Goal: Task Accomplishment & Management: Use online tool/utility

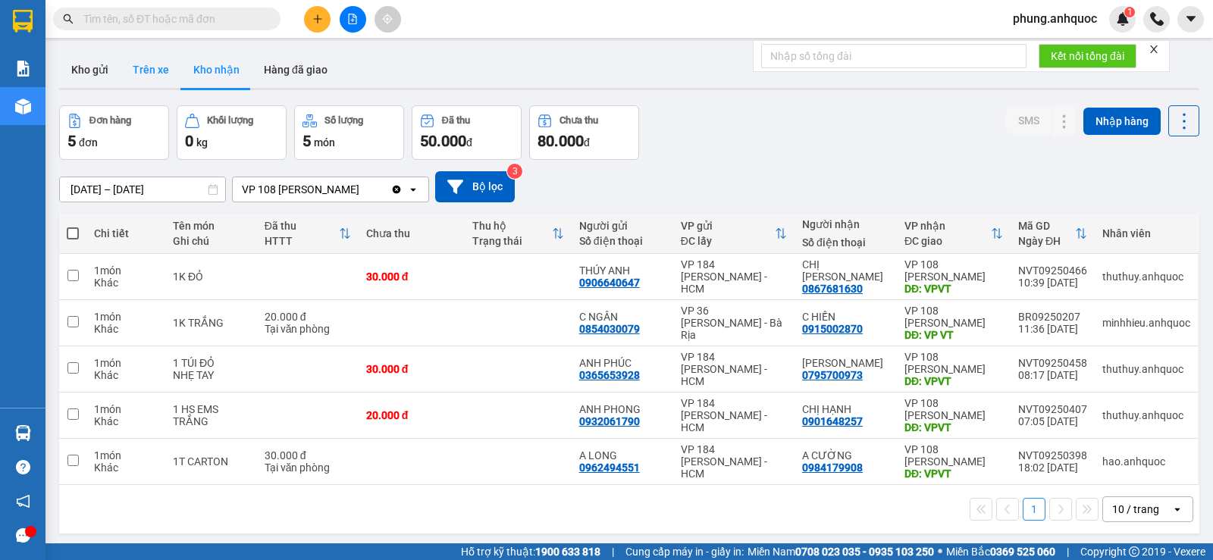
click at [170, 80] on button "Trên xe" at bounding box center [151, 70] width 61 height 36
type input "[DATE] – [DATE]"
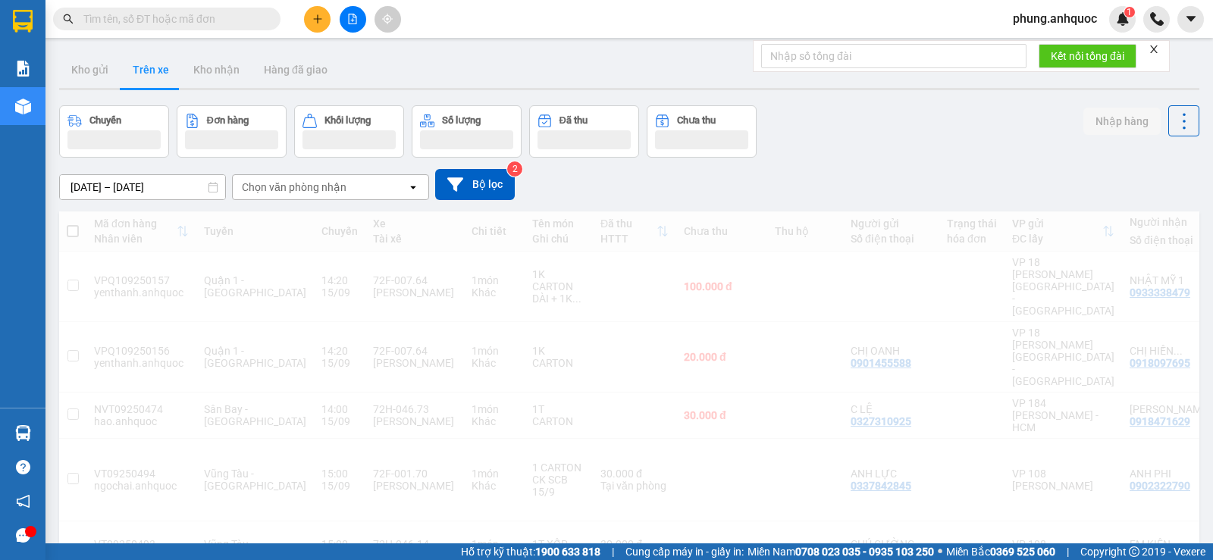
click at [1053, 31] on div "phung.anhquoc 1" at bounding box center [1068, 19] width 135 height 27
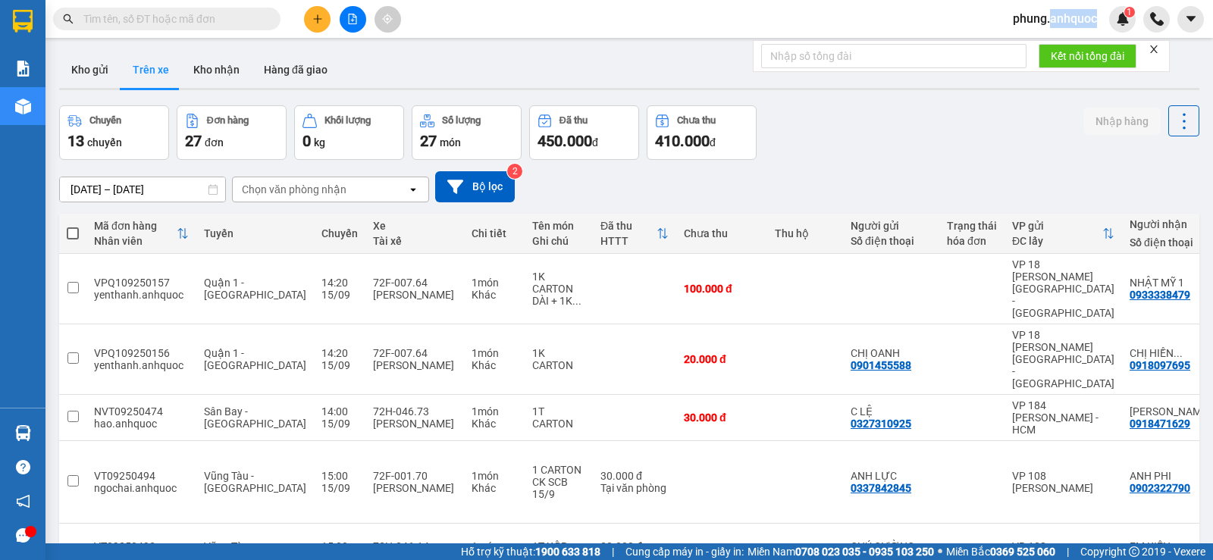
click at [1055, 30] on div "phung.anhquoc 1" at bounding box center [1068, 19] width 135 height 27
click at [1051, 28] on span "phung.anhquoc" at bounding box center [1055, 18] width 108 height 19
click at [1039, 43] on span "Đăng xuất" at bounding box center [1061, 47] width 77 height 17
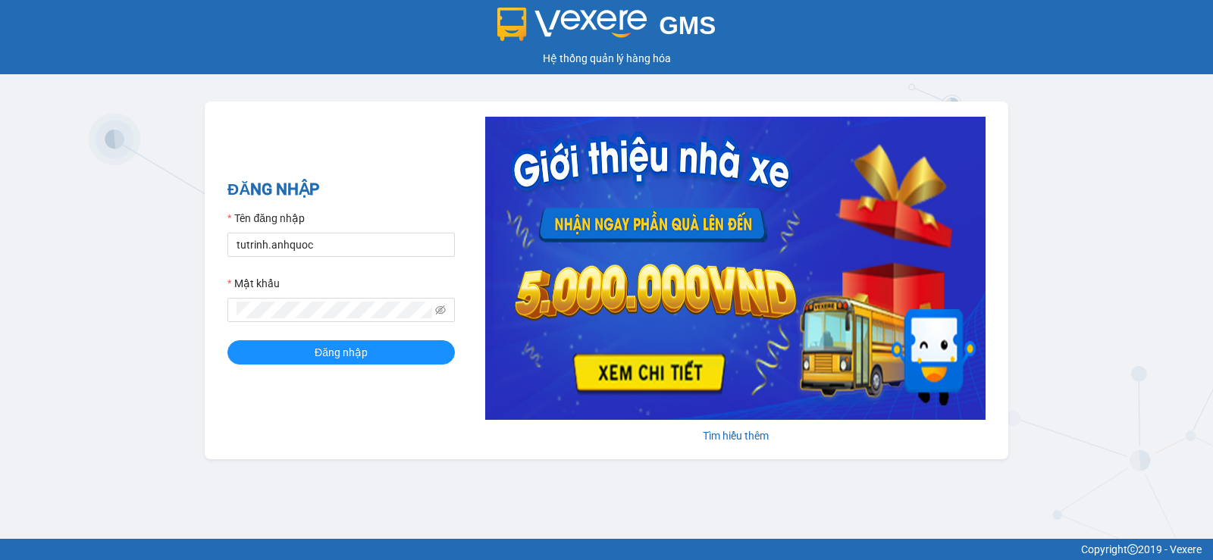
click at [277, 259] on form "Tên đăng nhập tutrinh.anhquoc Mật khẩu Đăng nhập" at bounding box center [340, 287] width 227 height 155
click at [278, 259] on form "Tên đăng nhập tutrinh.anhquoc Mật khẩu Đăng nhập" at bounding box center [340, 287] width 227 height 155
click at [279, 246] on input "tutrinh.anhquoc" at bounding box center [340, 245] width 227 height 24
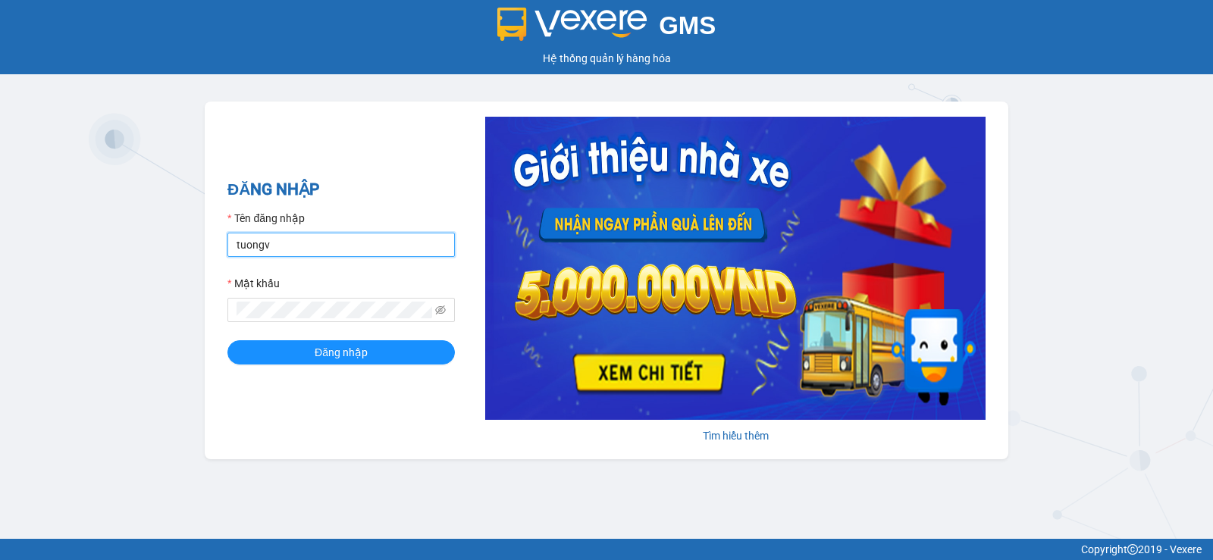
type input "tuongvi.anhquoc"
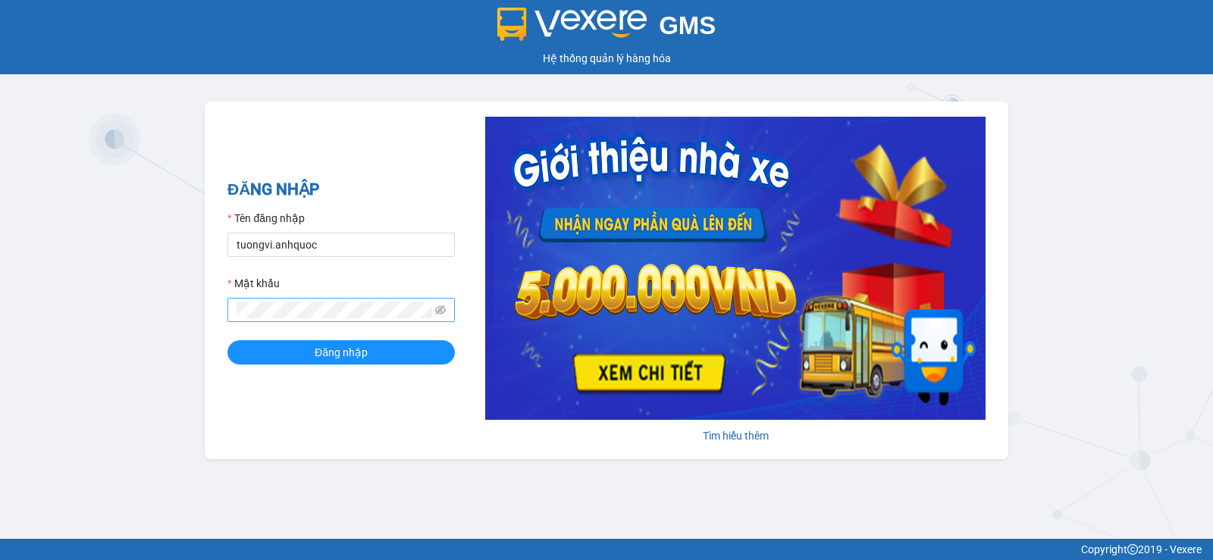
click at [315, 300] on span at bounding box center [340, 310] width 227 height 24
click at [227, 340] on button "Đăng nhập" at bounding box center [340, 352] width 227 height 24
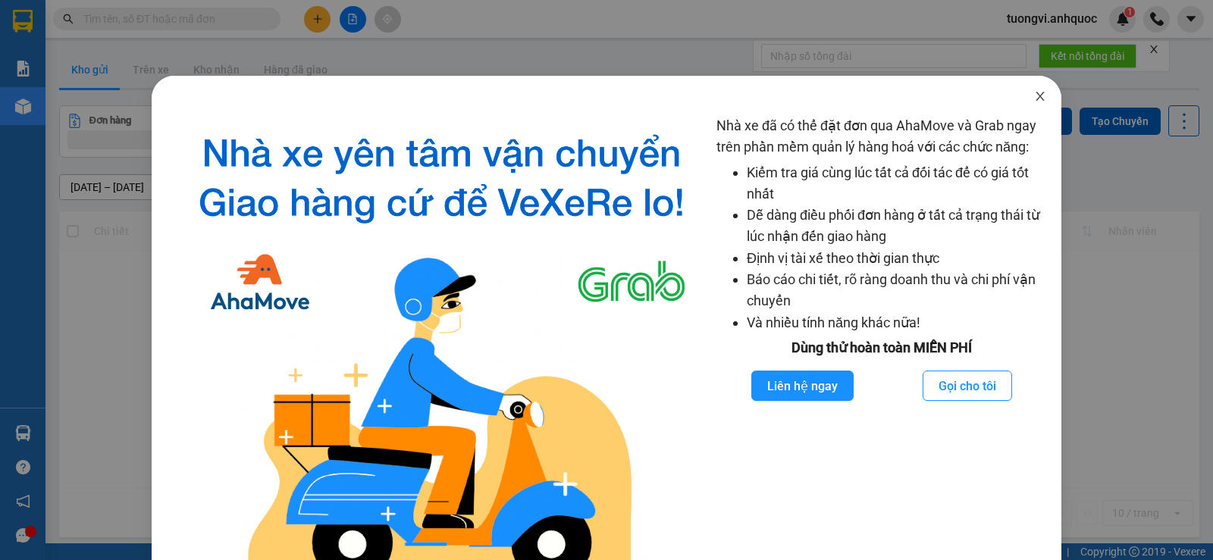
click at [1023, 90] on span "Close" at bounding box center [1040, 97] width 42 height 42
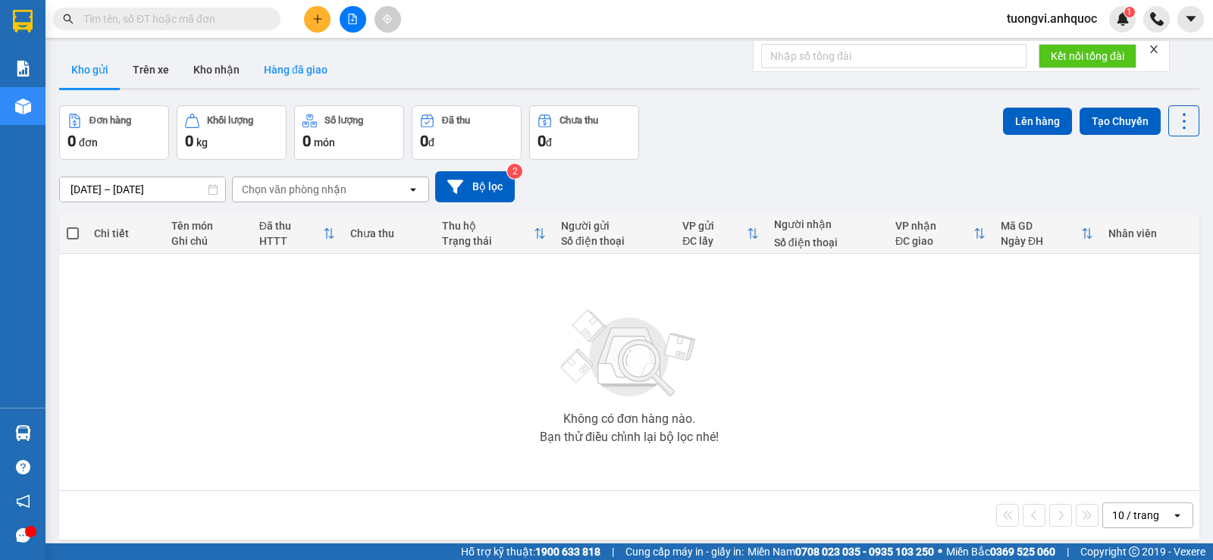
click at [252, 64] on button "Hàng đã giao" at bounding box center [296, 70] width 88 height 36
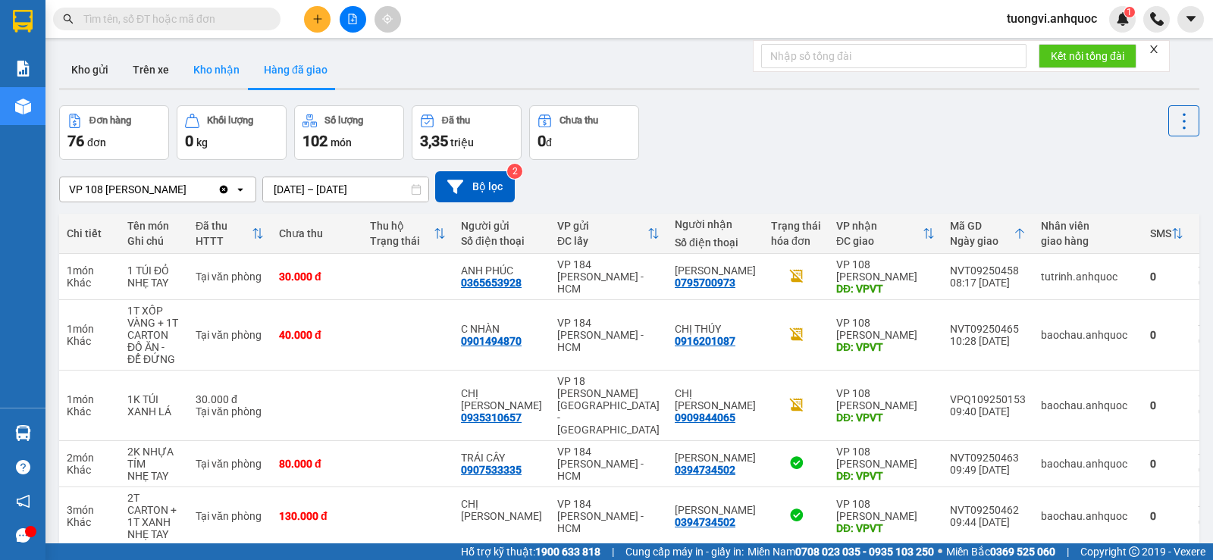
click at [226, 71] on button "Kho nhận" at bounding box center [216, 70] width 71 height 36
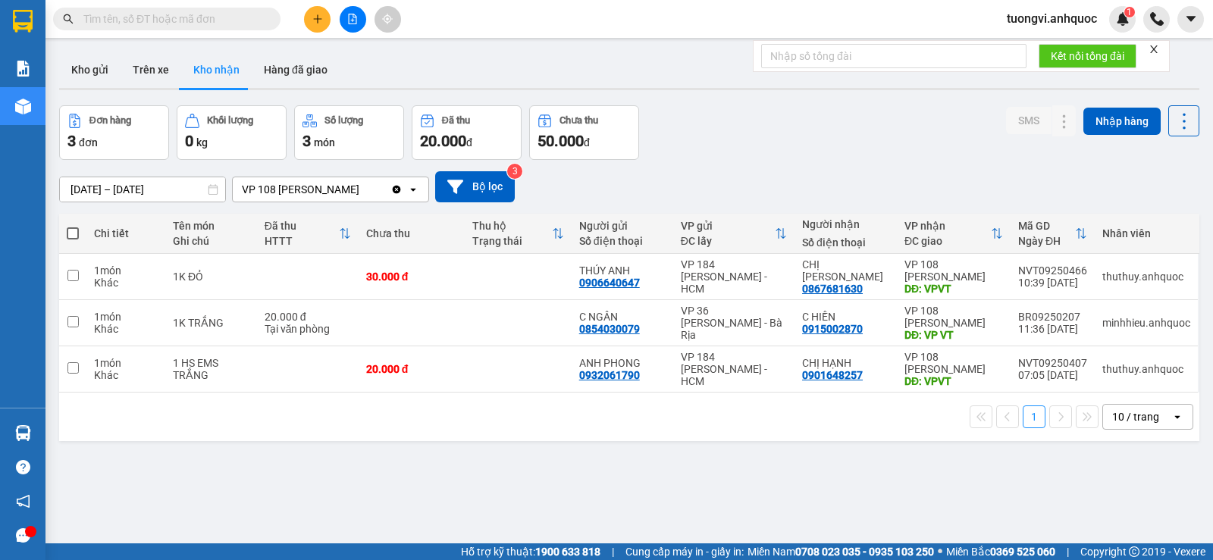
click at [57, 168] on div "ver 1.8.145 Kho gửi Trên xe Kho nhận Hàng đã giao Đơn hàng 3 đơn Khối lượng 0 k…" at bounding box center [629, 325] width 1152 height 560
click at [125, 193] on input "[DATE] – [DATE]" at bounding box center [142, 189] width 165 height 24
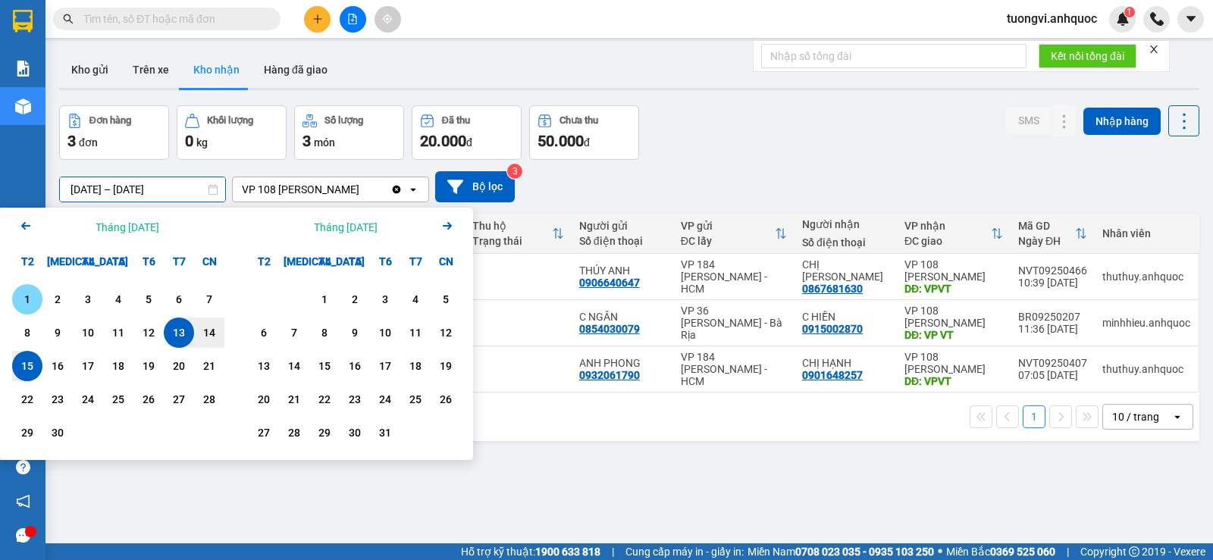
click at [36, 295] on div "1" at bounding box center [27, 299] width 21 height 18
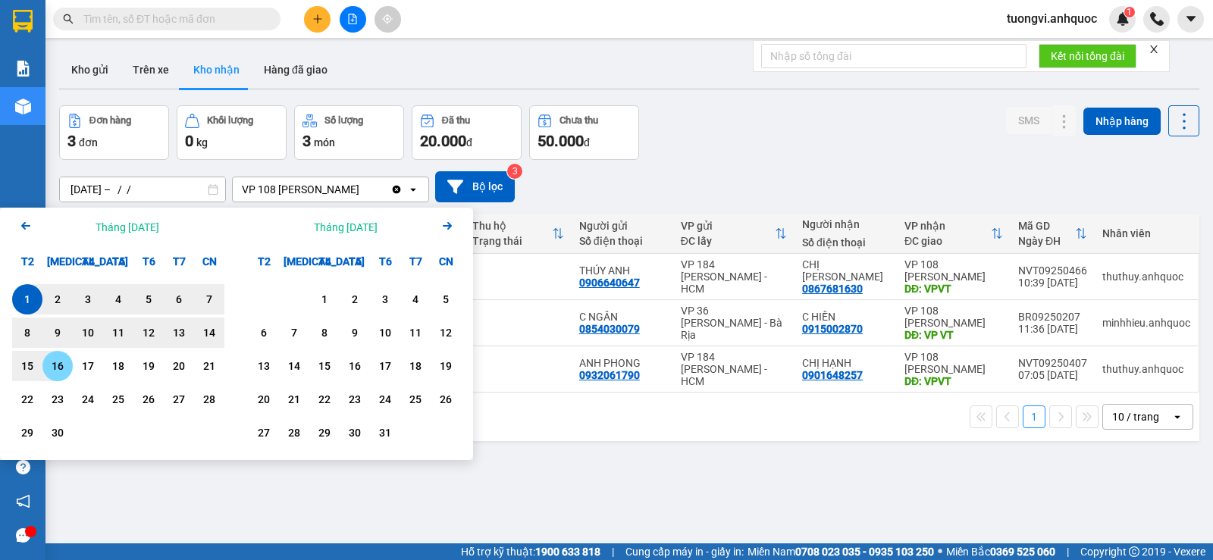
click at [43, 368] on div "16" at bounding box center [57, 366] width 30 height 30
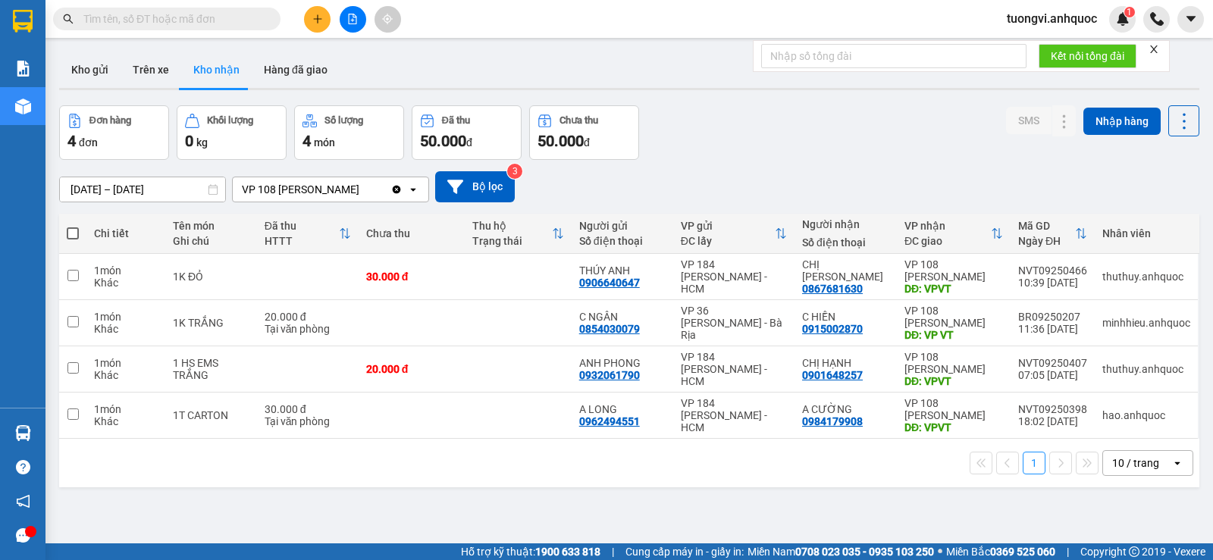
click at [153, 182] on input "01/09/2025 – 16/09/2025" at bounding box center [142, 189] width 165 height 24
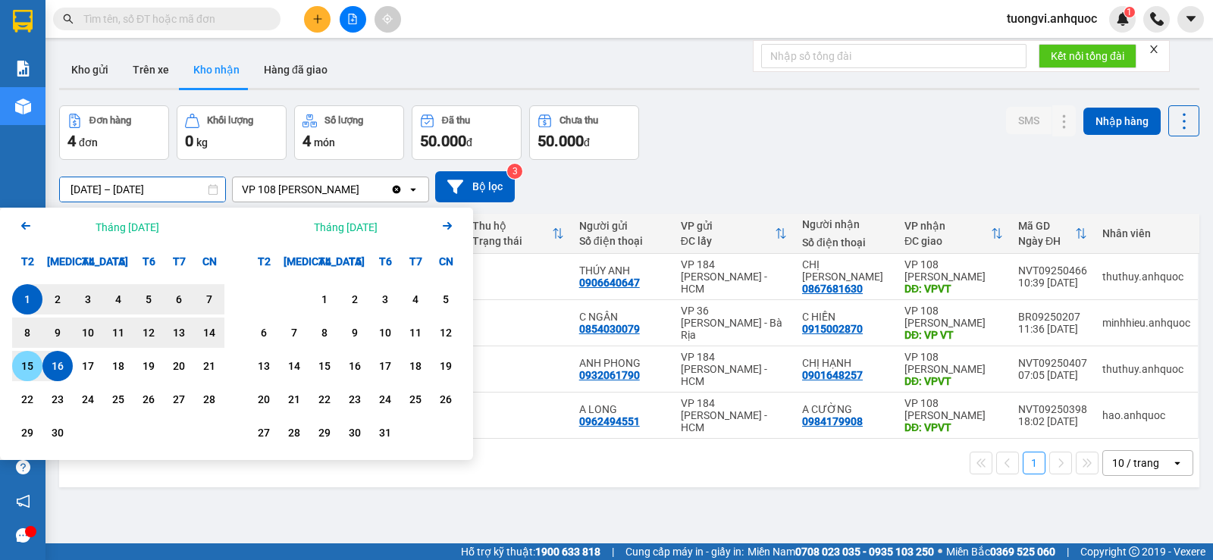
click at [30, 377] on div "15" at bounding box center [27, 366] width 30 height 30
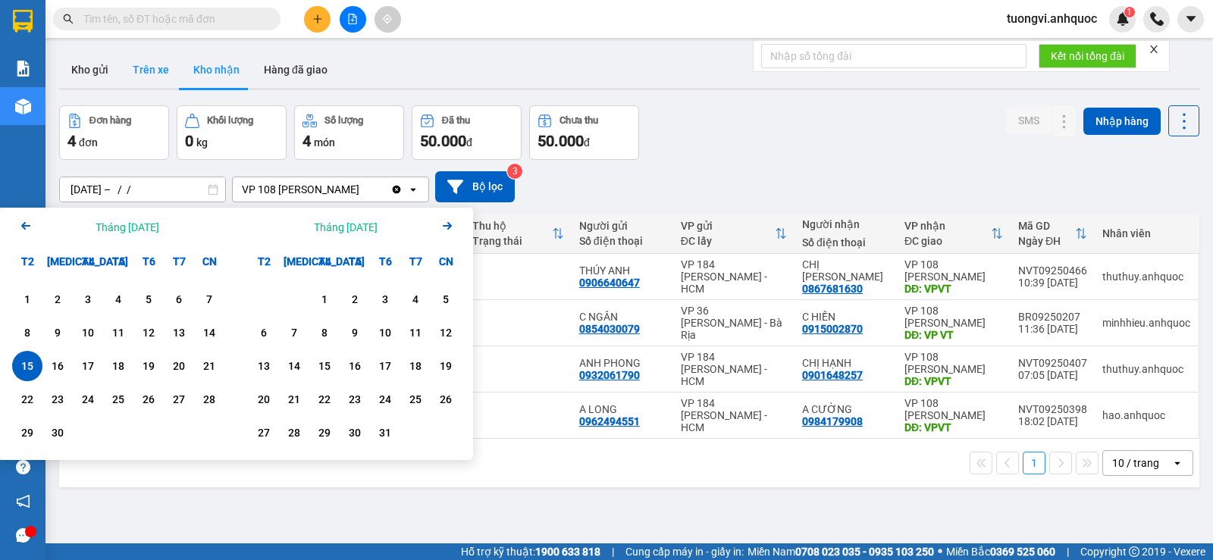
click at [176, 64] on button "Trên xe" at bounding box center [151, 70] width 61 height 36
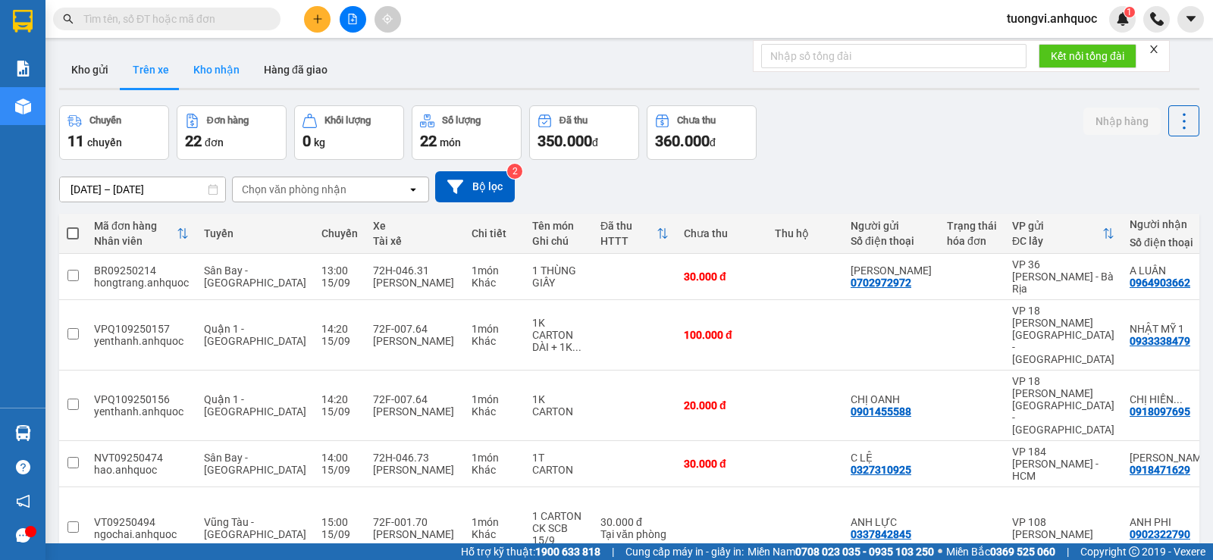
click at [241, 61] on button "Kho nhận" at bounding box center [216, 70] width 71 height 36
type input "01/09/2025 – 16/09/2025"
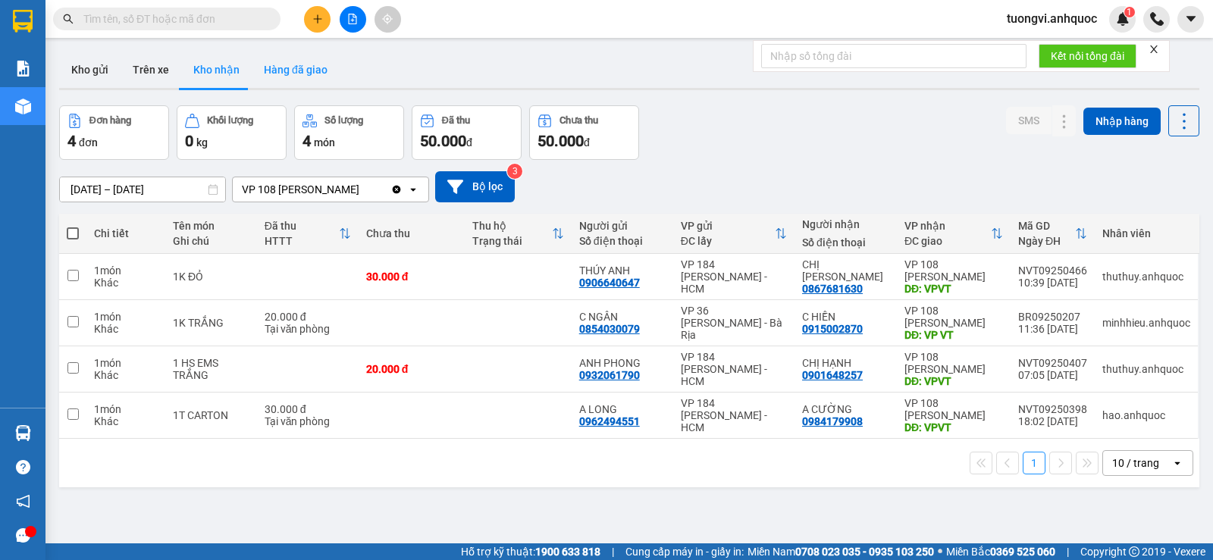
click at [310, 64] on button "Hàng đã giao" at bounding box center [296, 70] width 88 height 36
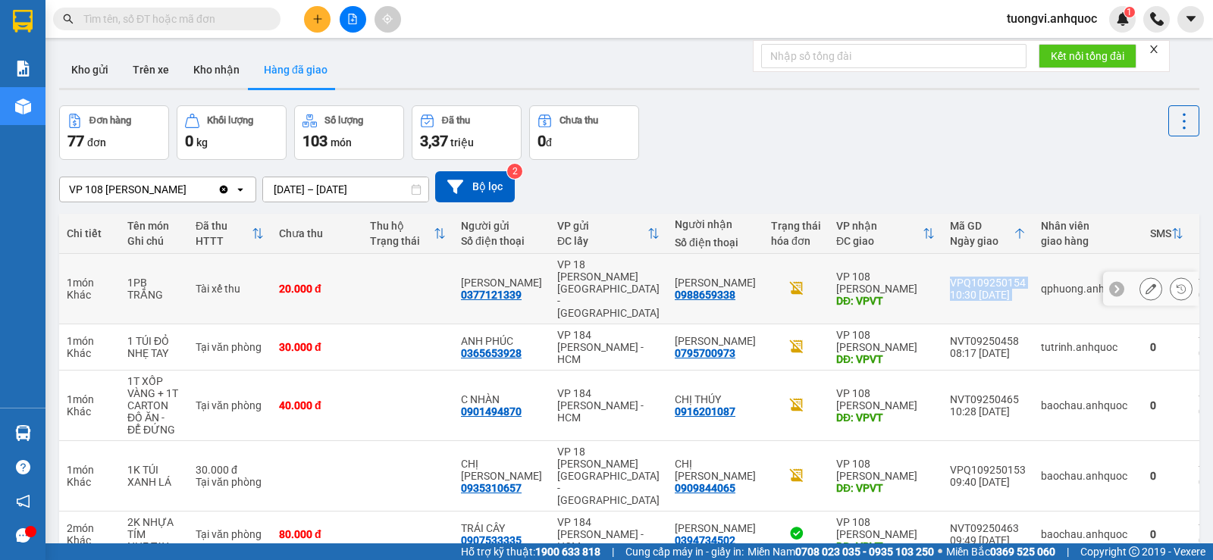
drag, startPoint x: 998, startPoint y: 265, endPoint x: 922, endPoint y: 267, distance: 75.8
click at [922, 267] on tr "1 món Khác 1PB TRẮNG Tài xế thu 20.000 đ NHẬT MINH 0377121339 VP 18 Nguyễn Thái…" at bounding box center [658, 289] width 1198 height 71
click at [950, 277] on div "VPQ109250154" at bounding box center [988, 283] width 76 height 12
drag, startPoint x: 917, startPoint y: 267, endPoint x: 994, endPoint y: 267, distance: 77.3
click at [994, 267] on td "VPQ109250154 10:30 15/09" at bounding box center [987, 289] width 91 height 71
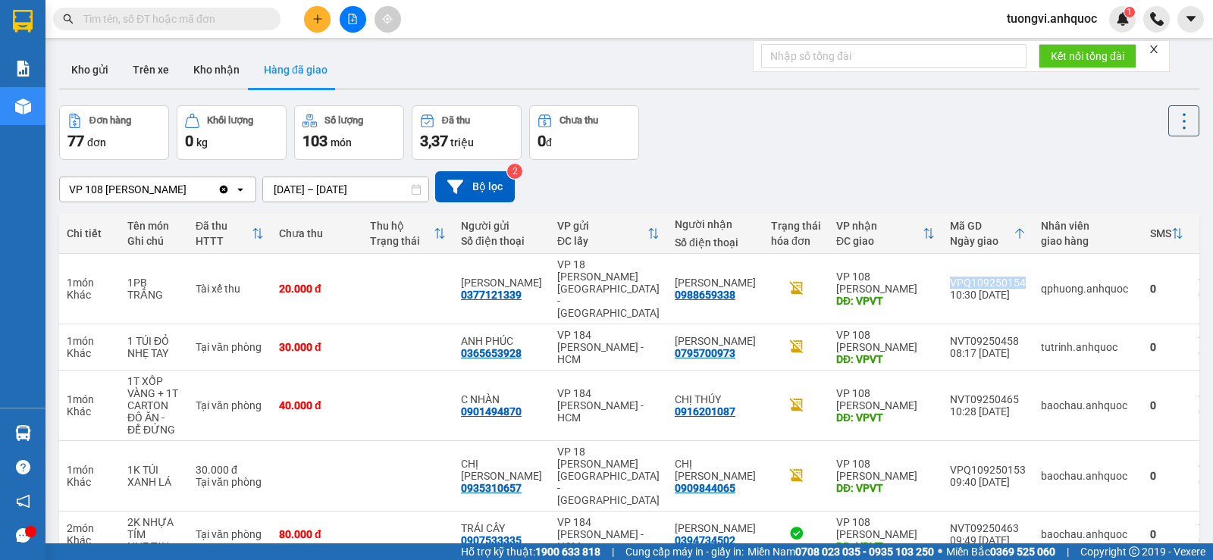
copy div "VPQ109250154"
click at [694, 289] on div "0988659338" at bounding box center [705, 295] width 61 height 12
drag, startPoint x: 722, startPoint y: 283, endPoint x: 659, endPoint y: 287, distance: 63.1
click at [675, 287] on div "XUÂN TÙNG 0988659338" at bounding box center [715, 289] width 81 height 24
copy div "0988659338"
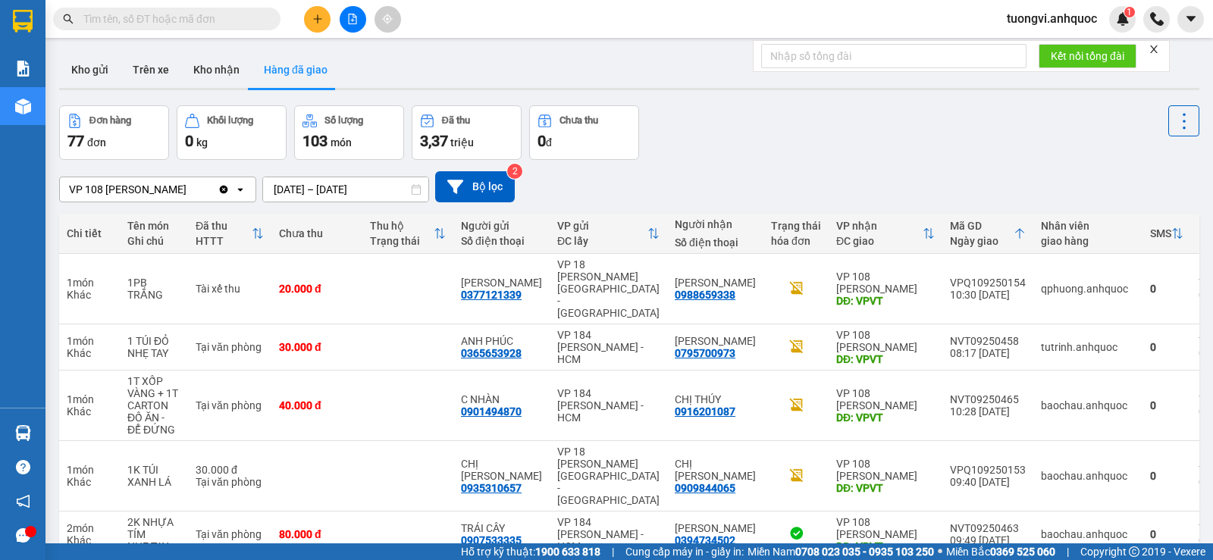
drag, startPoint x: 140, startPoint y: 103, endPoint x: 153, endPoint y: 80, distance: 26.1
click at [140, 102] on div "ver 1.8.145 Kho gửi Trên xe Kho nhận Hàng đã giao Đơn hàng 77 đơn Khối lượng 0 …" at bounding box center [629, 468] width 1152 height 847
click at [164, 61] on button "Trên xe" at bounding box center [151, 70] width 61 height 36
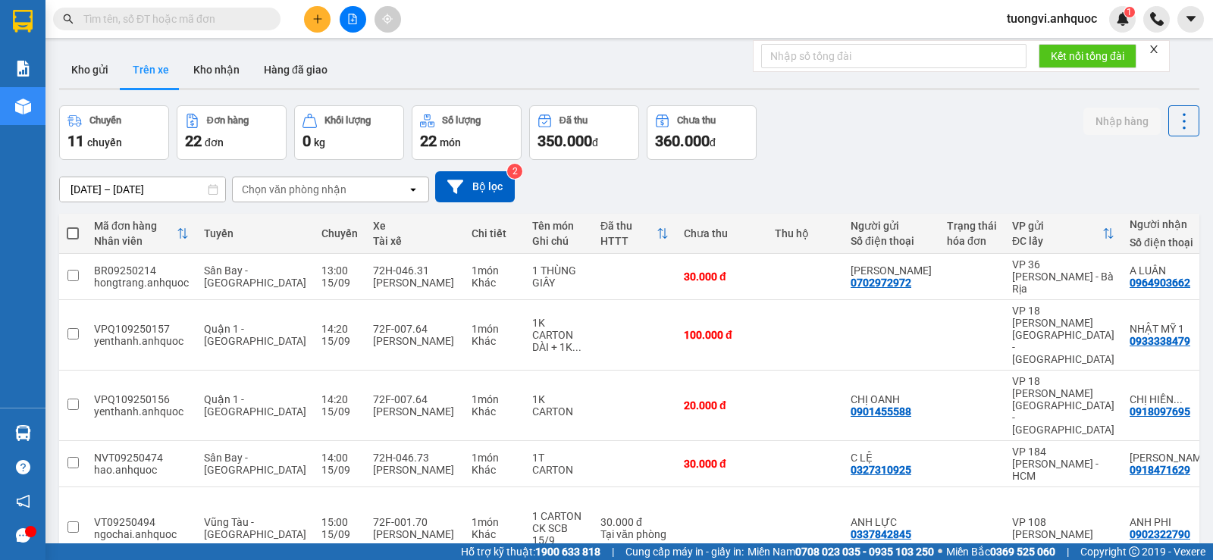
click at [324, 17] on button at bounding box center [317, 19] width 27 height 27
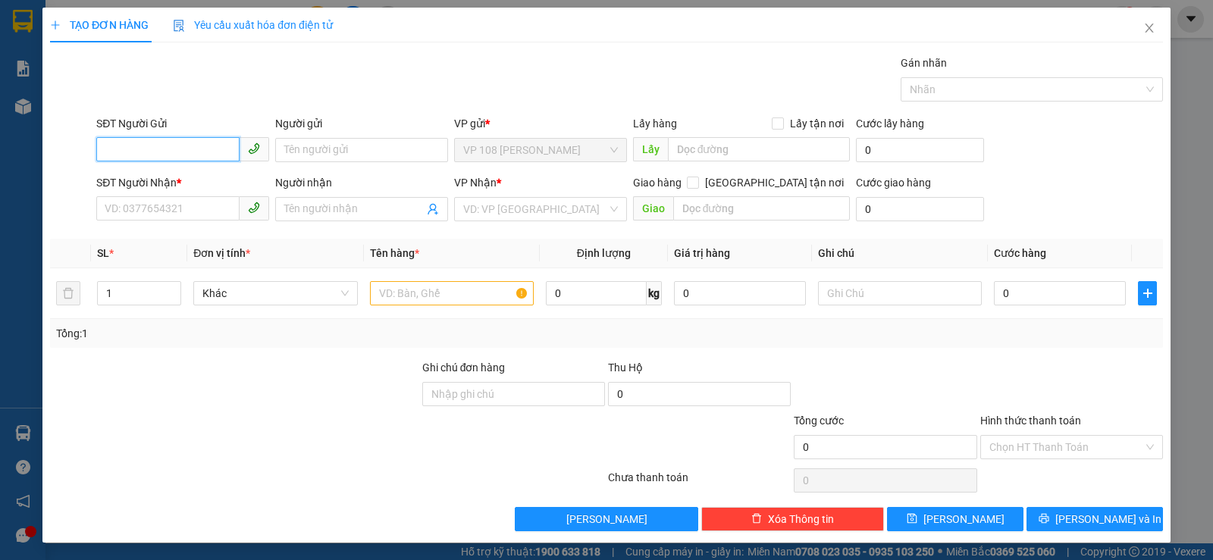
click at [196, 152] on input "SĐT Người Gửi" at bounding box center [167, 149] width 143 height 24
type input "0973681073"
click at [196, 174] on div "0973681073 - BÍCH HẬU" at bounding box center [181, 180] width 153 height 17
type input "BÍCH HẬU"
type input "0966899455"
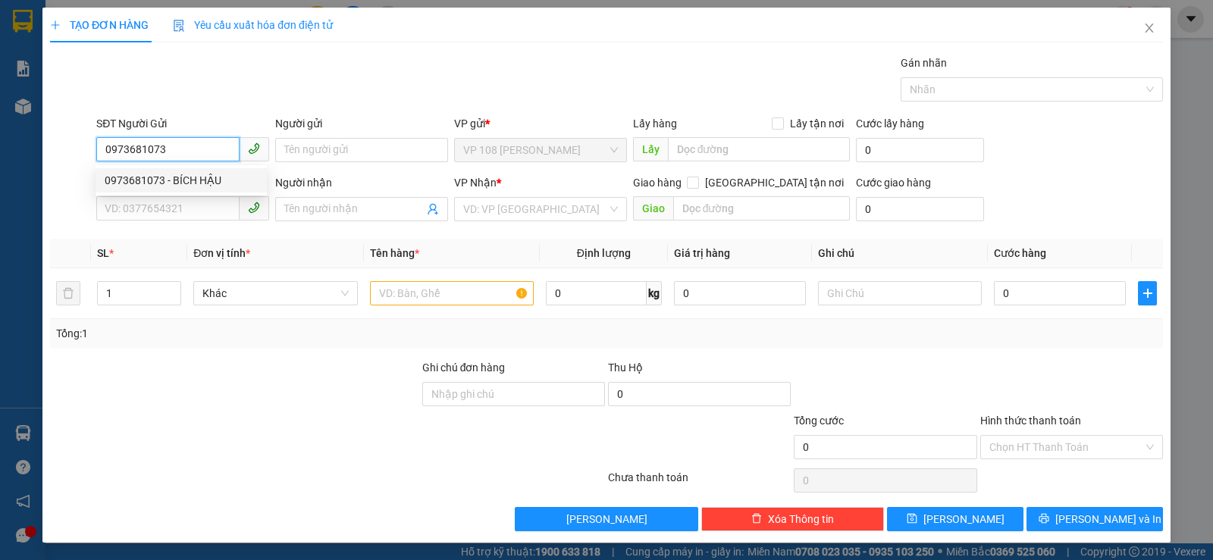
type input "CÒI XƯƠNG"
type input "VP NVT"
type input "50.000"
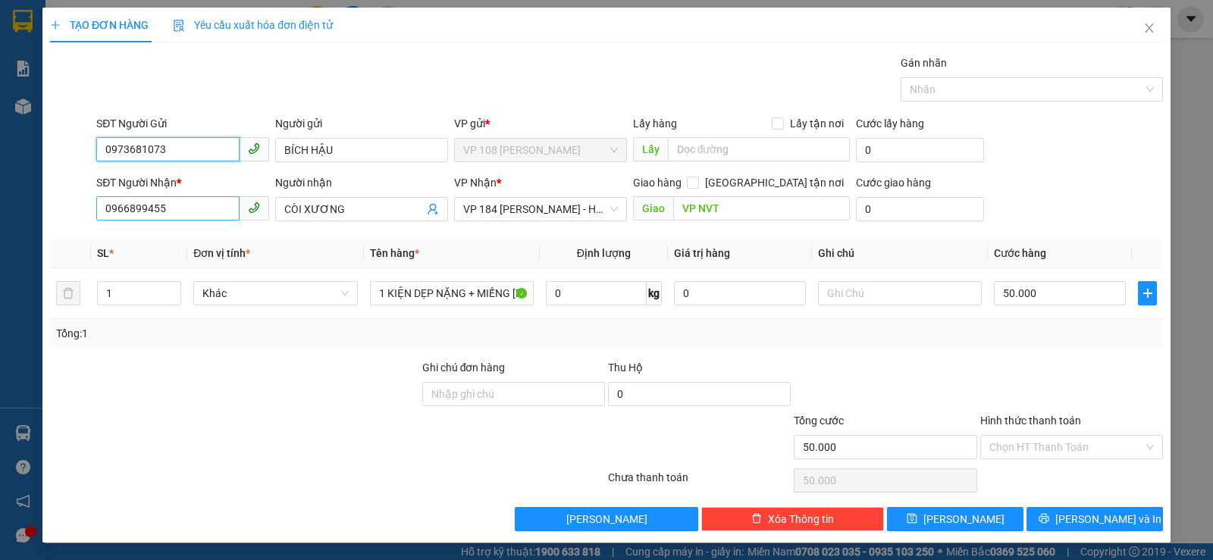
type input "0973681073"
click at [197, 215] on input "0966899455" at bounding box center [167, 208] width 143 height 24
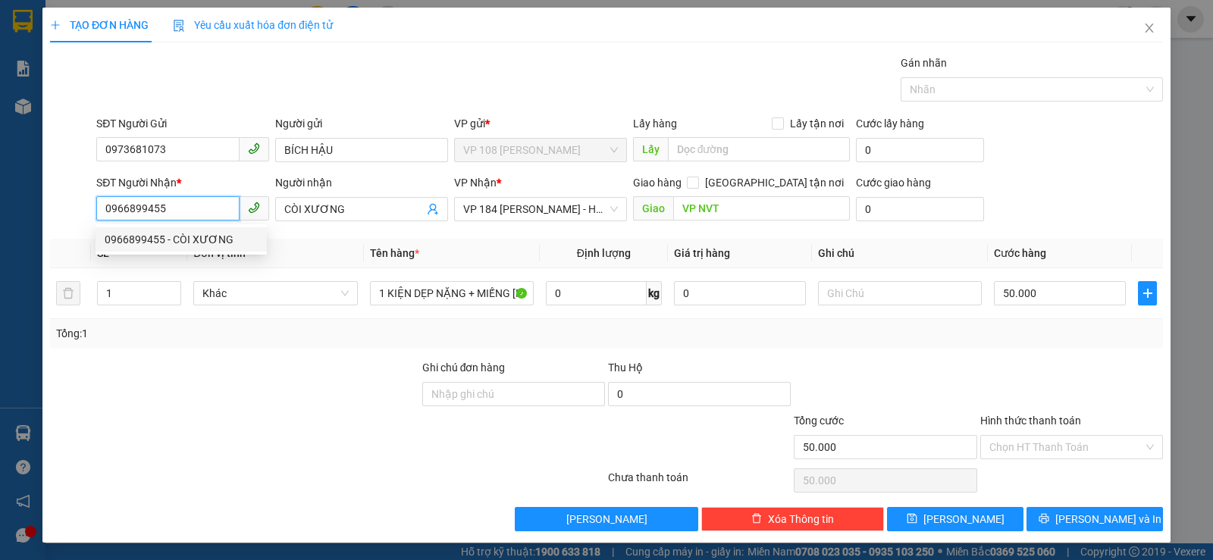
click at [197, 215] on input "0966899455" at bounding box center [167, 208] width 143 height 24
click at [198, 216] on input "0966899455" at bounding box center [167, 208] width 143 height 24
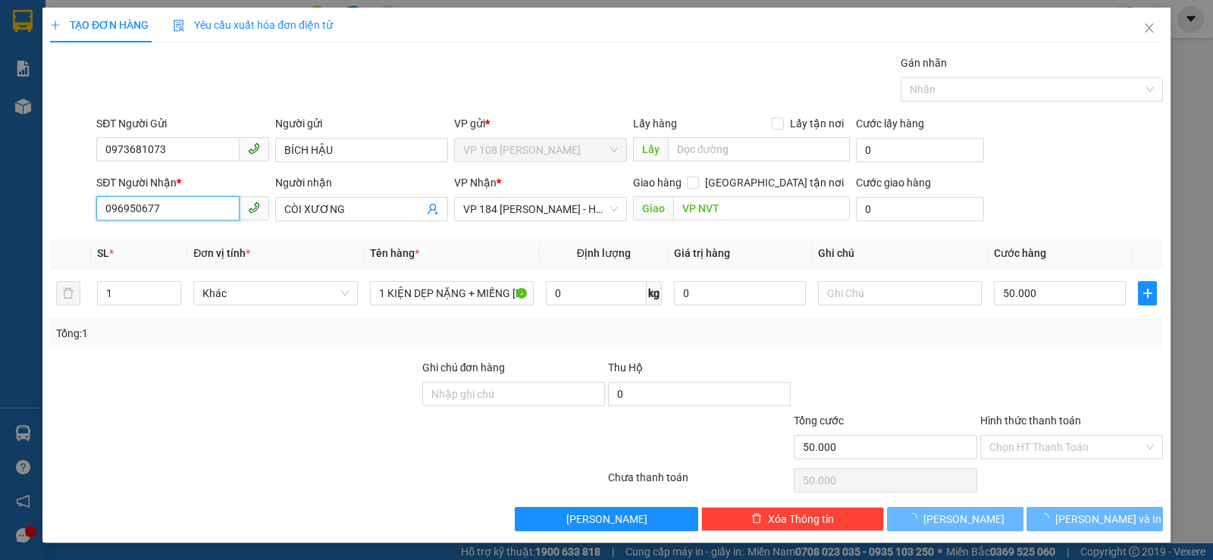
type input "0969506779"
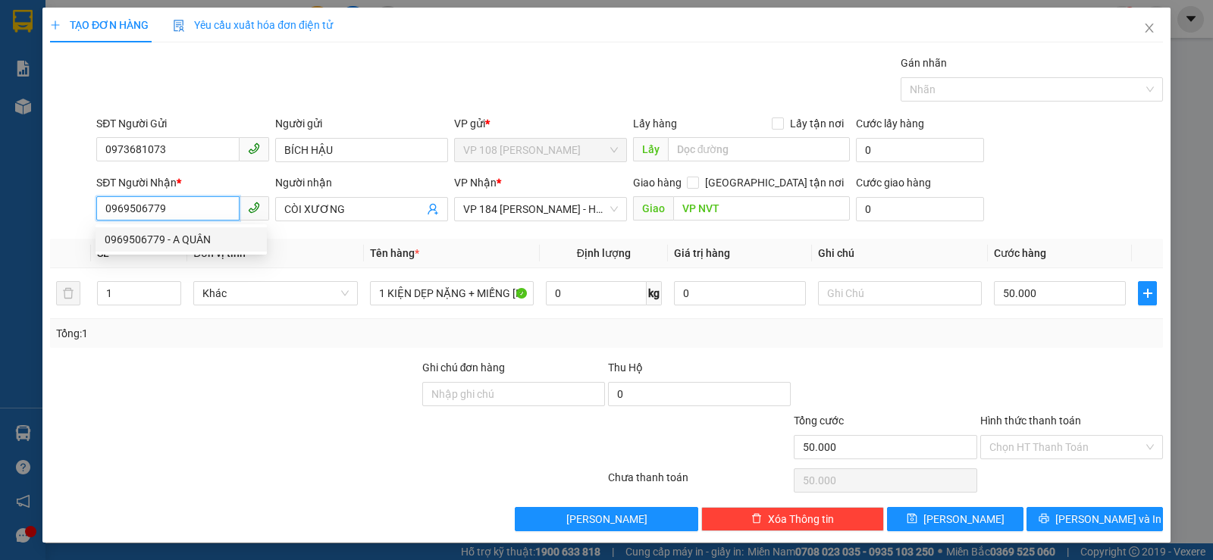
click at [199, 237] on div "0969506779 - A QUÂN" at bounding box center [181, 239] width 153 height 17
type input "A QUÂN"
type input "VP184"
type input "30.000"
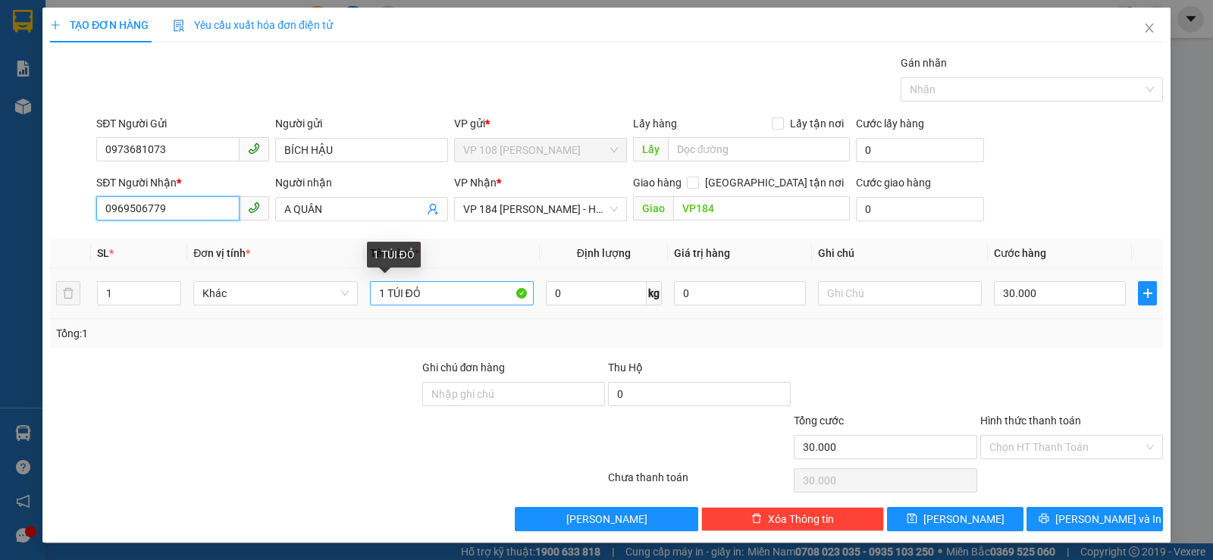
type input "0969506779"
click at [463, 291] on input "1 TÚI ĐỎ" at bounding box center [452, 293] width 164 height 24
click at [133, 218] on input "0969506779" at bounding box center [167, 208] width 143 height 24
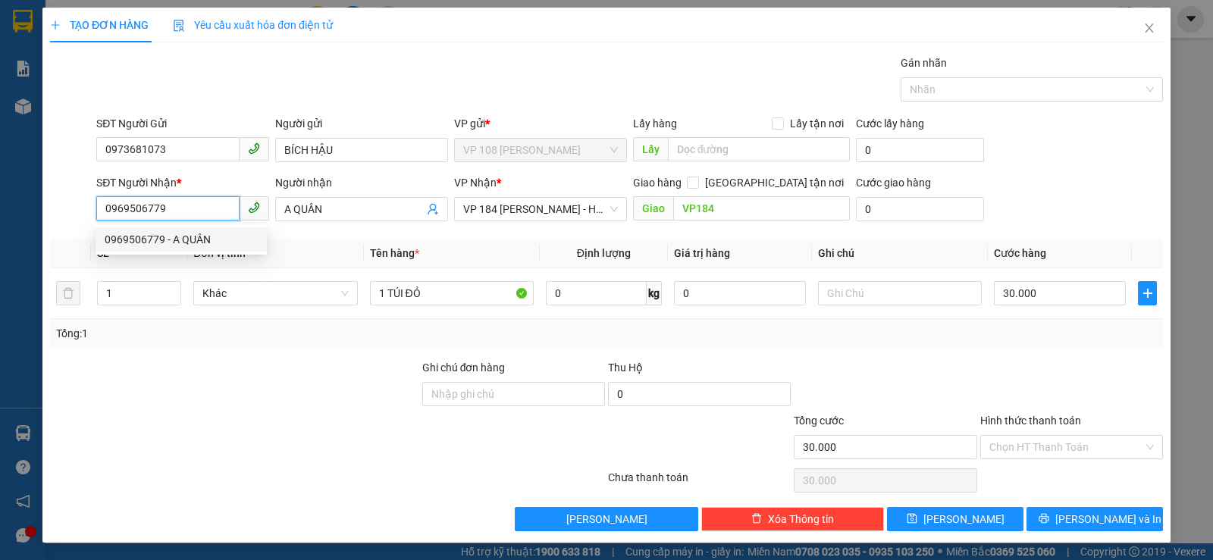
click at [128, 210] on input "0969506779" at bounding box center [167, 208] width 143 height 24
click at [474, 306] on div "1 TÚI ĐỎ" at bounding box center [452, 293] width 164 height 30
click at [475, 306] on div "1 TÚI ĐỎ" at bounding box center [452, 293] width 164 height 30
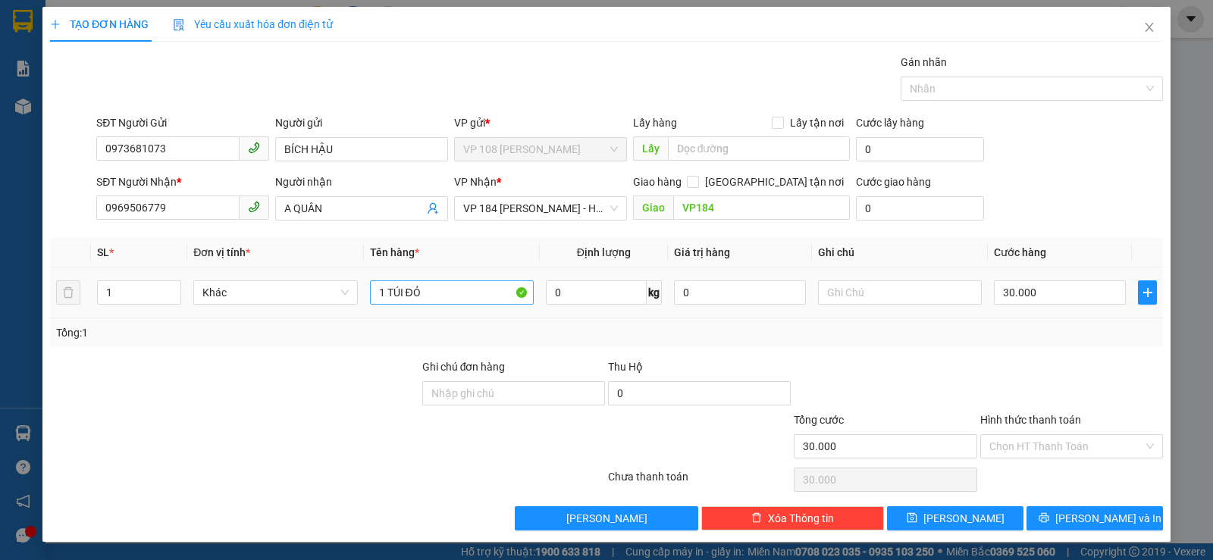
click at [479, 297] on input "1 TÚI ĐỎ" at bounding box center [452, 293] width 164 height 24
type input "1K GIẤY"
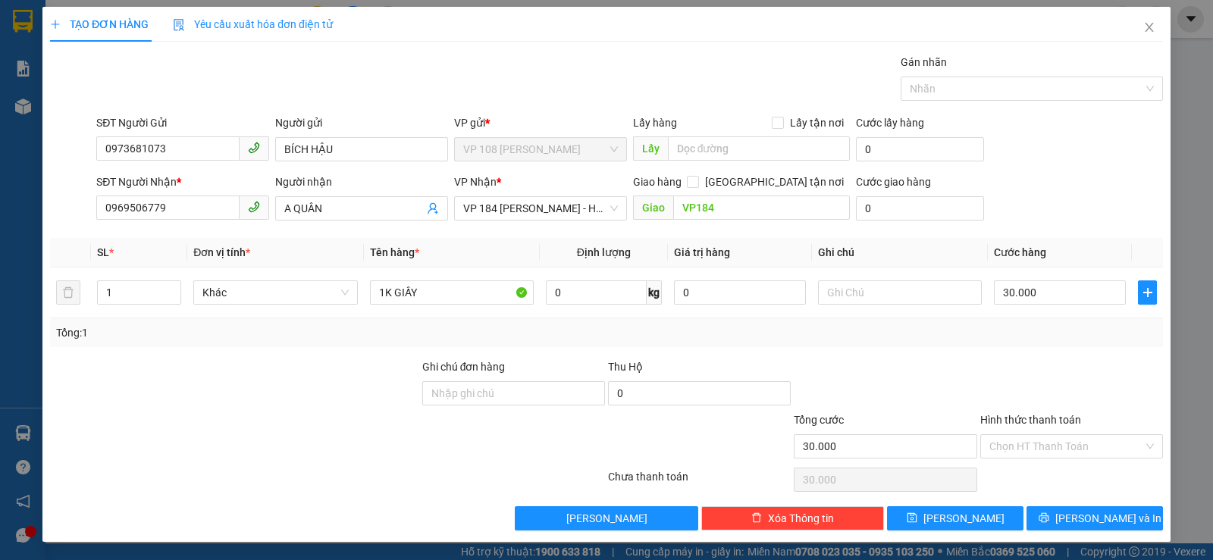
click at [1047, 461] on div "Hình thức thanh toán Chọn HT Thanh Toán" at bounding box center [1071, 438] width 183 height 53
click at [1048, 454] on input "Hình thức thanh toán" at bounding box center [1066, 446] width 154 height 23
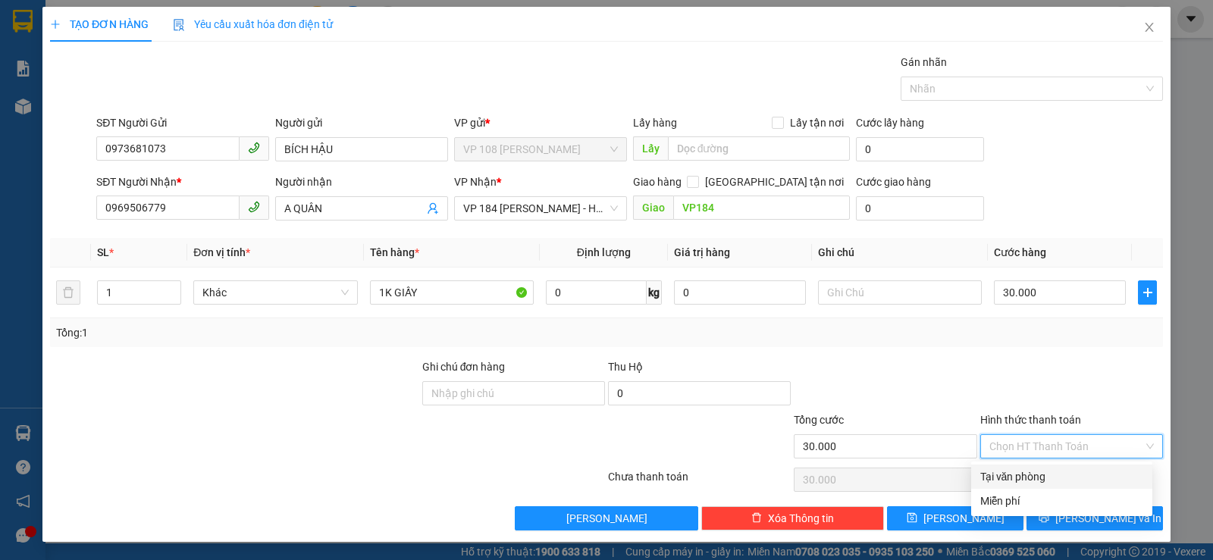
click at [1048, 475] on div "Tại văn phòng" at bounding box center [1061, 477] width 163 height 17
type input "0"
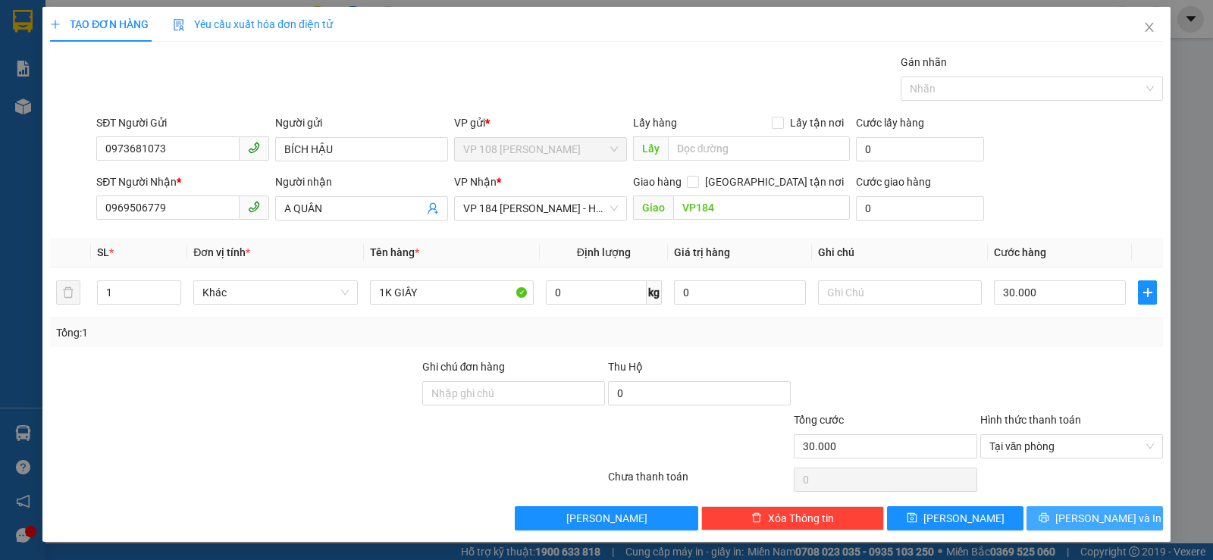
click at [1059, 512] on button "[PERSON_NAME] và In" at bounding box center [1094, 518] width 136 height 24
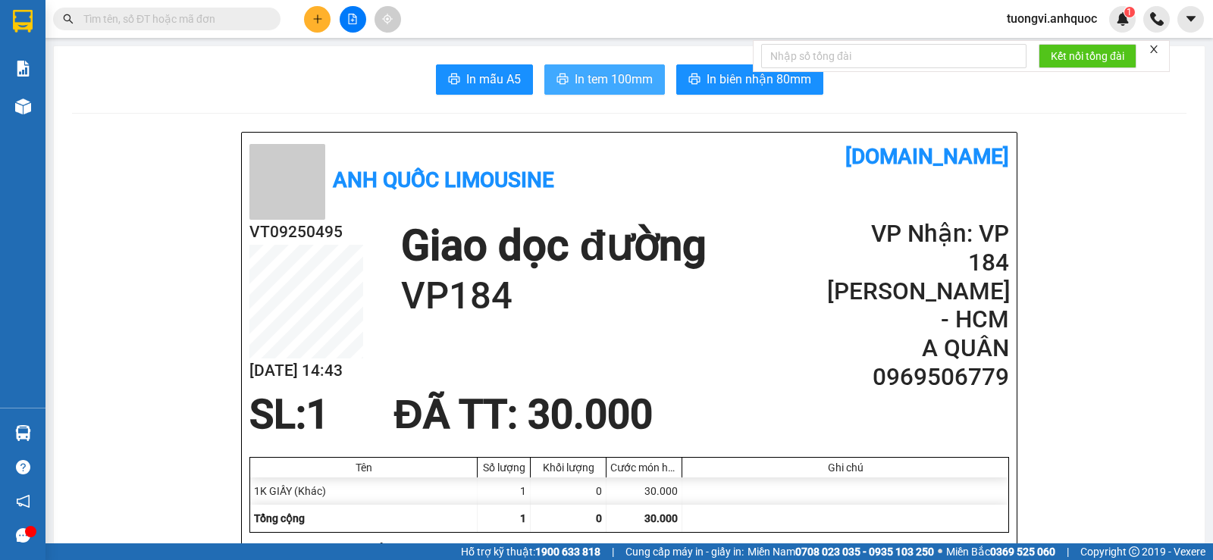
click at [611, 80] on span "In tem 100mm" at bounding box center [614, 79] width 78 height 19
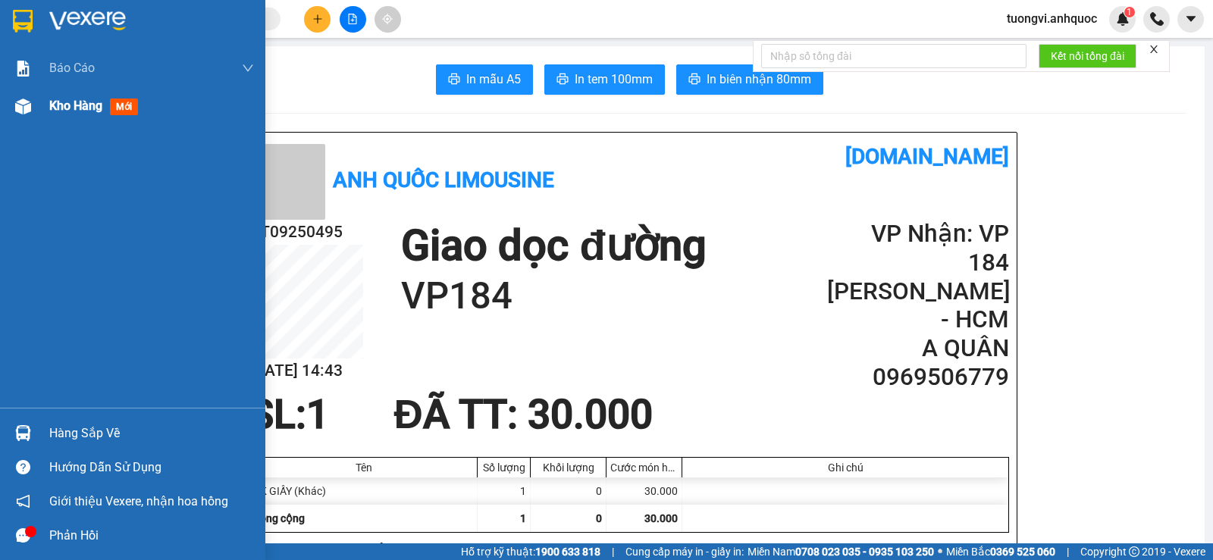
click at [64, 103] on span "Kho hàng" at bounding box center [75, 106] width 53 height 14
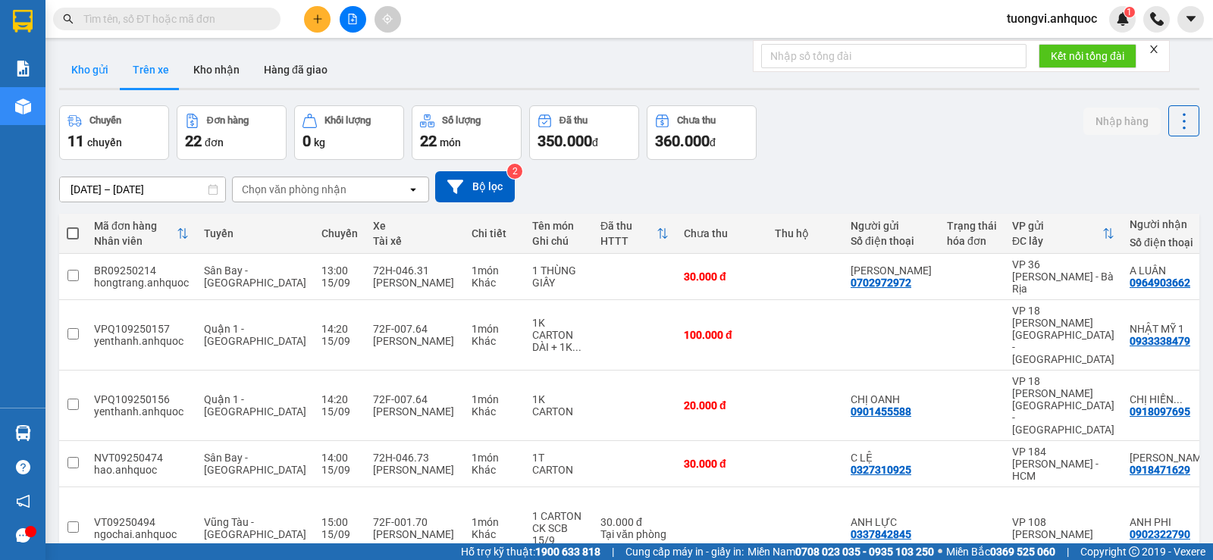
click at [86, 68] on button "Kho gửi" at bounding box center [89, 70] width 61 height 36
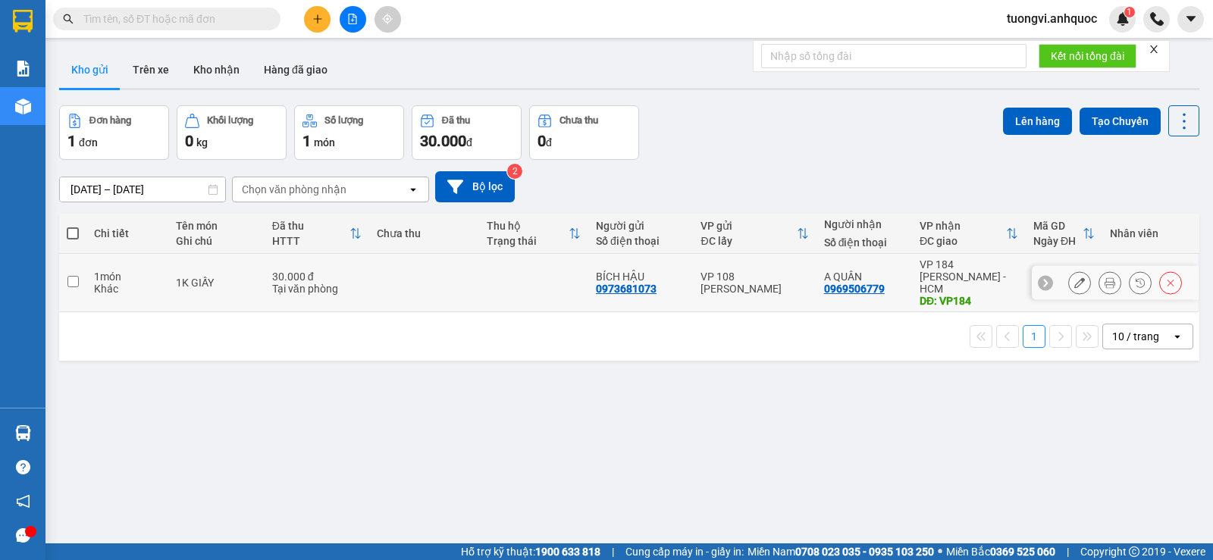
click at [816, 283] on td "A QUÂN 0969506779" at bounding box center [864, 283] width 96 height 58
checkbox input "true"
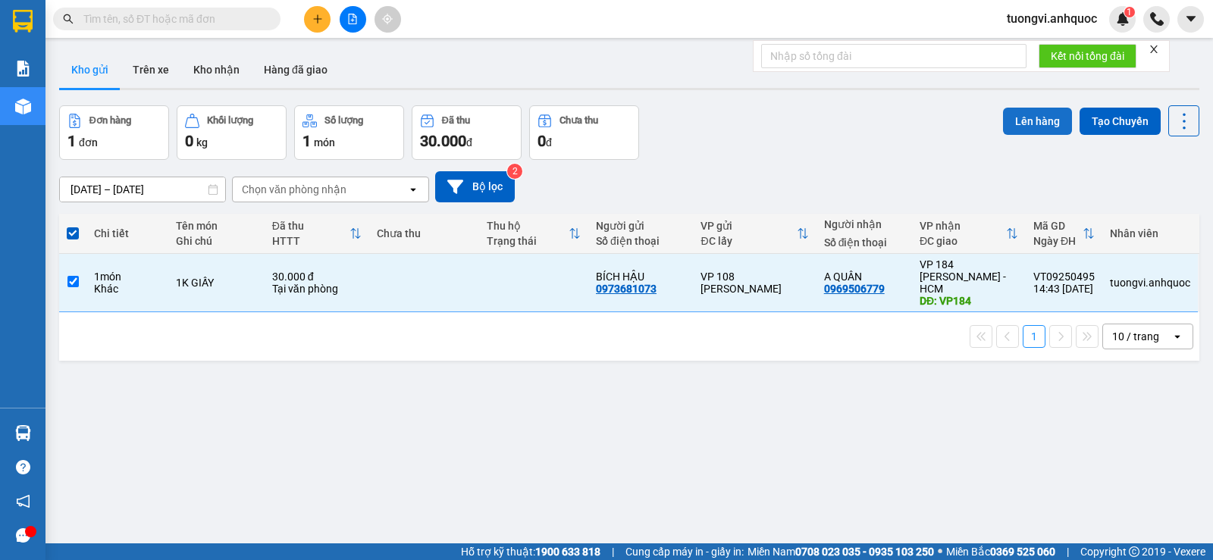
click at [1008, 123] on button "Lên hàng" at bounding box center [1037, 121] width 69 height 27
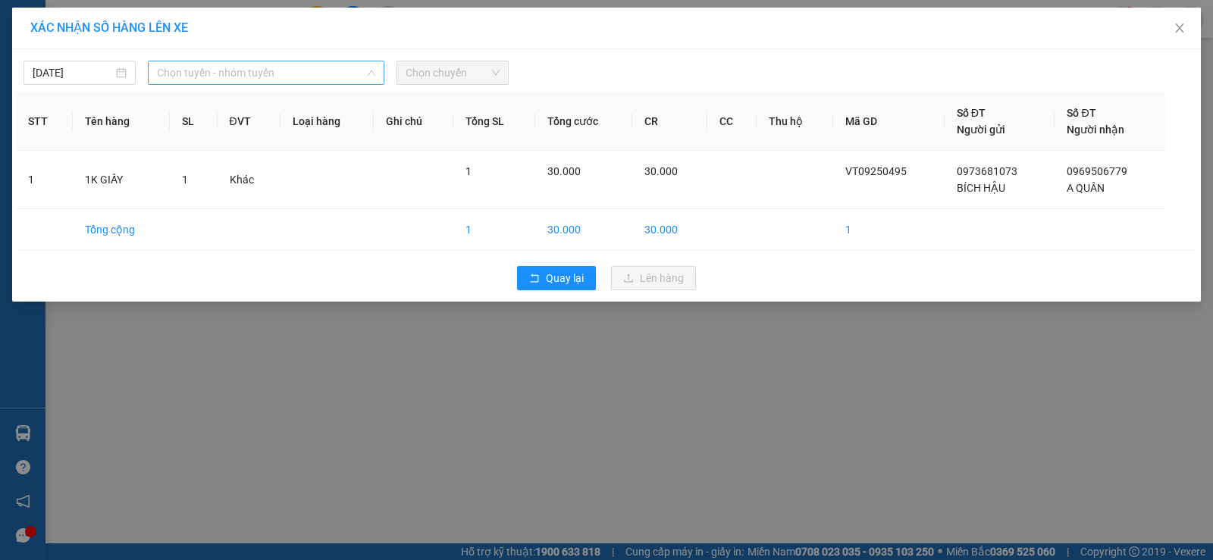
click at [229, 79] on span "Chọn tuyến - nhóm tuyến" at bounding box center [266, 72] width 218 height 23
click at [267, 30] on div "XÁC NHẬN SỐ HÀNG LÊN XE" at bounding box center [606, 28] width 1152 height 17
click at [264, 71] on span "Chọn tuyến - nhóm tuyến" at bounding box center [266, 72] width 218 height 23
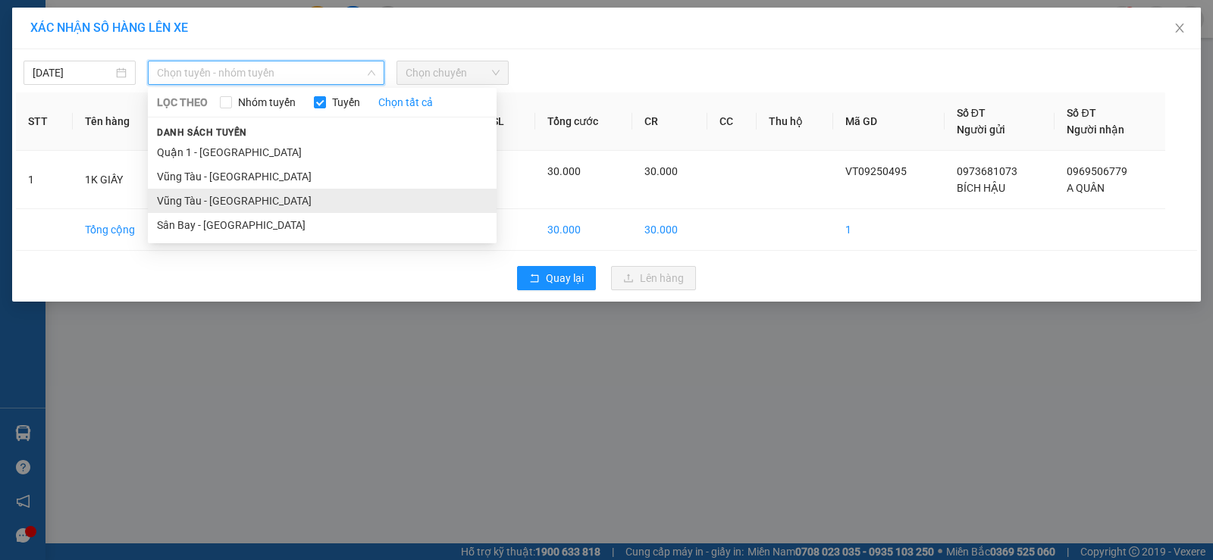
click at [271, 193] on li "Vũng Tàu - [GEOGRAPHIC_DATA]" at bounding box center [322, 201] width 349 height 24
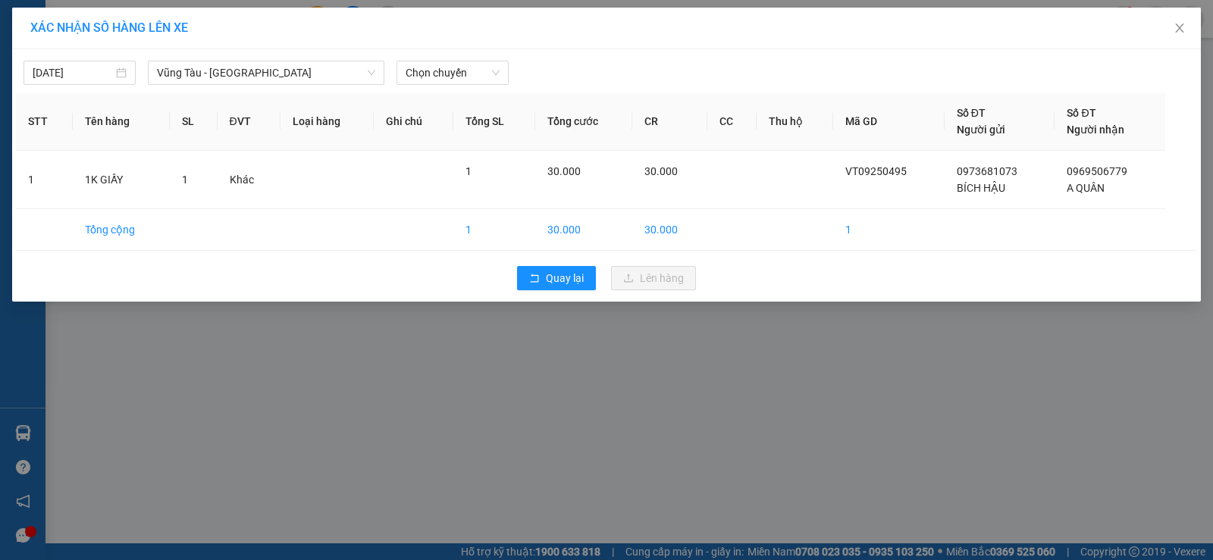
click at [425, 89] on div "15/09/2025 Vũng Tàu - Sân Bay LỌC THEO Nhóm tuyến Tuyến Chọn tất cả Danh sách t…" at bounding box center [606, 175] width 1189 height 252
click at [428, 83] on div "Chọn chuyến" at bounding box center [452, 73] width 112 height 24
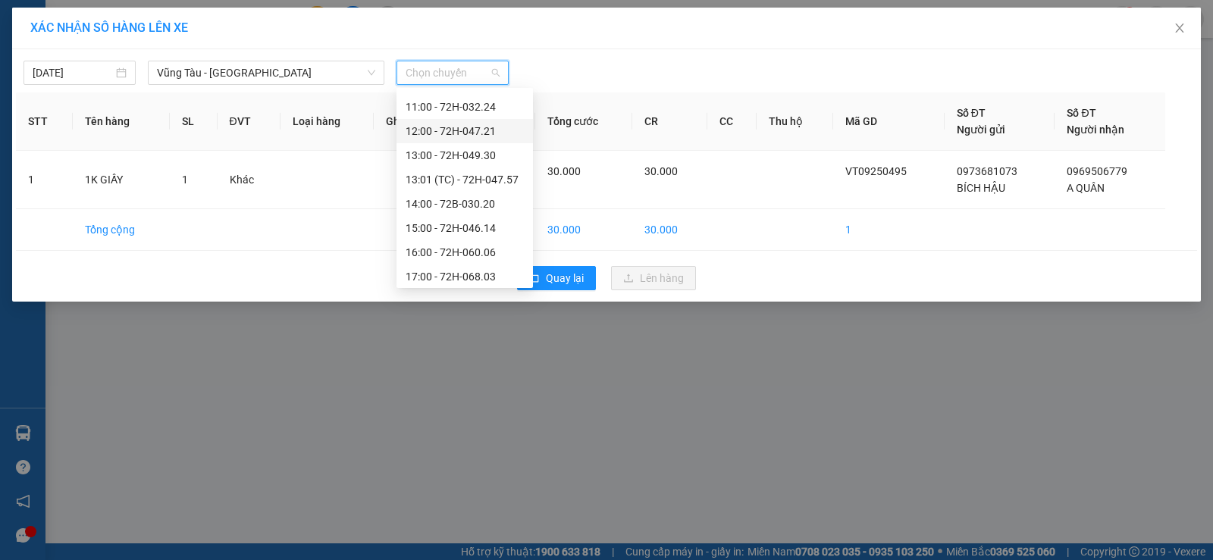
scroll to position [437, 0]
click at [465, 204] on div "16:00 - 72H-060.06" at bounding box center [465, 200] width 118 height 17
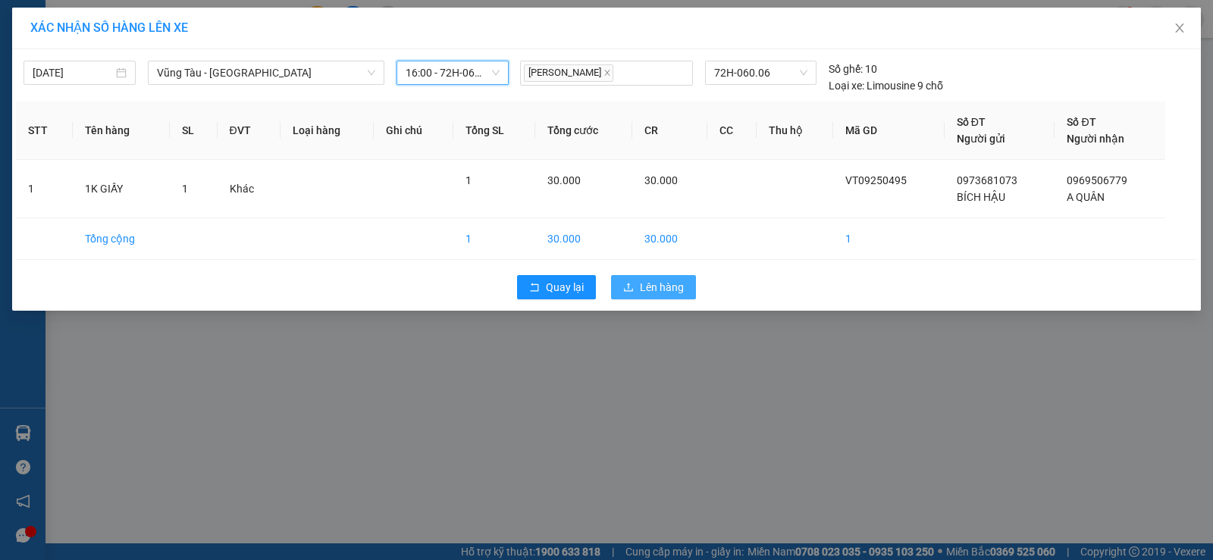
click at [625, 287] on icon "upload" at bounding box center [628, 287] width 11 height 11
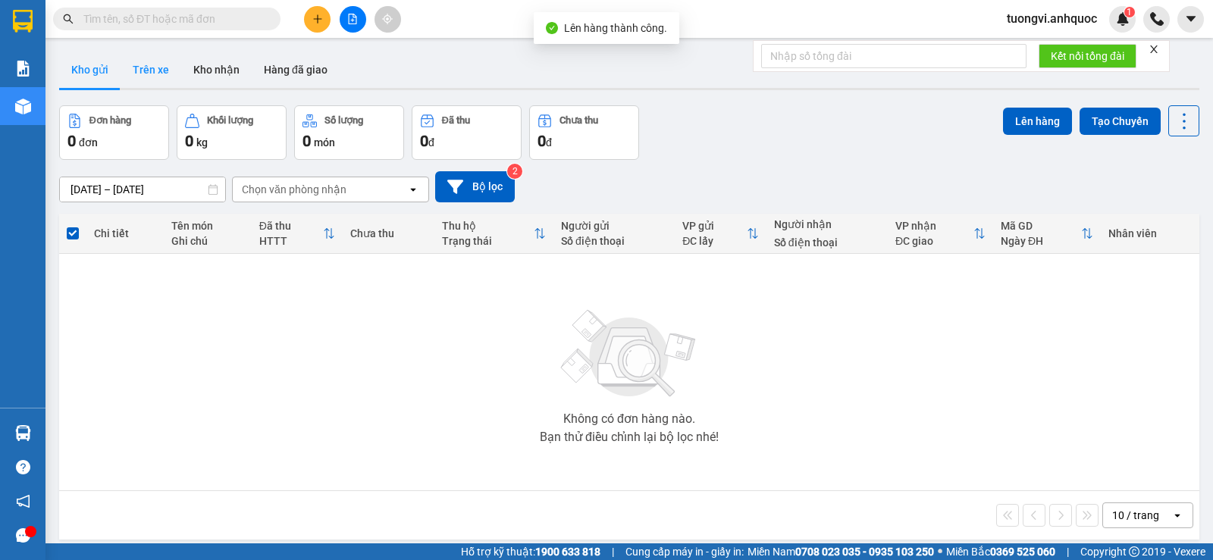
click at [138, 65] on button "Trên xe" at bounding box center [151, 70] width 61 height 36
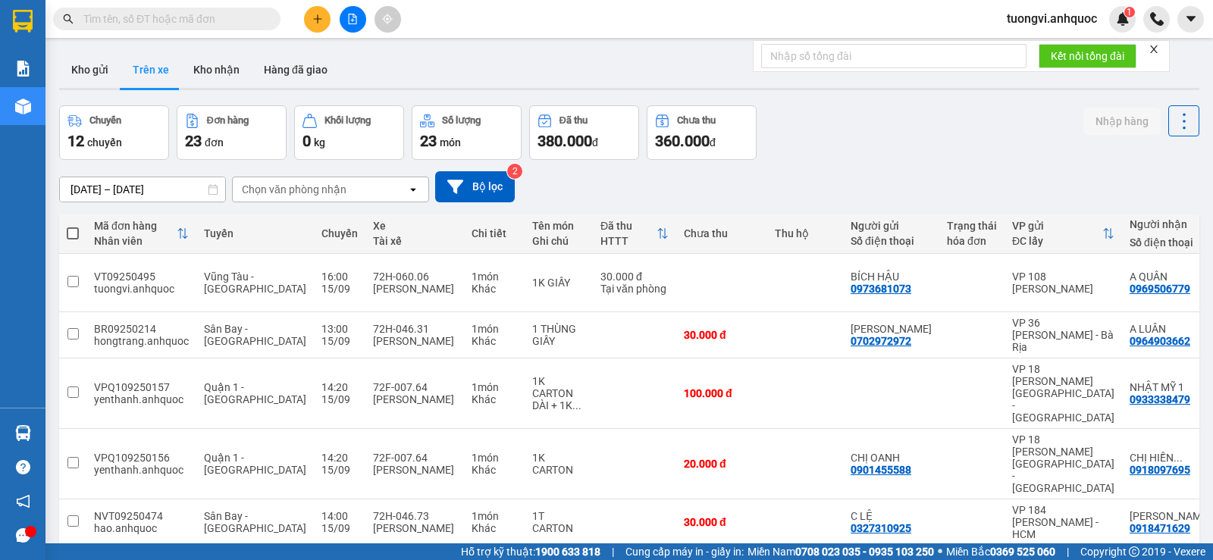
click at [318, 31] on div "Kết quả tìm kiếm ( 0 ) Bộ lọc No Data tuongvi.anhquoc 1" at bounding box center [606, 19] width 1213 height 38
click at [318, 28] on button at bounding box center [317, 19] width 27 height 27
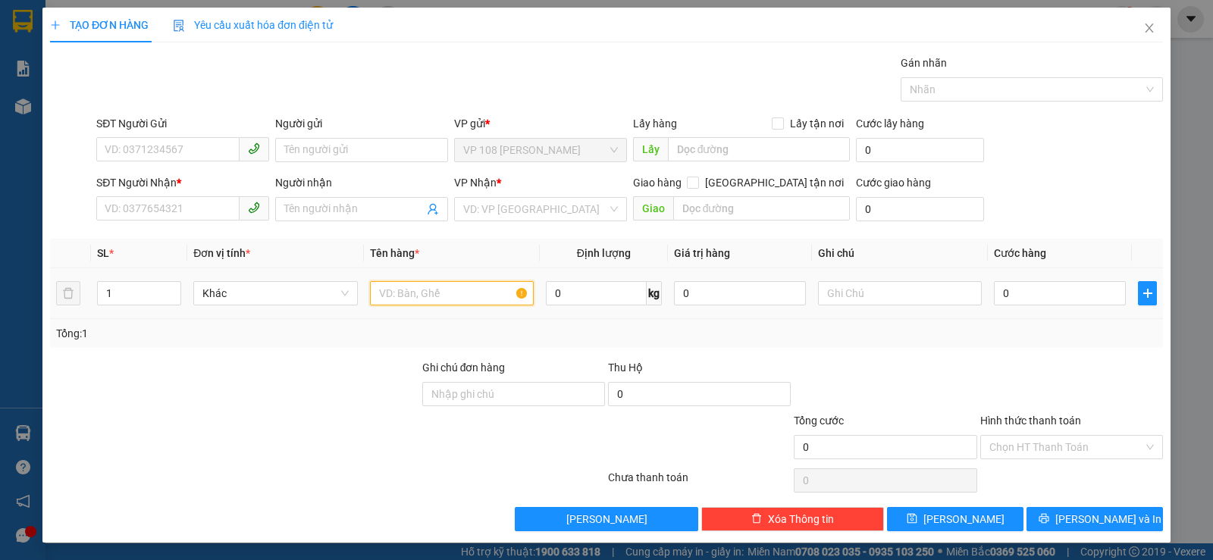
click at [415, 304] on input "text" at bounding box center [452, 293] width 164 height 24
click at [462, 285] on input "1 BAO TẢI TRẮNG" at bounding box center [452, 293] width 164 height 24
type input "1 BAO TẢI TRẮNG"
click at [994, 285] on input "0" at bounding box center [1060, 293] width 132 height 24
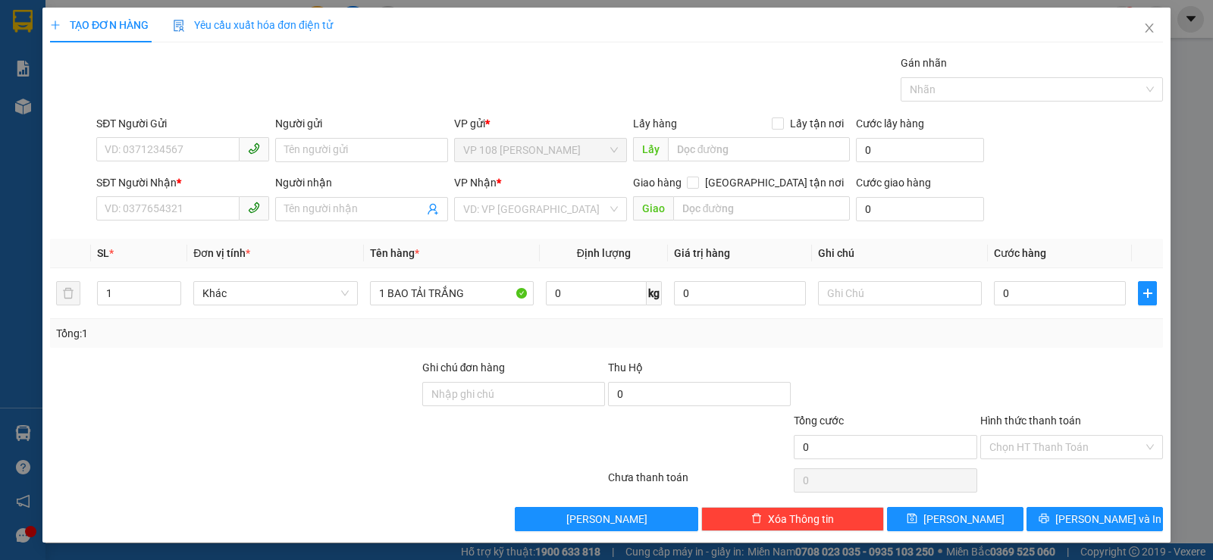
click at [589, 190] on div "VP Nhận *" at bounding box center [540, 182] width 173 height 17
click at [571, 215] on input "search" at bounding box center [535, 209] width 144 height 23
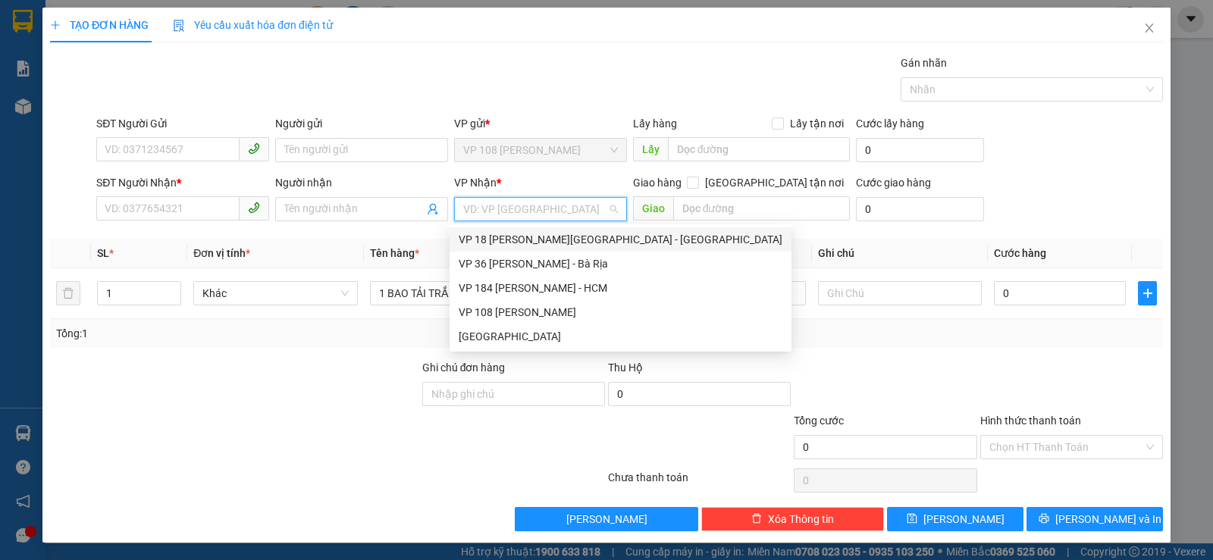
click at [553, 240] on div "VP 18 [PERSON_NAME][GEOGRAPHIC_DATA] - [GEOGRAPHIC_DATA]" at bounding box center [621, 239] width 324 height 17
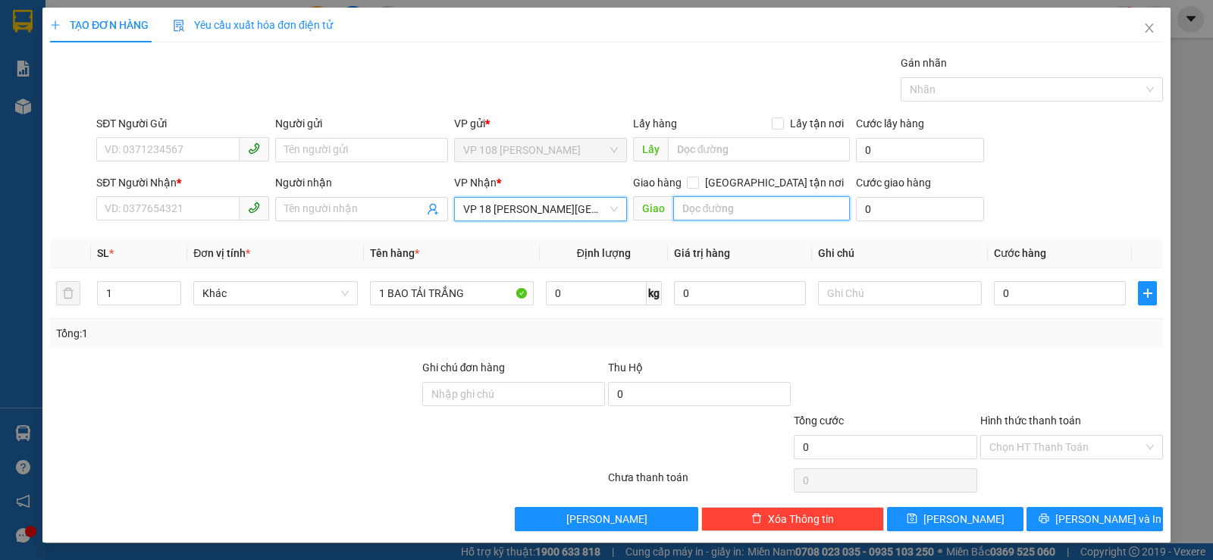
click at [673, 212] on input "text" at bounding box center [761, 208] width 177 height 24
type input "VPQ1"
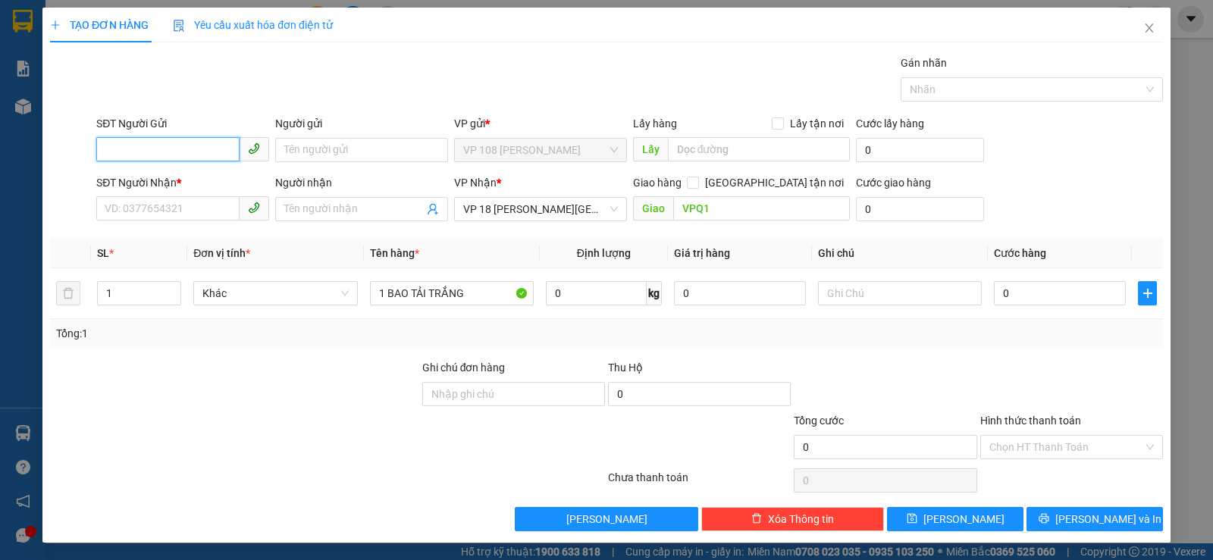
click at [197, 142] on input "SĐT Người Gửi" at bounding box center [167, 149] width 143 height 24
click at [120, 154] on input "0347849275" at bounding box center [167, 149] width 143 height 24
type input "0347849275"
click at [303, 155] on input "Người gửi" at bounding box center [361, 150] width 173 height 24
type input "A"
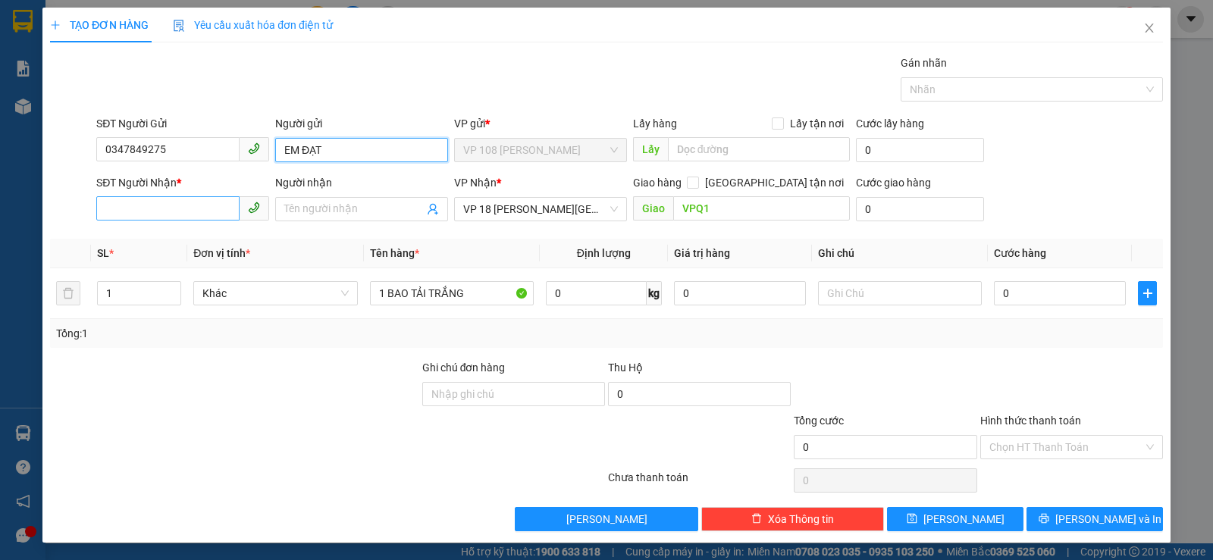
type input "EM ĐẠT"
click at [202, 200] on input "SĐT Người Nhận *" at bounding box center [167, 208] width 143 height 24
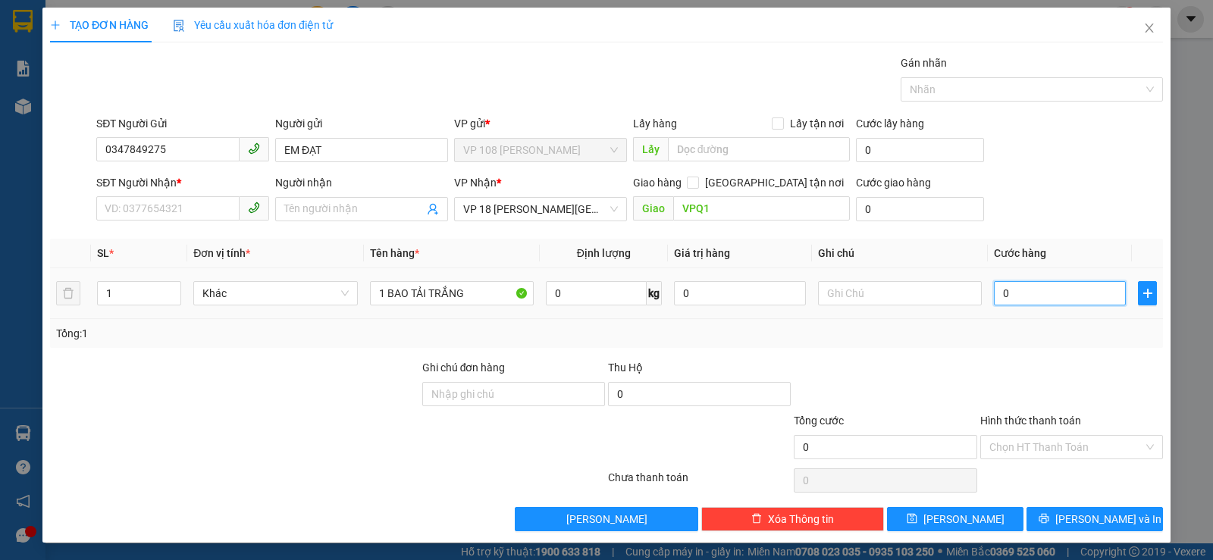
click at [1050, 299] on input "0" at bounding box center [1060, 293] width 132 height 24
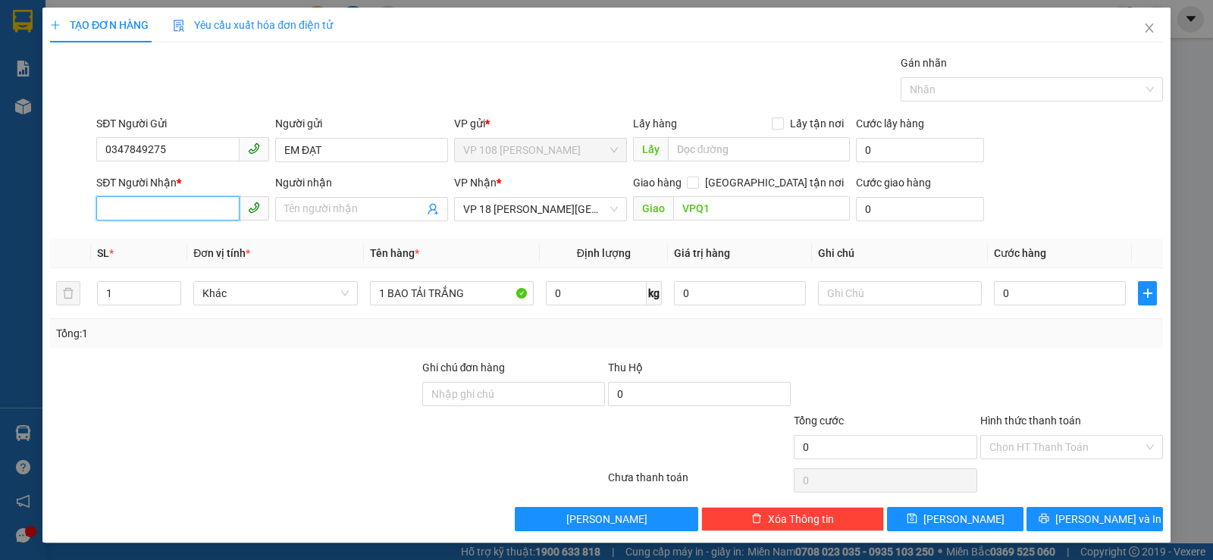
click at [207, 210] on input "SĐT Người Nhận *" at bounding box center [167, 208] width 143 height 24
click at [124, 208] on input "0914778514" at bounding box center [167, 208] width 143 height 24
click at [127, 208] on input "0914778514" at bounding box center [167, 208] width 143 height 24
click at [137, 208] on input "0914778514" at bounding box center [167, 208] width 143 height 24
click at [145, 208] on input "0914778514" at bounding box center [167, 208] width 143 height 24
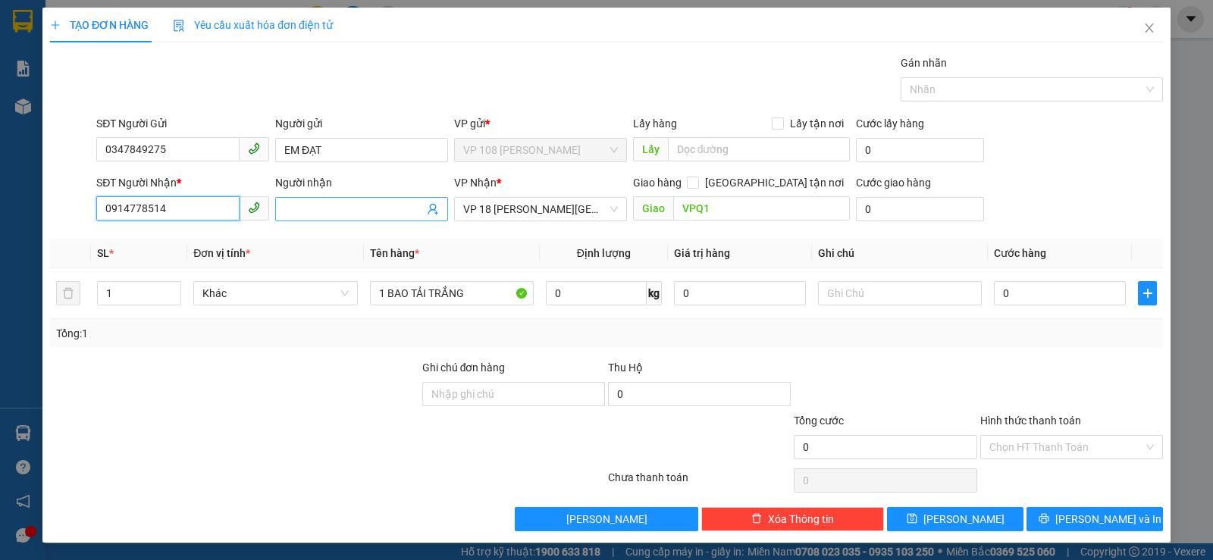
type input "0914778514"
click at [334, 204] on input "Người nhận" at bounding box center [353, 209] width 139 height 17
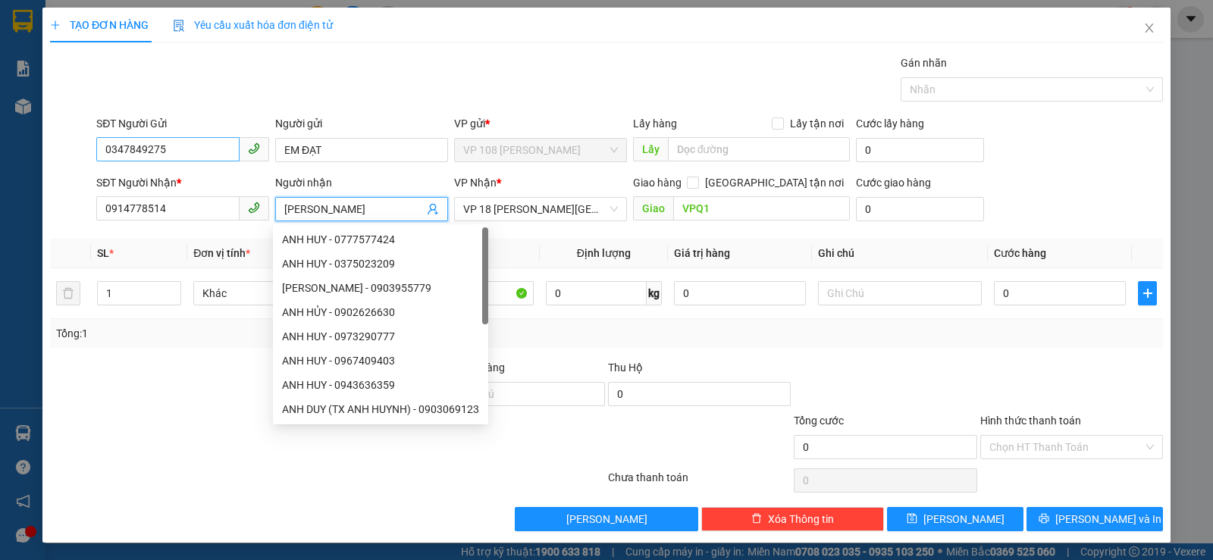
type input "ANH HUY"
click at [171, 149] on input "0347849275" at bounding box center [167, 149] width 143 height 24
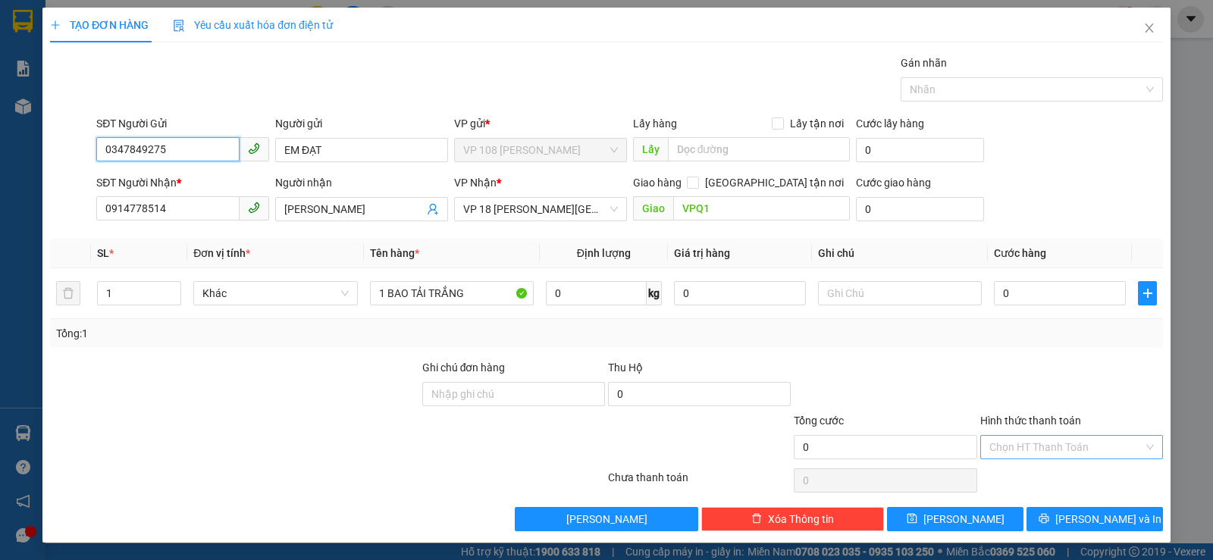
click at [1014, 435] on div "Chọn HT Thanh Toán" at bounding box center [1071, 447] width 183 height 24
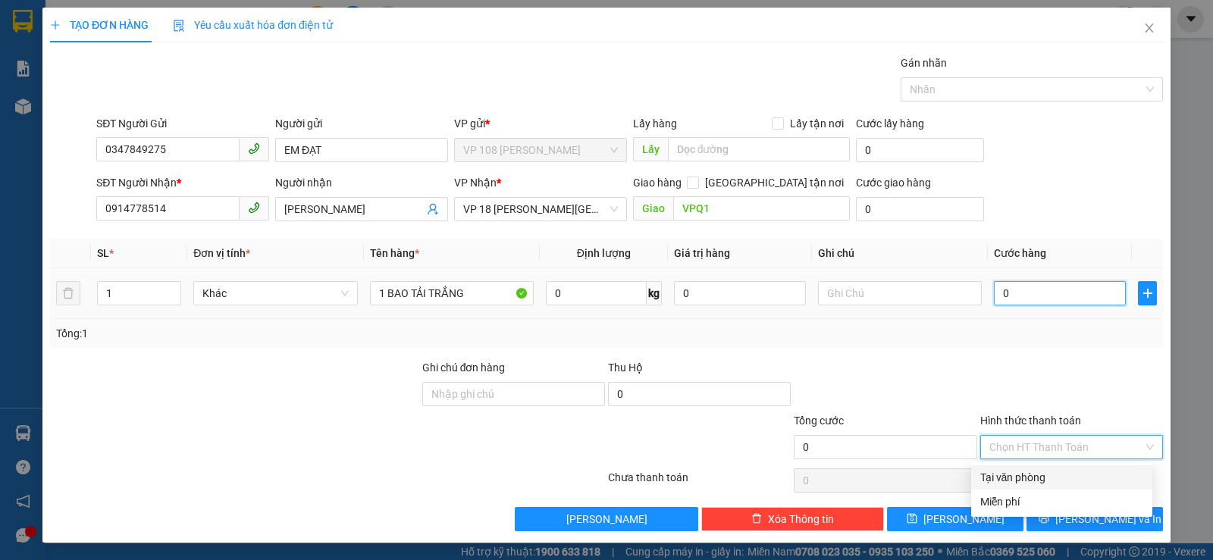
click at [1017, 288] on input "0" at bounding box center [1060, 293] width 132 height 24
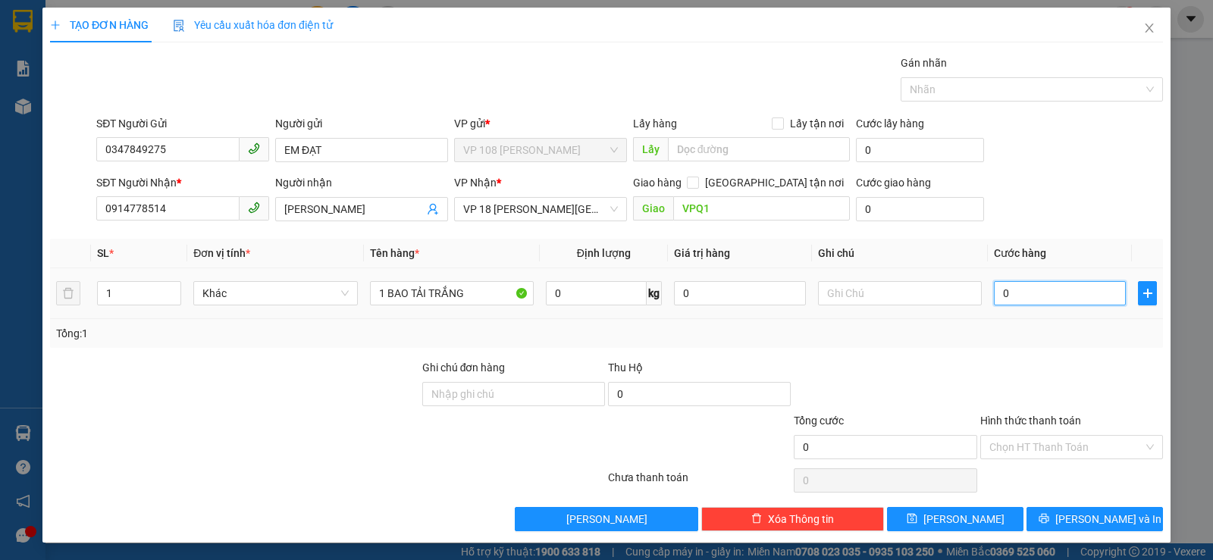
type input "5"
type input "50"
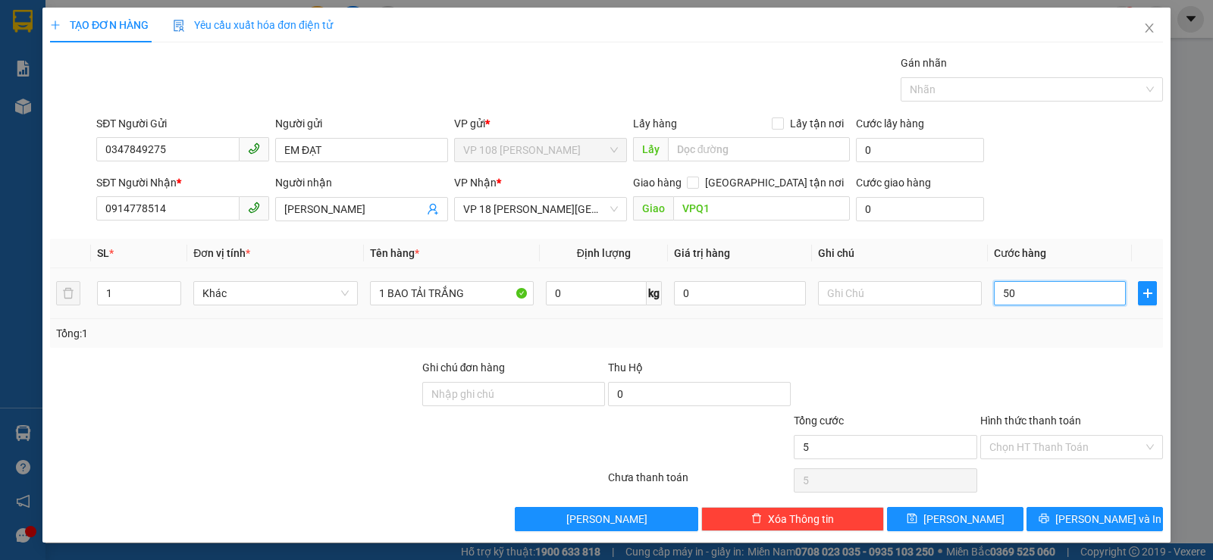
type input "50"
type input "500"
type input "5.000"
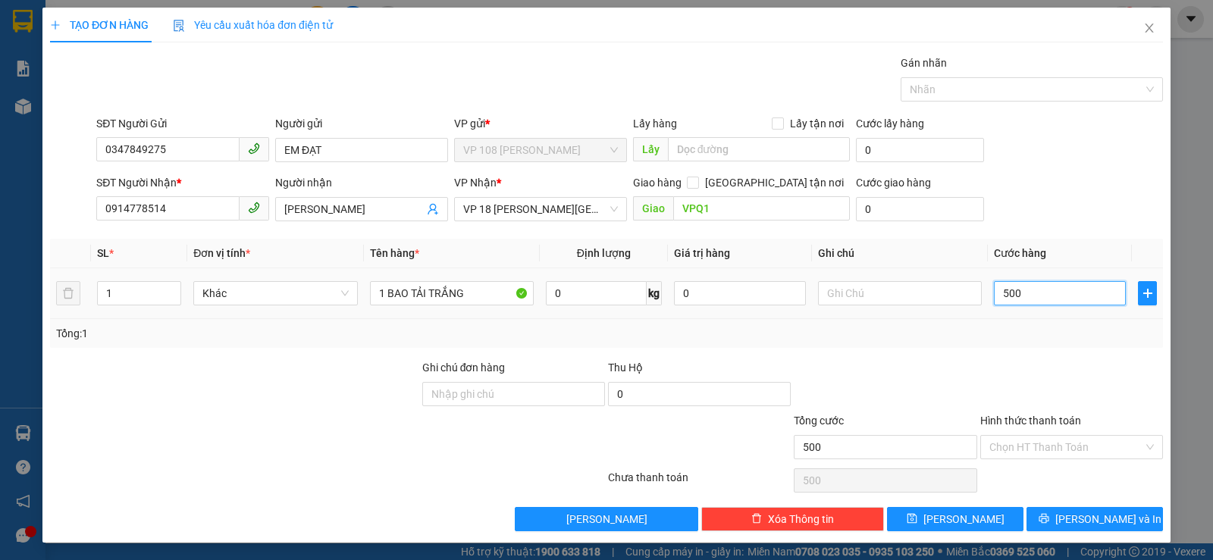
type input "5.000"
type input "50.000"
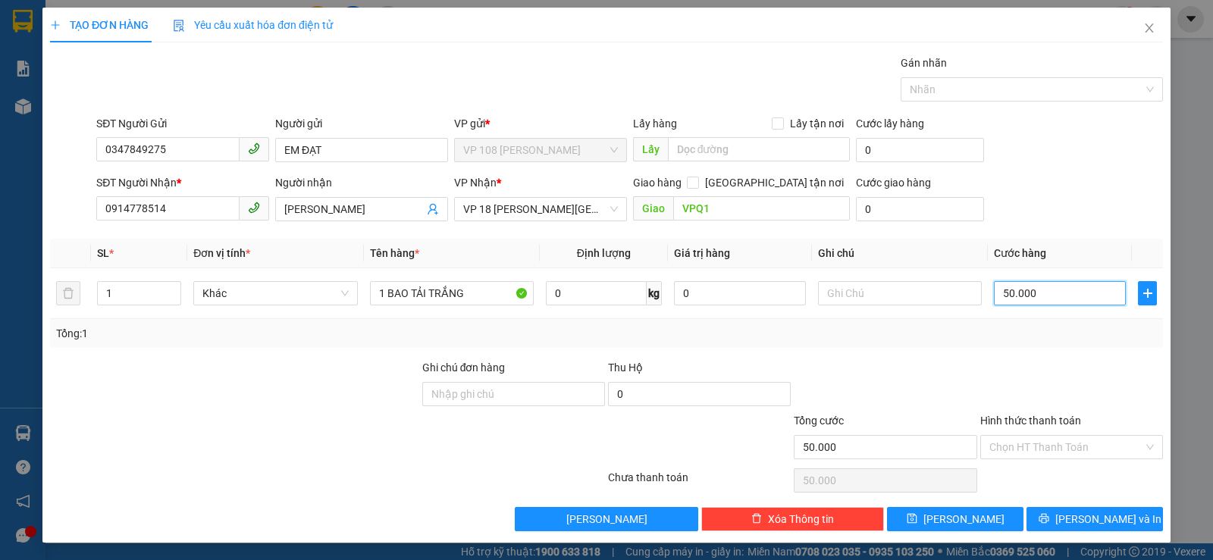
type input "50.000"
click at [1061, 500] on div "Transit Pickup Surcharge Ids Transit Deliver Surcharge Ids Transit Deliver Surc…" at bounding box center [606, 293] width 1113 height 477
click at [1059, 510] on button "[PERSON_NAME] và In" at bounding box center [1094, 519] width 136 height 24
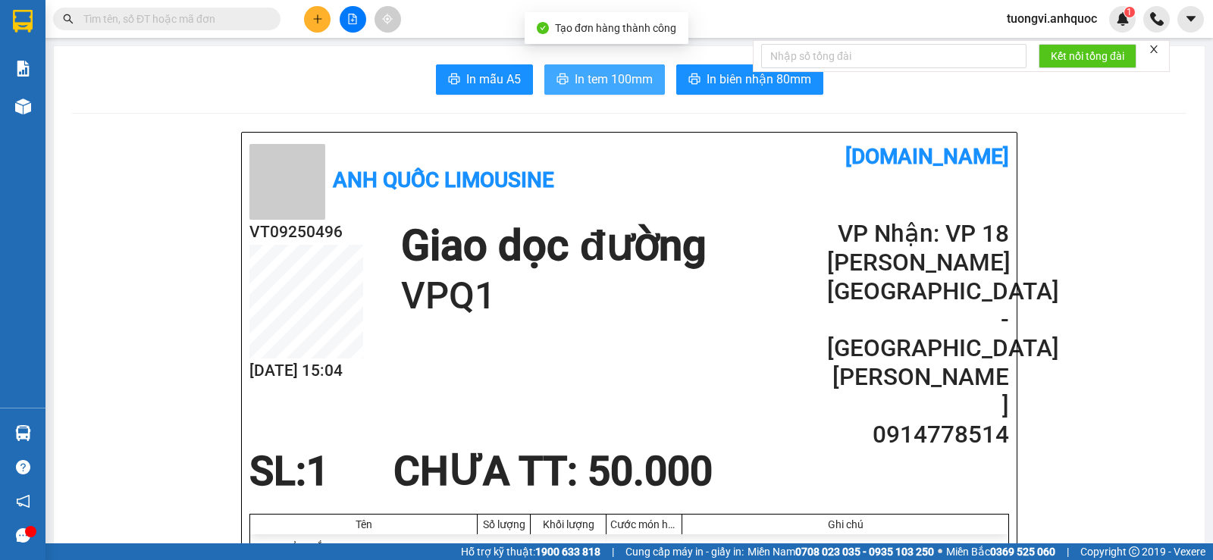
click at [566, 66] on button "In tem 100mm" at bounding box center [604, 79] width 121 height 30
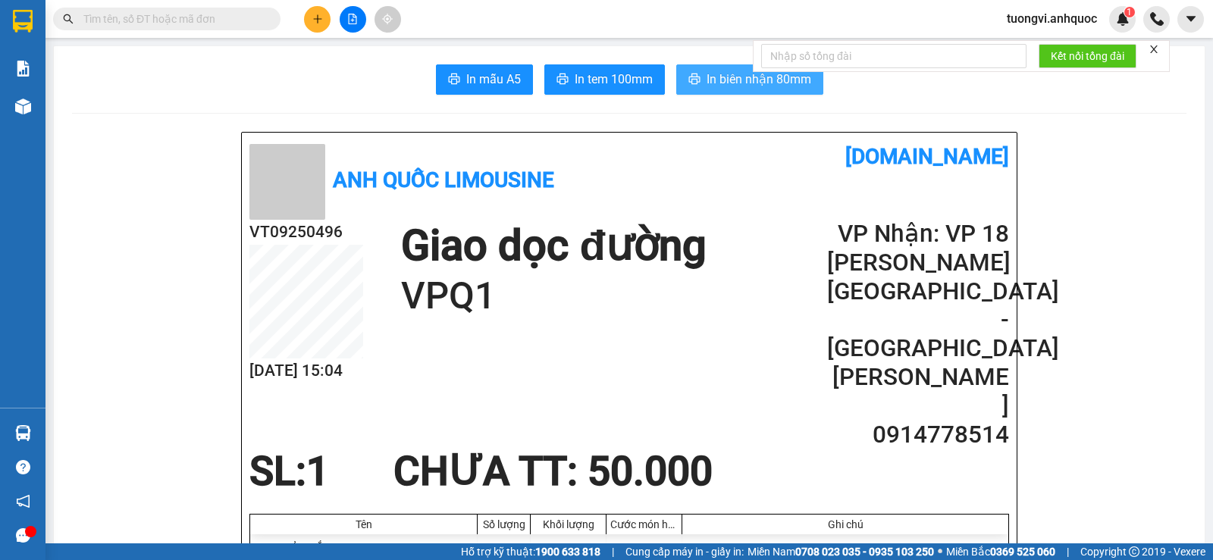
click at [710, 90] on button "In biên nhận 80mm" at bounding box center [749, 79] width 147 height 30
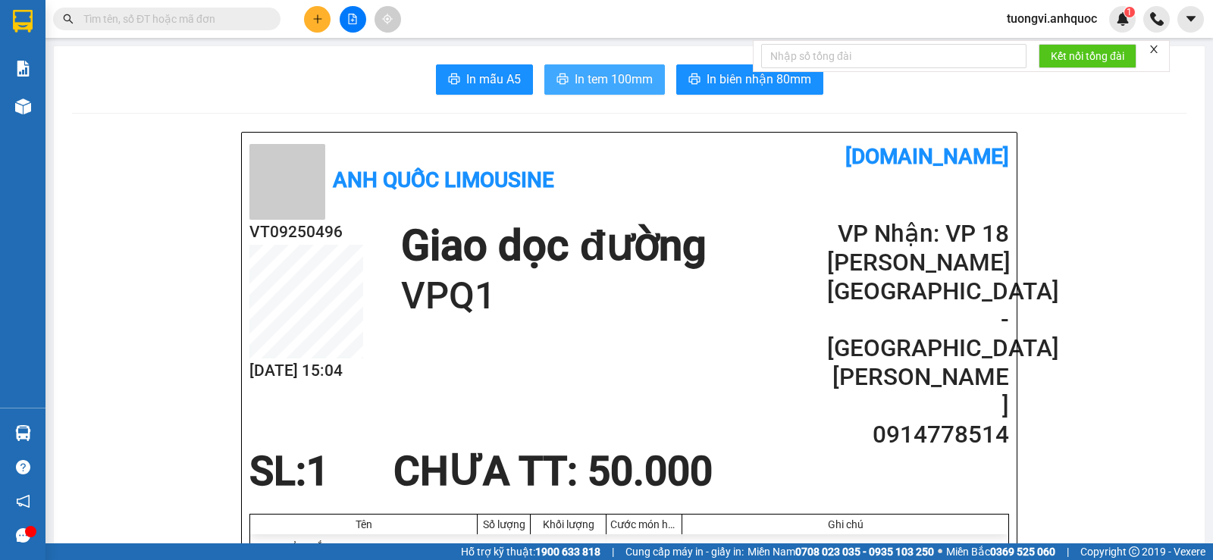
click at [606, 89] on button "In tem 100mm" at bounding box center [604, 79] width 121 height 30
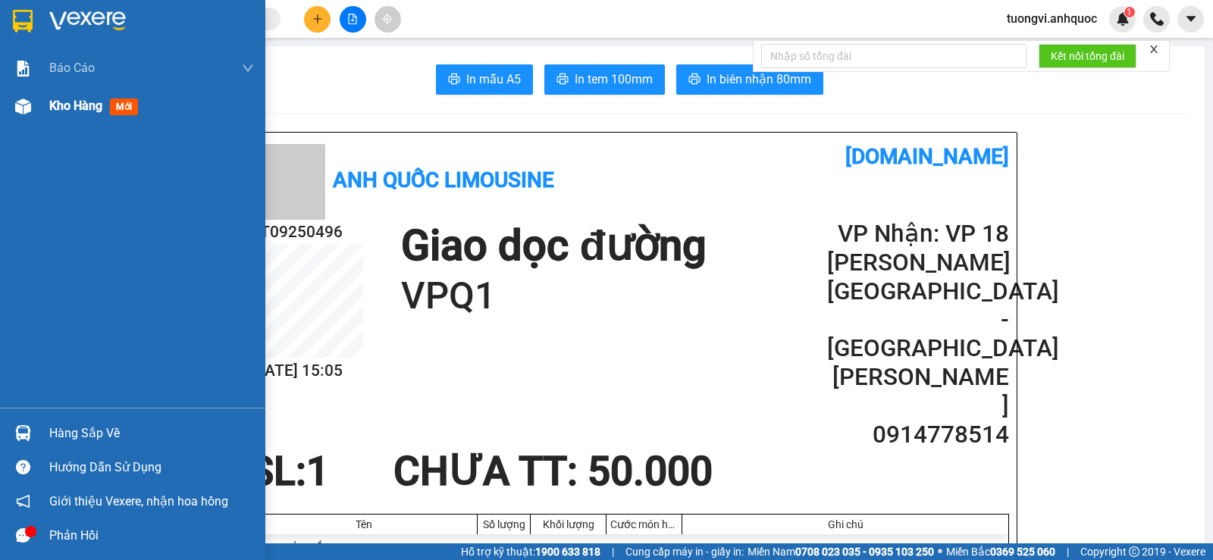
click at [41, 115] on div "Kho hàng mới" at bounding box center [132, 106] width 265 height 38
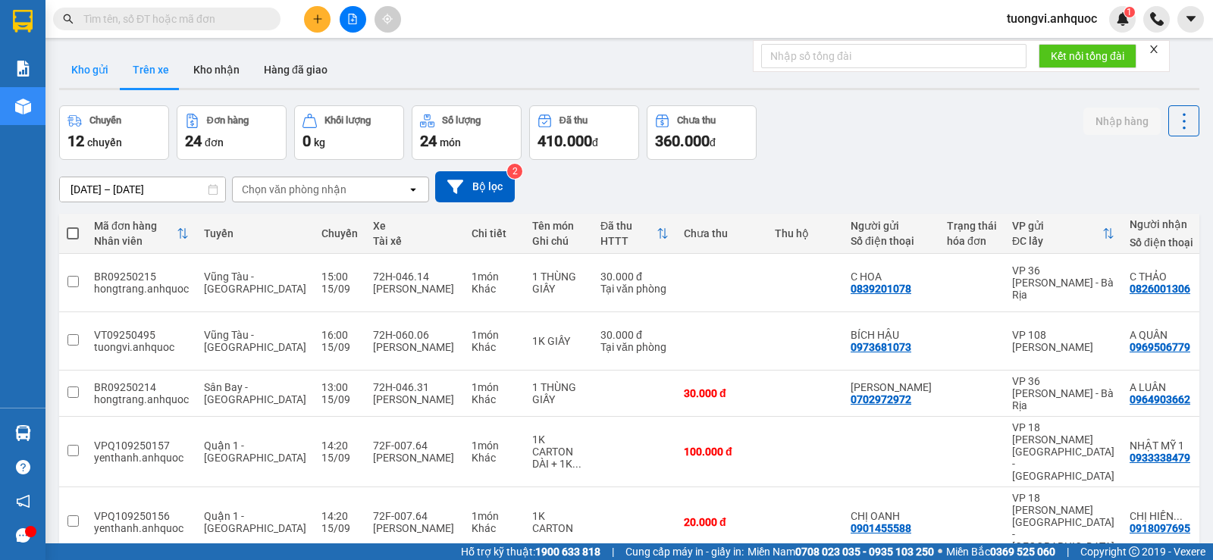
click at [106, 73] on button "Kho gửi" at bounding box center [89, 70] width 61 height 36
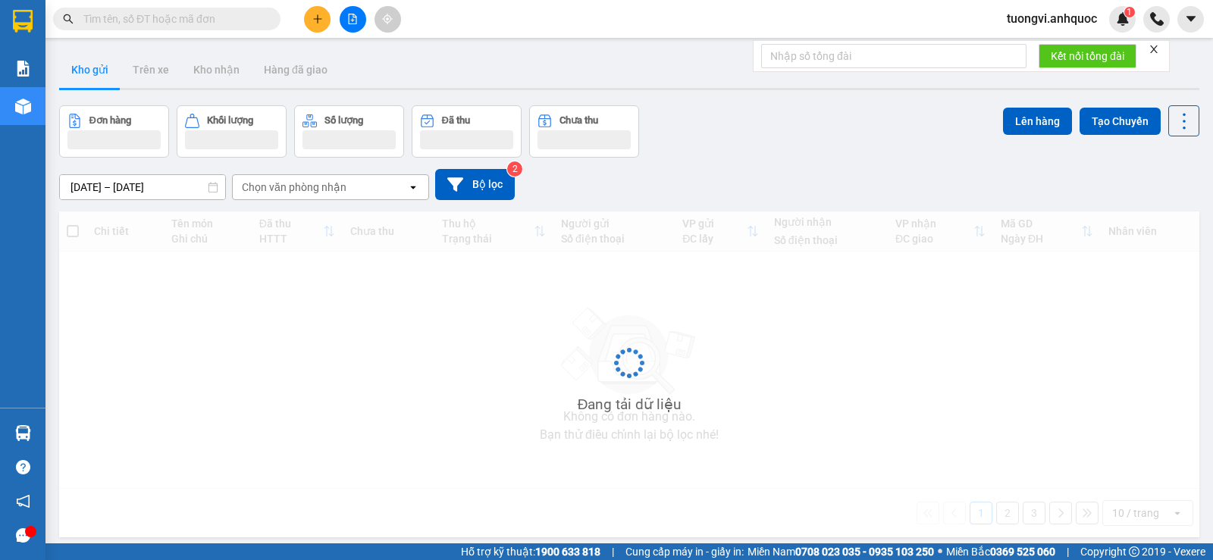
click at [106, 73] on button "Kho gửi" at bounding box center [89, 70] width 61 height 36
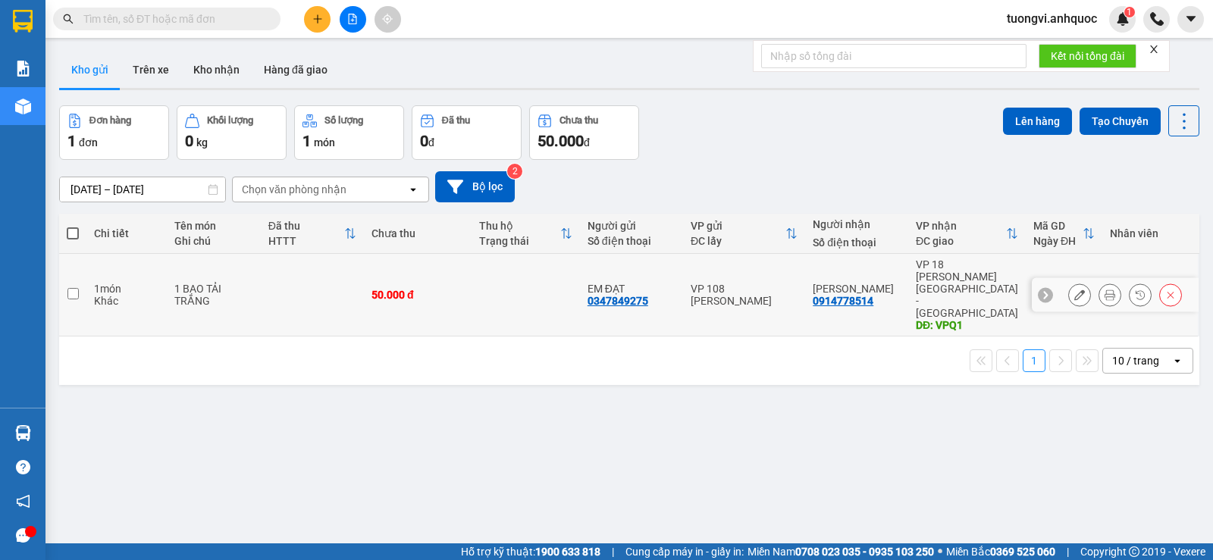
click at [774, 261] on td "VP 108 [PERSON_NAME]" at bounding box center [744, 295] width 122 height 83
checkbox input "true"
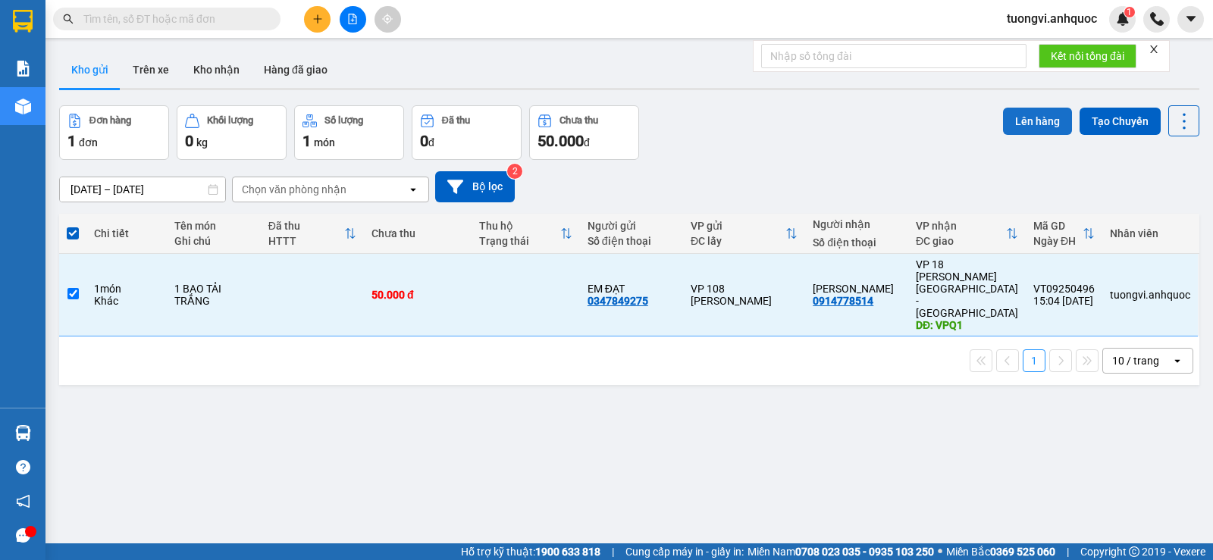
click at [1020, 130] on button "Lên hàng" at bounding box center [1037, 121] width 69 height 27
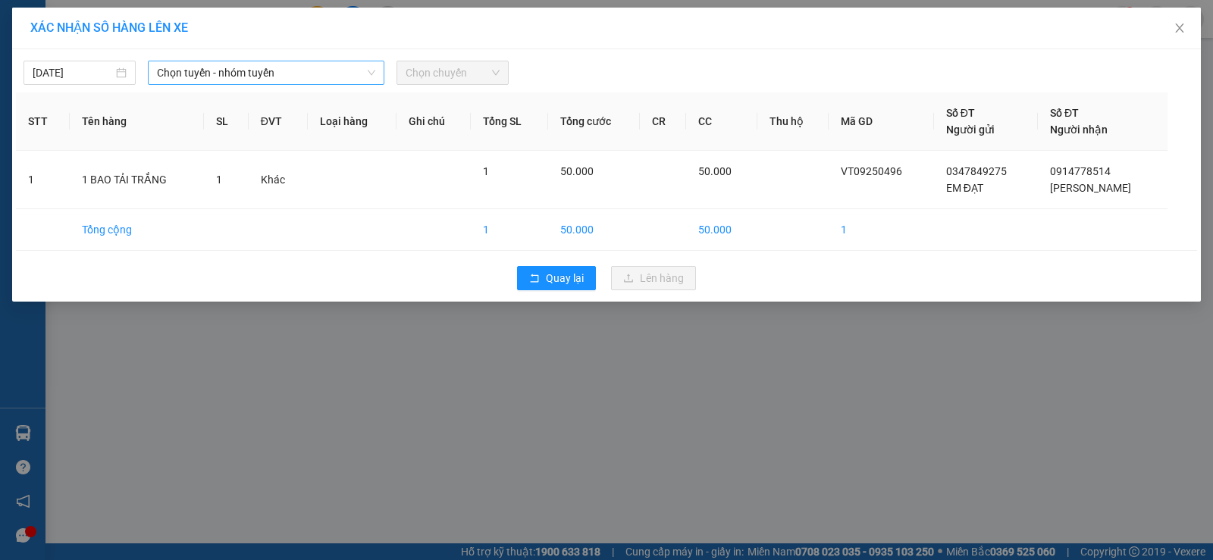
click at [201, 78] on span "Chọn tuyến - nhóm tuyến" at bounding box center [266, 72] width 218 height 23
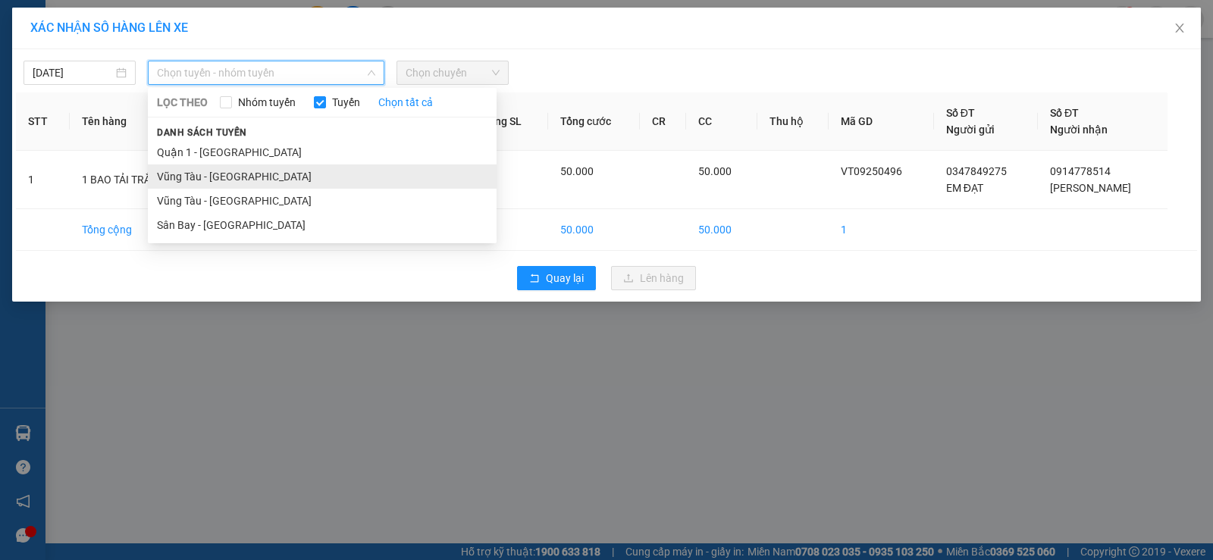
click at [194, 173] on li "Vũng Tàu - Quận 1" at bounding box center [322, 177] width 349 height 24
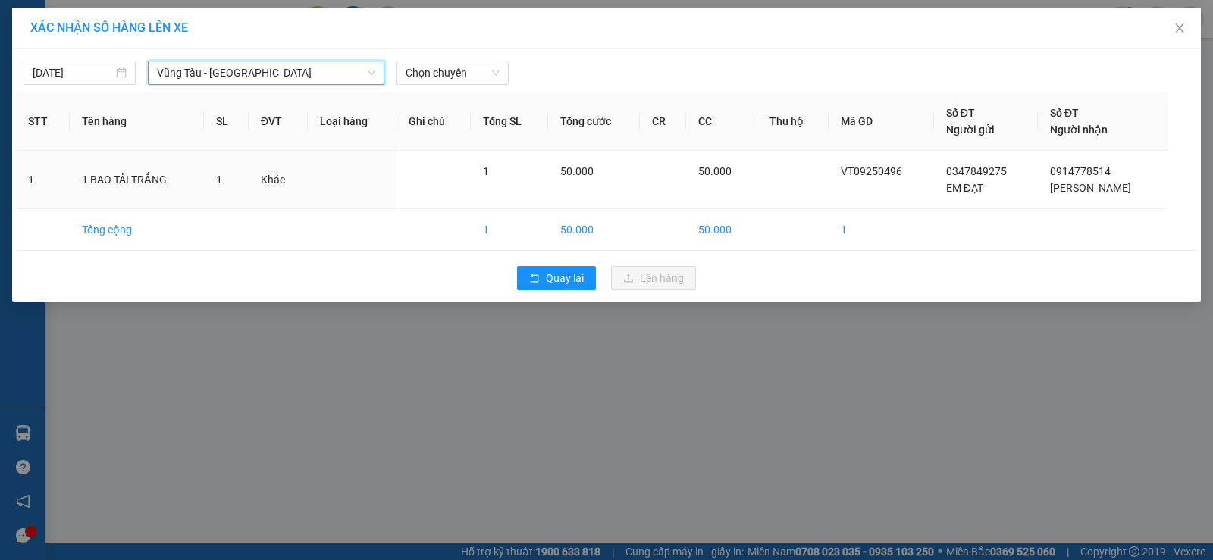
click at [516, 48] on div "XÁC NHẬN SỐ HÀNG LÊN XE" at bounding box center [606, 29] width 1189 height 42
click at [478, 80] on span "Chọn chuyến" at bounding box center [453, 72] width 94 height 23
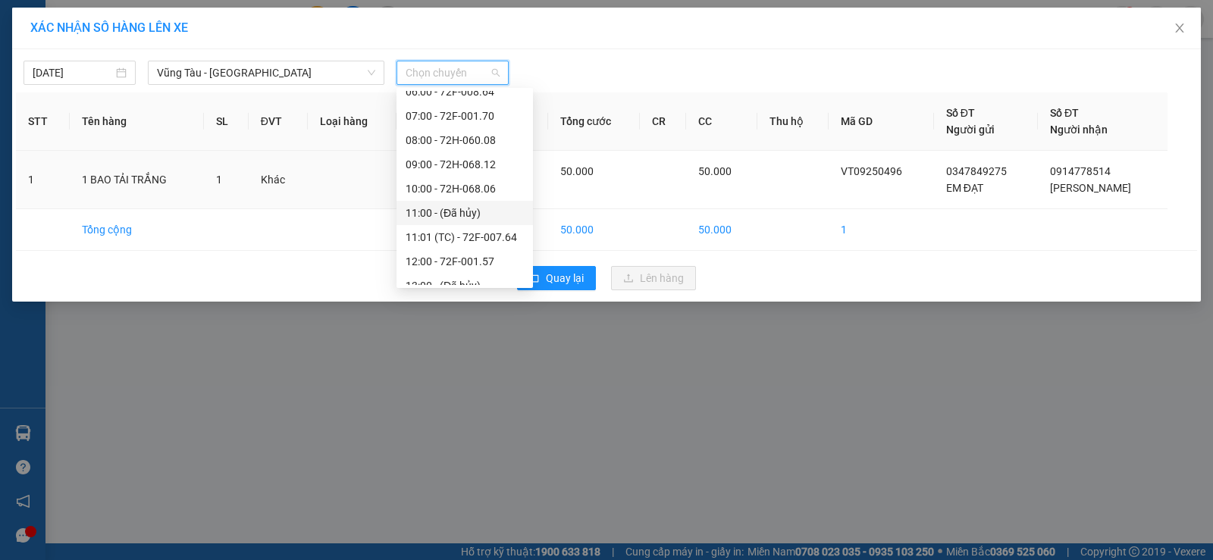
scroll to position [291, 0]
click at [454, 192] on div "16:00 - 72H-060.08" at bounding box center [465, 200] width 118 height 17
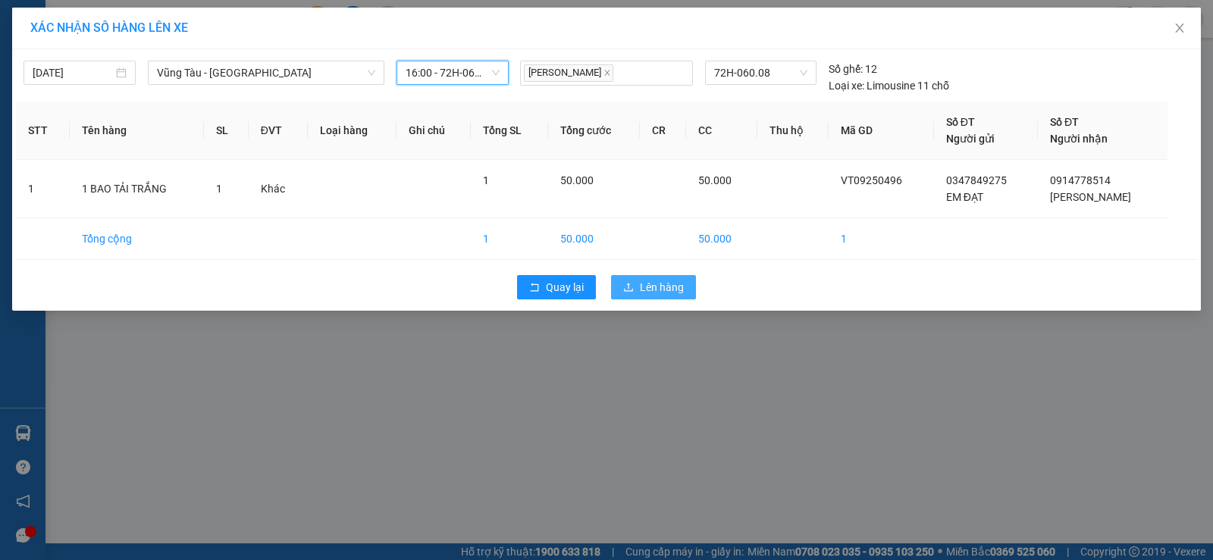
click at [622, 293] on button "Lên hàng" at bounding box center [653, 287] width 85 height 24
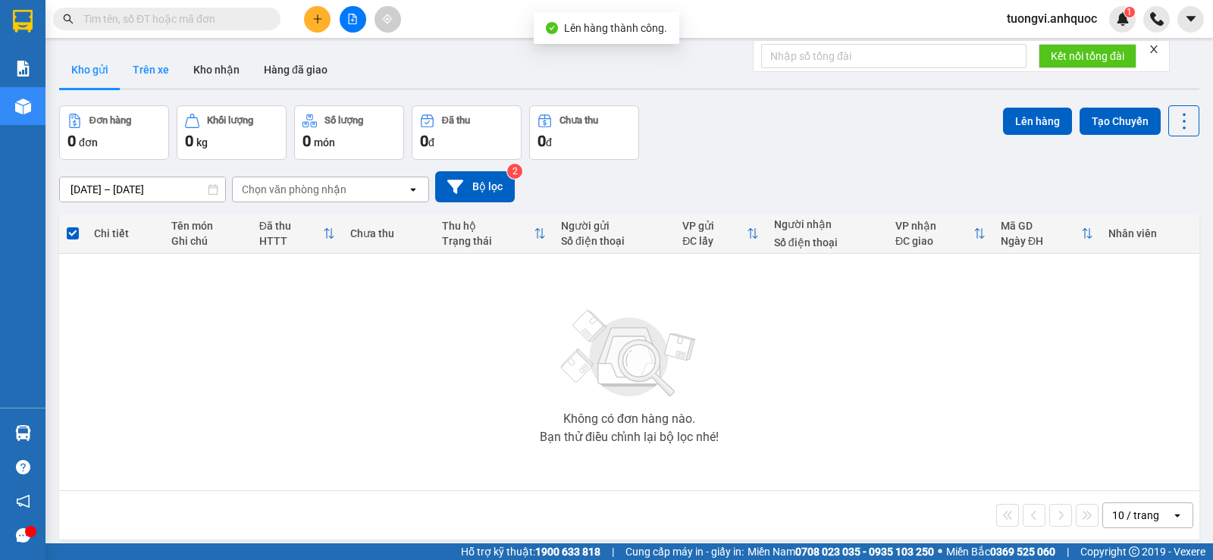
click at [146, 66] on button "Trên xe" at bounding box center [151, 70] width 61 height 36
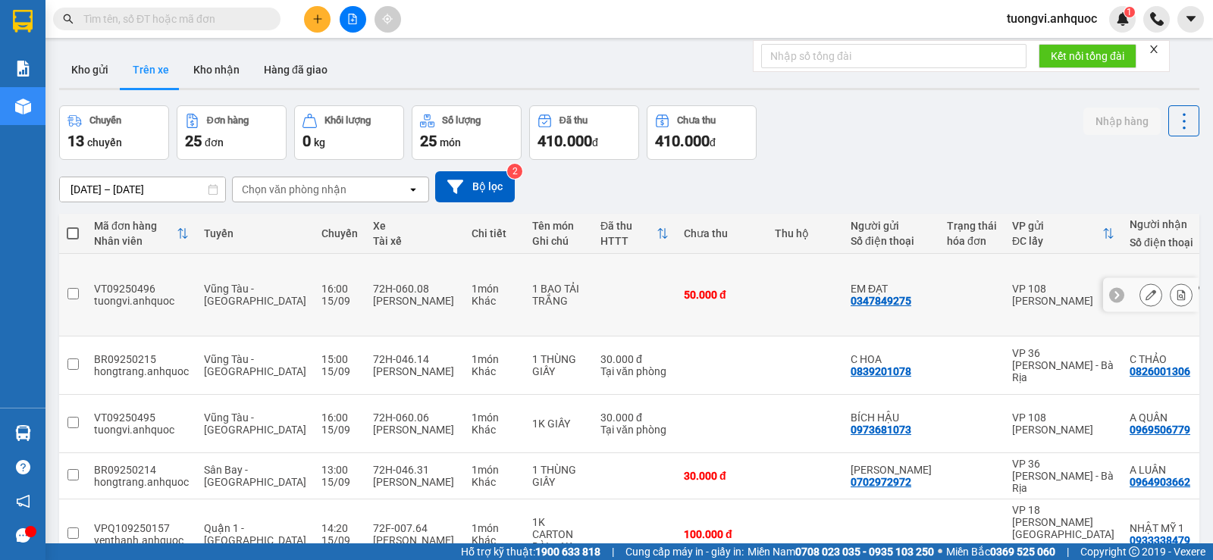
click at [1174, 282] on button at bounding box center [1181, 295] width 21 height 27
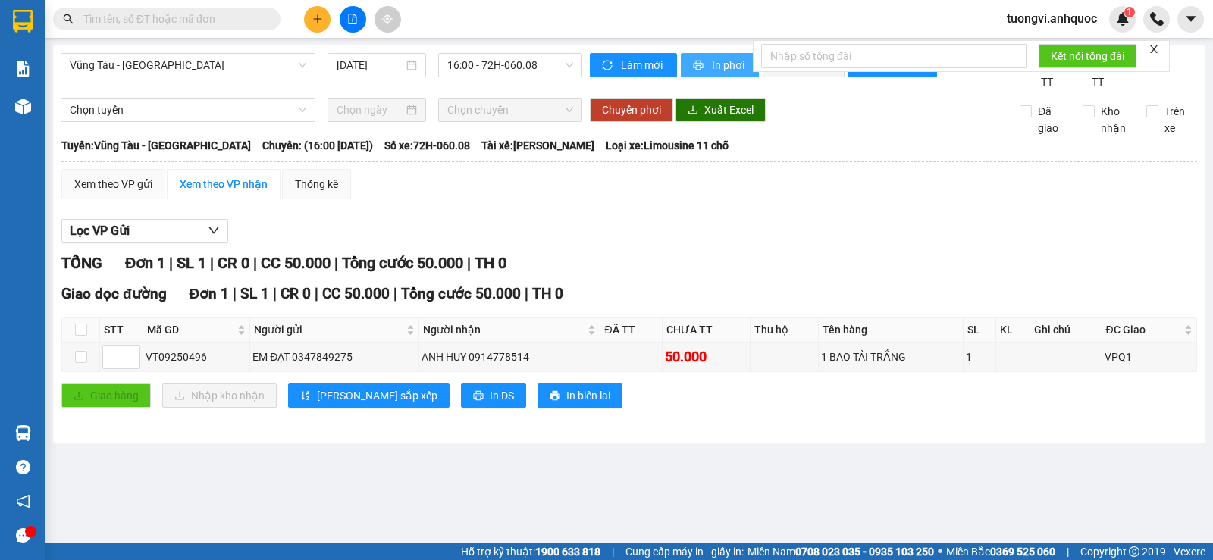
click at [693, 71] on span "printer" at bounding box center [699, 66] width 13 height 12
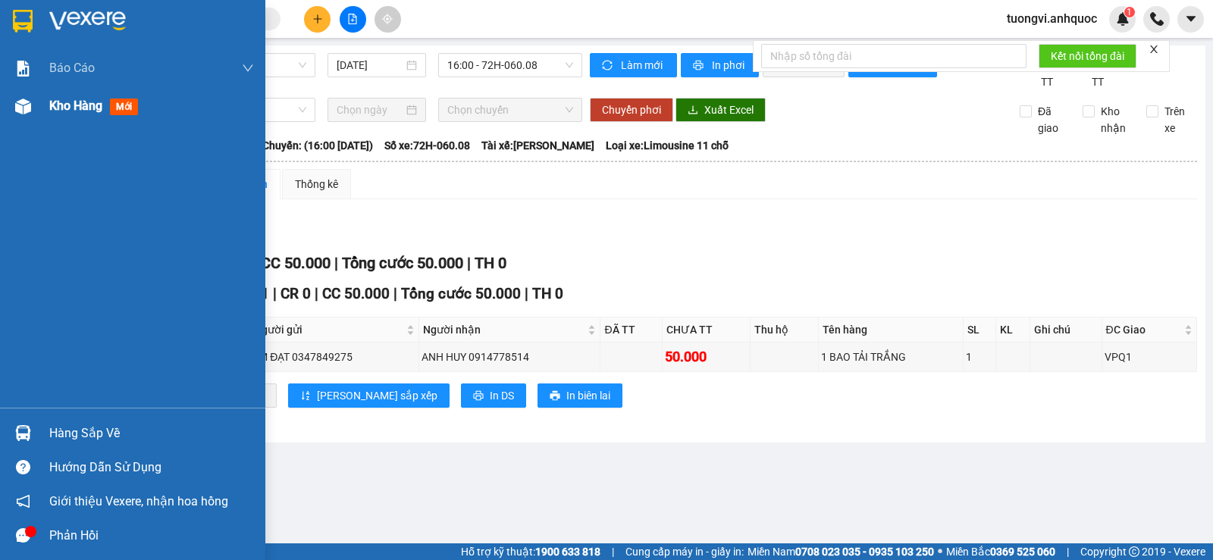
click at [39, 103] on div "Kho hàng mới" at bounding box center [132, 106] width 265 height 38
click at [40, 103] on div "Kho hàng mới" at bounding box center [132, 106] width 265 height 38
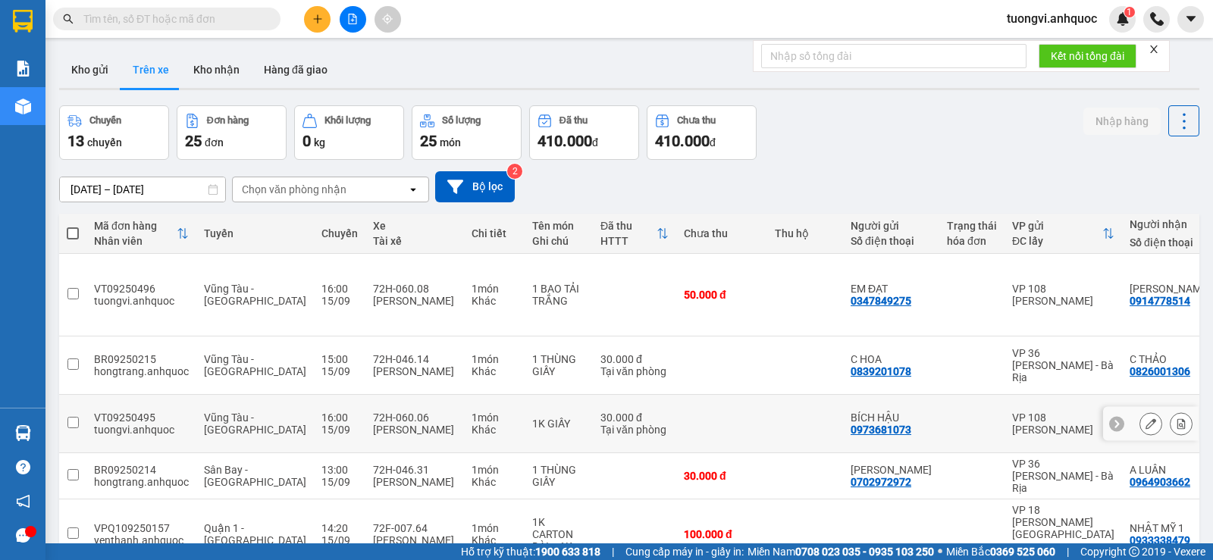
click at [1176, 418] on icon at bounding box center [1181, 423] width 11 height 11
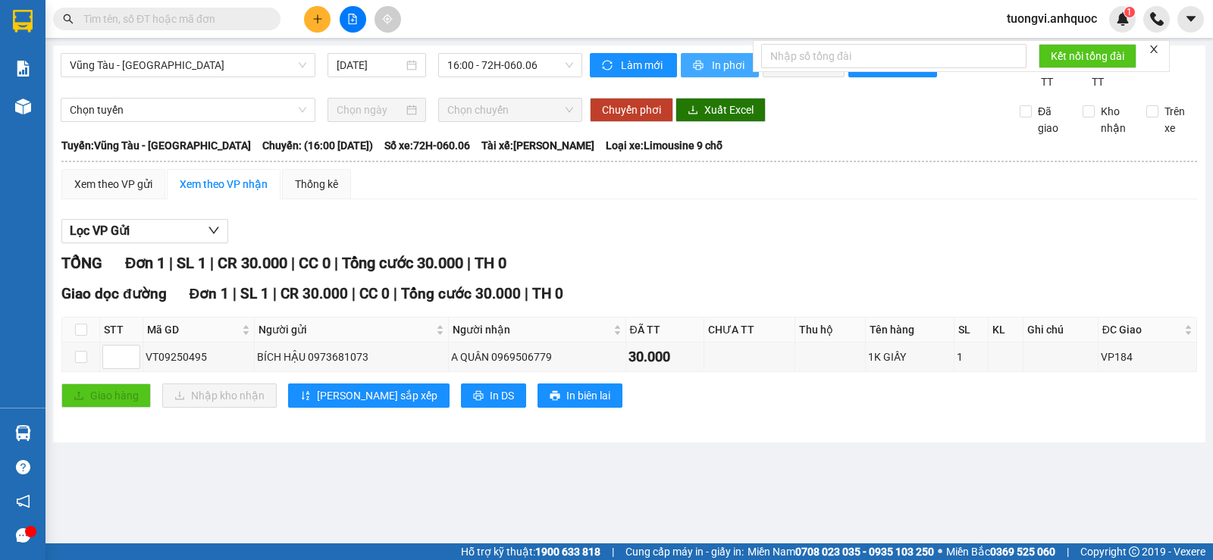
click at [710, 54] on button "In phơi" at bounding box center [720, 65] width 78 height 24
click at [263, 64] on span "Vũng Tàu - [GEOGRAPHIC_DATA]" at bounding box center [188, 65] width 237 height 23
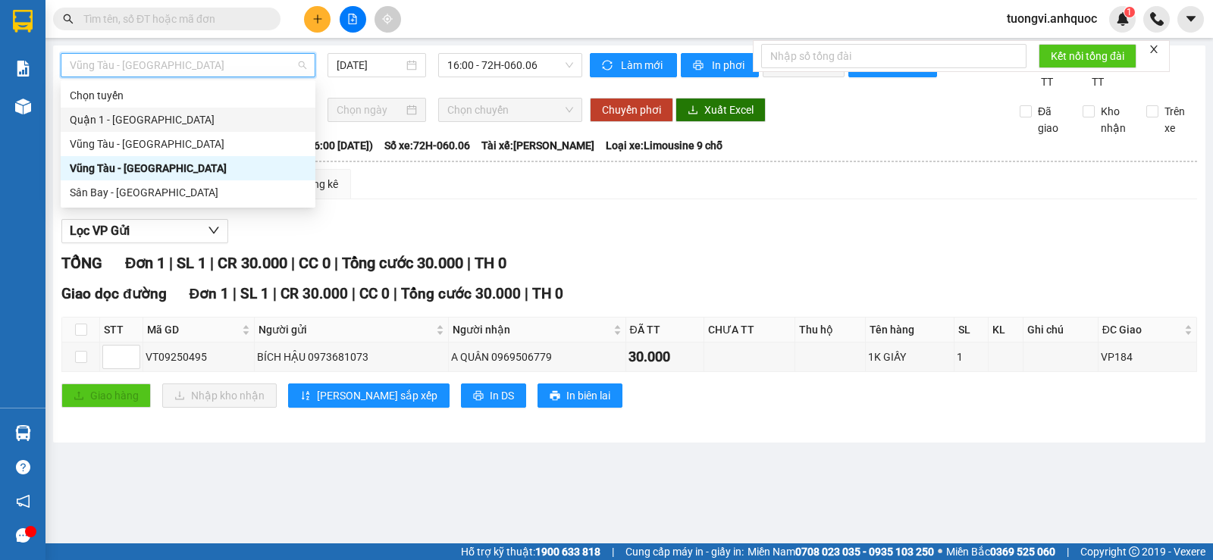
click at [211, 121] on div "Quận 1 - Vũng Tàu" at bounding box center [188, 119] width 237 height 17
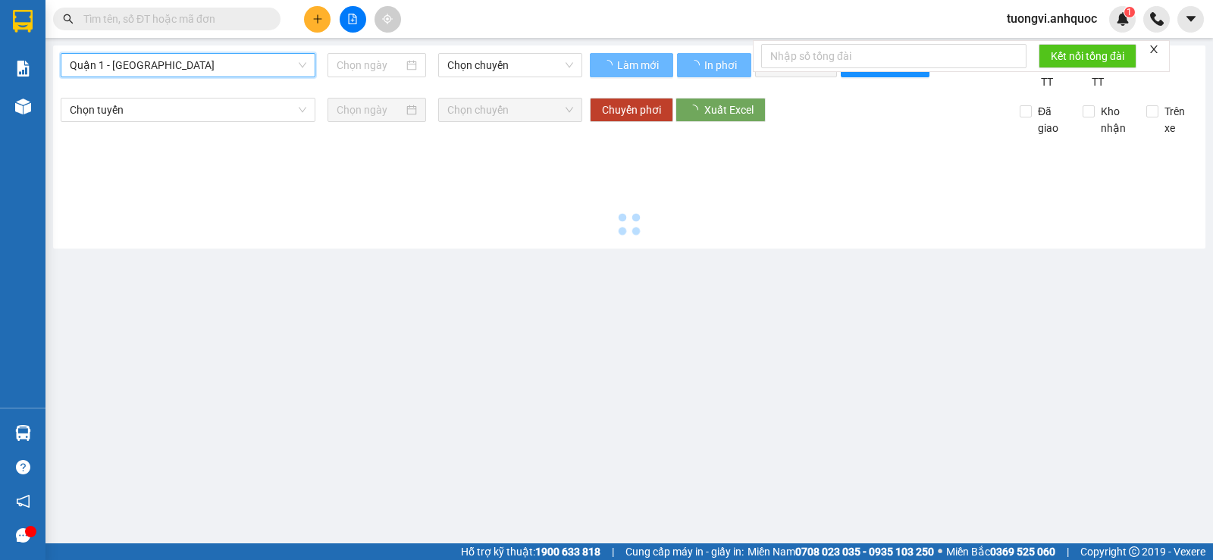
drag, startPoint x: 202, startPoint y: 46, endPoint x: 199, endPoint y: 61, distance: 14.7
click at [202, 47] on div "Quận 1 - Vũng Tàu Quận 1 - Vũng Tàu Chọn chuyến Làm mới In phơi In đơn chọn Thố…" at bounding box center [629, 146] width 1152 height 203
type input "[DATE]"
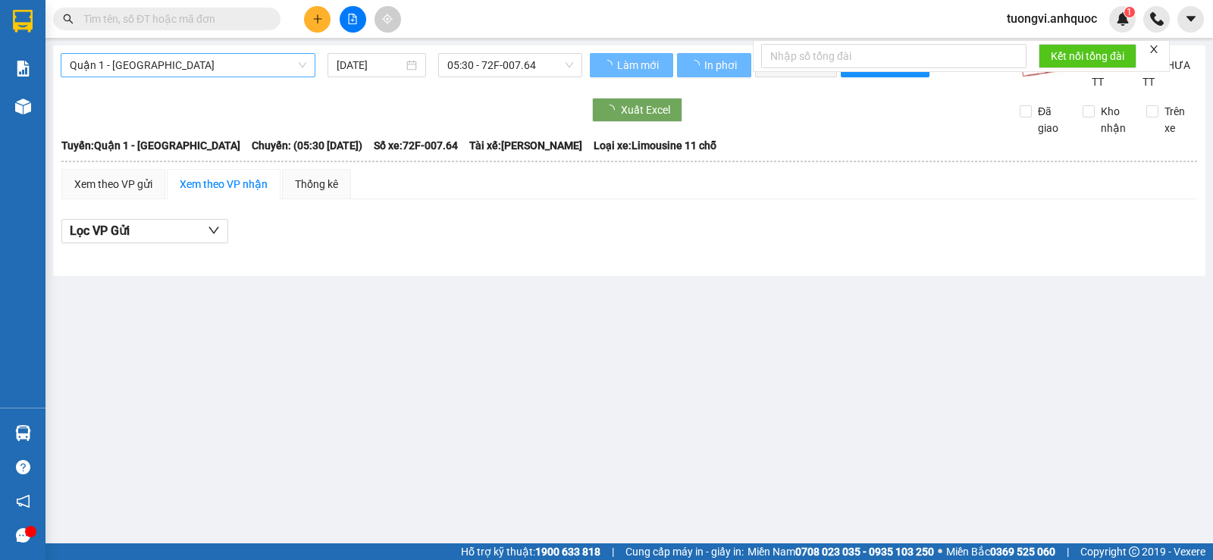
click at [199, 61] on span "Quận 1 - Vũng Tàu" at bounding box center [188, 65] width 237 height 23
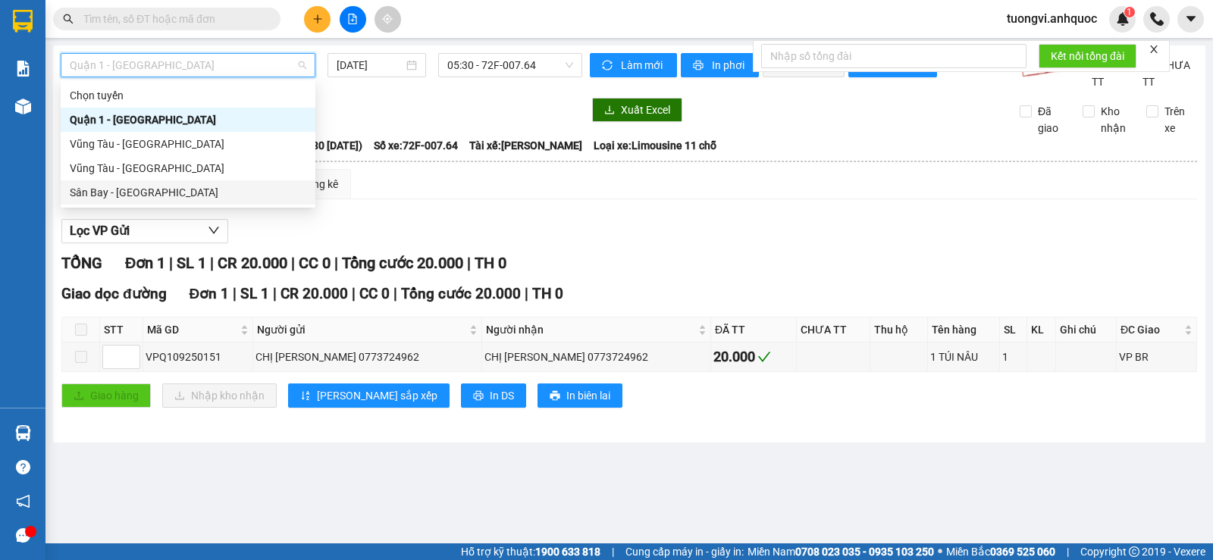
click at [150, 190] on div "Sân Bay - [GEOGRAPHIC_DATA]" at bounding box center [188, 192] width 237 height 17
type input "[DATE]"
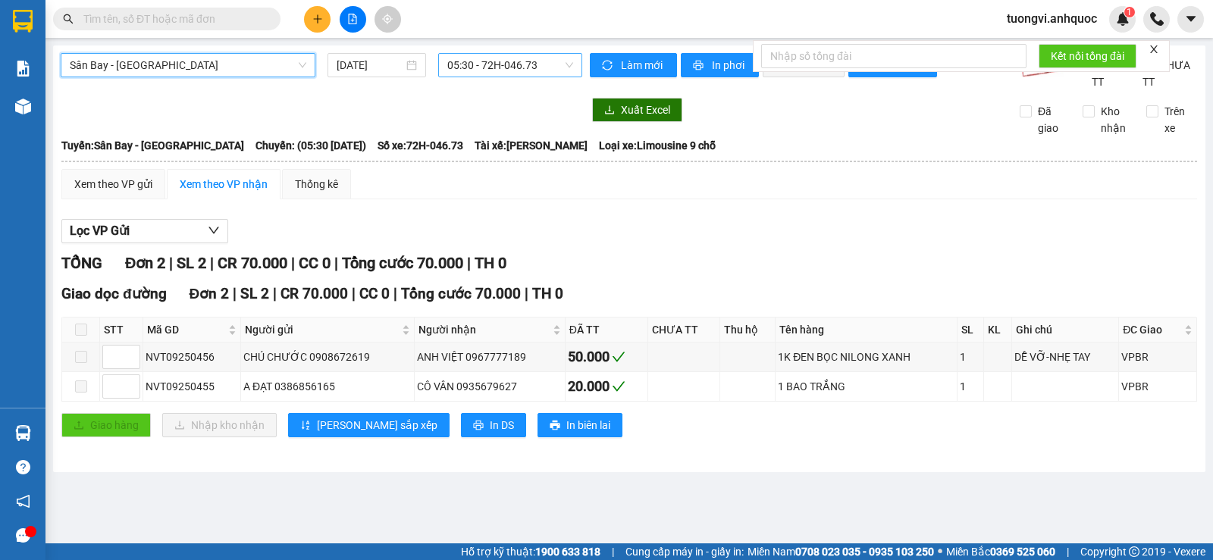
click at [471, 54] on span "05:30 - 72H-046.73" at bounding box center [509, 65] width 125 height 23
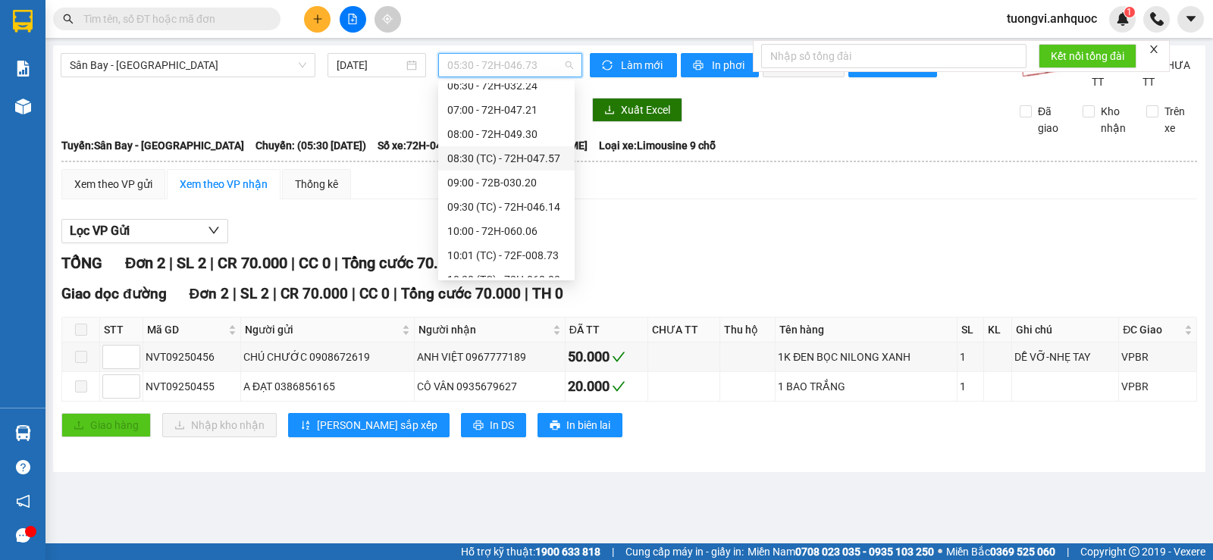
scroll to position [82, 0]
drag, startPoint x: 494, startPoint y: 68, endPoint x: 490, endPoint y: 78, distance: 10.6
click at [494, 74] on span "05:30 - 72H-046.73" at bounding box center [509, 65] width 125 height 23
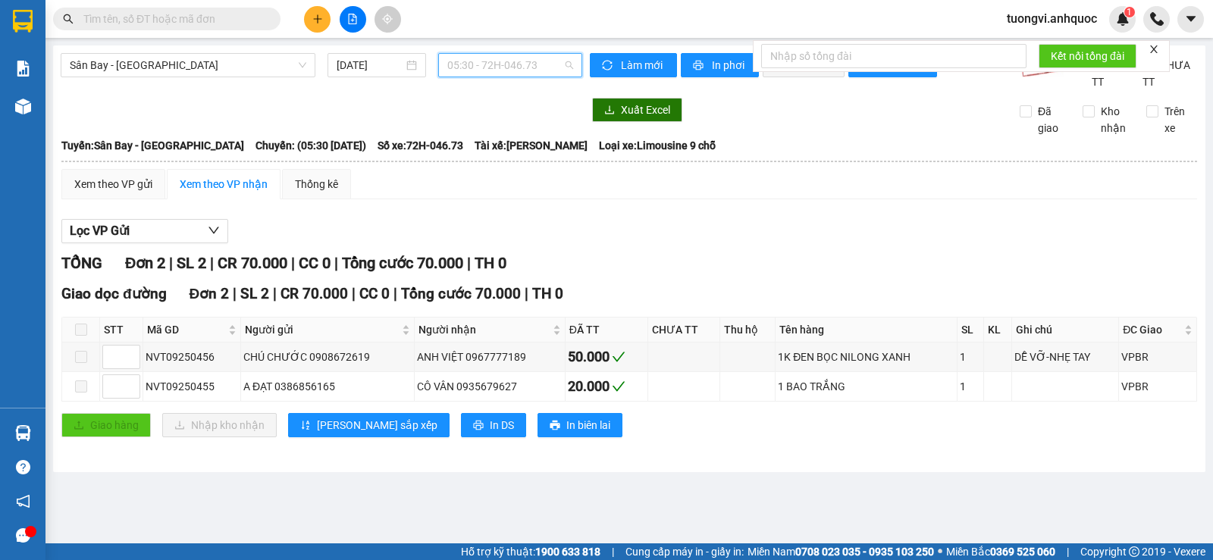
scroll to position [24, 0]
click at [490, 75] on span "05:30 - 72H-046.73" at bounding box center [509, 65] width 125 height 23
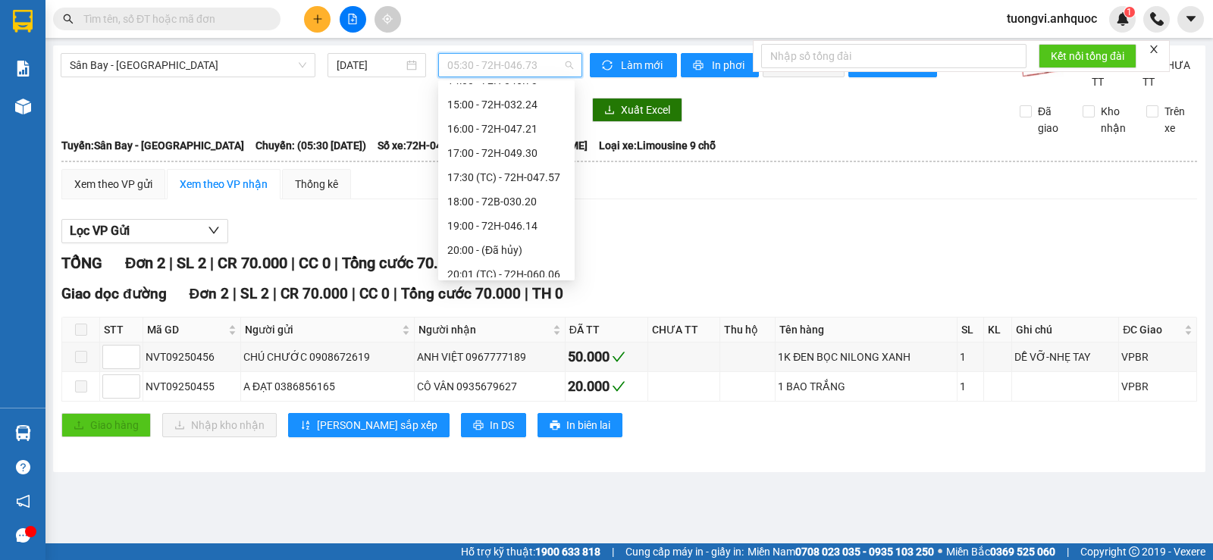
scroll to position [328, 0]
click at [537, 134] on div "13:00 - 72H-046.31" at bounding box center [506, 132] width 118 height 17
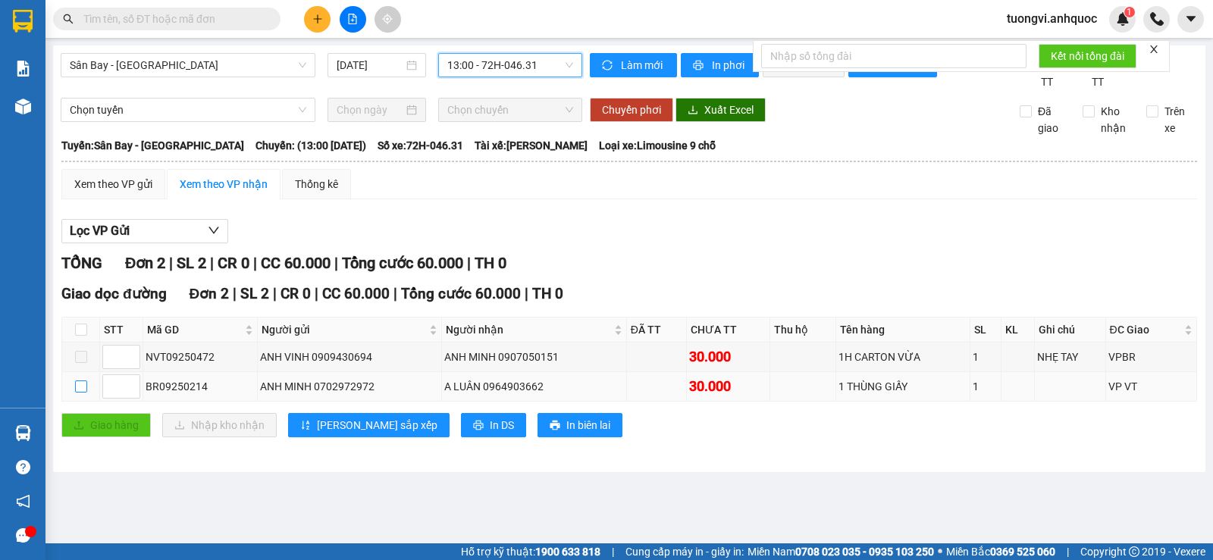
click at [78, 393] on input "checkbox" at bounding box center [81, 387] width 12 height 12
checkbox input "true"
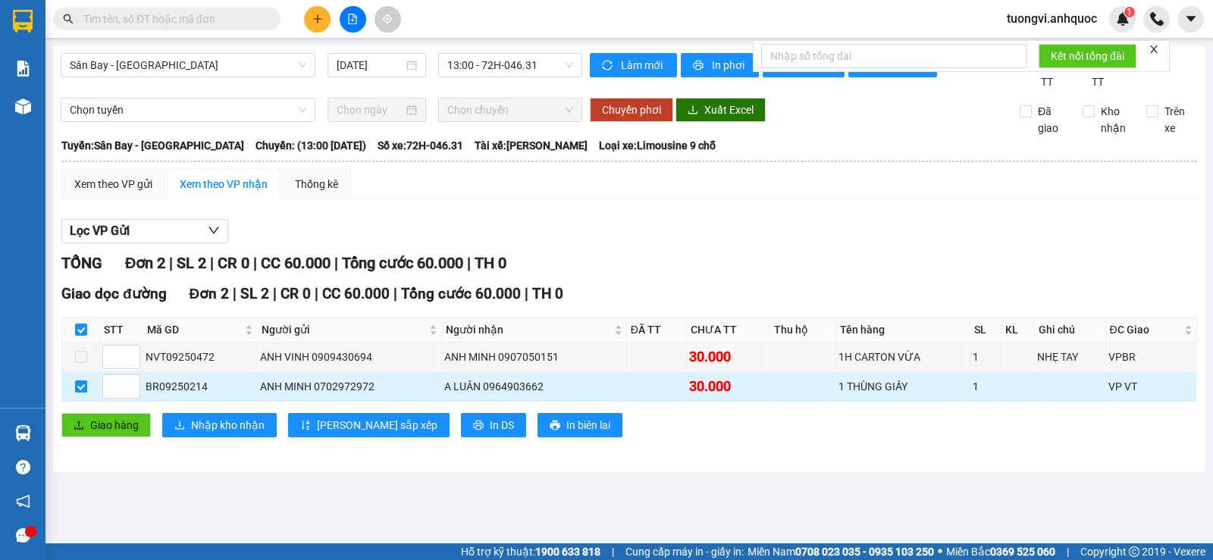
click at [78, 393] on input "checkbox" at bounding box center [81, 387] width 12 height 12
checkbox input "false"
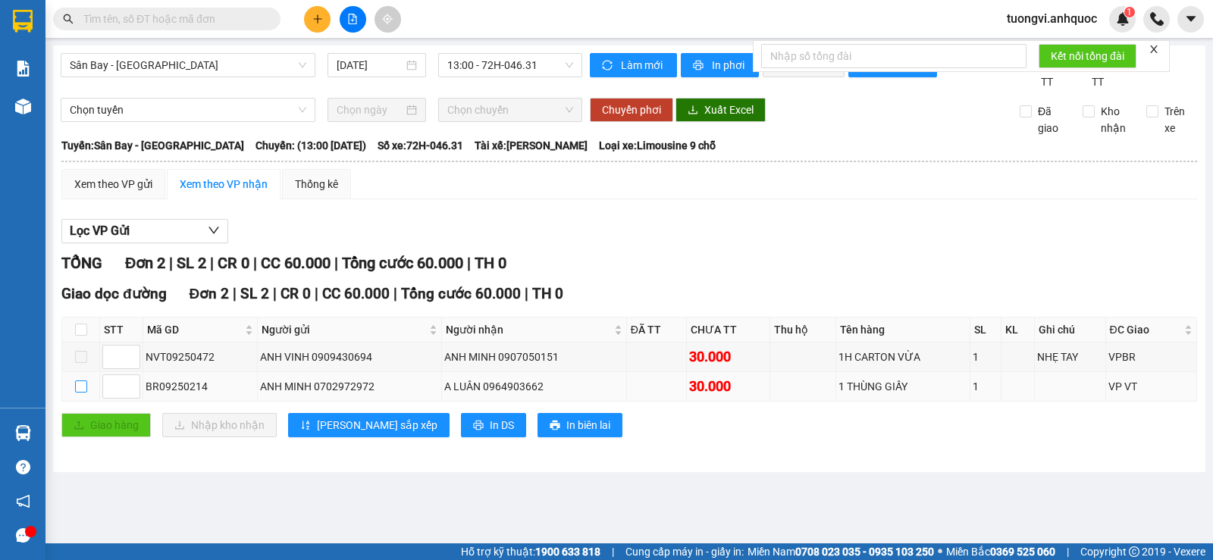
click at [80, 395] on label at bounding box center [81, 386] width 12 height 17
click at [80, 393] on input "checkbox" at bounding box center [81, 387] width 12 height 12
checkbox input "true"
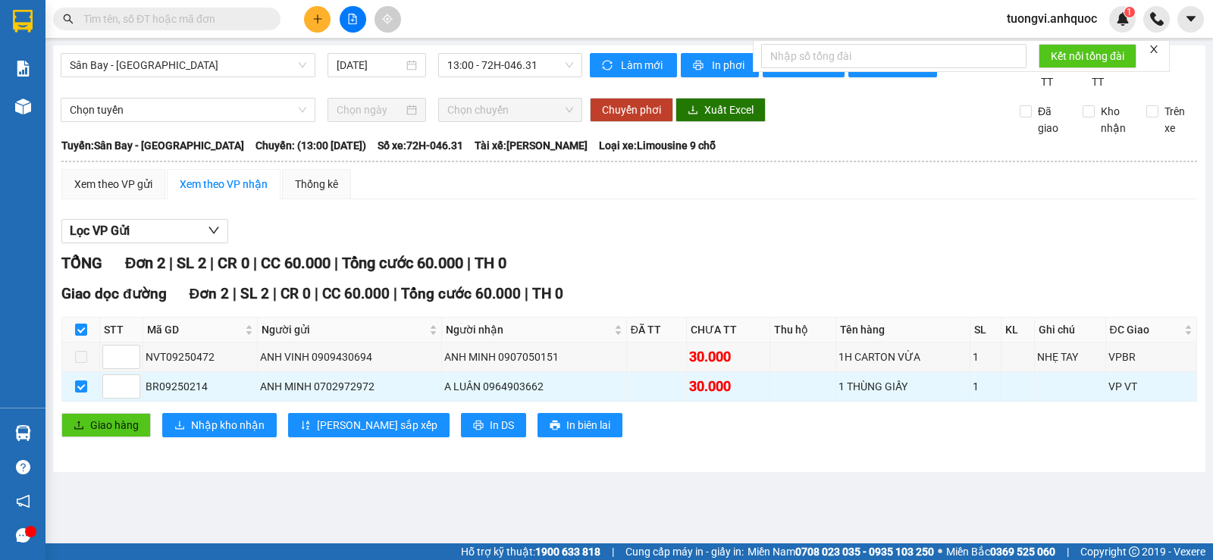
click at [85, 419] on div "Giao dọc đường Đơn 2 | SL 2 | CR 0 | CC 60.000 | Tổng cước 60.000 | TH 0 STT Mã…" at bounding box center [629, 366] width 1136 height 166
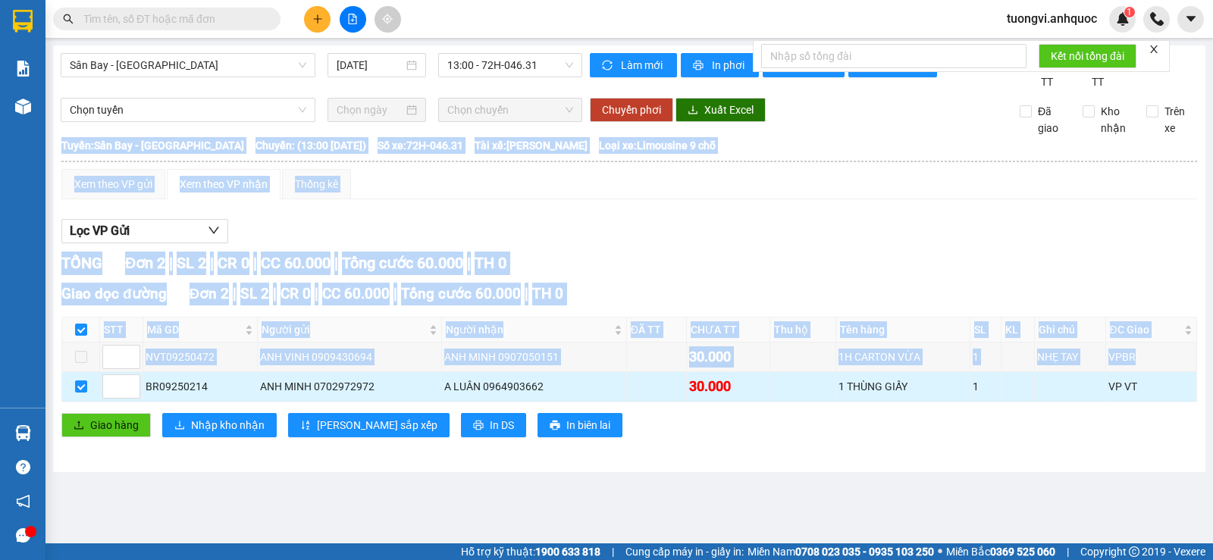
click at [87, 402] on td at bounding box center [81, 387] width 38 height 30
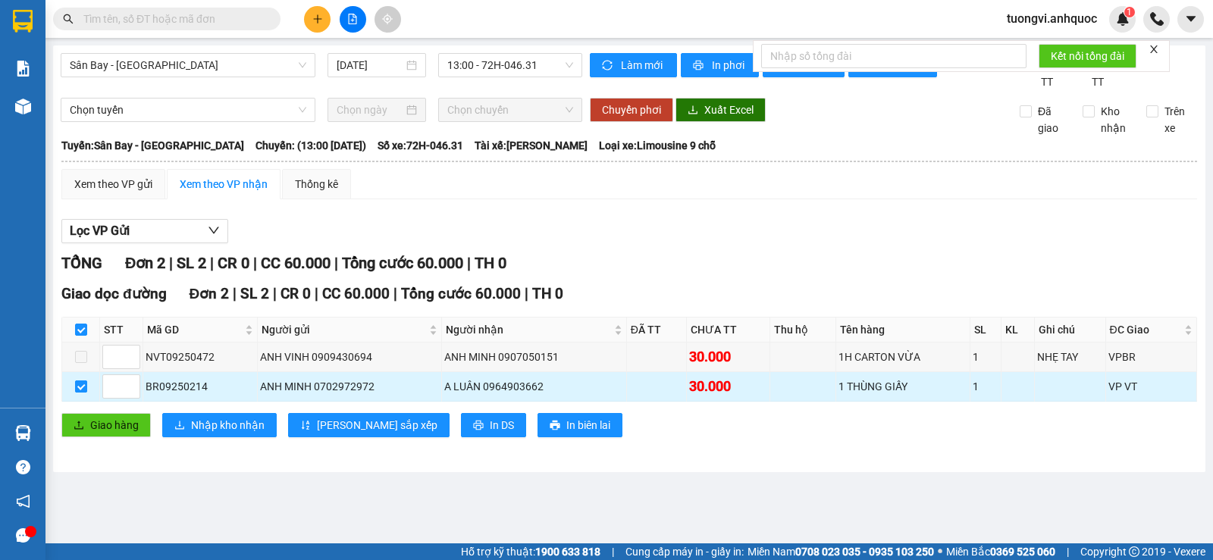
click at [86, 393] on input "checkbox" at bounding box center [81, 387] width 12 height 12
checkbox input "false"
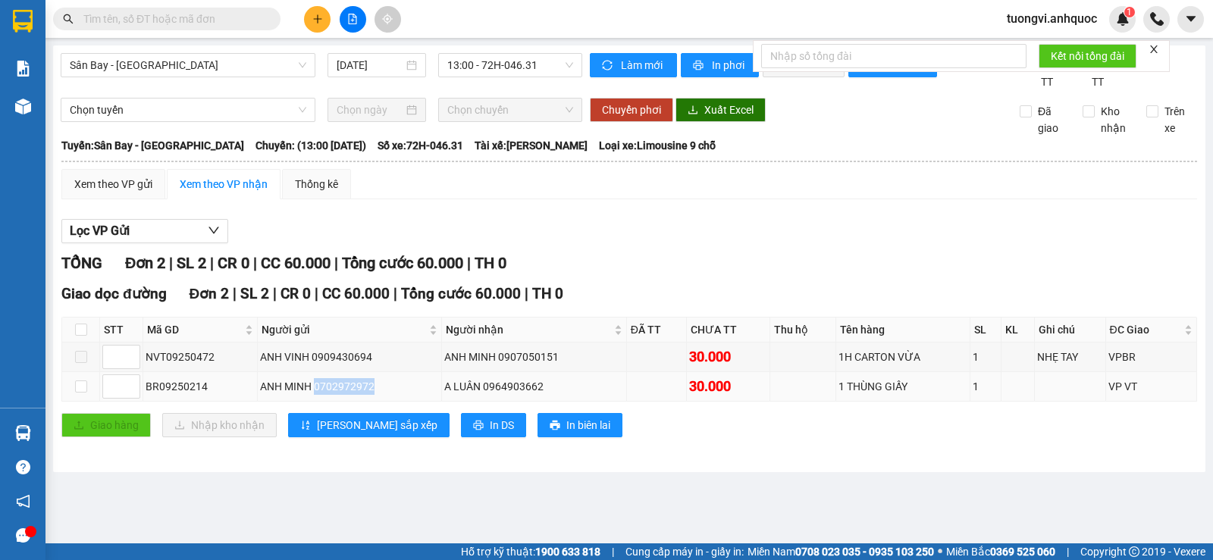
drag, startPoint x: 371, startPoint y: 404, endPoint x: 315, endPoint y: 412, distance: 56.7
click at [315, 402] on td "ANH MINH 0702972972" at bounding box center [350, 387] width 184 height 30
copy div "0702972972"
click at [122, 27] on span at bounding box center [166, 19] width 227 height 23
click at [126, 23] on input "text" at bounding box center [172, 19] width 179 height 17
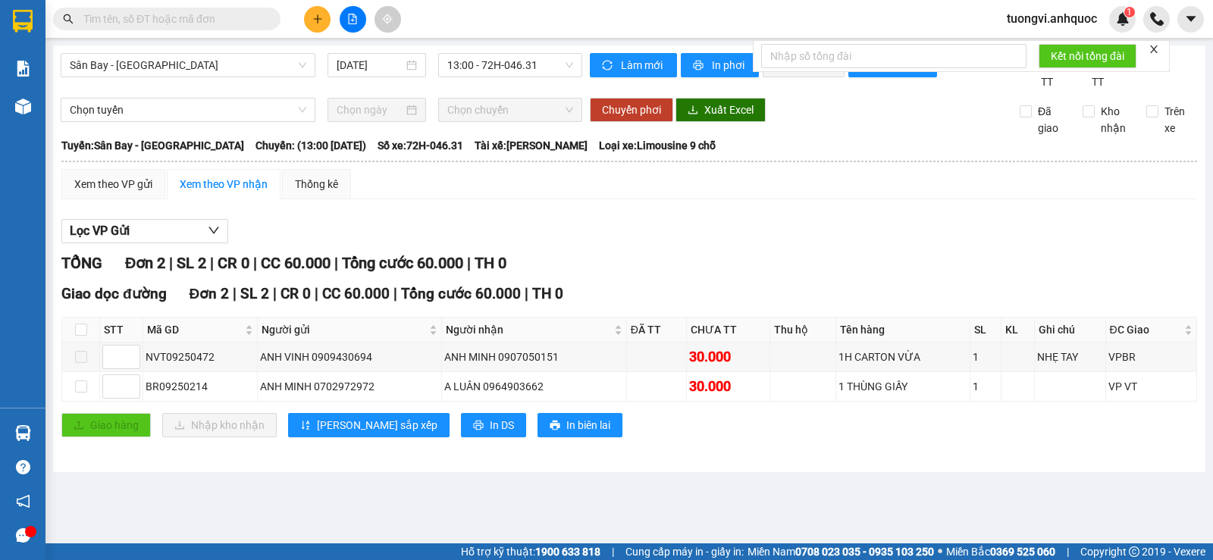
paste input "0702972972"
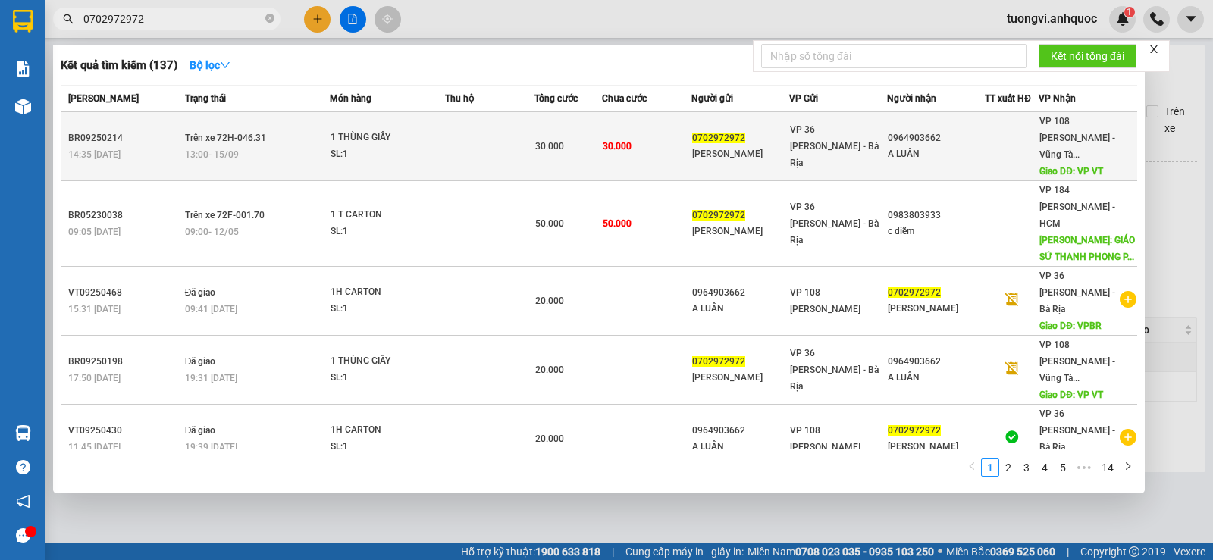
type input "0702972972"
click at [490, 140] on td at bounding box center [489, 146] width 89 height 69
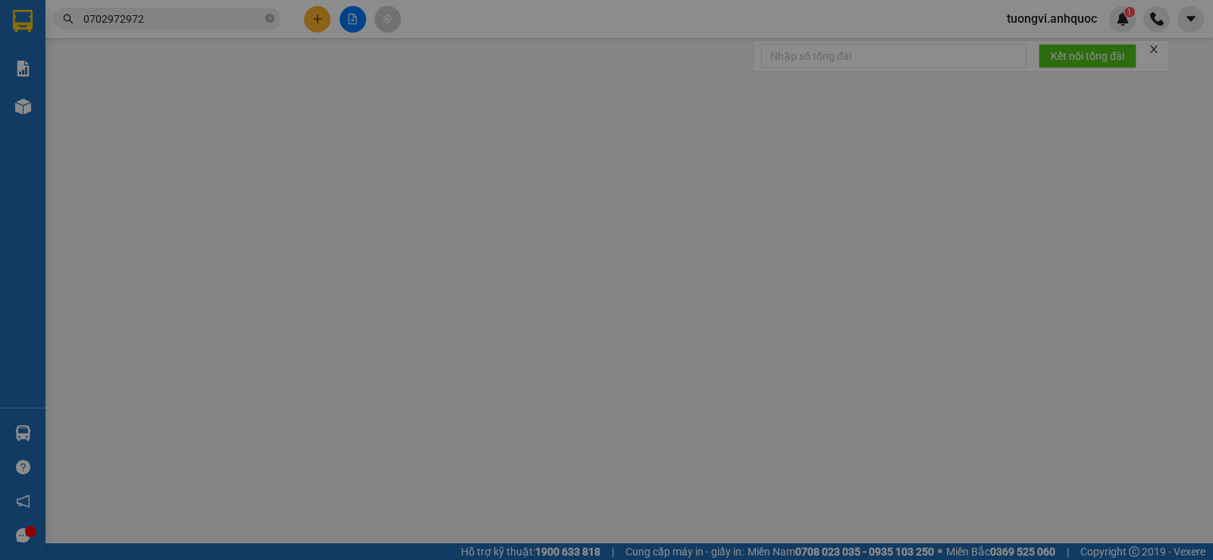
type input "0702972972"
type input "[PERSON_NAME]"
type input "0964903662"
type input "A LUÂN"
type input "VP VT"
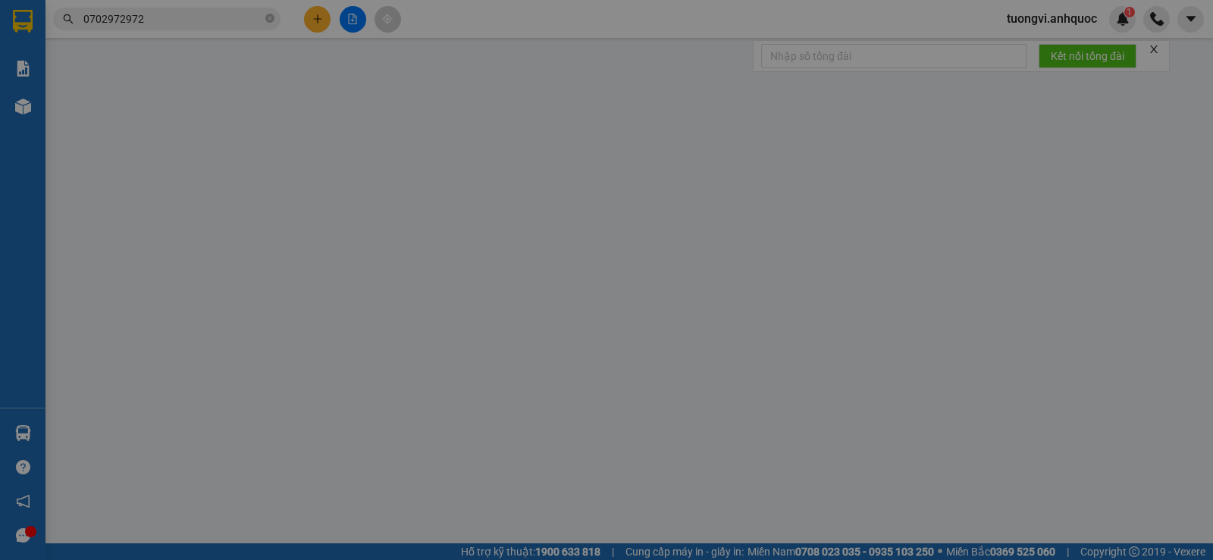
type input "30.000"
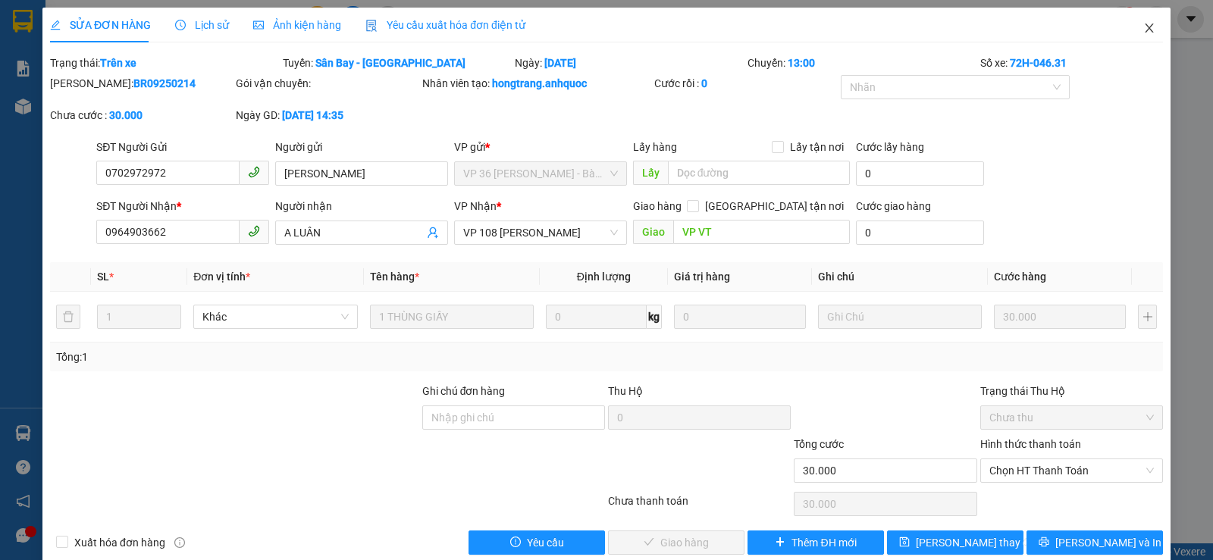
click at [1144, 28] on icon "close" at bounding box center [1149, 28] width 12 height 12
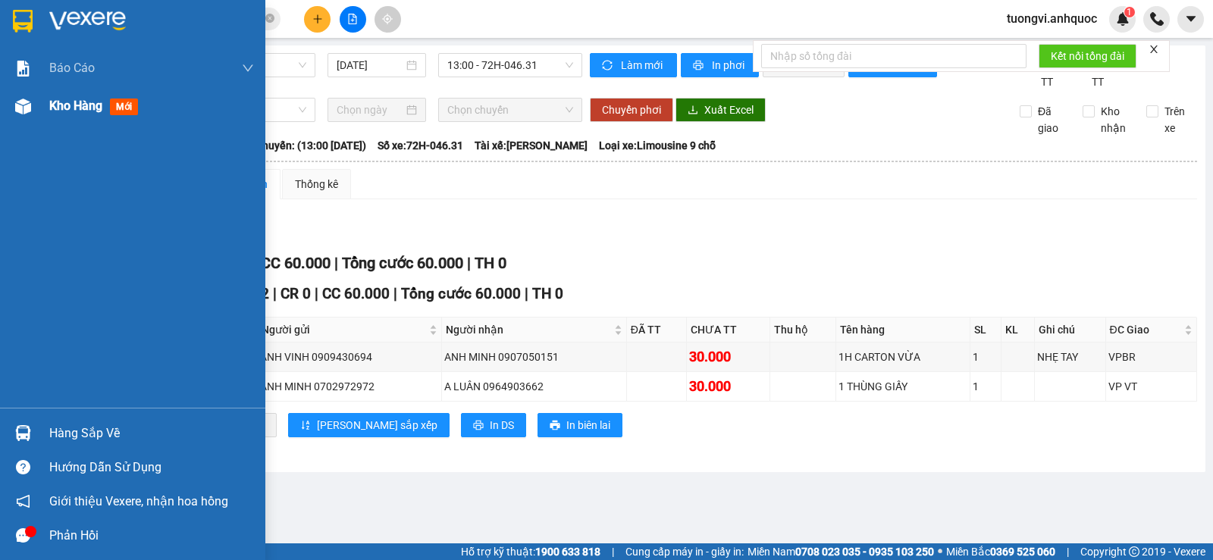
click at [33, 108] on div at bounding box center [23, 106] width 27 height 27
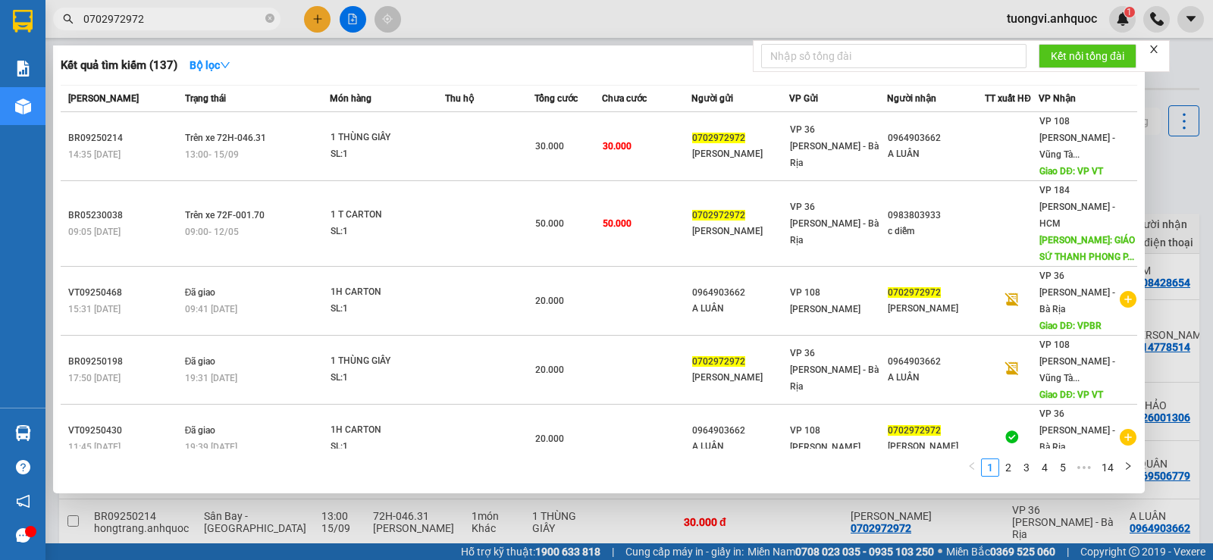
click at [214, 19] on input "0702972972" at bounding box center [172, 19] width 179 height 17
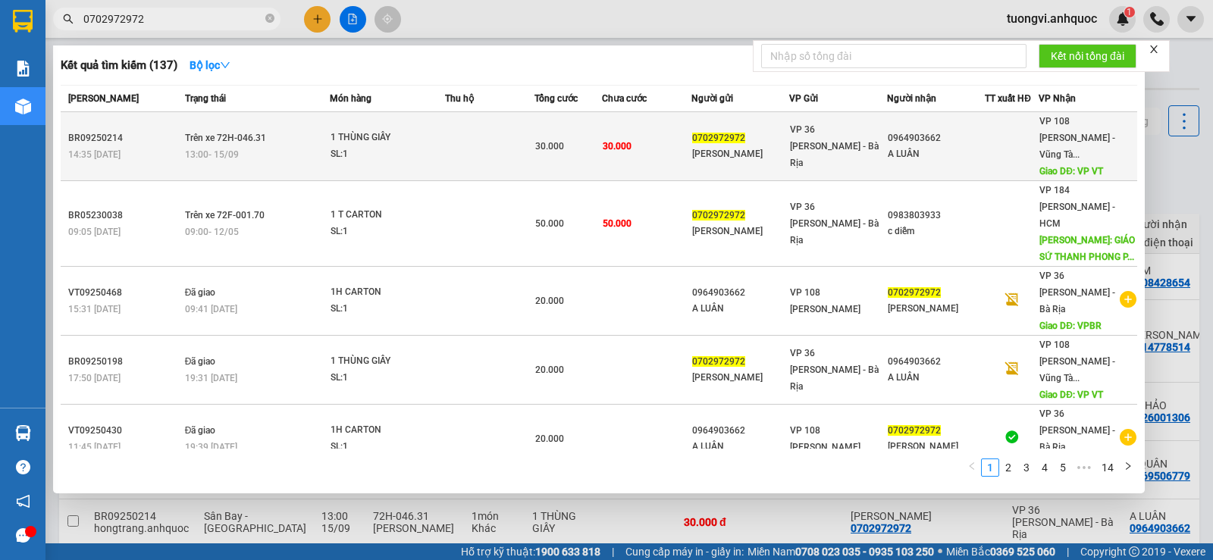
click at [619, 141] on span "30.000" at bounding box center [617, 146] width 29 height 11
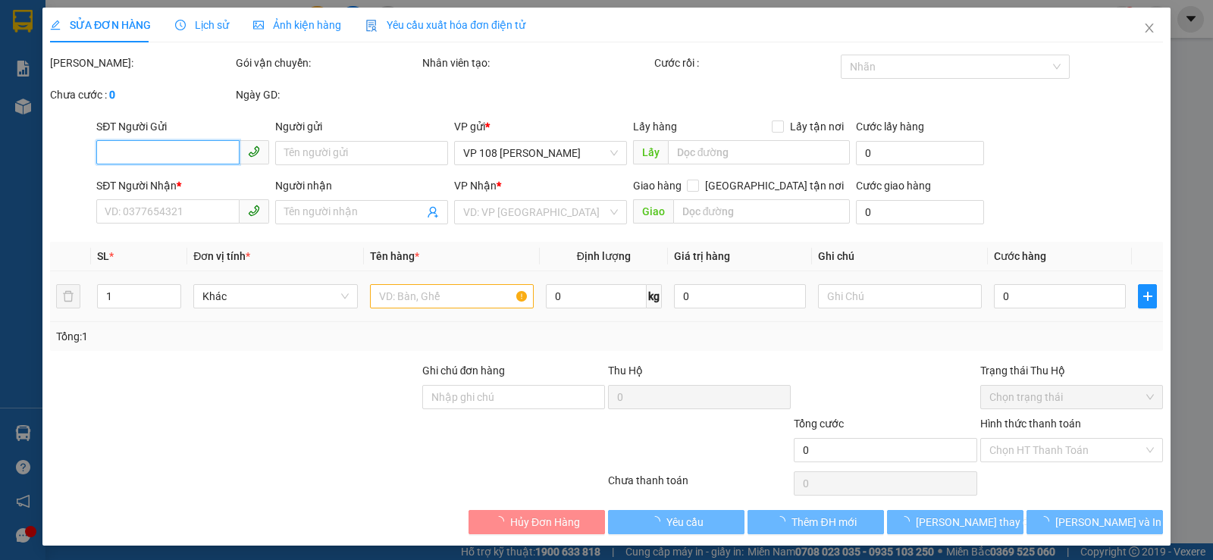
type input "0702972972"
type input "[PERSON_NAME]"
type input "0964903662"
type input "A LUÂN"
type input "VP VT"
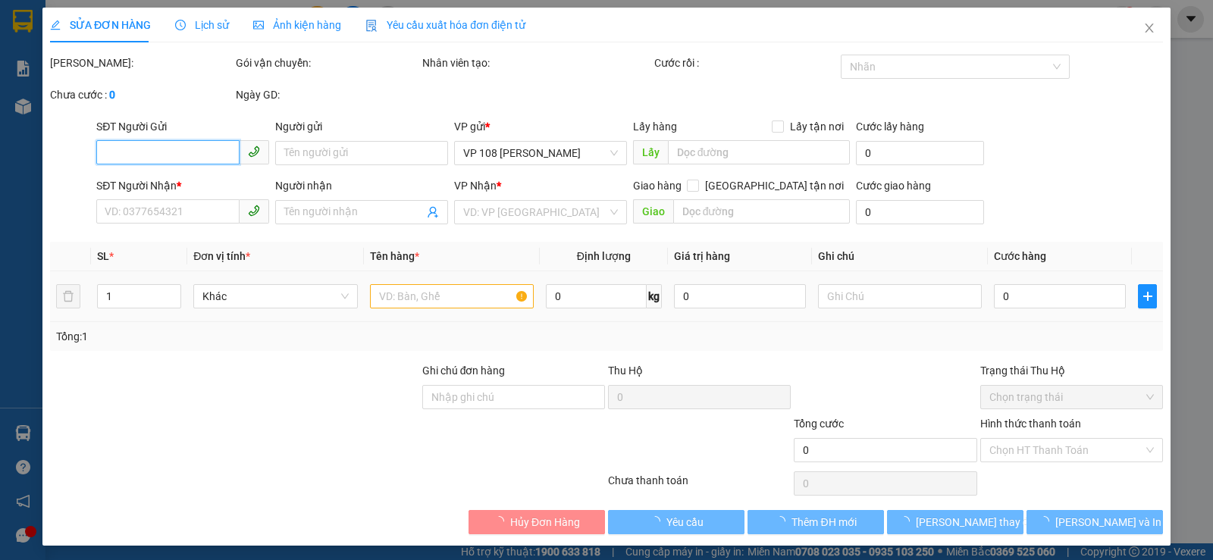
type input "40.000"
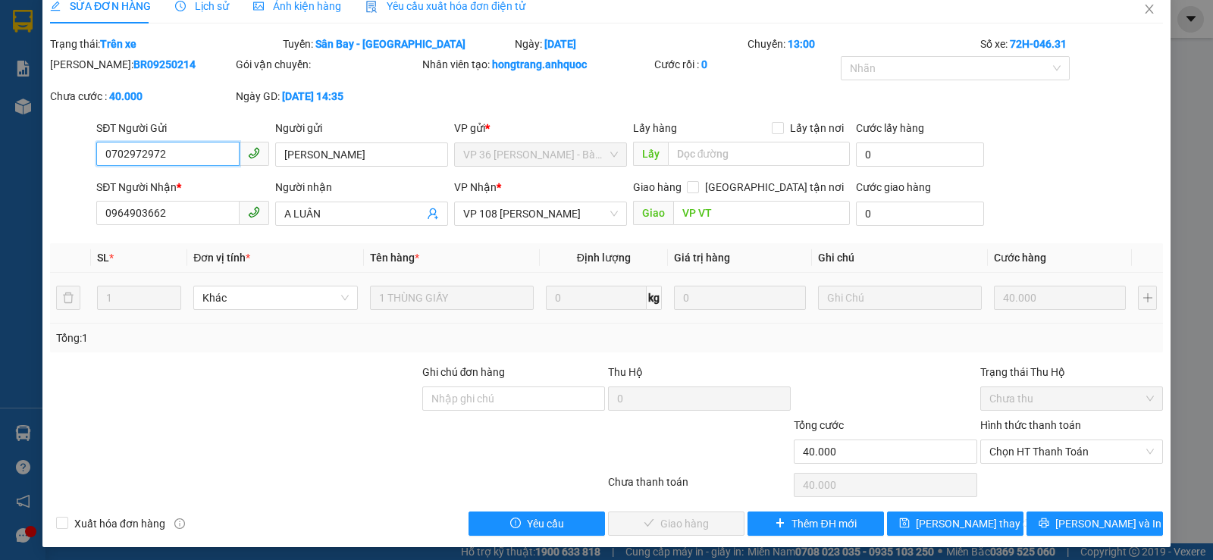
scroll to position [24, 0]
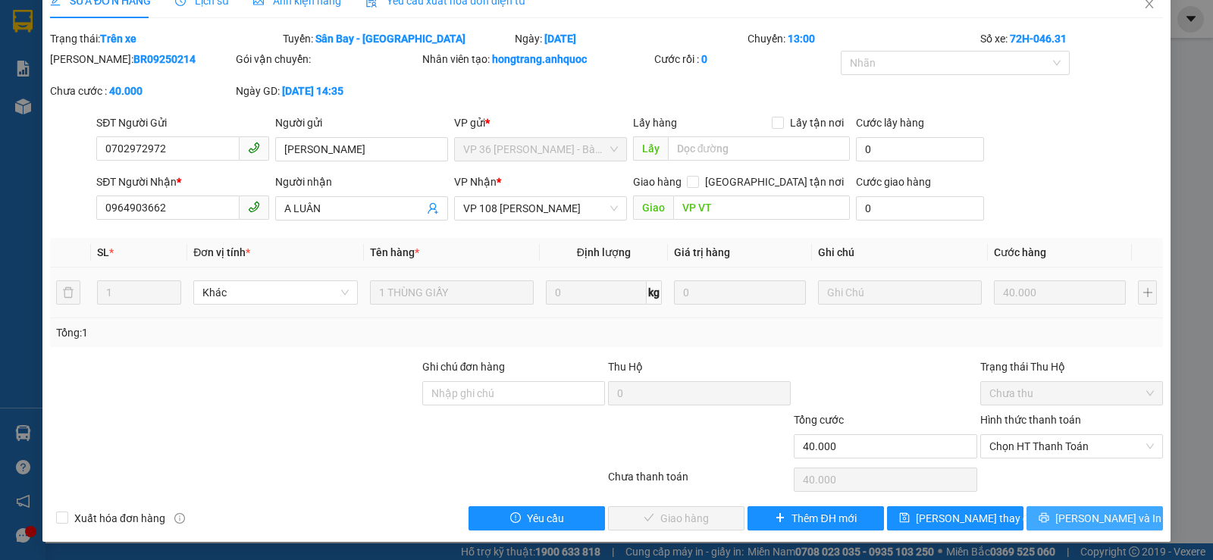
click at [1067, 506] on button "[PERSON_NAME] và In" at bounding box center [1094, 518] width 136 height 24
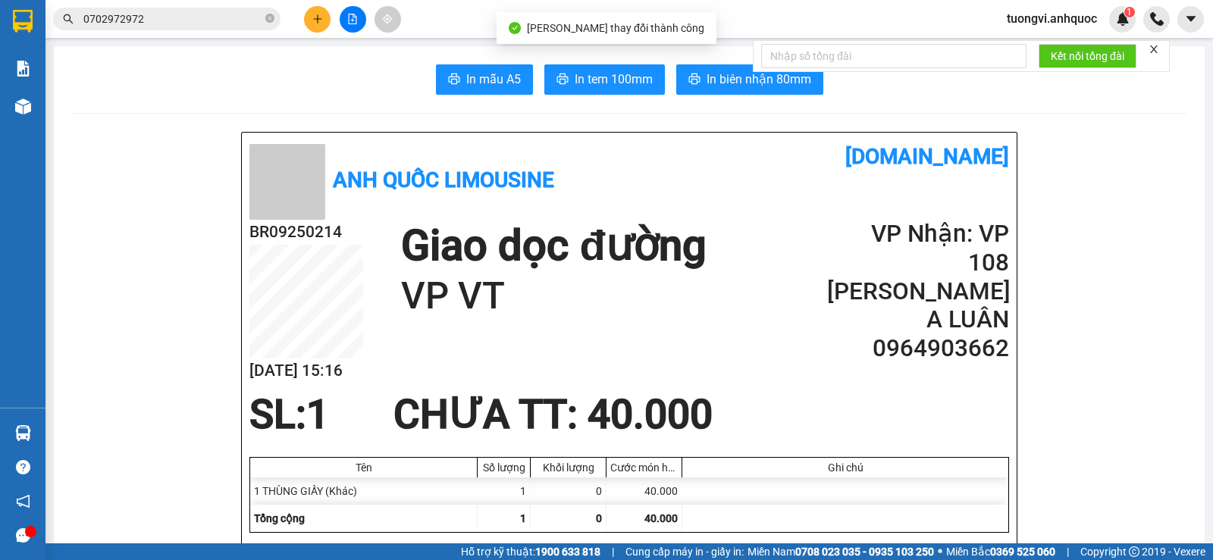
click at [625, 91] on button "In tem 100mm" at bounding box center [604, 79] width 121 height 30
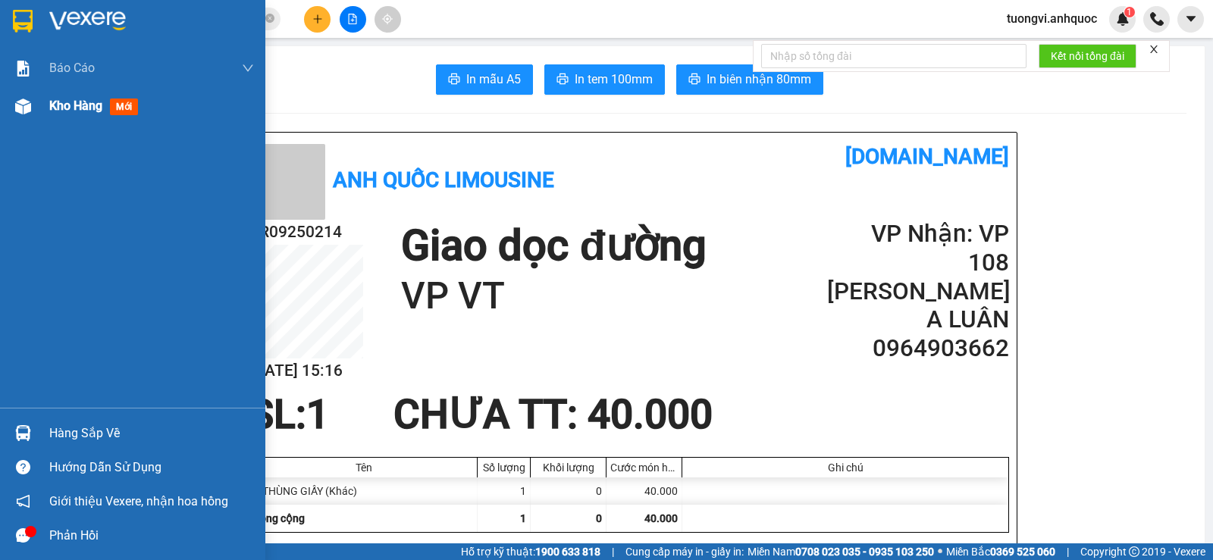
click at [30, 100] on img at bounding box center [23, 107] width 16 height 16
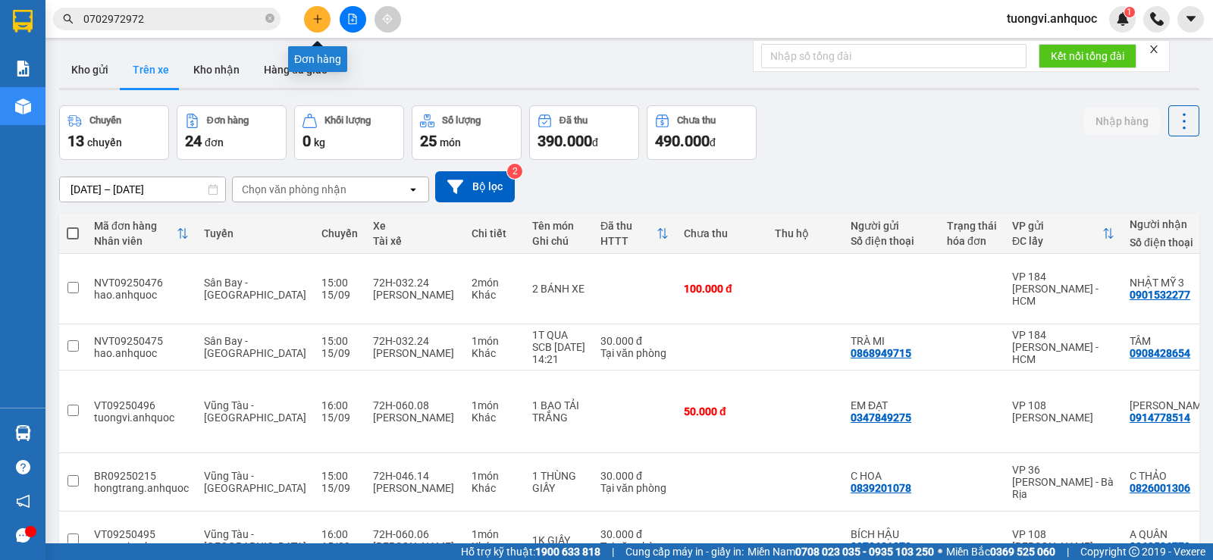
click at [315, 20] on icon "plus" at bounding box center [317, 19] width 11 height 11
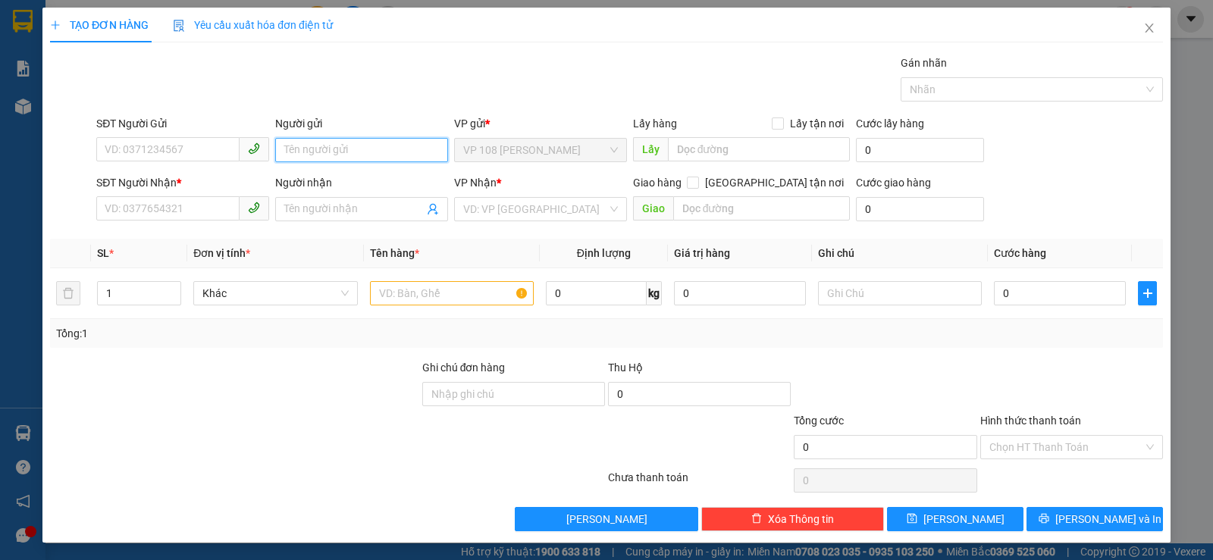
click at [313, 147] on input "Người gửi" at bounding box center [361, 150] width 173 height 24
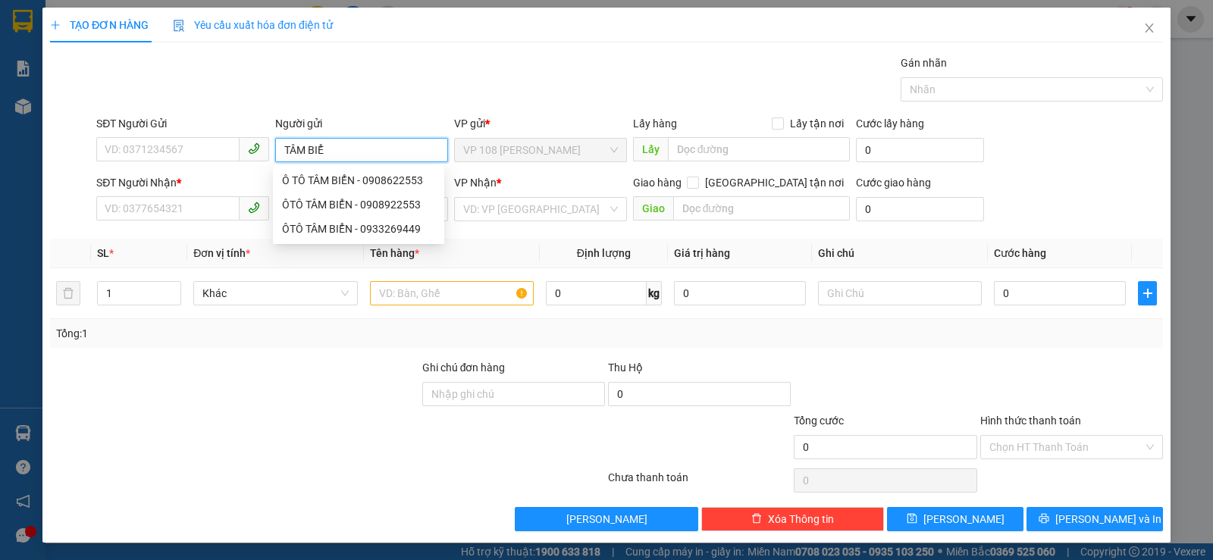
type input "TÂM BIỂN"
click at [328, 175] on div "Ô TÔ TÂM BIỂN - 0908622553" at bounding box center [358, 180] width 153 height 17
type input "0908622553"
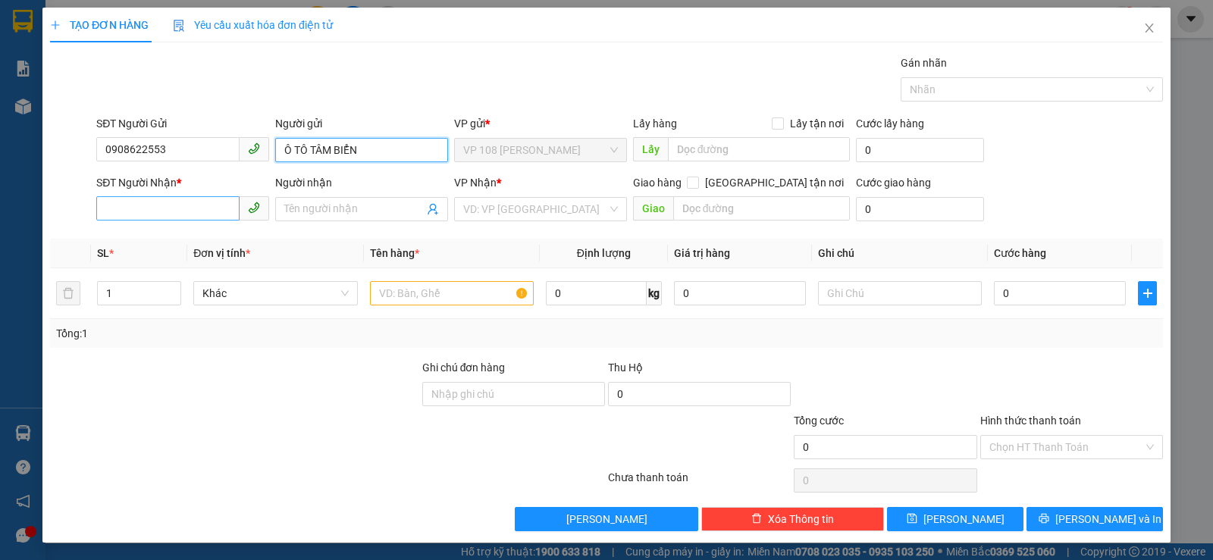
type input "Ô TÔ TÂM BIỂN"
click at [174, 216] on input "SĐT Người Nhận *" at bounding box center [167, 208] width 143 height 24
click at [438, 296] on input "text" at bounding box center [452, 293] width 164 height 24
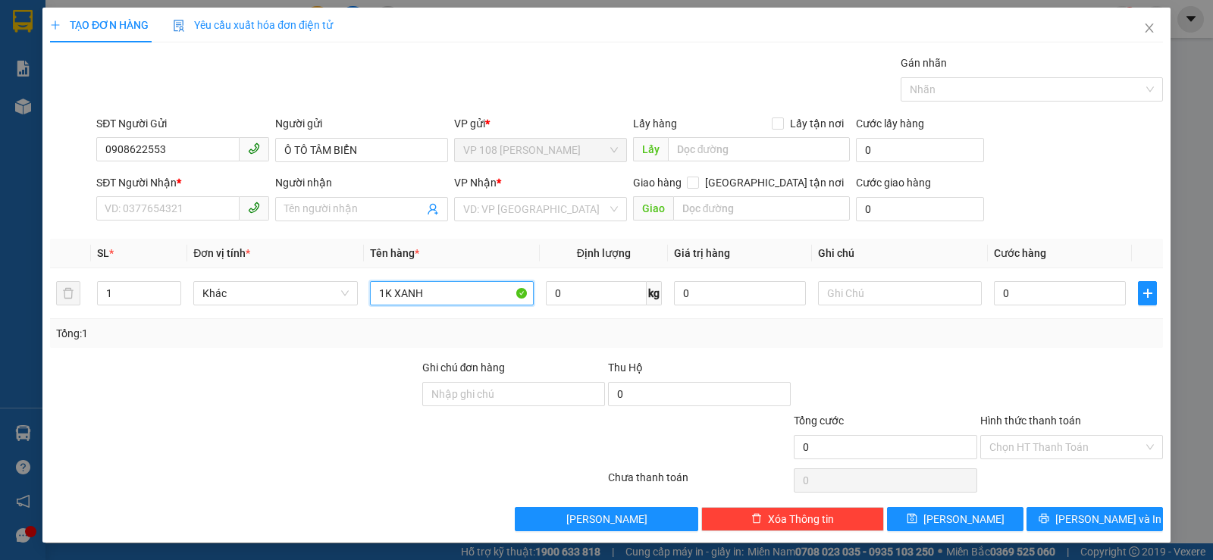
type input "1K XANH"
click at [489, 196] on div "VP Nhận *" at bounding box center [540, 185] width 173 height 23
click at [490, 202] on input "search" at bounding box center [535, 209] width 144 height 23
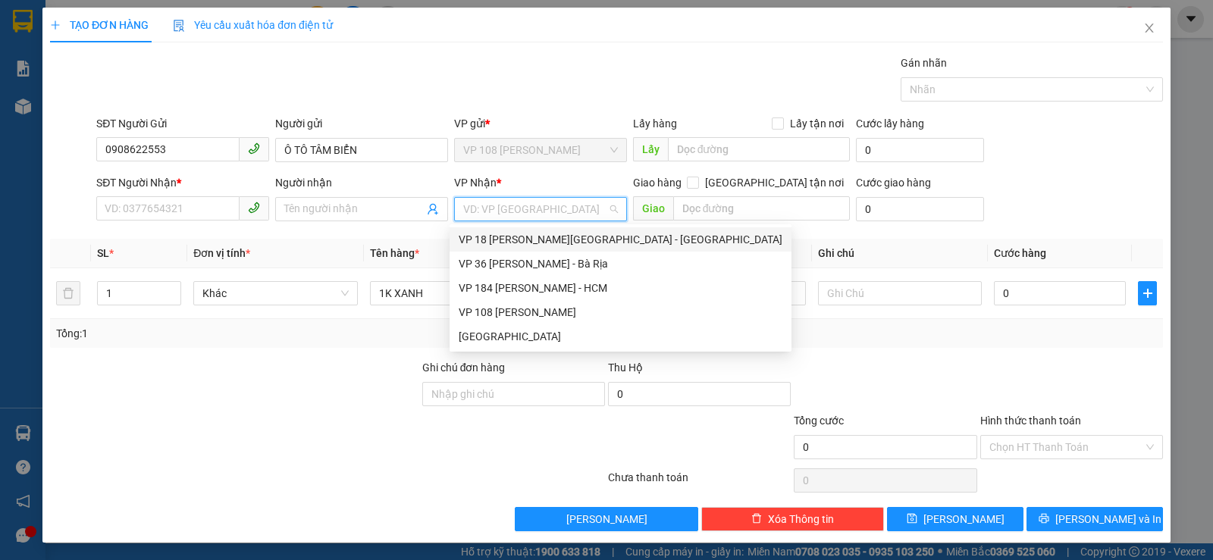
click at [521, 243] on div "VP 18 [PERSON_NAME][GEOGRAPHIC_DATA] - [GEOGRAPHIC_DATA]" at bounding box center [621, 239] width 324 height 17
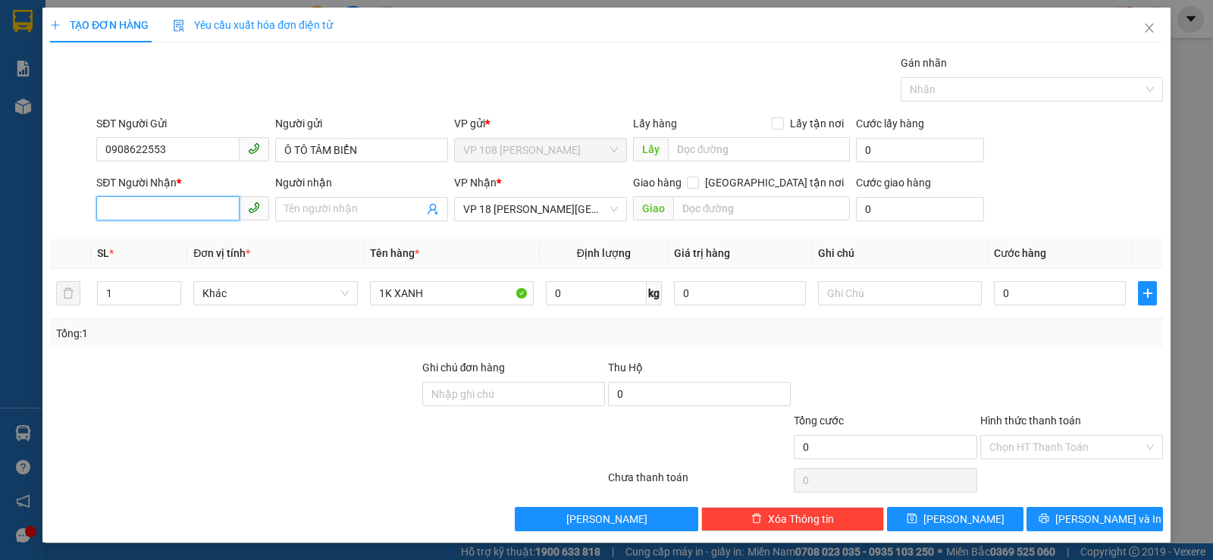
click at [216, 203] on input "SĐT Người Nhận *" at bounding box center [167, 208] width 143 height 24
click at [215, 203] on input "SĐT Người Nhận *" at bounding box center [167, 208] width 143 height 24
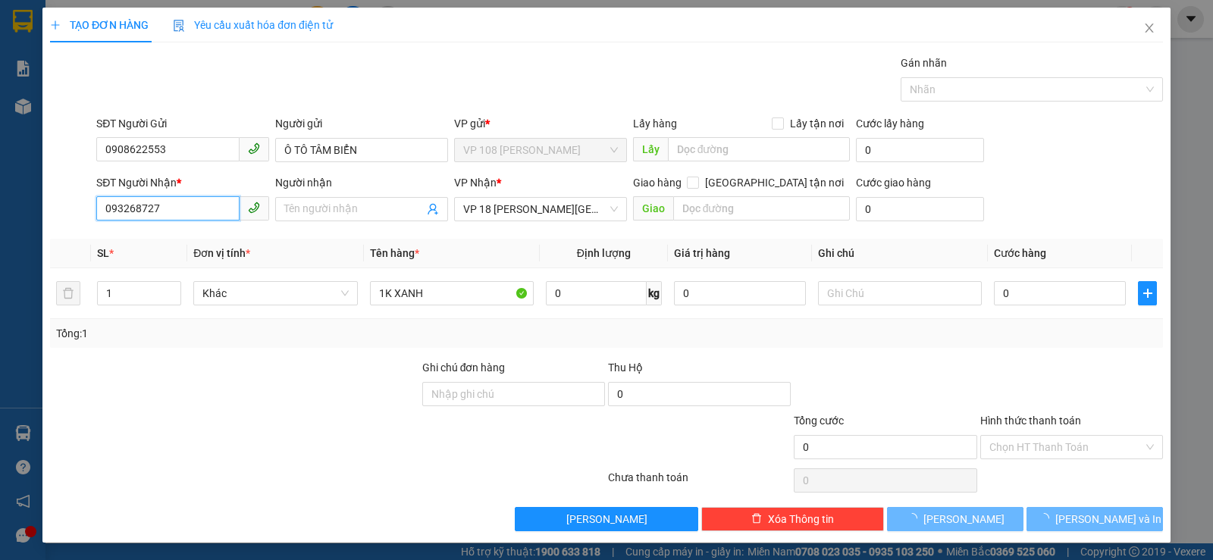
type input "0932687274"
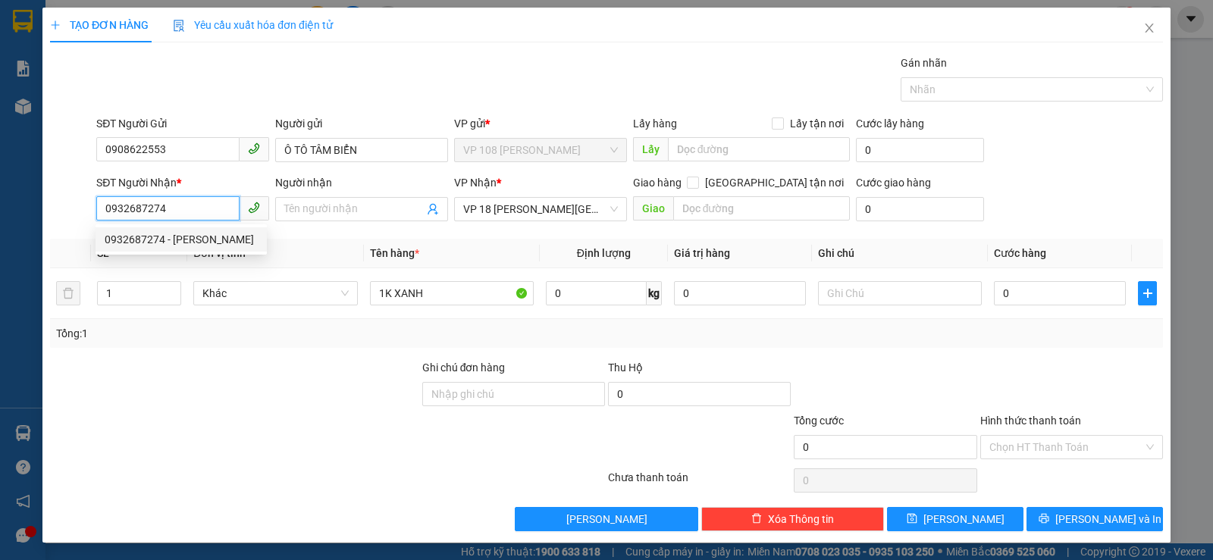
click at [168, 244] on div "0932687274 - VŨ" at bounding box center [181, 239] width 153 height 17
type input "VŨ"
type input "VPQ1"
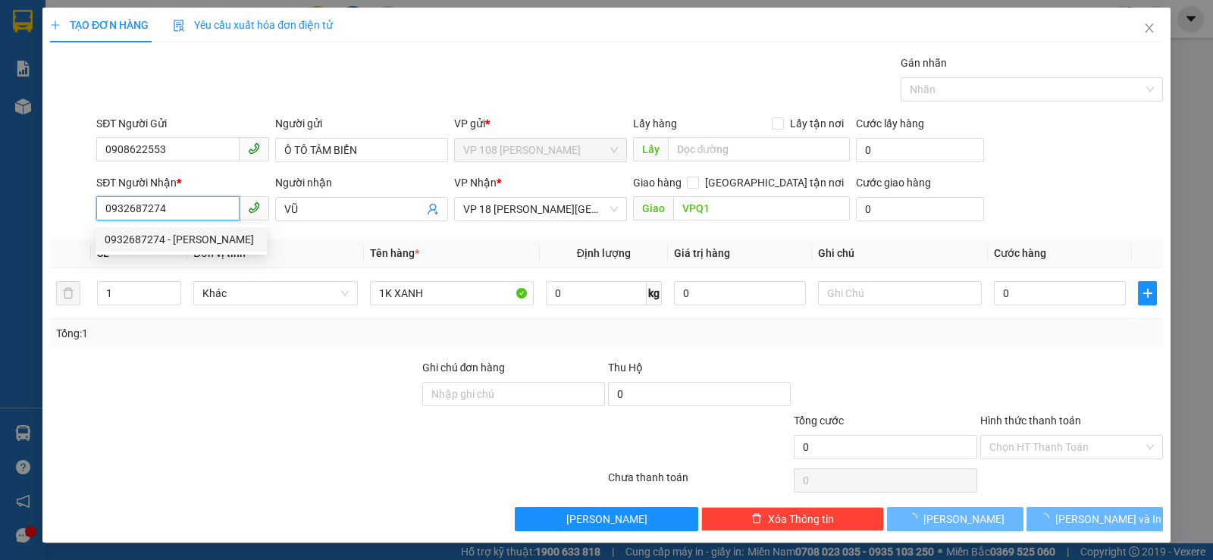
type input "30.000"
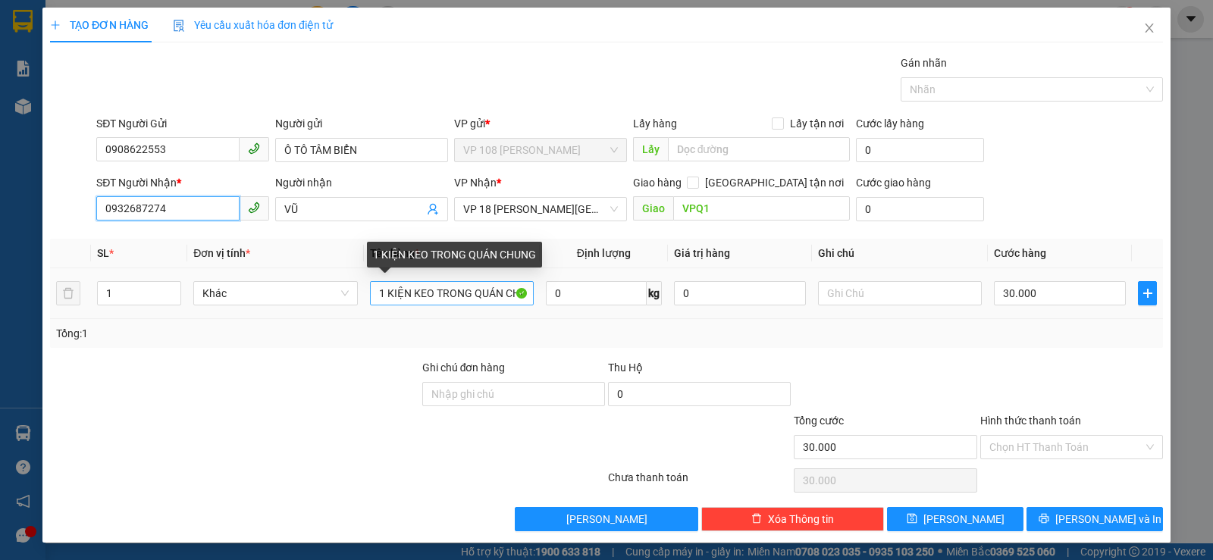
type input "0932687274"
drag, startPoint x: 407, startPoint y: 294, endPoint x: 677, endPoint y: 312, distance: 270.4
click at [677, 312] on tr "1 Khác 1 KIỆN KEO TRONG QUÁN CHUNG 0 kg 0 30.000" at bounding box center [606, 293] width 1113 height 51
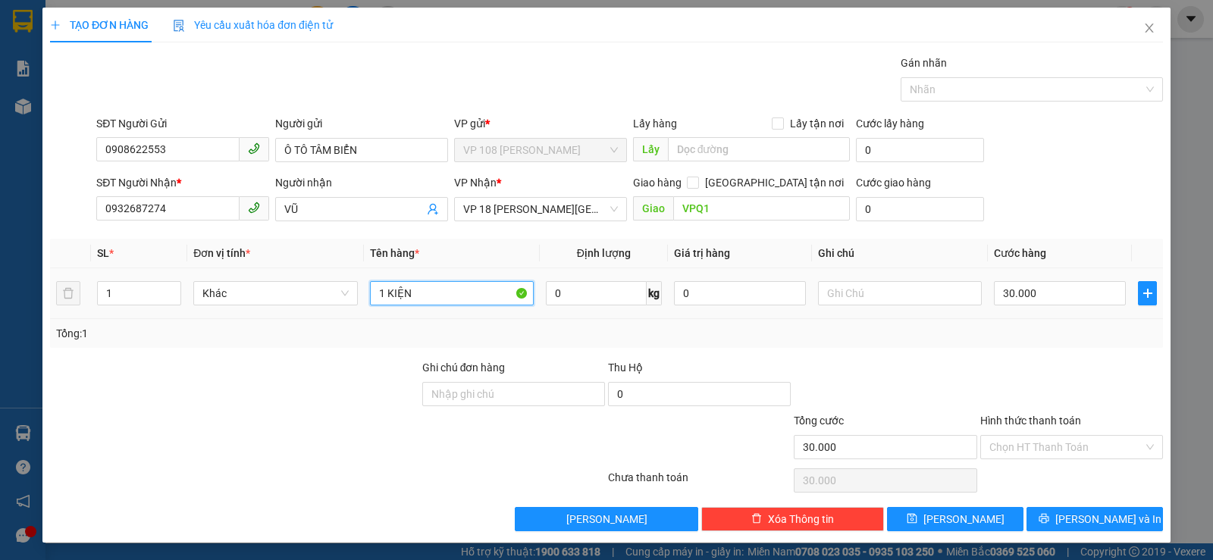
scroll to position [0, 0]
type input "1 KIỆN TÍM"
click at [1070, 283] on input "30.000" at bounding box center [1060, 293] width 132 height 24
type input "2"
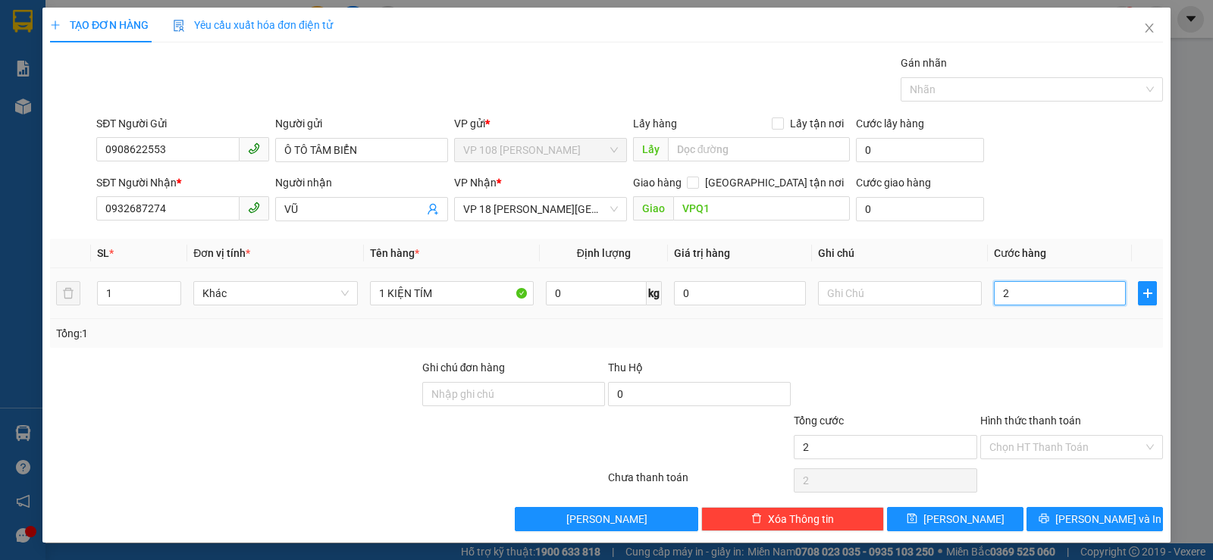
type input "20"
type input "200"
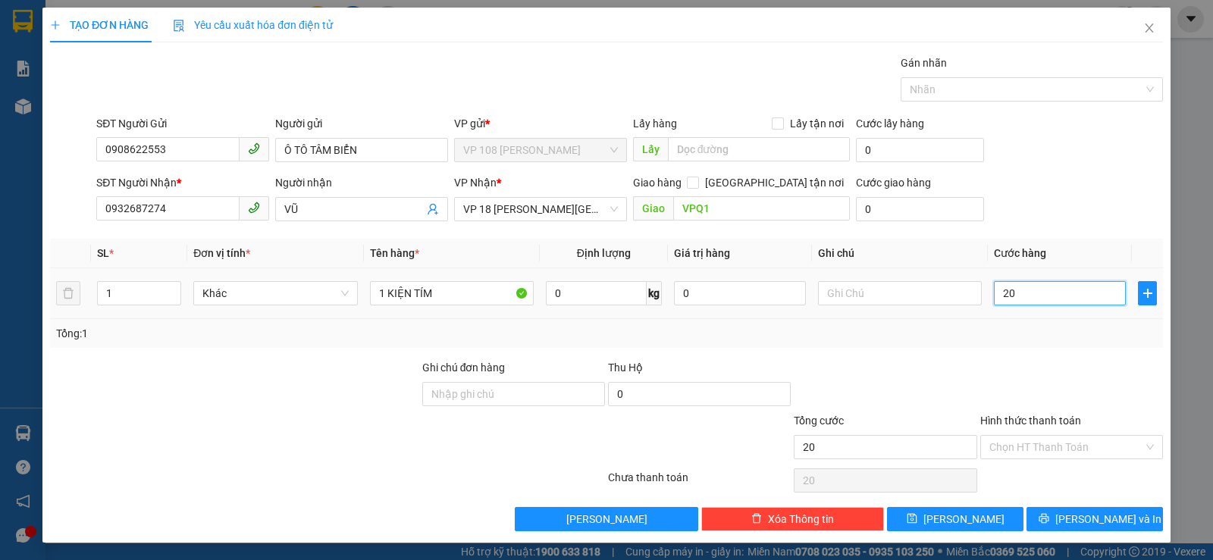
type input "200"
type input "2.000"
type input "20.000"
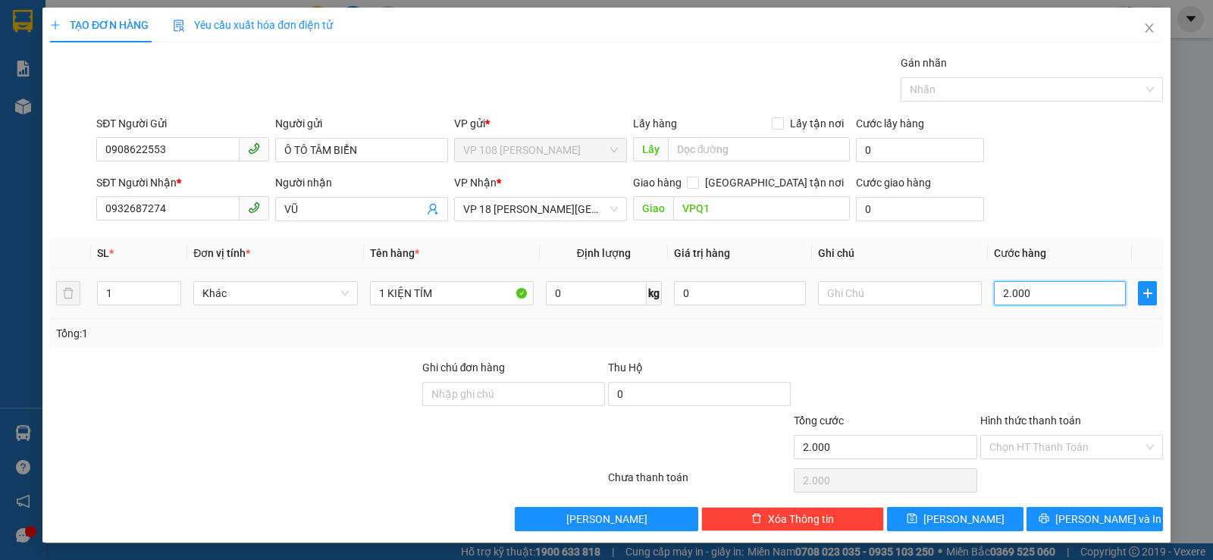
type input "20.000"
click at [1004, 440] on input "Hình thức thanh toán" at bounding box center [1066, 447] width 154 height 23
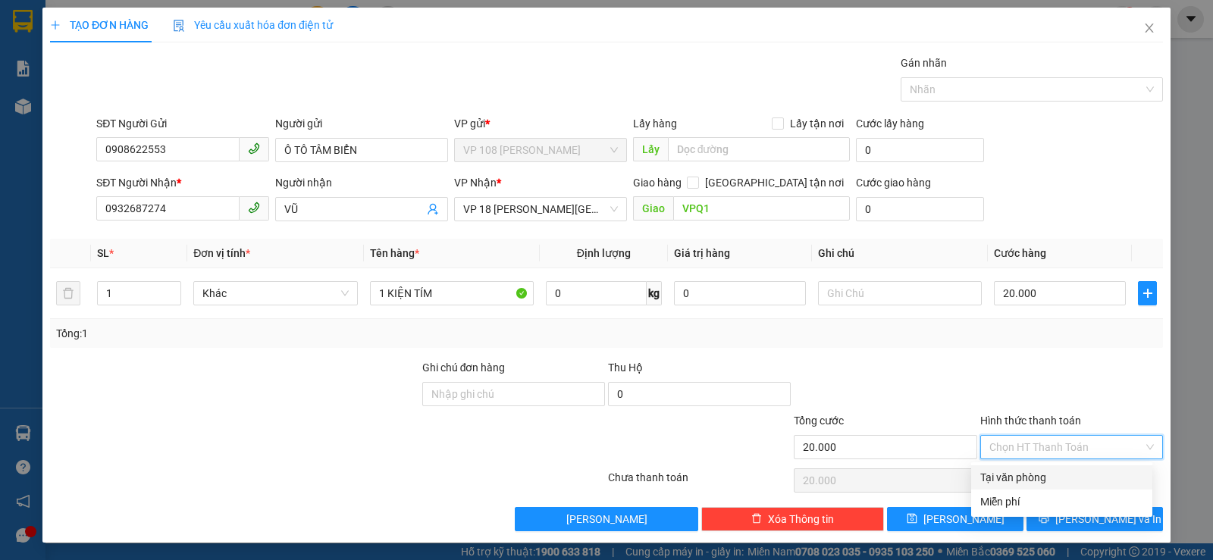
click at [1008, 482] on div "Tại văn phòng" at bounding box center [1061, 477] width 163 height 17
type input "0"
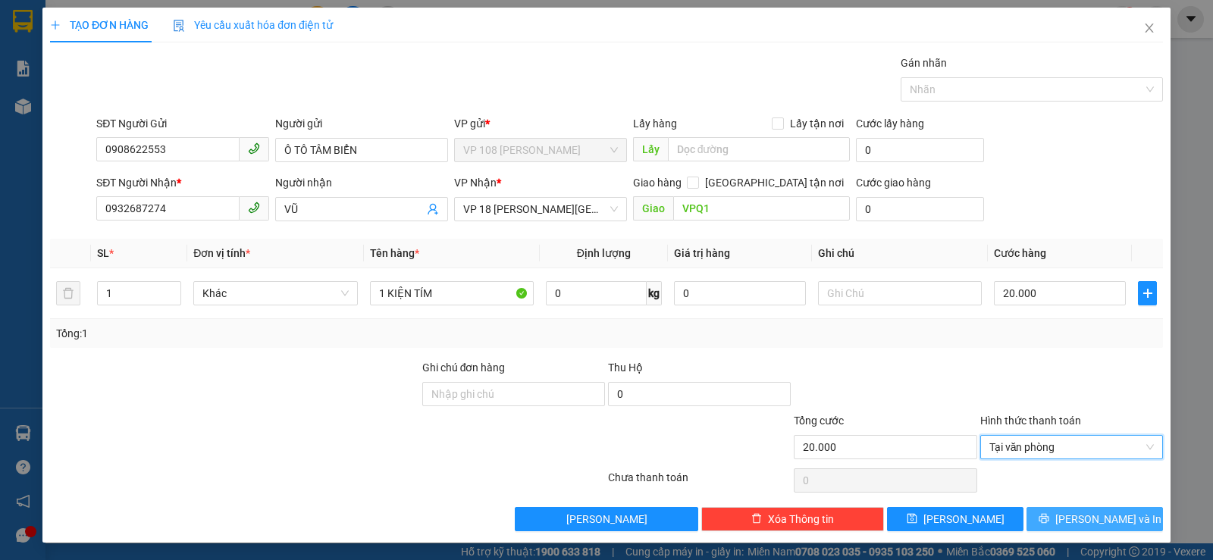
click at [1077, 525] on span "[PERSON_NAME] và In" at bounding box center [1108, 519] width 106 height 17
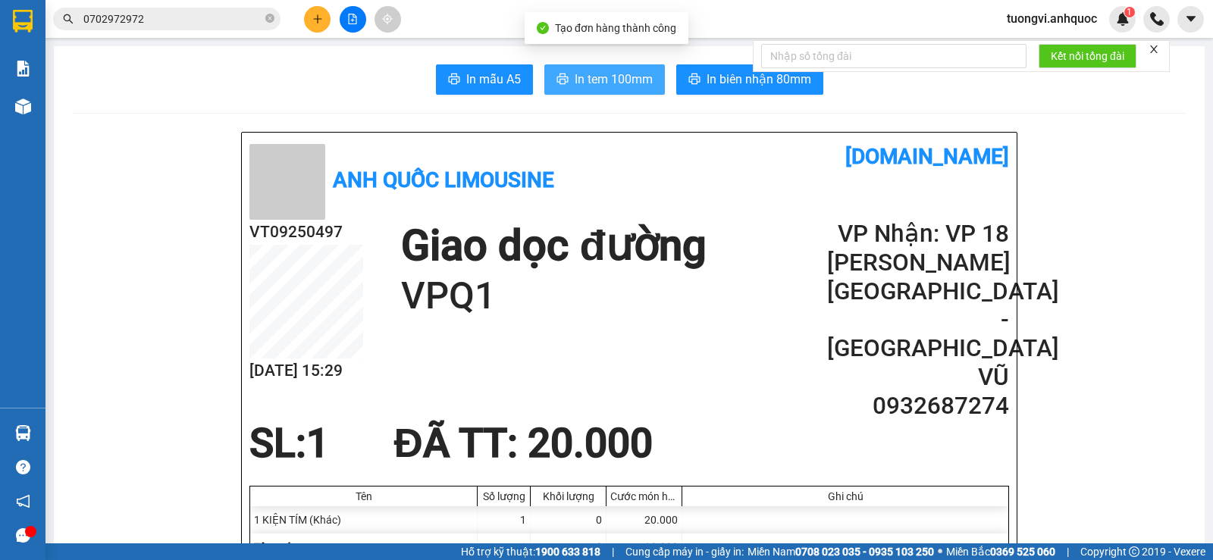
click at [603, 67] on button "In tem 100mm" at bounding box center [604, 79] width 121 height 30
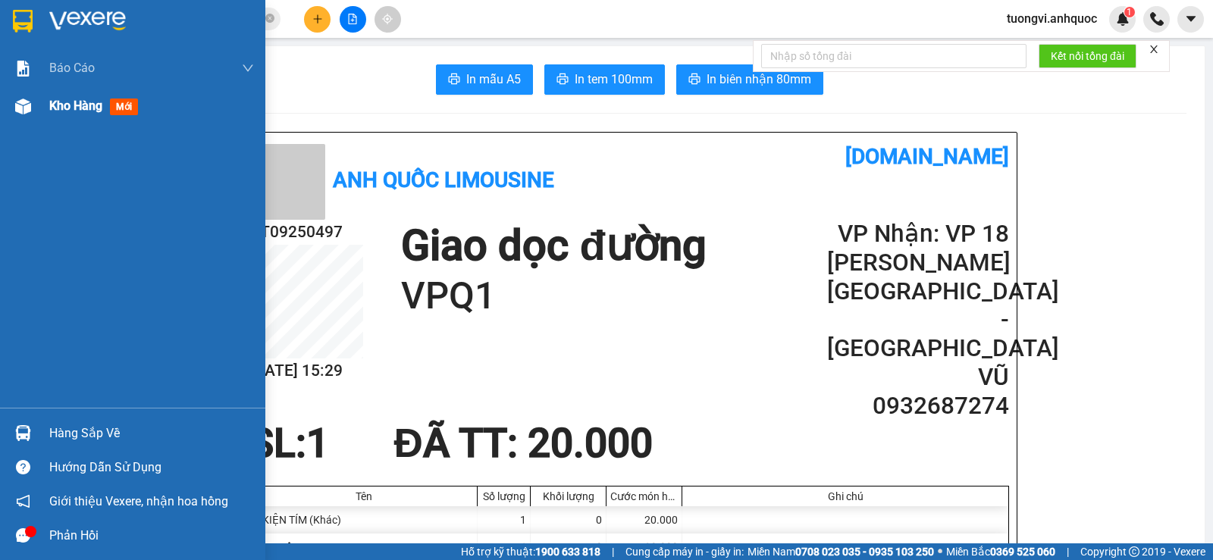
click at [36, 91] on div "Kho hàng mới" at bounding box center [132, 106] width 265 height 38
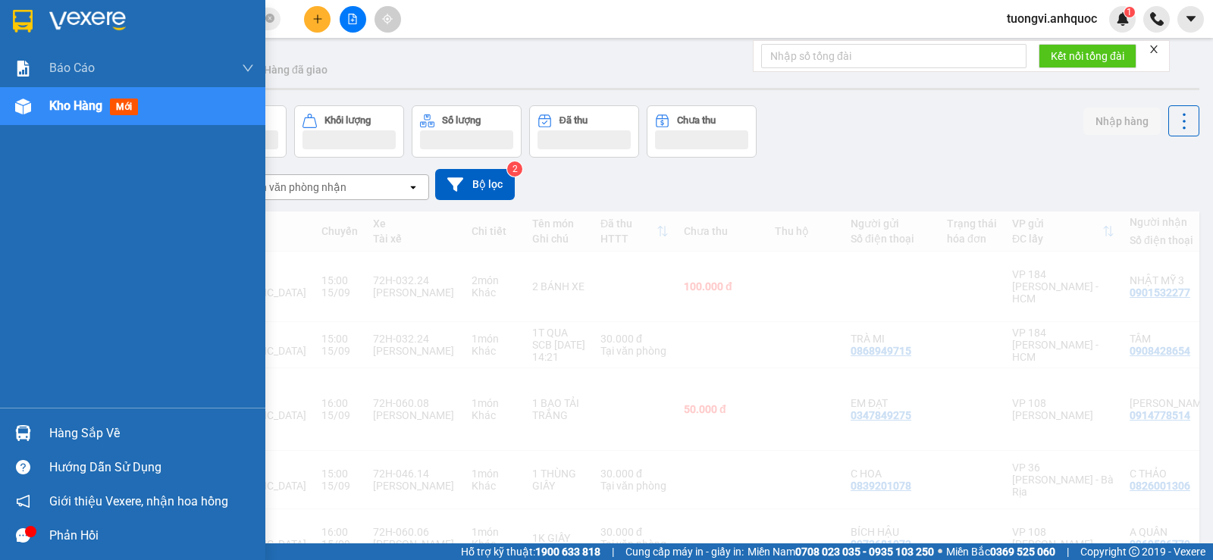
click at [50, 106] on span "Kho hàng" at bounding box center [75, 106] width 53 height 14
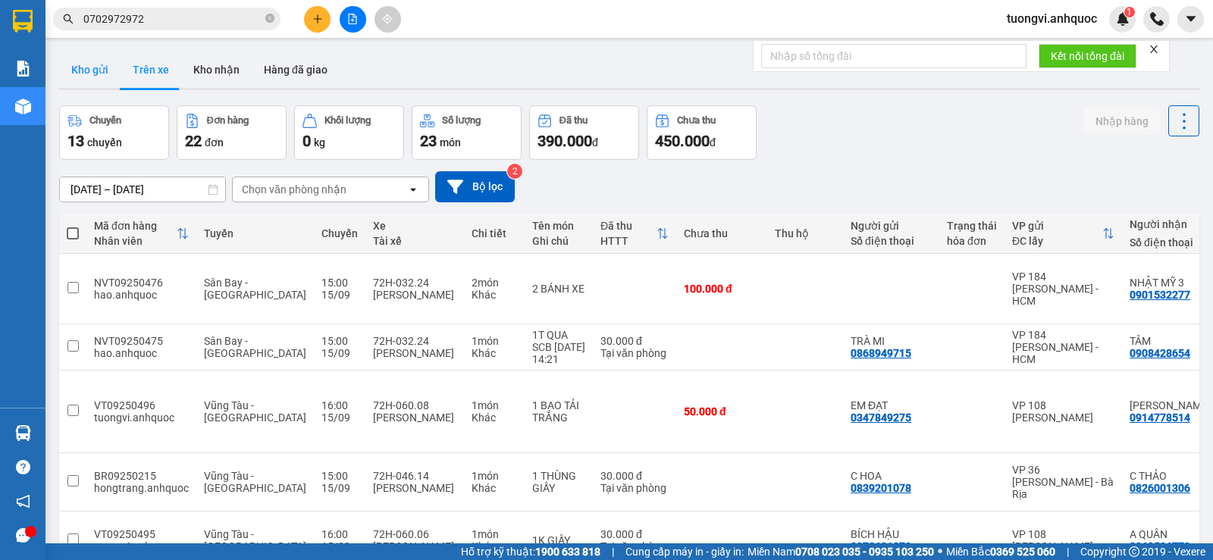
click at [112, 78] on button "Kho gửi" at bounding box center [89, 70] width 61 height 36
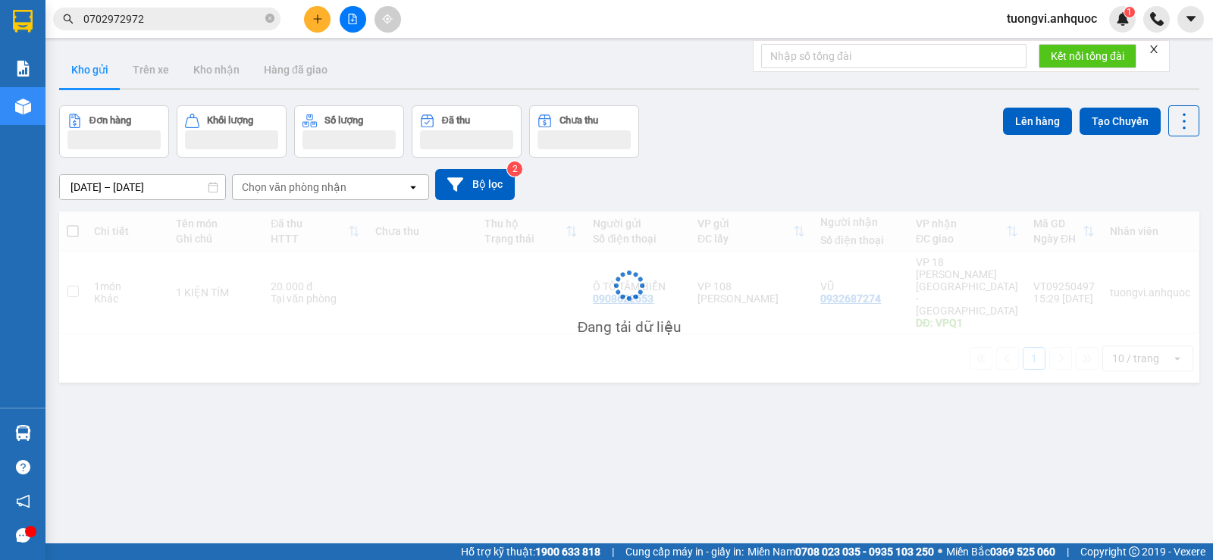
click at [108, 76] on button "Kho gửi" at bounding box center [89, 70] width 61 height 36
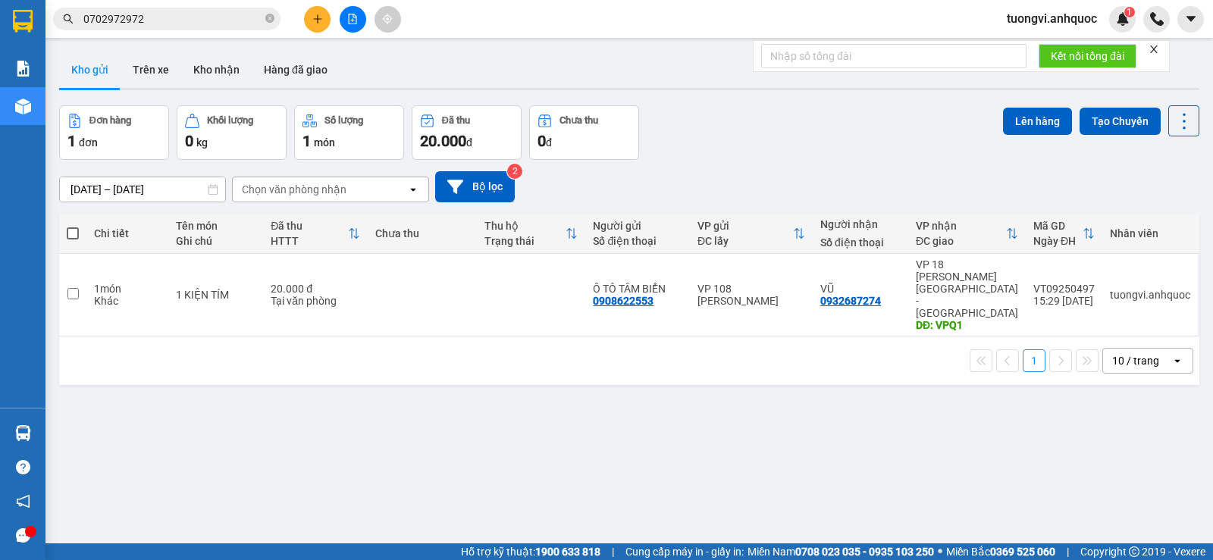
click at [813, 269] on td "VŨ 0932687274" at bounding box center [861, 295] width 96 height 83
checkbox input "true"
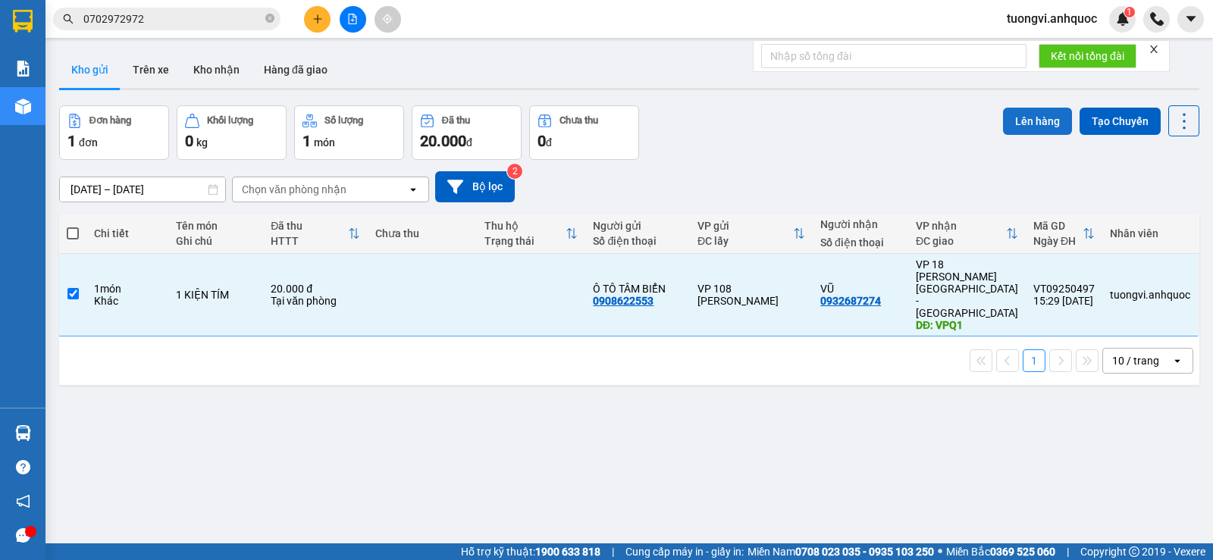
click at [1024, 113] on button "Lên hàng" at bounding box center [1037, 121] width 69 height 27
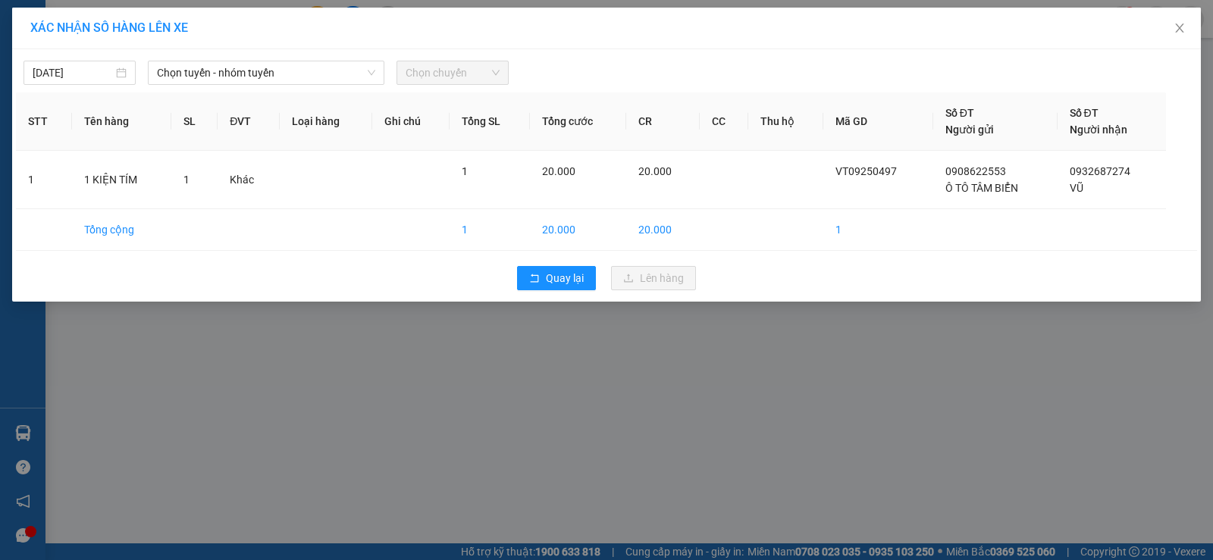
click at [278, 55] on div "15/09/2025 Chọn tuyến - nhóm tuyến Chọn chuyến" at bounding box center [606, 69] width 1181 height 32
click at [276, 66] on span "Chọn tuyến - nhóm tuyến" at bounding box center [266, 72] width 218 height 23
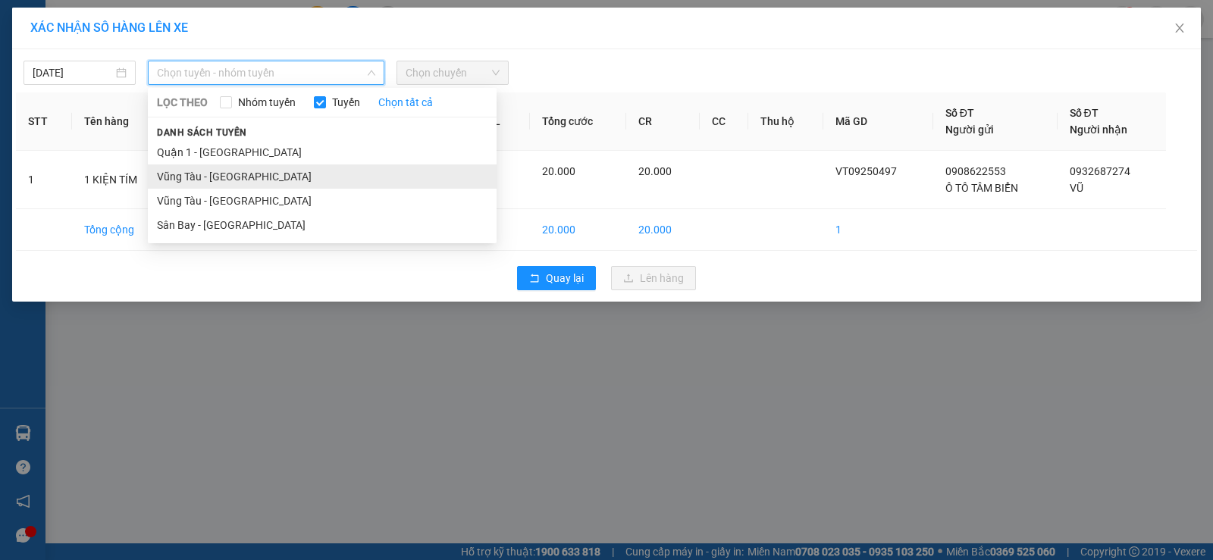
click at [244, 172] on li "Vũng Tàu - Quận 1" at bounding box center [322, 177] width 349 height 24
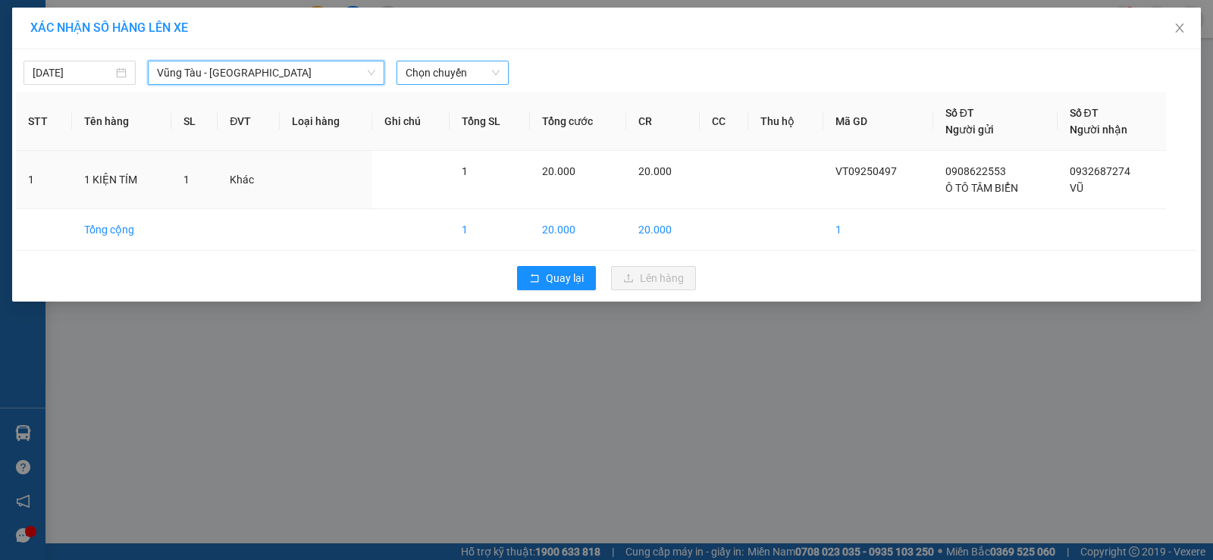
click at [457, 65] on span "Chọn chuyến" at bounding box center [453, 72] width 94 height 23
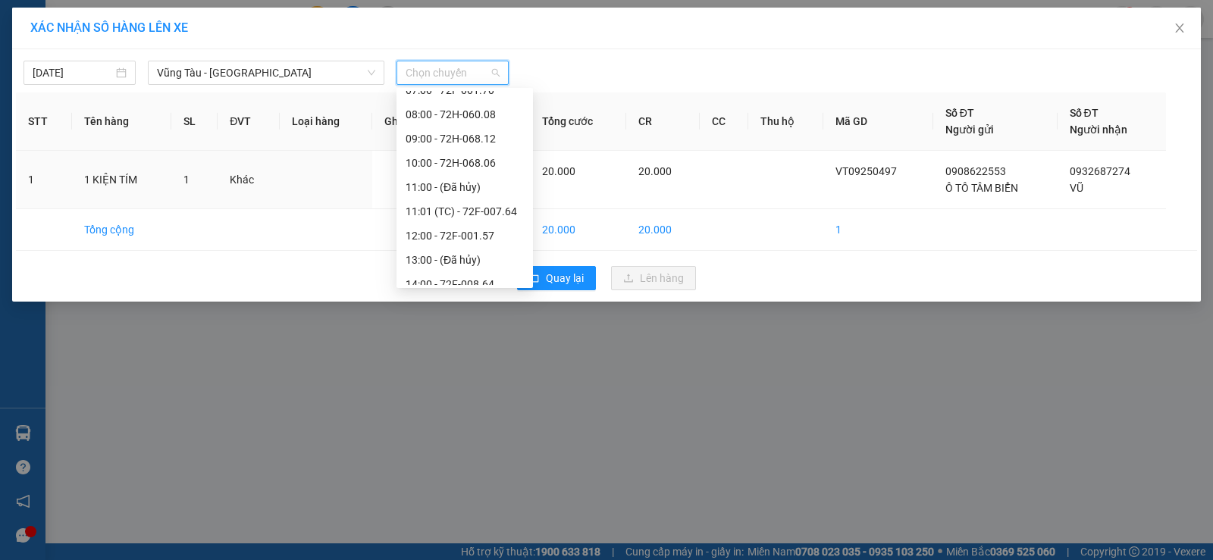
scroll to position [291, 0]
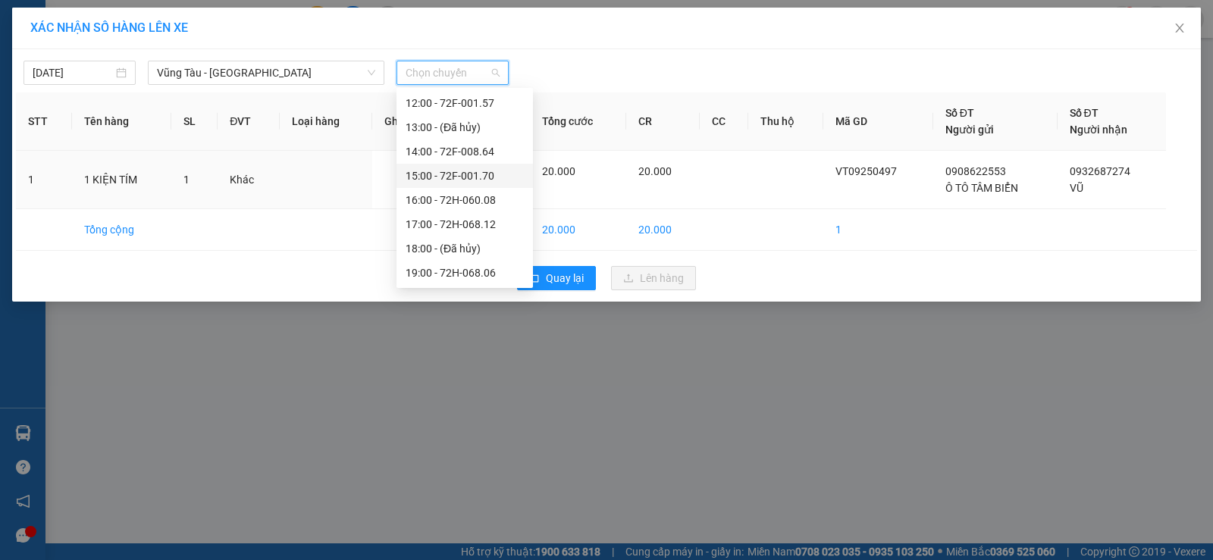
click at [477, 177] on div "15:00 - 72F-001.70" at bounding box center [465, 176] width 118 height 17
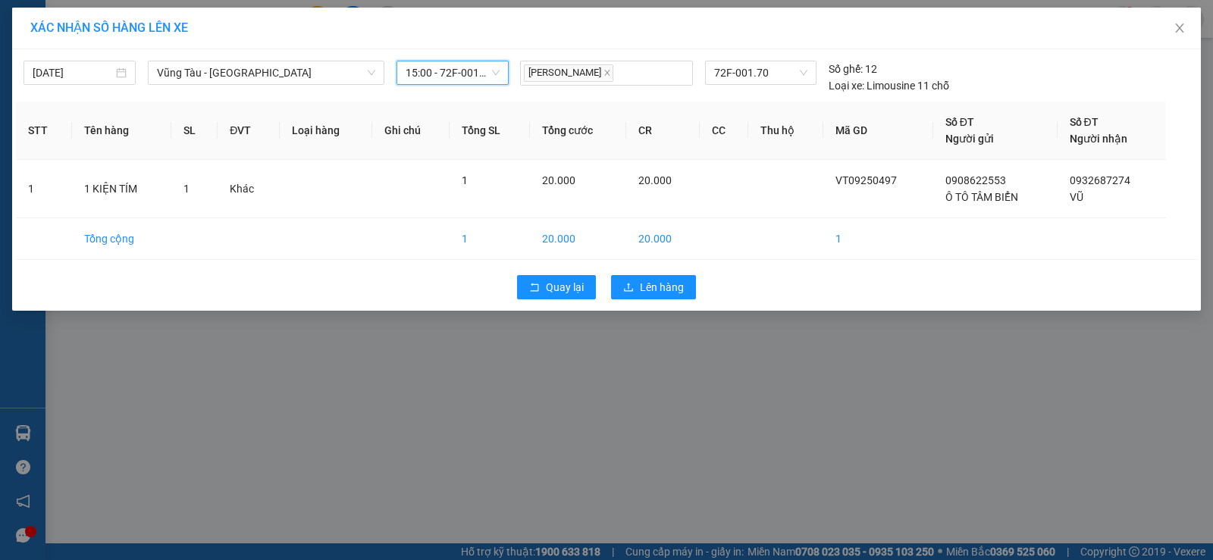
click at [471, 70] on span "15:00 - 72F-001.70" at bounding box center [453, 72] width 94 height 23
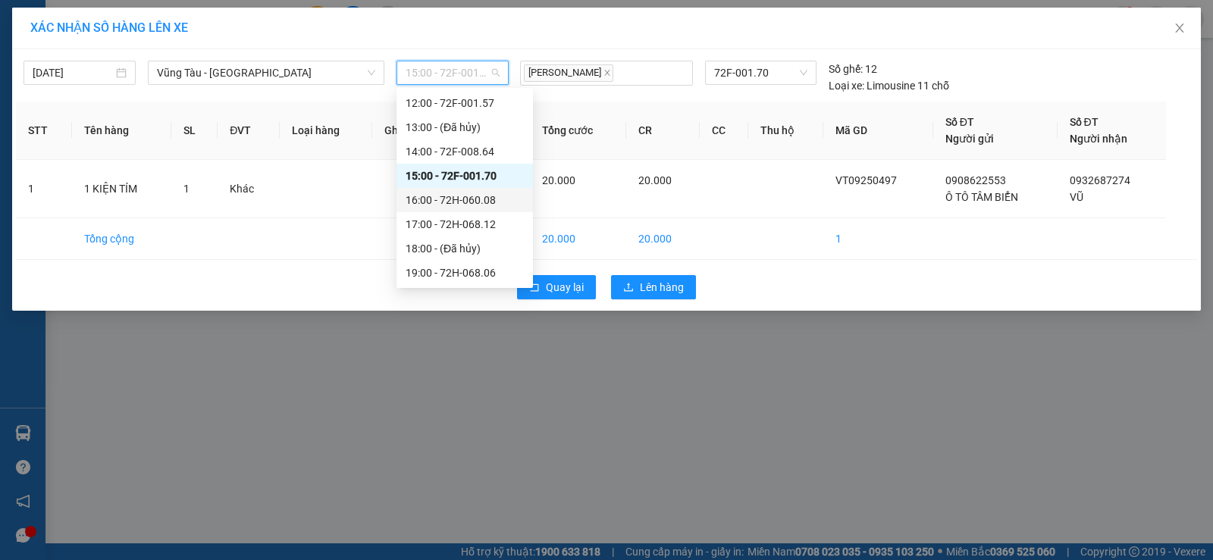
click at [454, 198] on div "16:00 - 72H-060.08" at bounding box center [465, 200] width 118 height 17
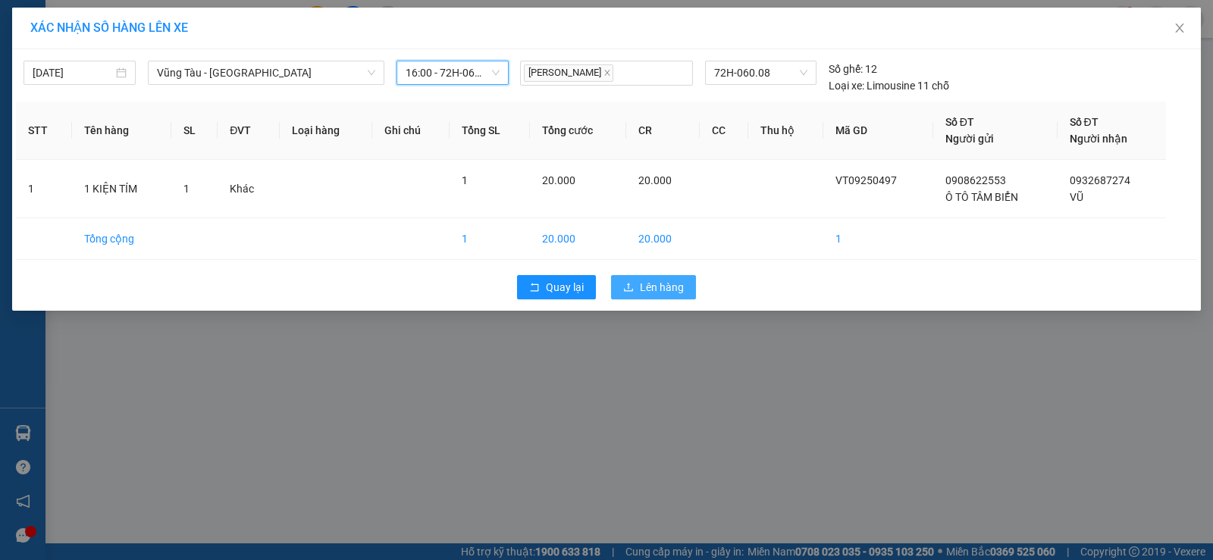
click at [621, 290] on button "Lên hàng" at bounding box center [653, 287] width 85 height 24
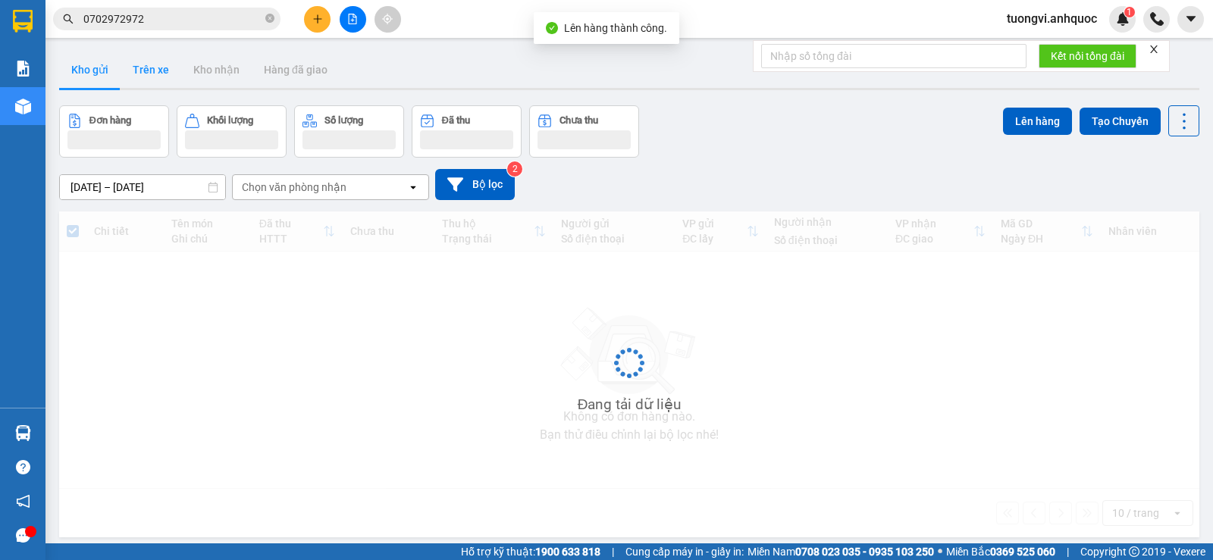
click at [168, 66] on button "Trên xe" at bounding box center [151, 70] width 61 height 36
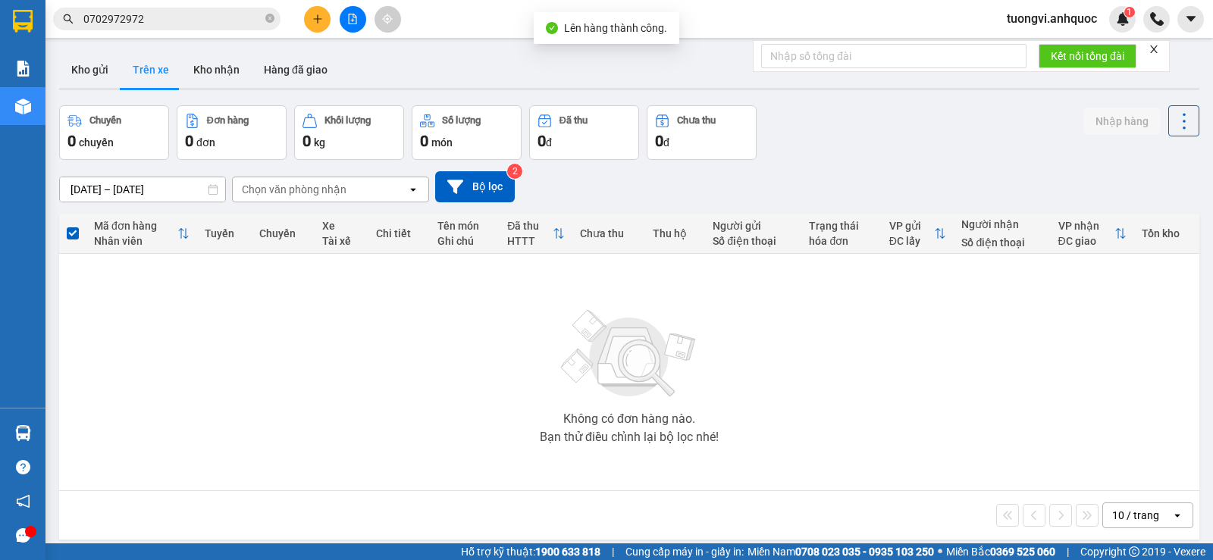
click at [168, 66] on button "Trên xe" at bounding box center [151, 70] width 61 height 36
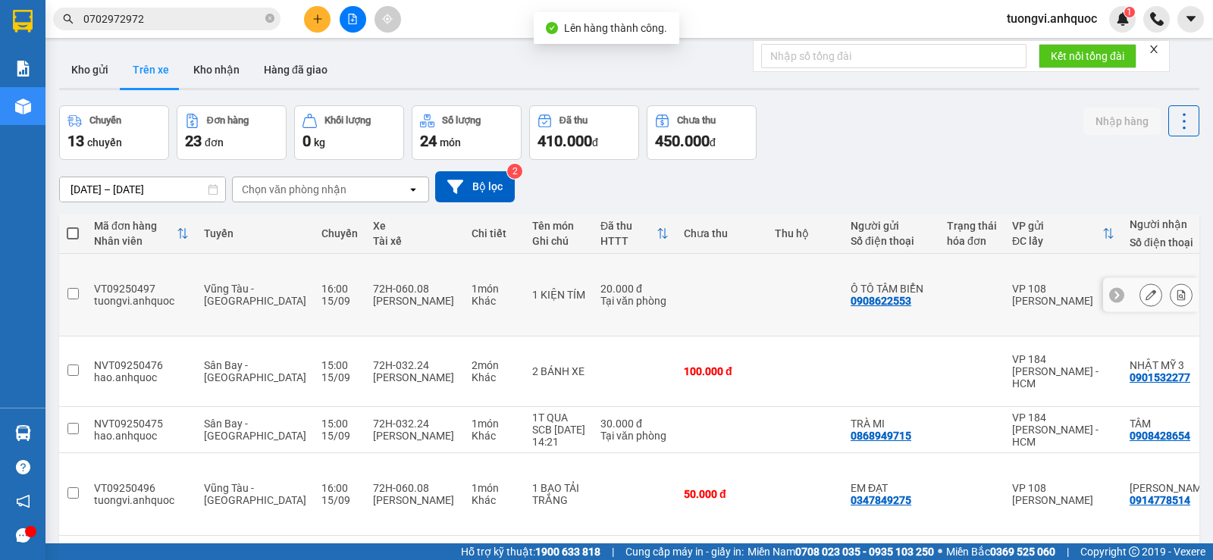
click at [1177, 286] on div at bounding box center [1181, 295] width 23 height 23
click at [1176, 290] on icon at bounding box center [1181, 295] width 11 height 11
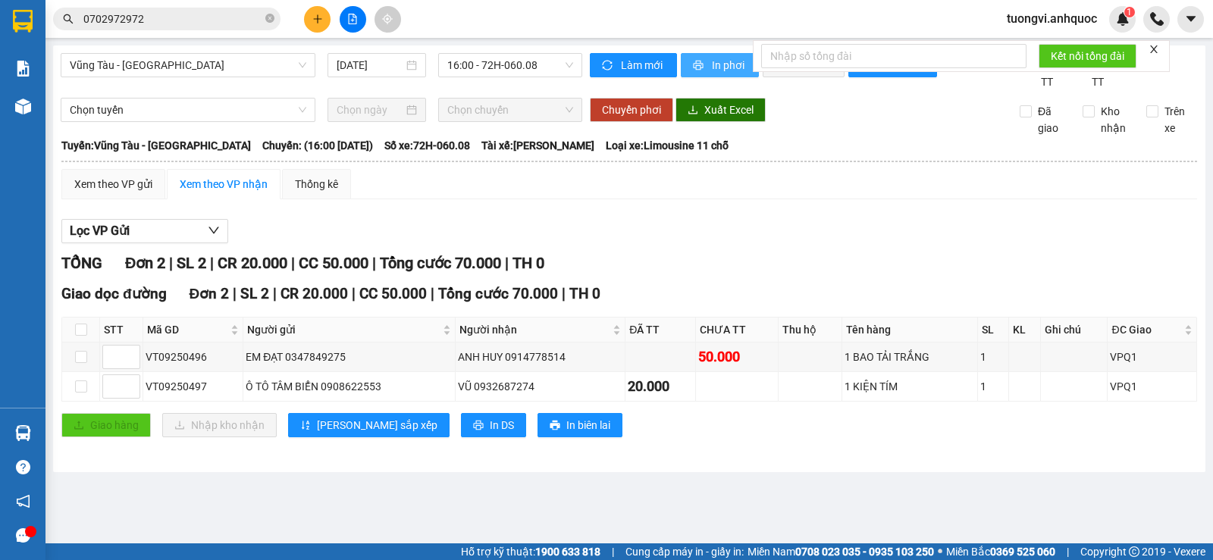
click at [726, 62] on span "In phơi" at bounding box center [729, 65] width 35 height 17
click at [717, 64] on span "In phơi" at bounding box center [729, 65] width 35 height 17
click at [327, 16] on button at bounding box center [317, 19] width 27 height 27
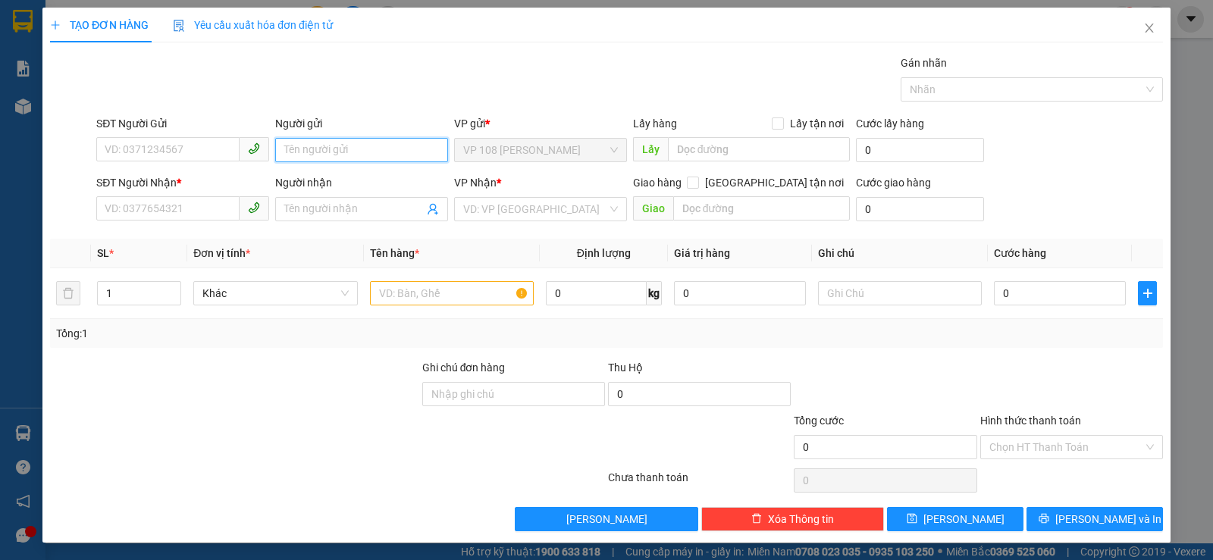
click at [390, 155] on input "Người gửi" at bounding box center [361, 150] width 173 height 24
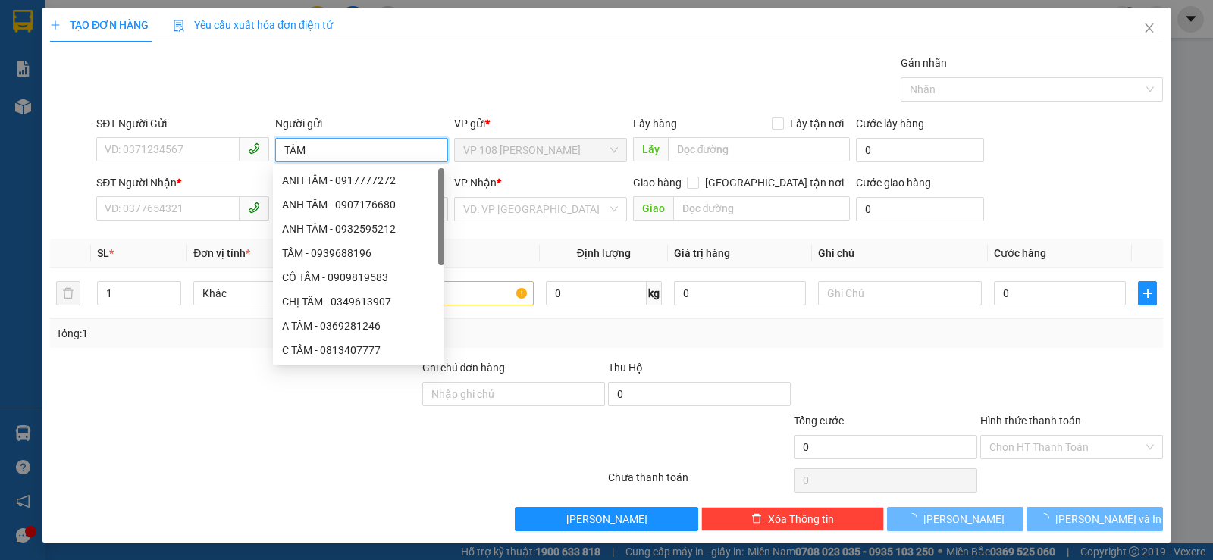
type input "TÂM B"
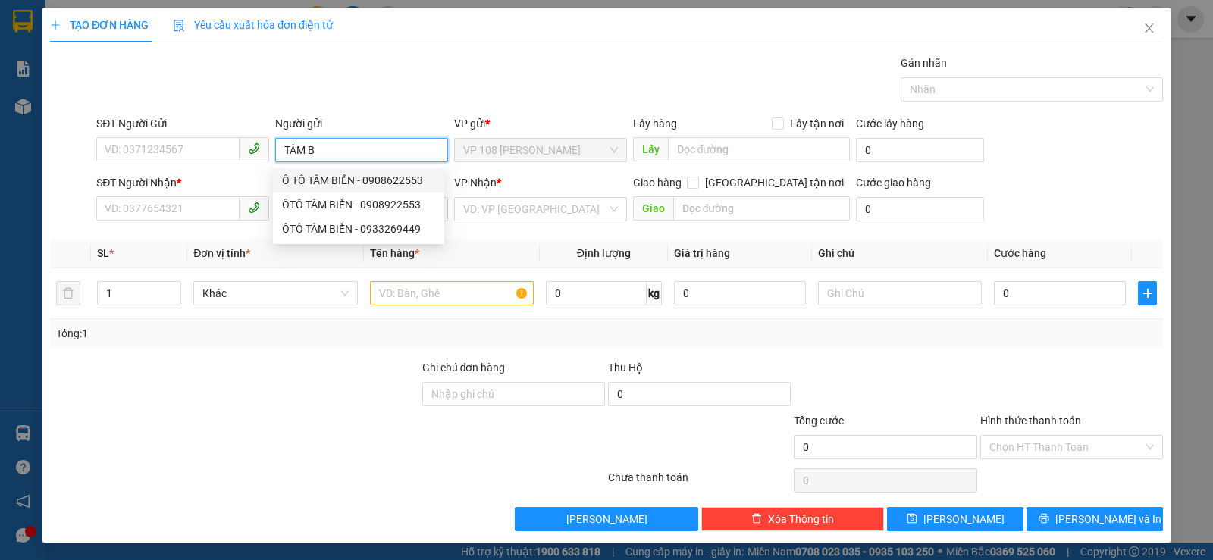
click at [385, 181] on div "Ô TÔ TÂM BIỂN - 0908622553" at bounding box center [358, 180] width 153 height 17
type input "0908622553"
type input "Ô TÔ TÂM BIỂN"
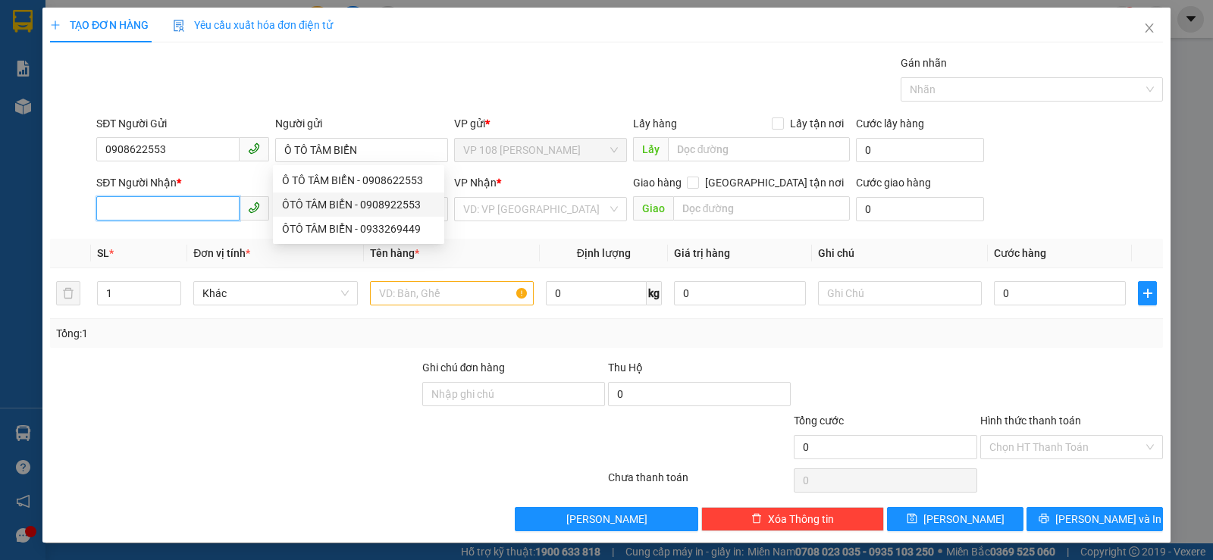
click at [174, 205] on input "SĐT Người Nhận *" at bounding box center [167, 208] width 143 height 24
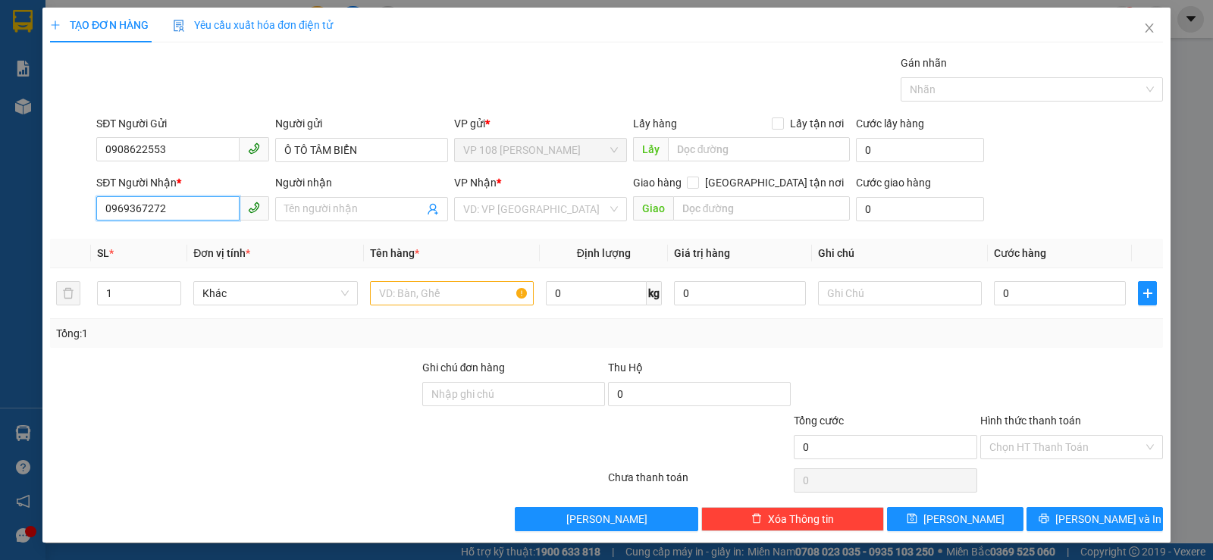
click at [121, 203] on input "0969367272" at bounding box center [167, 208] width 143 height 24
click at [129, 208] on input "0969367272" at bounding box center [167, 208] width 143 height 24
type input "0969367272"
click at [302, 209] on input "Người nhận" at bounding box center [353, 209] width 139 height 17
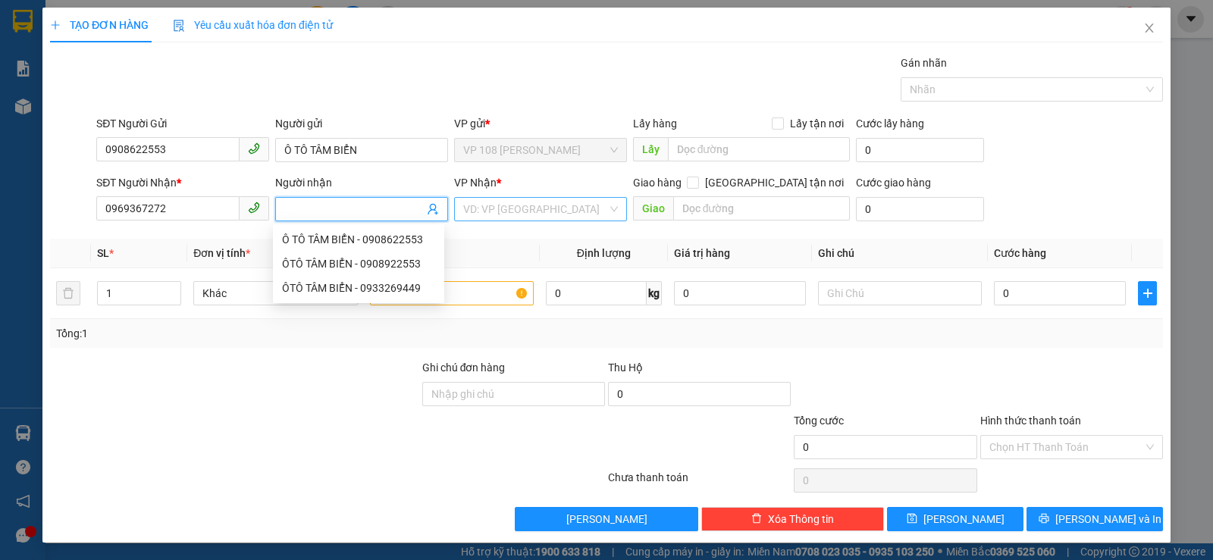
click at [496, 215] on input "search" at bounding box center [535, 209] width 144 height 23
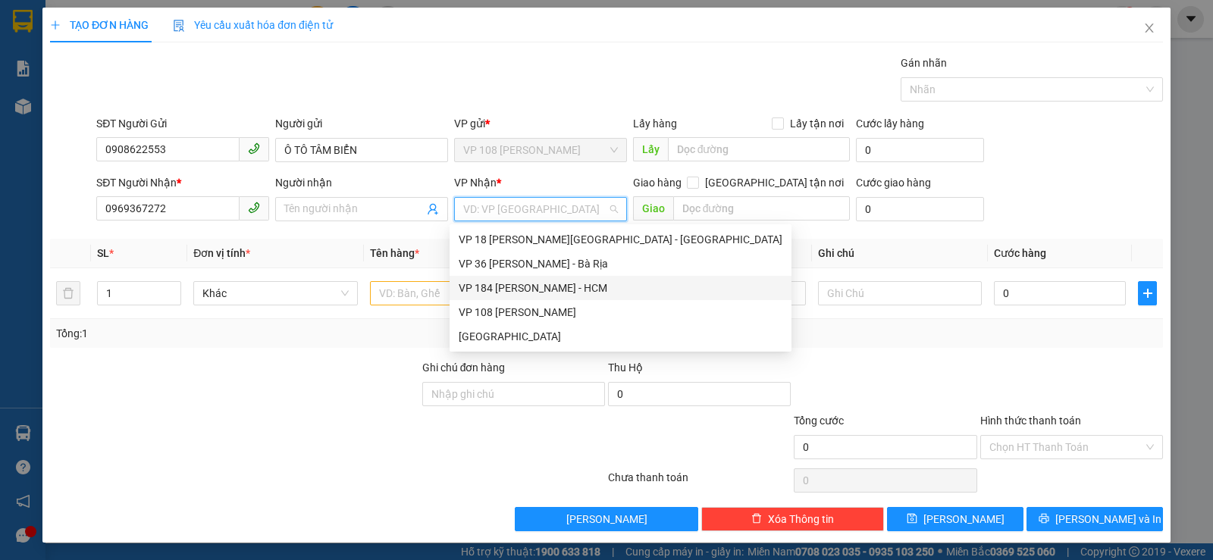
click at [544, 288] on div "VP 184 [PERSON_NAME] - HCM" at bounding box center [621, 288] width 324 height 17
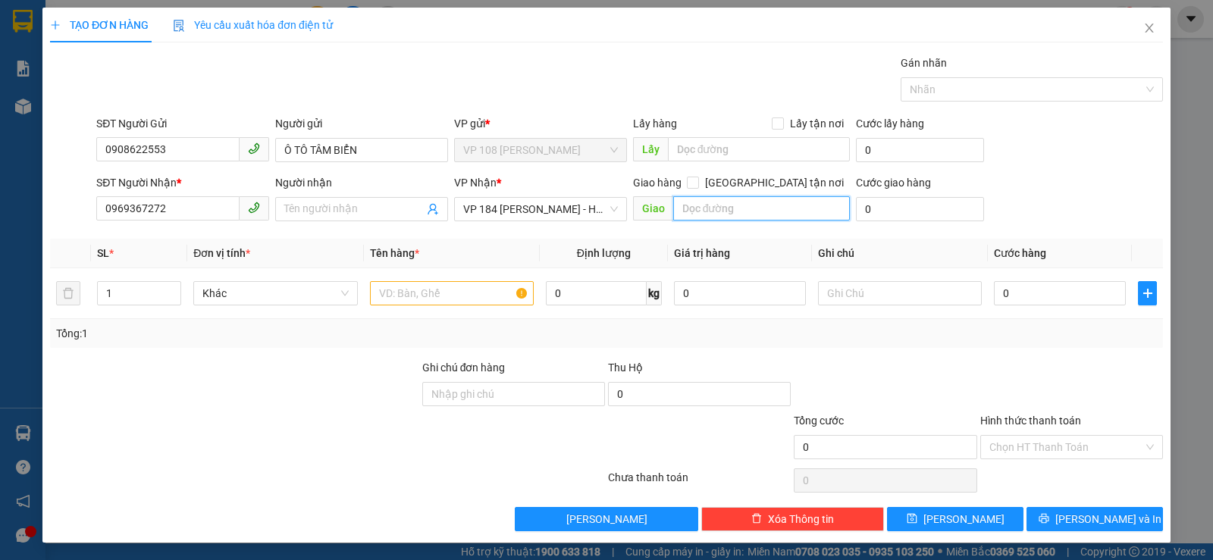
click at [675, 211] on input "text" at bounding box center [761, 208] width 177 height 24
type input "VP184"
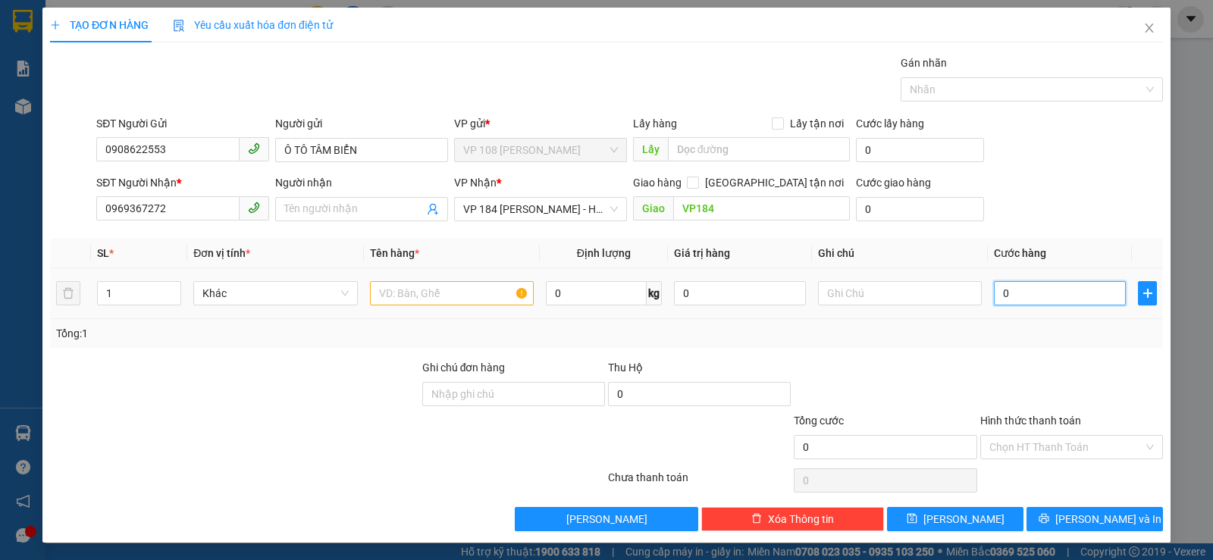
click at [1008, 302] on input "0" at bounding box center [1060, 293] width 132 height 24
type input "3"
type input "30"
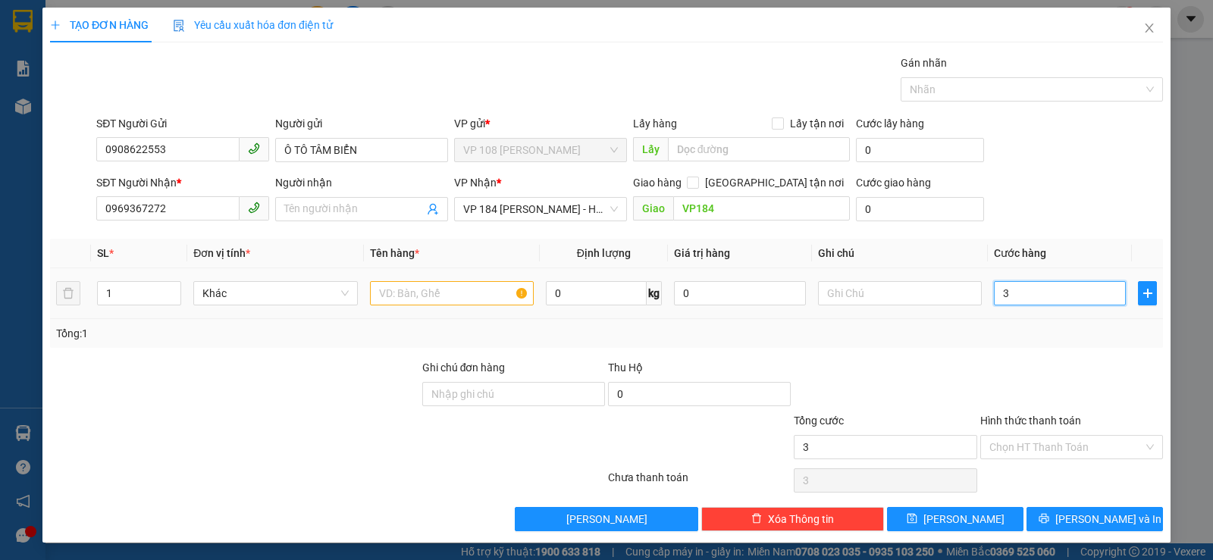
type input "30"
type input "300"
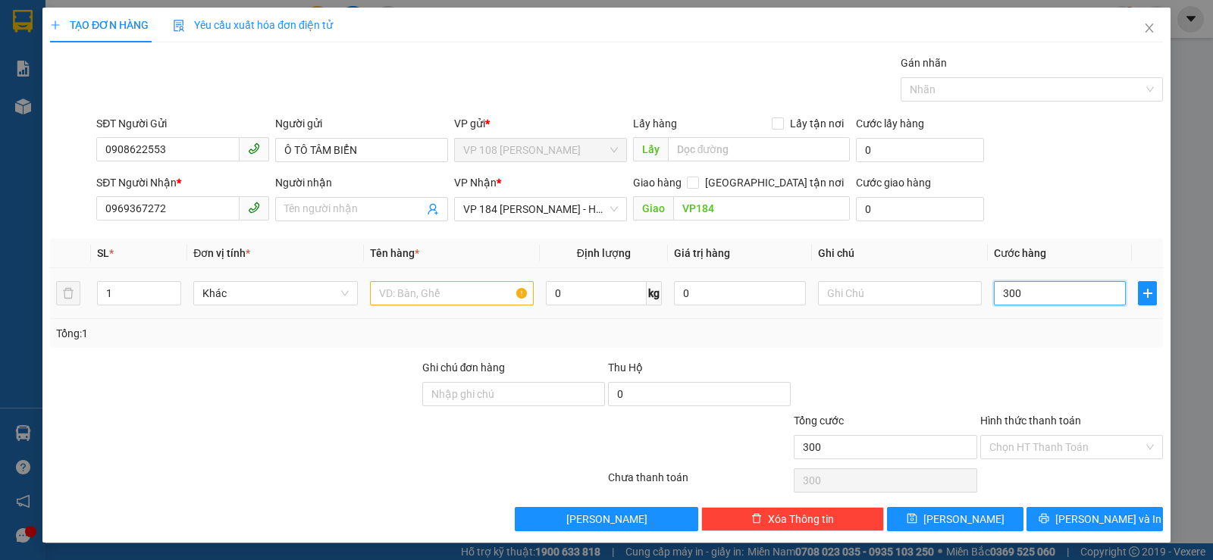
type input "3.000"
type input "30.000"
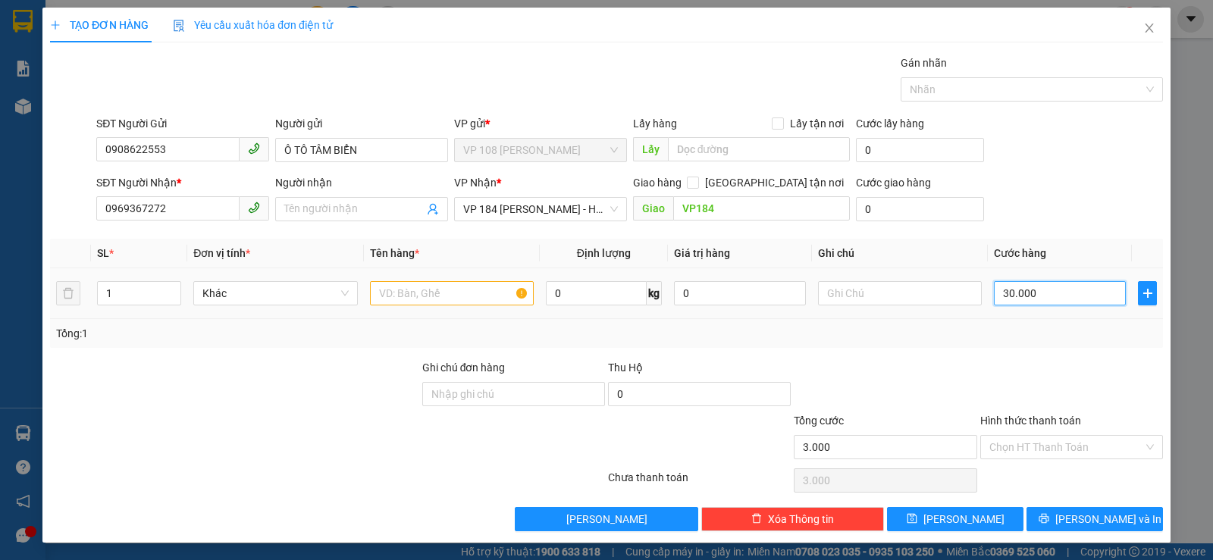
type input "30.000"
click at [484, 303] on input "text" at bounding box center [452, 293] width 164 height 24
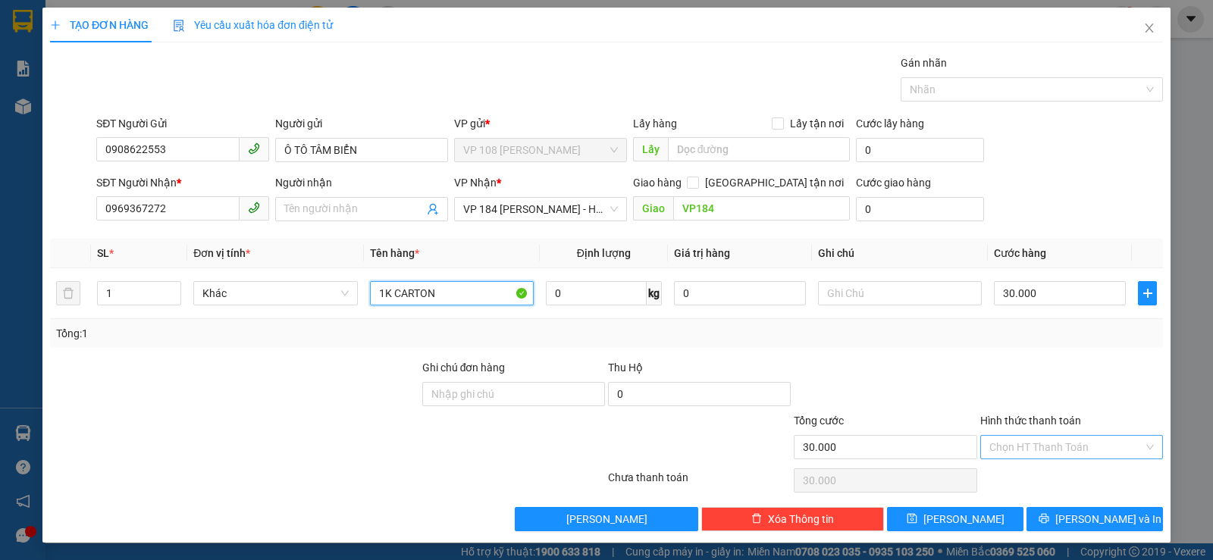
type input "1K CARTON"
drag, startPoint x: 1023, startPoint y: 447, endPoint x: 1033, endPoint y: 474, distance: 29.0
click at [1023, 447] on input "Hình thức thanh toán" at bounding box center [1066, 447] width 154 height 23
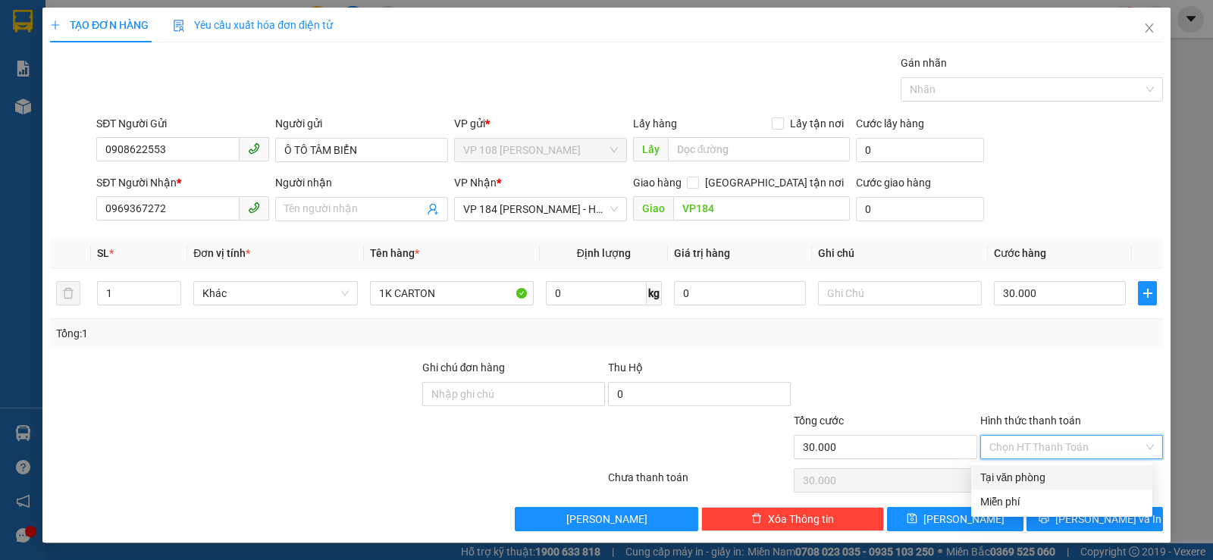
click at [1033, 474] on div "Tại văn phòng" at bounding box center [1061, 477] width 163 height 17
type input "0"
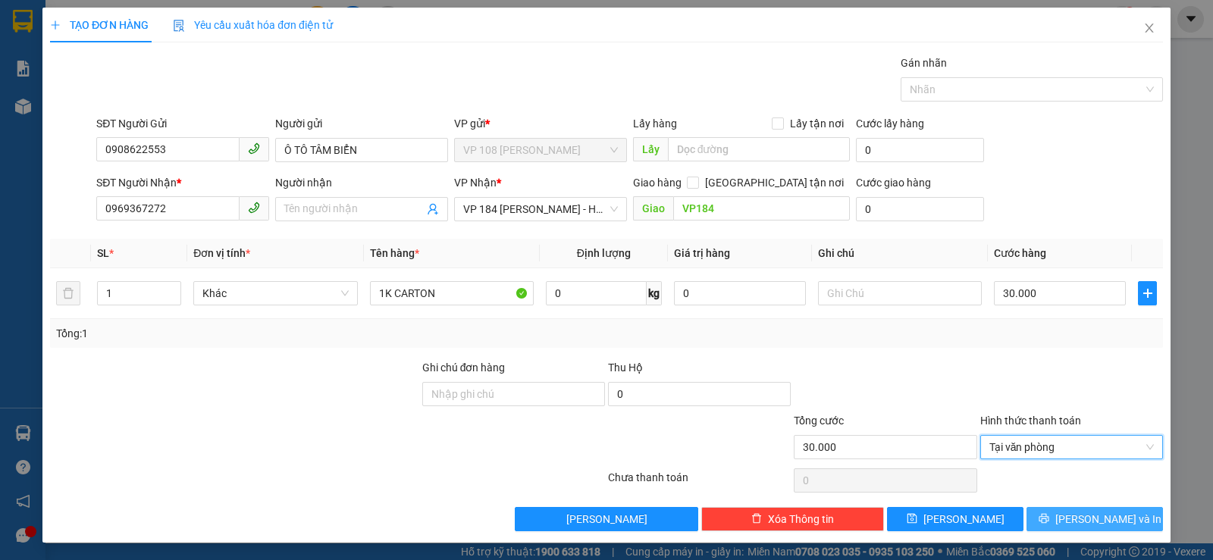
click at [1042, 512] on button "[PERSON_NAME] và In" at bounding box center [1094, 519] width 136 height 24
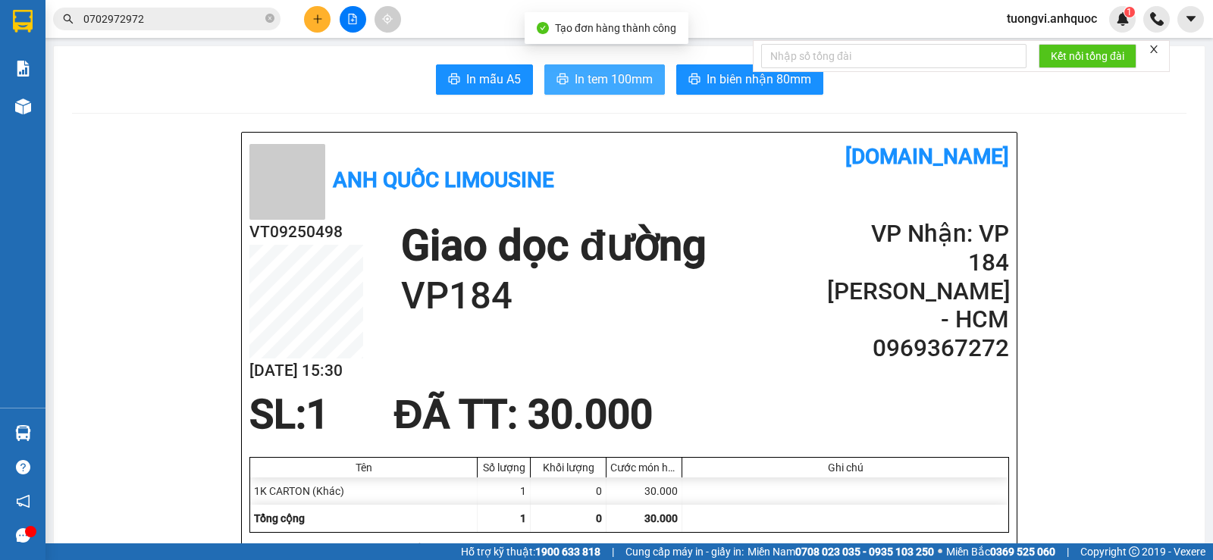
click at [570, 89] on button "In tem 100mm" at bounding box center [604, 79] width 121 height 30
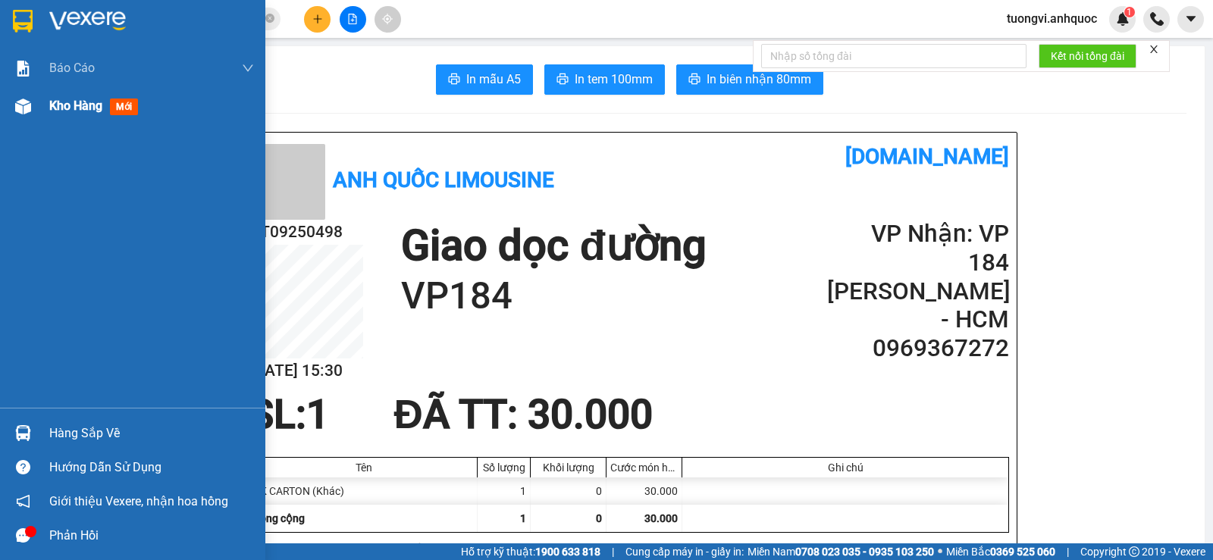
click at [40, 108] on div "Kho hàng mới" at bounding box center [132, 106] width 265 height 38
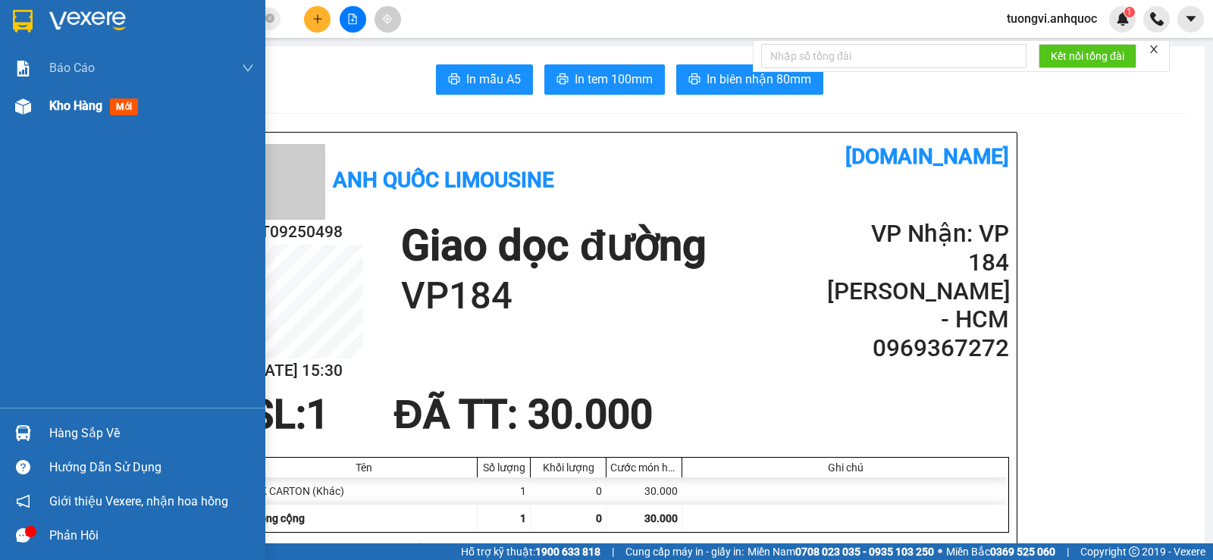
click at [40, 108] on div "Kho hàng mới" at bounding box center [132, 106] width 265 height 38
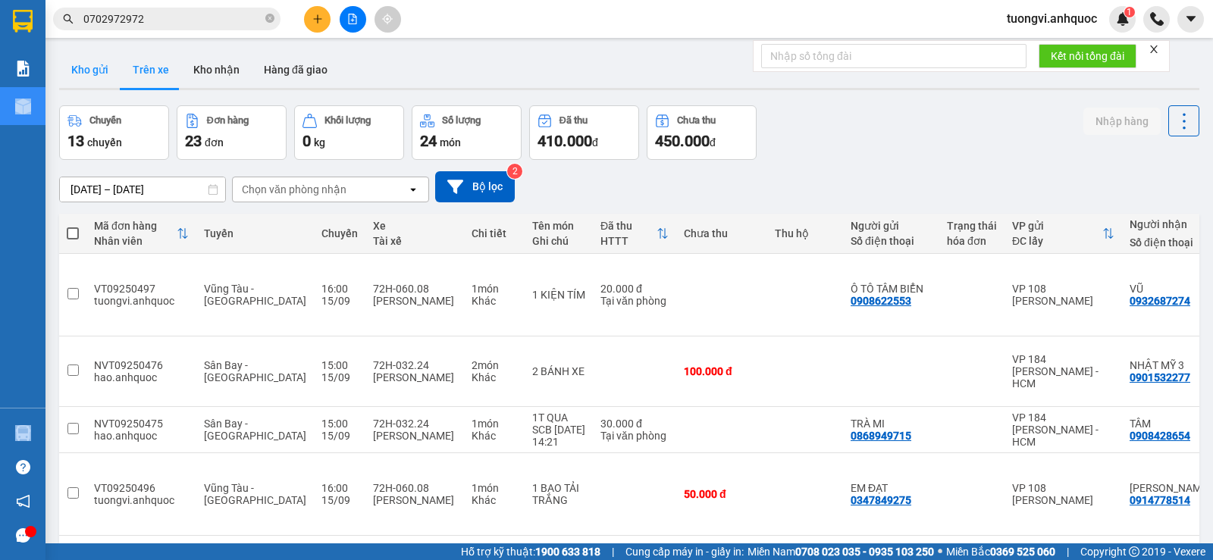
drag, startPoint x: 94, startPoint y: 81, endPoint x: 609, endPoint y: 204, distance: 529.2
click at [95, 80] on button "Kho gửi" at bounding box center [89, 70] width 61 height 36
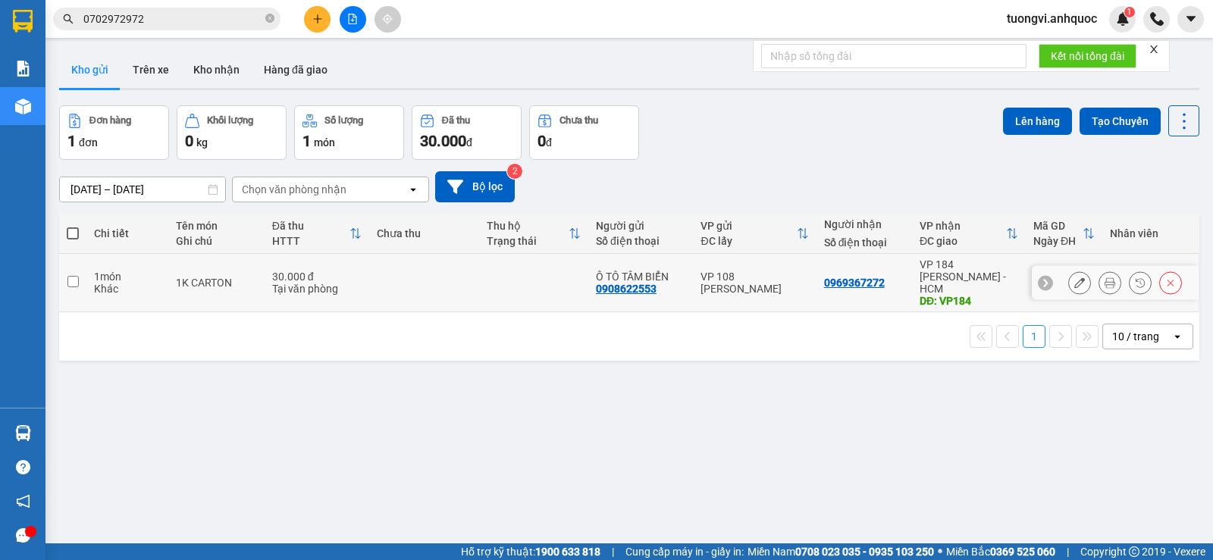
click at [923, 266] on div "VP 184 [PERSON_NAME] - HCM" at bounding box center [969, 277] width 99 height 36
checkbox input "true"
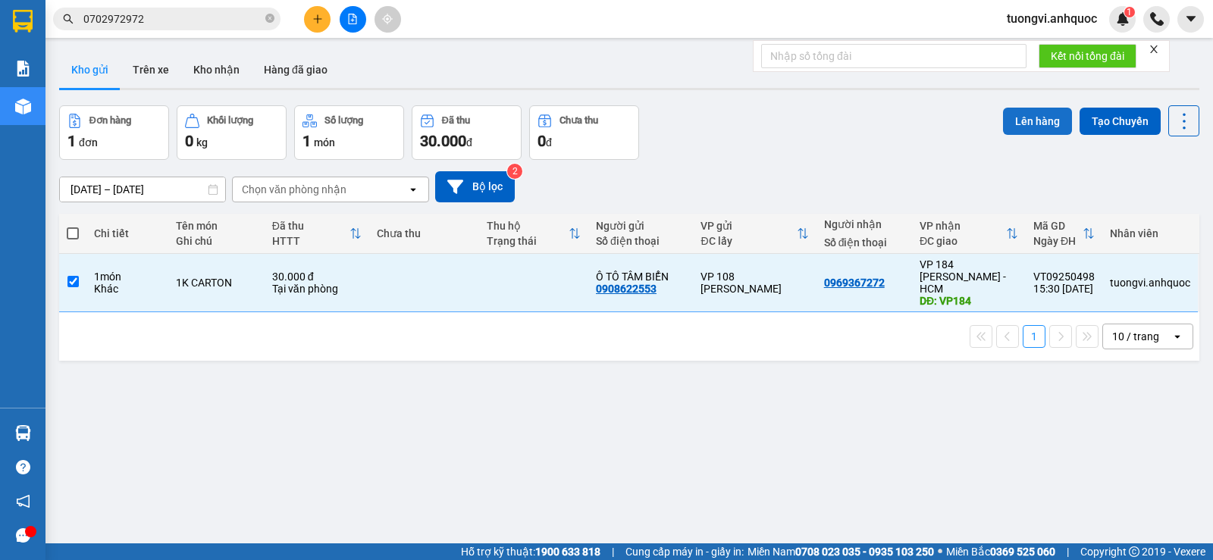
drag, startPoint x: 1015, startPoint y: 140, endPoint x: 1024, endPoint y: 118, distance: 23.8
click at [1016, 138] on div "Lên hàng Tạo Chuyến" at bounding box center [1101, 132] width 196 height 55
click at [1029, 114] on button "Lên hàng" at bounding box center [1037, 121] width 69 height 27
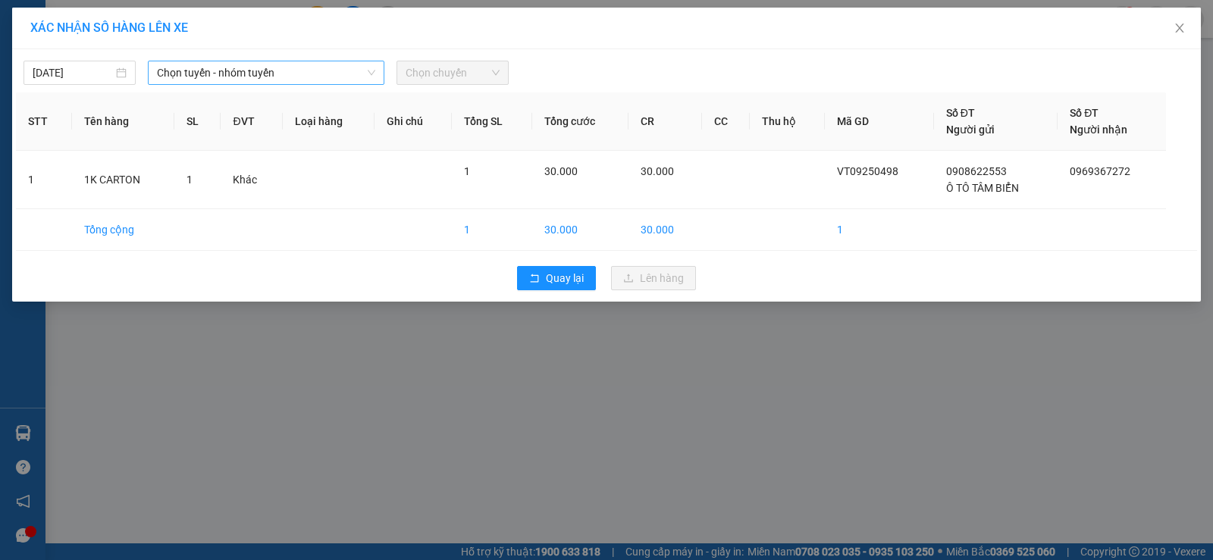
click at [289, 65] on span "Chọn tuyến - nhóm tuyến" at bounding box center [266, 72] width 218 height 23
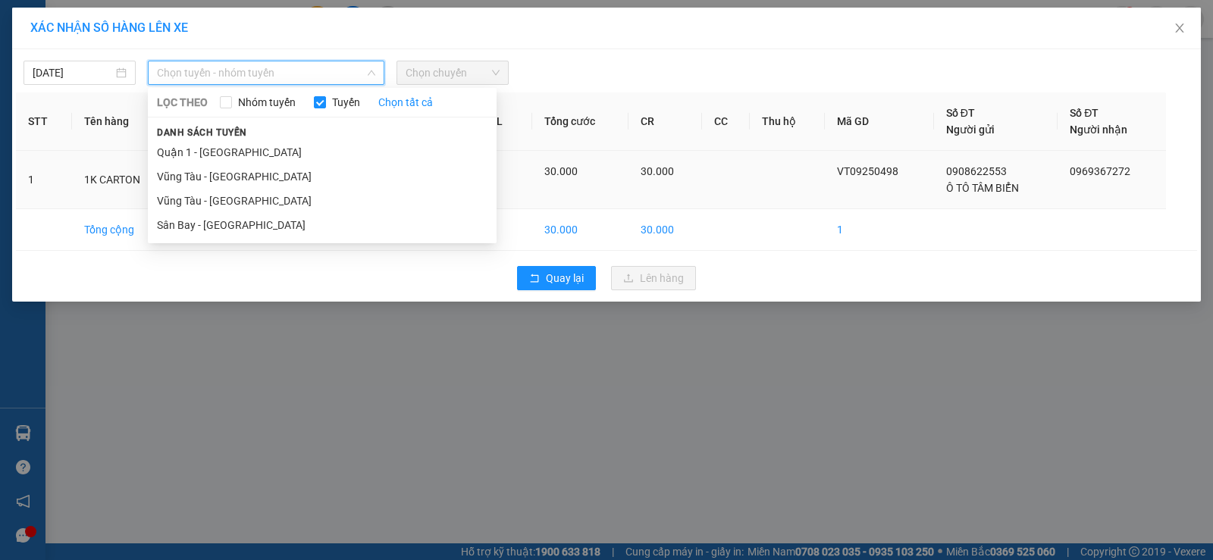
click at [252, 194] on li "Vũng Tàu - [GEOGRAPHIC_DATA]" at bounding box center [322, 201] width 349 height 24
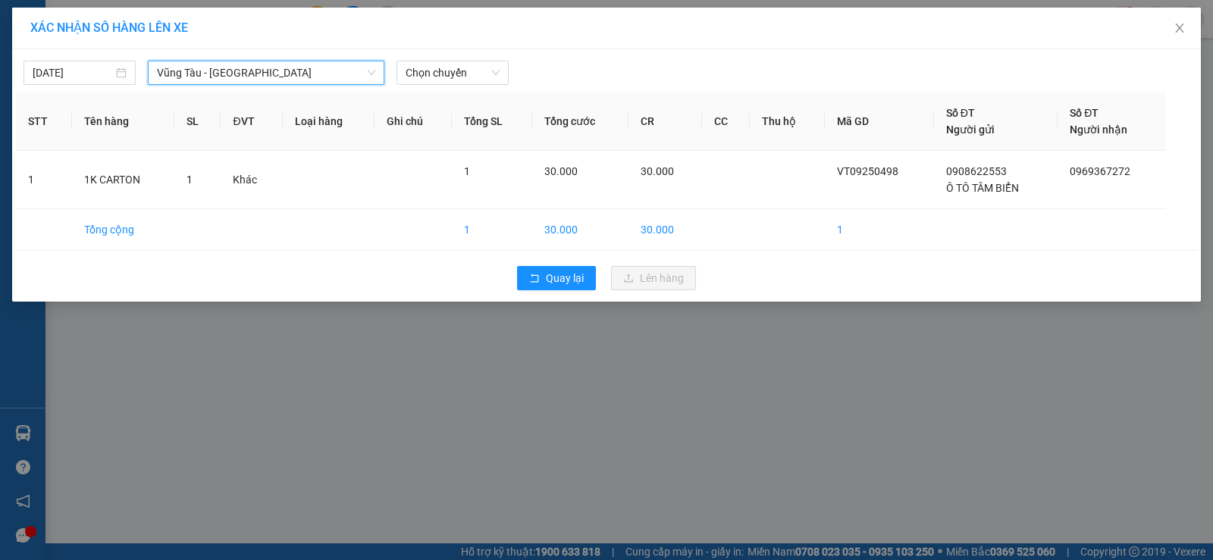
click at [522, 73] on div at bounding box center [756, 73] width 489 height 24
click at [491, 70] on span "Chọn chuyến" at bounding box center [453, 72] width 94 height 23
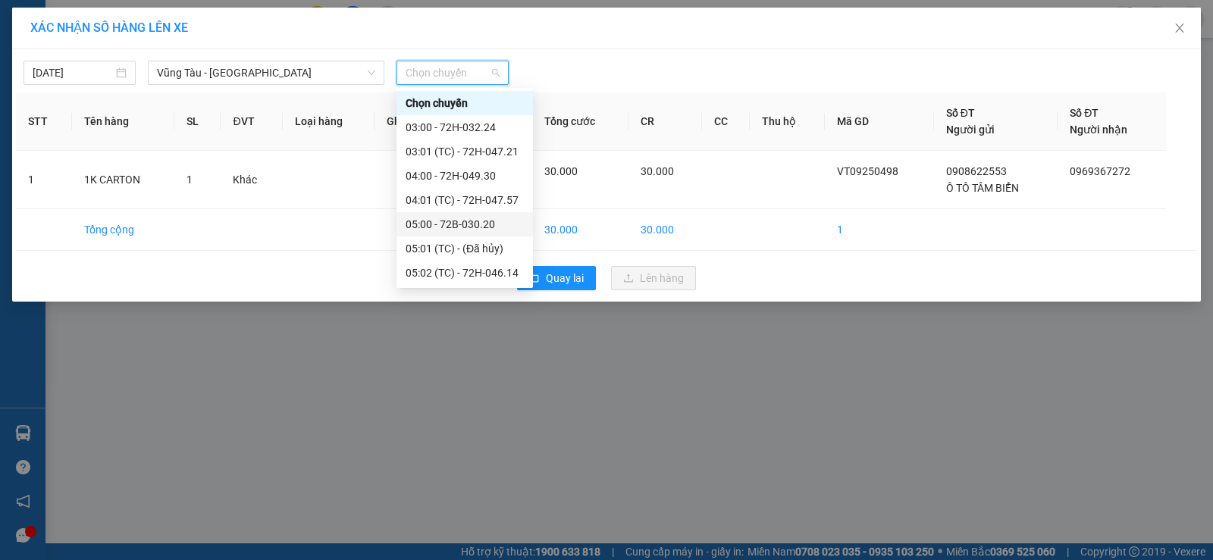
scroll to position [379, 0]
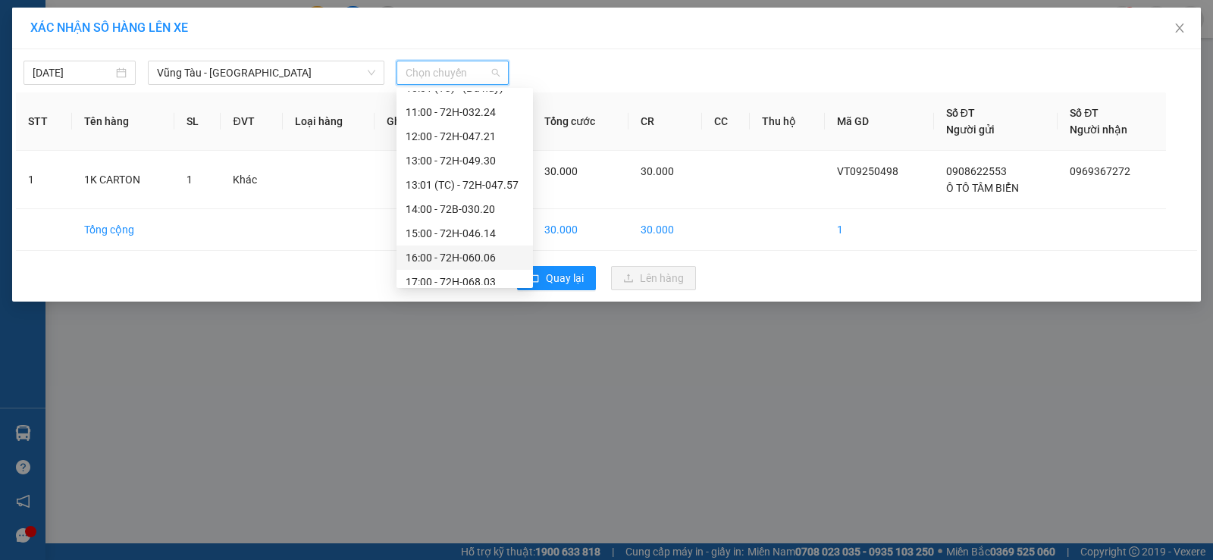
click at [470, 249] on div "16:00 - 72H-060.06" at bounding box center [465, 257] width 118 height 17
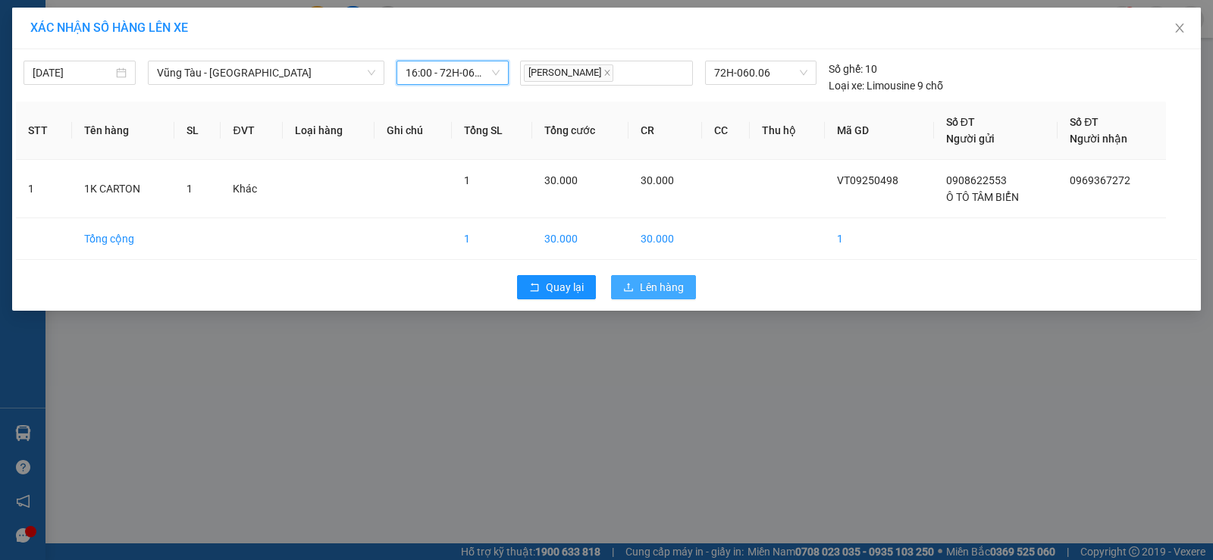
click at [653, 277] on button "Lên hàng" at bounding box center [653, 287] width 85 height 24
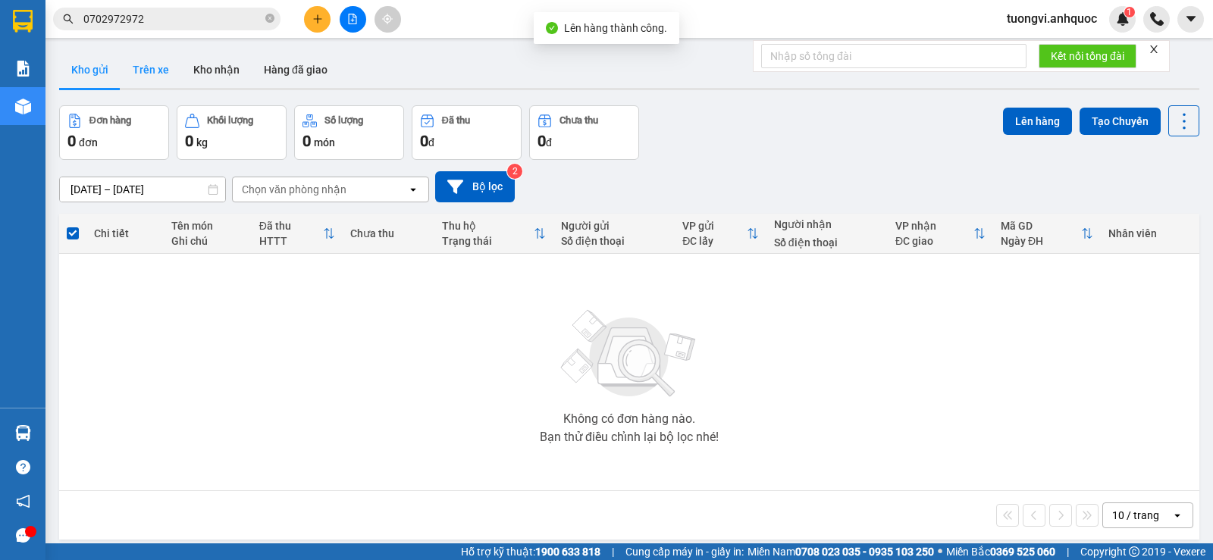
drag, startPoint x: 153, startPoint y: 66, endPoint x: 697, endPoint y: 182, distance: 555.8
click at [154, 66] on button "Trên xe" at bounding box center [151, 70] width 61 height 36
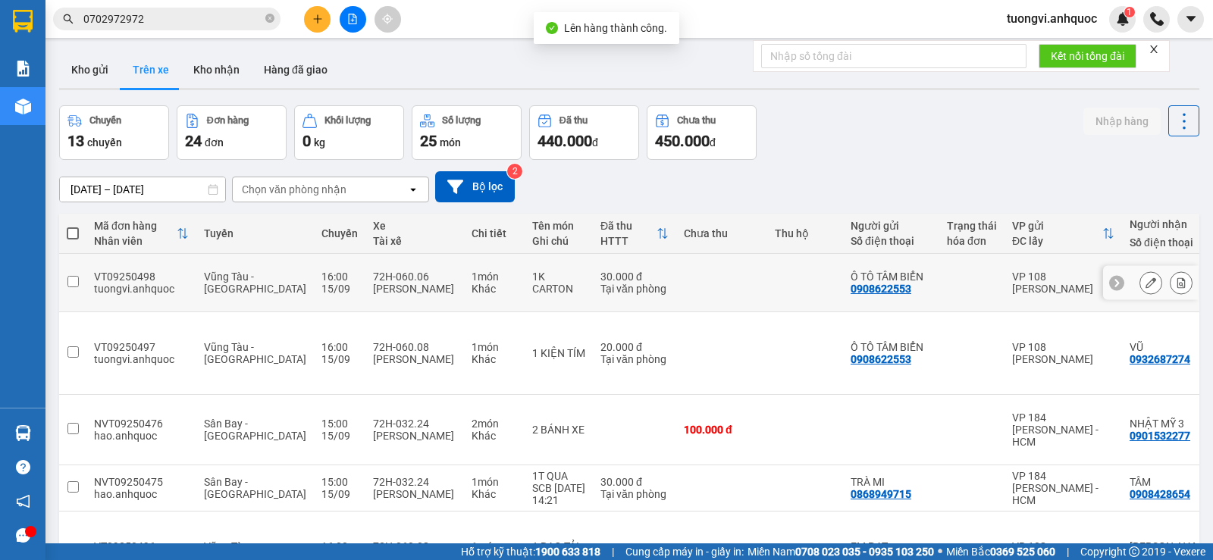
click at [1171, 274] on button at bounding box center [1181, 283] width 21 height 27
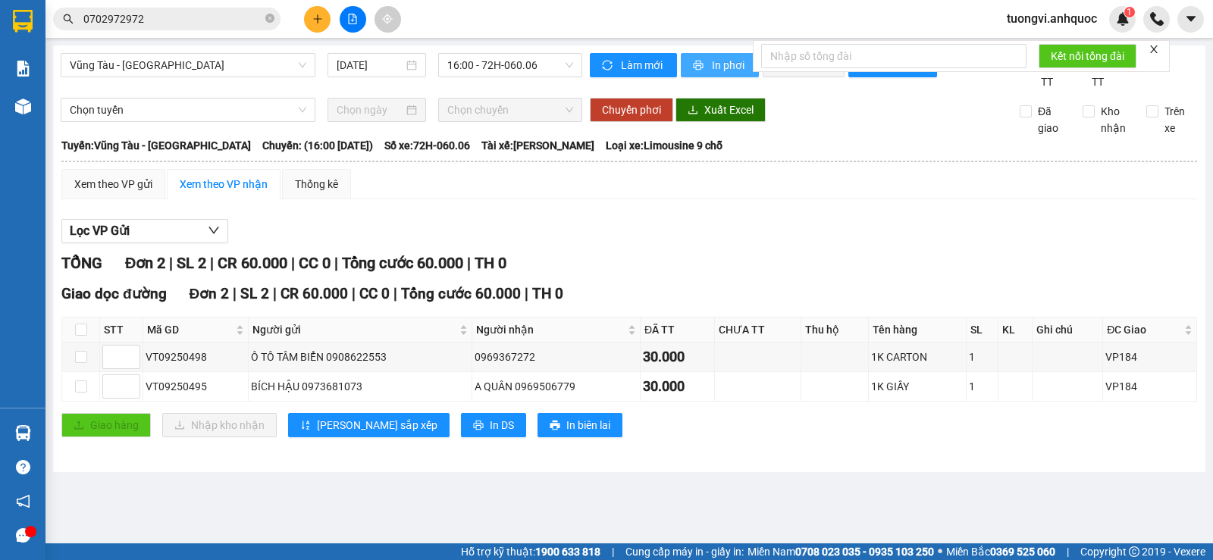
click at [703, 67] on span "printer" at bounding box center [699, 66] width 13 height 12
click at [696, 275] on div "TỔNG Đơn 2 | SL 2 | CR 60.000 | CC 0 | Tổng cước 60.000 | TH 0" at bounding box center [629, 264] width 1136 height 24
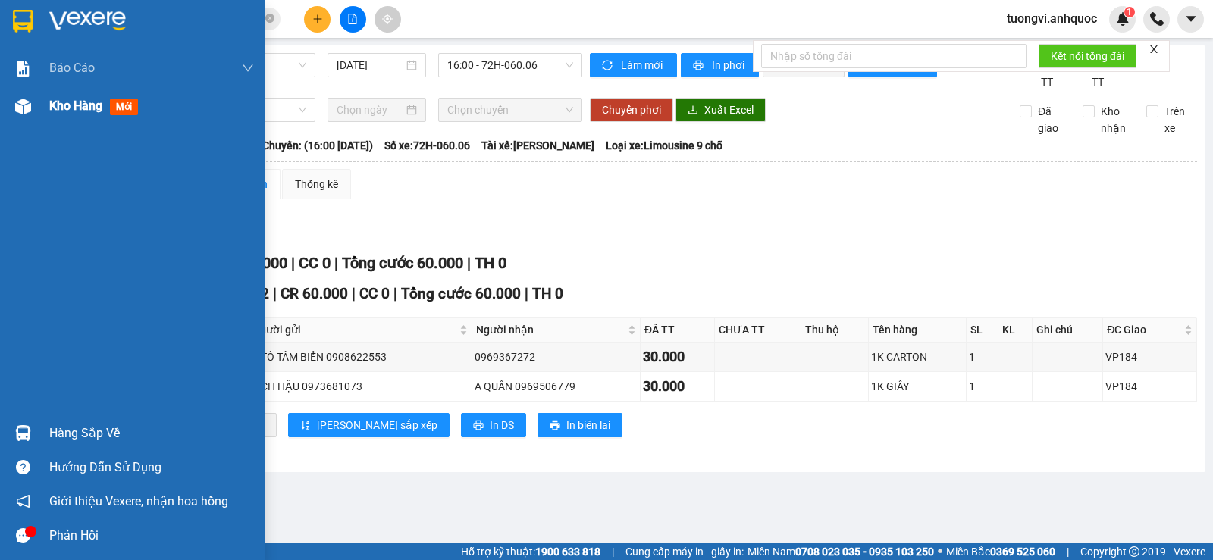
click at [31, 93] on div at bounding box center [23, 106] width 27 height 27
click at [36, 103] on div at bounding box center [23, 106] width 27 height 27
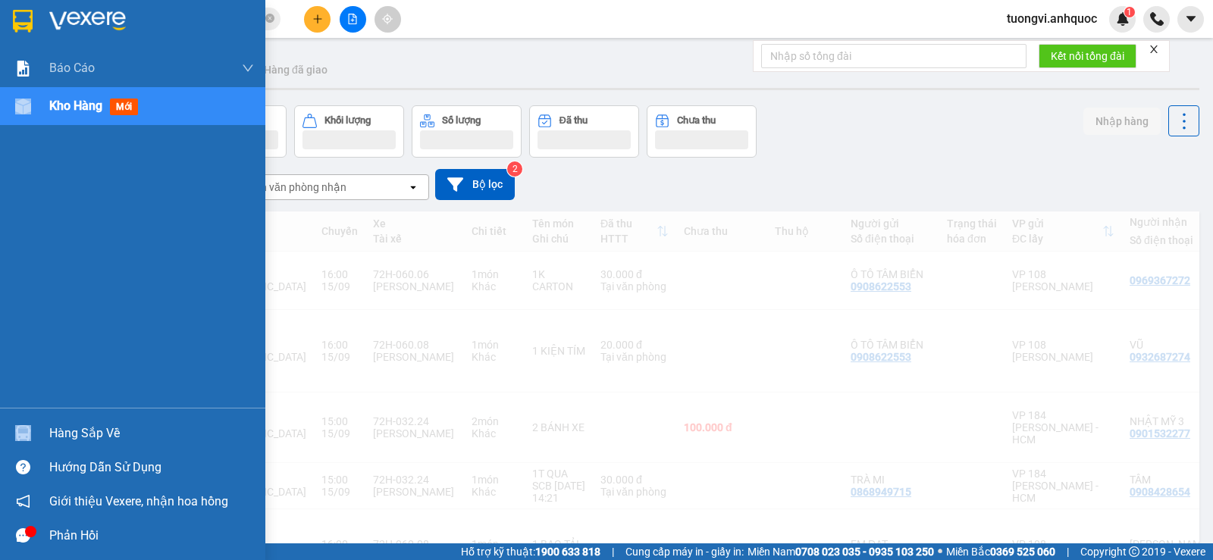
click at [36, 103] on div at bounding box center [23, 106] width 27 height 27
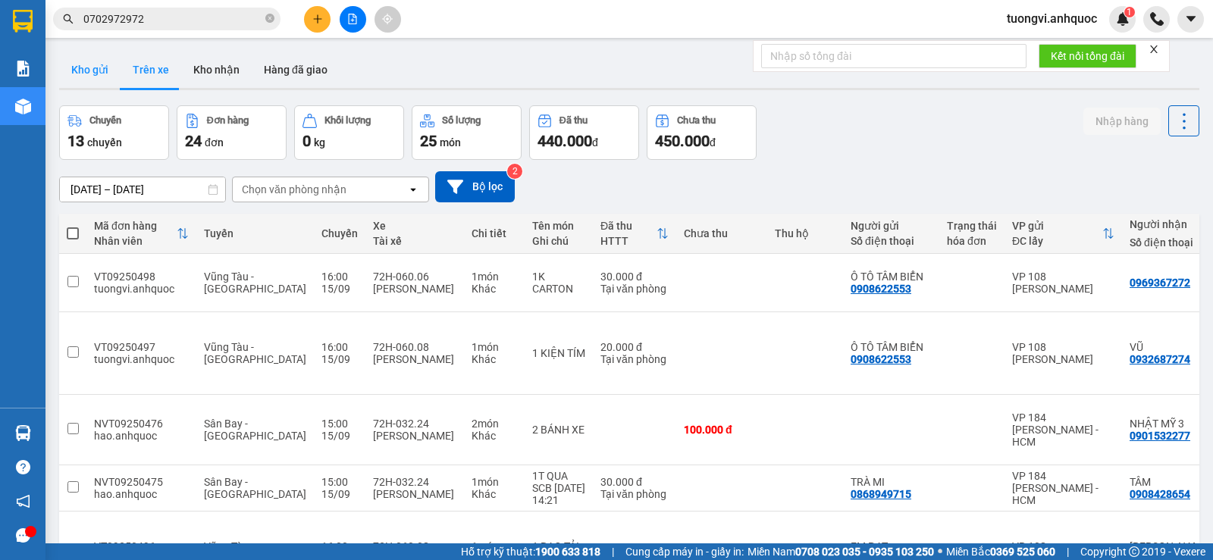
click at [88, 64] on button "Kho gửi" at bounding box center [89, 70] width 61 height 36
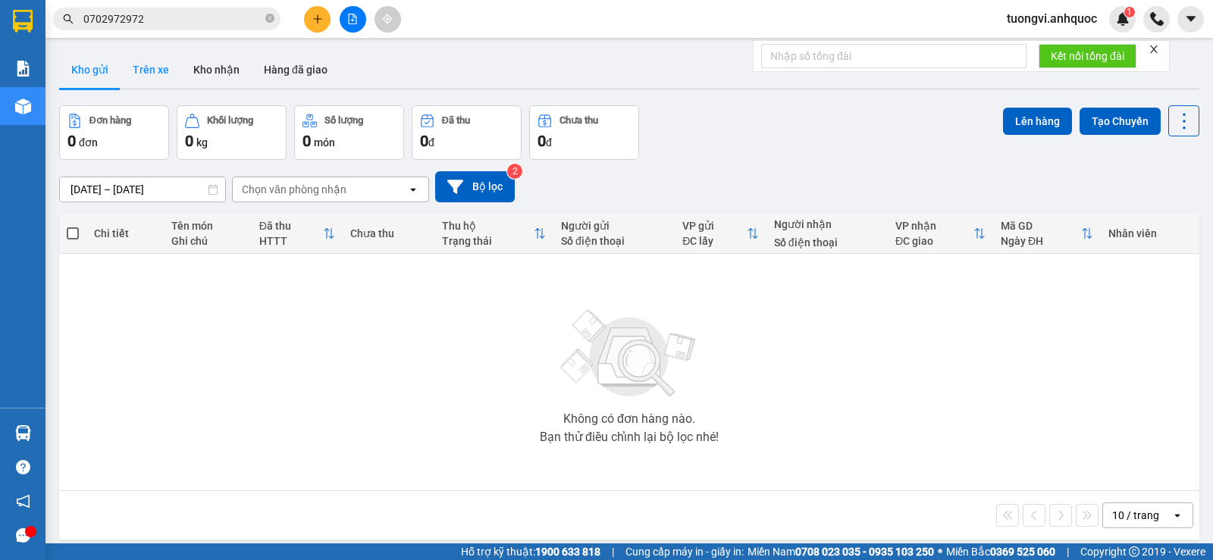
click at [132, 74] on button "Trên xe" at bounding box center [151, 70] width 61 height 36
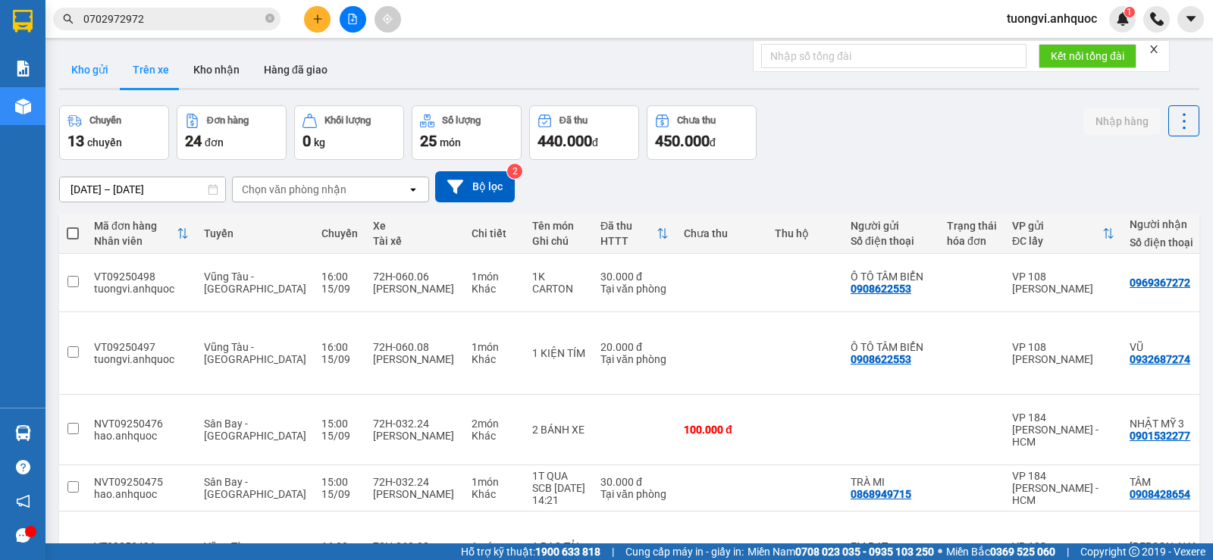
click at [75, 71] on button "Kho gửi" at bounding box center [89, 70] width 61 height 36
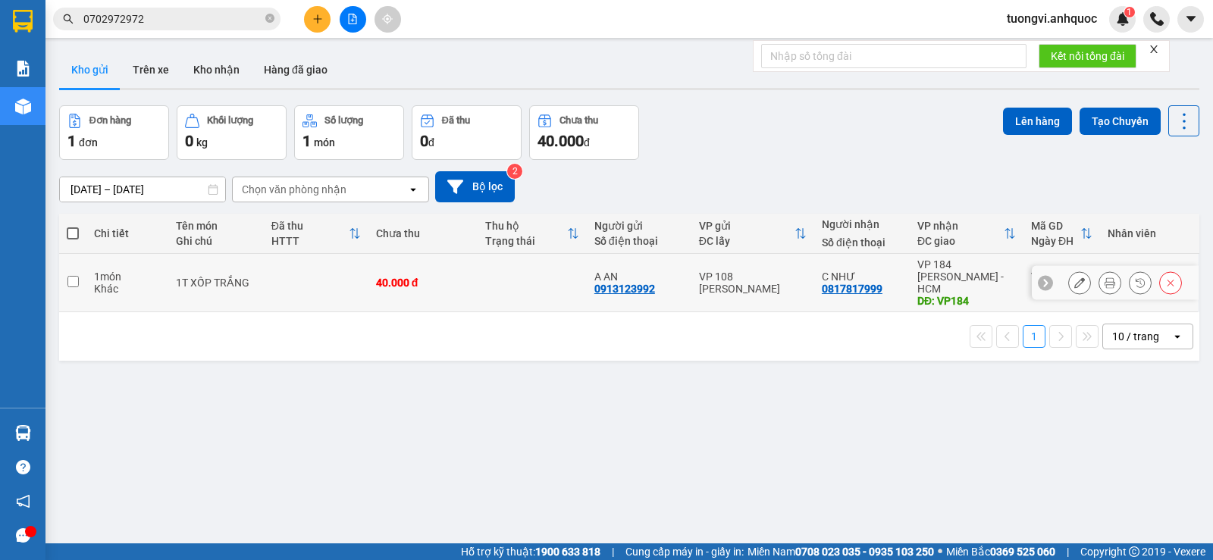
click at [766, 262] on td "VP 108 [PERSON_NAME]" at bounding box center [752, 283] width 123 height 58
checkbox input "true"
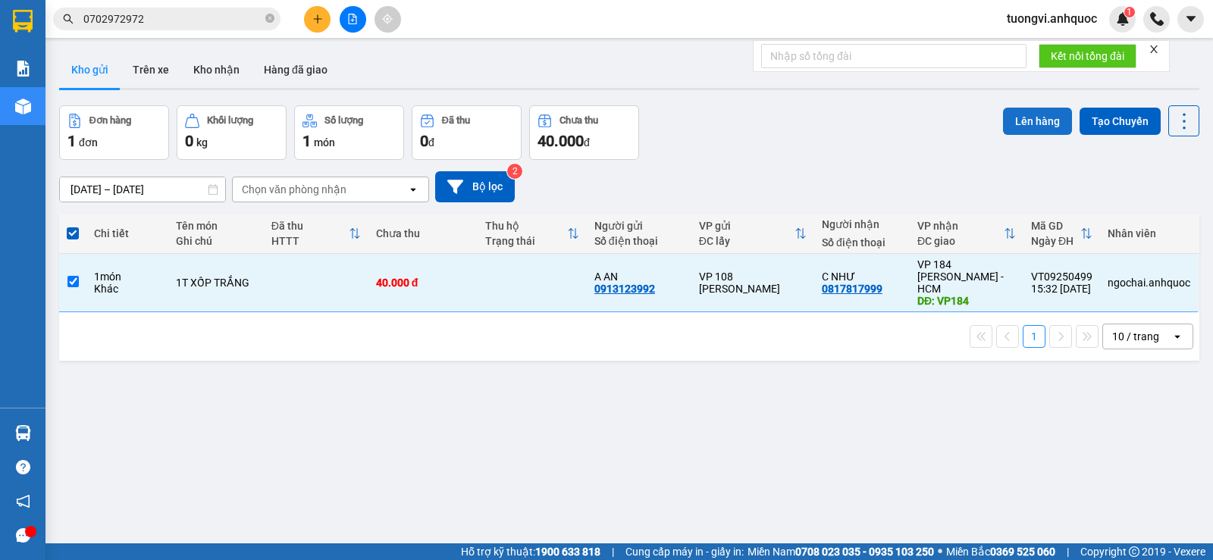
click at [1003, 127] on button "Lên hàng" at bounding box center [1037, 121] width 69 height 27
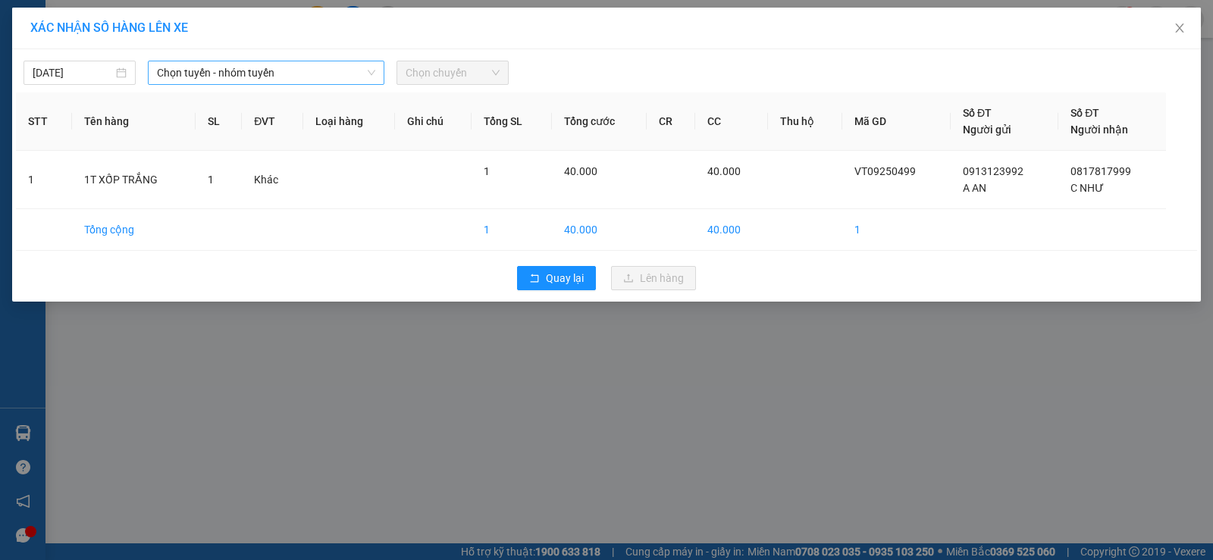
click at [341, 82] on span "Chọn tuyến - nhóm tuyến" at bounding box center [266, 72] width 218 height 23
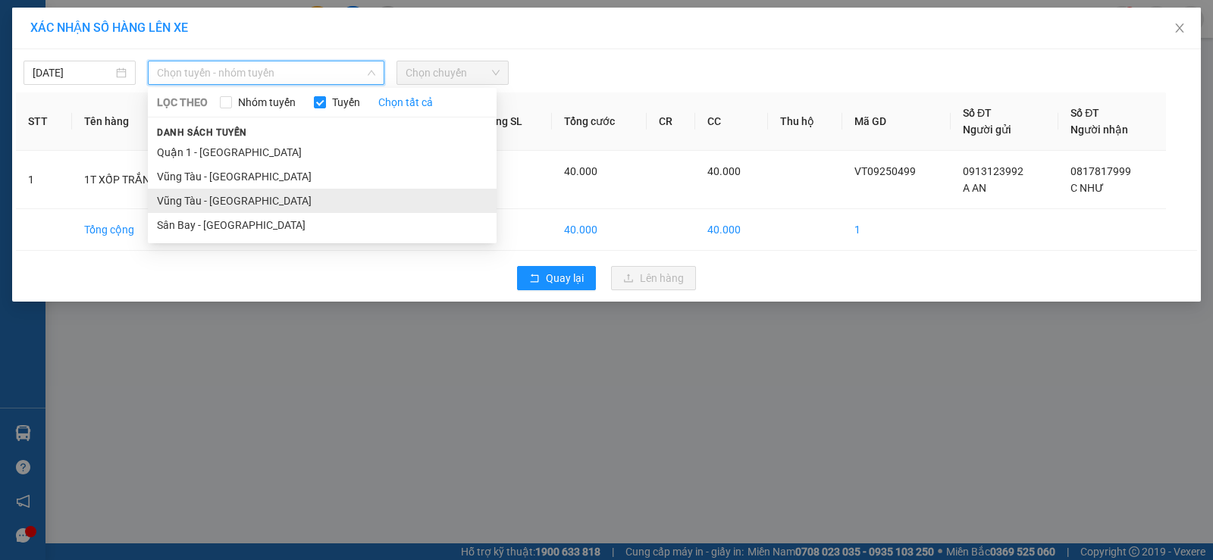
click at [317, 196] on li "Vũng Tàu - [GEOGRAPHIC_DATA]" at bounding box center [322, 201] width 349 height 24
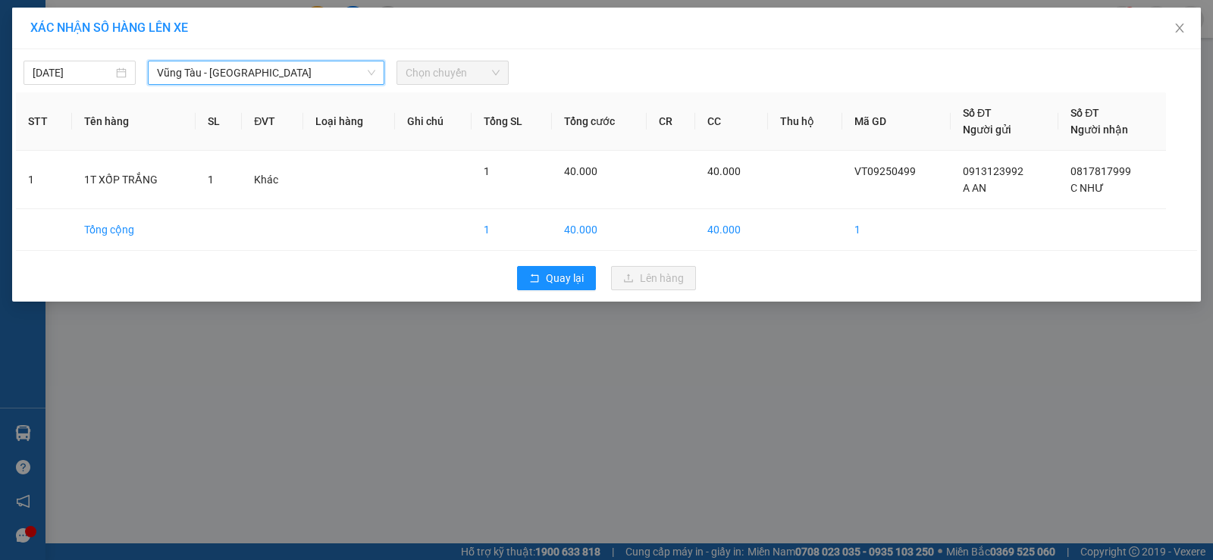
click at [476, 74] on span "Chọn chuyến" at bounding box center [453, 72] width 94 height 23
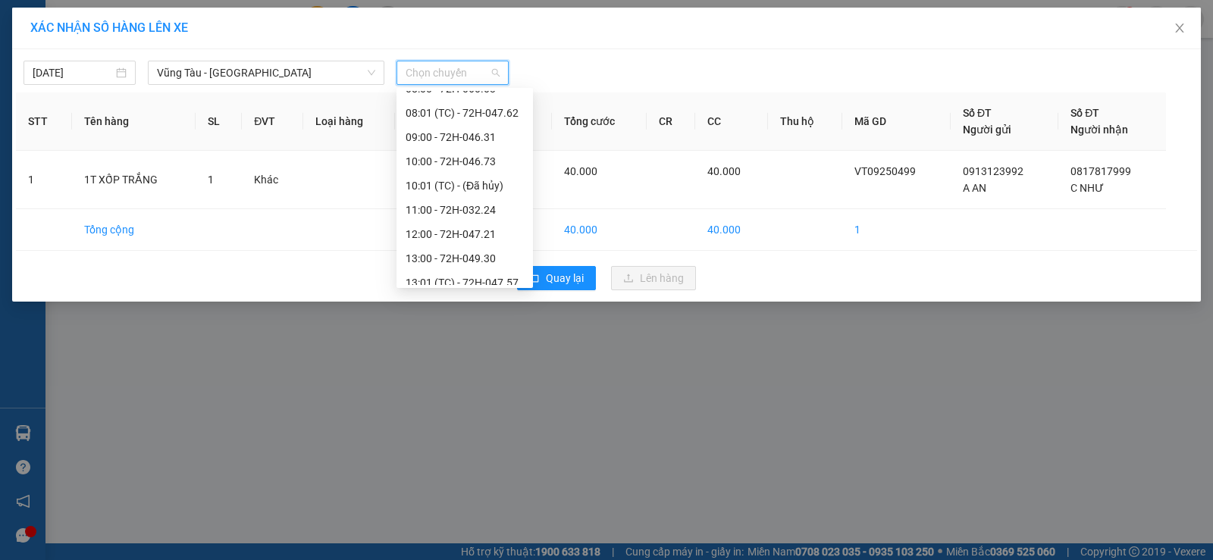
scroll to position [437, 0]
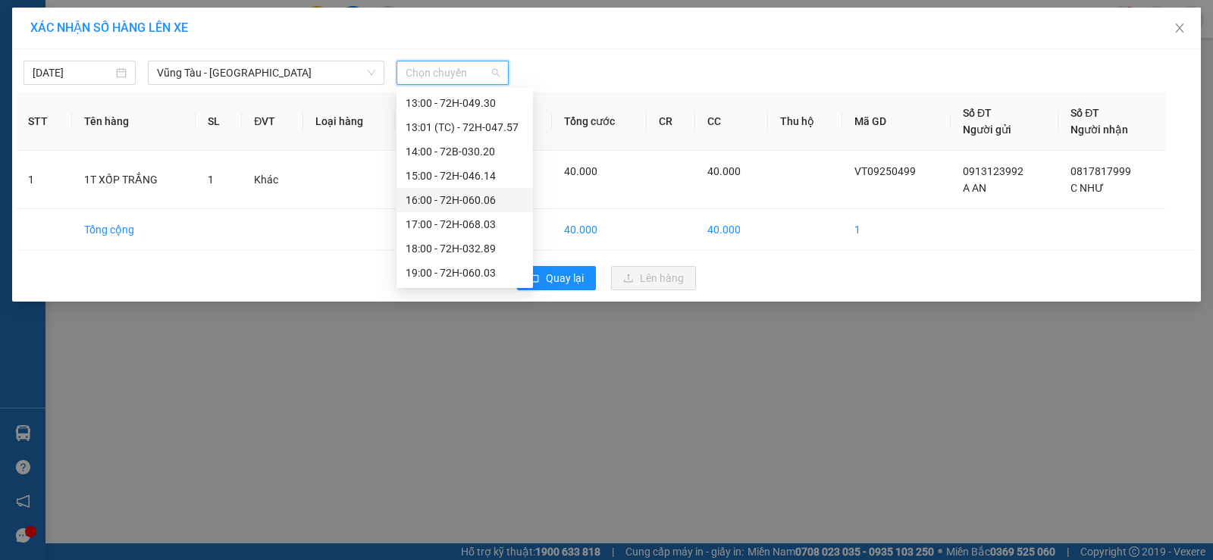
click at [465, 194] on div "16:00 - 72H-060.06" at bounding box center [465, 200] width 118 height 17
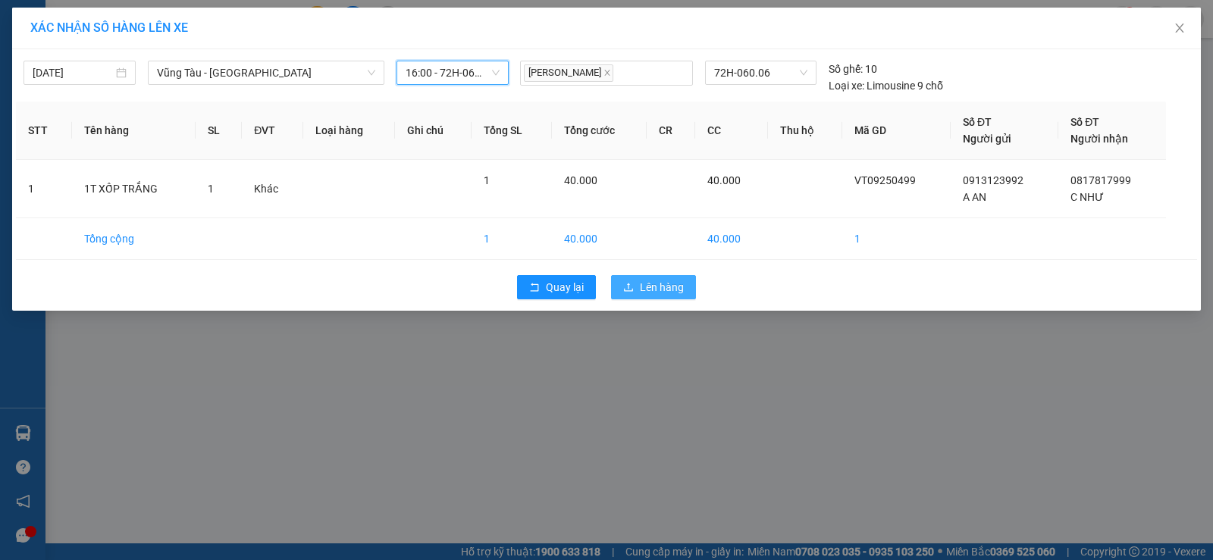
click at [645, 283] on span "Lên hàng" at bounding box center [662, 287] width 44 height 17
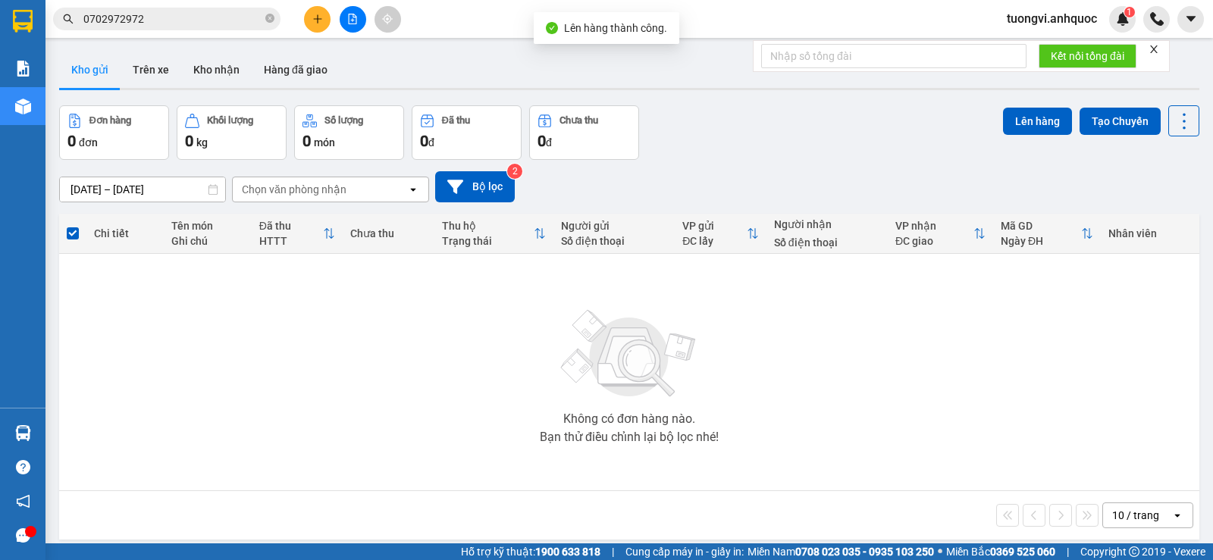
click at [158, 92] on div "ver 1.8.145 Kho gửi Trên xe Kho nhận Hàng đã giao Đơn hàng 0 đơn Khối lượng 0 k…" at bounding box center [629, 325] width 1152 height 560
click at [160, 69] on button "Trên xe" at bounding box center [151, 70] width 61 height 36
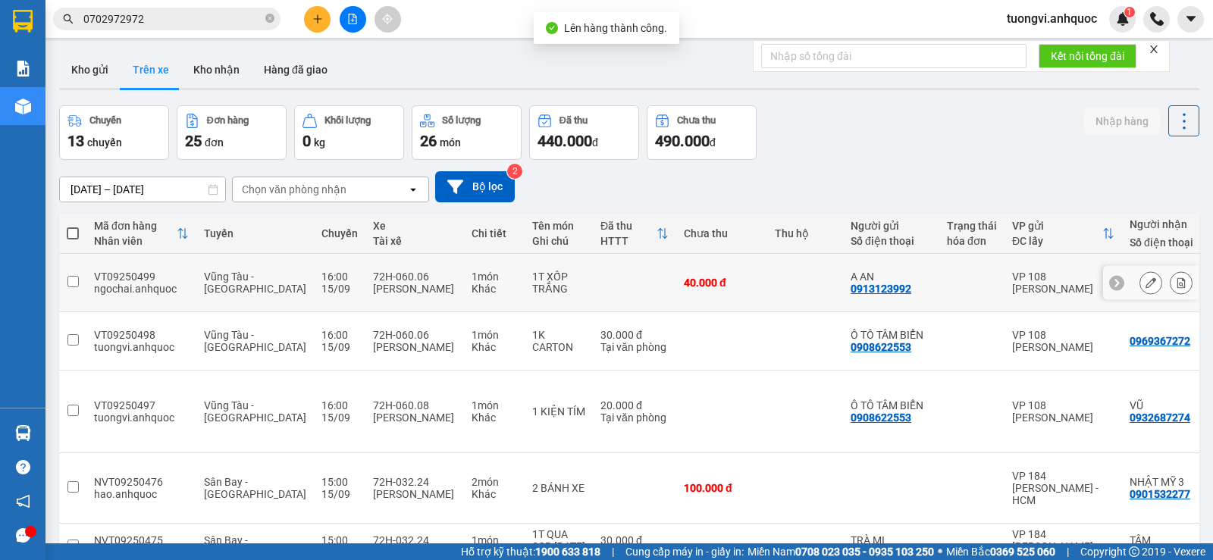
click at [1176, 281] on icon at bounding box center [1181, 282] width 11 height 11
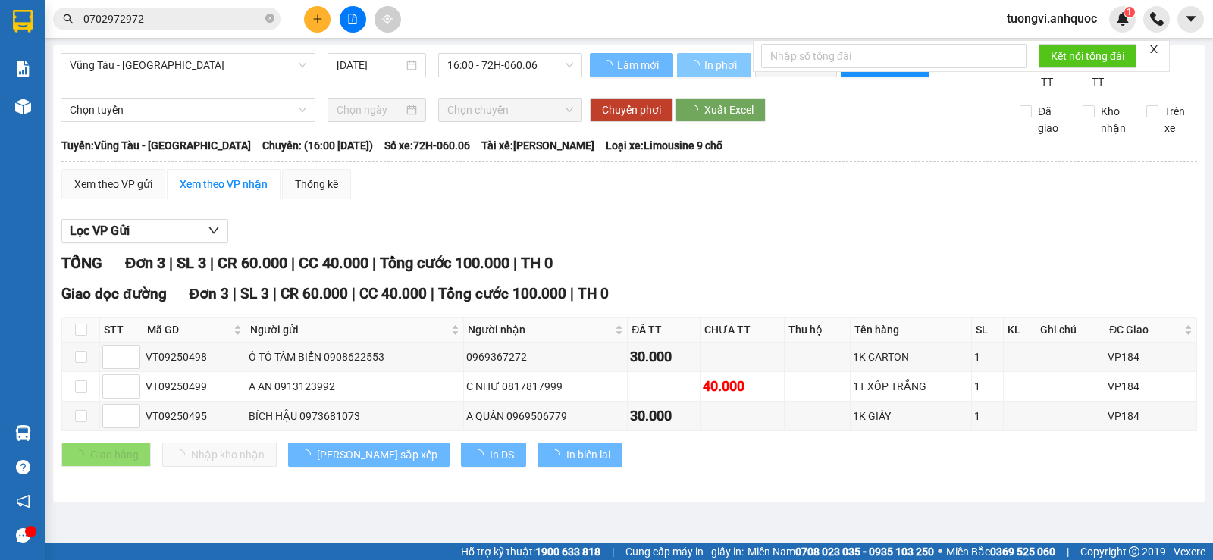
click at [720, 71] on span "In phơi" at bounding box center [721, 65] width 35 height 17
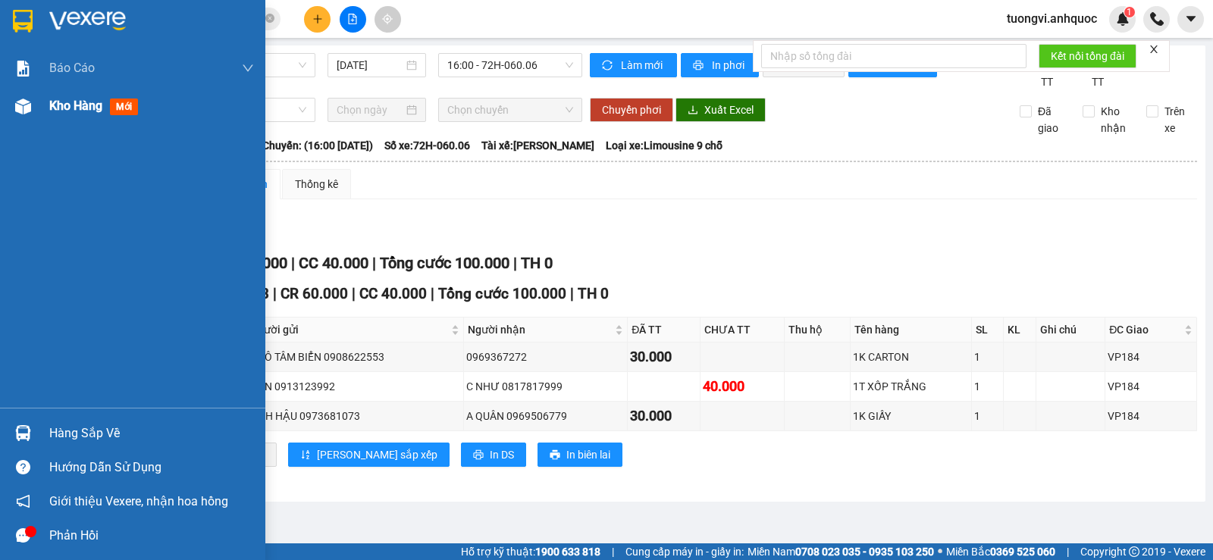
click at [74, 119] on div "Kho hàng mới" at bounding box center [151, 106] width 205 height 38
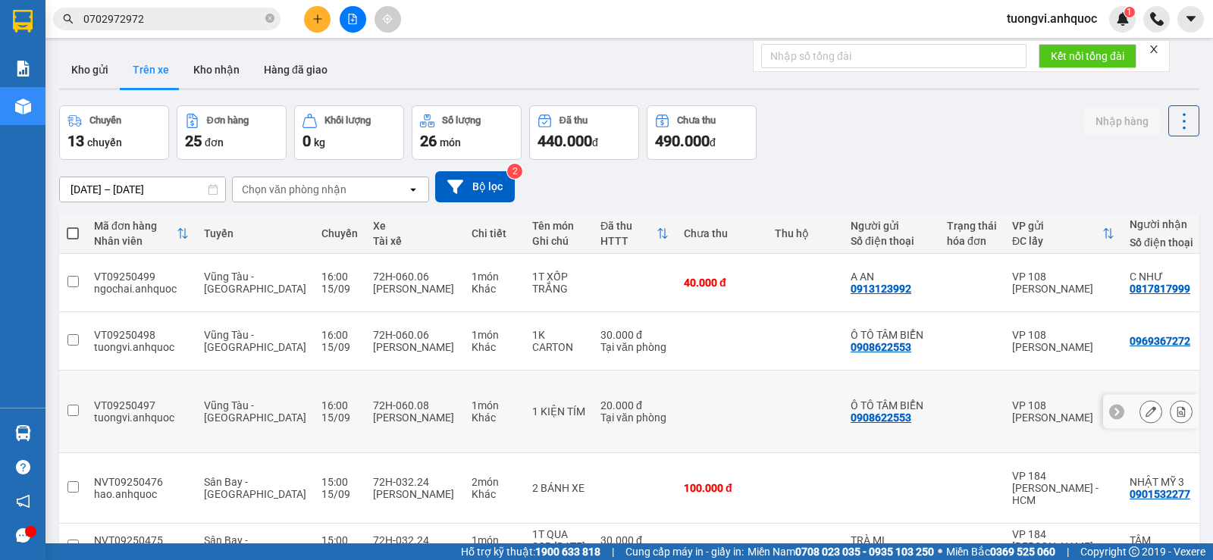
scroll to position [76, 0]
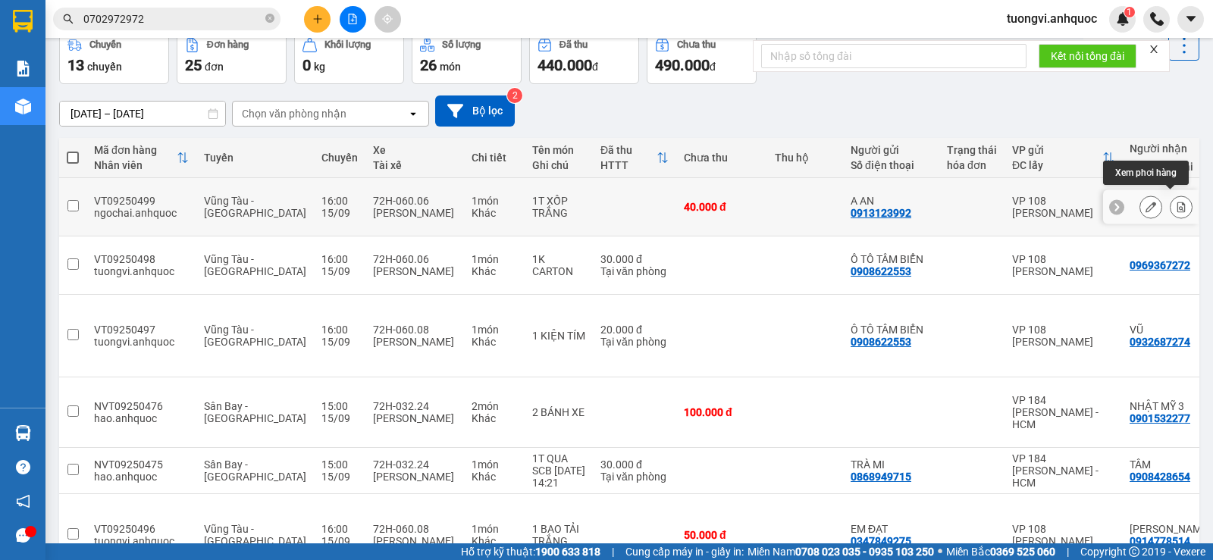
click at [1177, 203] on icon at bounding box center [1181, 207] width 8 height 11
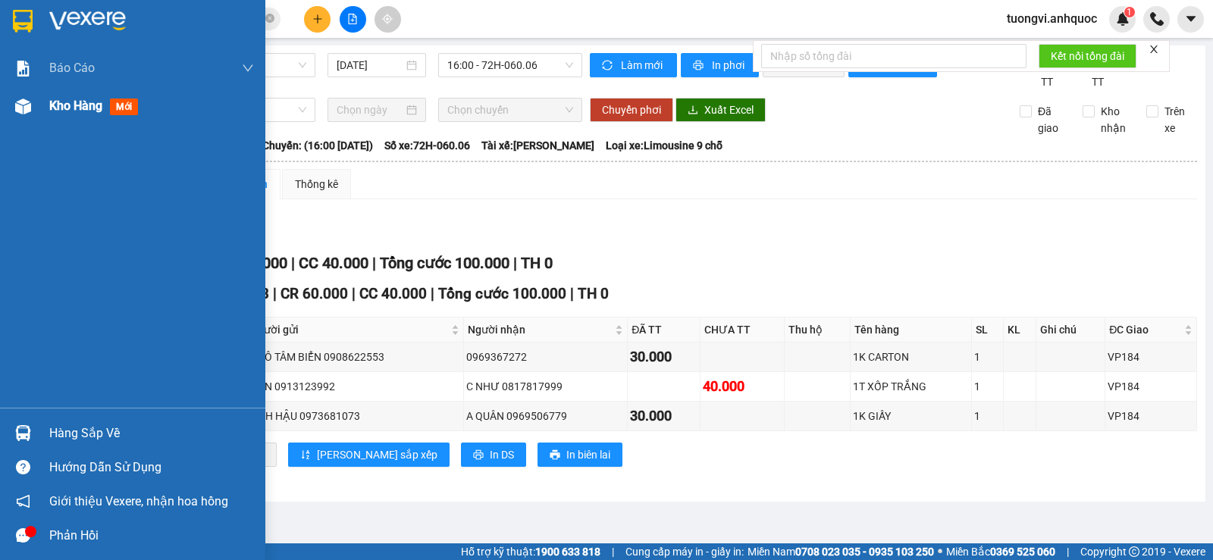
click at [43, 117] on div "Kho hàng mới" at bounding box center [132, 106] width 265 height 38
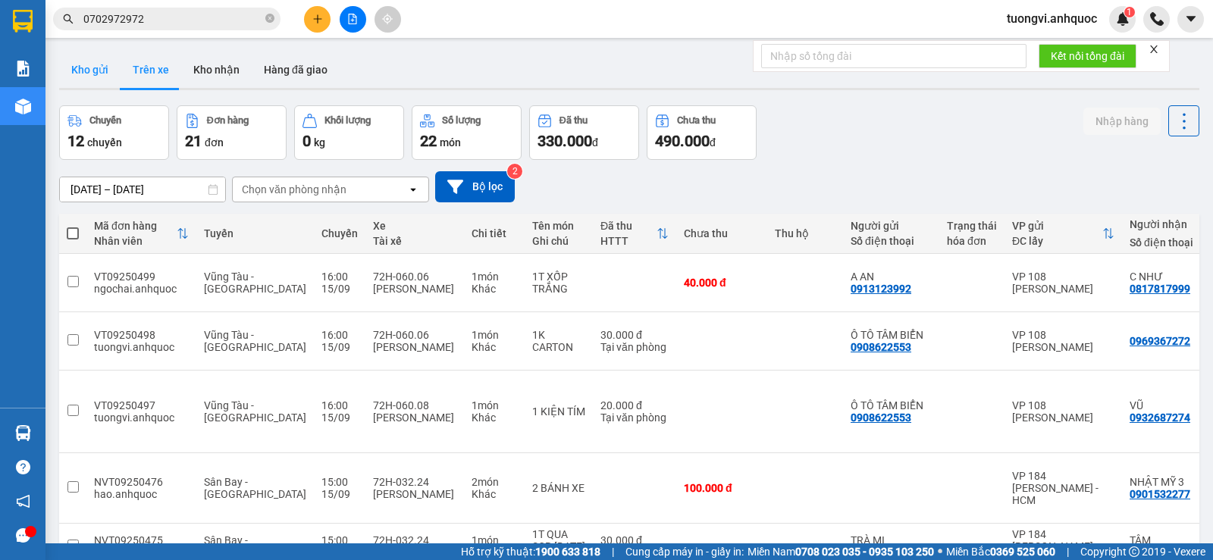
drag, startPoint x: 99, startPoint y: 93, endPoint x: 97, endPoint y: 68, distance: 25.1
click at [99, 89] on div "ver 1.8.145 Kho gửi Trên xe Kho nhận Hàng đã giao Chuyến 12 chuyến Đơn hàng 21 …" at bounding box center [629, 492] width 1152 height 895
click at [97, 68] on button "Kho gửi" at bounding box center [89, 70] width 61 height 36
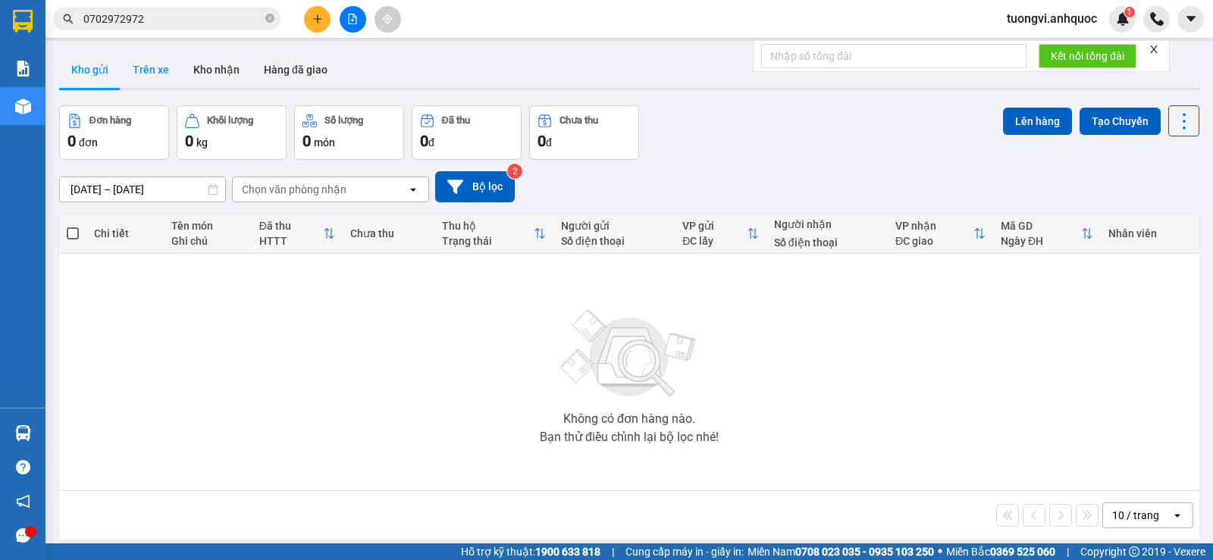
click at [139, 67] on button "Trên xe" at bounding box center [151, 70] width 61 height 36
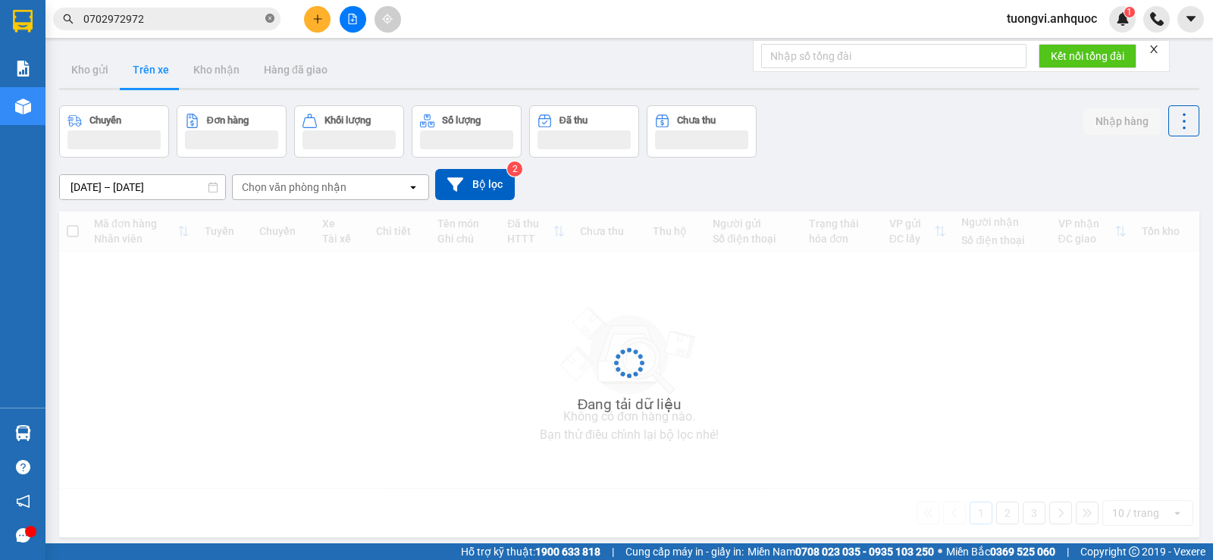
click at [266, 23] on icon "close-circle" at bounding box center [269, 18] width 9 height 9
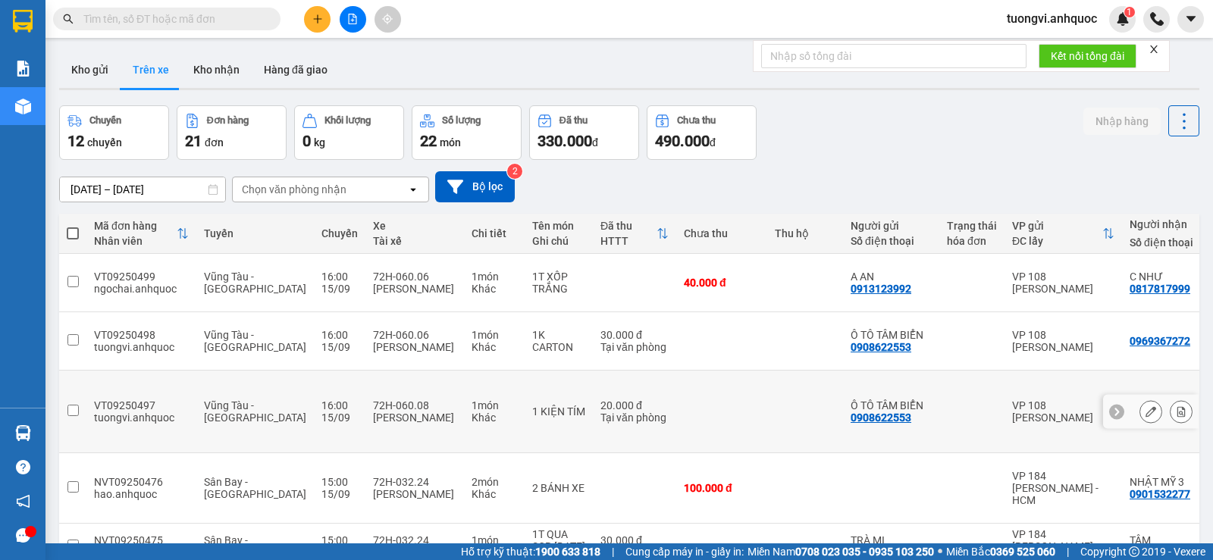
click at [1186, 395] on div at bounding box center [1151, 412] width 96 height 34
click at [1176, 406] on icon at bounding box center [1181, 411] width 11 height 11
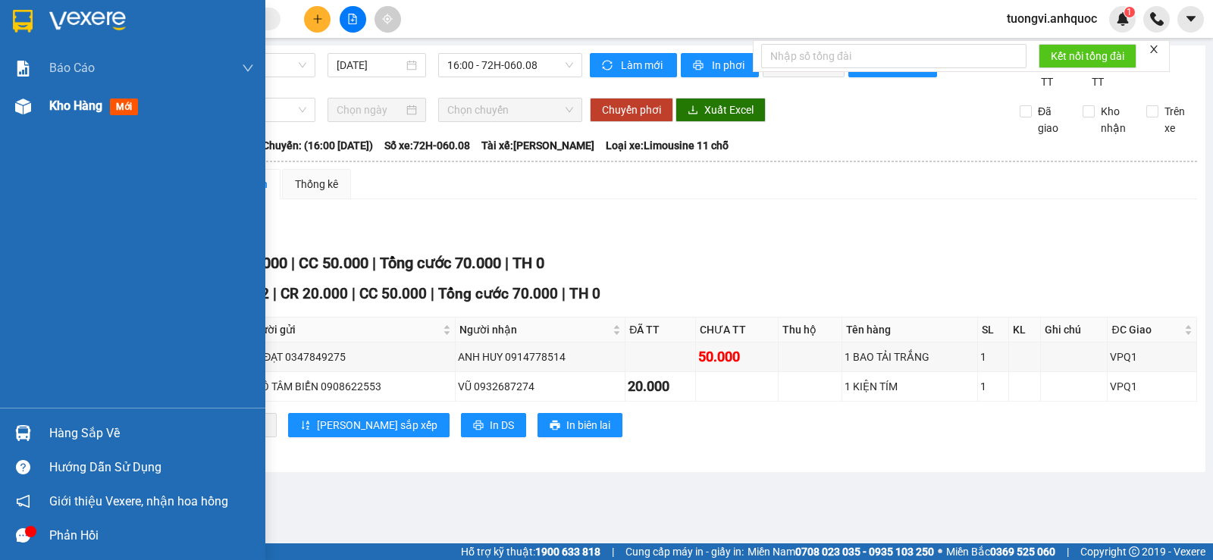
click at [26, 110] on img at bounding box center [23, 107] width 16 height 16
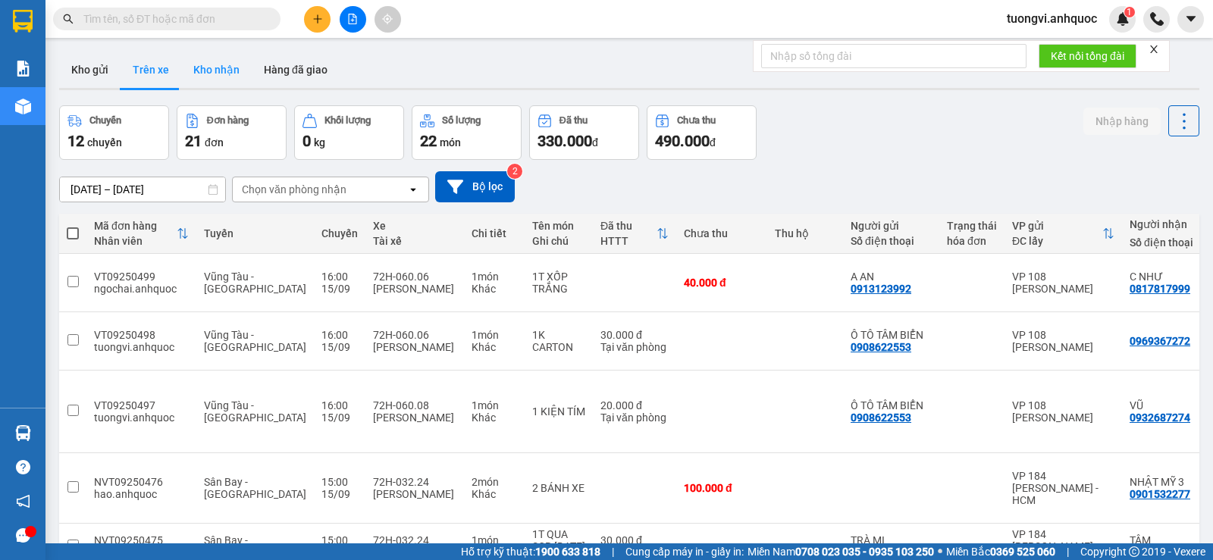
drag, startPoint x: 242, startPoint y: 65, endPoint x: 222, endPoint y: 72, distance: 20.9
click at [233, 69] on button "Kho nhận" at bounding box center [216, 70] width 71 height 36
click at [222, 72] on button "Kho nhận" at bounding box center [216, 70] width 71 height 36
type input "[DATE] – [DATE]"
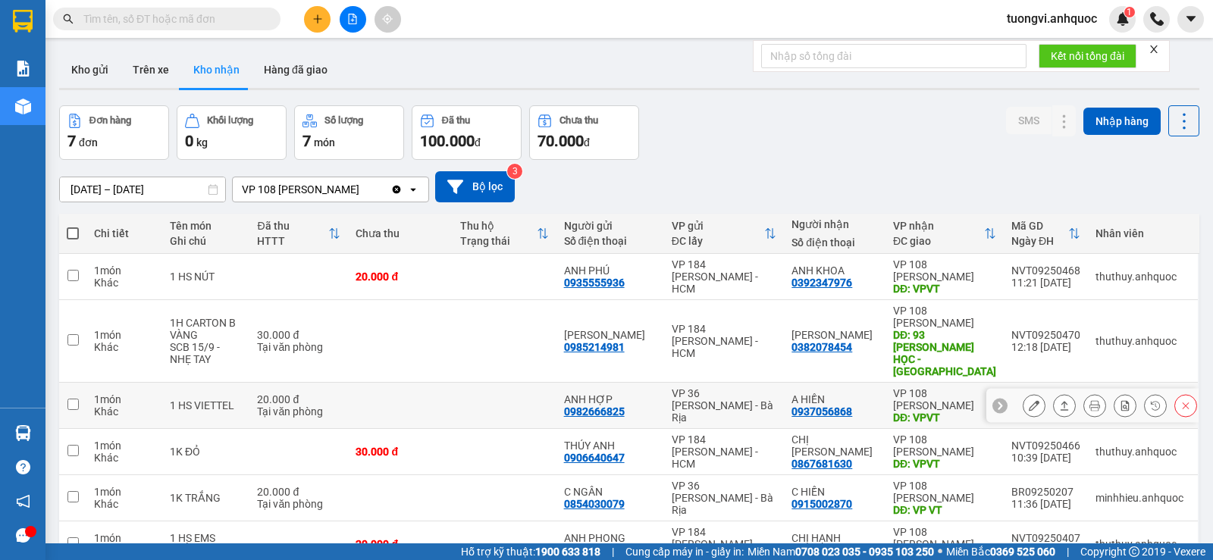
scroll to position [108, 0]
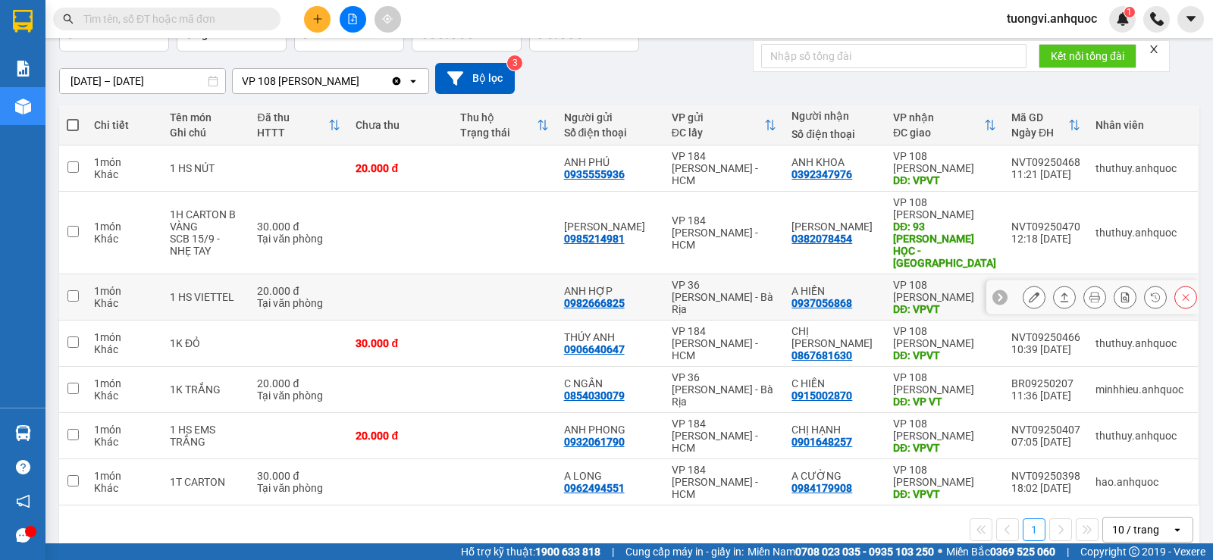
click at [1060, 284] on button at bounding box center [1064, 297] width 21 height 27
click at [1029, 292] on icon at bounding box center [1034, 297] width 11 height 11
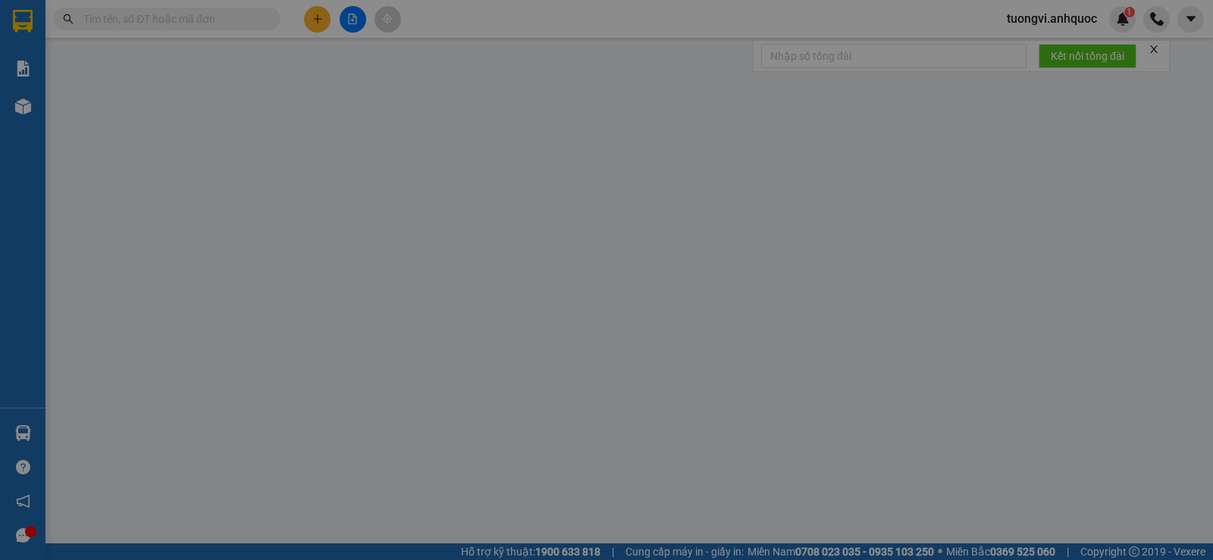
type input "0982666825"
type input "ANH HỢP"
type input "0937056868"
type input "A HIỀN"
type input "VPVT"
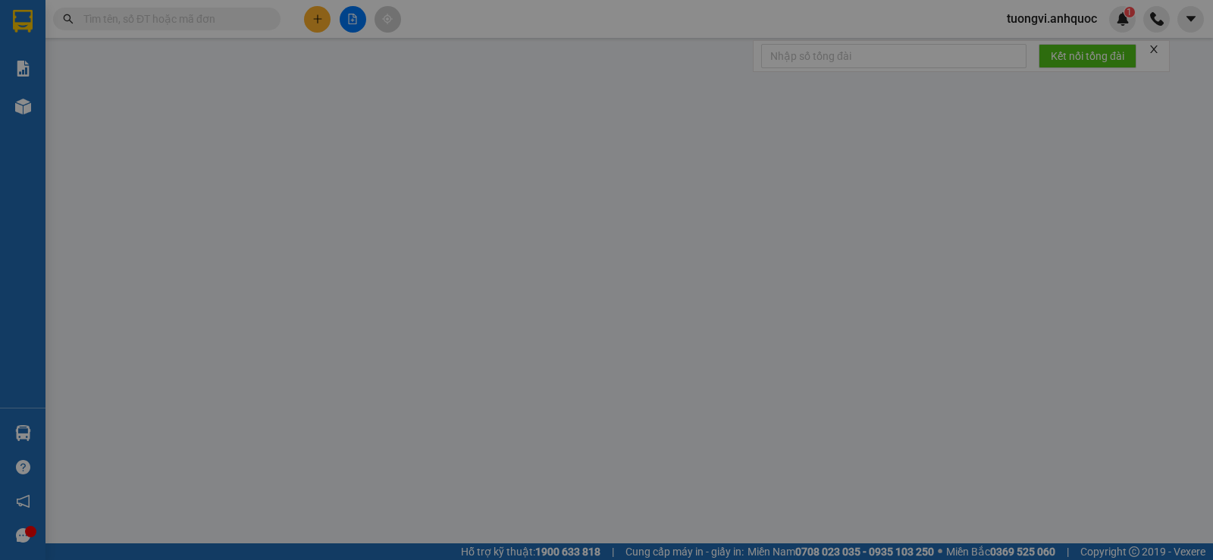
type input "20.000"
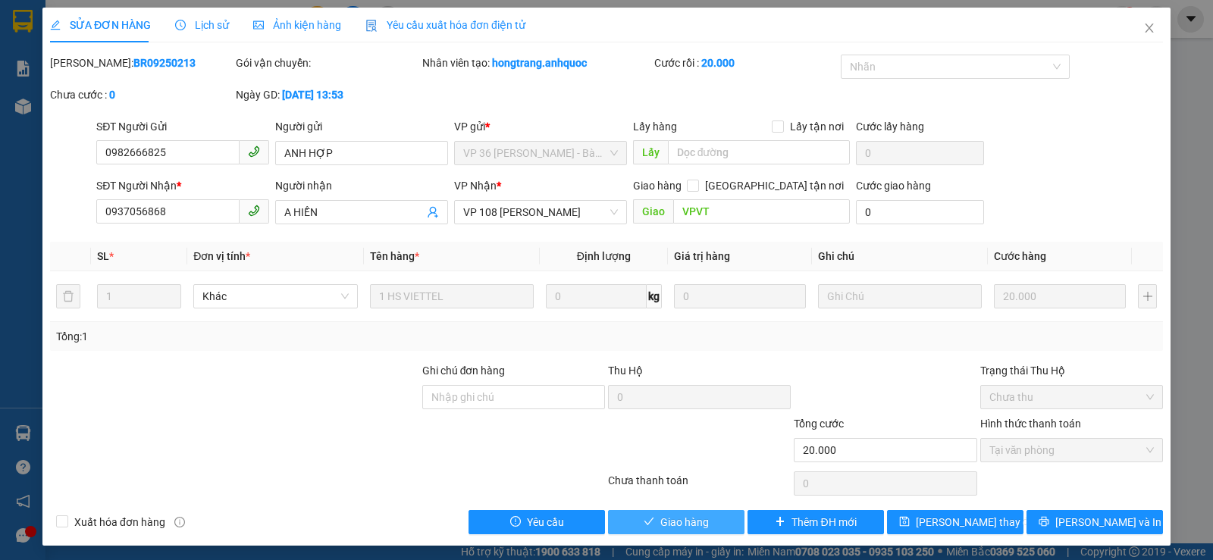
click at [660, 514] on span "Giao hàng" at bounding box center [684, 522] width 49 height 17
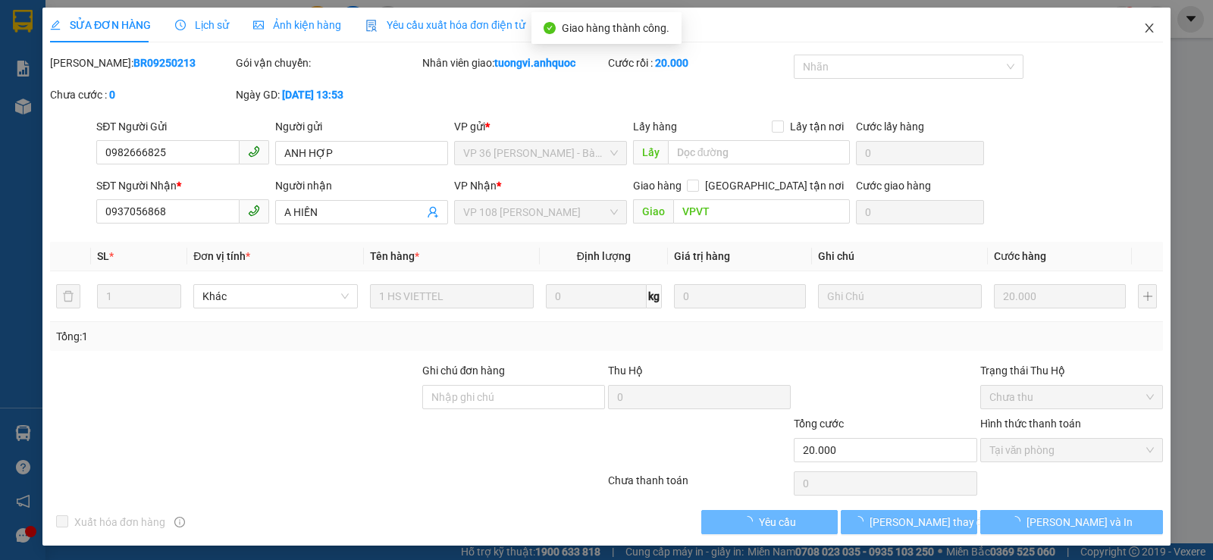
click at [1151, 22] on span "Close" at bounding box center [1149, 29] width 42 height 42
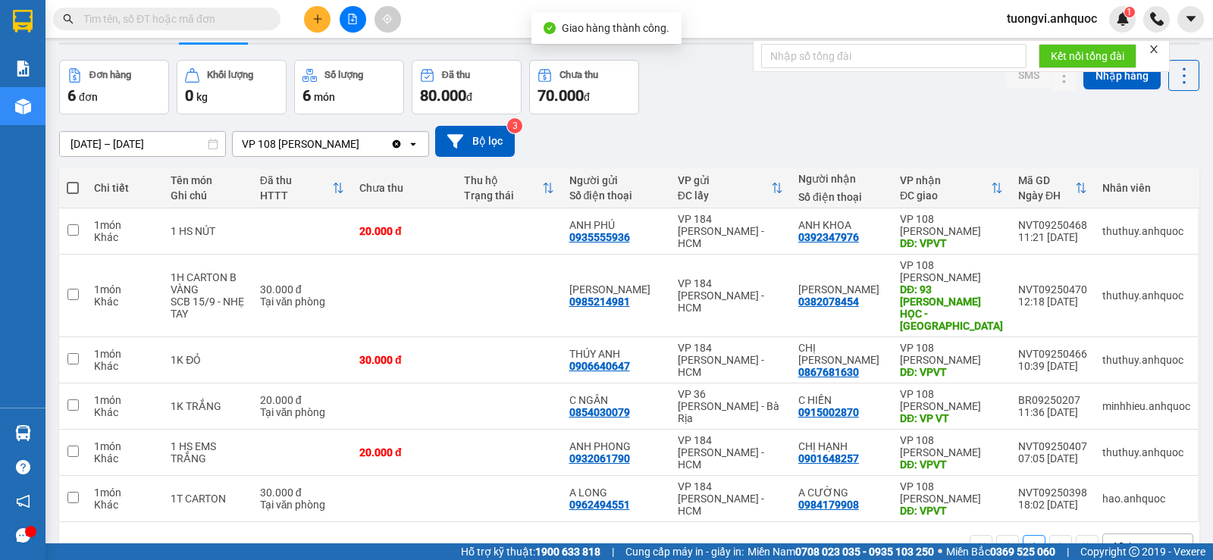
scroll to position [70, 0]
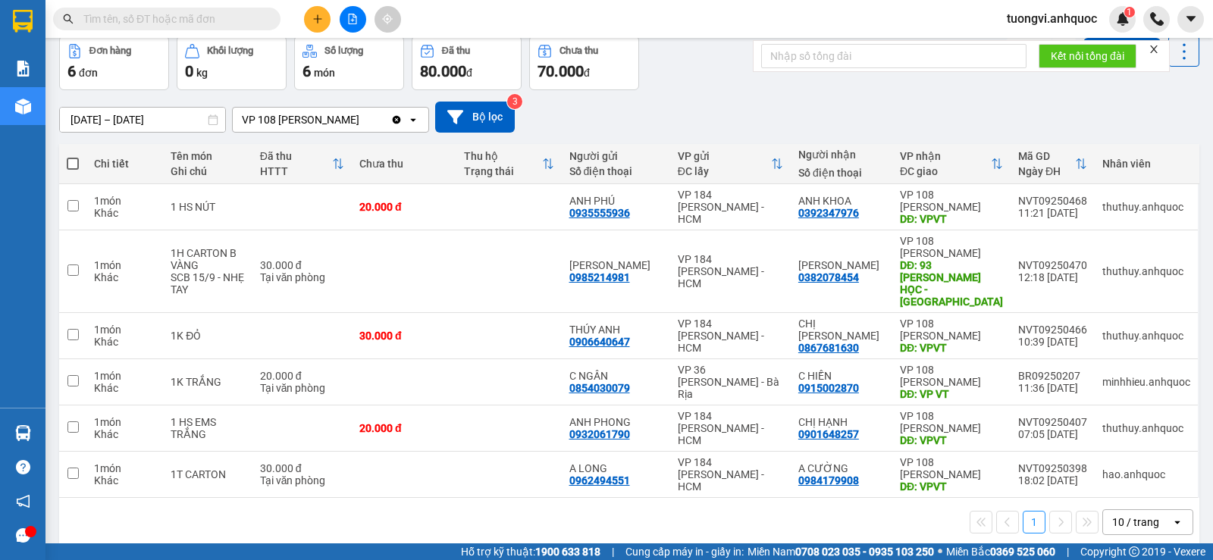
click at [218, 13] on input "text" at bounding box center [172, 19] width 179 height 17
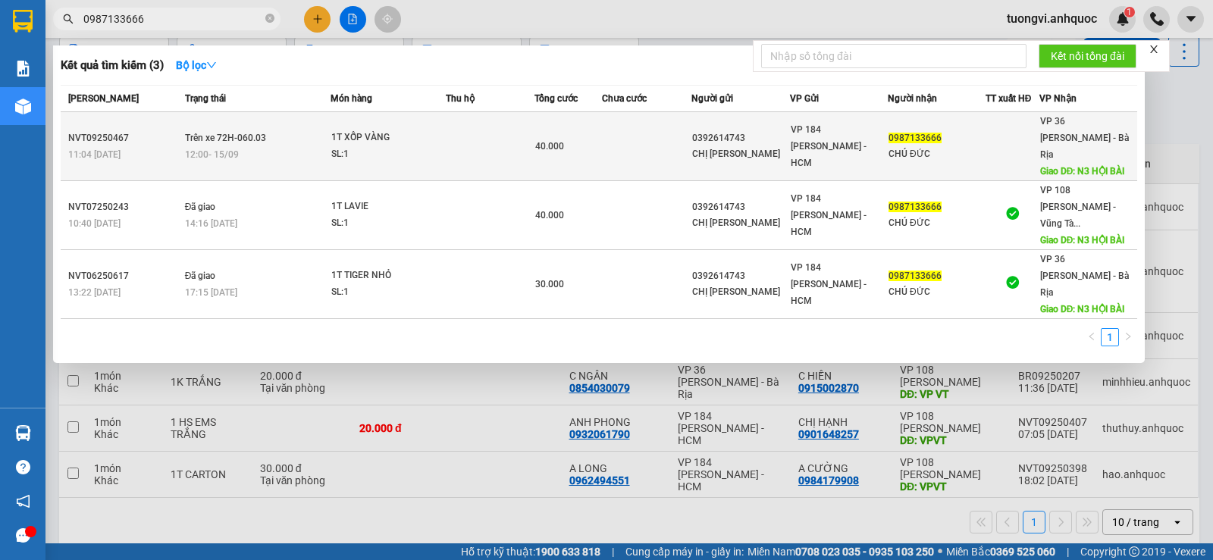
type input "0987133666"
click at [770, 152] on div "CHỊ HƯƠNG" at bounding box center [740, 154] width 96 height 16
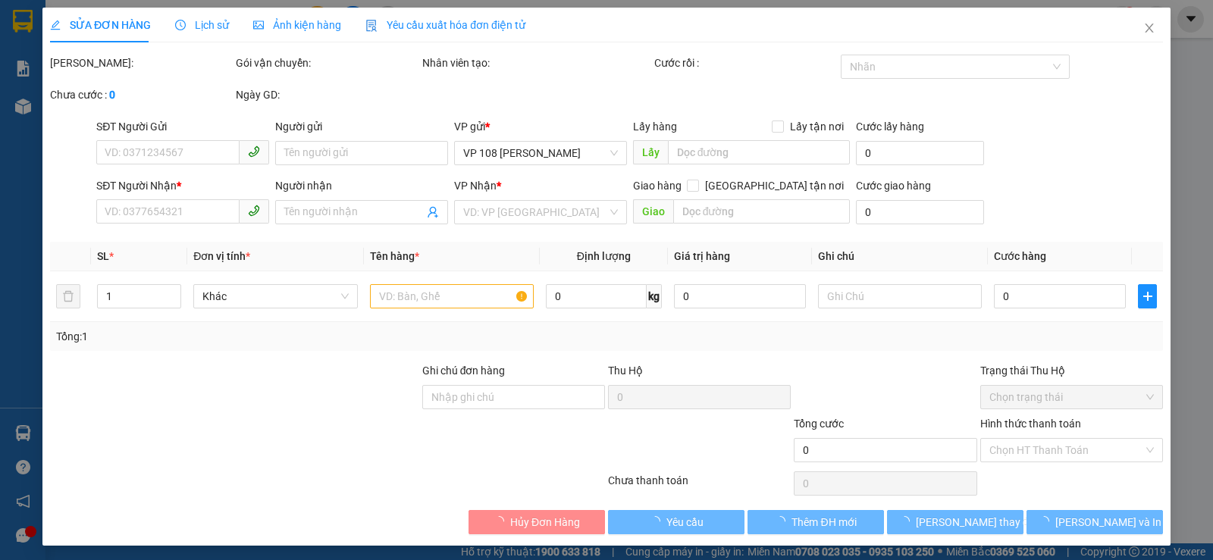
type input "0392614743"
type input "CHỊ HƯƠNG"
type input "0987133666"
type input "CHÚ ĐỨC"
type input "N3 HỘI BÀI"
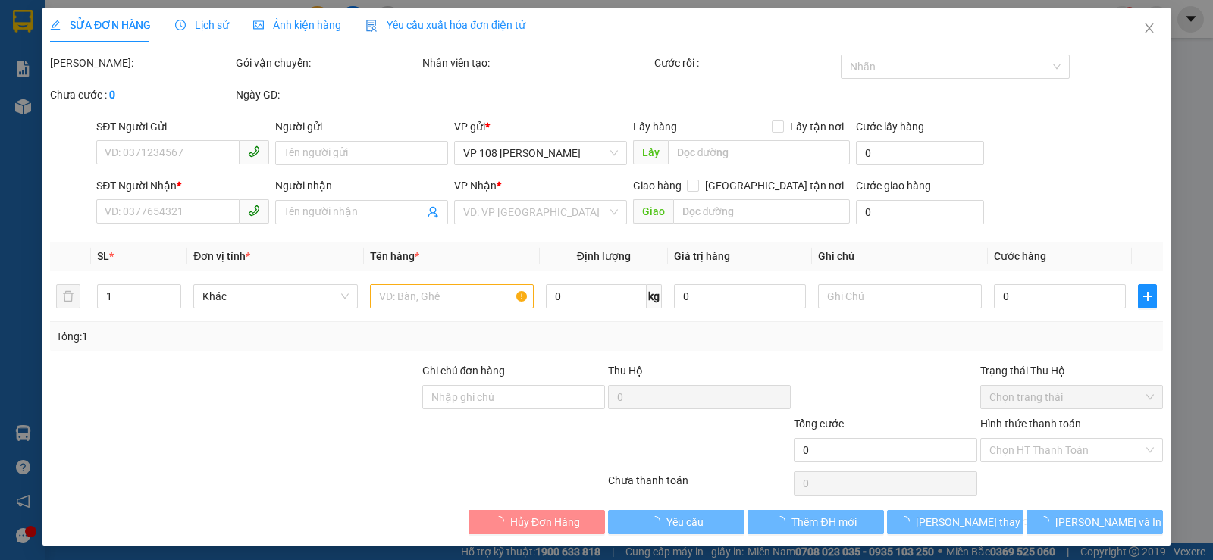
type input "40.000"
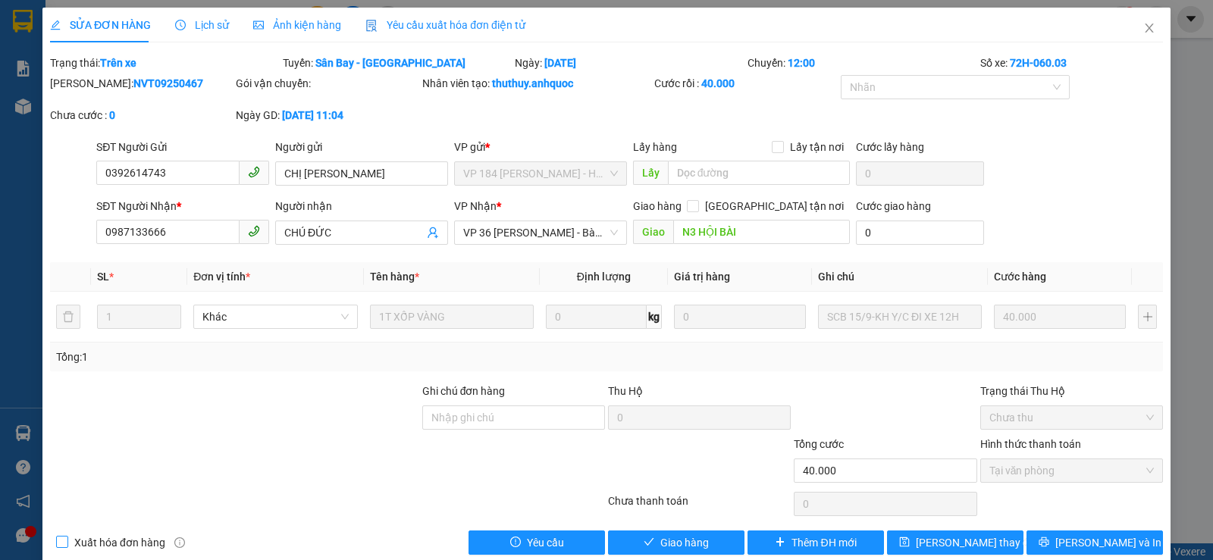
click at [85, 537] on span "Xuất hóa đơn hàng" at bounding box center [119, 542] width 103 height 17
click at [67, 537] on input "Xuất hóa đơn hàng" at bounding box center [61, 541] width 11 height 11
checkbox input "true"
click at [636, 540] on button "[PERSON_NAME] và Giao hàng" at bounding box center [676, 543] width 136 height 24
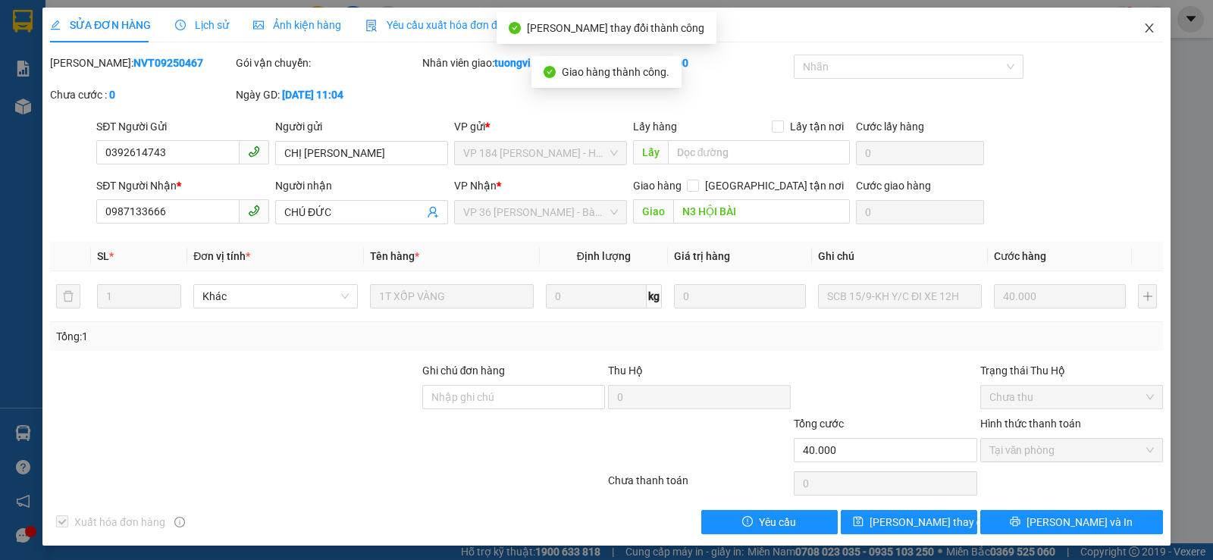
click at [1135, 23] on span "Close" at bounding box center [1149, 29] width 42 height 42
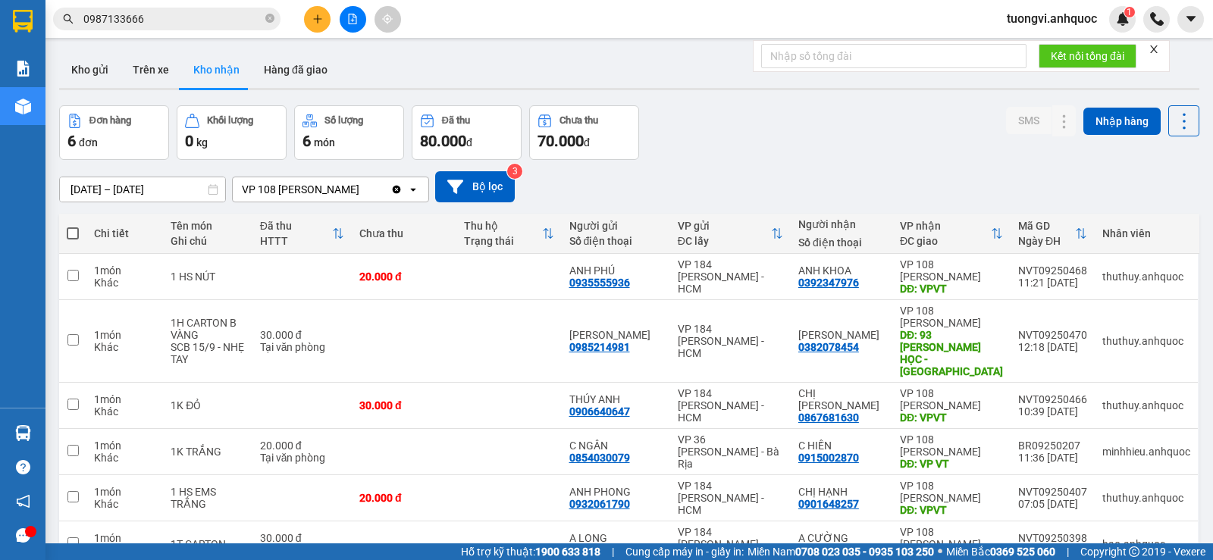
click at [273, 14] on span at bounding box center [269, 19] width 9 height 14
click at [291, 82] on button "Hàng đã giao" at bounding box center [296, 70] width 88 height 36
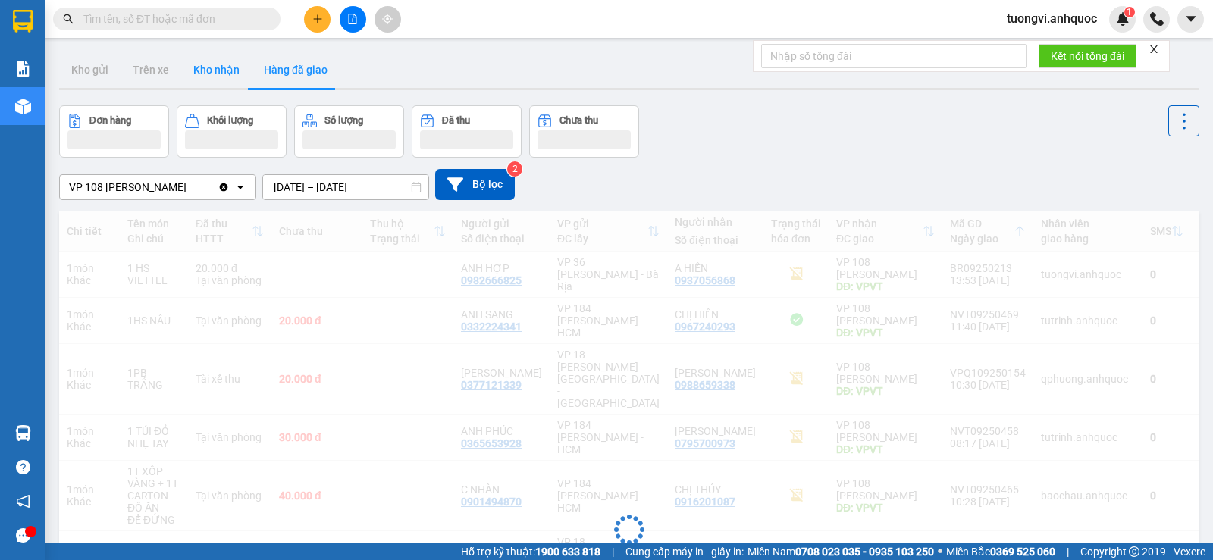
click at [233, 71] on button "Kho nhận" at bounding box center [216, 70] width 71 height 36
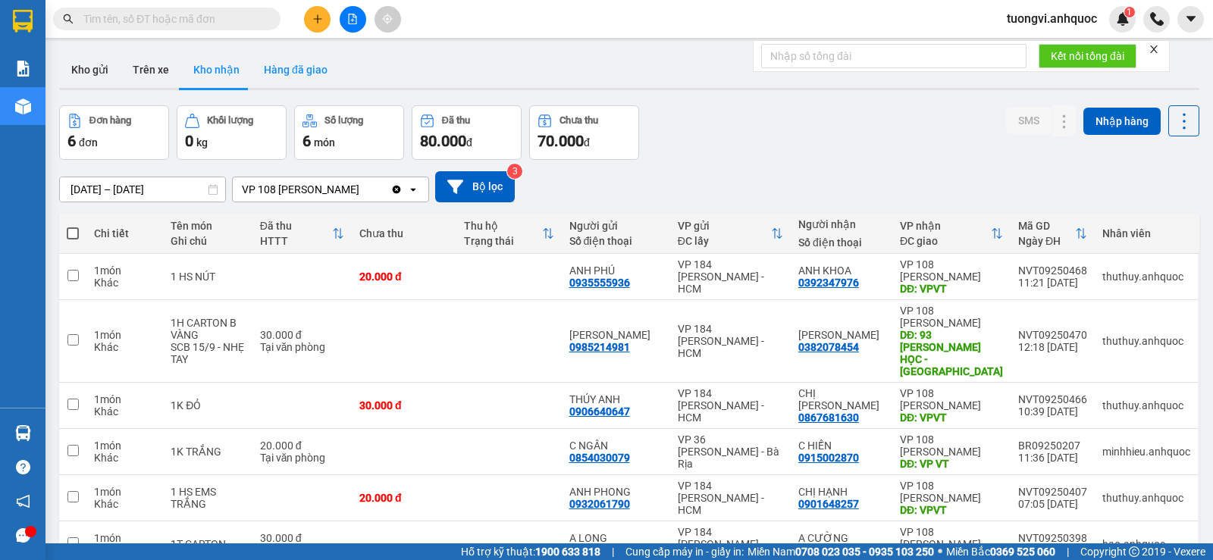
click at [287, 53] on button "Hàng đã giao" at bounding box center [296, 70] width 88 height 36
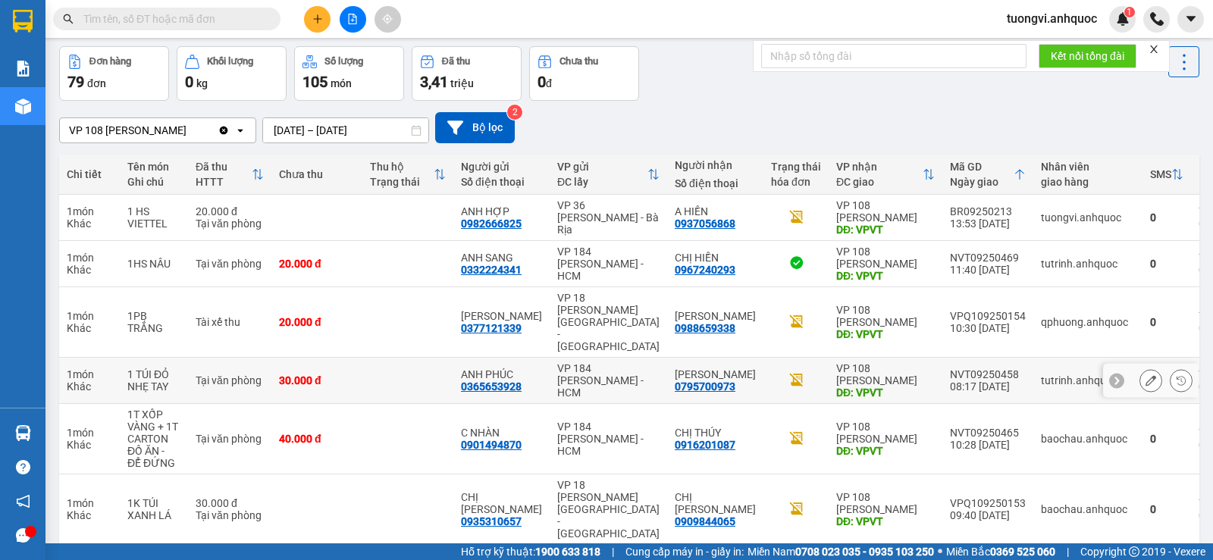
scroll to position [50, 0]
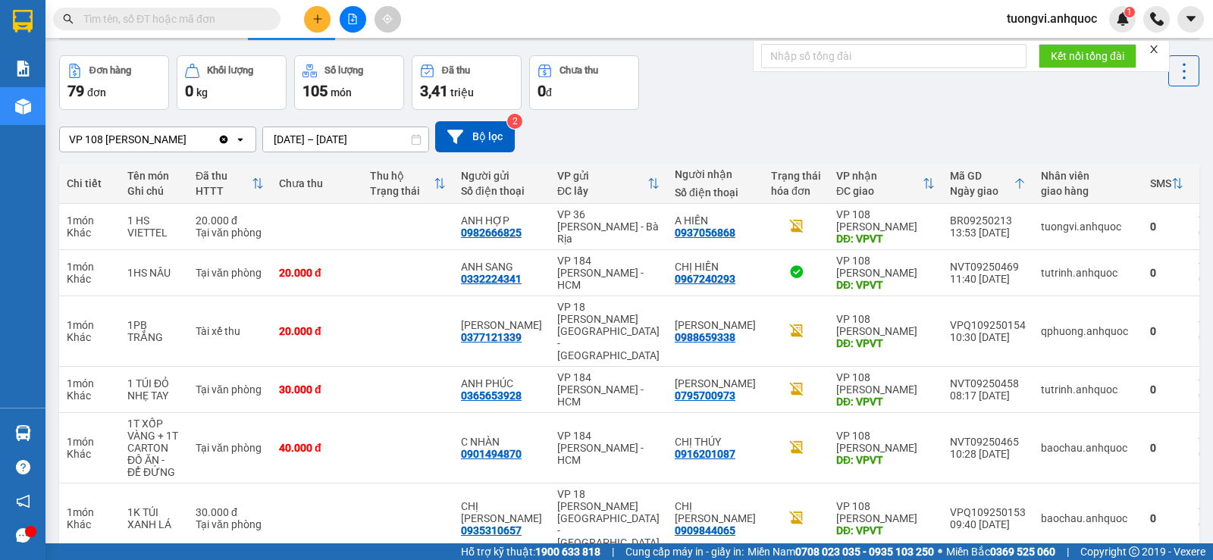
click at [231, 49] on div "ver 1.8.145 Kho gửi Trên xe Kho nhận Hàng đã giao Đơn hàng 79 đơn Khối lượng 0 …" at bounding box center [629, 412] width 1152 height 835
click at [231, 28] on span at bounding box center [166, 19] width 227 height 23
click at [232, 24] on input "text" at bounding box center [172, 19] width 179 height 17
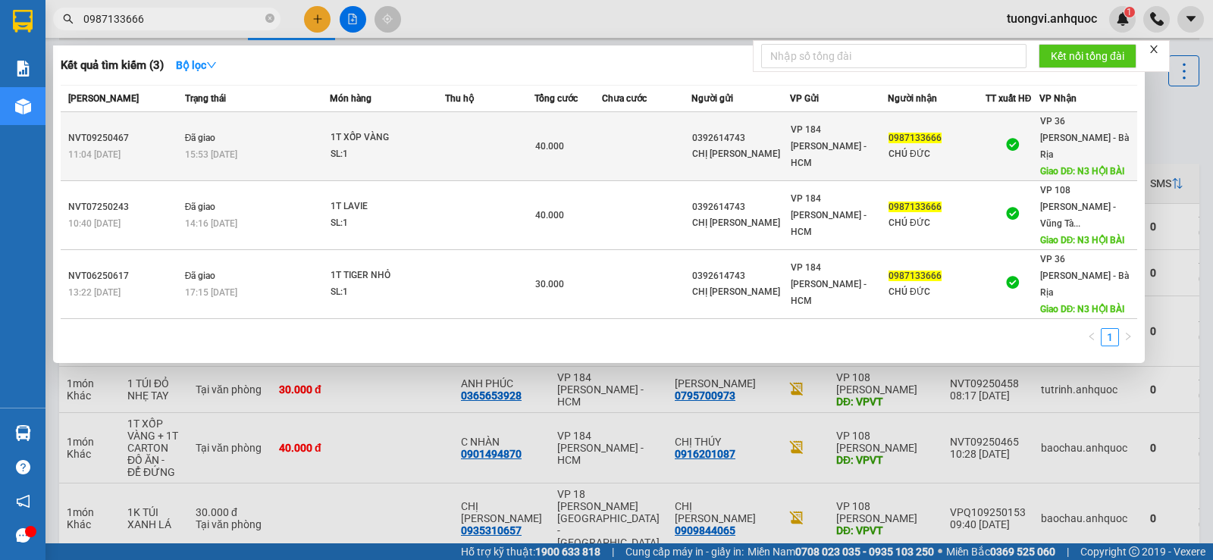
type input "0987133666"
click at [971, 149] on div "CHÚ ĐỨC" at bounding box center [937, 154] width 96 height 16
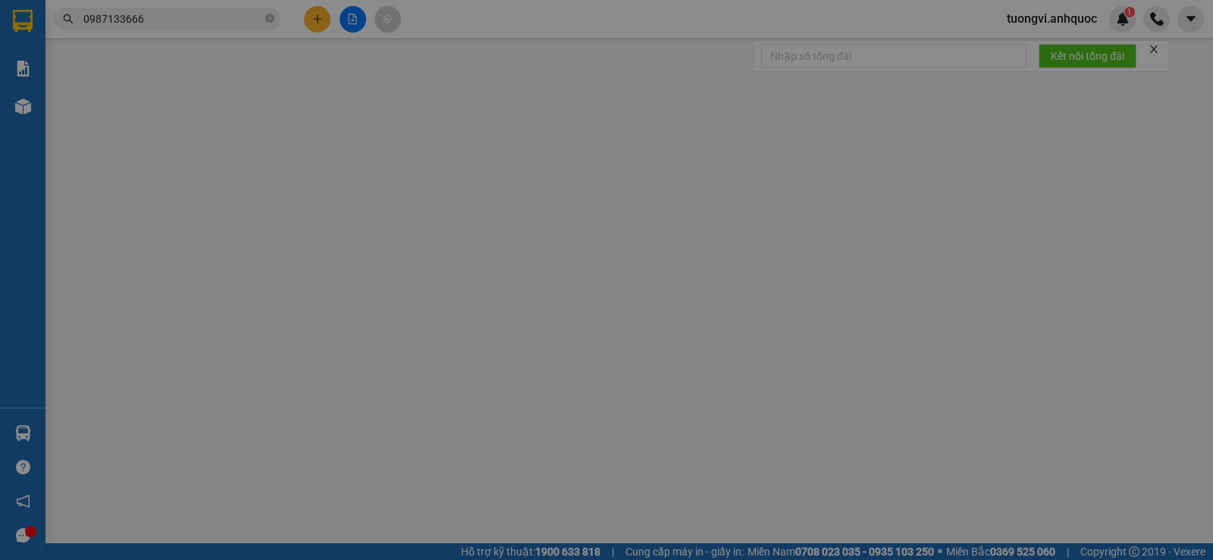
type input "0392614743"
type input "CHỊ HƯƠNG"
type input "0987133666"
type input "CHÚ ĐỨC"
type input "N3 HỘI BÀI"
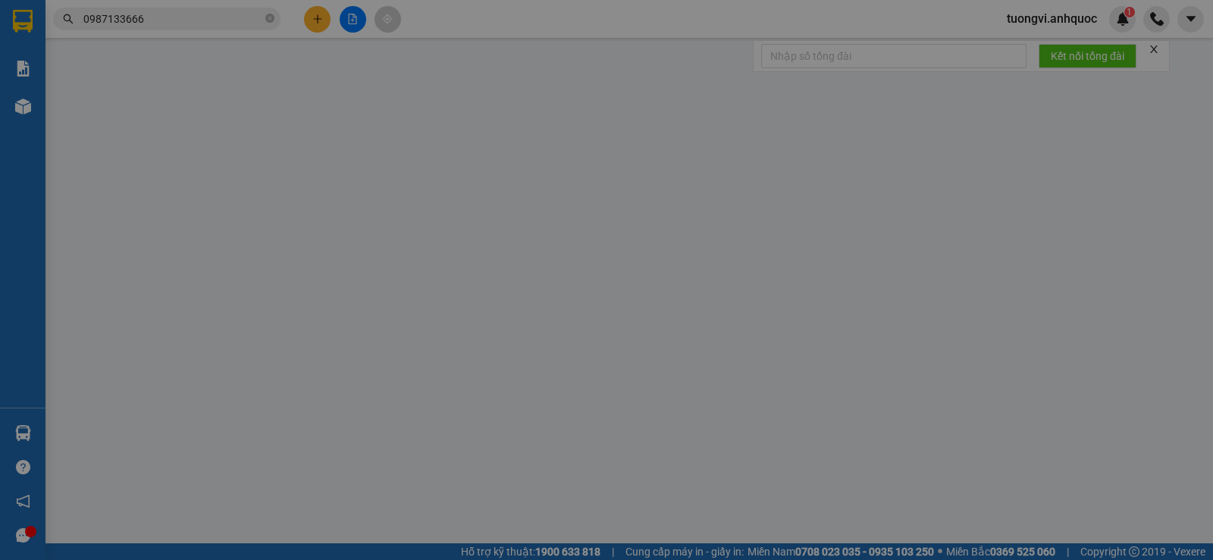
type input "40.000"
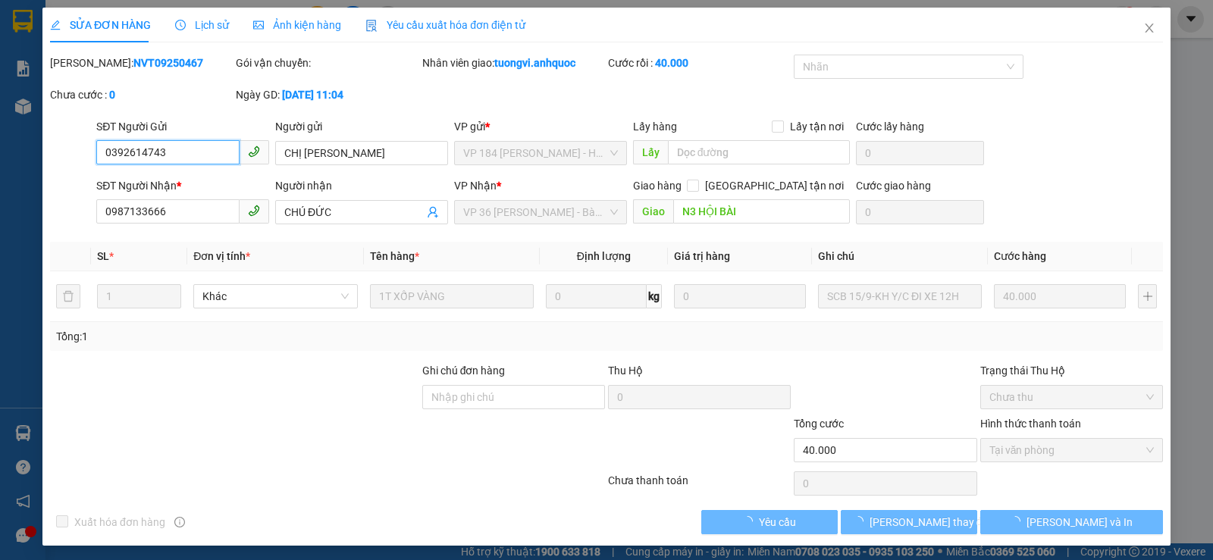
checkbox input "true"
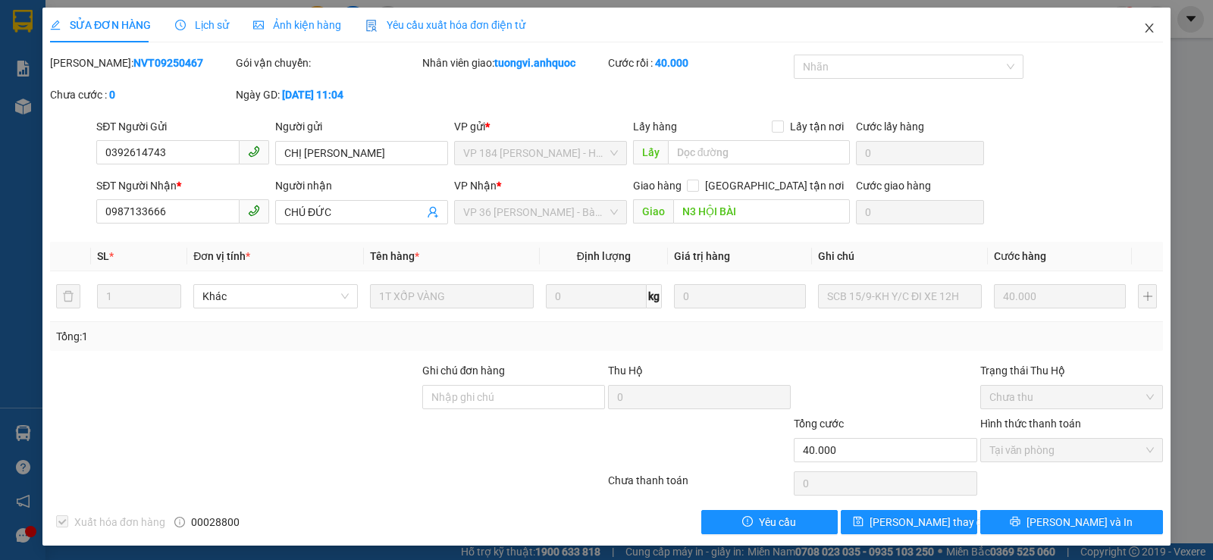
click at [1128, 26] on span "Close" at bounding box center [1149, 29] width 42 height 42
click at [1137, 27] on div "tuongvi.anhquoc 1" at bounding box center [1104, 19] width 218 height 27
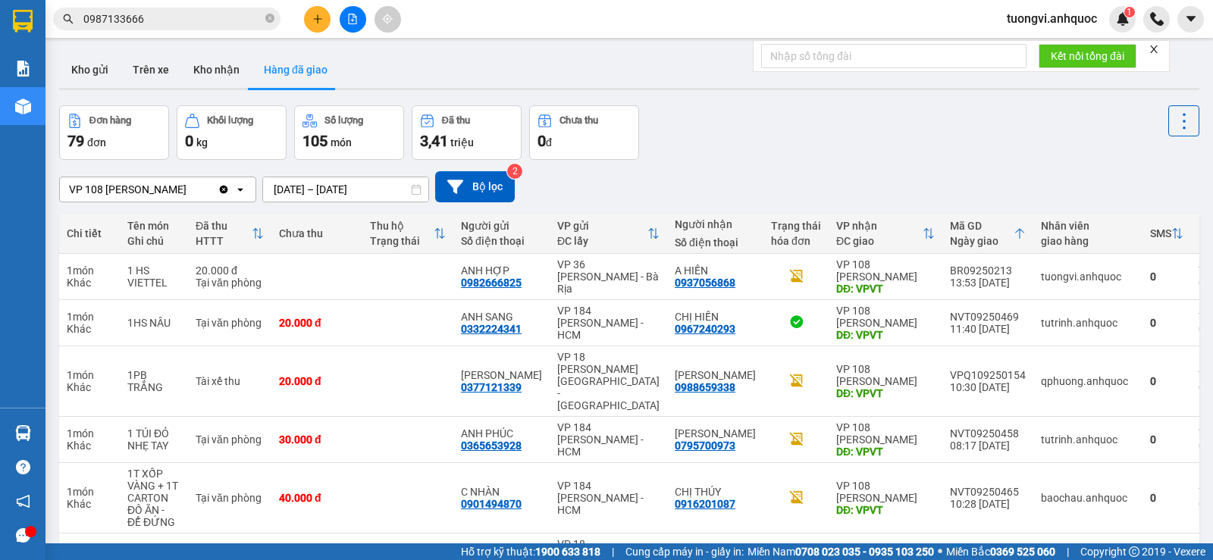
click at [228, 190] on icon "Clear value" at bounding box center [224, 189] width 8 height 8
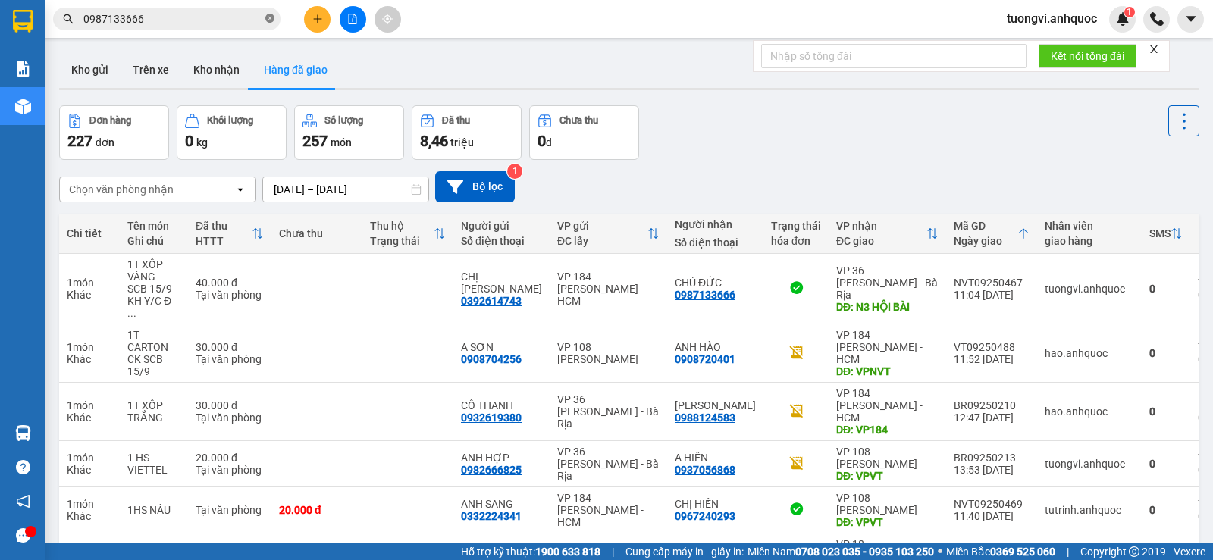
click at [267, 22] on icon "close-circle" at bounding box center [269, 18] width 9 height 9
click at [199, 61] on button "Kho nhận" at bounding box center [216, 70] width 71 height 36
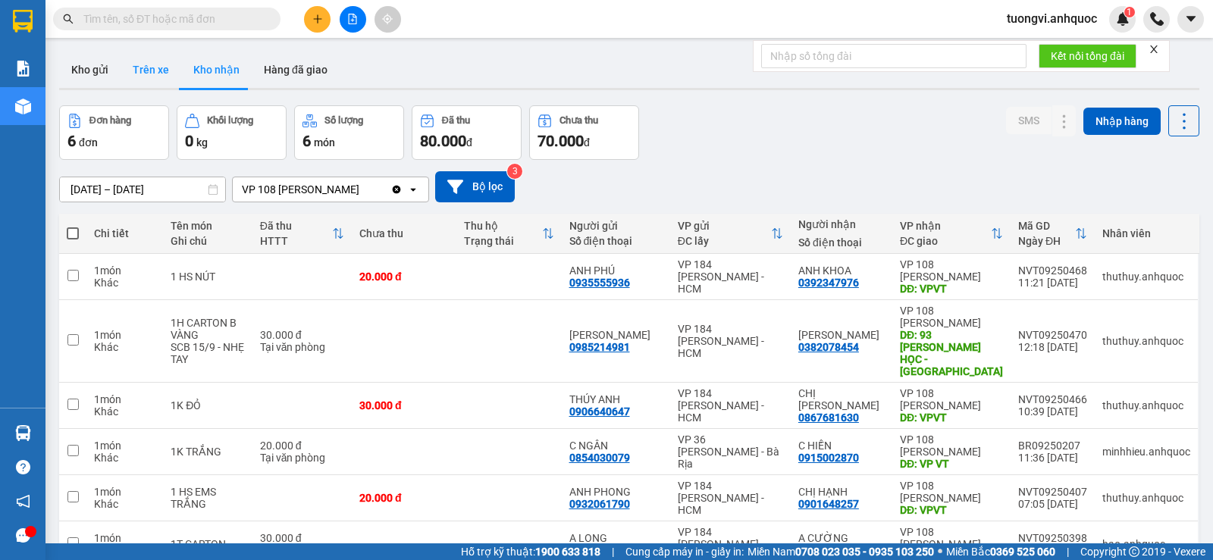
click at [144, 77] on button "Trên xe" at bounding box center [151, 70] width 61 height 36
type input "[DATE] – [DATE]"
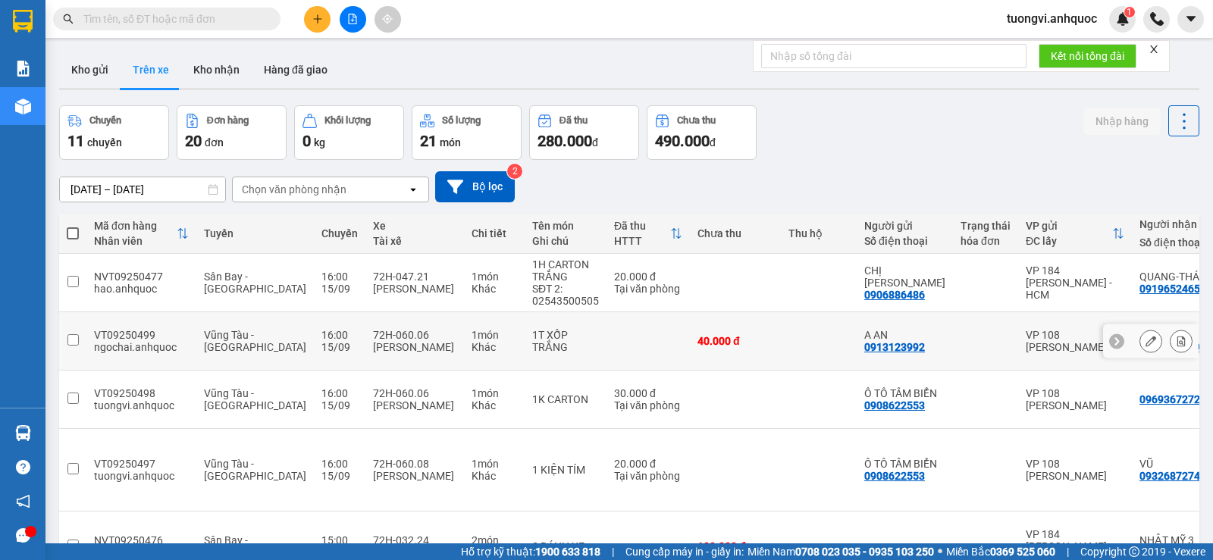
scroll to position [227, 0]
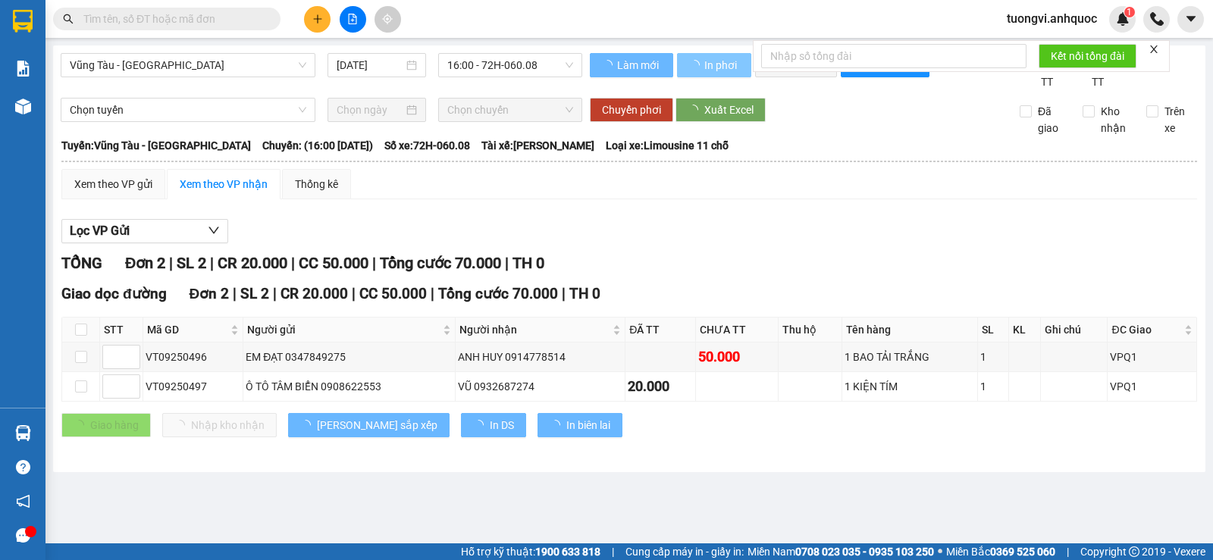
click at [694, 67] on icon "loading" at bounding box center [697, 63] width 7 height 7
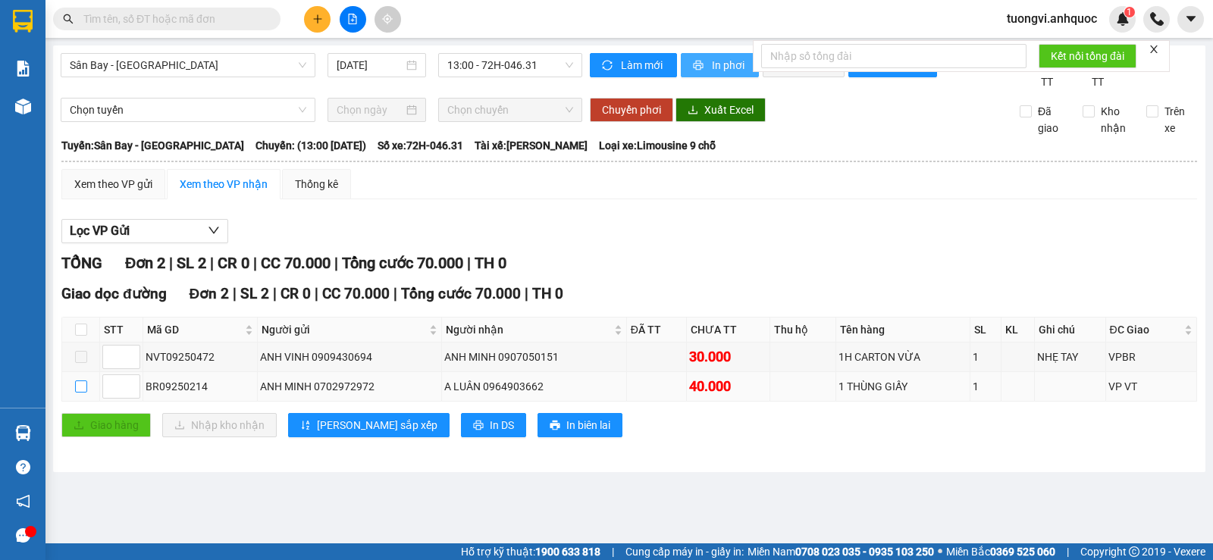
click at [83, 393] on input "checkbox" at bounding box center [81, 387] width 12 height 12
checkbox input "true"
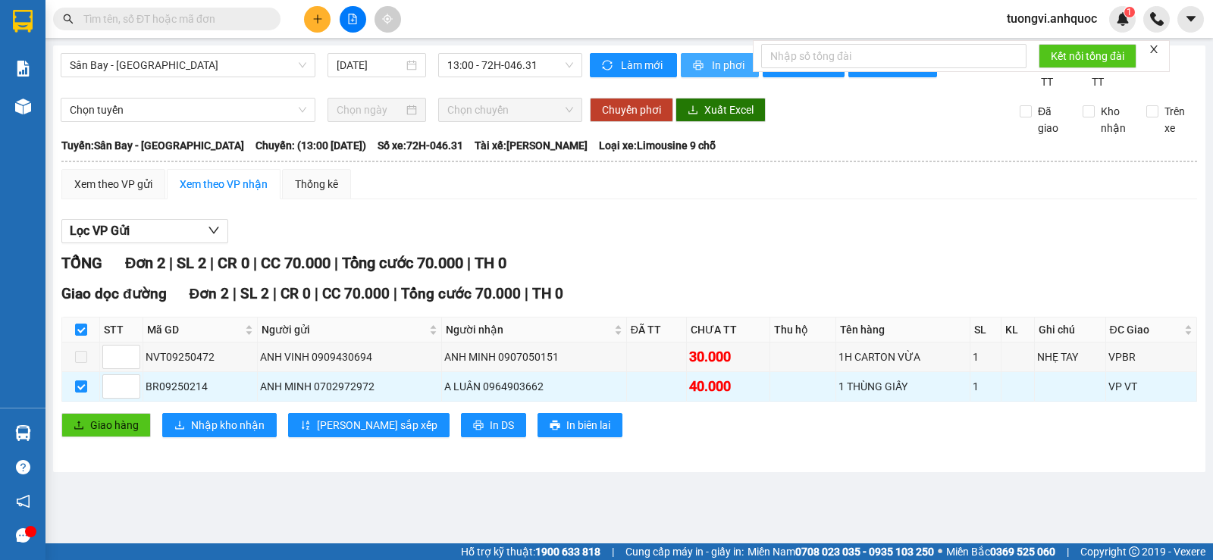
click at [780, 72] on div "Kết nối tổng đài" at bounding box center [961, 56] width 417 height 32
click at [764, 77] on button "In đơn chọn" at bounding box center [804, 65] width 83 height 24
click at [328, 30] on div at bounding box center [353, 19] width 114 height 27
click at [328, 20] on button at bounding box center [317, 19] width 27 height 27
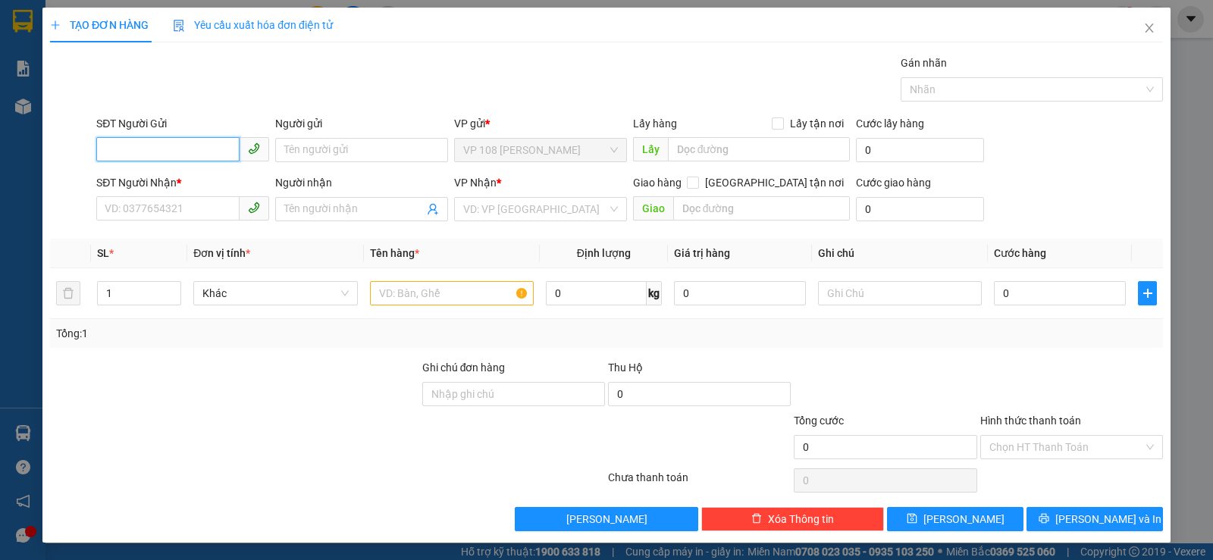
click at [176, 144] on input "SĐT Người Gửi" at bounding box center [167, 149] width 143 height 24
click at [174, 176] on div "0907061111 - HOÀNG ANH" at bounding box center [190, 180] width 171 height 17
type input "0907061111"
type input "HOÀNG ANH"
type input "0909276429"
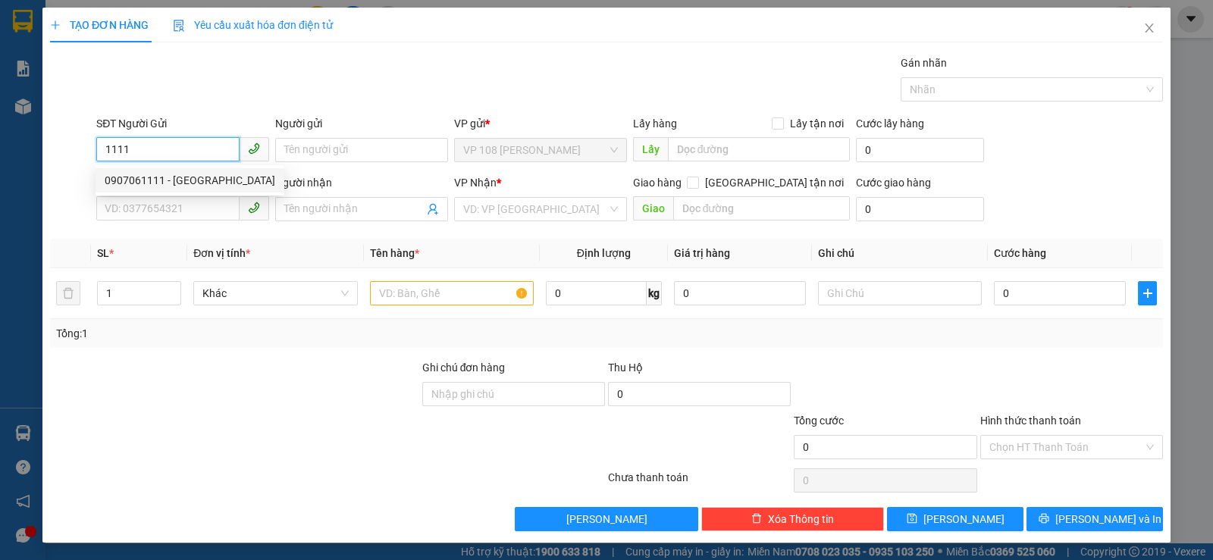
type input "A HÙNG"
type input "VPNVT"
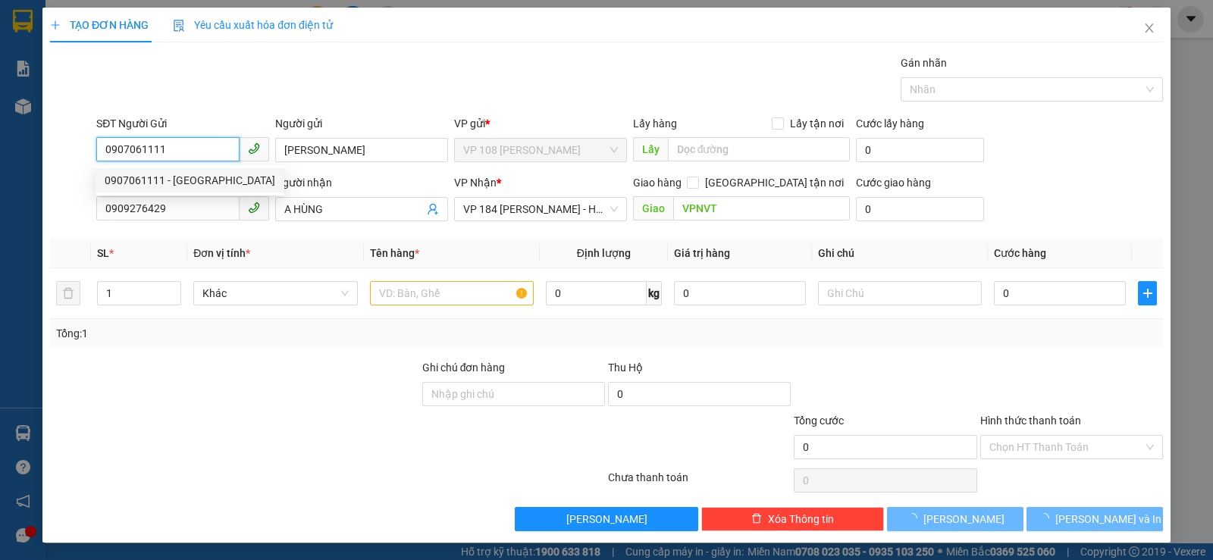
type input "30.000"
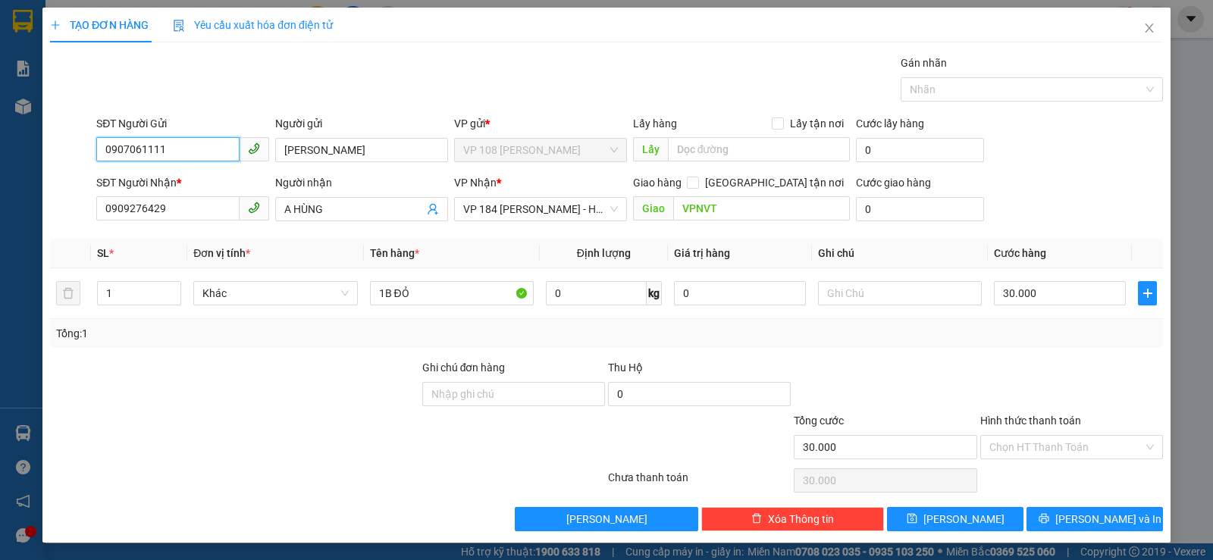
type input "0907061111"
click at [198, 193] on div "SĐT Người Nhận *" at bounding box center [182, 185] width 173 height 23
click at [198, 200] on input "0909276429" at bounding box center [167, 208] width 143 height 24
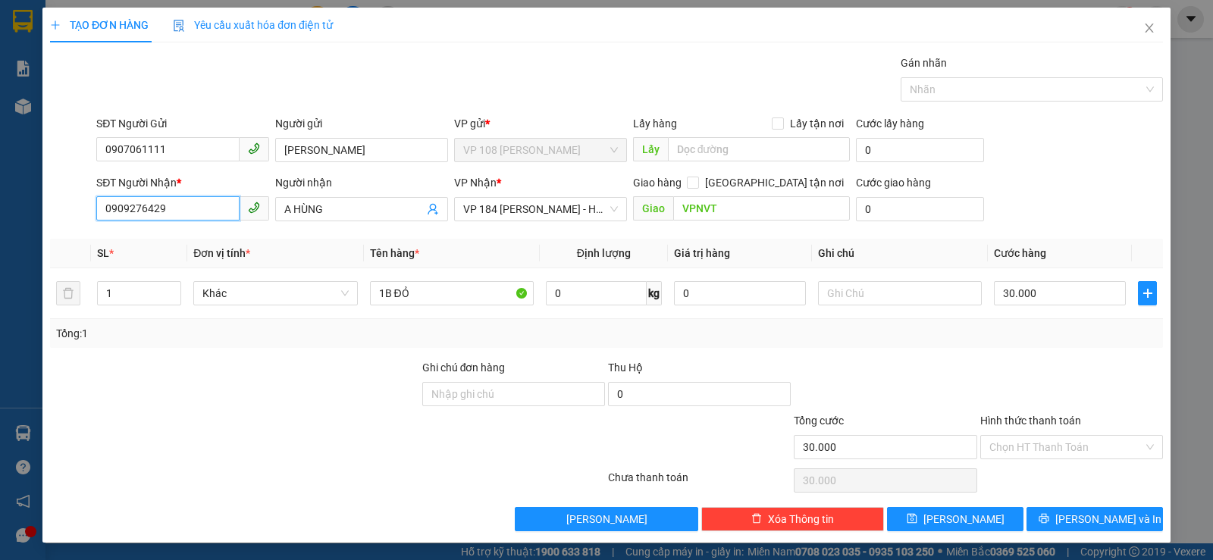
click at [198, 201] on input "0909276429" at bounding box center [167, 208] width 143 height 24
click at [195, 205] on input "0909276429" at bounding box center [167, 208] width 143 height 24
type input "0335519619"
click at [136, 239] on div "0335519619 - CHI TRANG" at bounding box center [181, 239] width 153 height 17
type input "CHI TRANG"
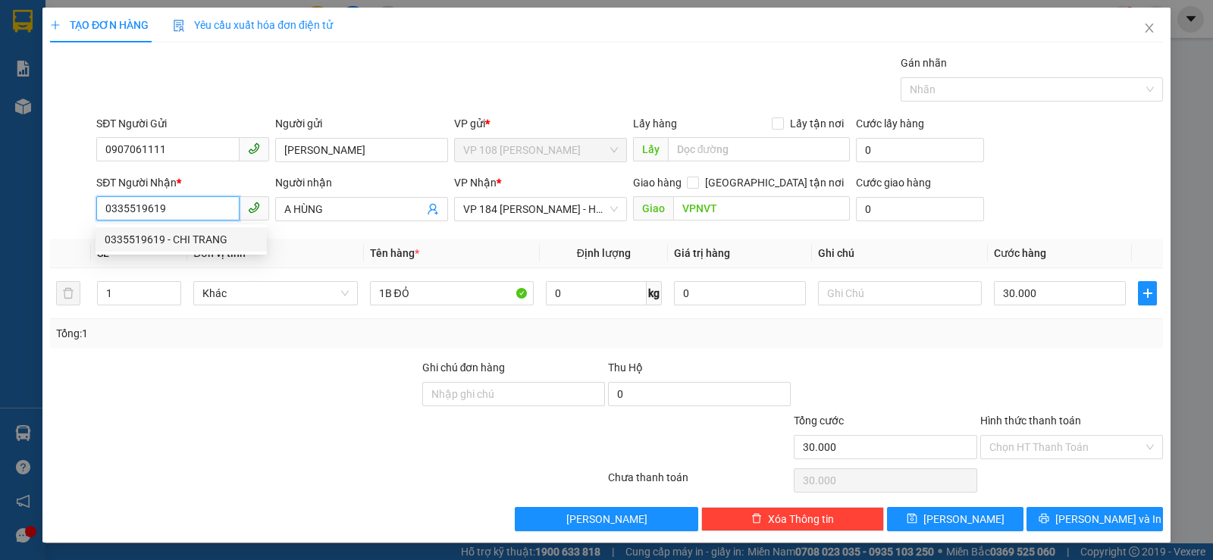
type input "TM 30/5 VP184 THỦY"
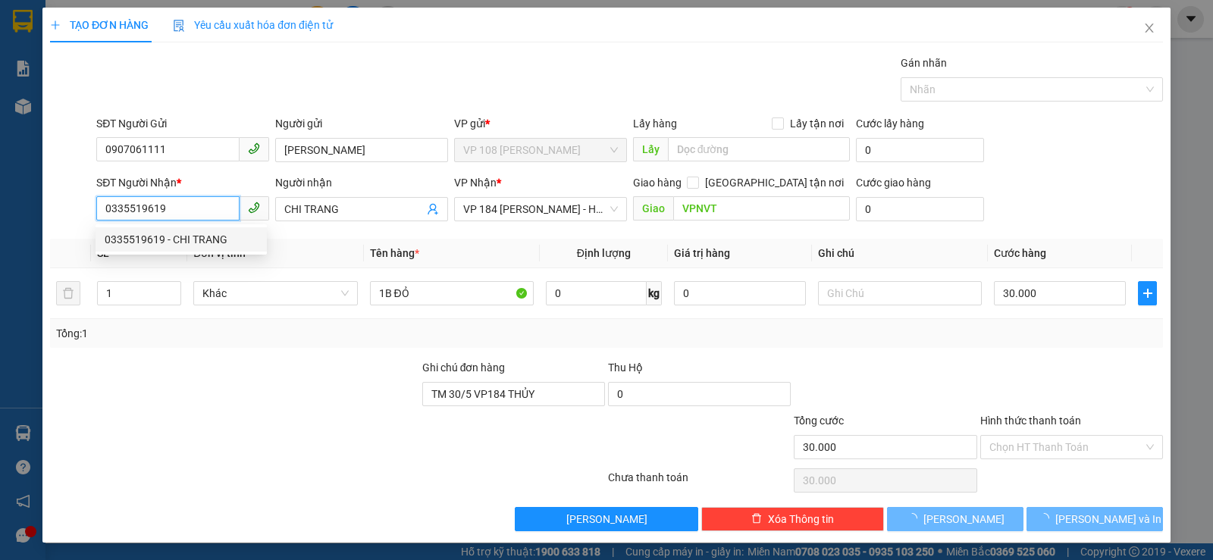
type input "40.000"
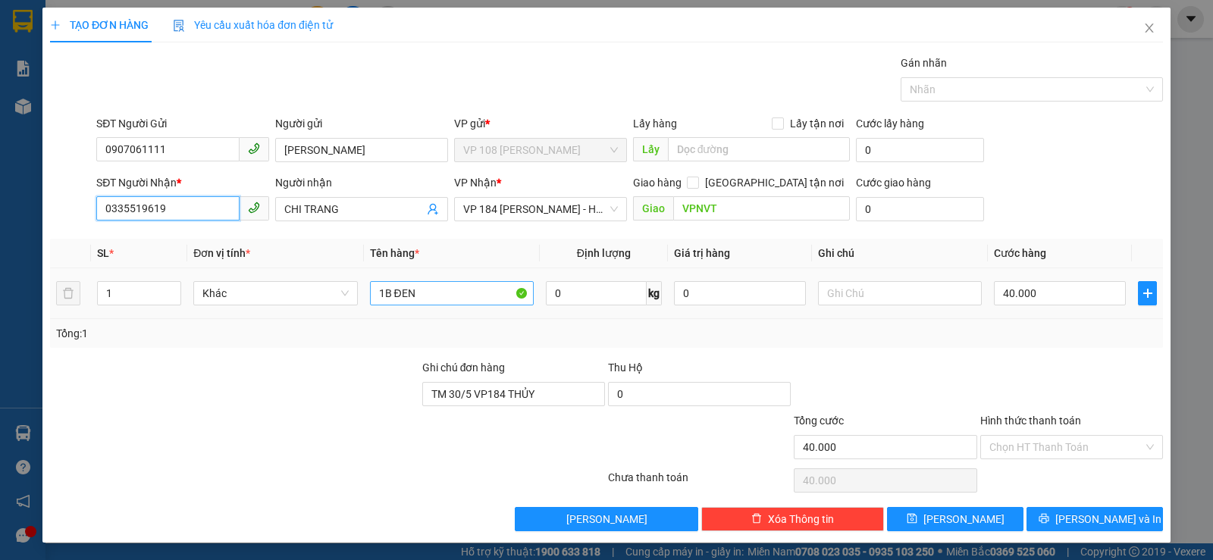
type input "0335519619"
click at [484, 287] on input "1B ĐEN" at bounding box center [452, 293] width 164 height 24
type input "1B TRẮNG"
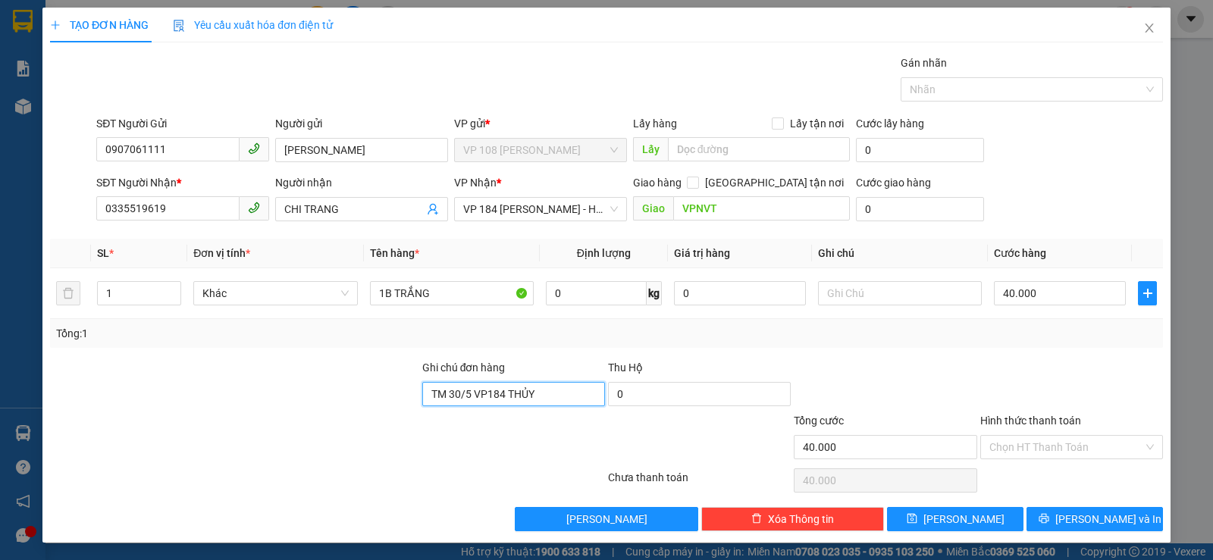
click at [480, 385] on input "TM 30/5 VP184 THỦY" at bounding box center [513, 394] width 183 height 24
click at [480, 385] on input "TM 30/184 THỦY" at bounding box center [513, 394] width 183 height 24
type input "T"
click at [996, 298] on input "40.000" at bounding box center [1060, 293] width 132 height 24
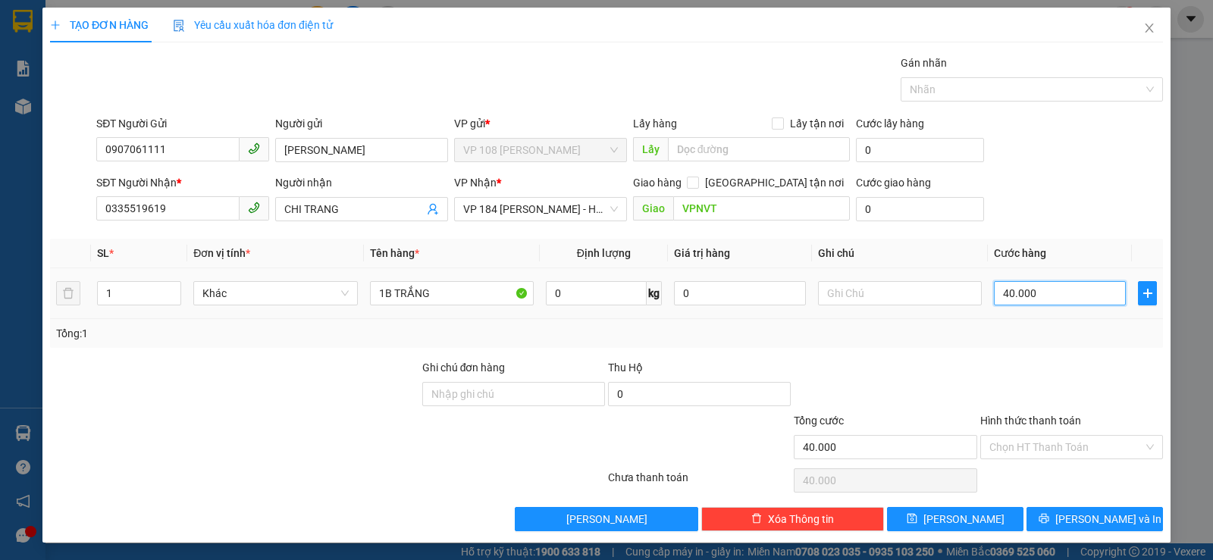
type input "3"
type input "30"
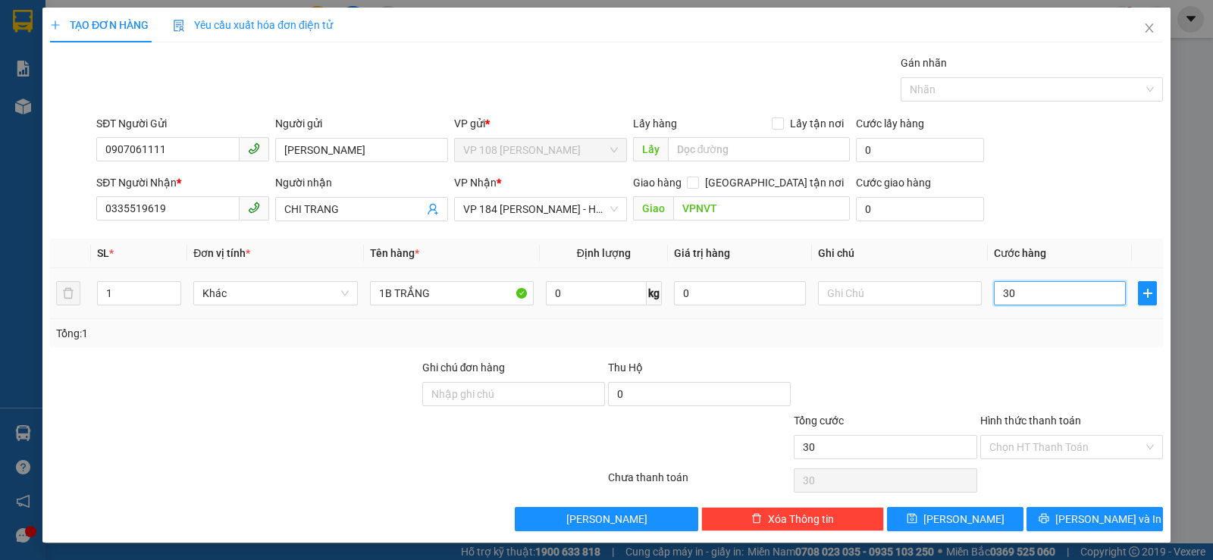
type input "300"
type input "3.000"
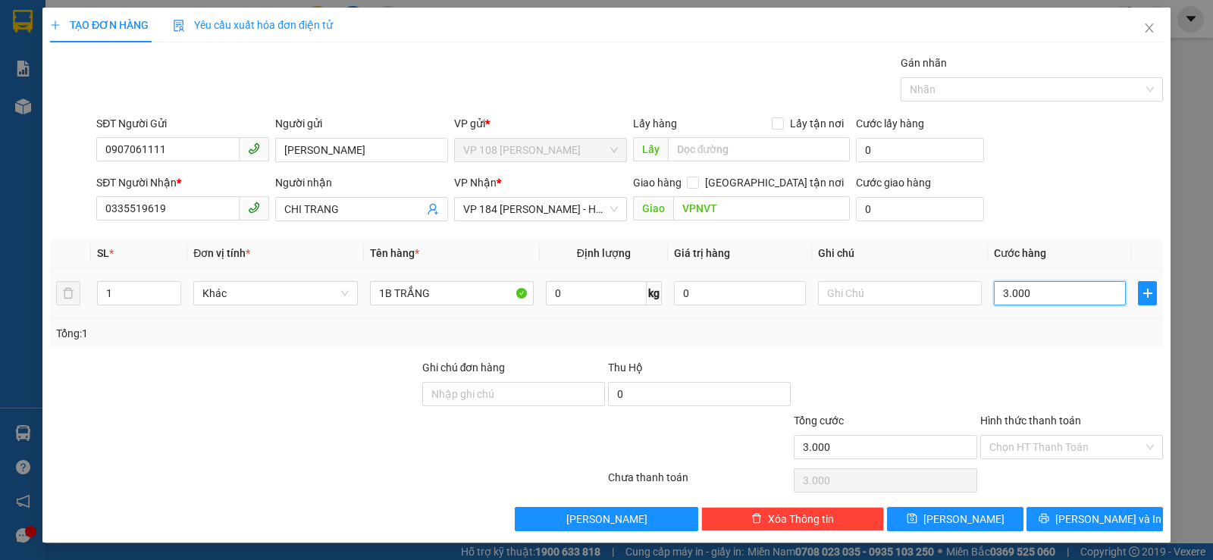
type input "30.000"
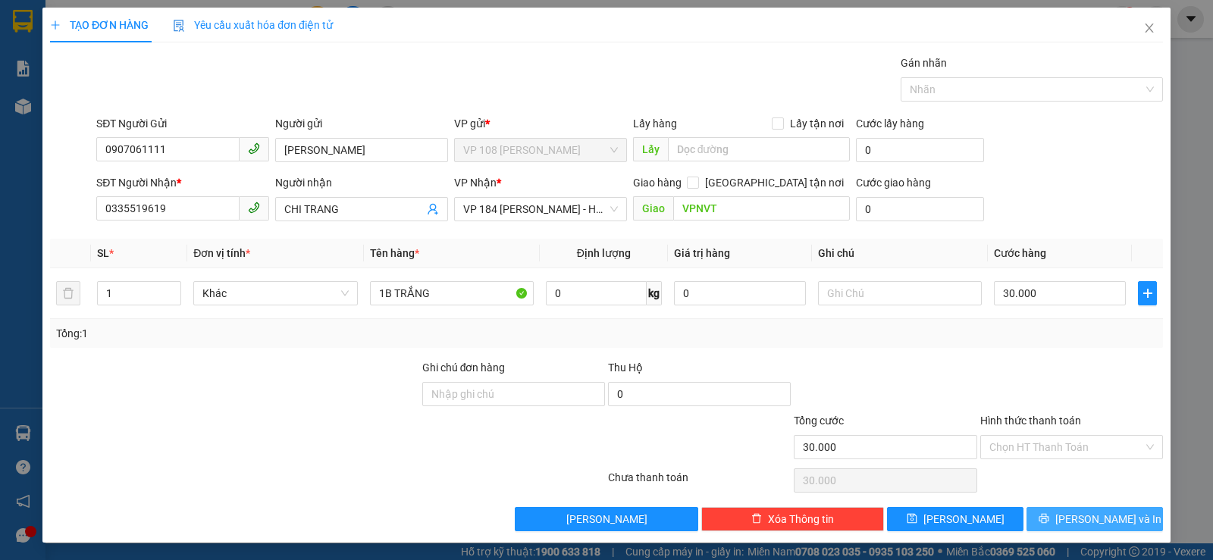
click at [1041, 512] on button "[PERSON_NAME] và In" at bounding box center [1094, 519] width 136 height 24
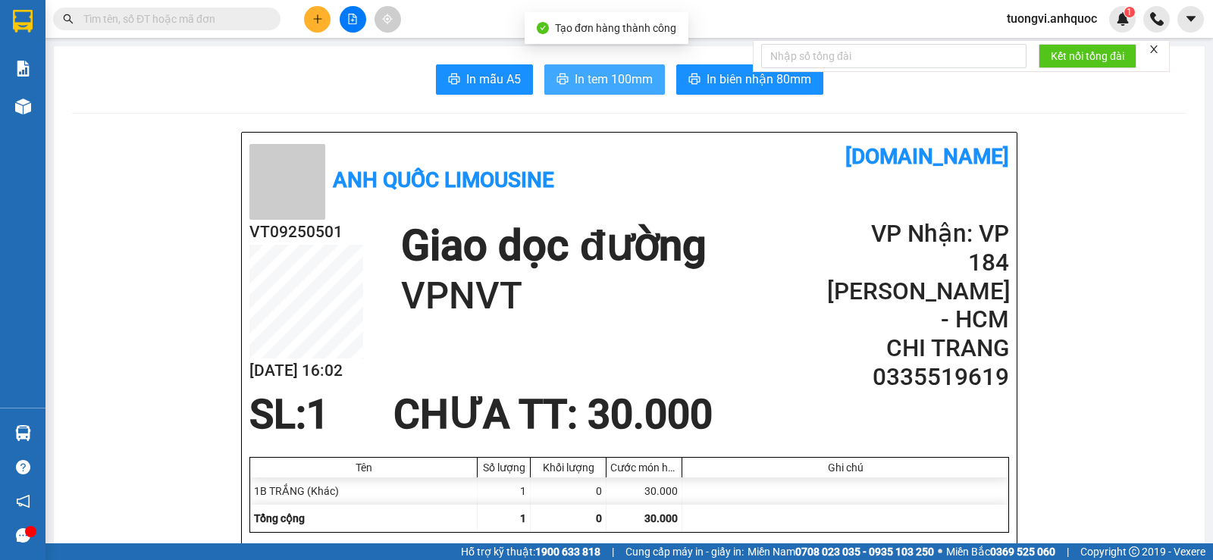
click at [606, 79] on span "In tem 100mm" at bounding box center [614, 79] width 78 height 19
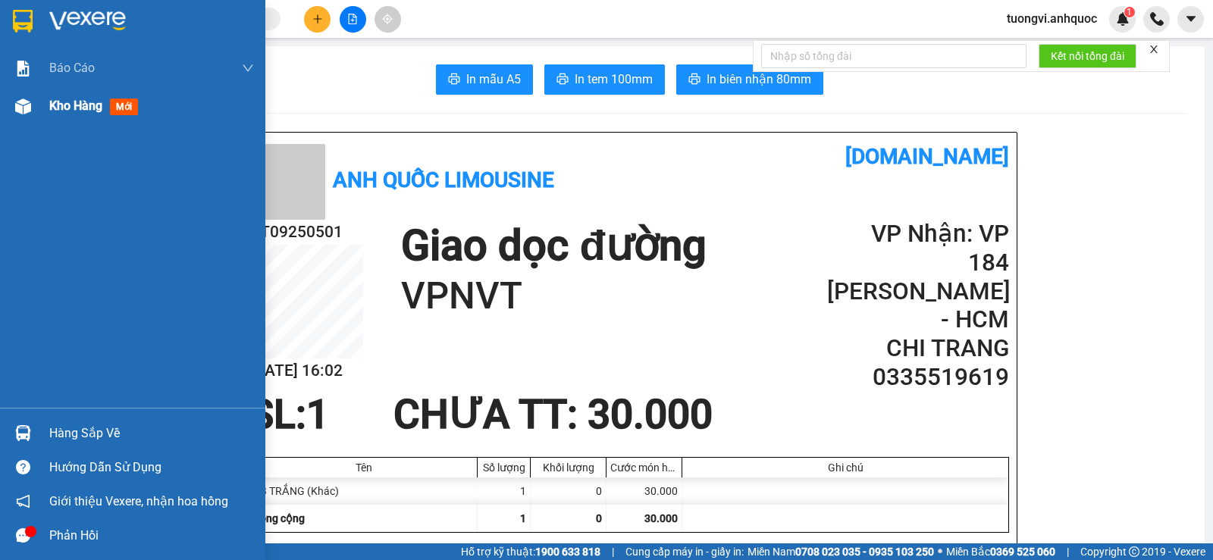
click at [87, 102] on span "Kho hàng" at bounding box center [75, 106] width 53 height 14
click at [88, 102] on span "Kho hàng" at bounding box center [75, 106] width 53 height 14
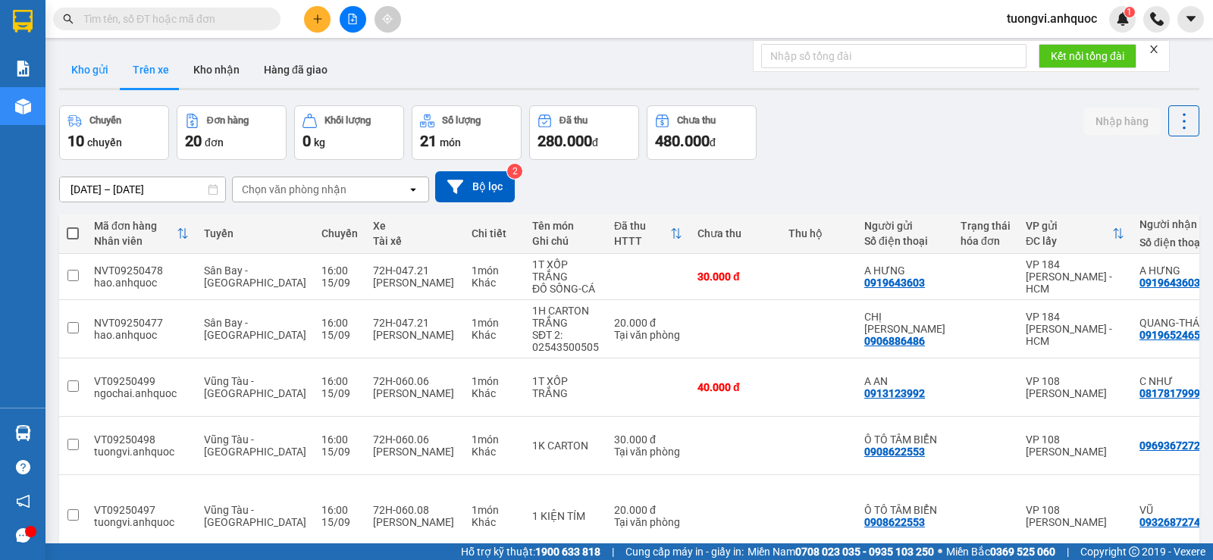
click at [87, 77] on button "Kho gửi" at bounding box center [89, 70] width 61 height 36
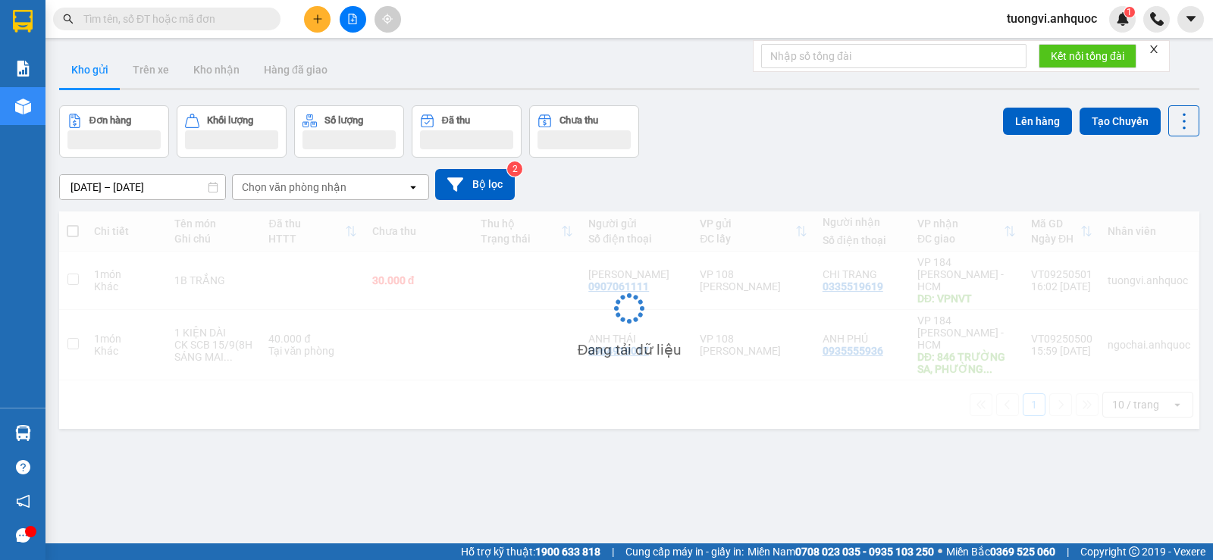
click at [89, 67] on button "Kho gửi" at bounding box center [89, 70] width 61 height 36
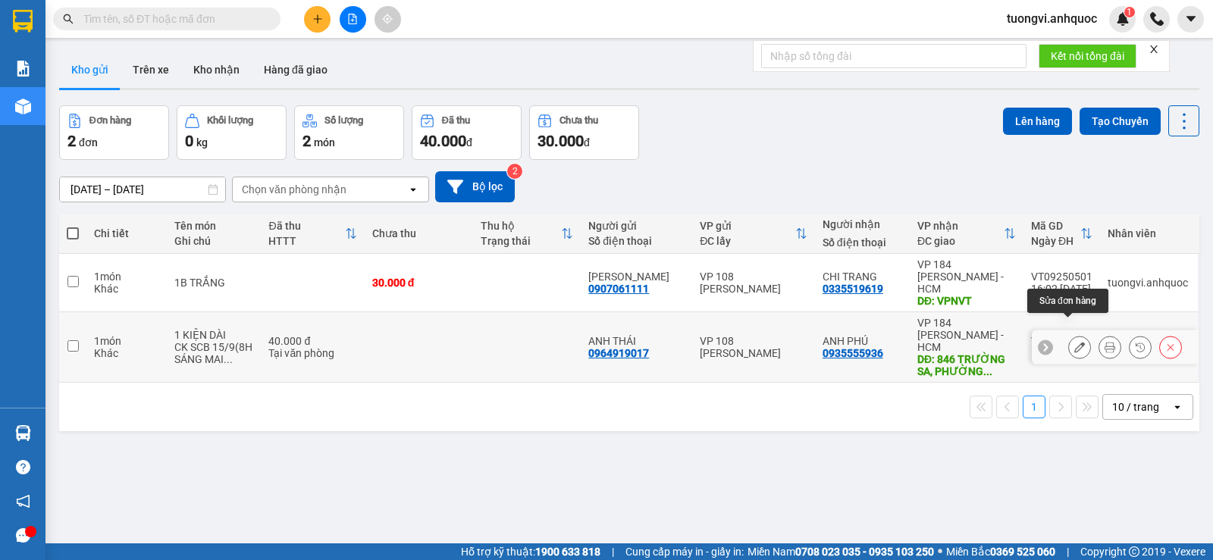
click at [1069, 334] on button at bounding box center [1079, 347] width 21 height 27
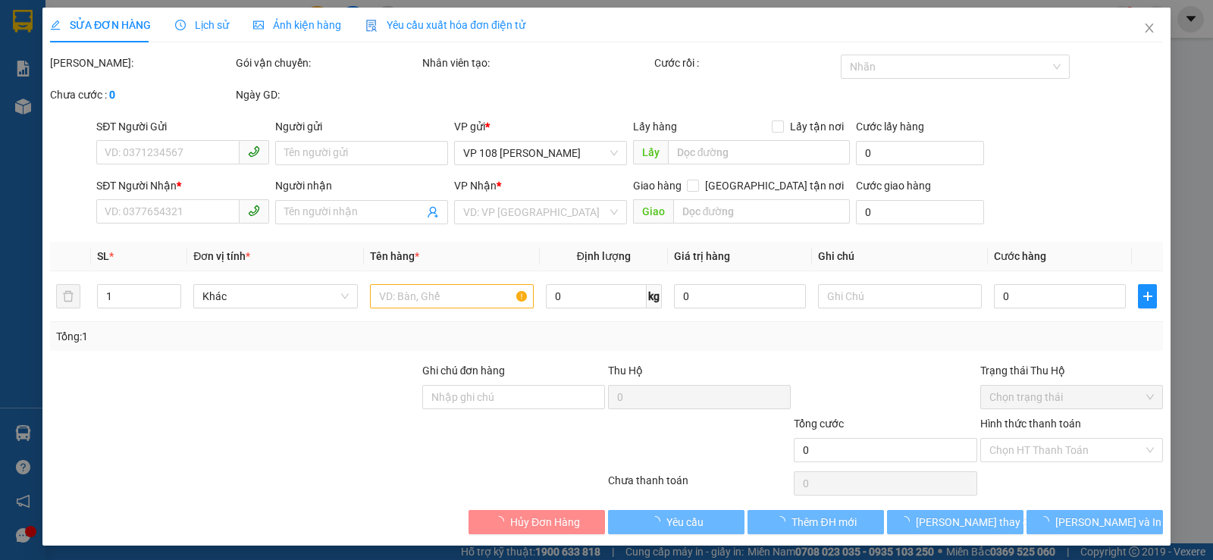
type input "0964919017"
type input "ANH THÁI"
type input "0935555936"
type input "ANH PHÚ"
type input "846 TRƯỜNG SA, PHƯỜNG NHIÊU LỘC , TP.HCM"
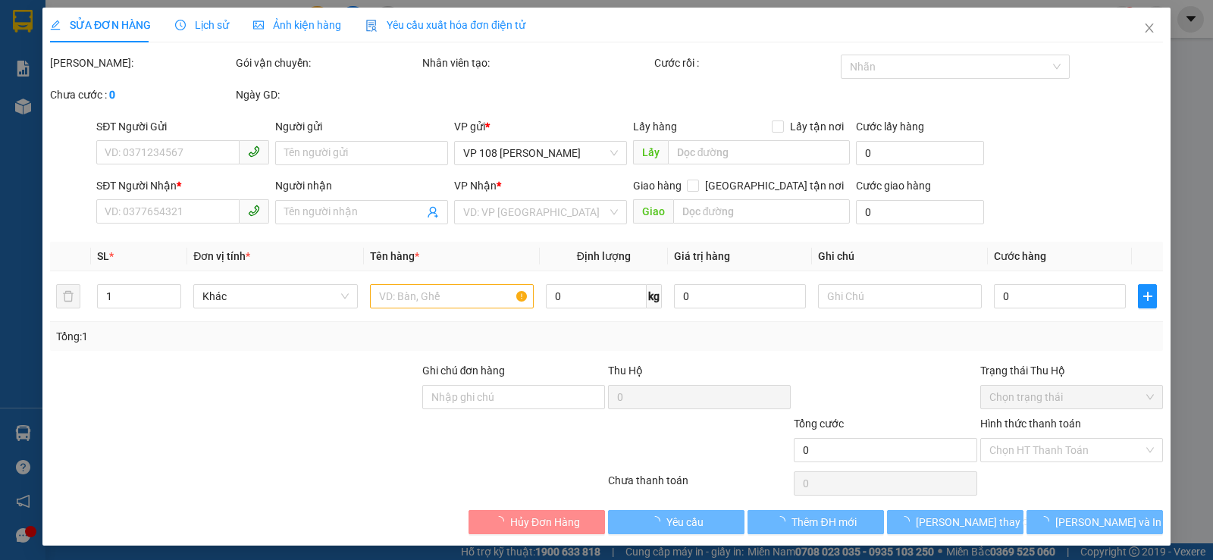
type input "40.000"
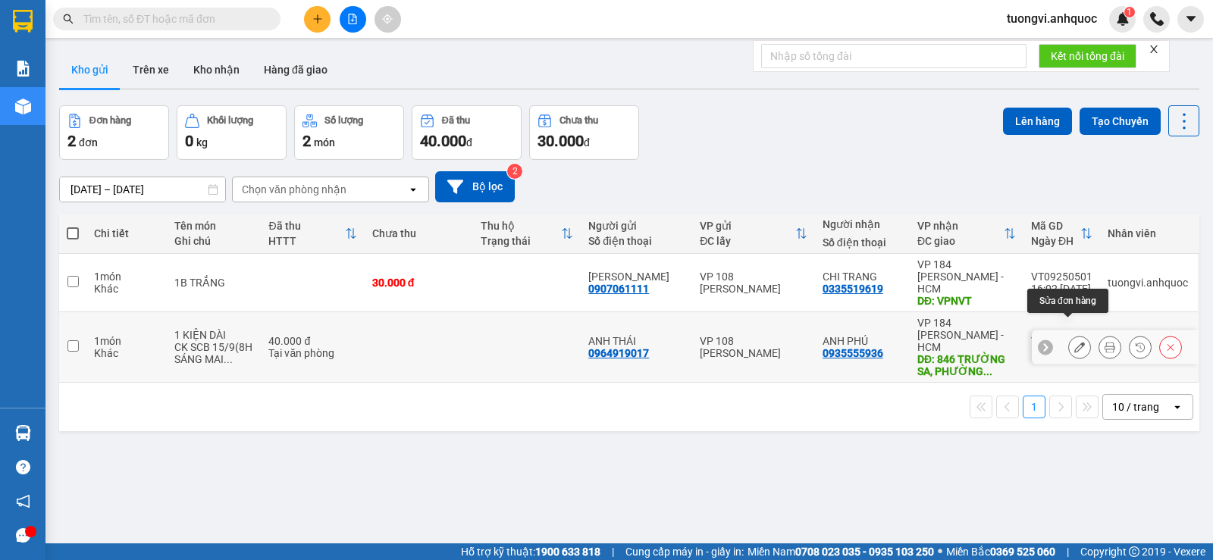
click at [1074, 342] on icon at bounding box center [1079, 347] width 11 height 11
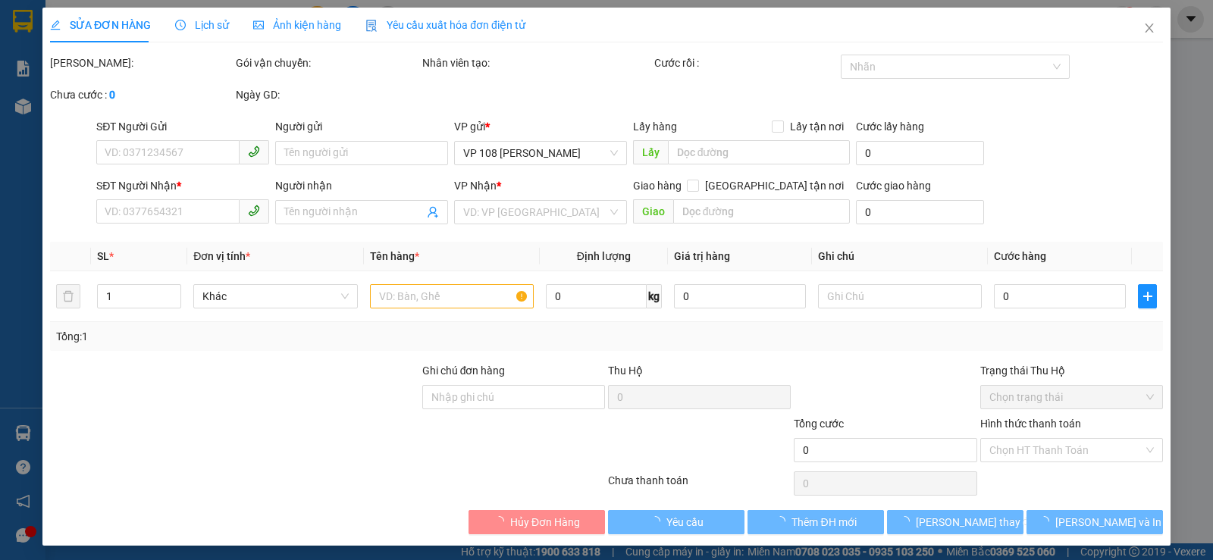
type input "0964919017"
type input "ANH THÁI"
type input "0935555936"
type input "ANH PHÚ"
type input "846 TRƯỜNG SA, PHƯỜNG NHIÊU LỘC , TP.HCM"
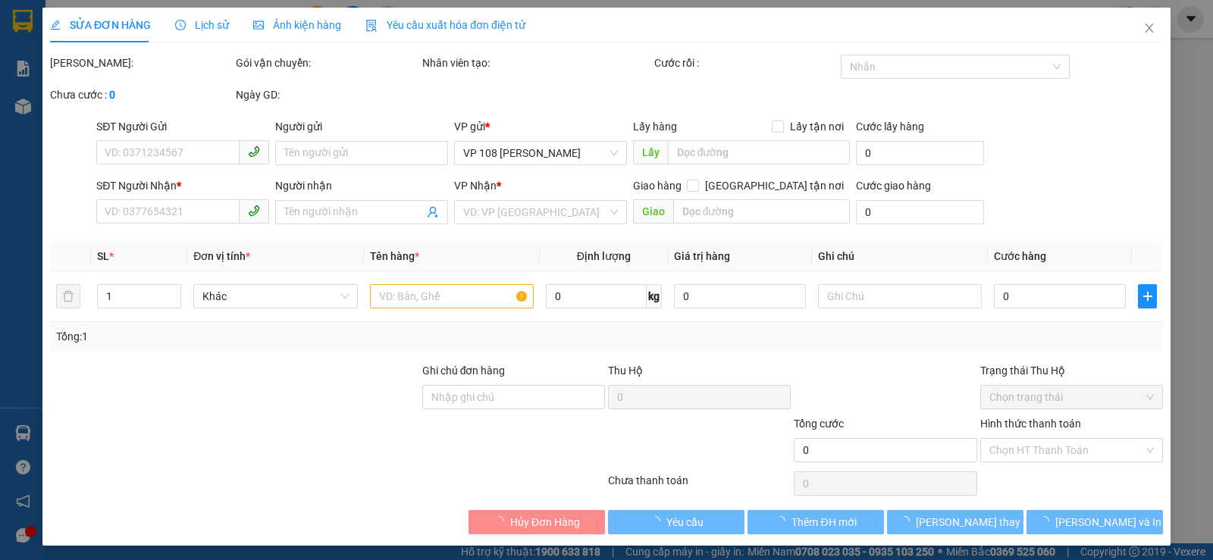
type input "40.000"
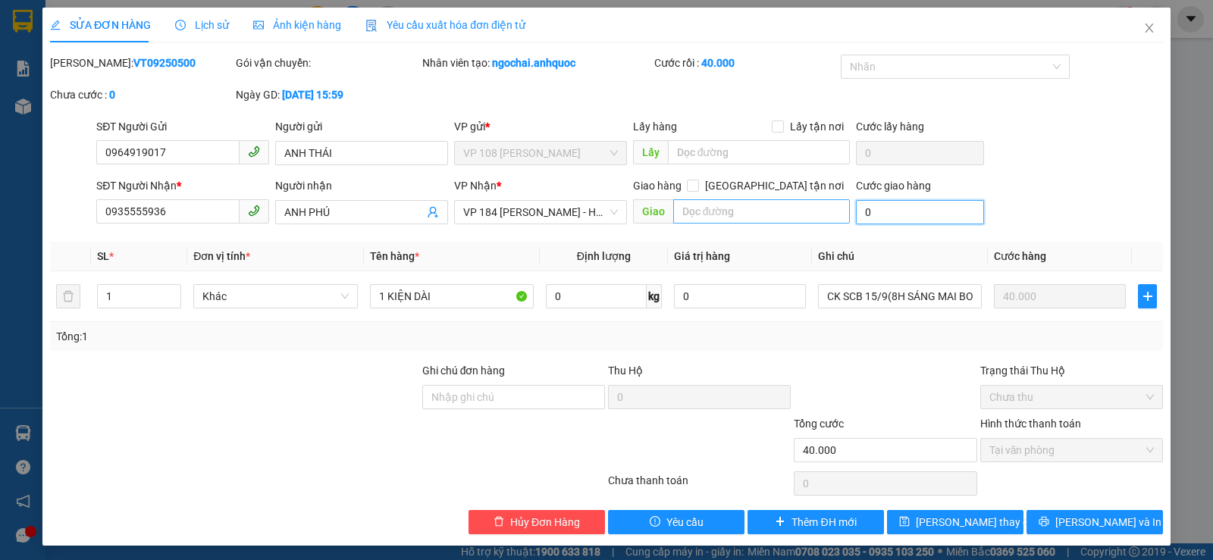
type input "0"
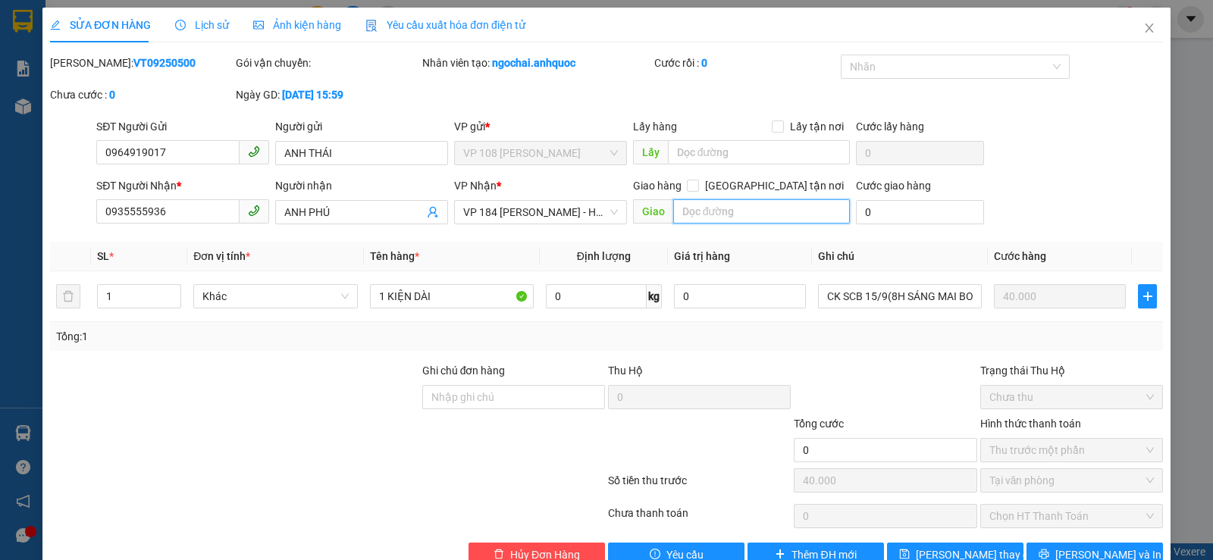
type input "40.000"
click at [823, 211] on input "text" at bounding box center [761, 211] width 177 height 24
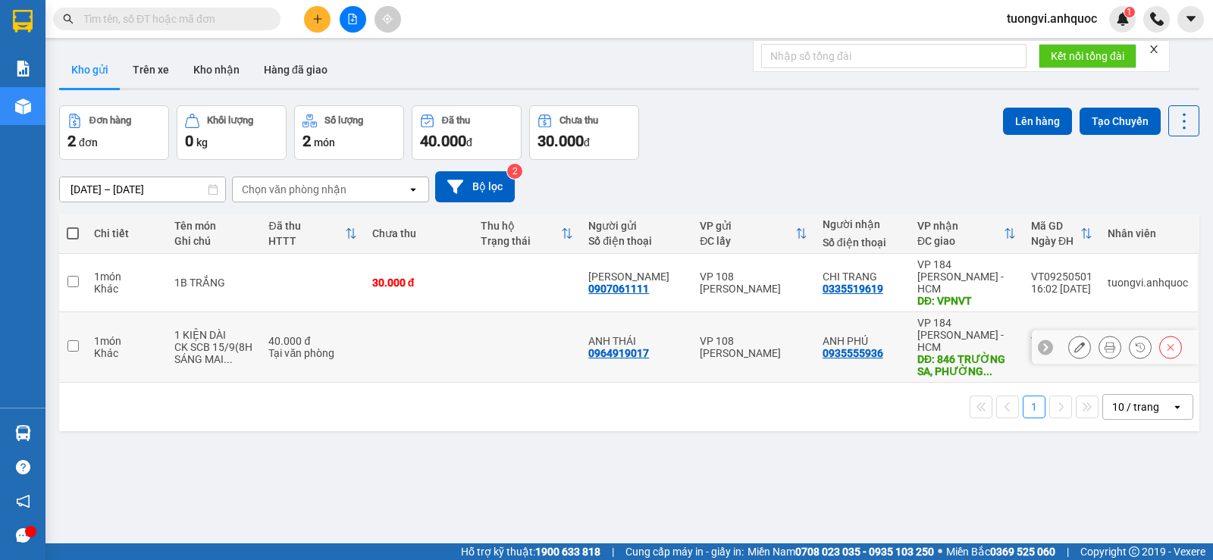
click at [1074, 342] on icon at bounding box center [1079, 347] width 11 height 11
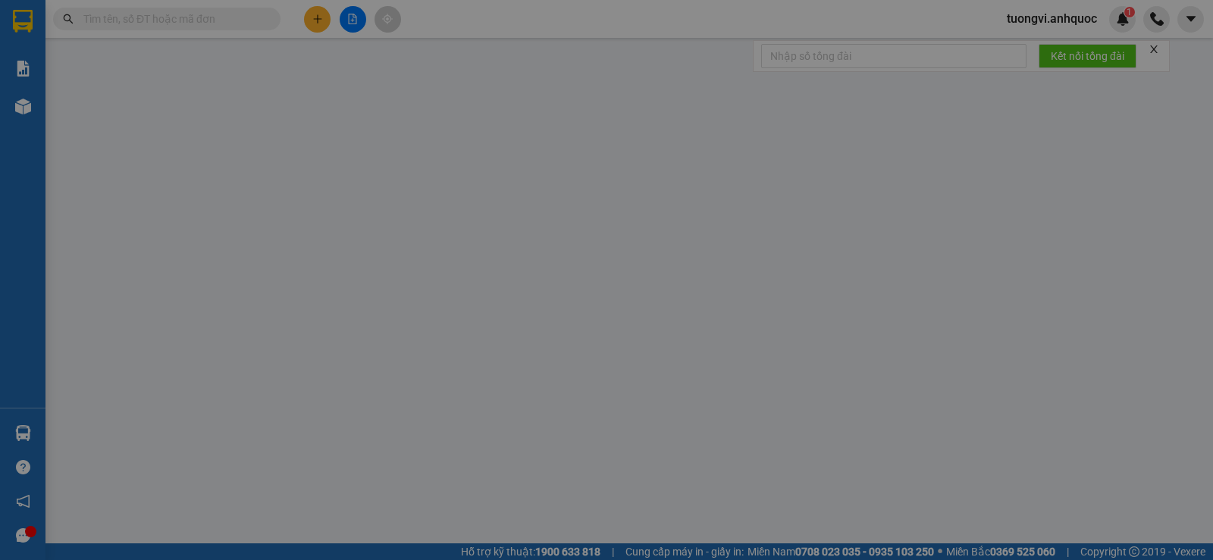
type input "0964919017"
type input "ANH THÁI"
type input "0935555936"
type input "ANH PHÚ"
type input "846 TRƯỜNG SA, PHƯỜNG NHIÊU LỘC , TP.HCM"
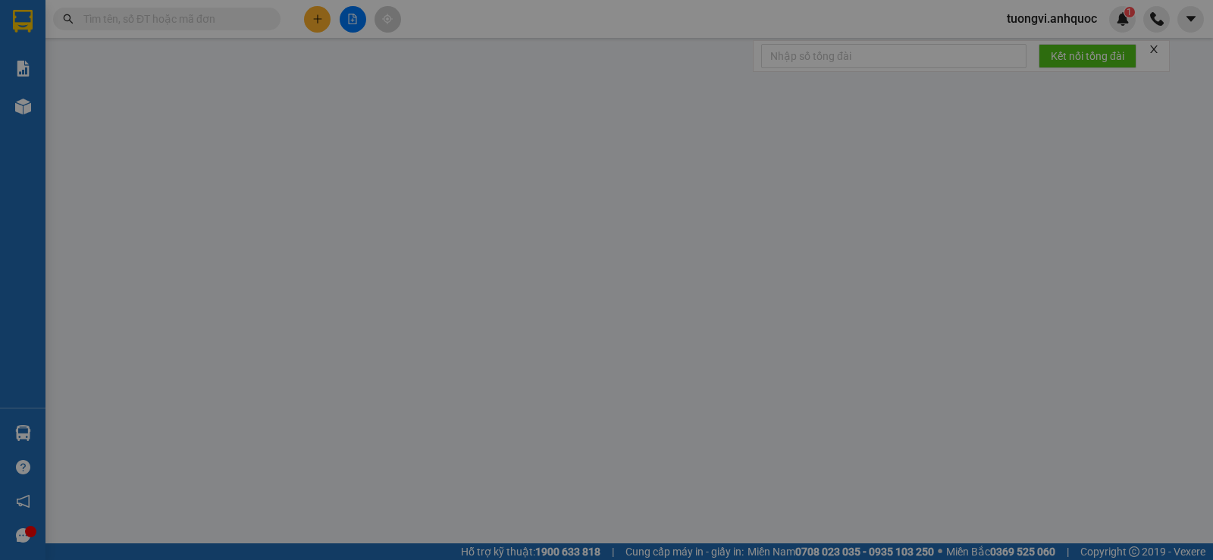
type input "40.000"
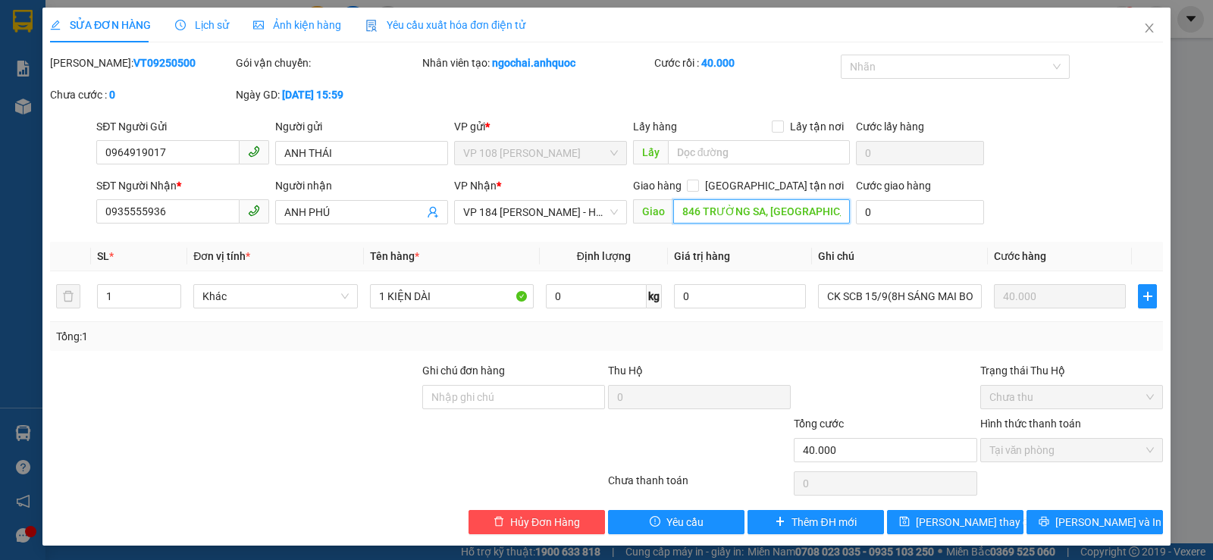
click at [700, 222] on input "846 TRƯỜNG SA, PHƯỜNG NHIÊU LỘC , TP.HCM" at bounding box center [761, 211] width 177 height 24
click at [791, 209] on input "846 TRƯỜNG SA, PHƯỜNG NHIÊU LỘC , TP.HCM" at bounding box center [761, 211] width 177 height 24
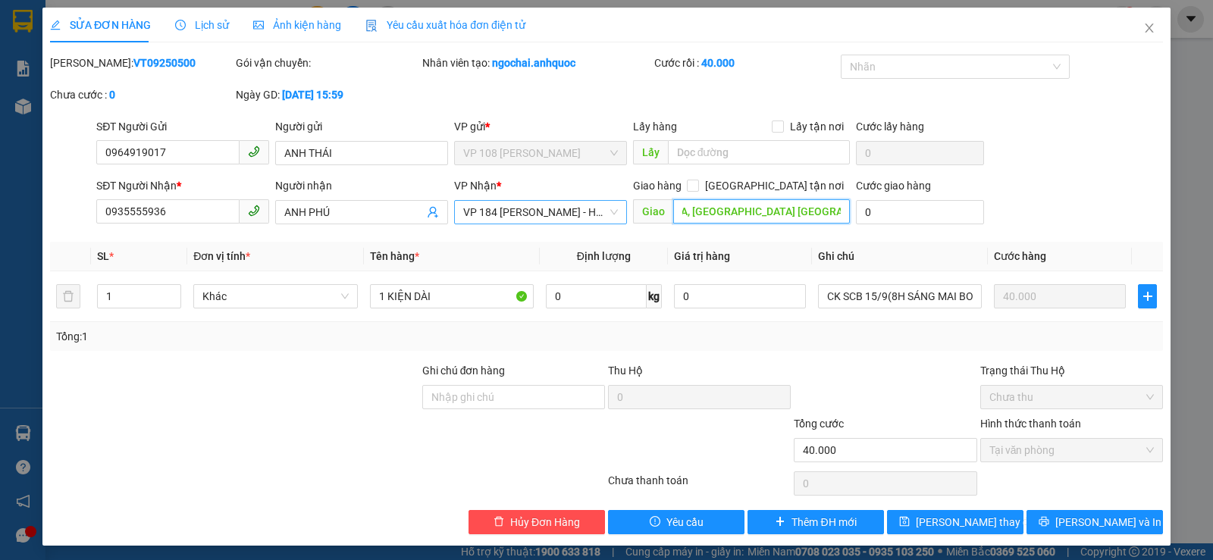
click at [572, 219] on span "VP 184 [PERSON_NAME] - HCM" at bounding box center [540, 212] width 155 height 23
type input "846 TRƯỜNG SA, PHƯỜNG NHIÊU LỘC Q3 TP.HCM"
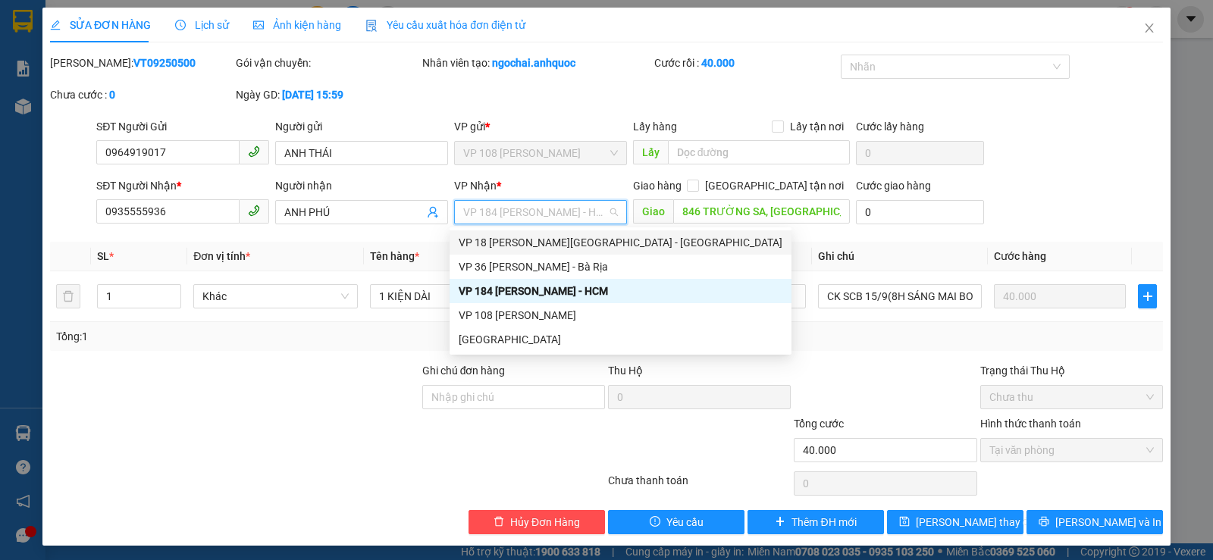
click at [563, 249] on div "VP 18 [PERSON_NAME][GEOGRAPHIC_DATA] - [GEOGRAPHIC_DATA]" at bounding box center [621, 242] width 324 height 17
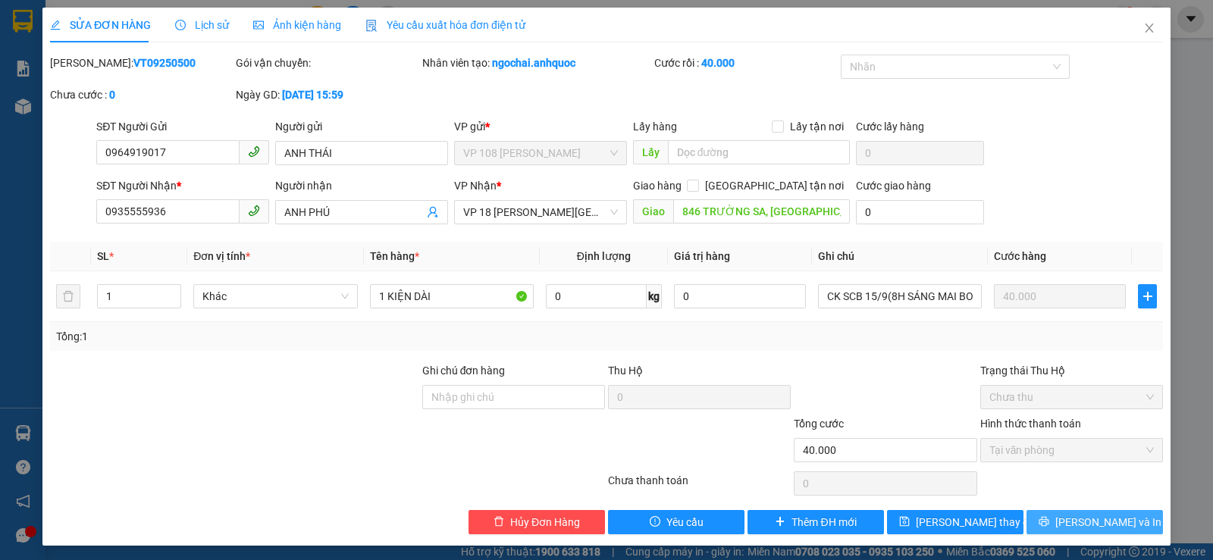
click at [1036, 532] on button "[PERSON_NAME] và In" at bounding box center [1094, 522] width 136 height 24
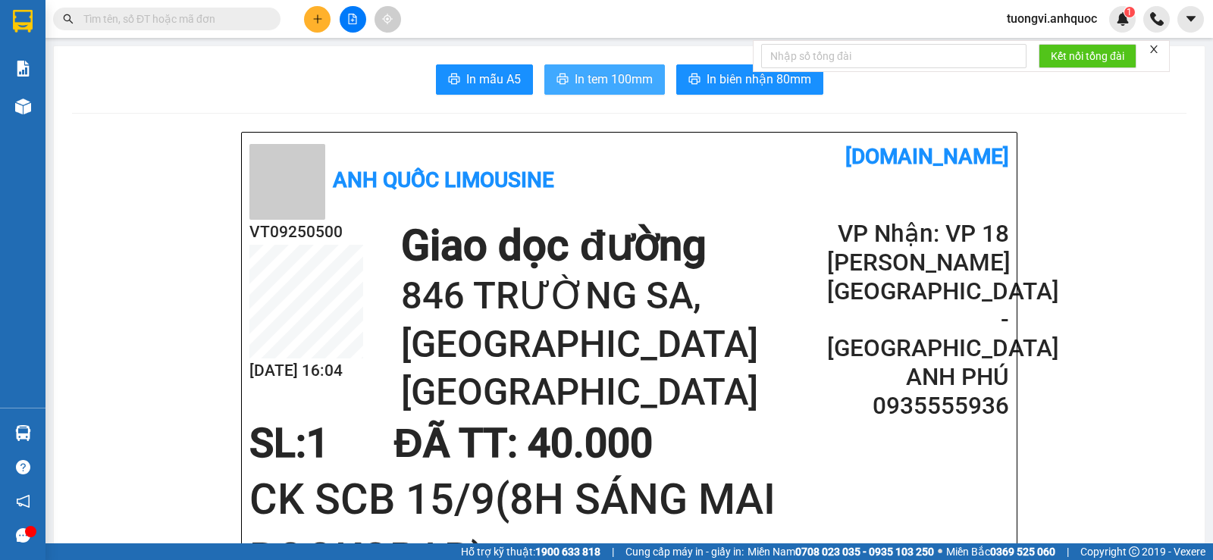
click at [636, 81] on span "In tem 100mm" at bounding box center [614, 79] width 78 height 19
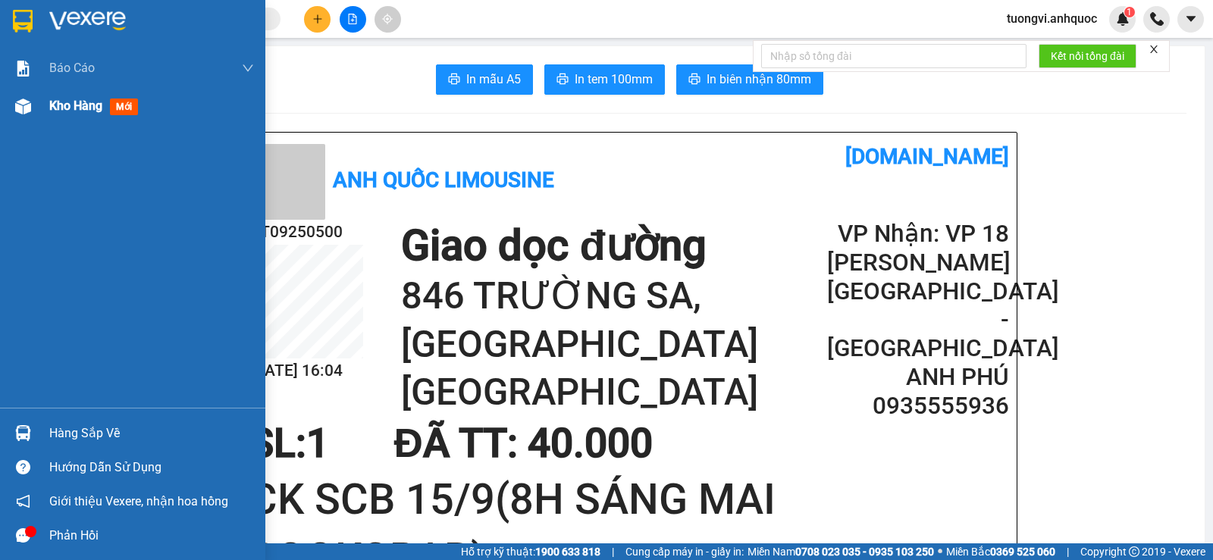
click at [59, 114] on div "Kho hàng mới" at bounding box center [96, 105] width 95 height 19
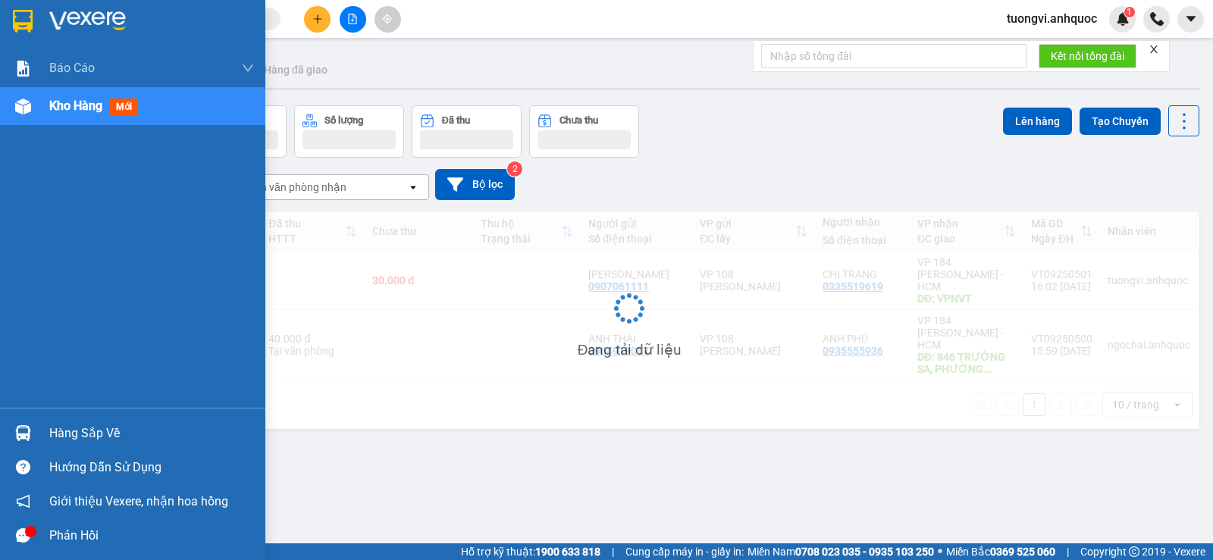
click at [59, 114] on div "Kho hàng mới" at bounding box center [96, 105] width 95 height 19
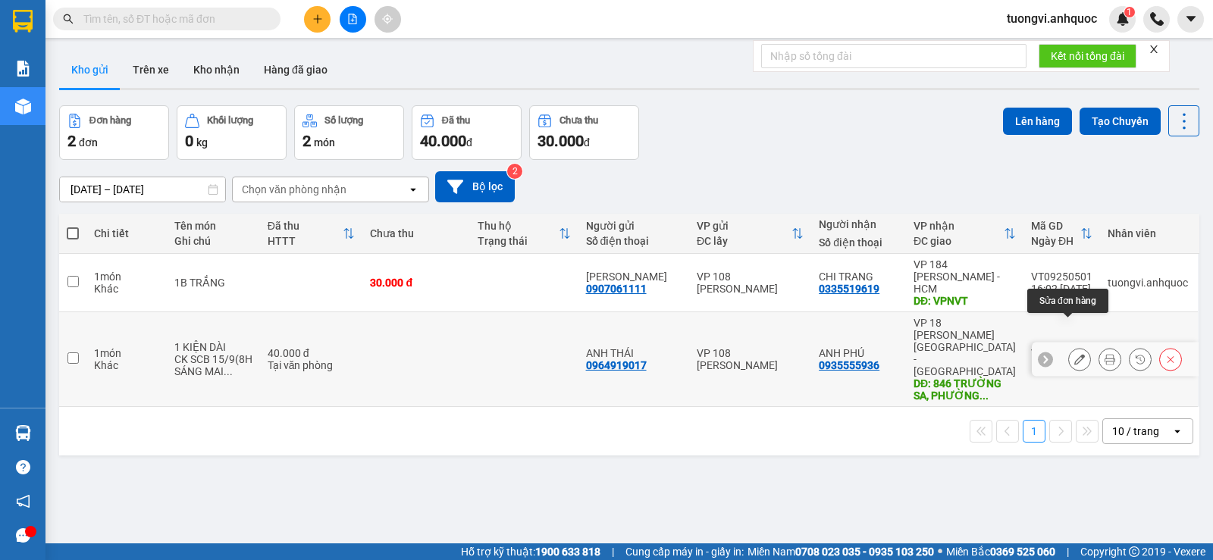
click at [1074, 354] on icon at bounding box center [1079, 359] width 11 height 11
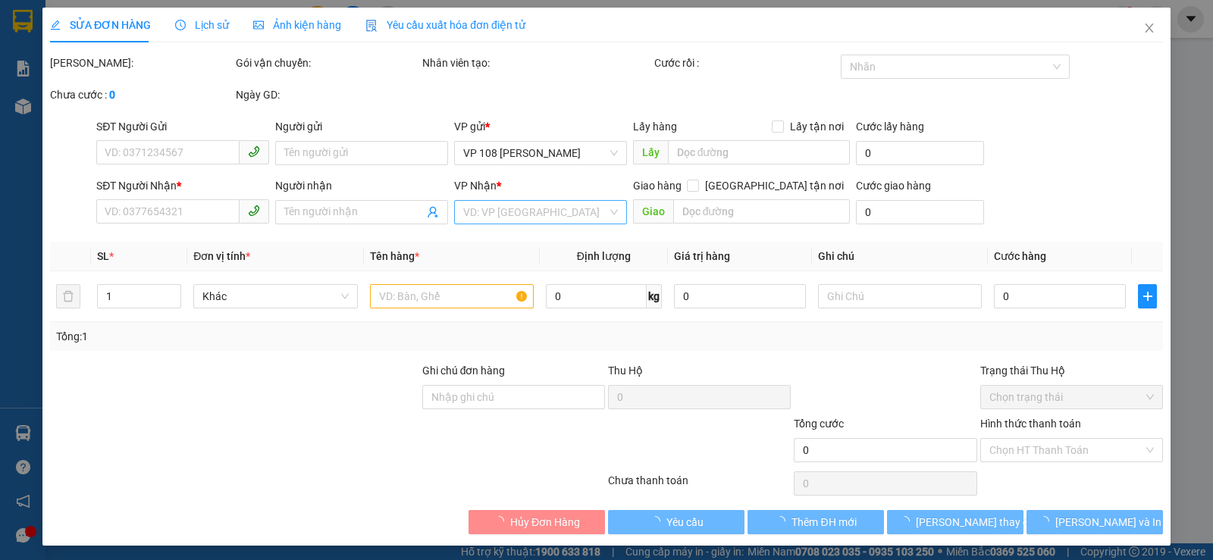
type input "0964919017"
type input "ANH THÁI"
type input "0935555936"
type input "ANH PHÚ"
type input "846 TRƯỜNG SA, PHƯỜNG NHIÊU LỘC Q3 TP.HCM"
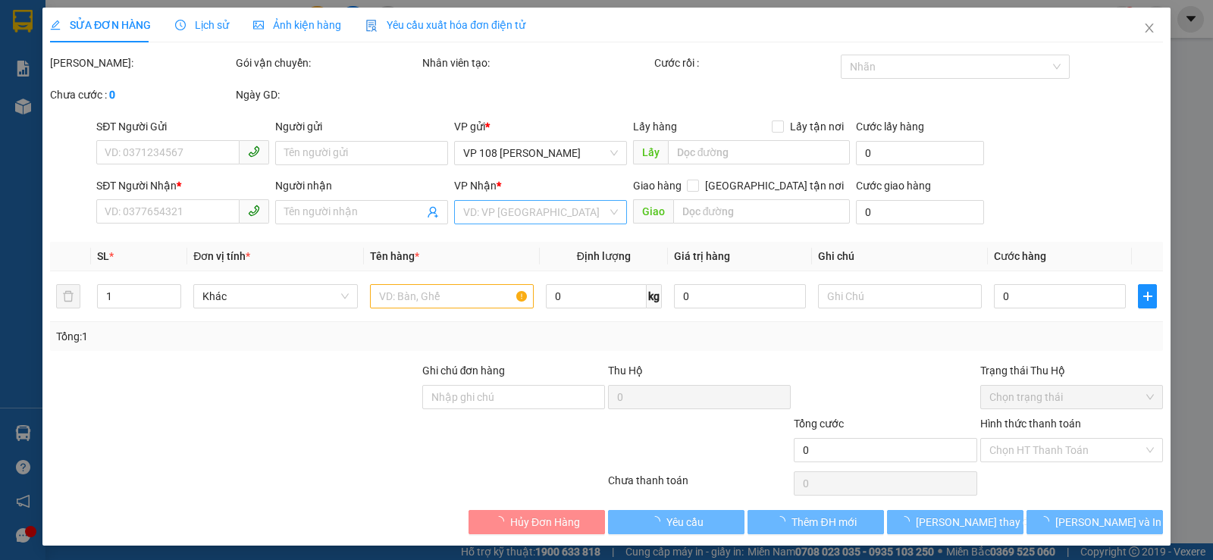
type input "40.000"
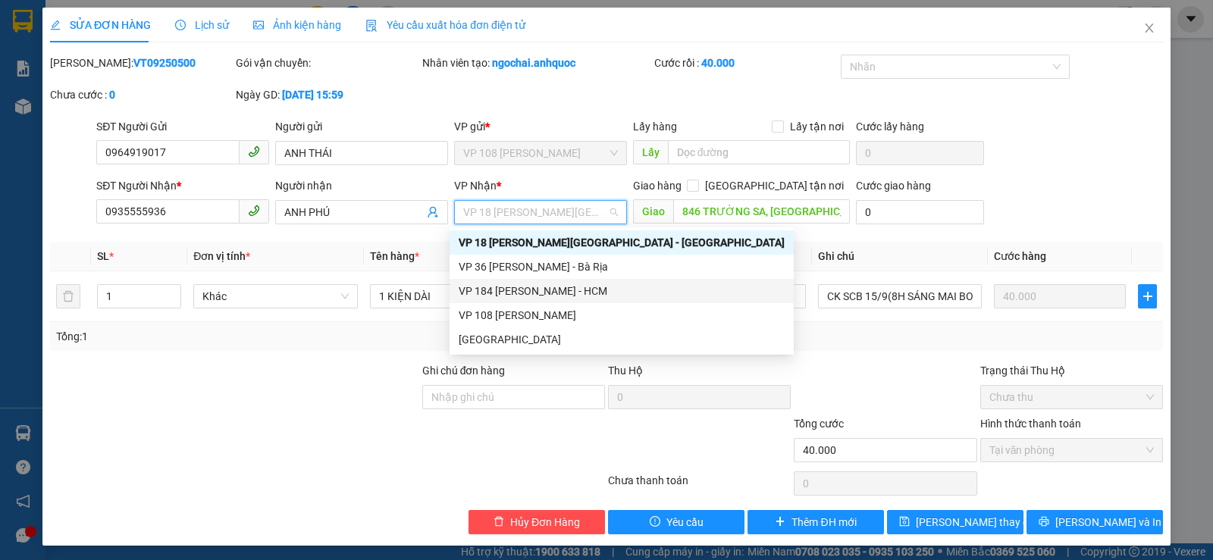
click at [506, 296] on div "VP 184 [PERSON_NAME] - HCM" at bounding box center [622, 291] width 326 height 17
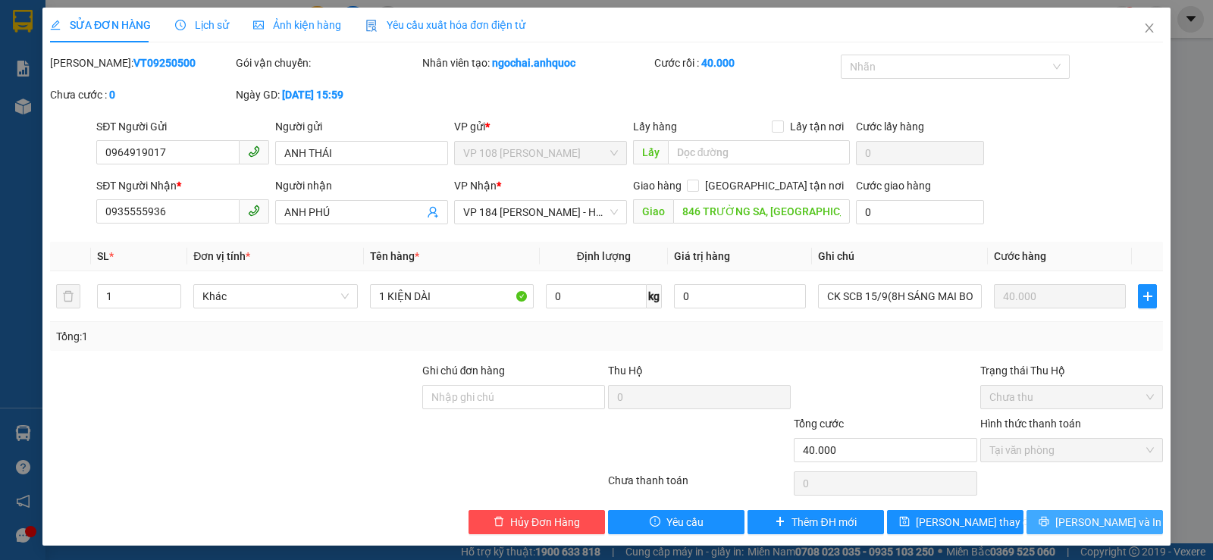
click at [1033, 512] on button "[PERSON_NAME] và In" at bounding box center [1094, 522] width 136 height 24
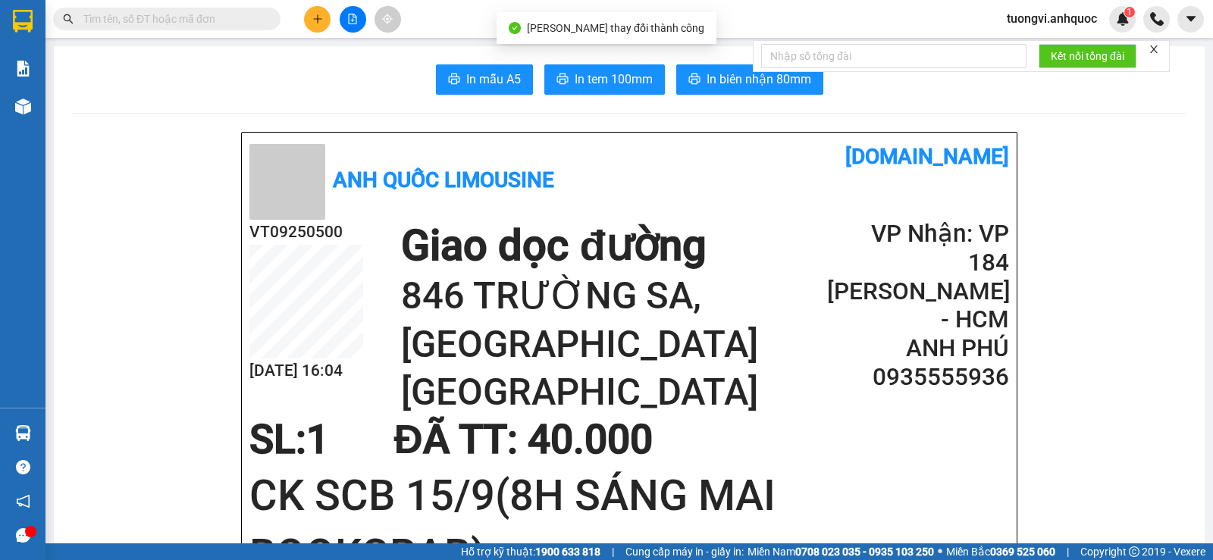
click at [84, 88] on div "In mẫu A5 In tem 100mm In biên nhận 80mm" at bounding box center [629, 79] width 1114 height 30
drag, startPoint x: 51, startPoint y: 114, endPoint x: 41, endPoint y: 116, distance: 10.1
click at [42, 116] on section "Kết quả tìm kiếm ( 3 ) Bộ lọc Mã ĐH Trạng thái Món hàng Thu hộ Tổng cước Chưa c…" at bounding box center [606, 280] width 1213 height 560
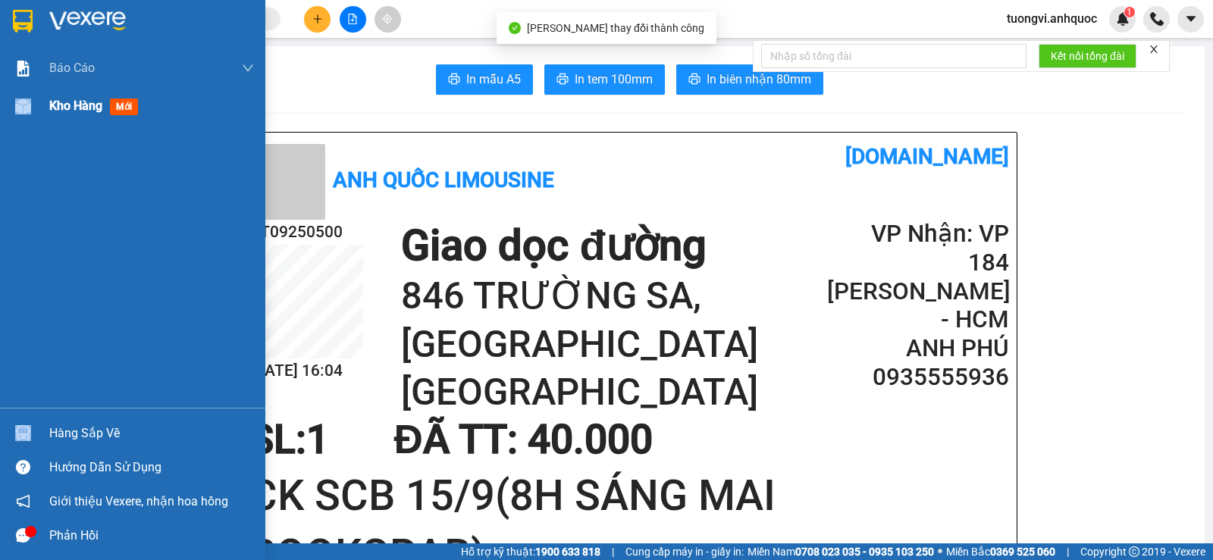
click at [30, 110] on img at bounding box center [23, 107] width 16 height 16
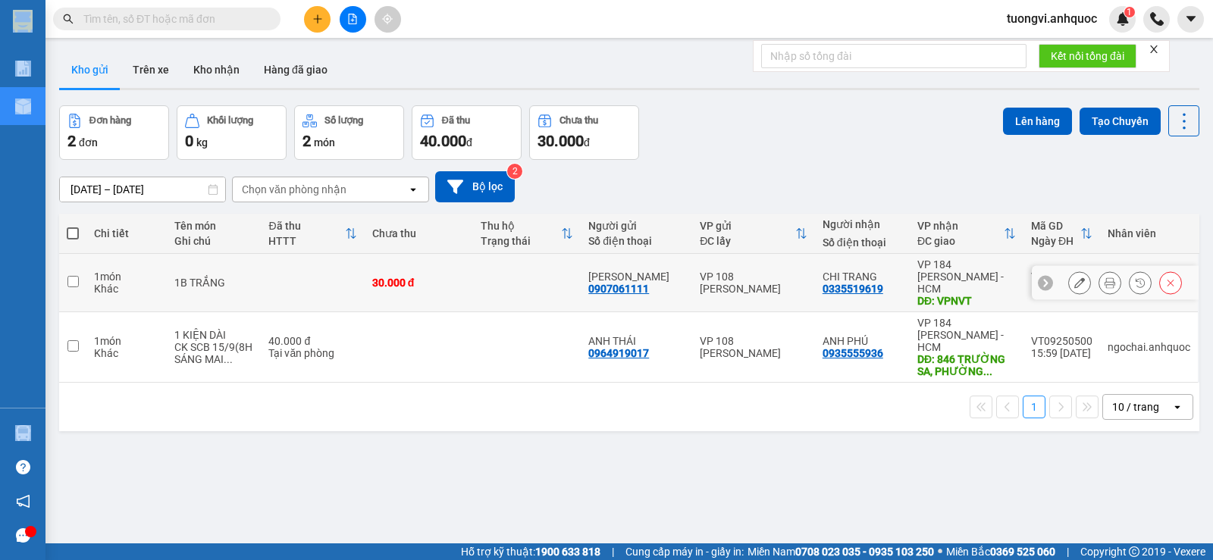
click at [1105, 277] on icon at bounding box center [1110, 282] width 11 height 11
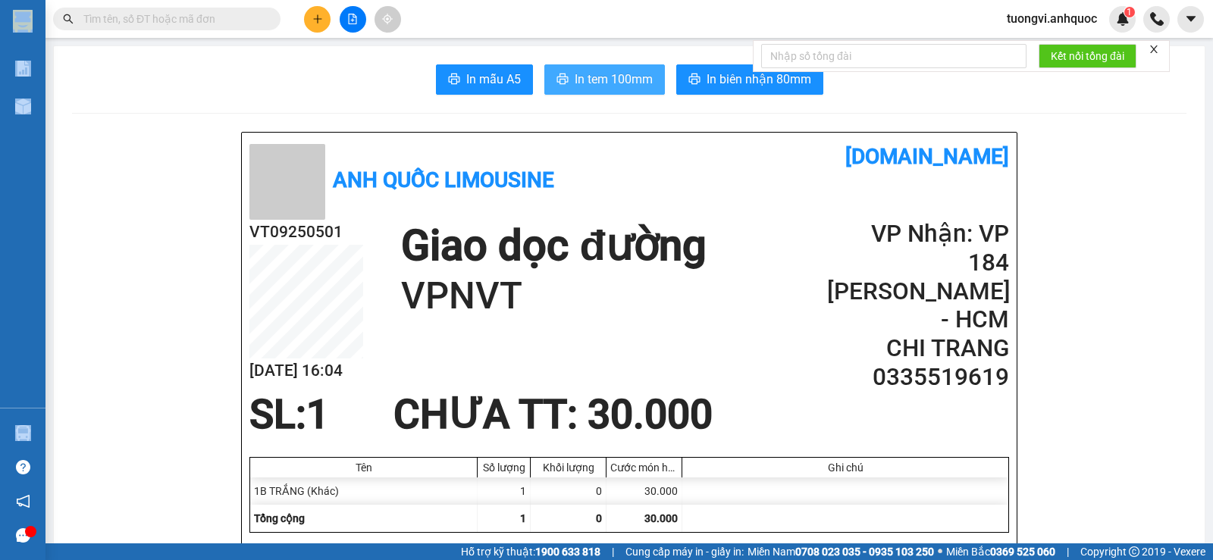
click at [608, 64] on button "In tem 100mm" at bounding box center [604, 79] width 121 height 30
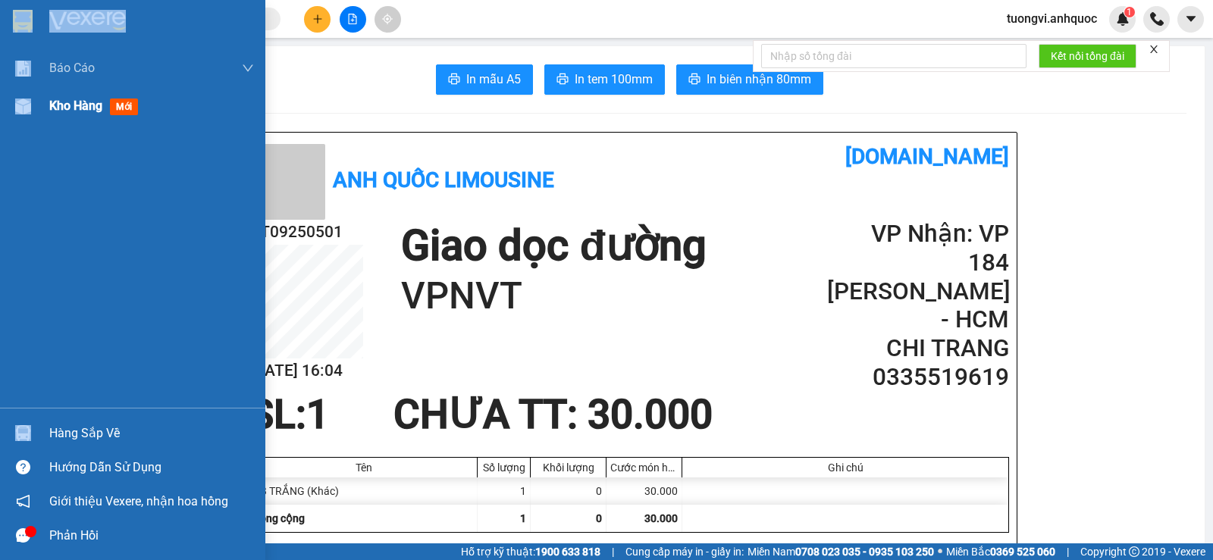
click at [64, 116] on div "Kho hàng mới" at bounding box center [151, 106] width 205 height 38
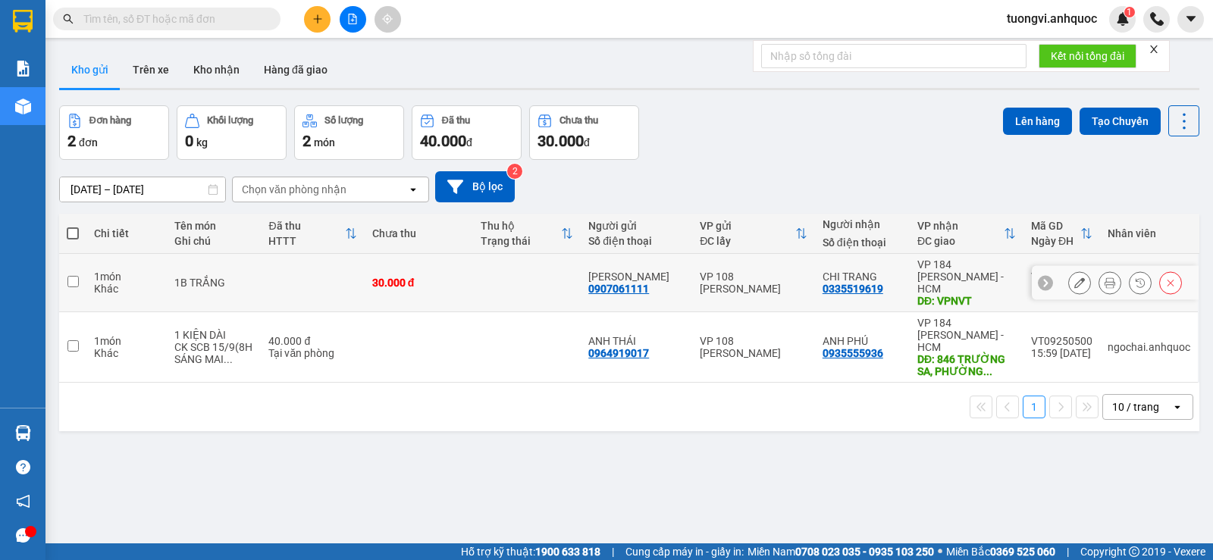
click at [785, 282] on div "VP 108 [PERSON_NAME]" at bounding box center [753, 283] width 107 height 24
checkbox input "true"
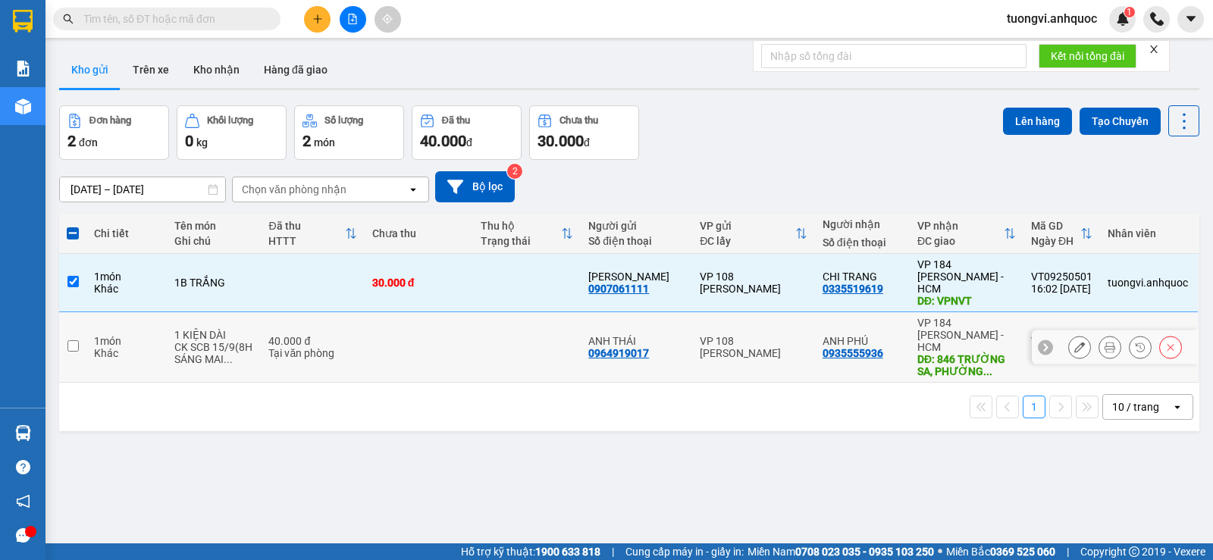
click at [782, 312] on td "VP 108 [PERSON_NAME]" at bounding box center [753, 347] width 122 height 71
checkbox input "true"
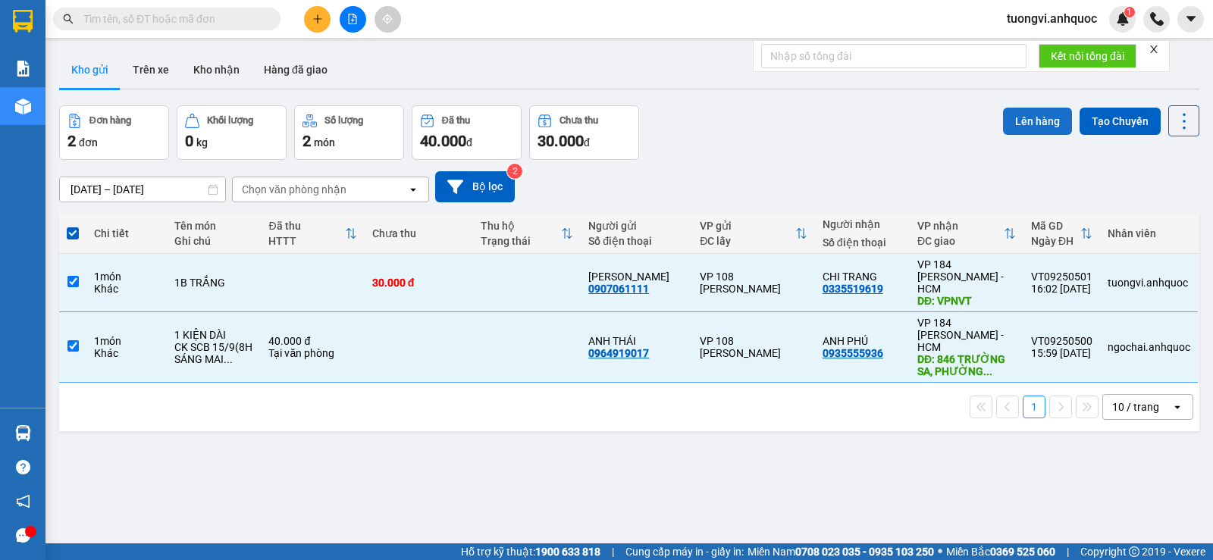
click at [1049, 116] on button "Lên hàng" at bounding box center [1037, 121] width 69 height 27
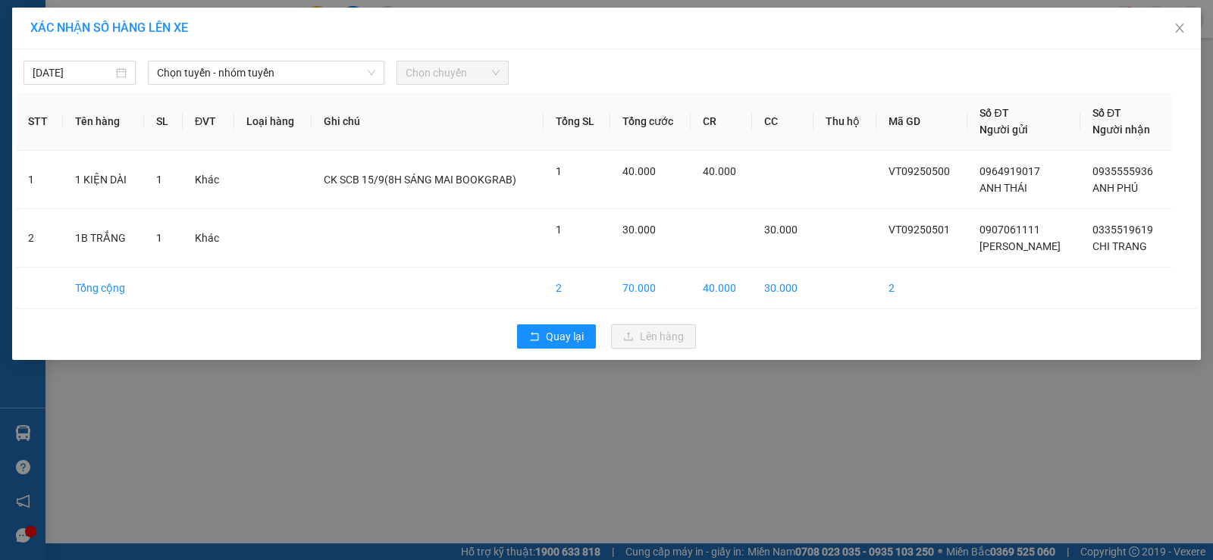
click at [224, 85] on div "15/09/2025 Chọn tuyến - nhóm tuyến Chọn chuyến STT Tên hàng SL ĐVT Loại hàng Gh…" at bounding box center [606, 204] width 1189 height 311
click at [230, 74] on span "Chọn tuyến - nhóm tuyến" at bounding box center [266, 72] width 218 height 23
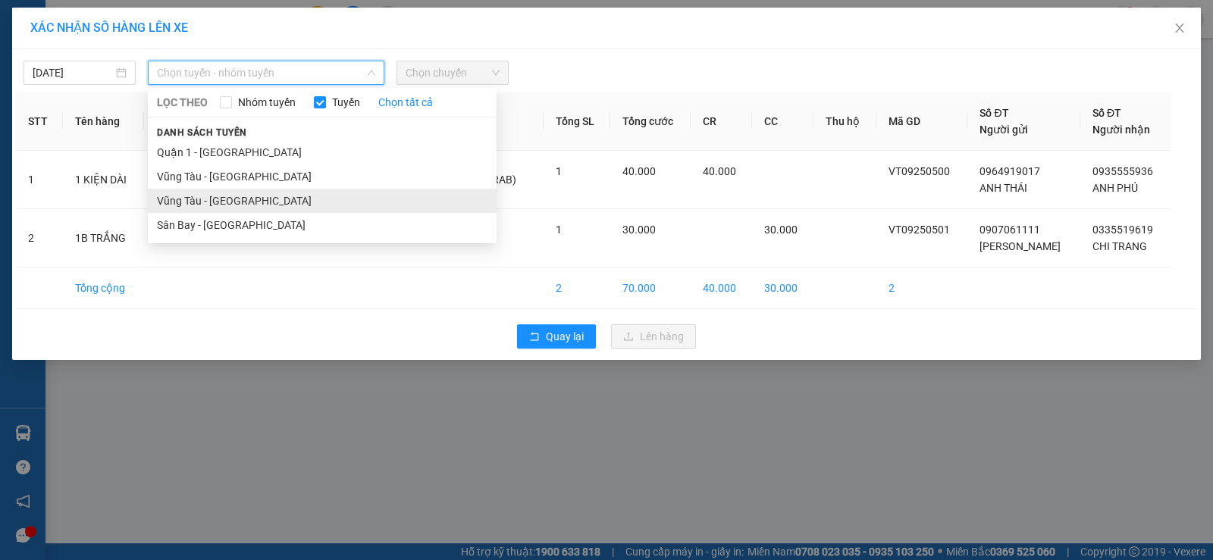
click at [233, 198] on li "Vũng Tàu - [GEOGRAPHIC_DATA]" at bounding box center [322, 201] width 349 height 24
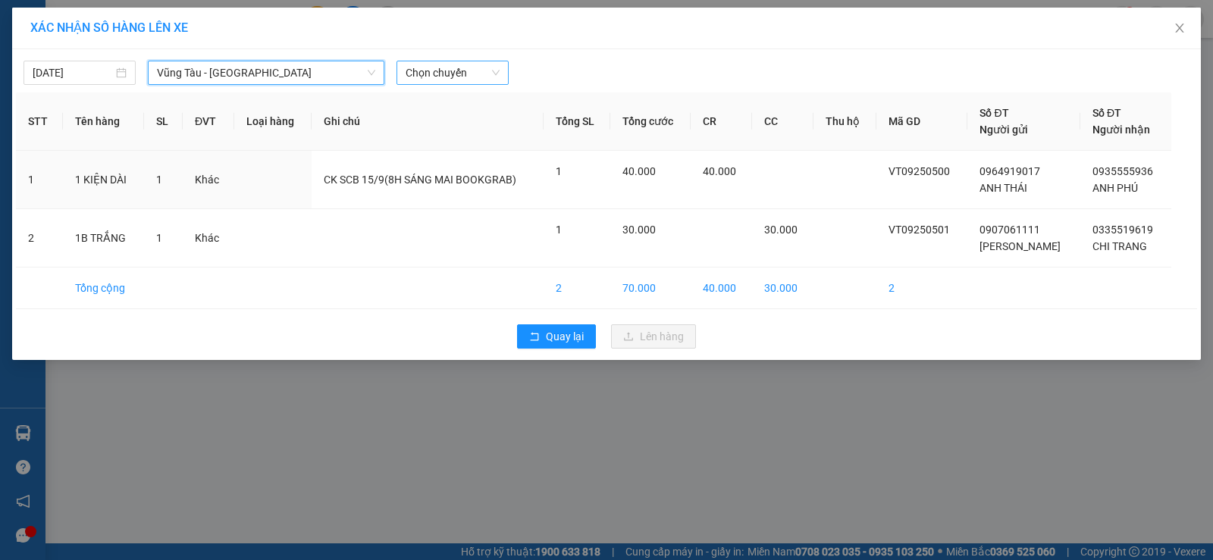
click at [449, 67] on span "Chọn chuyến" at bounding box center [453, 72] width 94 height 23
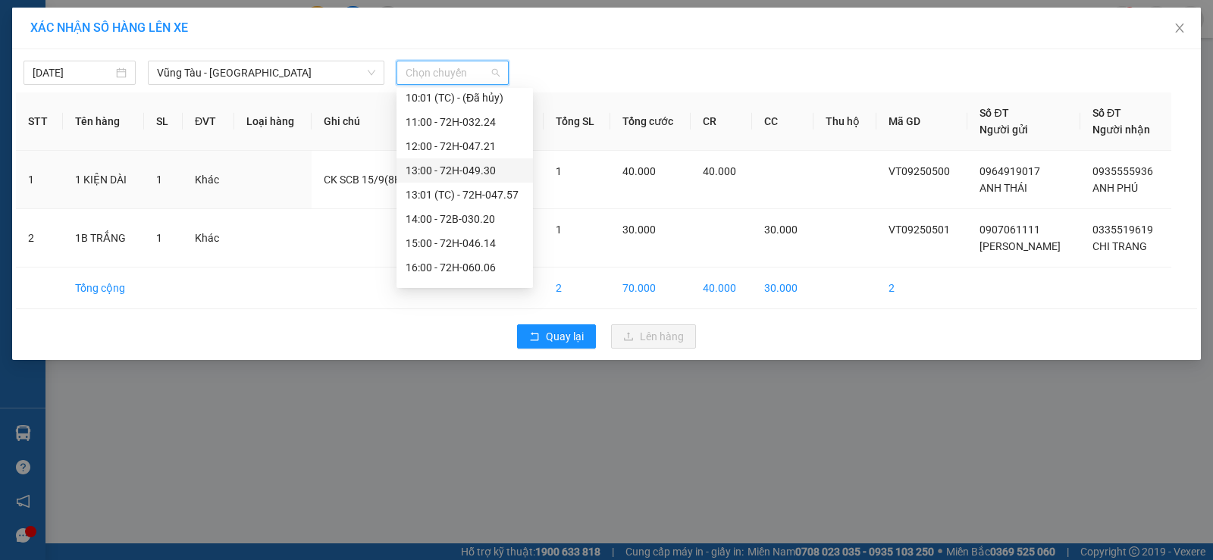
scroll to position [437, 0]
click at [462, 221] on div "17:00 - 72H-068.03" at bounding box center [465, 224] width 118 height 17
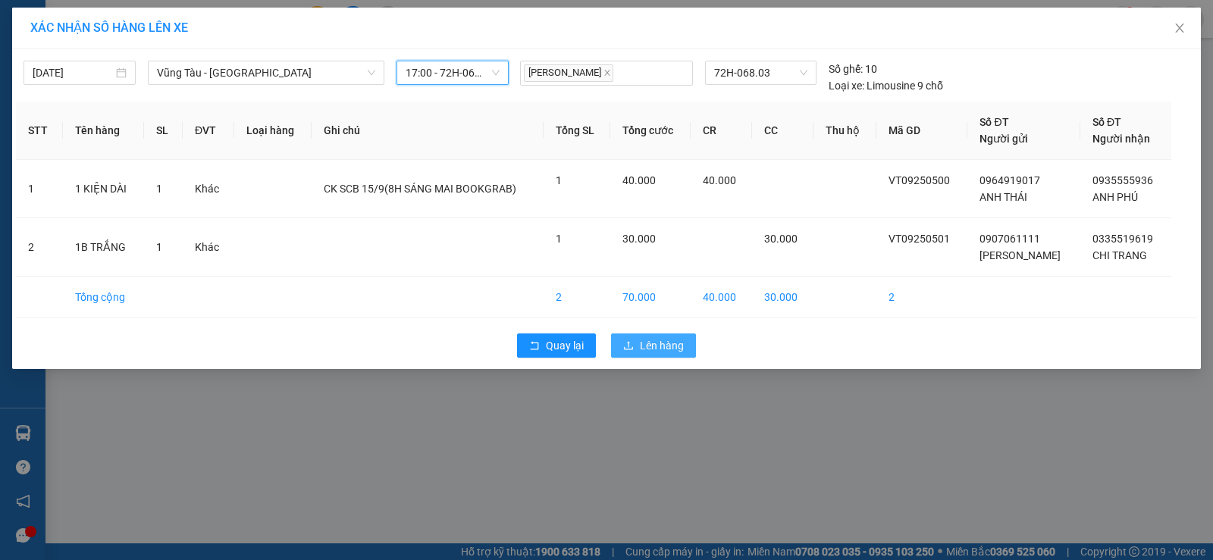
click at [650, 346] on span "Lên hàng" at bounding box center [662, 345] width 44 height 17
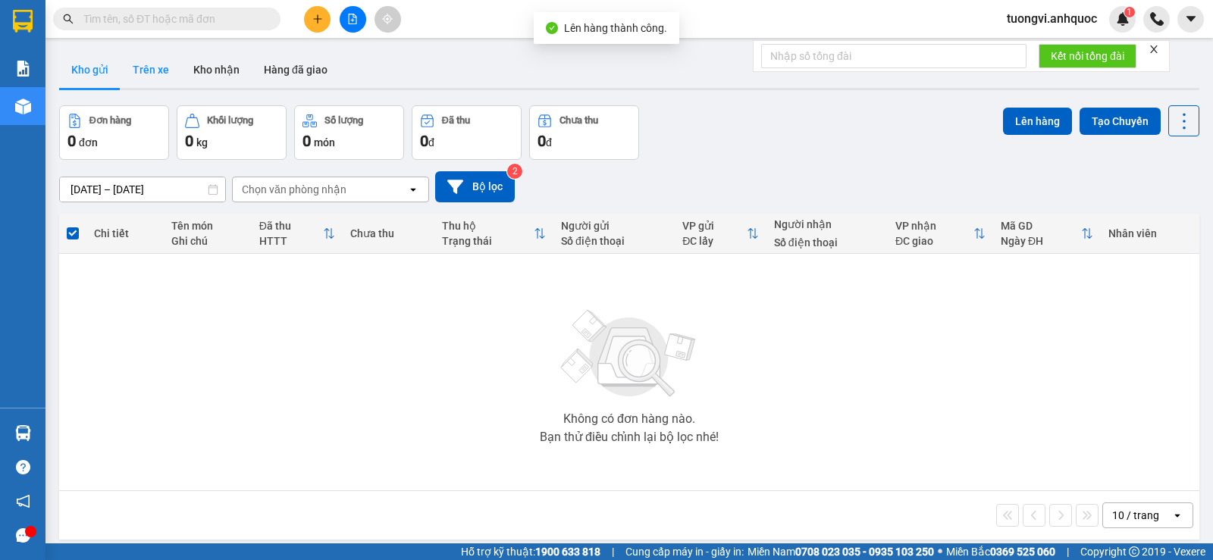
click at [141, 73] on button "Trên xe" at bounding box center [151, 70] width 61 height 36
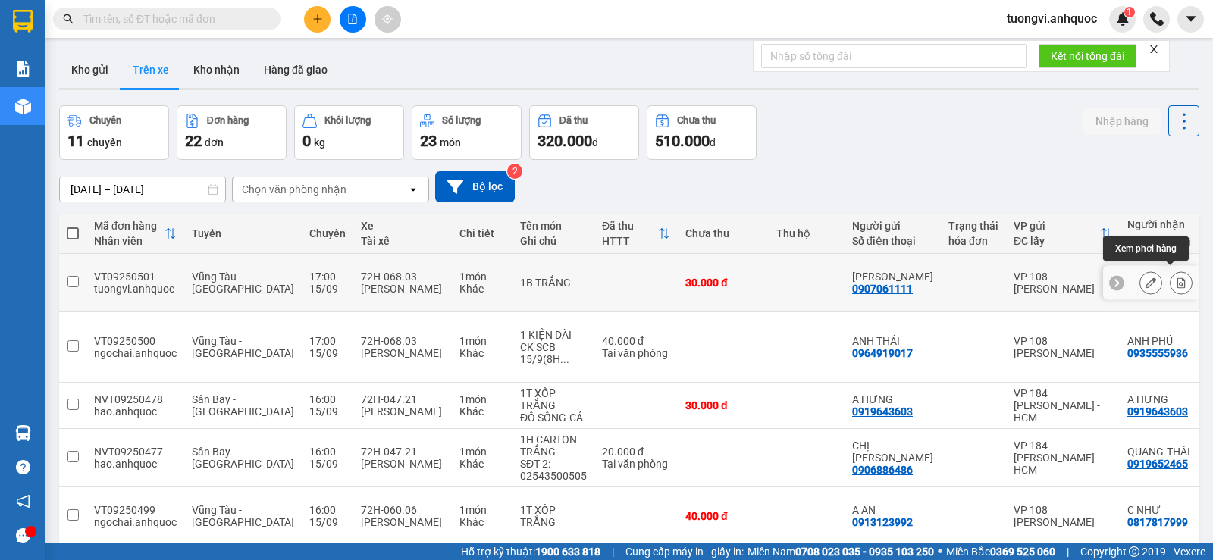
click at [1177, 281] on button at bounding box center [1181, 283] width 21 height 27
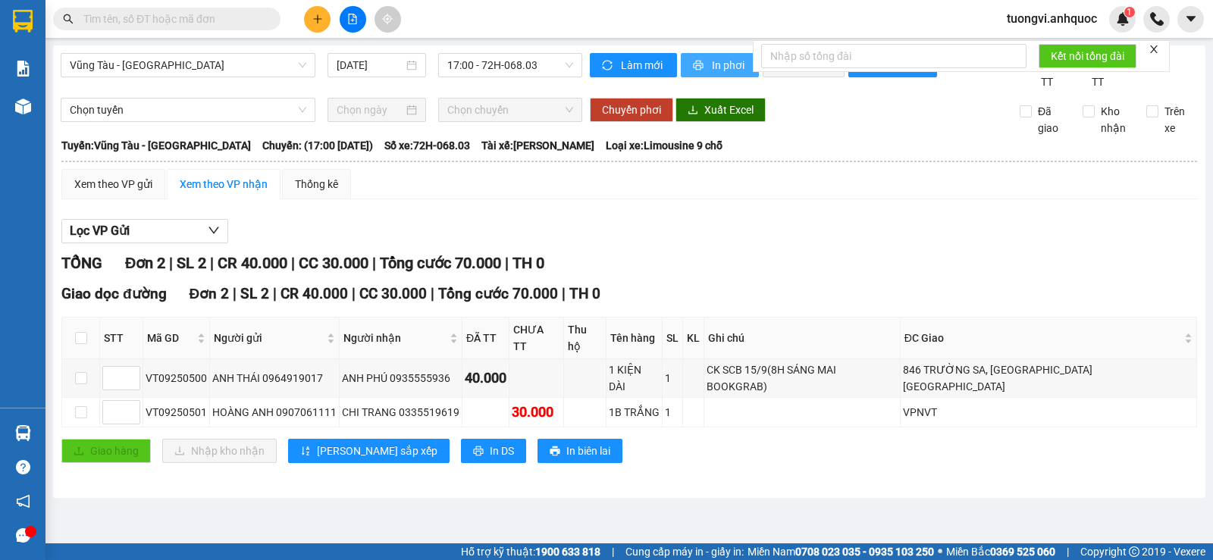
click at [706, 59] on button "In phơi" at bounding box center [720, 65] width 78 height 24
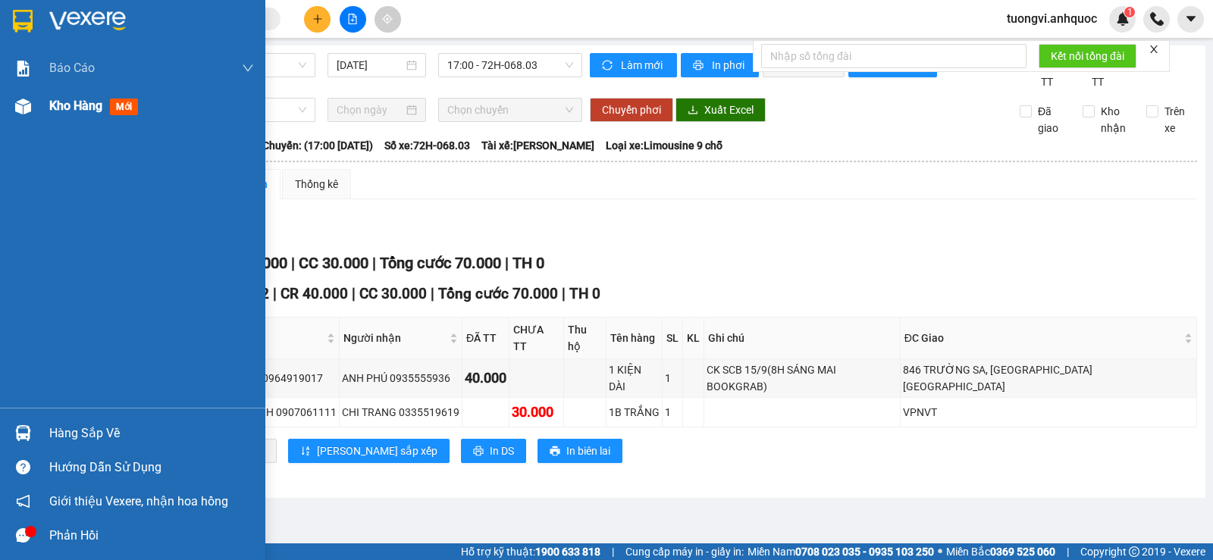
click at [34, 111] on div at bounding box center [23, 106] width 27 height 27
click at [42, 106] on div "Kho hàng mới" at bounding box center [132, 106] width 265 height 38
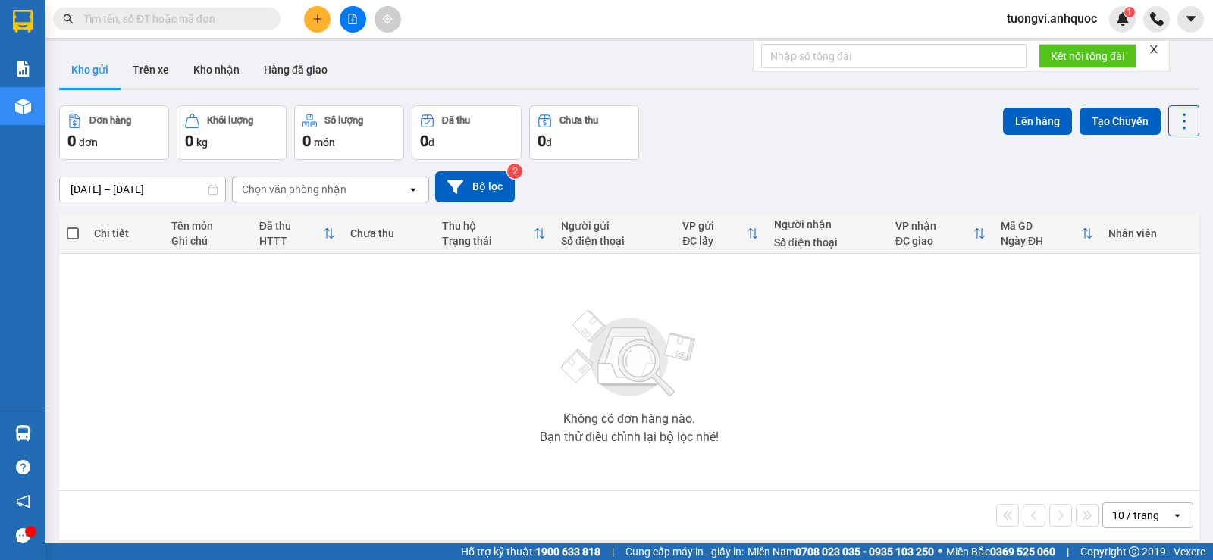
drag, startPoint x: 152, startPoint y: 62, endPoint x: 146, endPoint y: 22, distance: 40.6
click at [152, 62] on button "Trên xe" at bounding box center [151, 70] width 61 height 36
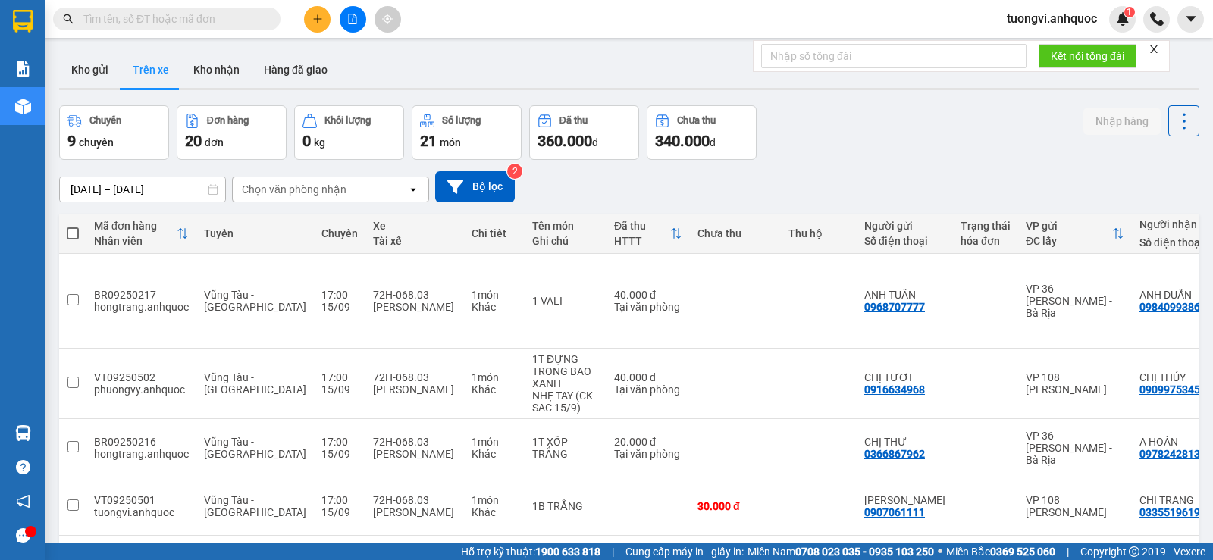
click at [315, 31] on button at bounding box center [317, 19] width 27 height 27
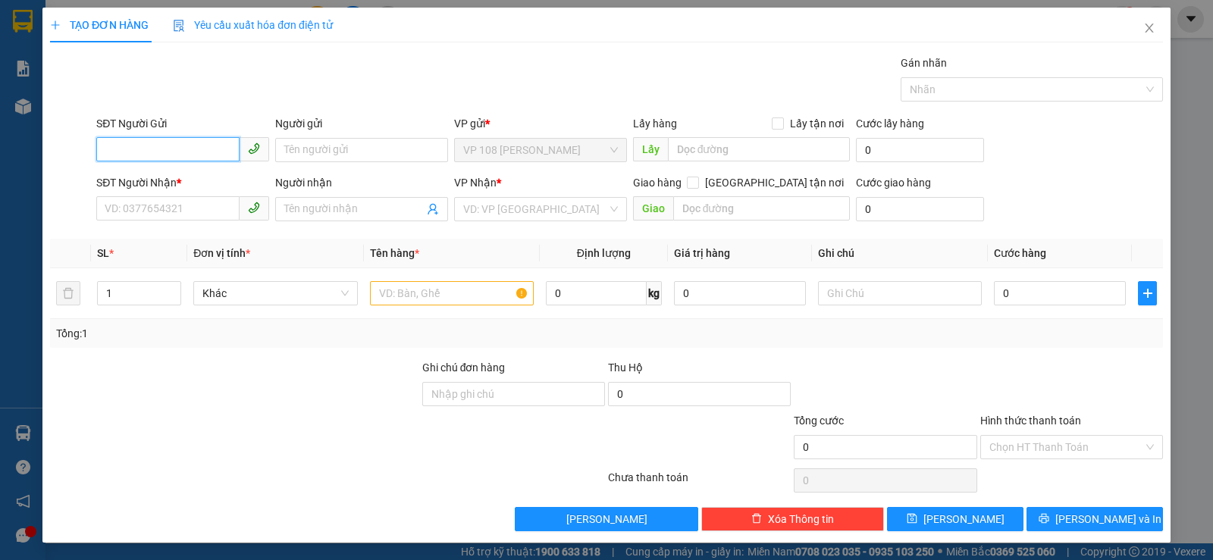
click at [221, 142] on input "SĐT Người Gửi" at bounding box center [167, 149] width 143 height 24
click at [213, 181] on div "0902183987 - [PERSON_NAME]" at bounding box center [181, 180] width 153 height 17
type input "0902183987"
type input "C QUỲNH"
type input "0907022524"
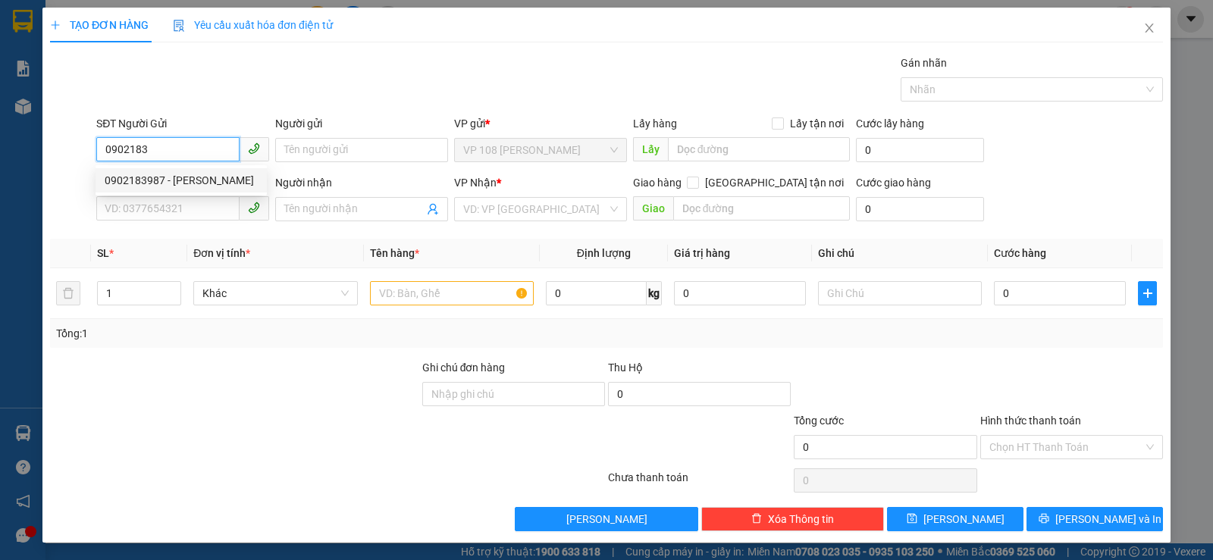
type input "MANA FOOD"
type input "VP184"
type input "TM 9/9 VP184 HẢO"
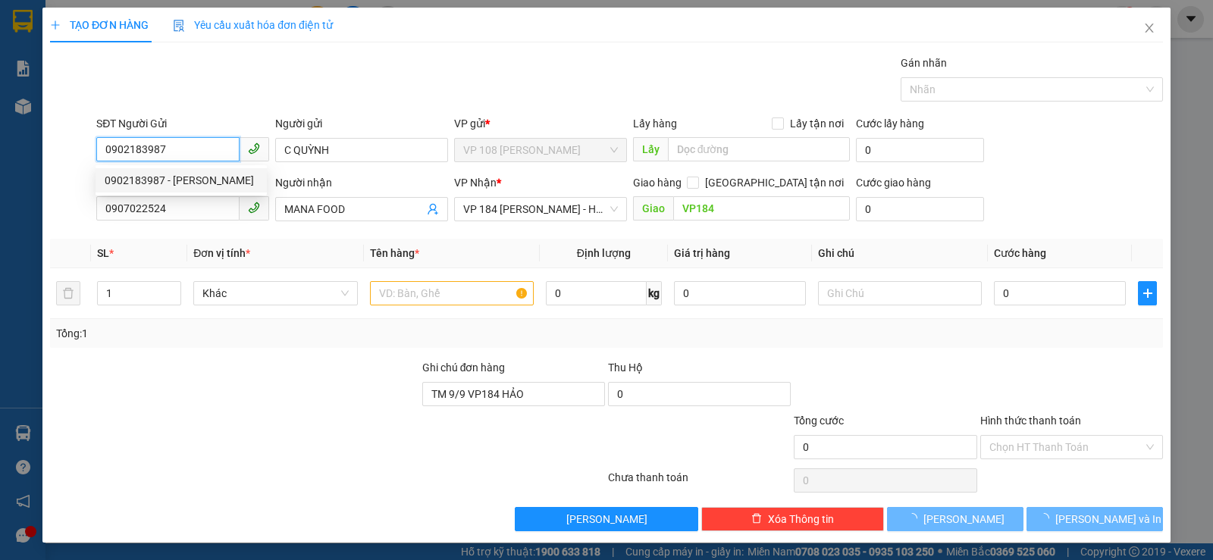
type input "60.000"
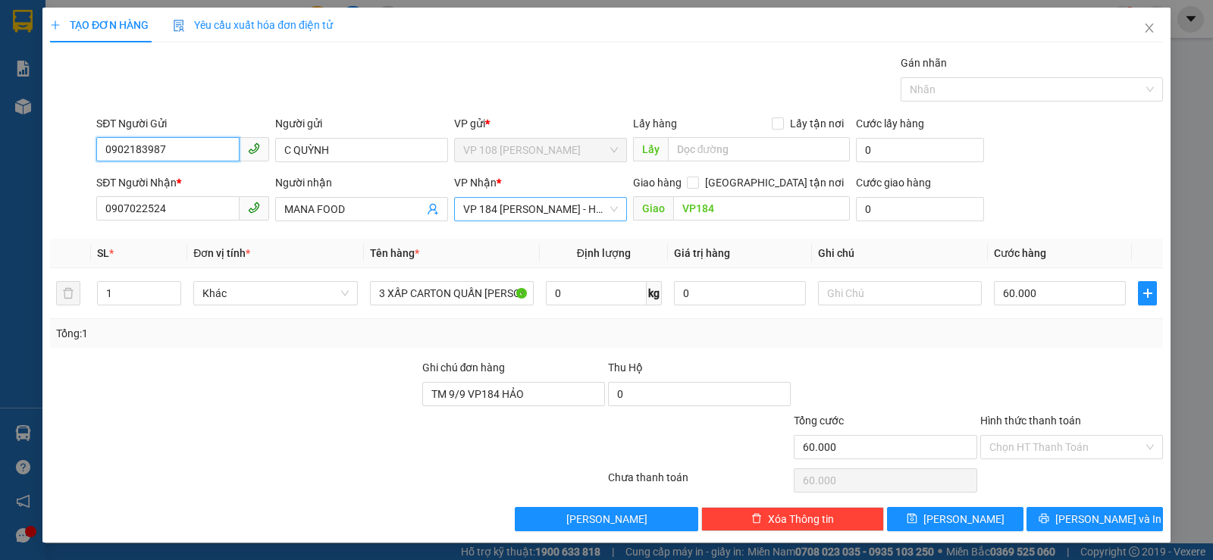
click at [503, 210] on span "VP 184 [PERSON_NAME] - HCM" at bounding box center [540, 209] width 155 height 23
type input "0902183987"
click at [505, 210] on span "VP 184 [PERSON_NAME] - HCM" at bounding box center [540, 209] width 155 height 23
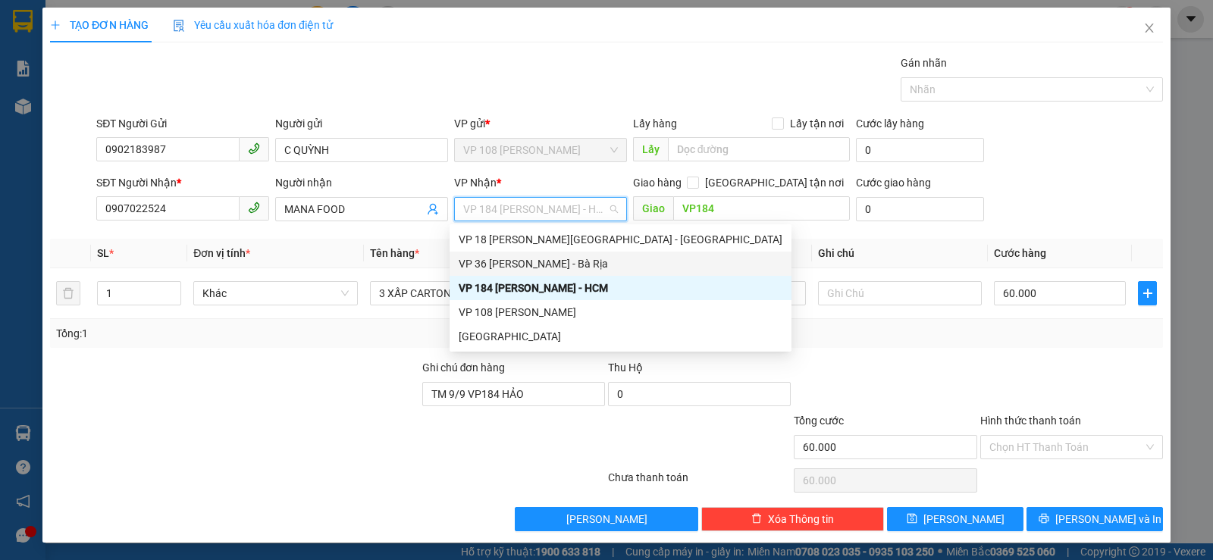
click at [553, 261] on div "VP 36 [PERSON_NAME] - Bà Rịa" at bounding box center [621, 263] width 324 height 17
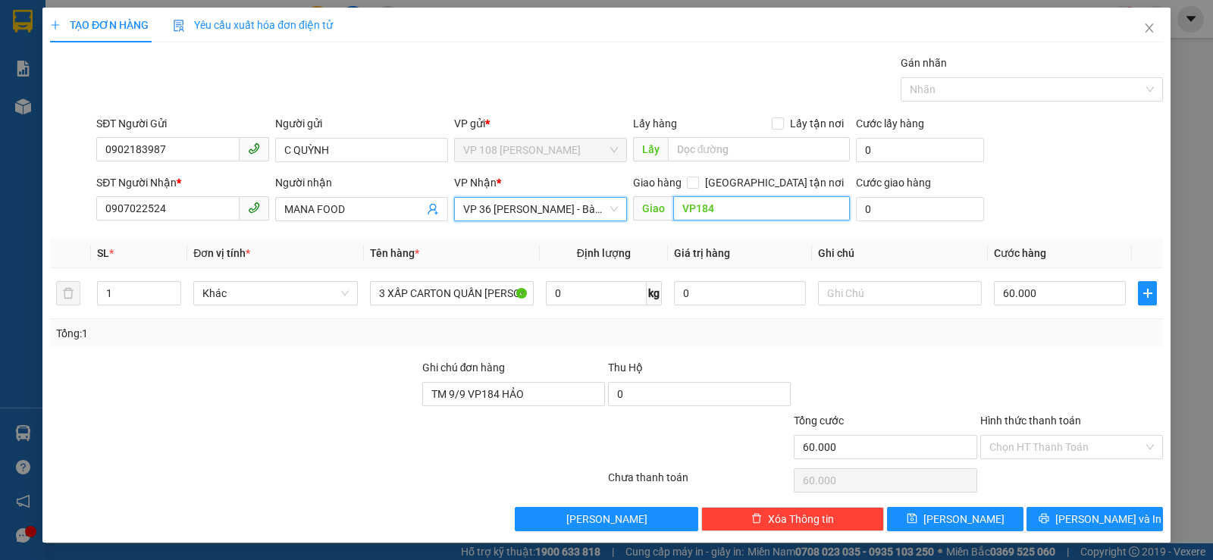
click at [673, 205] on input "VP184" at bounding box center [761, 208] width 177 height 24
type input "VPBR"
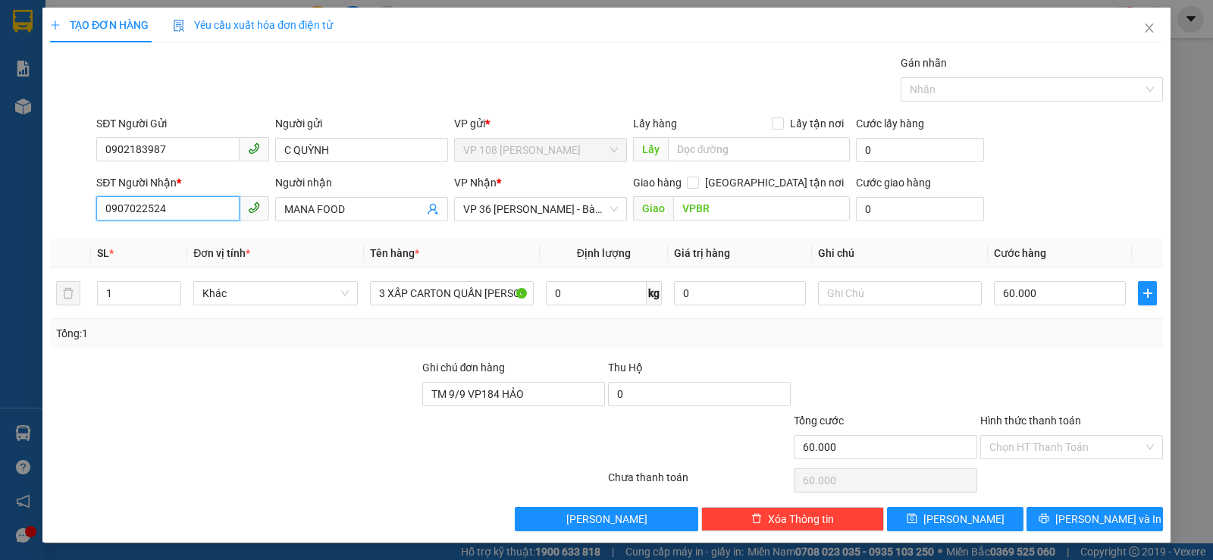
click at [188, 215] on input "0907022524" at bounding box center [167, 208] width 143 height 24
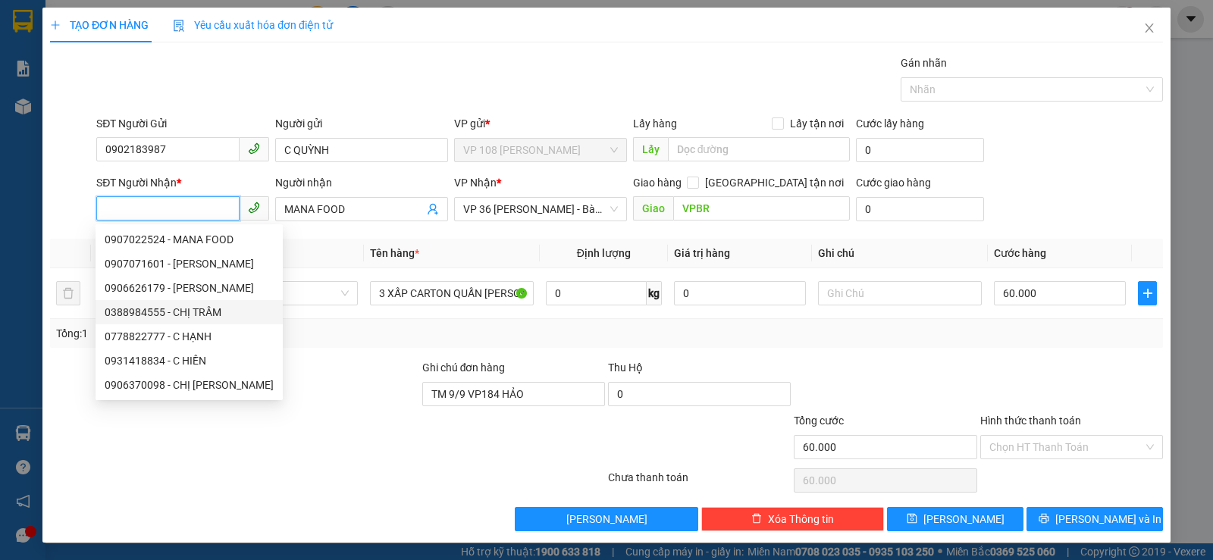
click at [173, 306] on div "0388984555 - CHỊ TRÂM" at bounding box center [189, 312] width 169 height 17
type input "0388984555"
type input "CHỊ TRÂM"
type input "VPBR"
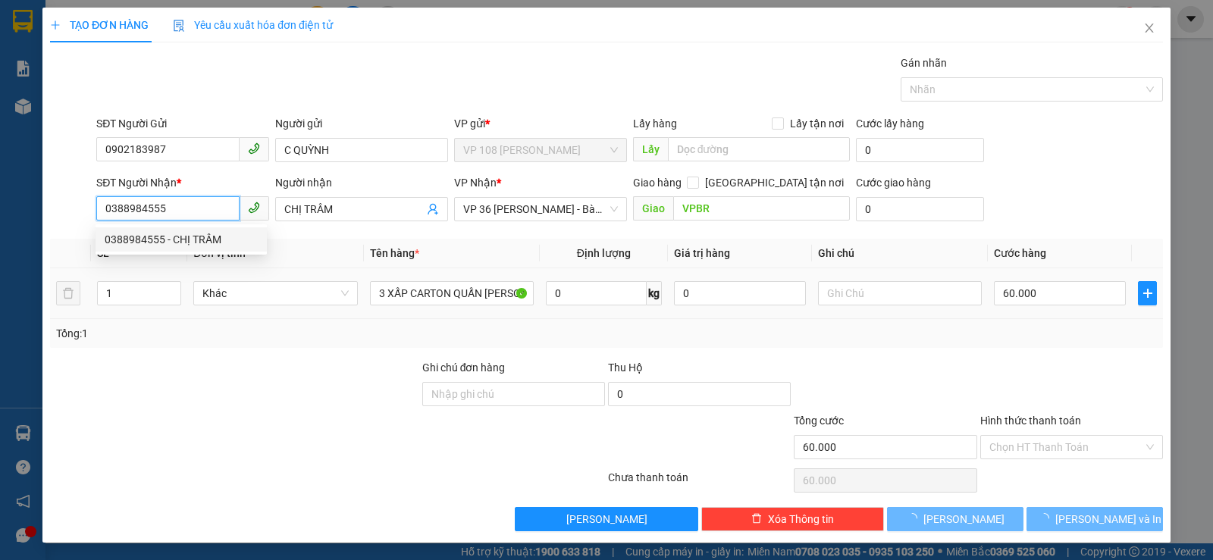
type input "40.000"
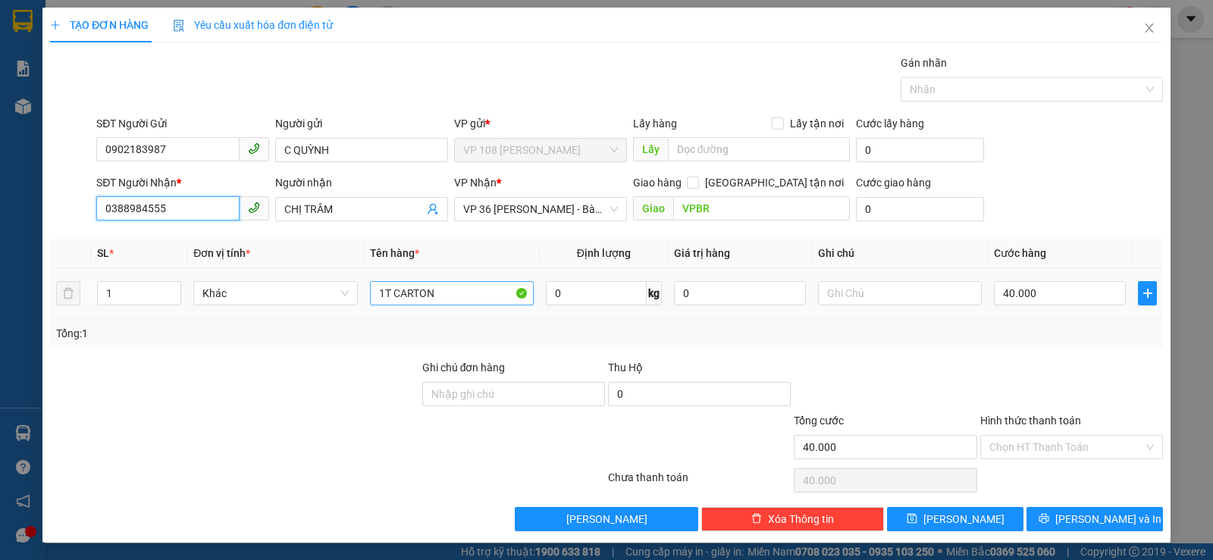
type input "0388984555"
click at [405, 302] on input "1T CARTON" at bounding box center [452, 293] width 164 height 24
drag, startPoint x: 390, startPoint y: 295, endPoint x: 563, endPoint y: 292, distance: 173.6
click at [563, 292] on tr "1 Khác 1T CARTON 0 kg 0 40.000" at bounding box center [606, 293] width 1113 height 51
type input "1T XỐP TRẮNG"
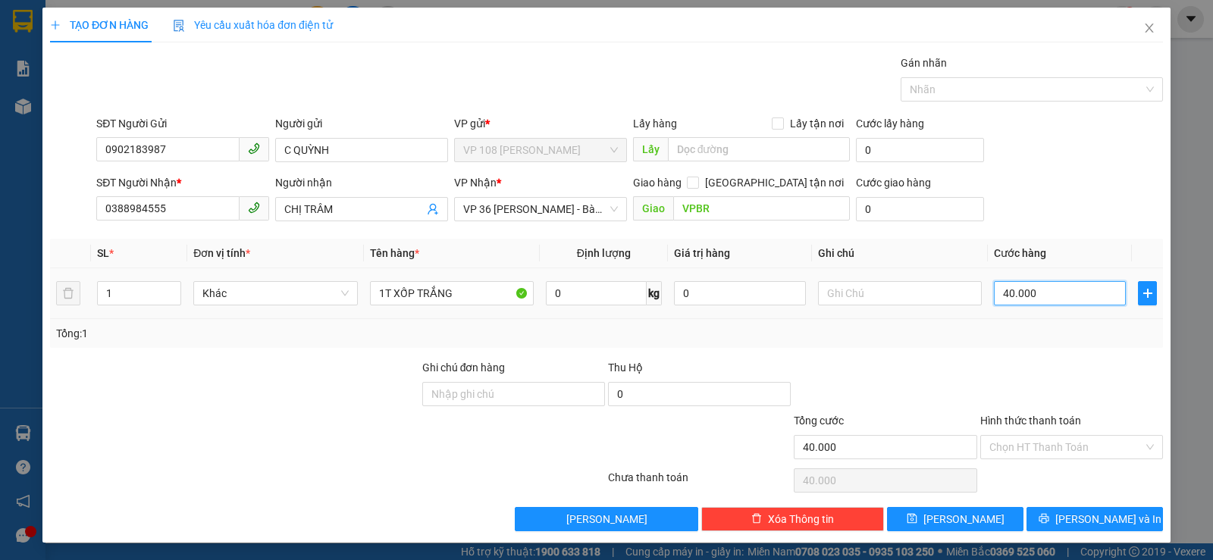
click at [1036, 283] on input "40.000" at bounding box center [1060, 293] width 132 height 24
type input "5"
type input "50"
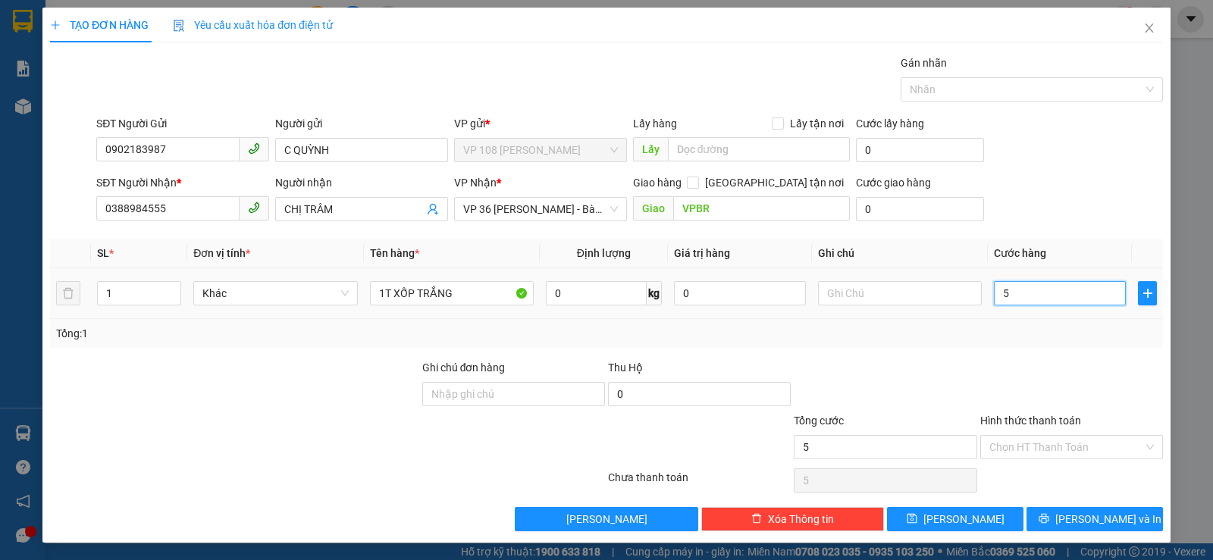
type input "50"
type input "500"
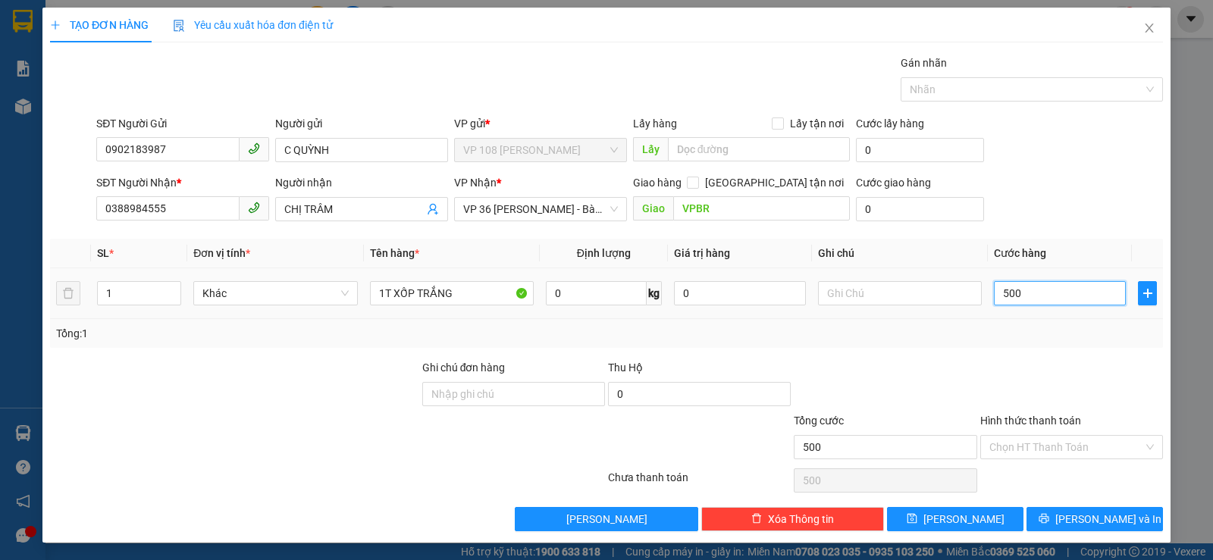
type input "5.000"
type input "50.000"
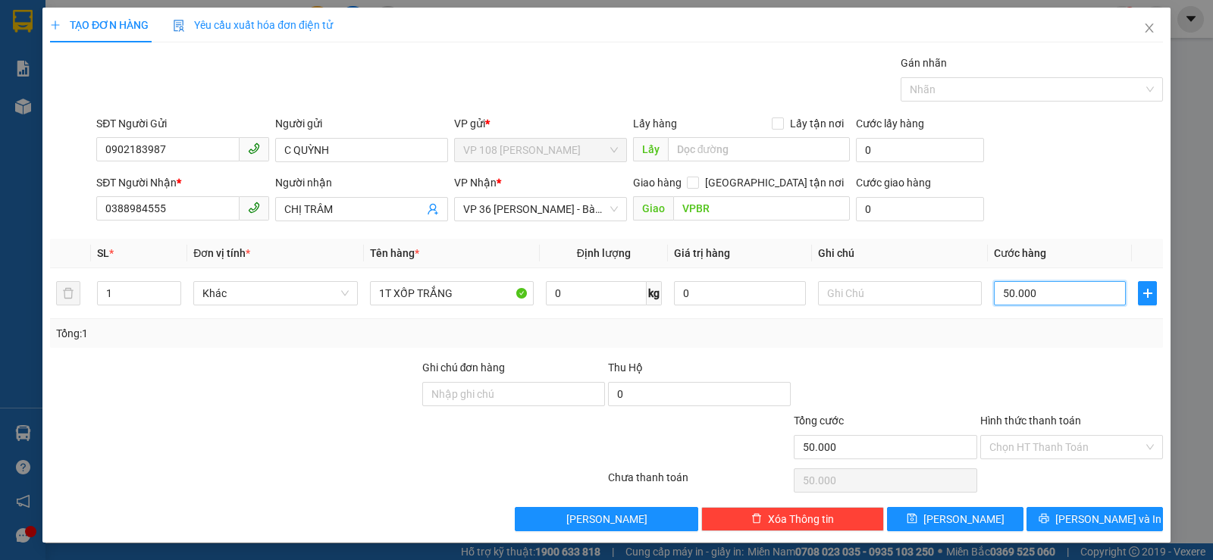
type input "50.000"
click at [1011, 221] on div "SĐT Người Nhận * 0388984555 Người nhận CHỊ TRÂM VP Nhận * VP 36 Lê Thành Duy - …" at bounding box center [629, 200] width 1073 height 53
click at [1047, 446] on input "Hình thức thanh toán" at bounding box center [1066, 447] width 154 height 23
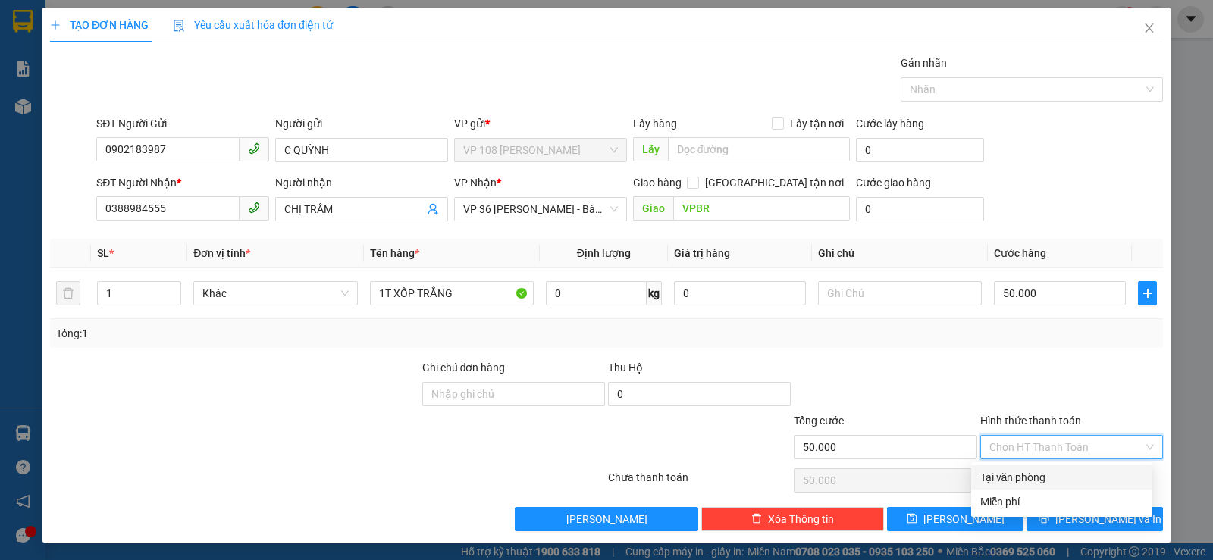
click at [1052, 474] on div "Tại văn phòng" at bounding box center [1061, 477] width 163 height 17
type input "0"
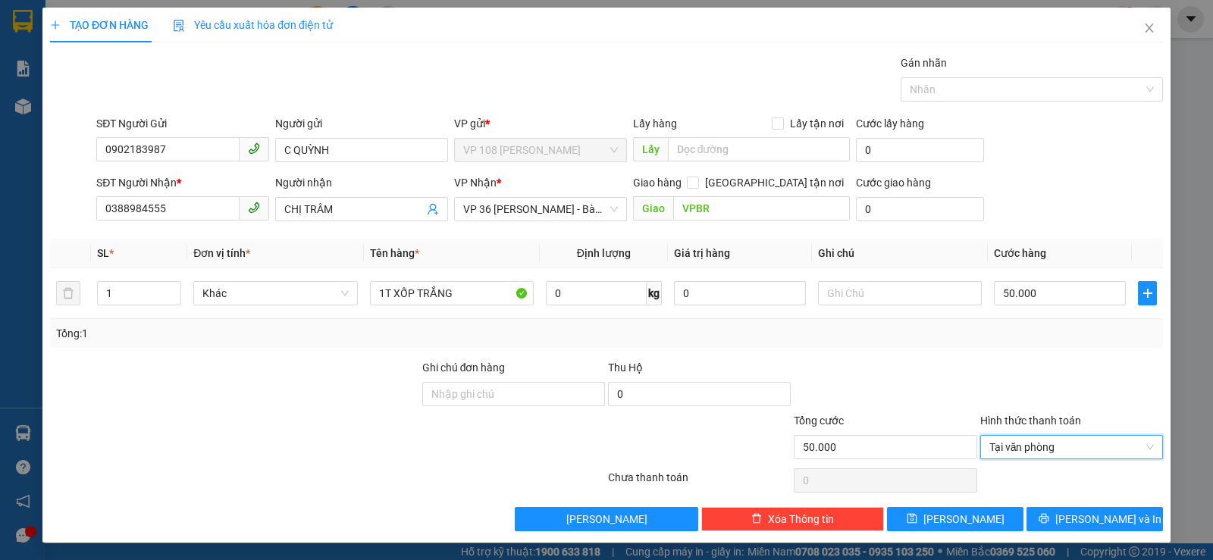
click at [1061, 503] on div "Transit Pickup Surcharge Ids Transit Deliver Surcharge Ids Transit Deliver Surc…" at bounding box center [606, 293] width 1113 height 477
click at [1048, 517] on icon "printer" at bounding box center [1044, 519] width 10 height 10
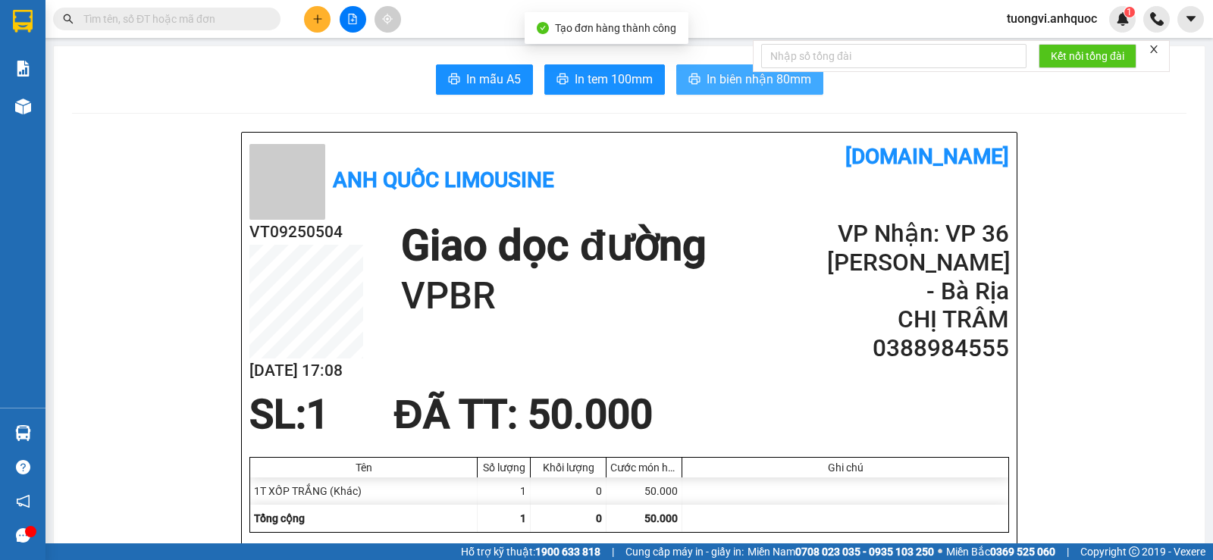
click at [732, 91] on button "In biên nhận 80mm" at bounding box center [749, 79] width 147 height 30
click at [710, 84] on span "In biên nhận 80mm" at bounding box center [759, 79] width 105 height 19
click at [688, 83] on icon "printer" at bounding box center [693, 79] width 11 height 11
click at [718, 83] on span "In biên nhận 80mm" at bounding box center [759, 79] width 105 height 19
click at [980, 487] on div at bounding box center [845, 491] width 326 height 27
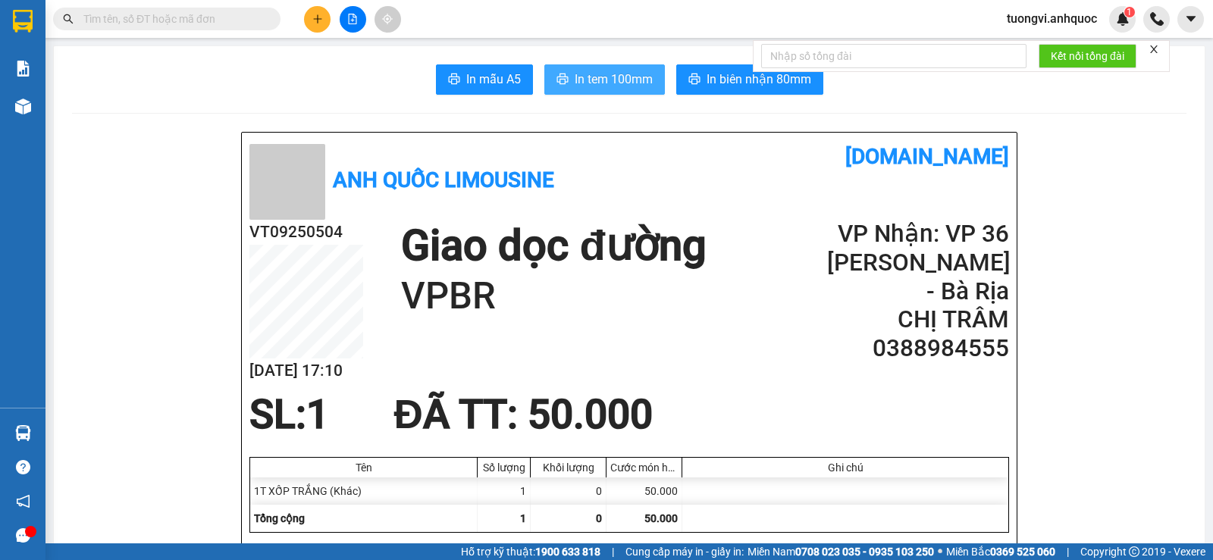
click at [619, 94] on button "In tem 100mm" at bounding box center [604, 79] width 121 height 30
click at [620, 87] on span "In tem 100mm" at bounding box center [614, 79] width 78 height 19
click at [618, 87] on span "In tem 100mm" at bounding box center [614, 79] width 78 height 19
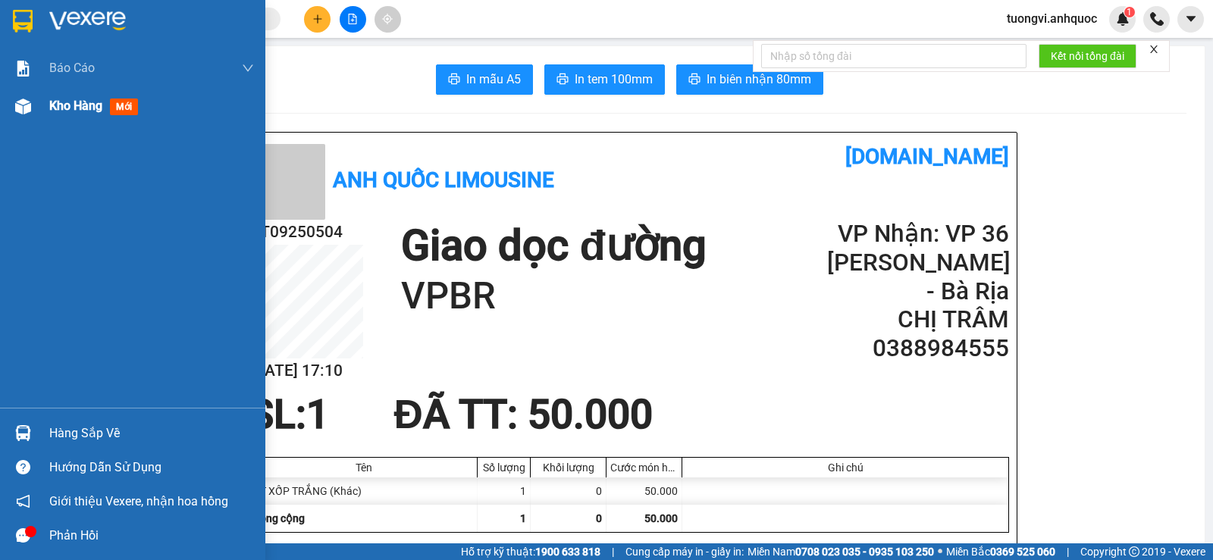
click at [45, 110] on div "Kho hàng mới" at bounding box center [132, 106] width 265 height 38
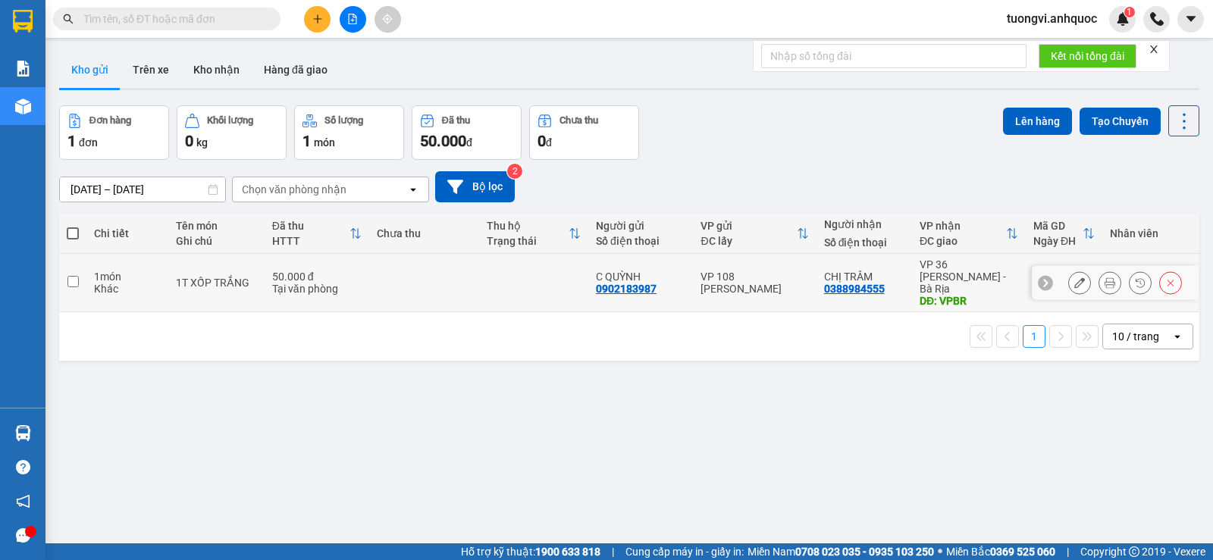
click at [278, 298] on td "50.000 đ Tại văn phòng" at bounding box center [317, 283] width 105 height 58
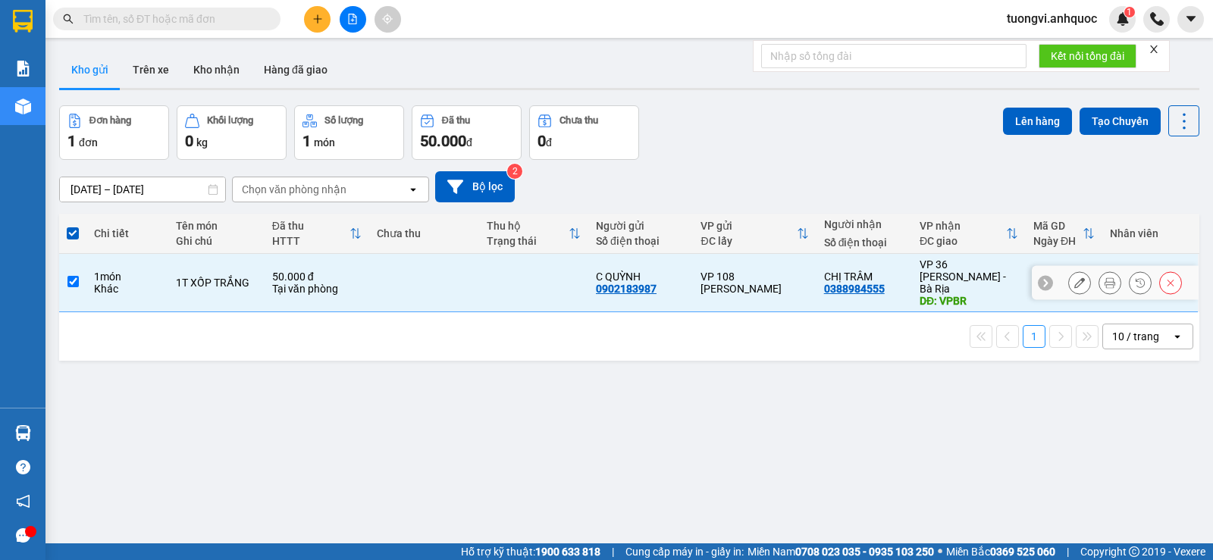
click at [414, 278] on td at bounding box center [423, 283] width 109 height 58
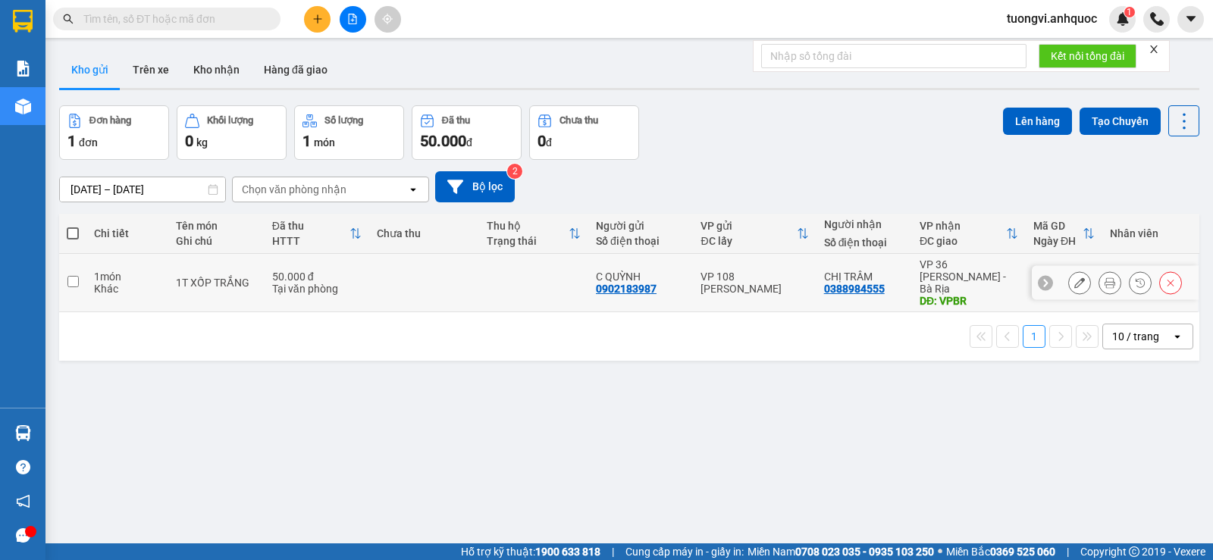
click at [666, 262] on td "C QUỲNH 0902183987" at bounding box center [640, 283] width 105 height 58
checkbox input "true"
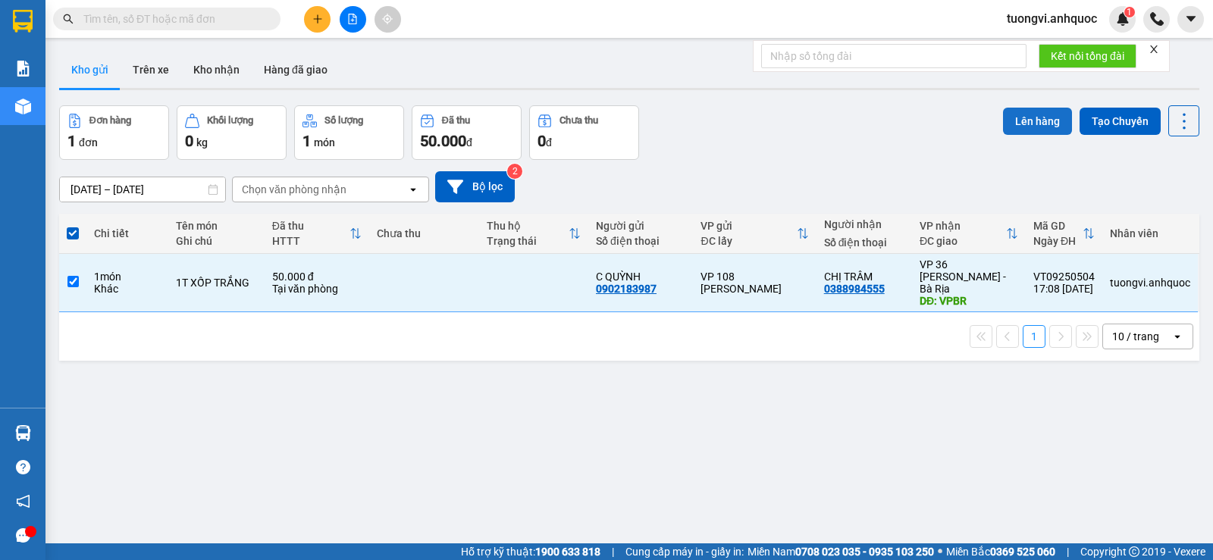
drag, startPoint x: 1006, startPoint y: 123, endPoint x: 997, endPoint y: 123, distance: 9.1
click at [1004, 123] on button "Lên hàng" at bounding box center [1037, 121] width 69 height 27
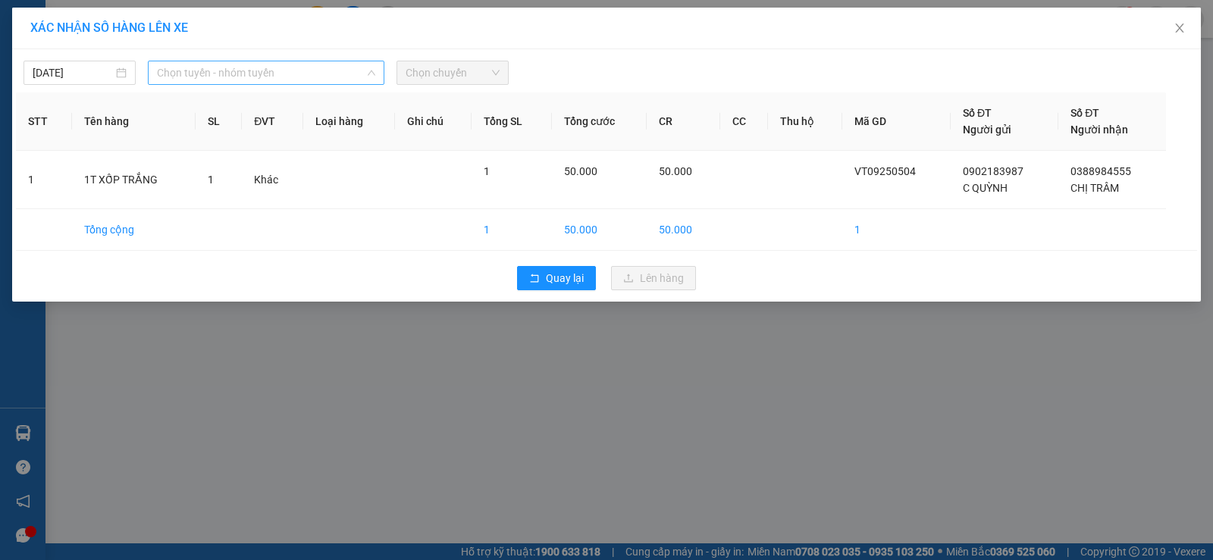
click at [308, 73] on span "Chọn tuyến - nhóm tuyến" at bounding box center [266, 72] width 218 height 23
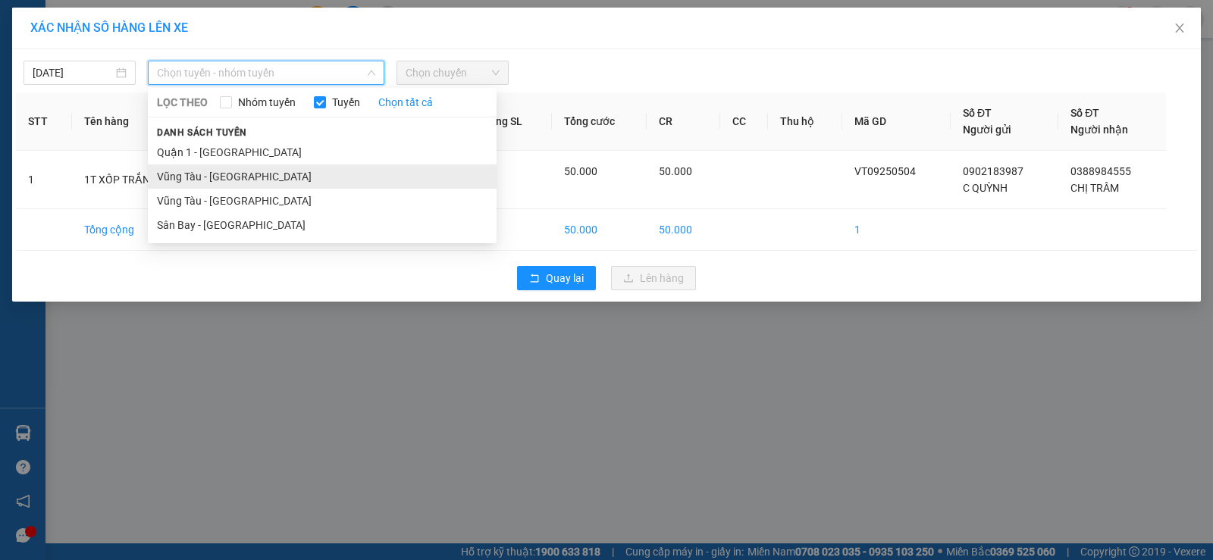
click at [246, 179] on li "Vũng Tàu - Quận 1" at bounding box center [322, 177] width 349 height 24
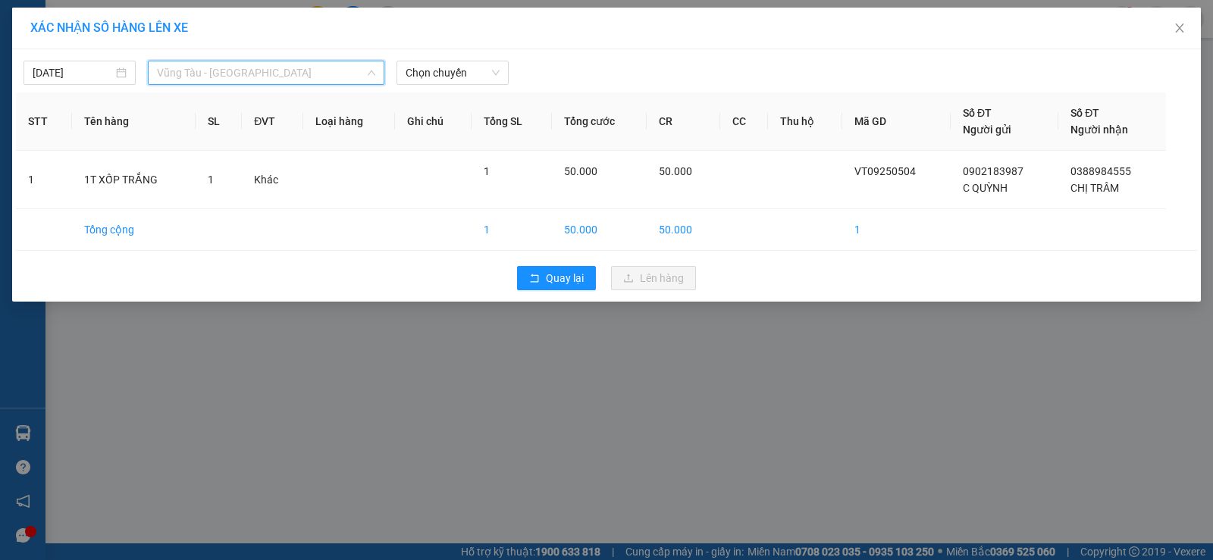
click at [271, 73] on span "Vũng Tàu - Quận 1" at bounding box center [266, 72] width 218 height 23
click at [356, 74] on span "Vũng Tàu - Quận 1" at bounding box center [266, 72] width 218 height 23
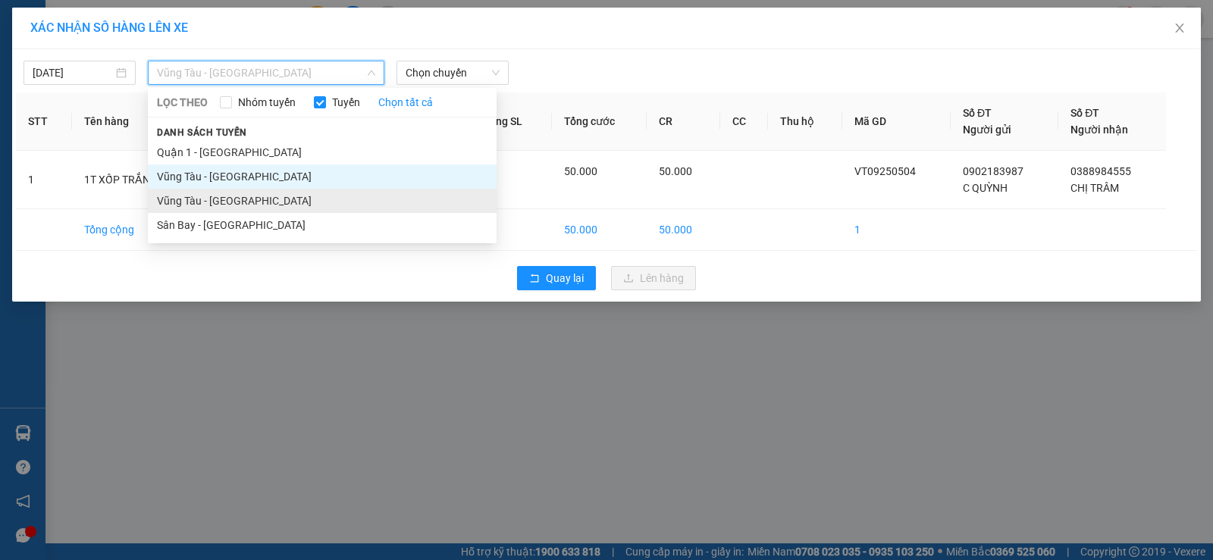
click at [298, 205] on li "Vũng Tàu - [GEOGRAPHIC_DATA]" at bounding box center [322, 201] width 349 height 24
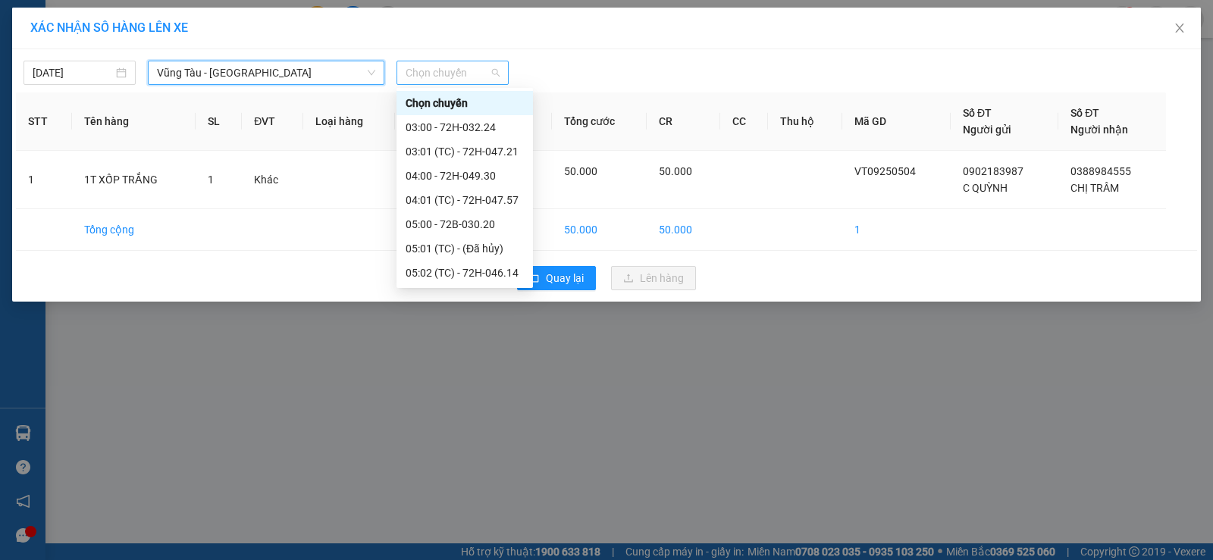
click at [409, 81] on span "Chọn chuyến" at bounding box center [453, 72] width 94 height 23
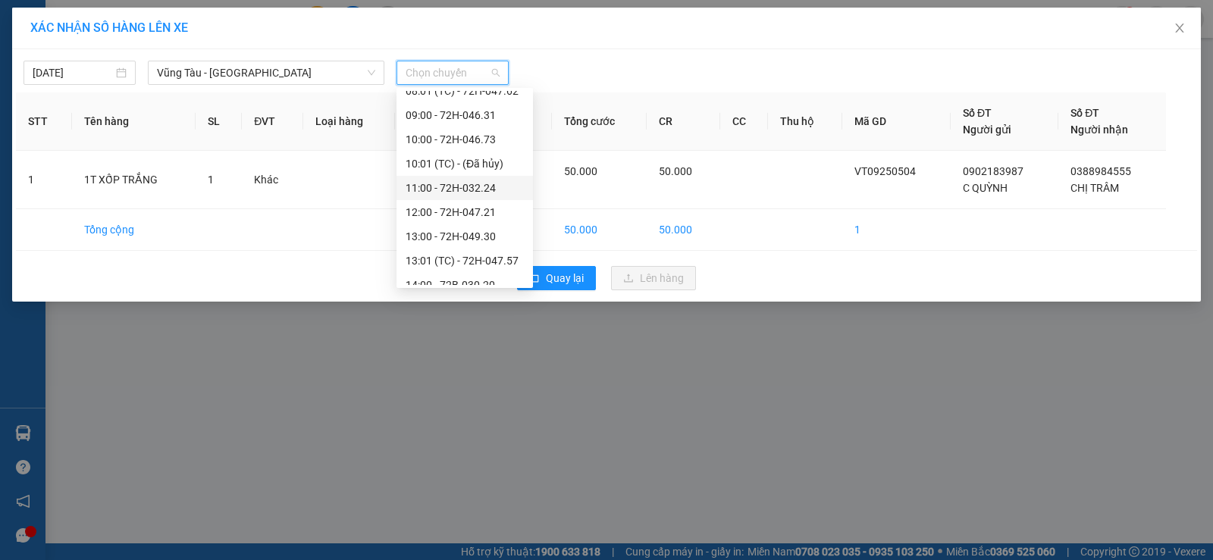
scroll to position [437, 0]
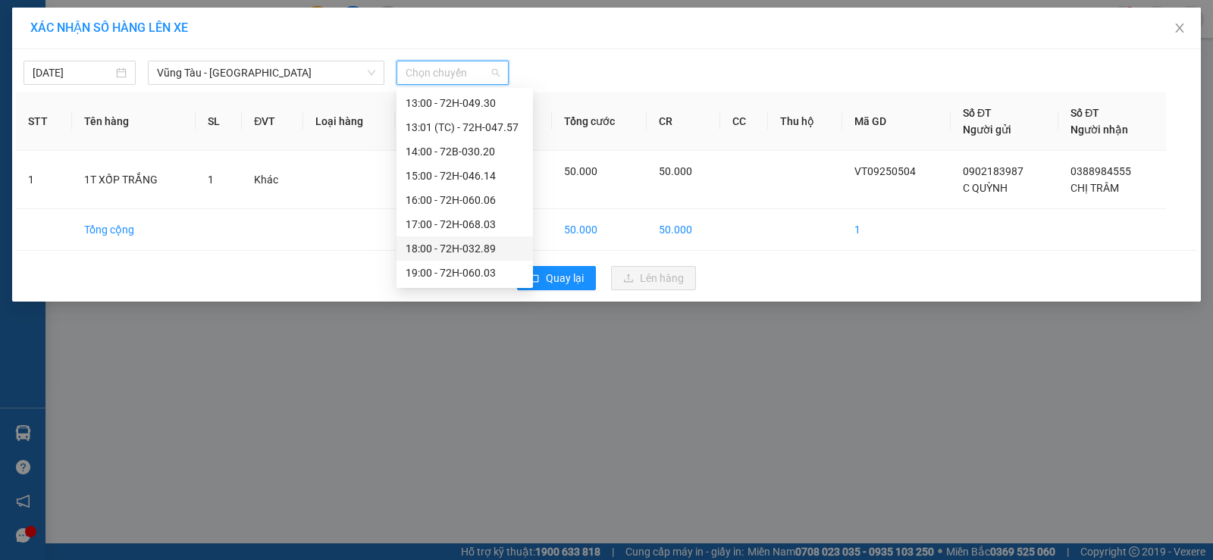
click at [458, 253] on div "18:00 - 72H-032.89" at bounding box center [465, 248] width 118 height 17
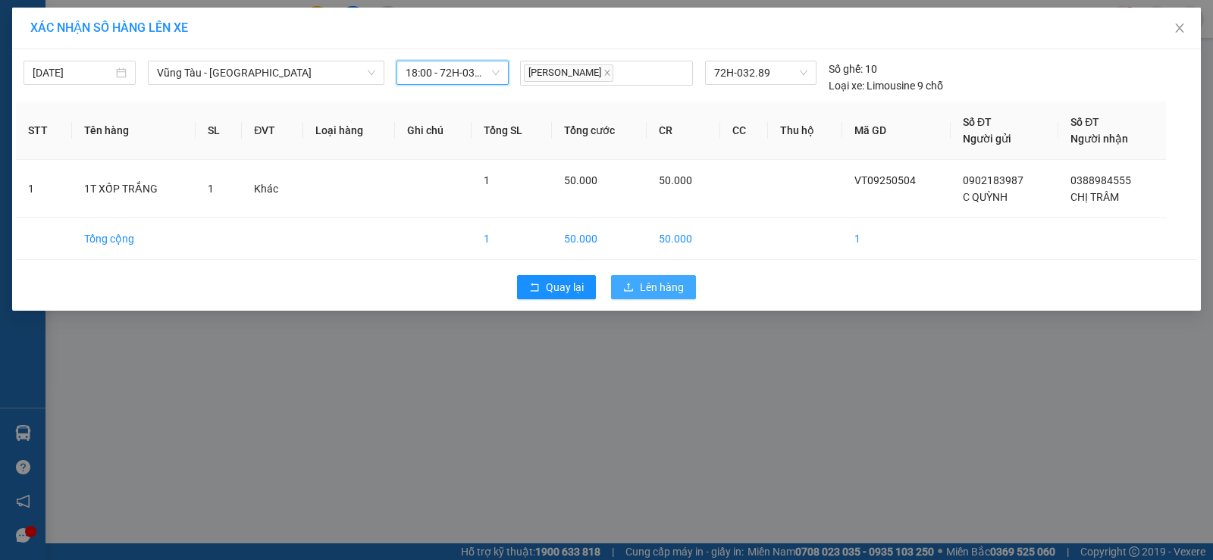
click at [630, 287] on icon "upload" at bounding box center [628, 287] width 11 height 11
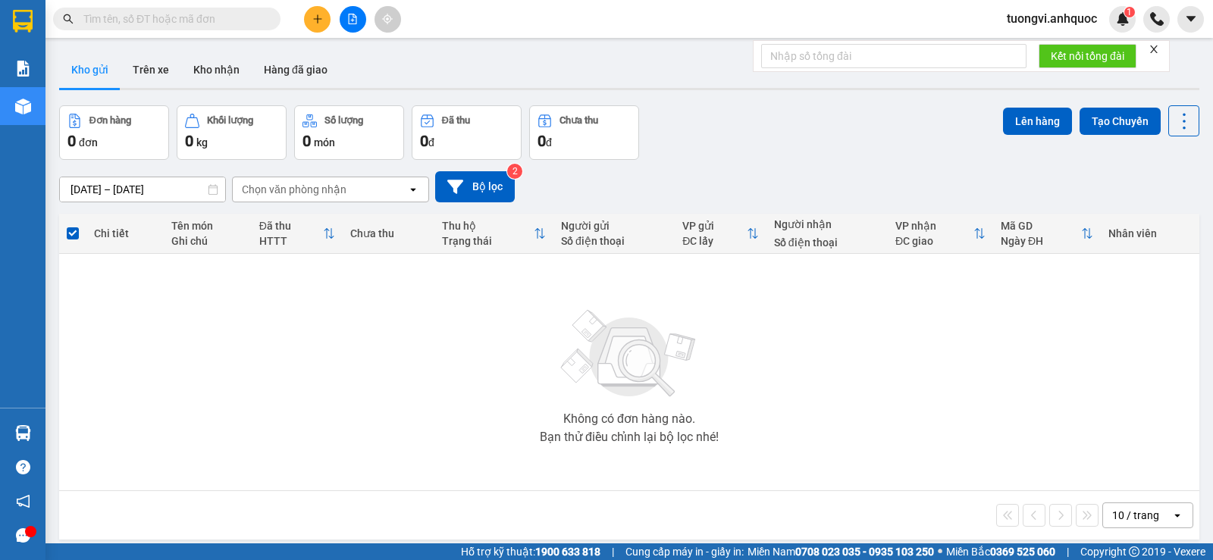
click at [114, 65] on button "Kho gửi" at bounding box center [89, 70] width 61 height 36
click at [137, 65] on button "Trên xe" at bounding box center [151, 70] width 61 height 36
click at [149, 69] on button "Trên xe" at bounding box center [151, 70] width 61 height 36
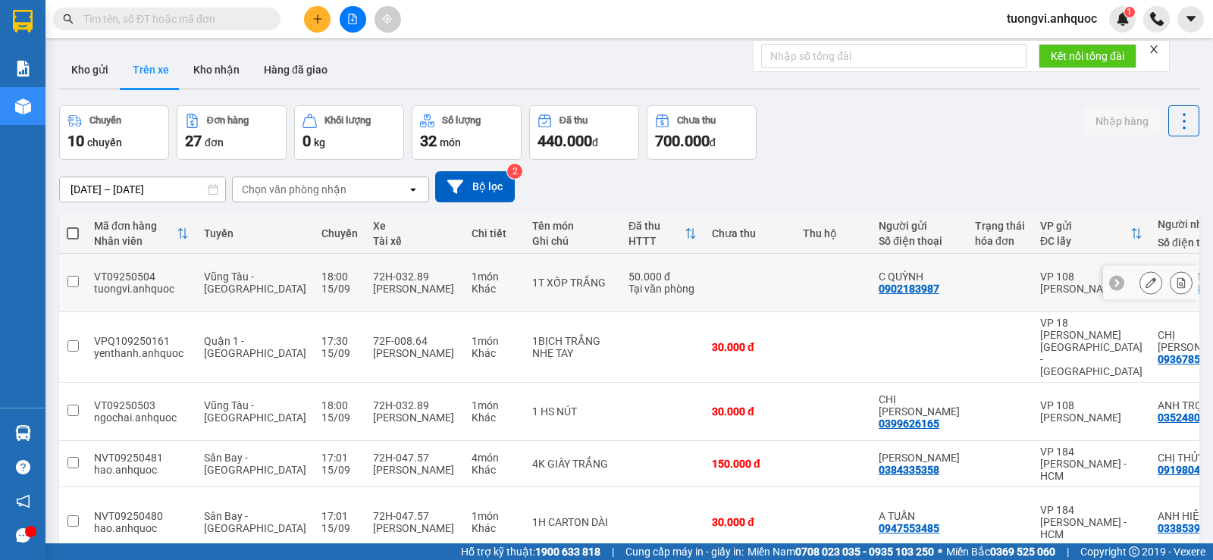
click at [1159, 274] on div at bounding box center [1165, 282] width 53 height 23
click at [1176, 277] on icon at bounding box center [1181, 282] width 11 height 11
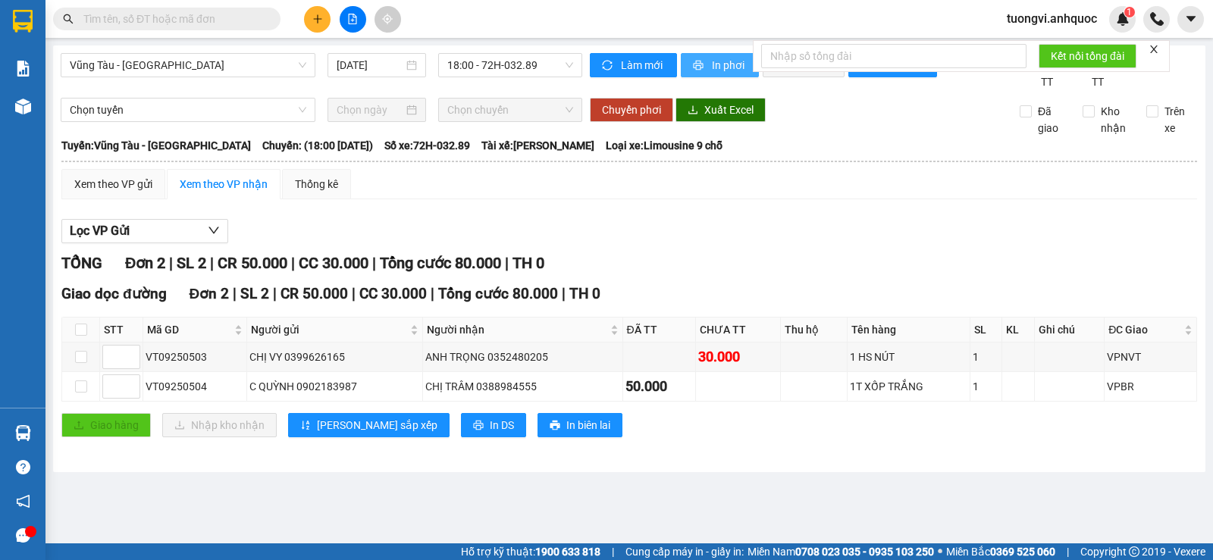
click at [732, 62] on span "In phơi" at bounding box center [729, 65] width 35 height 17
click at [713, 33] on div "Kết quả tìm kiếm ( 0 ) Bộ lọc No Data tuongvi.anhquoc 1" at bounding box center [606, 19] width 1213 height 38
click at [711, 55] on button "In phơi" at bounding box center [720, 65] width 78 height 24
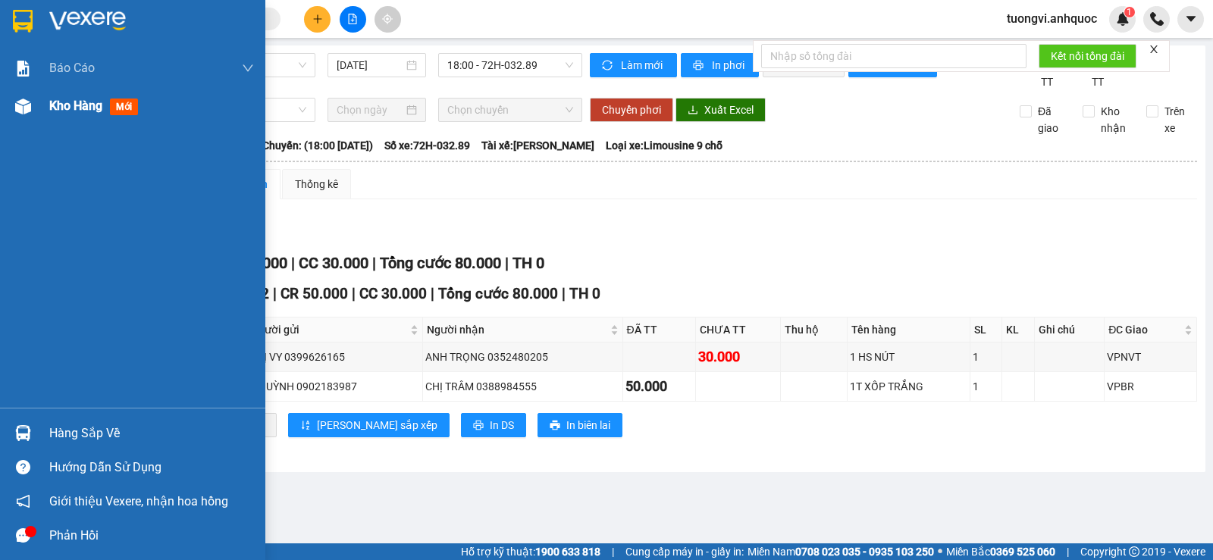
click at [38, 100] on div "Kho hàng mới" at bounding box center [132, 106] width 265 height 38
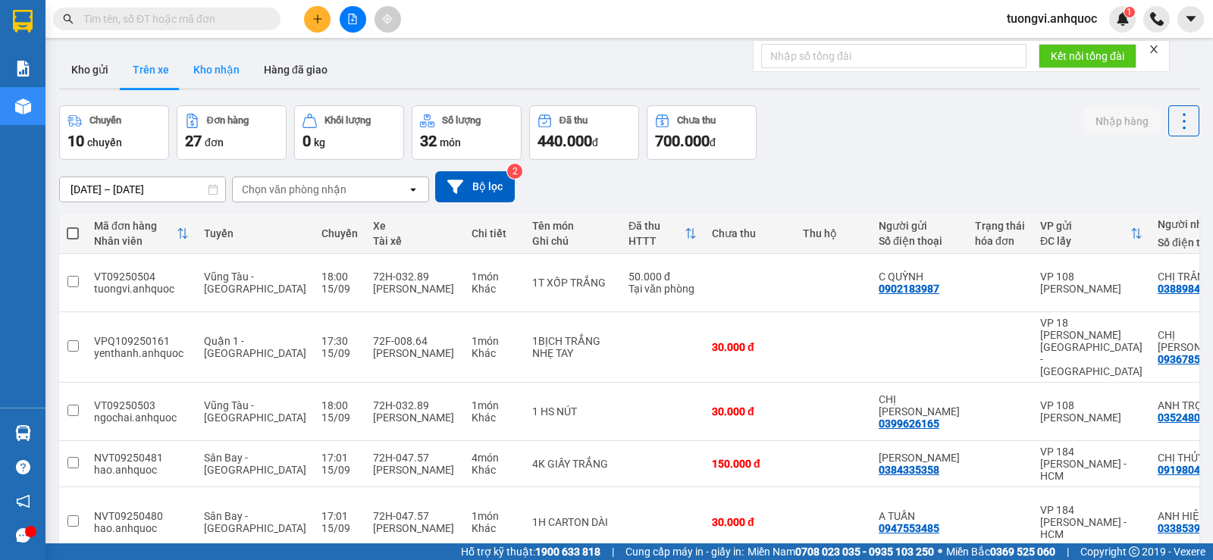
click at [209, 71] on button "Kho nhận" at bounding box center [216, 70] width 71 height 36
type input "[DATE] – [DATE]"
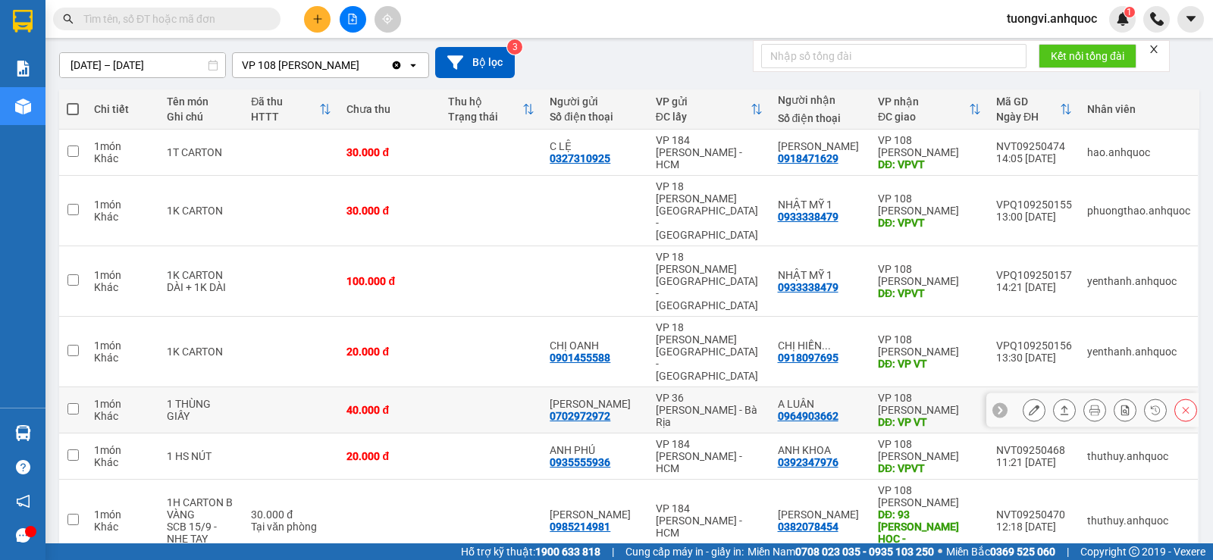
scroll to position [152, 0]
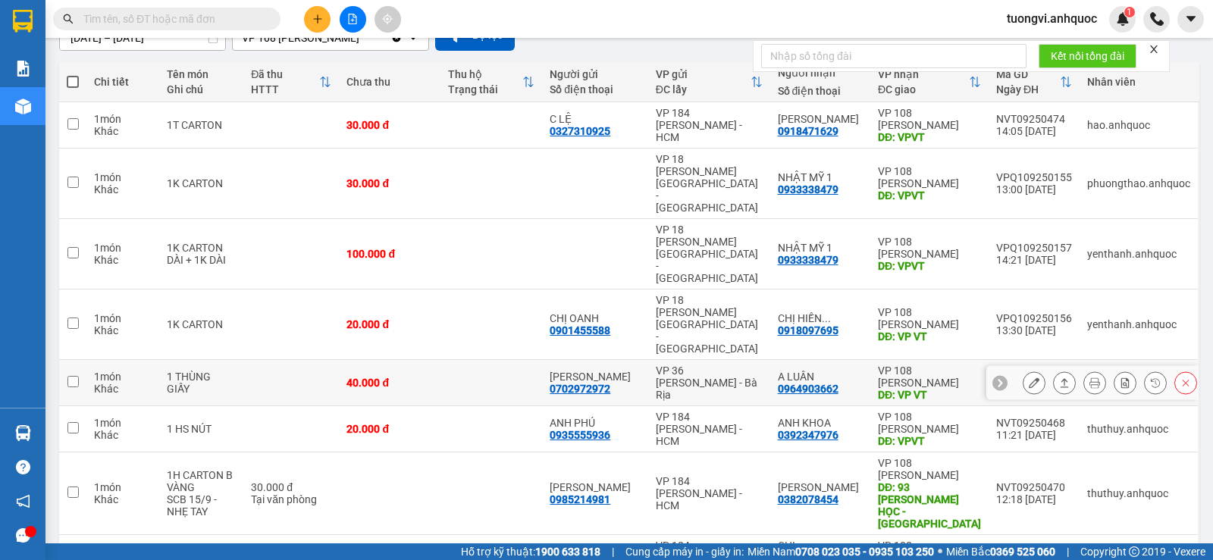
drag, startPoint x: 1023, startPoint y: 315, endPoint x: 729, endPoint y: 310, distance: 293.4
click at [1029, 378] on icon at bounding box center [1034, 383] width 11 height 11
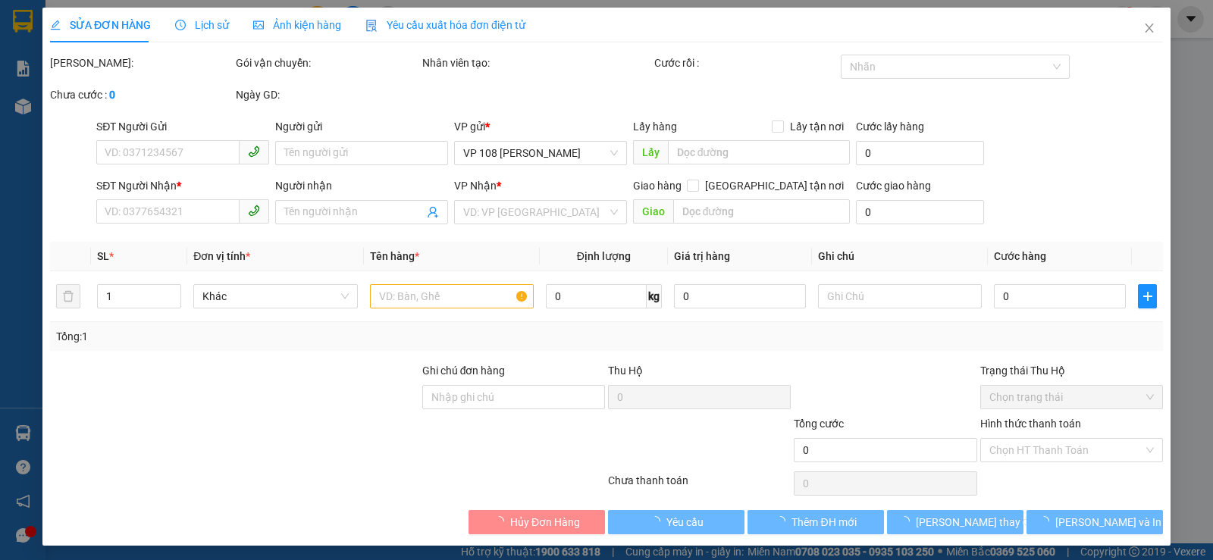
type input "0702972972"
type input "[PERSON_NAME]"
type input "0964903662"
type input "A LUÂN"
type input "VP VT"
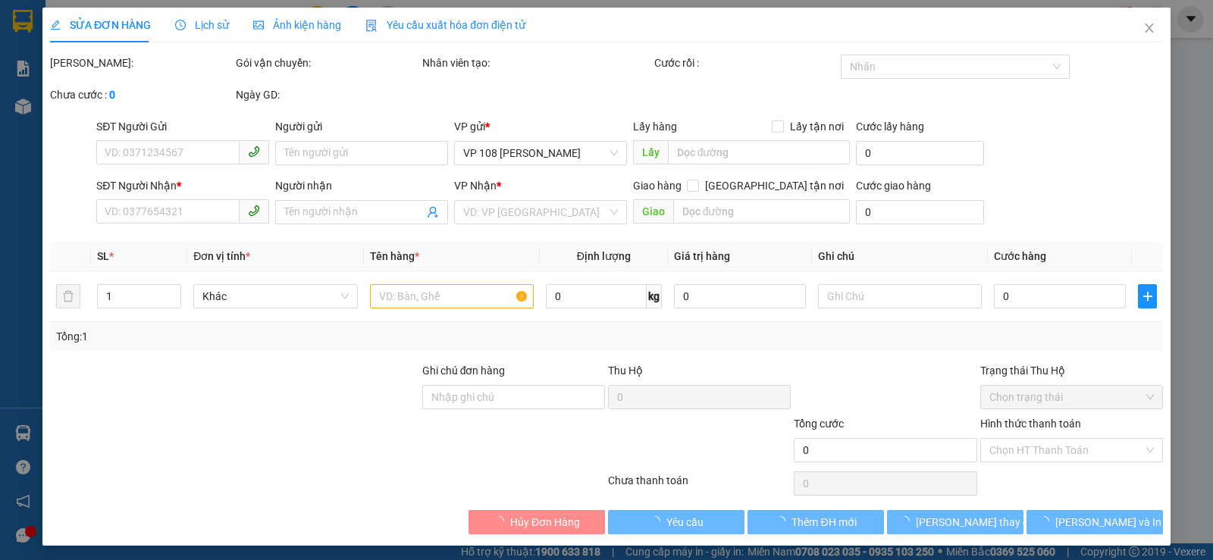
type input "40.000"
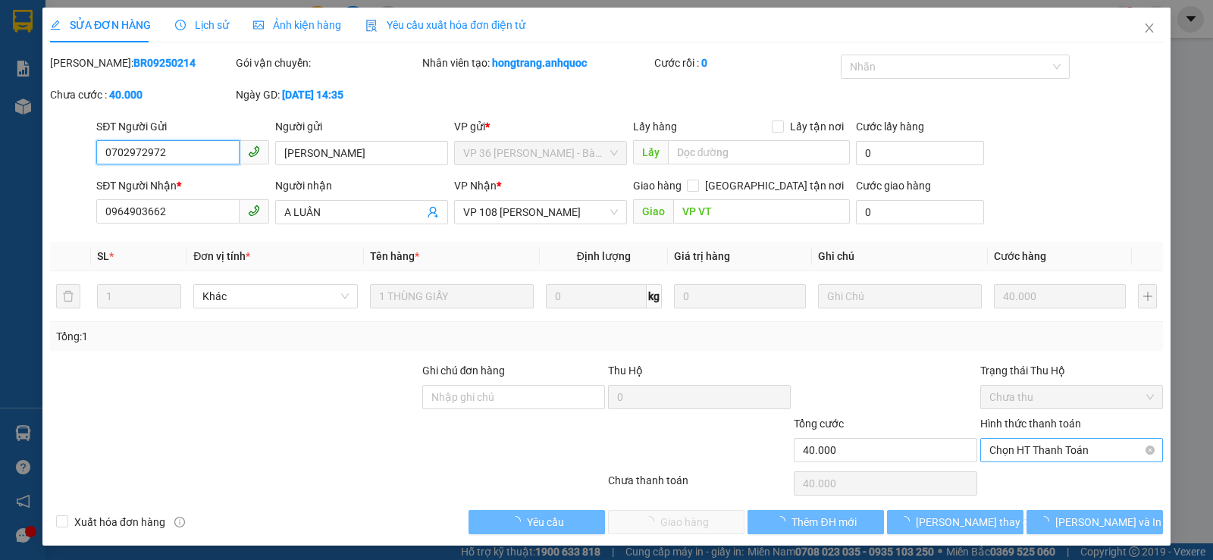
click at [1023, 444] on span "Chọn HT Thanh Toán" at bounding box center [1071, 450] width 165 height 23
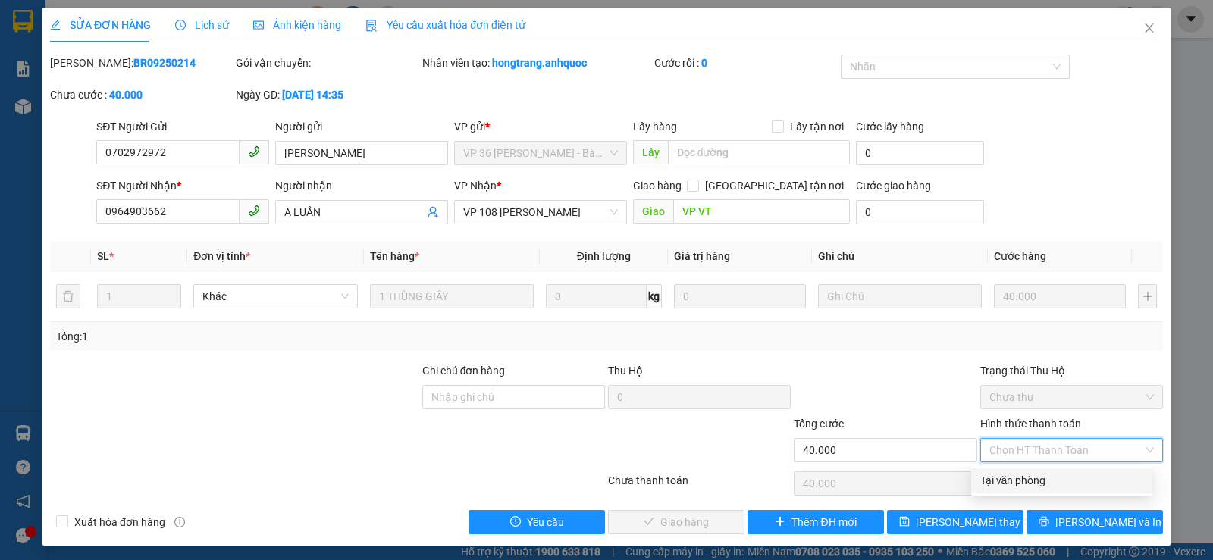
click at [1023, 475] on div "Tại văn phòng" at bounding box center [1061, 480] width 163 height 17
type input "0"
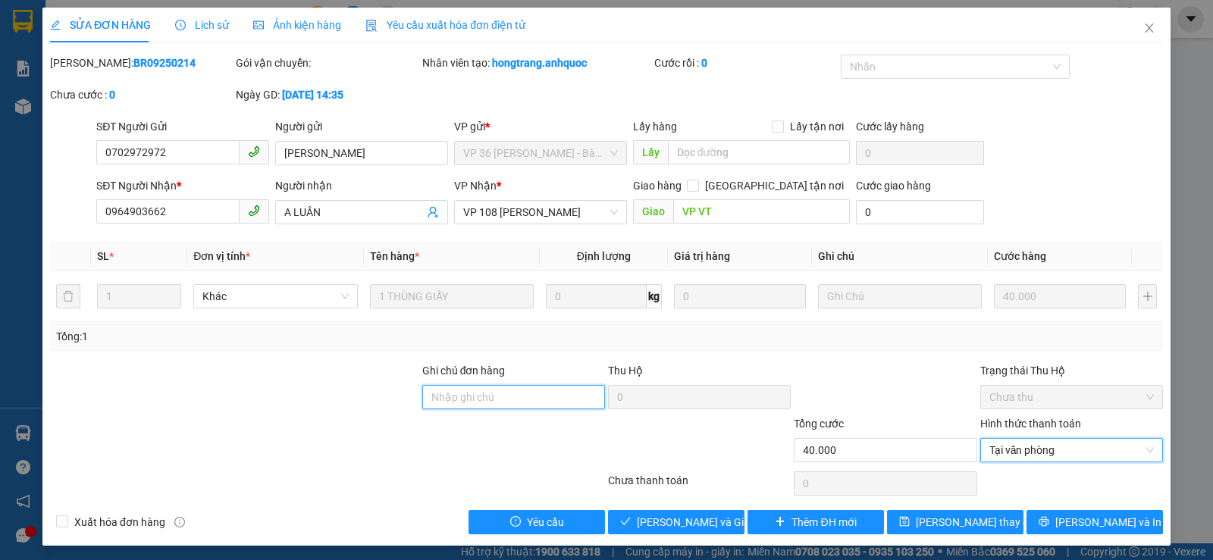
click at [525, 405] on input "Ghi chú đơn hàng" at bounding box center [513, 397] width 183 height 24
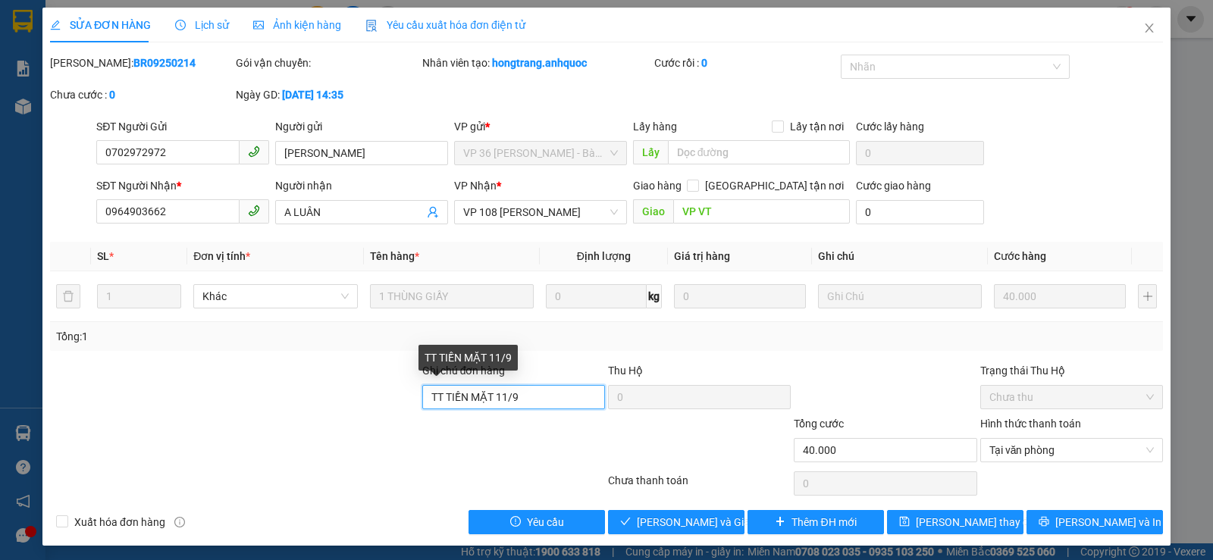
click at [503, 398] on input "TT TIỀN MẶT 11/9" at bounding box center [513, 397] width 183 height 24
type input "TT TIỀN MẶT 15/9"
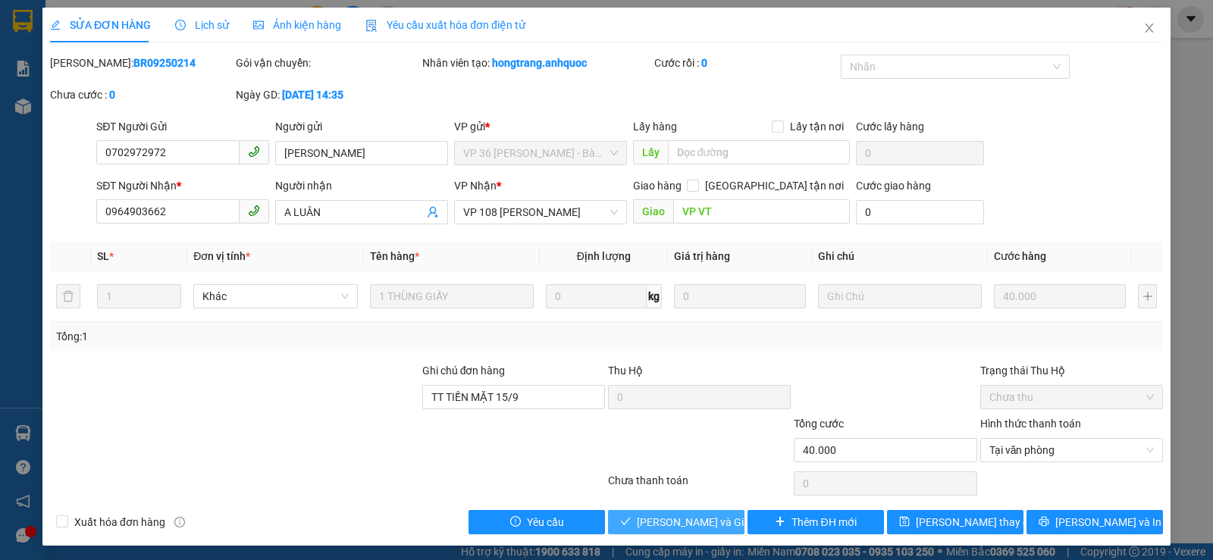
click at [660, 525] on span "[PERSON_NAME] và Giao hàng" at bounding box center [710, 522] width 146 height 17
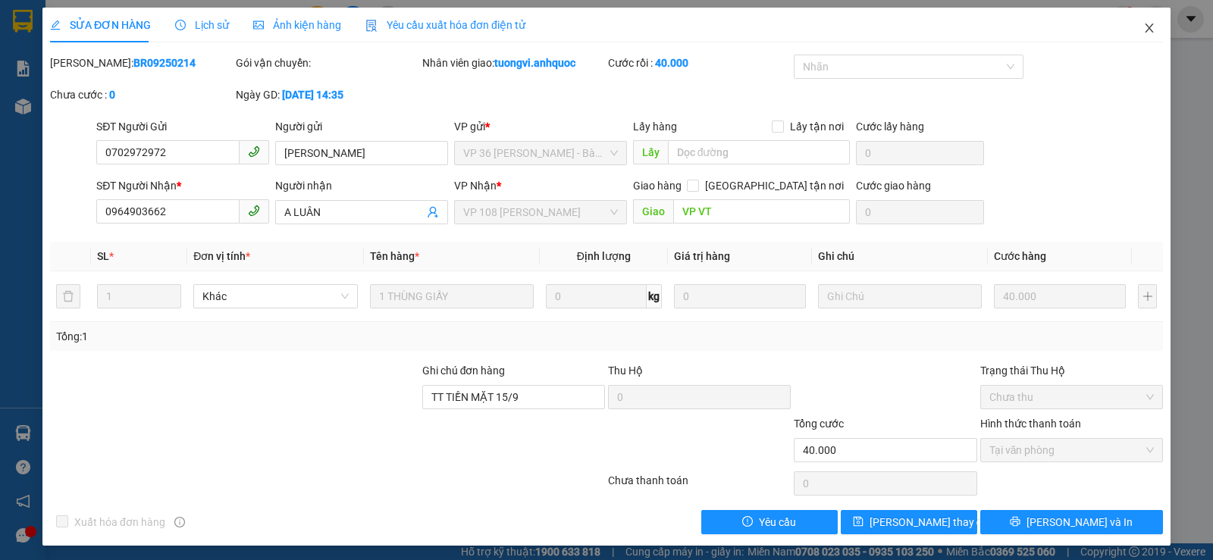
click at [1146, 25] on span "Close" at bounding box center [1149, 29] width 42 height 42
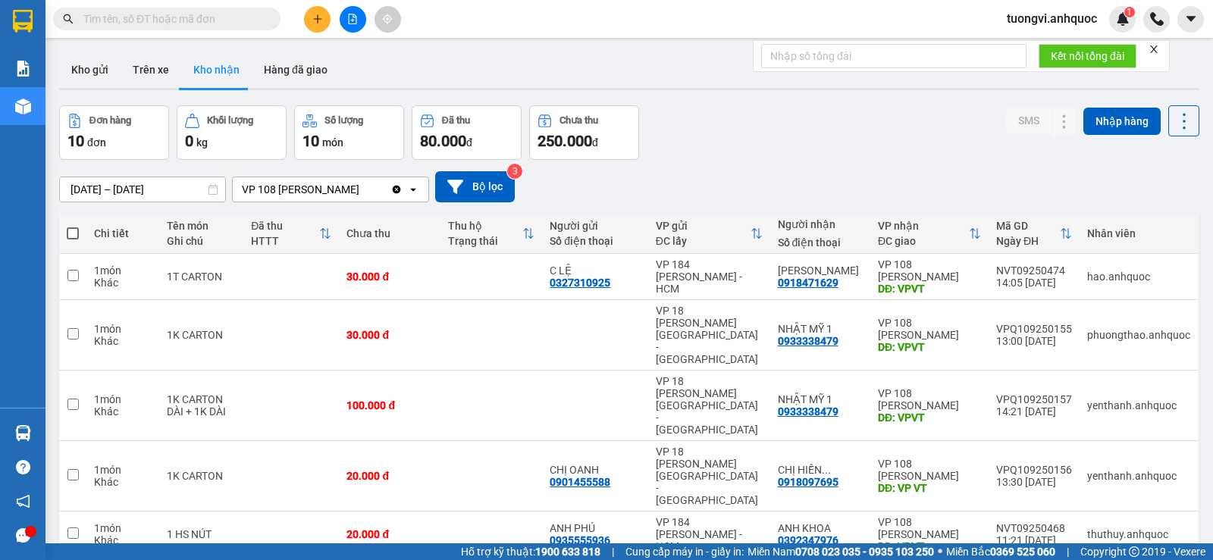
click at [331, 15] on div at bounding box center [353, 19] width 114 height 27
click at [328, 15] on button at bounding box center [317, 19] width 27 height 27
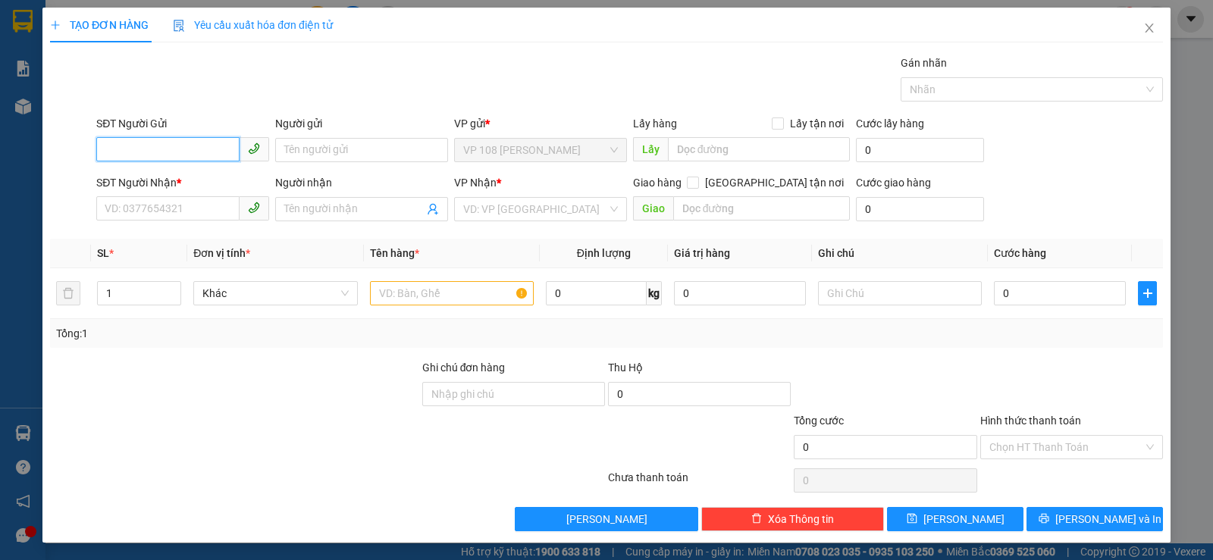
click at [186, 149] on input "SĐT Người Gửi" at bounding box center [167, 149] width 143 height 24
click at [190, 176] on div "0939234667 - ANH LINH" at bounding box center [181, 180] width 153 height 17
type input "0939234667"
type input "ANH LINH"
type input "0934437499"
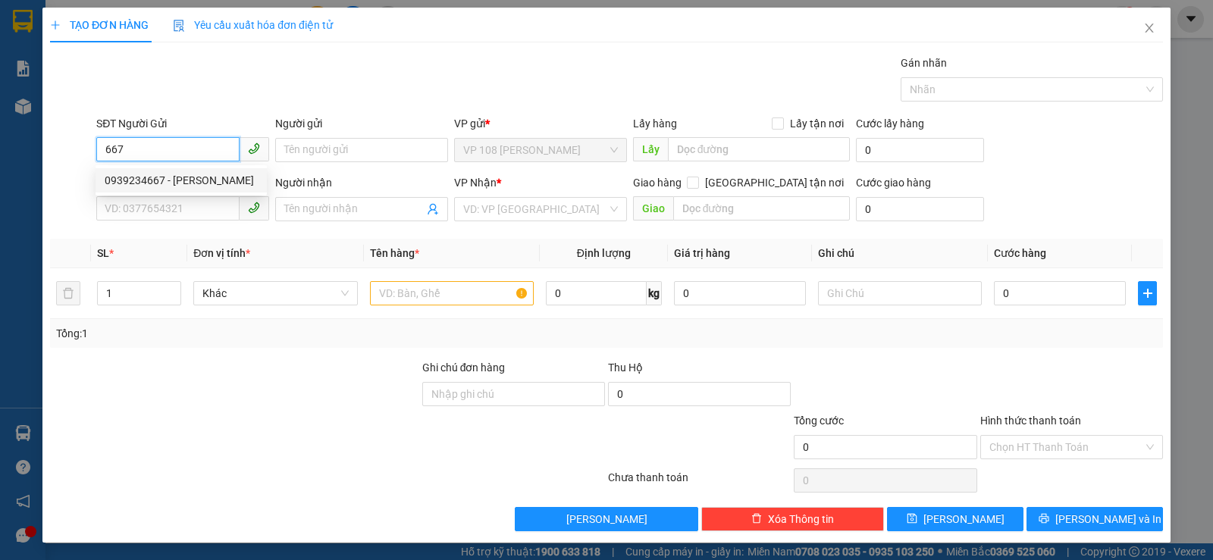
type input "ANH TAM"
type input "VP184"
type input "TM 14/9 THỦY"
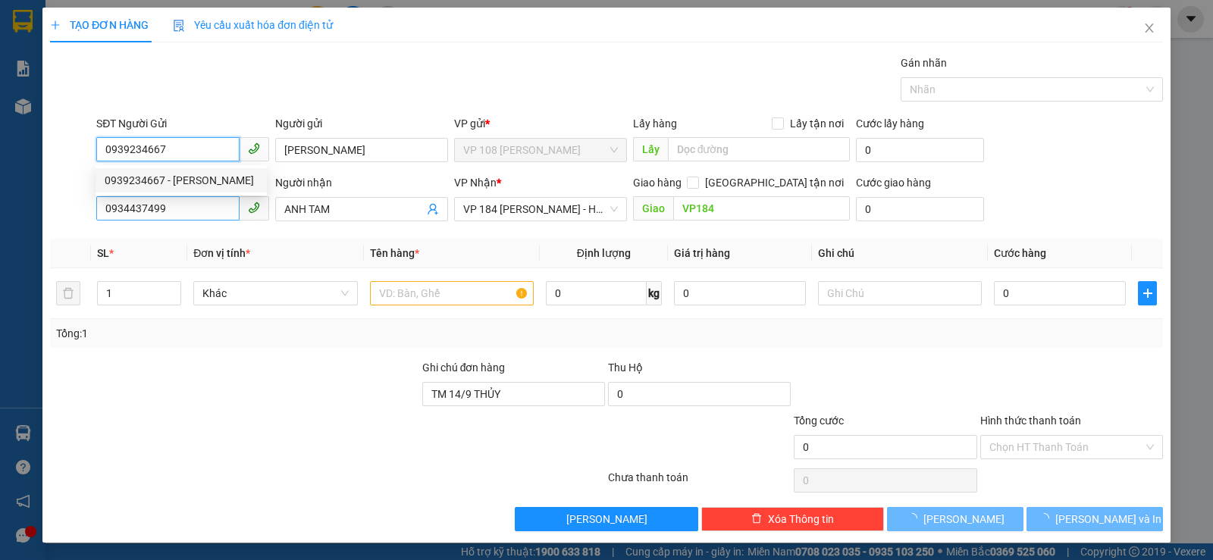
type input "20.000"
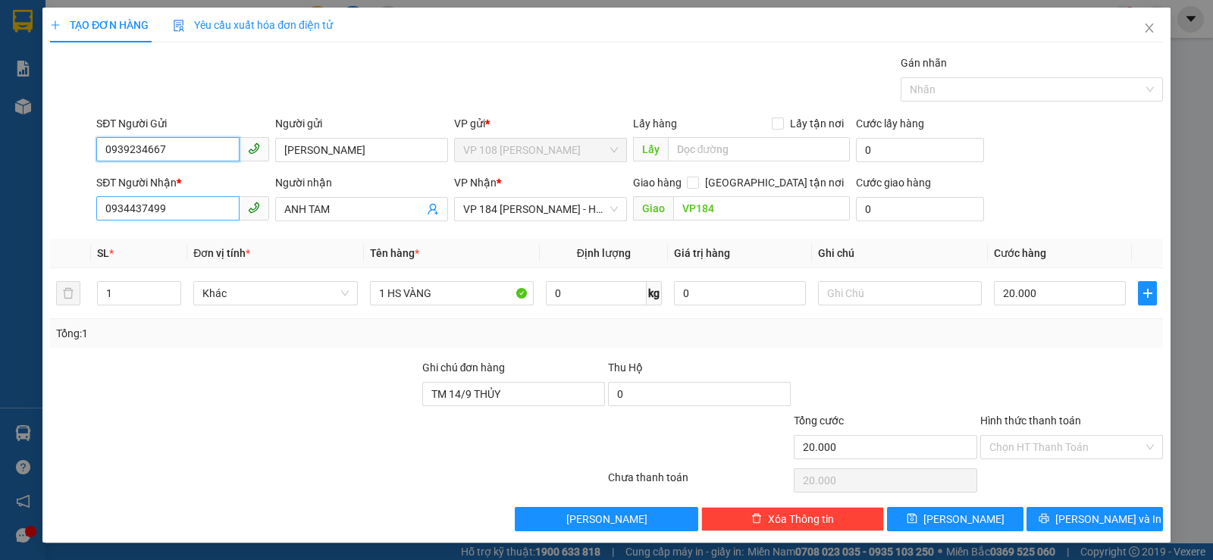
type input "0939234667"
click at [192, 205] on input "0934437499" at bounding box center [167, 208] width 143 height 24
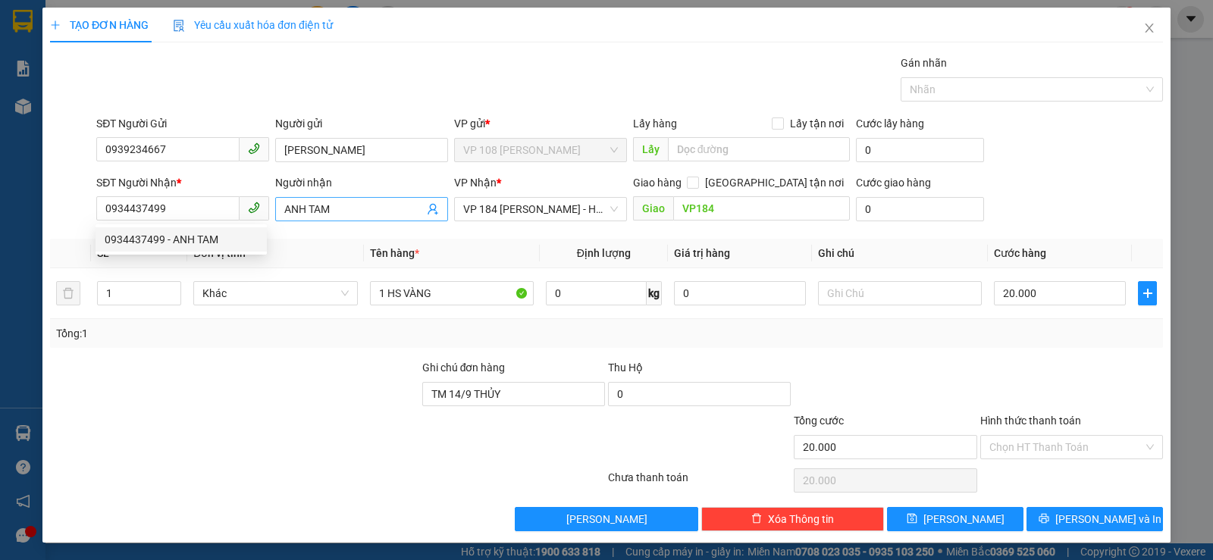
click at [352, 216] on input "ANH TAM" at bounding box center [353, 209] width 139 height 17
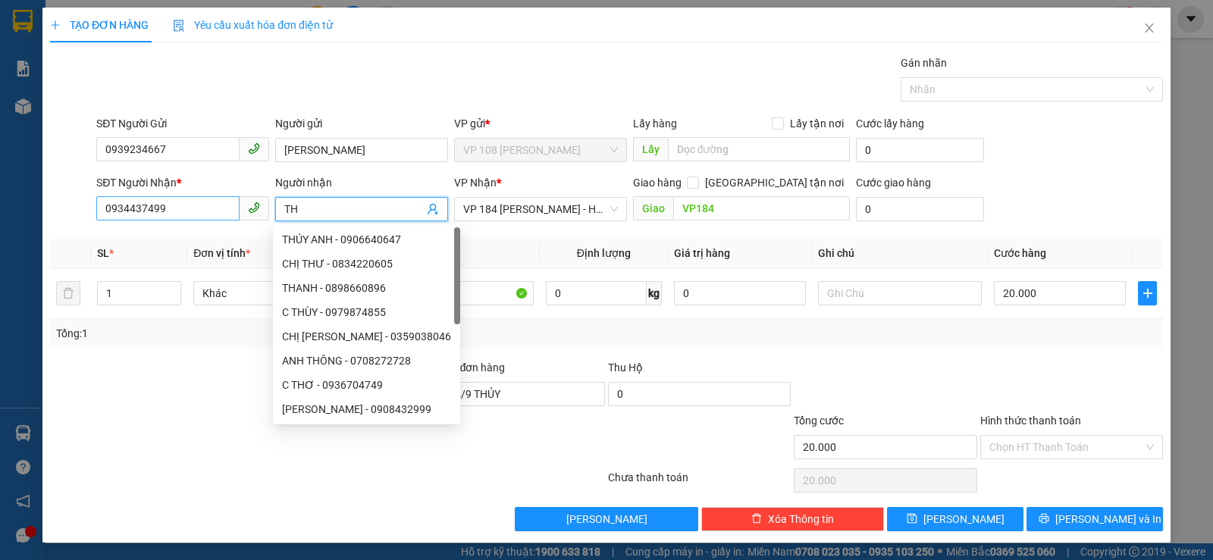
type input "TH"
click at [228, 204] on input "0934437499" at bounding box center [167, 208] width 143 height 24
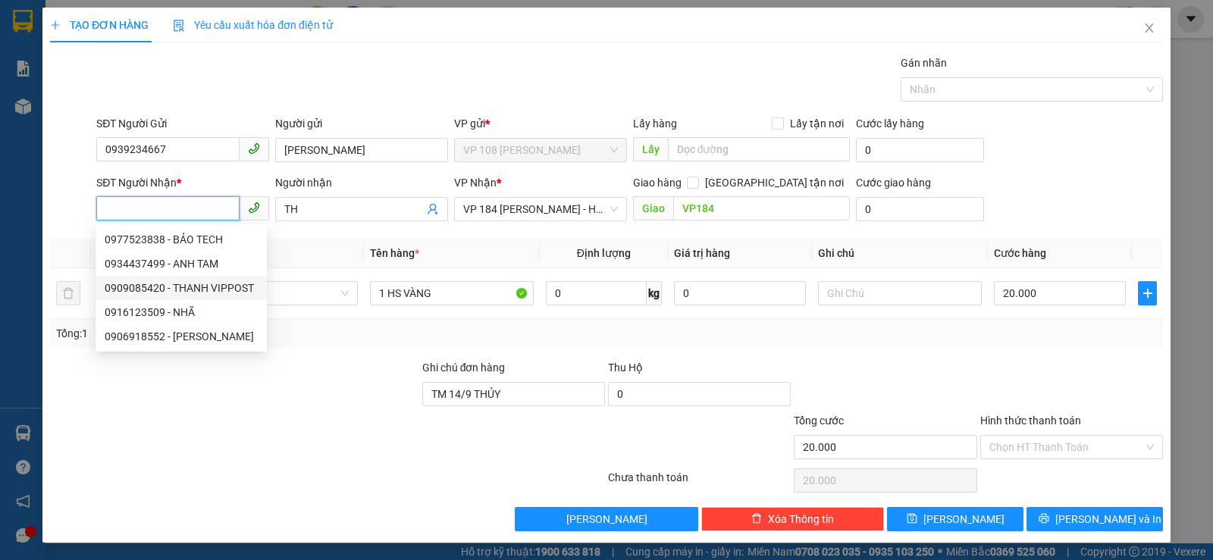
click at [210, 282] on div "0909085420 - THANH VIPPOST" at bounding box center [181, 288] width 153 height 17
type input "0909085420"
type input "THANH VIPPOST"
type input "VPNVT"
type input "TM 13/9 THỦY"
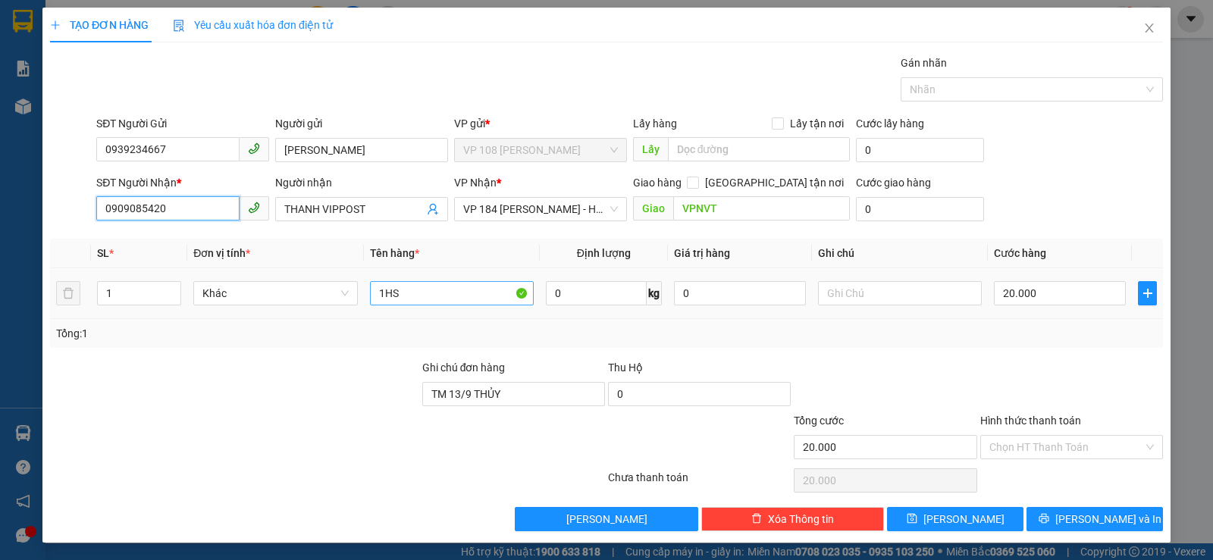
type input "0909085420"
click at [485, 285] on input "1HS" at bounding box center [452, 293] width 164 height 24
type input "1HS XÁM"
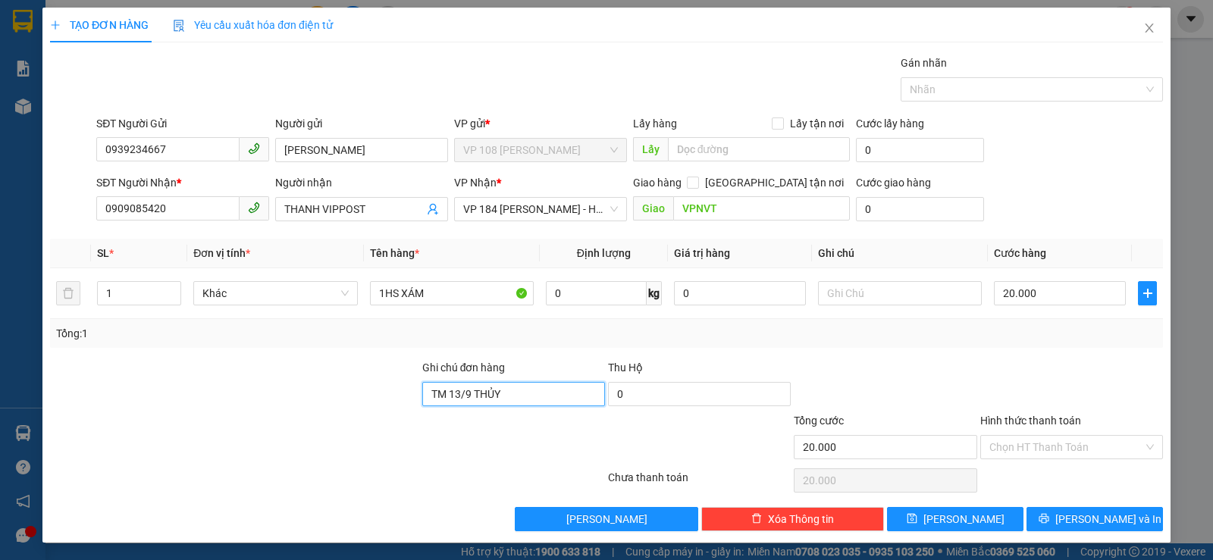
click at [509, 399] on input "TM 13/9 THỦY" at bounding box center [513, 394] width 183 height 24
click at [1065, 501] on div "Transit Pickup Surcharge Ids Transit Deliver Surcharge Ids Transit Deliver Surc…" at bounding box center [606, 293] width 1113 height 477
click at [1049, 519] on icon "printer" at bounding box center [1044, 518] width 11 height 11
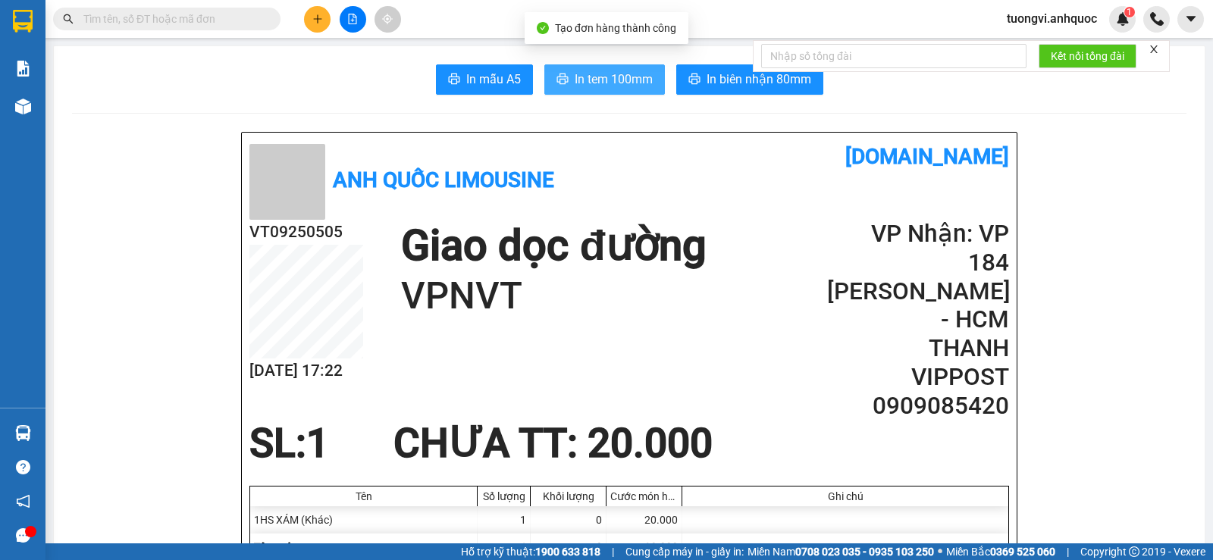
click at [623, 92] on button "In tem 100mm" at bounding box center [604, 79] width 121 height 30
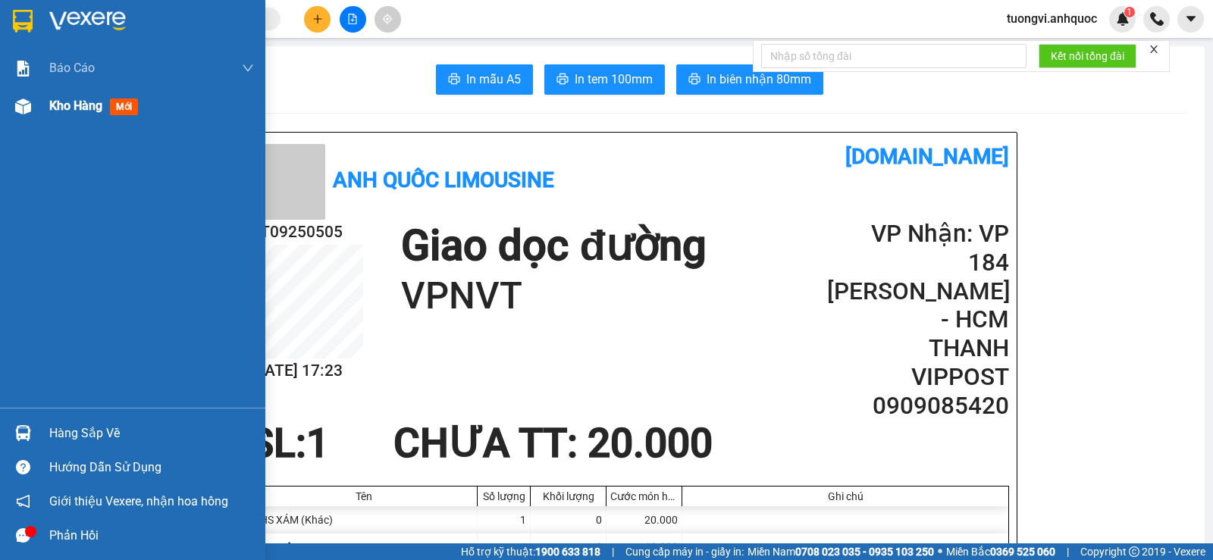
click at [92, 97] on div "Kho hàng mới" at bounding box center [96, 105] width 95 height 19
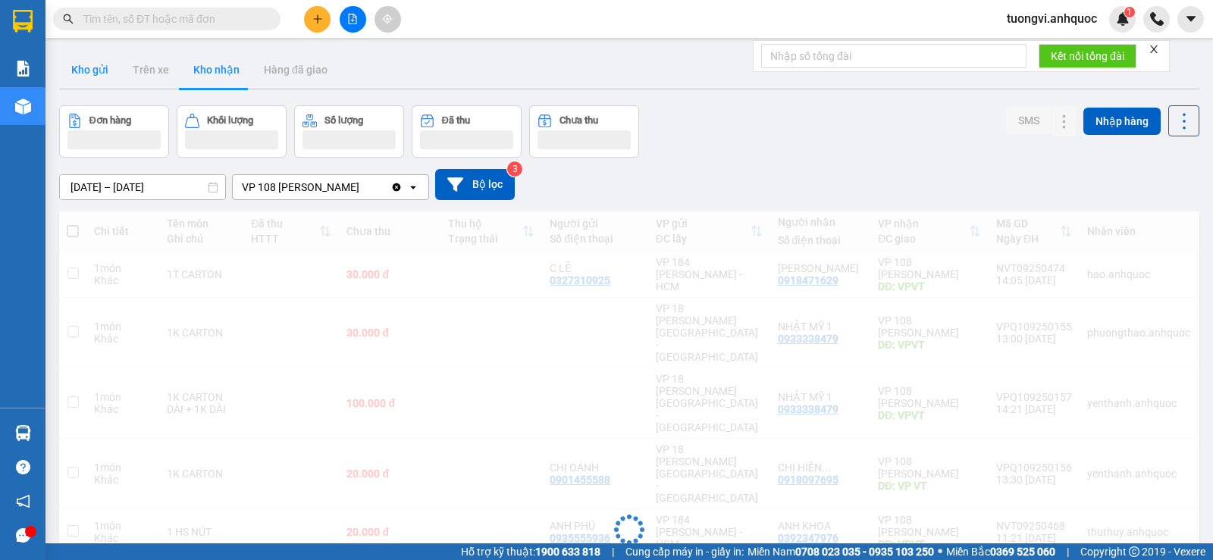
click at [93, 74] on button "Kho gửi" at bounding box center [89, 70] width 61 height 36
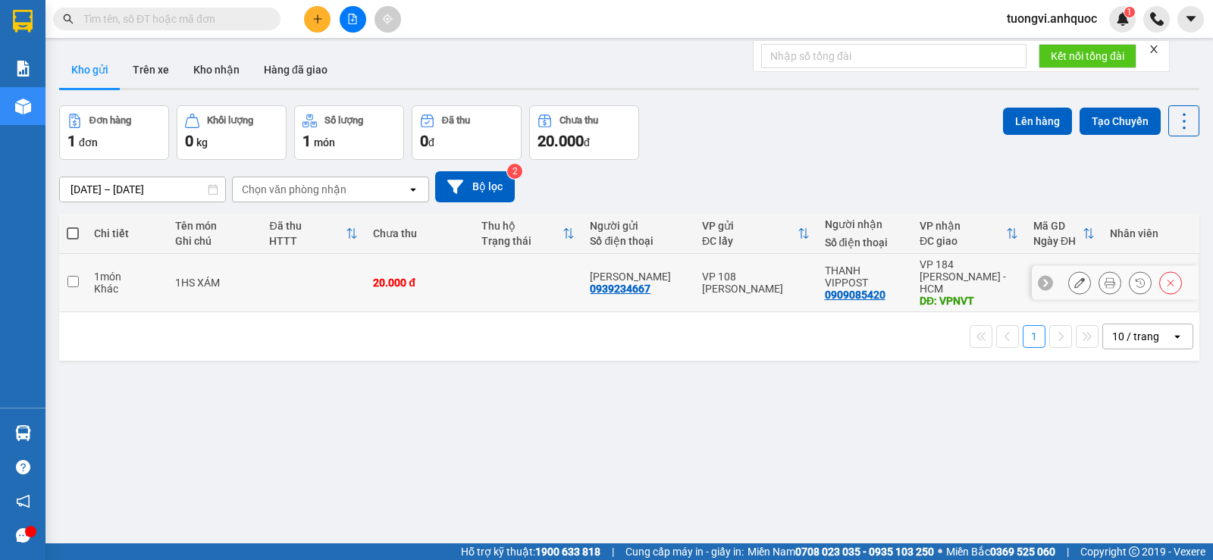
click at [1105, 277] on icon at bounding box center [1110, 282] width 11 height 11
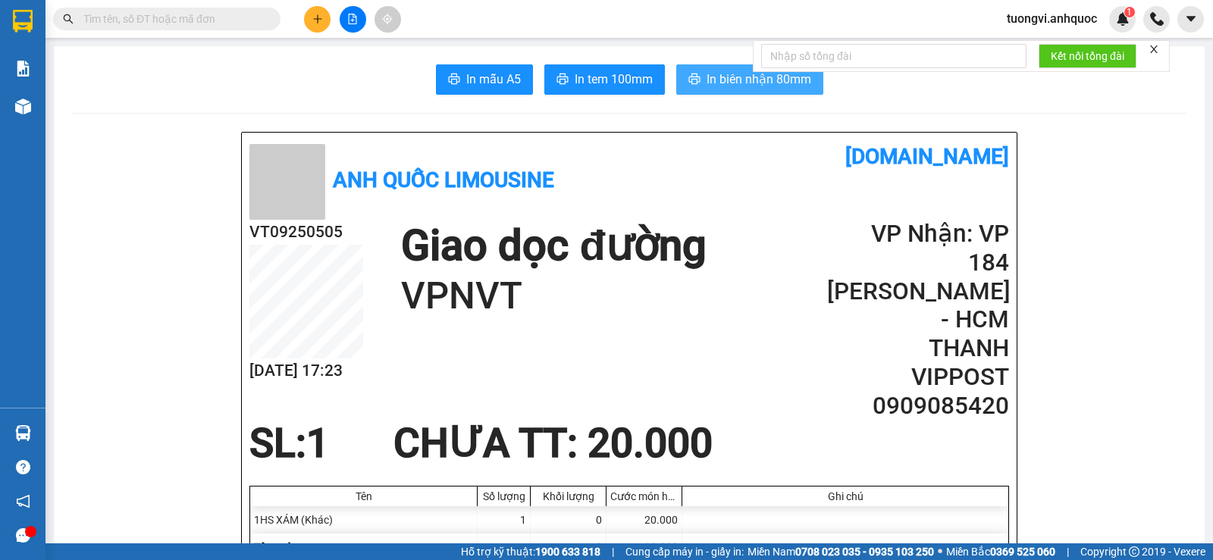
click at [729, 87] on span "In biên nhận 80mm" at bounding box center [759, 79] width 105 height 19
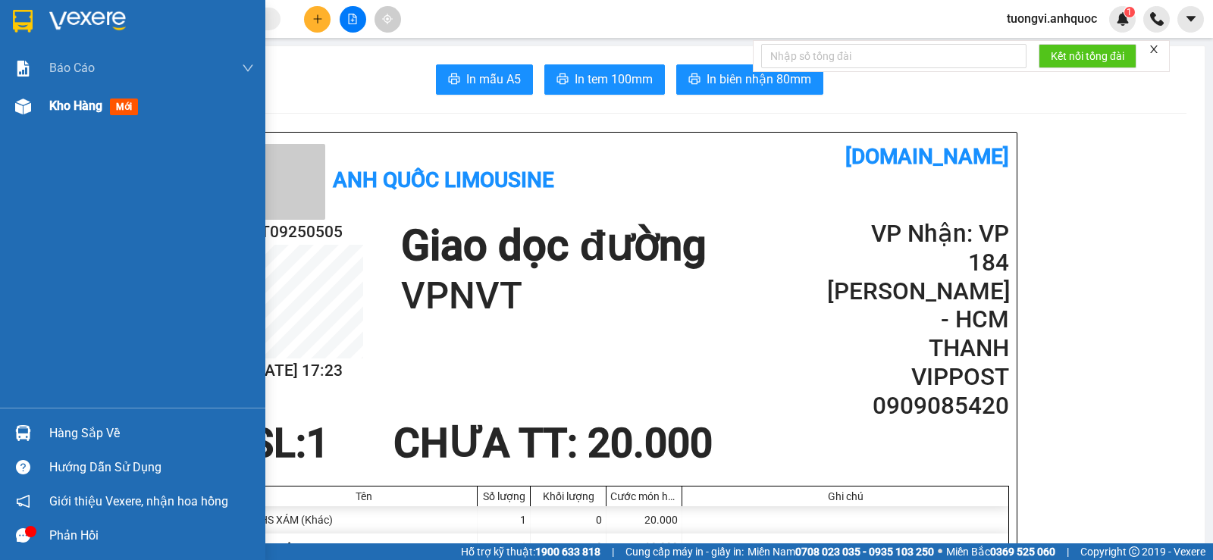
click at [75, 109] on span "Kho hàng" at bounding box center [75, 106] width 53 height 14
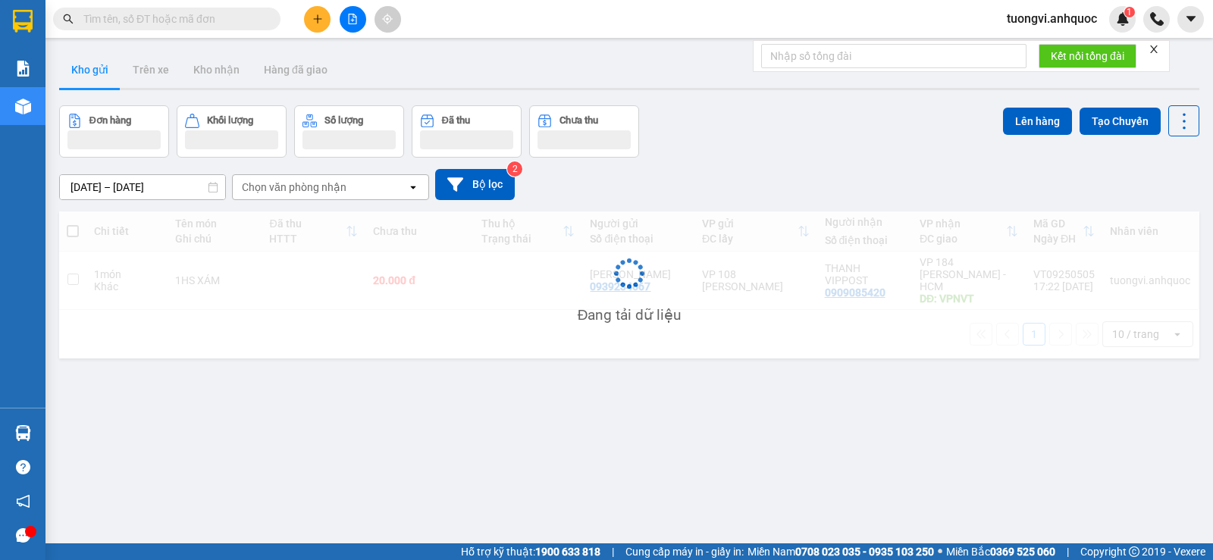
click at [520, 292] on div "Đang tải dữ liệu" at bounding box center [629, 285] width 1140 height 147
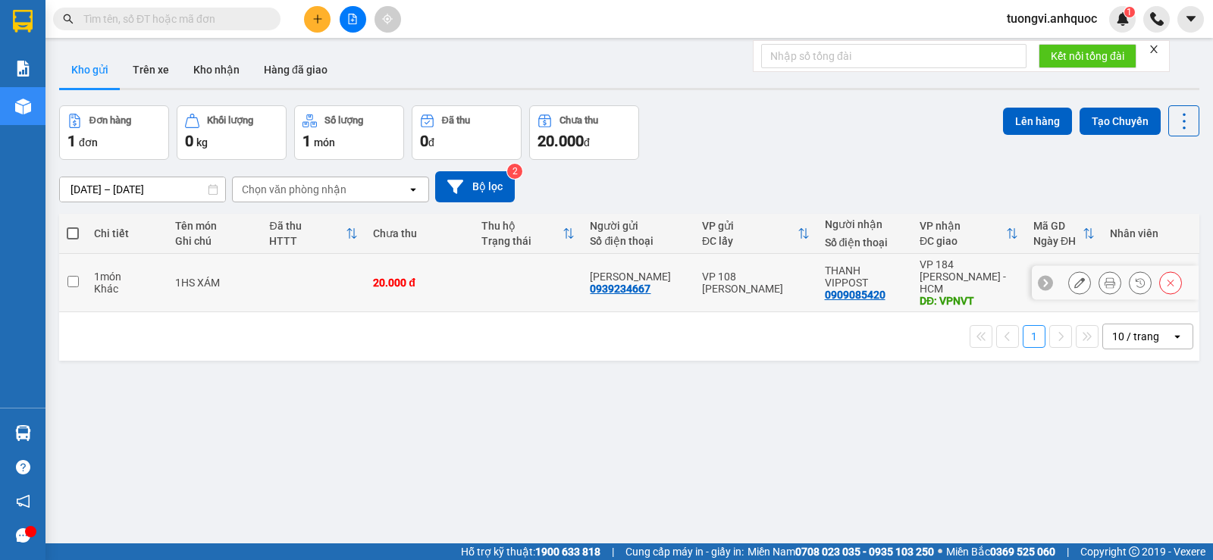
click at [525, 281] on td at bounding box center [528, 283] width 108 height 58
checkbox input "true"
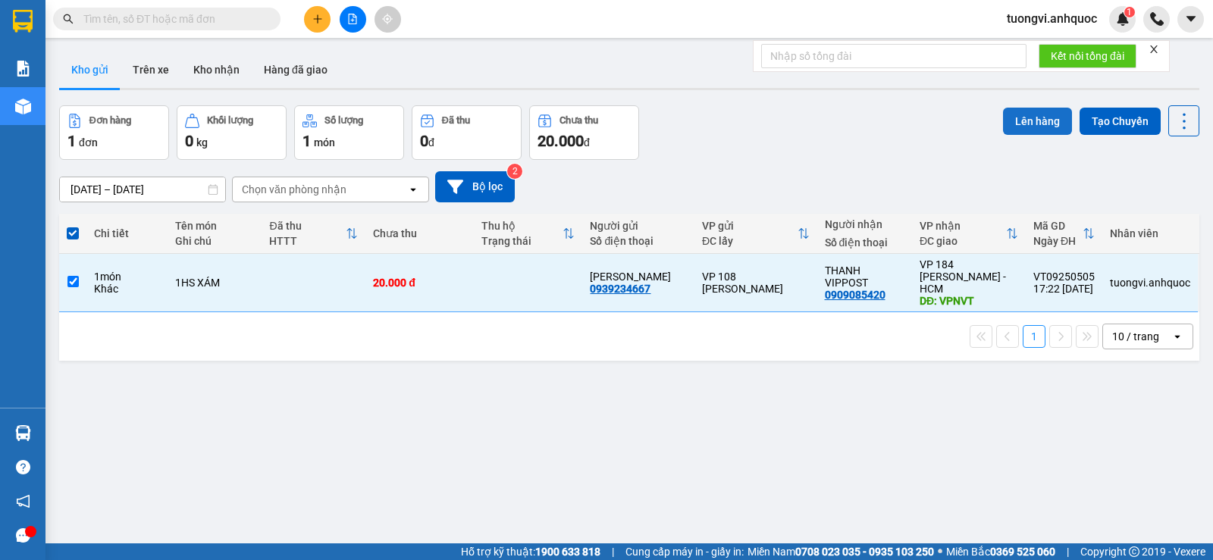
click at [1020, 122] on button "Lên hàng" at bounding box center [1037, 121] width 69 height 27
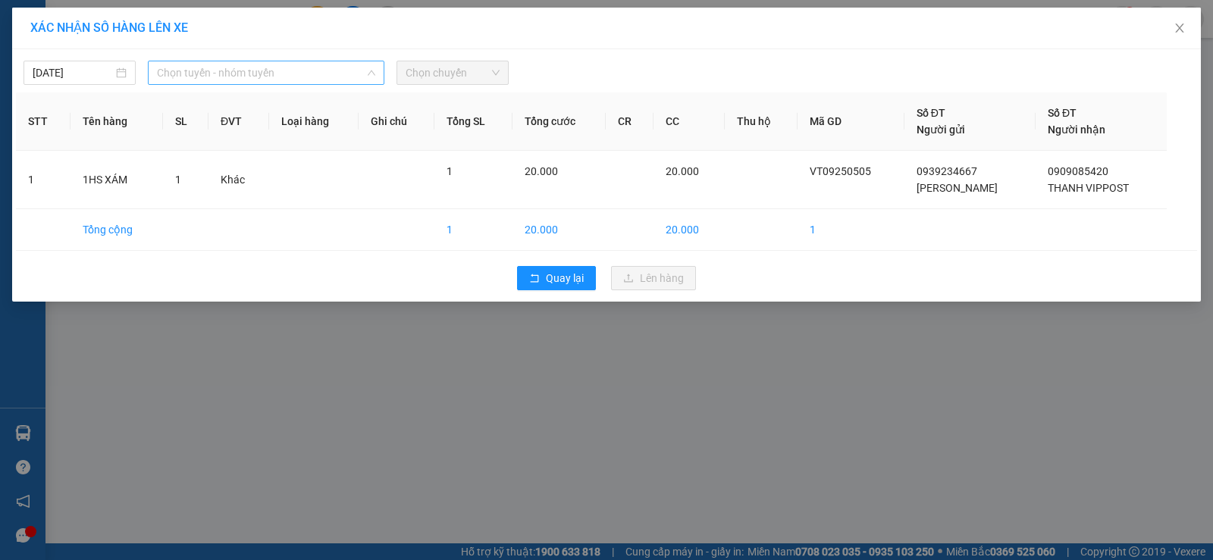
click at [306, 74] on span "Chọn tuyến - nhóm tuyến" at bounding box center [266, 72] width 218 height 23
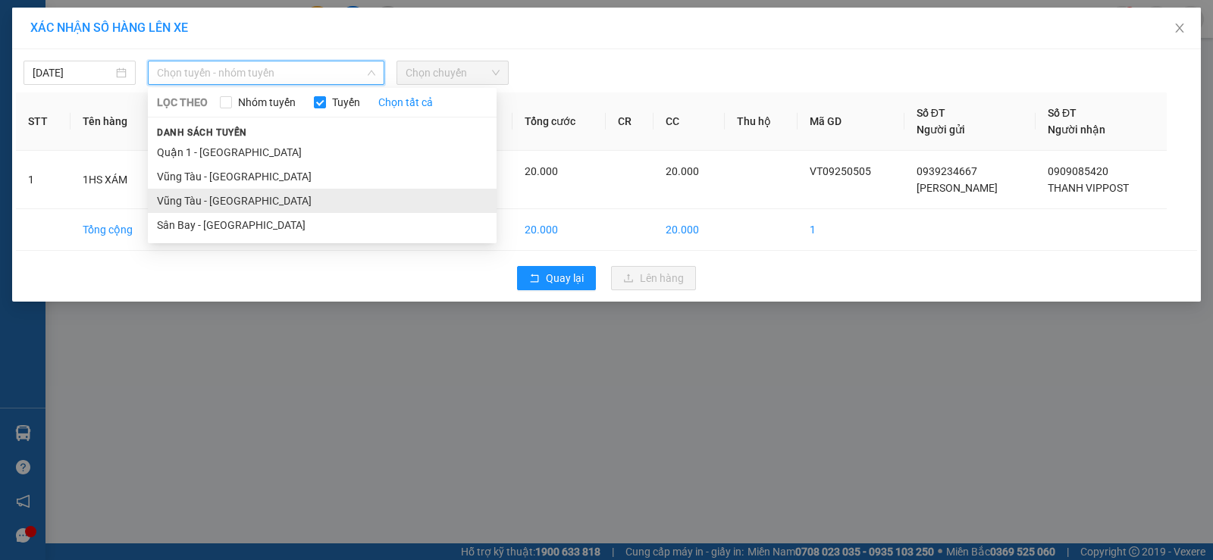
click at [221, 192] on li "Vũng Tàu - [GEOGRAPHIC_DATA]" at bounding box center [322, 201] width 349 height 24
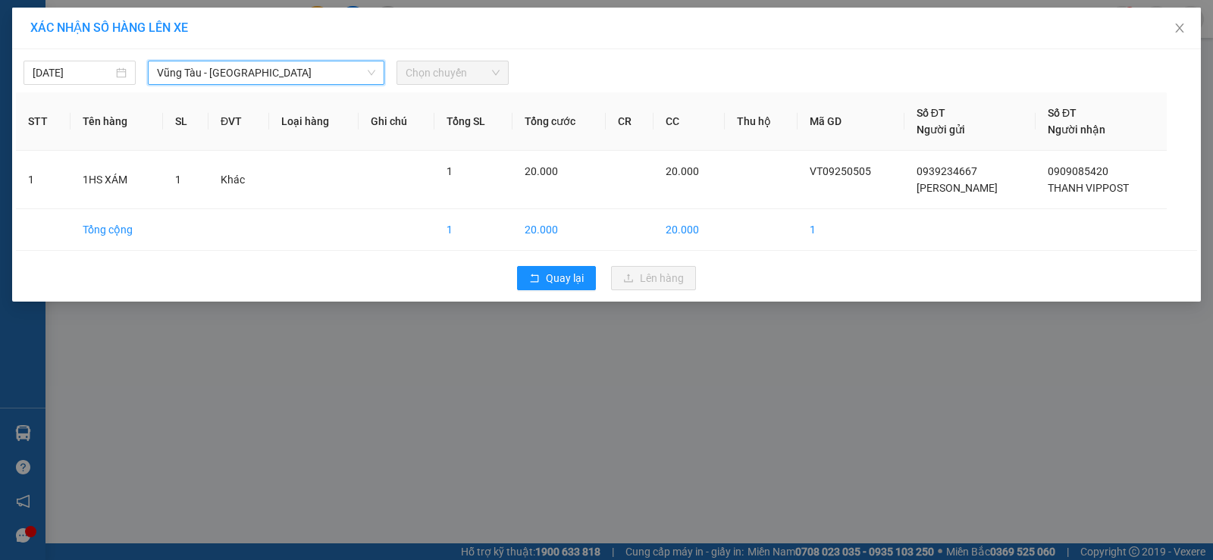
click at [487, 87] on div "15/09/2025 Vũng Tàu - Sân Bay Vũng Tàu - Sân Bay LỌC THEO Nhóm tuyến Tuyến Chọn…" at bounding box center [606, 175] width 1189 height 252
click at [488, 77] on span "Chọn chuyến" at bounding box center [453, 72] width 94 height 23
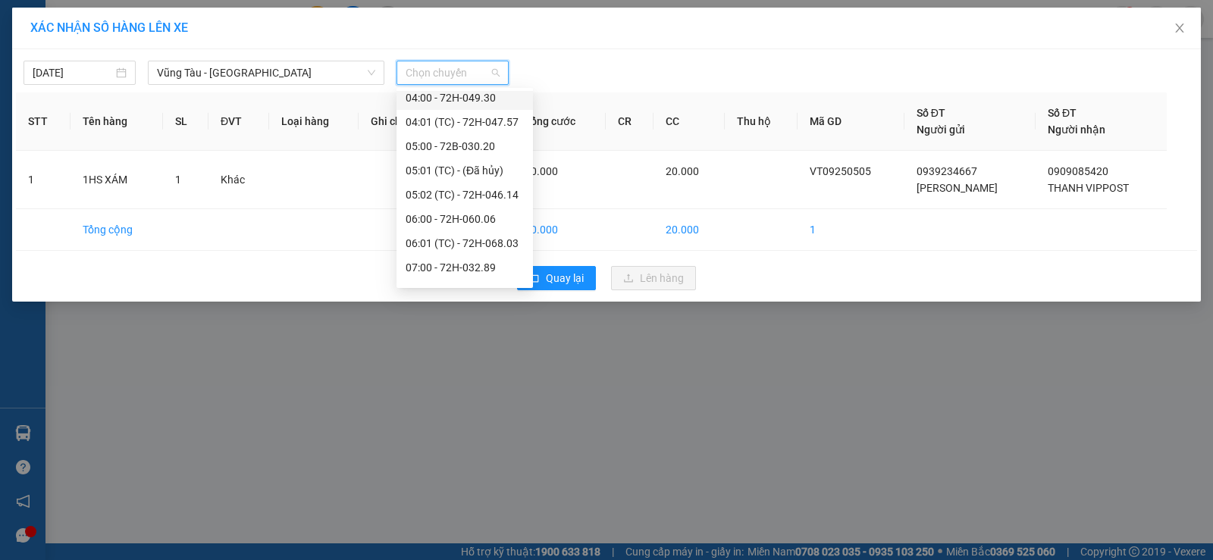
scroll to position [437, 0]
click at [450, 259] on div "18:00 - 72H-032.89" at bounding box center [464, 249] width 136 height 24
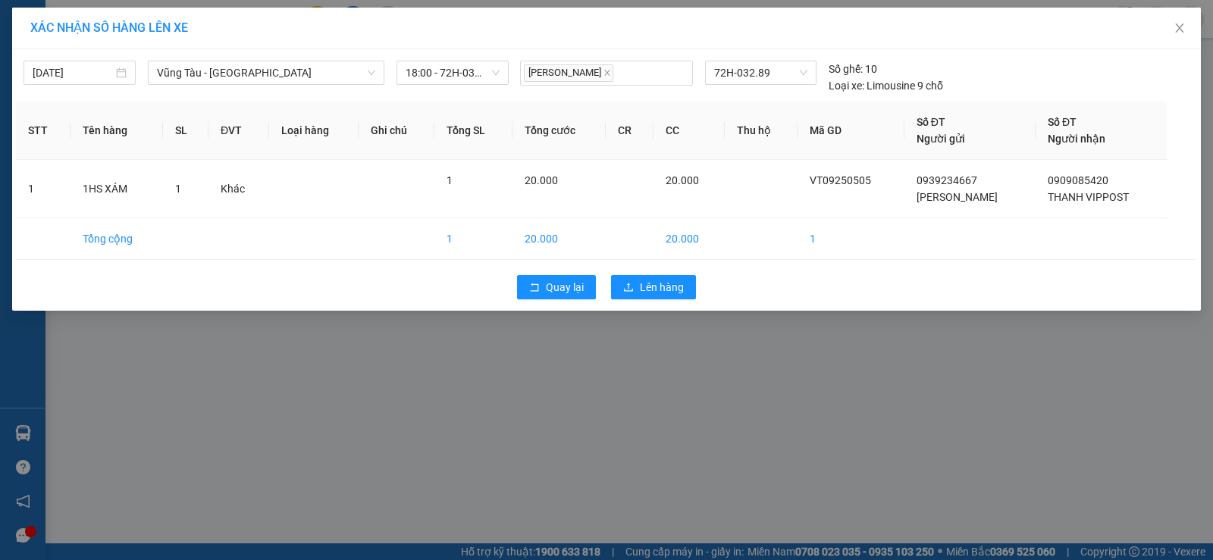
click at [642, 268] on div "Quay lại Lên hàng" at bounding box center [606, 287] width 1181 height 39
click at [635, 277] on button "Lên hàng" at bounding box center [653, 287] width 85 height 24
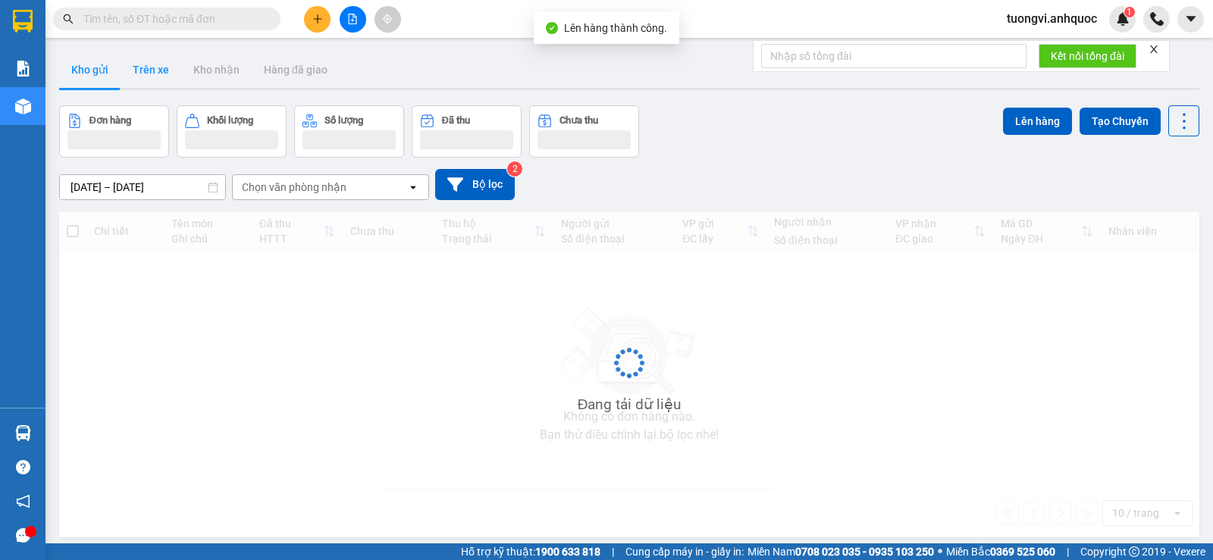
click at [143, 67] on button "Trên xe" at bounding box center [151, 70] width 61 height 36
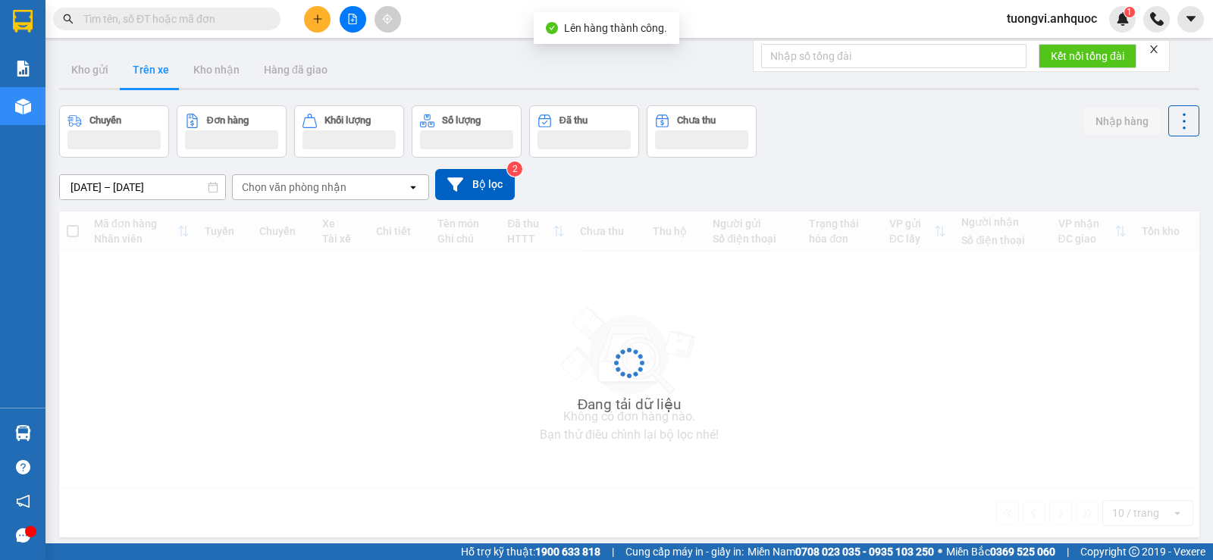
click at [143, 67] on button "Trên xe" at bounding box center [151, 70] width 61 height 36
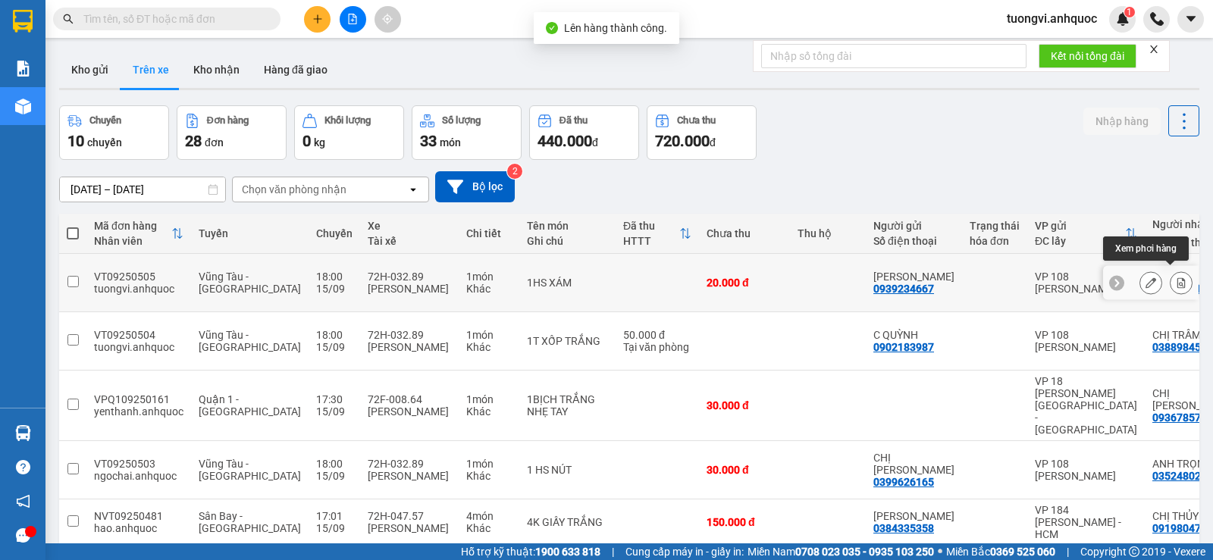
click at [1176, 274] on button at bounding box center [1181, 283] width 21 height 27
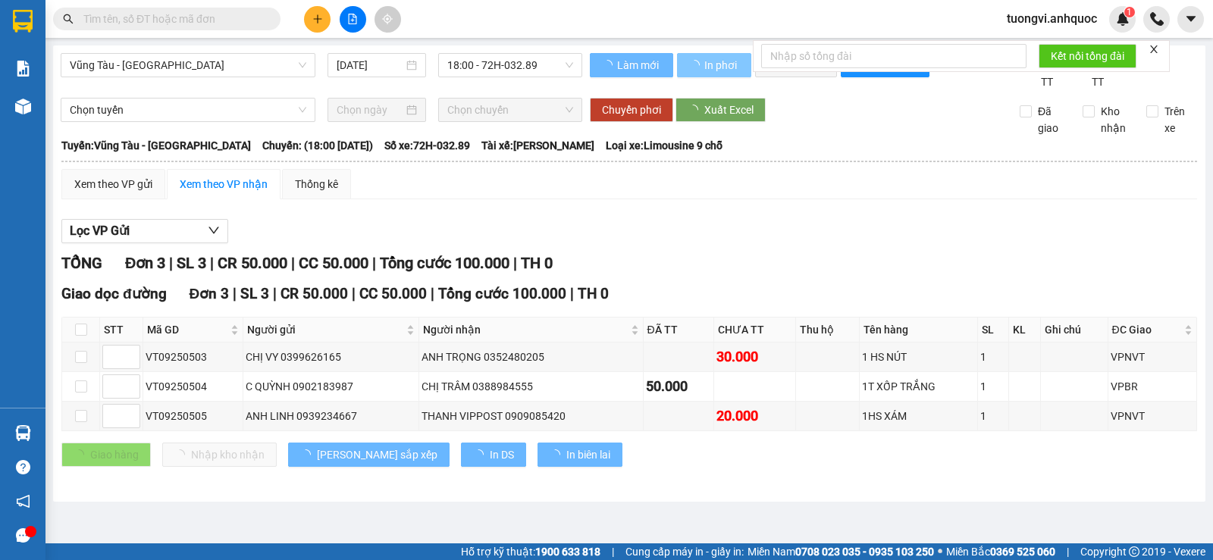
click at [717, 60] on span "In phơi" at bounding box center [721, 65] width 35 height 17
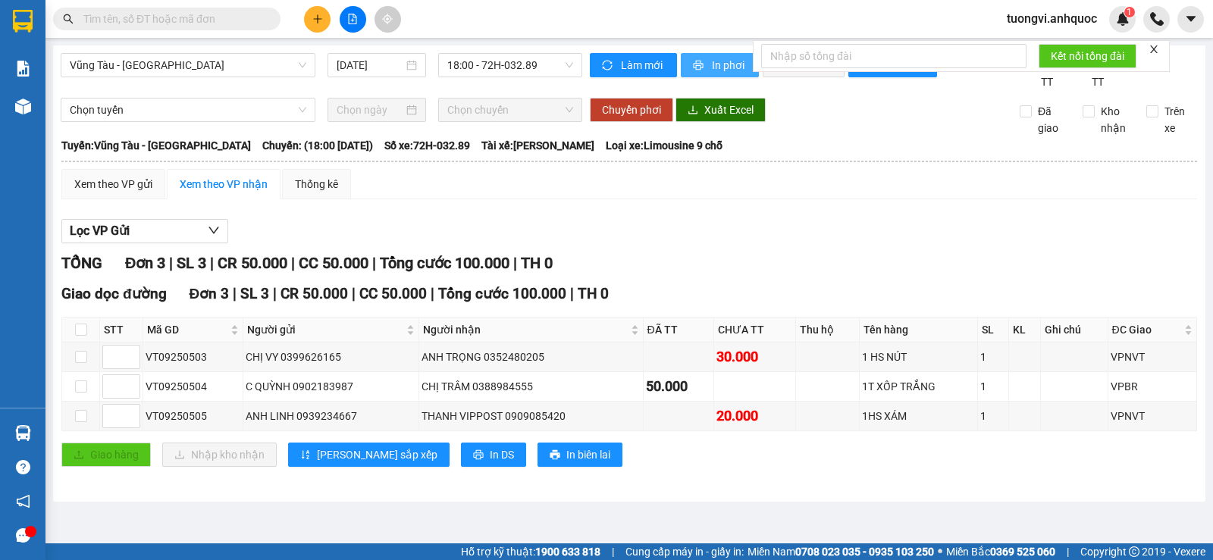
click at [693, 60] on icon "printer" at bounding box center [698, 65] width 11 height 11
click at [719, 65] on span "In phơi" at bounding box center [729, 65] width 35 height 17
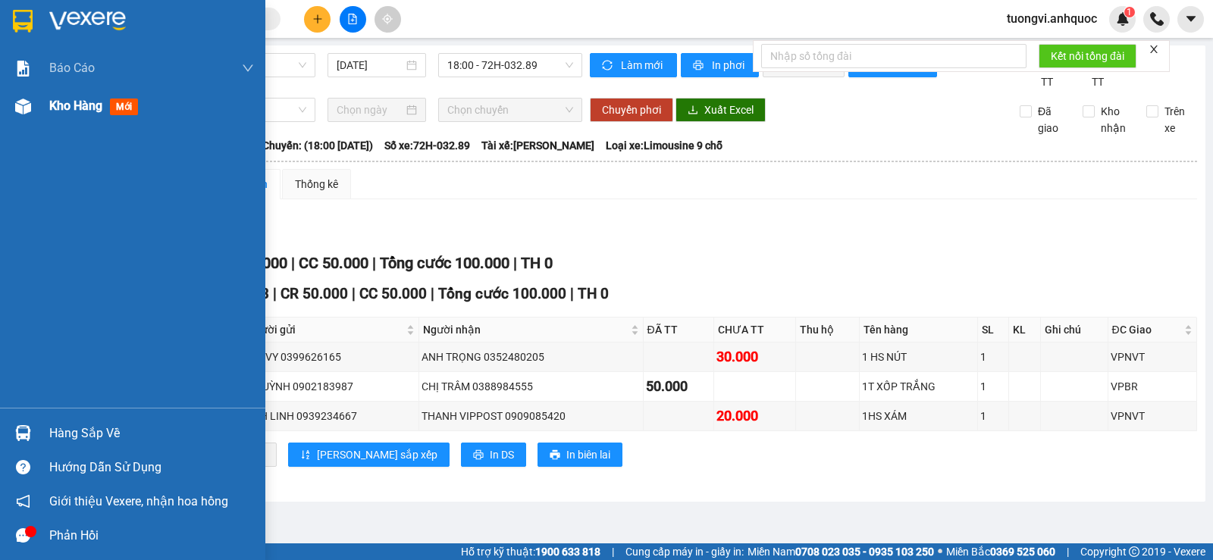
click at [24, 109] on img at bounding box center [23, 107] width 16 height 16
click at [30, 107] on img at bounding box center [23, 107] width 16 height 16
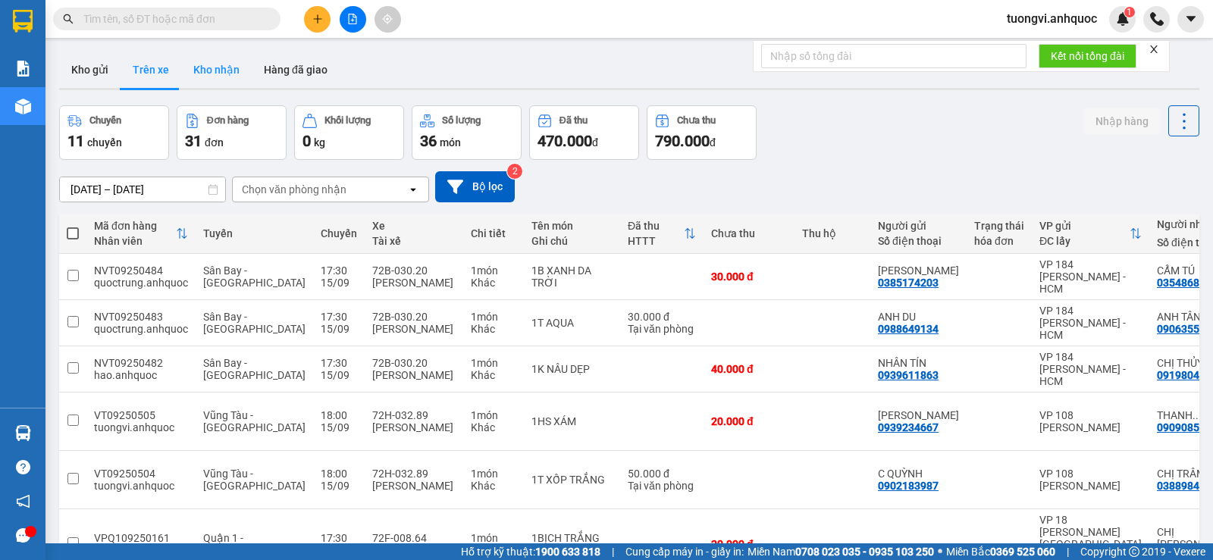
click at [212, 72] on button "Kho nhận" at bounding box center [216, 70] width 71 height 36
type input "[DATE] – [DATE]"
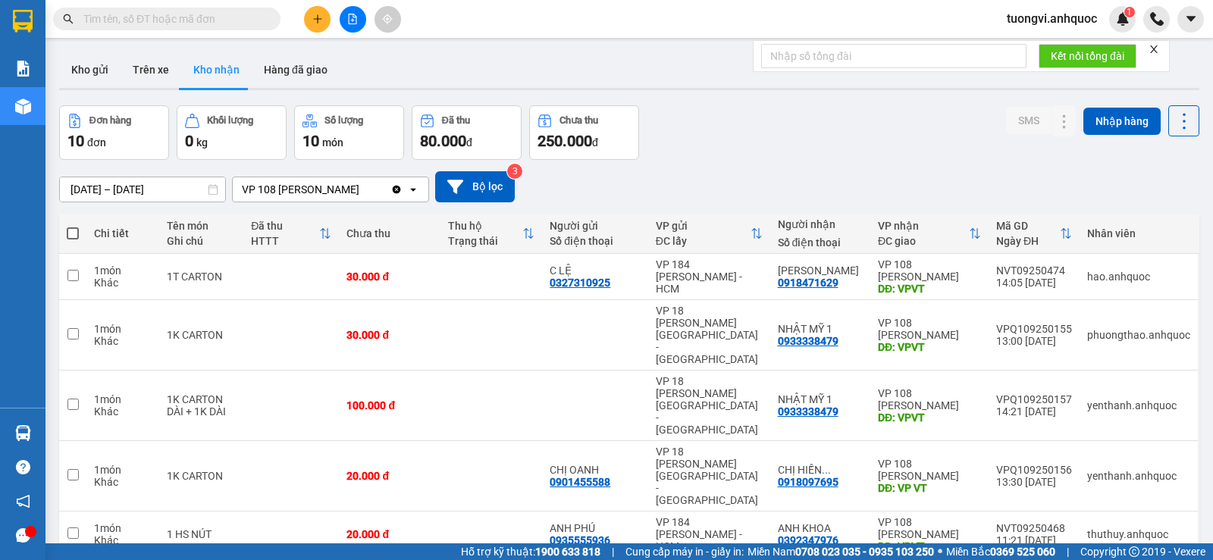
click at [320, 8] on button at bounding box center [317, 19] width 27 height 27
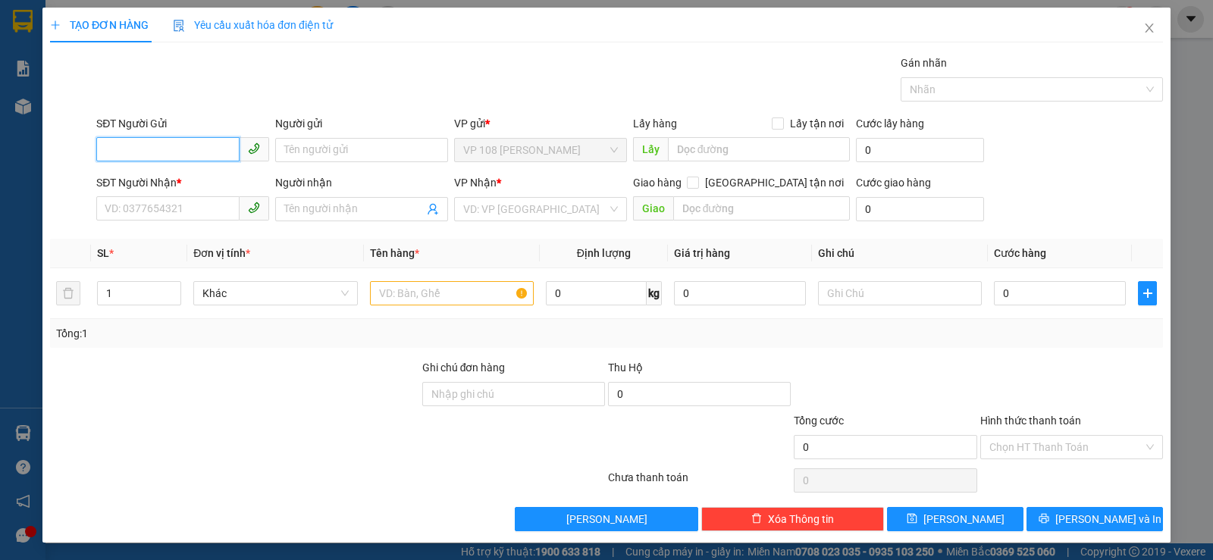
click at [161, 151] on input "SĐT Người Gửi" at bounding box center [167, 149] width 143 height 24
type input "0765830127"
click at [172, 179] on div "0765830127 - A CHƯƠNG" at bounding box center [181, 180] width 153 height 17
type input "A CHƯƠNG"
type input "0976369325"
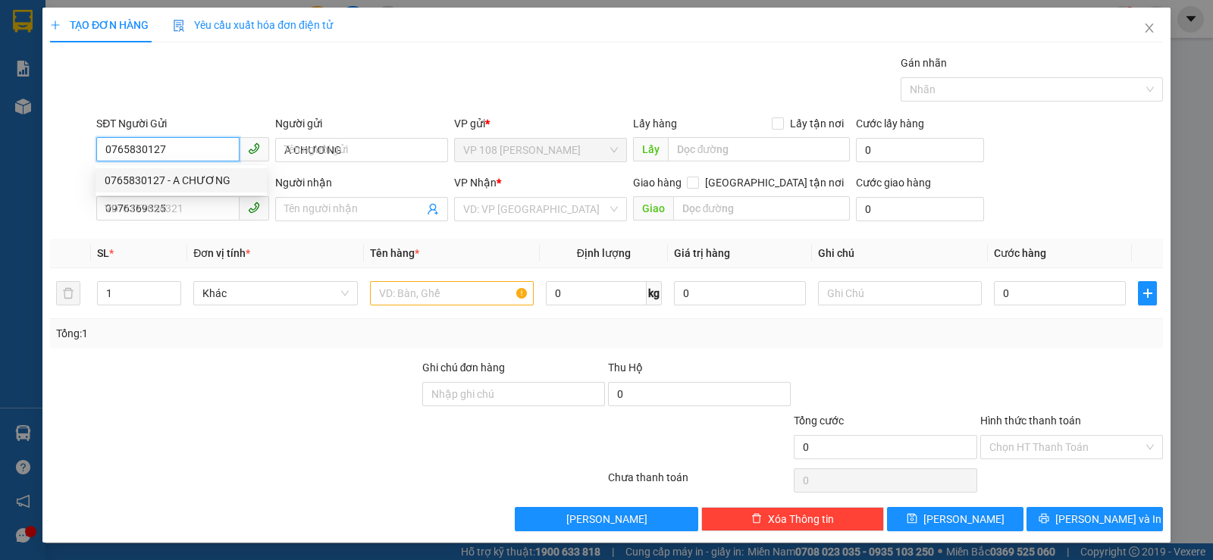
type input "MS HÀ"
type input "CHU HẢI_TÂN HẢI_PHÚ MỸ"
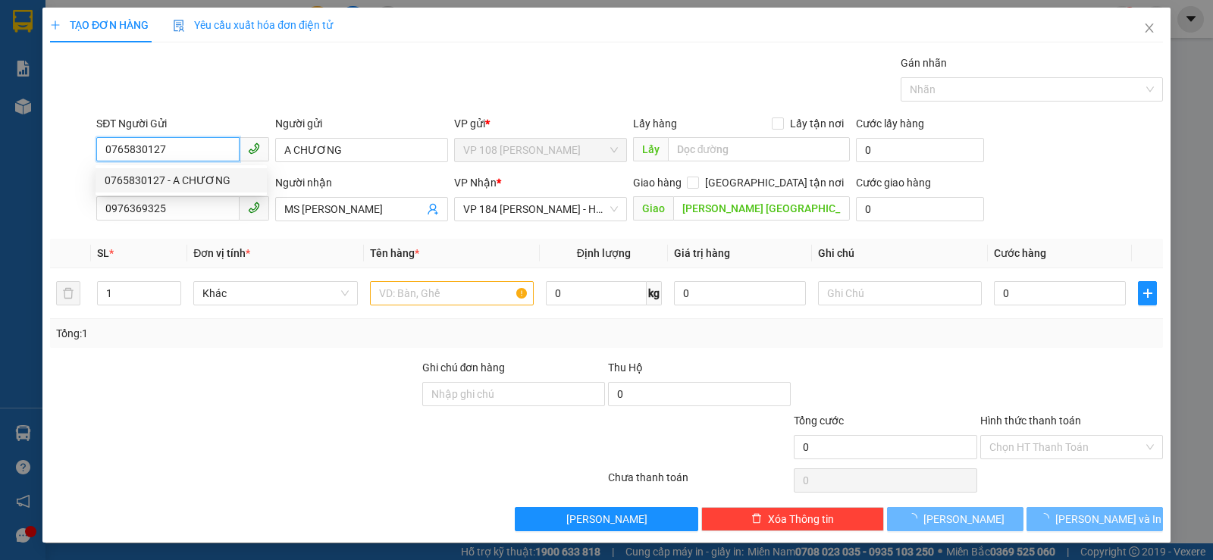
type input "20.000"
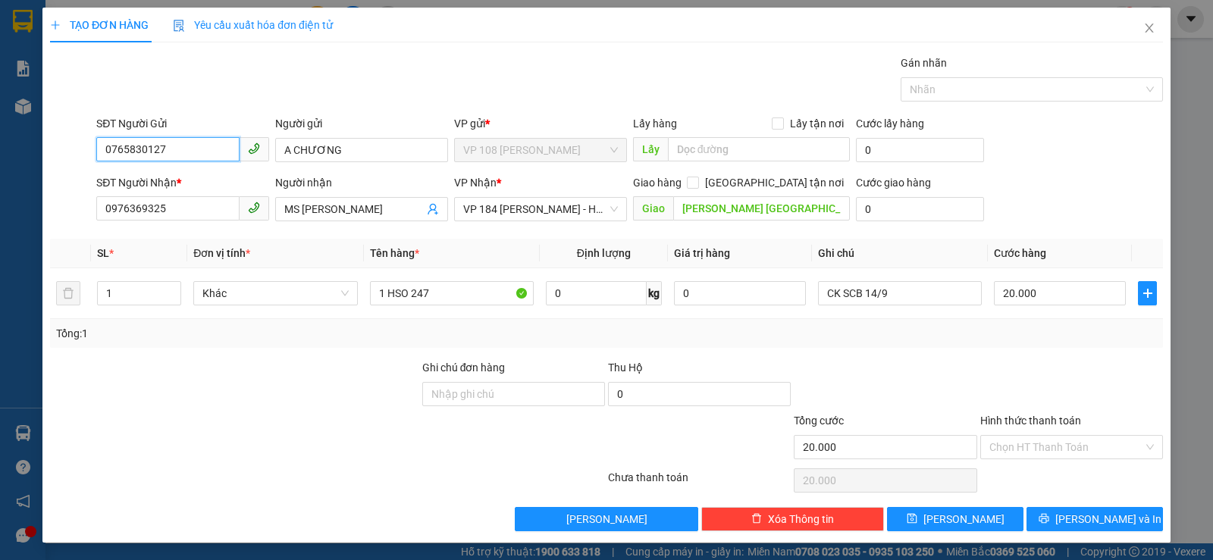
type input "0765830127"
click at [196, 148] on input "0765830127" at bounding box center [167, 149] width 143 height 24
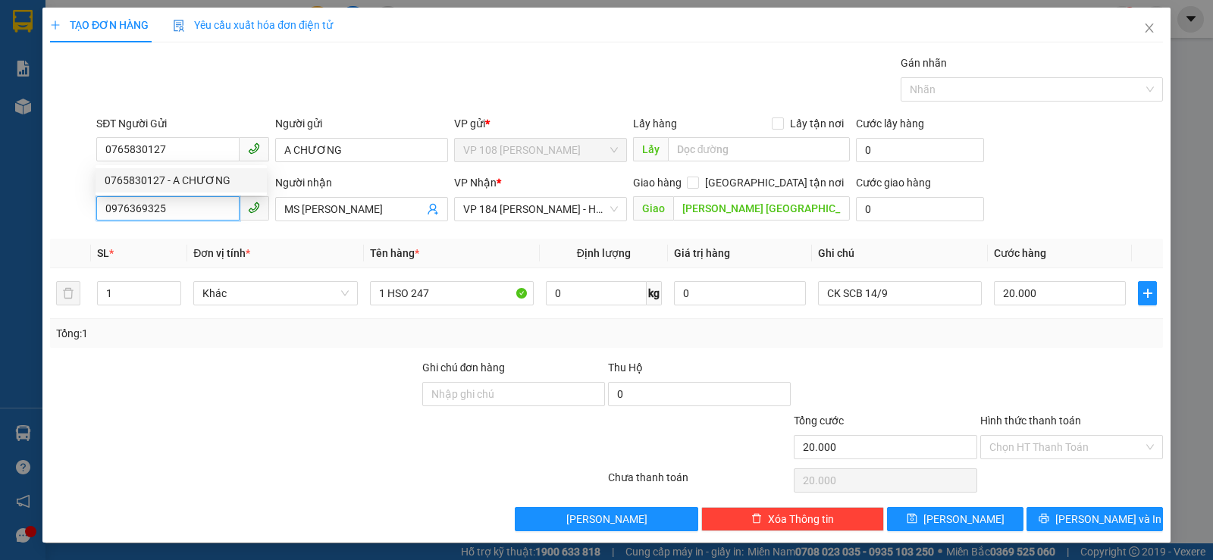
click at [163, 210] on input "0976369325" at bounding box center [167, 208] width 143 height 24
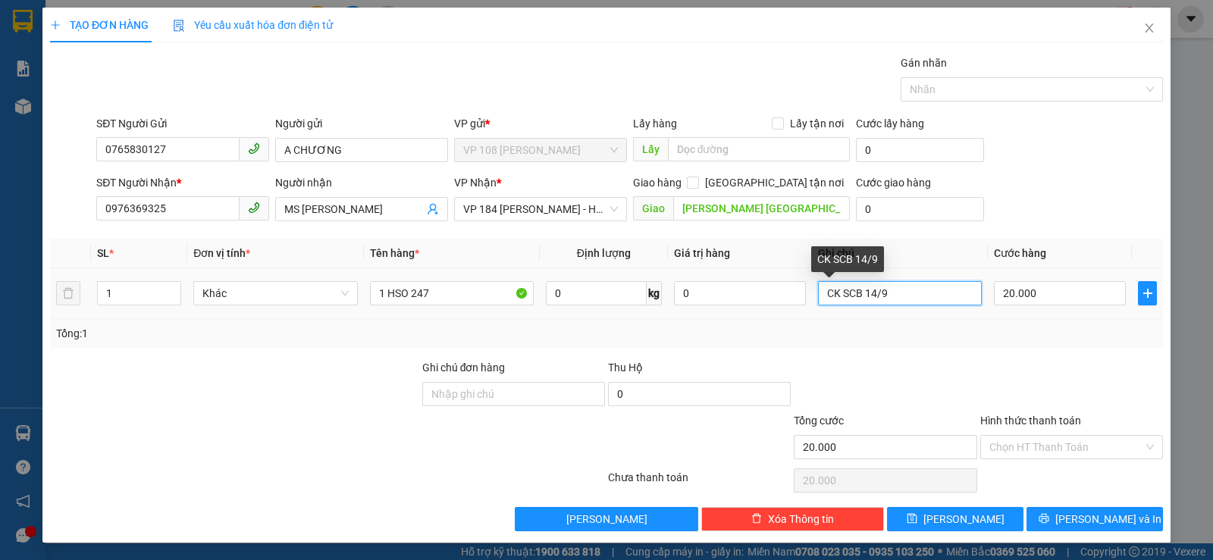
click at [892, 281] on input "CK SCB 14/9" at bounding box center [900, 293] width 164 height 24
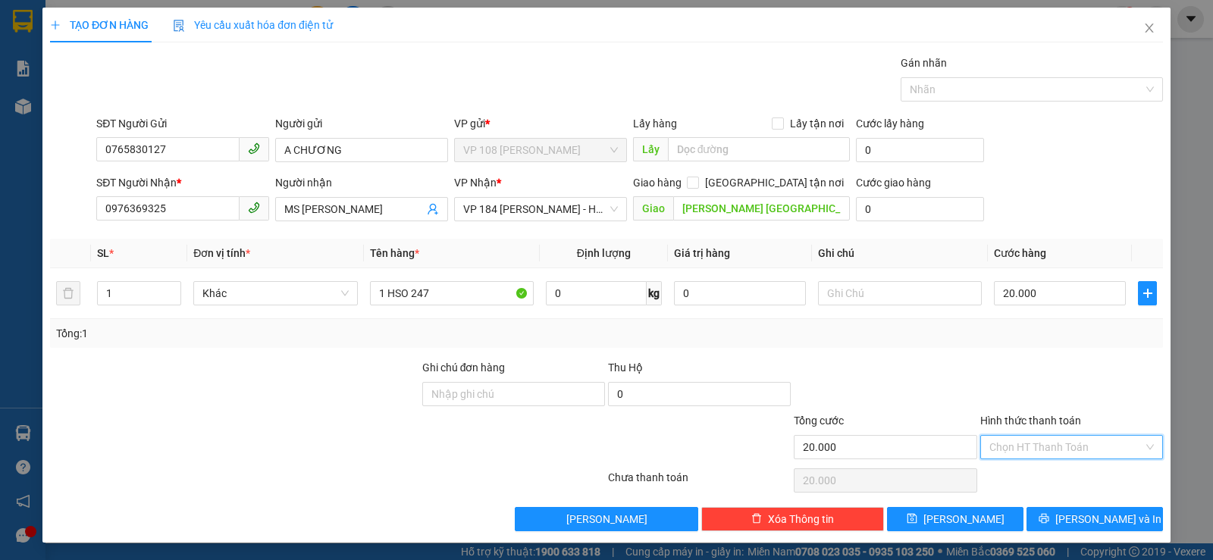
click at [1098, 446] on input "Hình thức thanh toán" at bounding box center [1066, 447] width 154 height 23
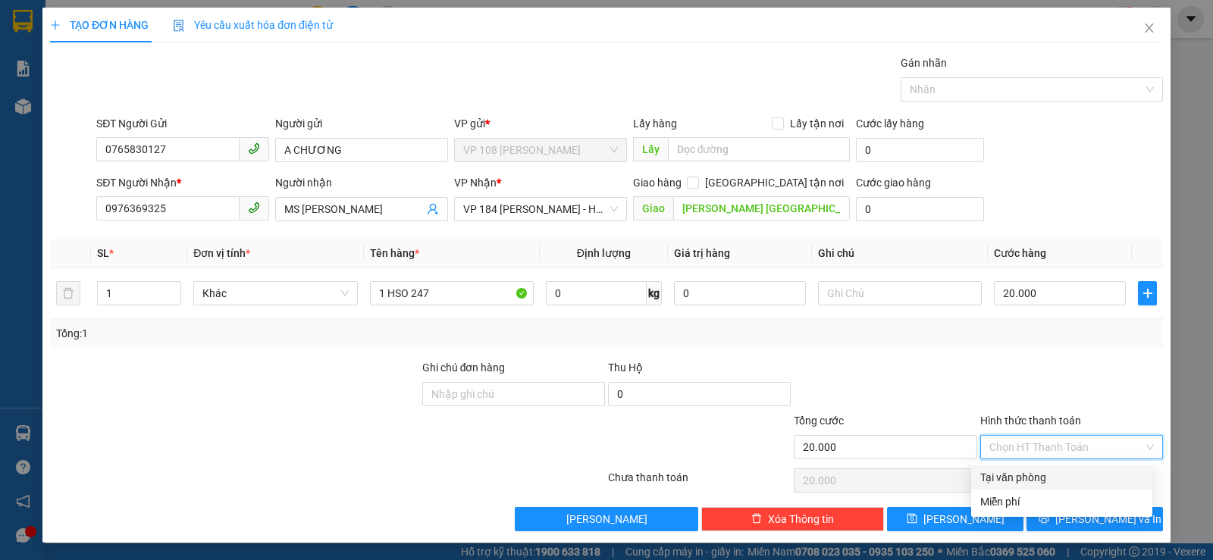
click at [1088, 476] on div "Tại văn phòng" at bounding box center [1061, 477] width 163 height 17
type input "0"
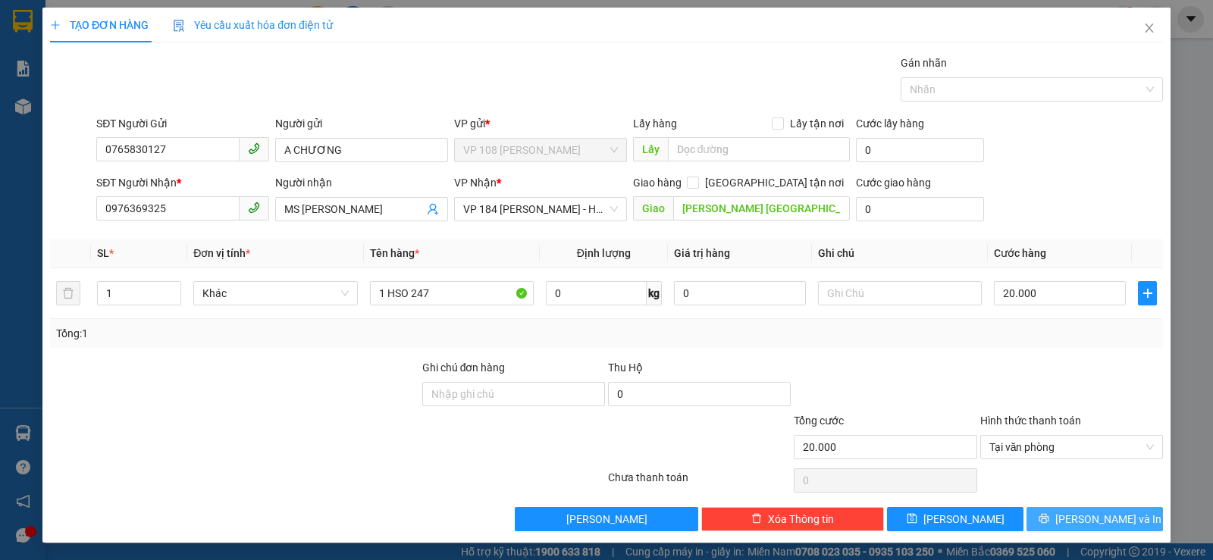
click at [1085, 515] on span "[PERSON_NAME] và In" at bounding box center [1108, 519] width 106 height 17
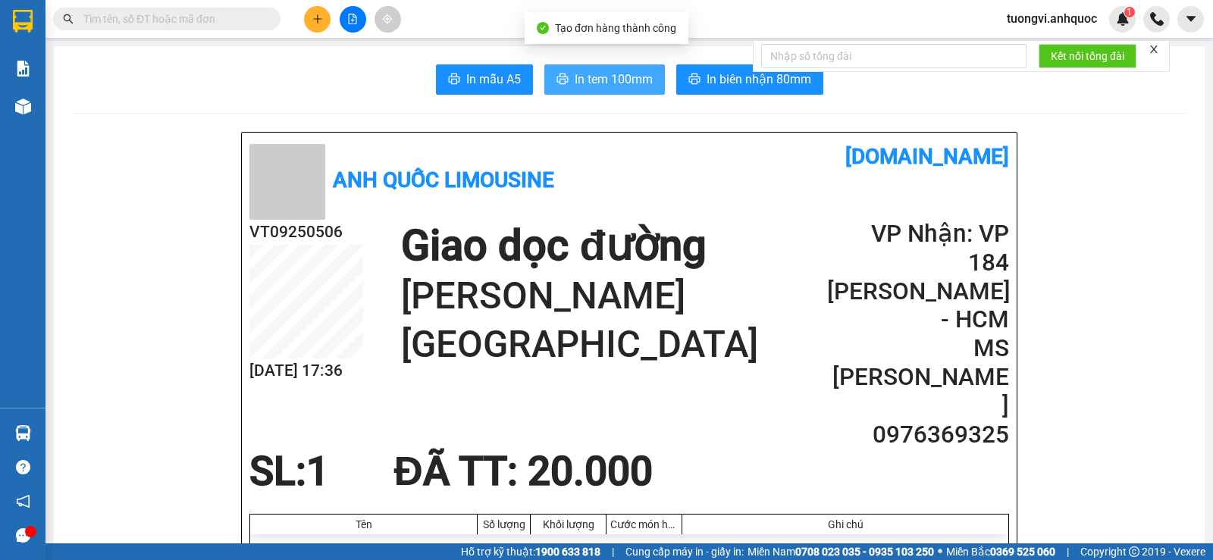
click at [611, 79] on span "In tem 100mm" at bounding box center [614, 79] width 78 height 19
click at [580, 80] on span "In tem 100mm" at bounding box center [614, 79] width 78 height 19
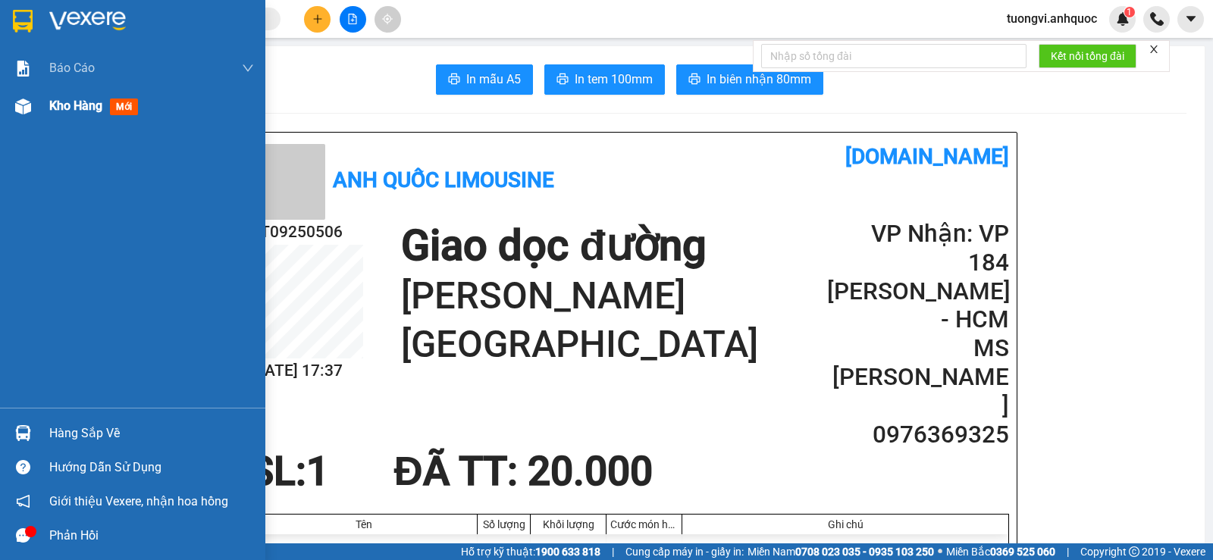
click at [61, 116] on div "Kho hàng mới" at bounding box center [151, 106] width 205 height 38
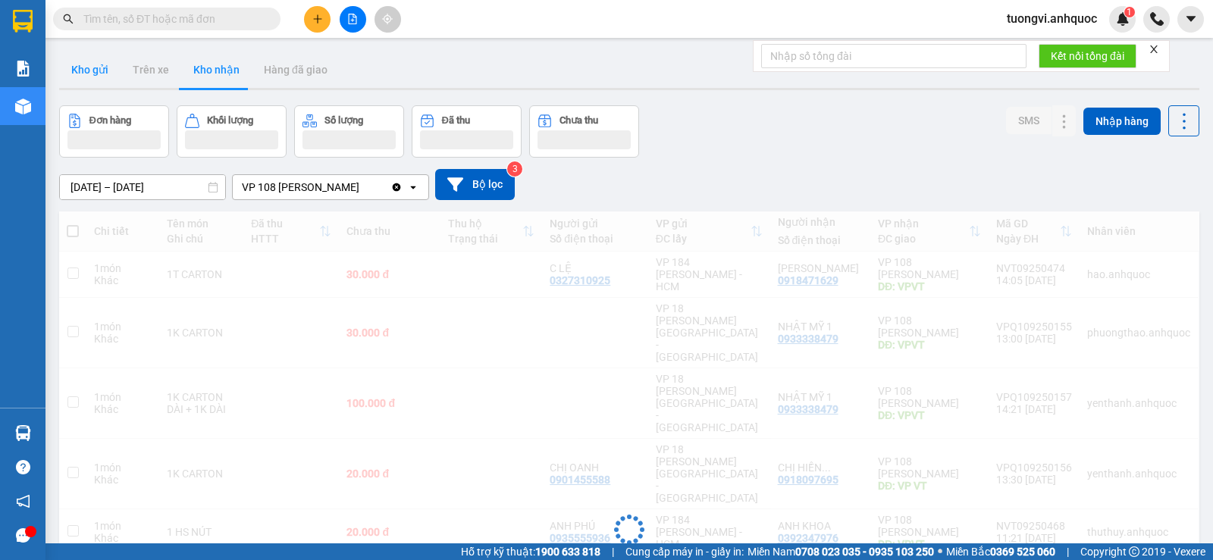
click at [92, 68] on button "Kho gửi" at bounding box center [89, 70] width 61 height 36
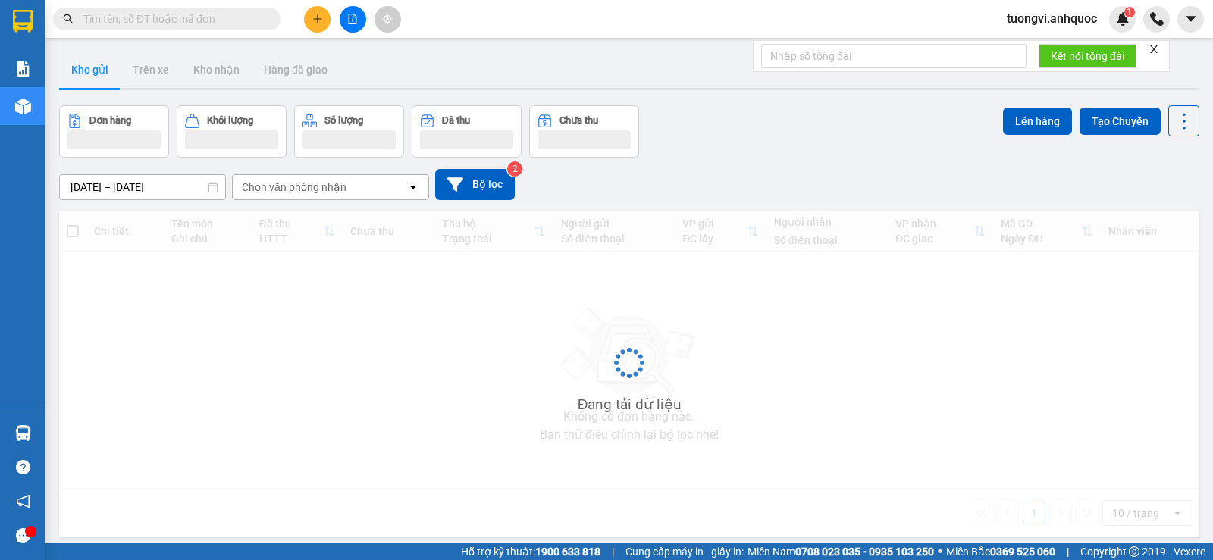
click at [92, 68] on button "Kho gửi" at bounding box center [89, 70] width 61 height 36
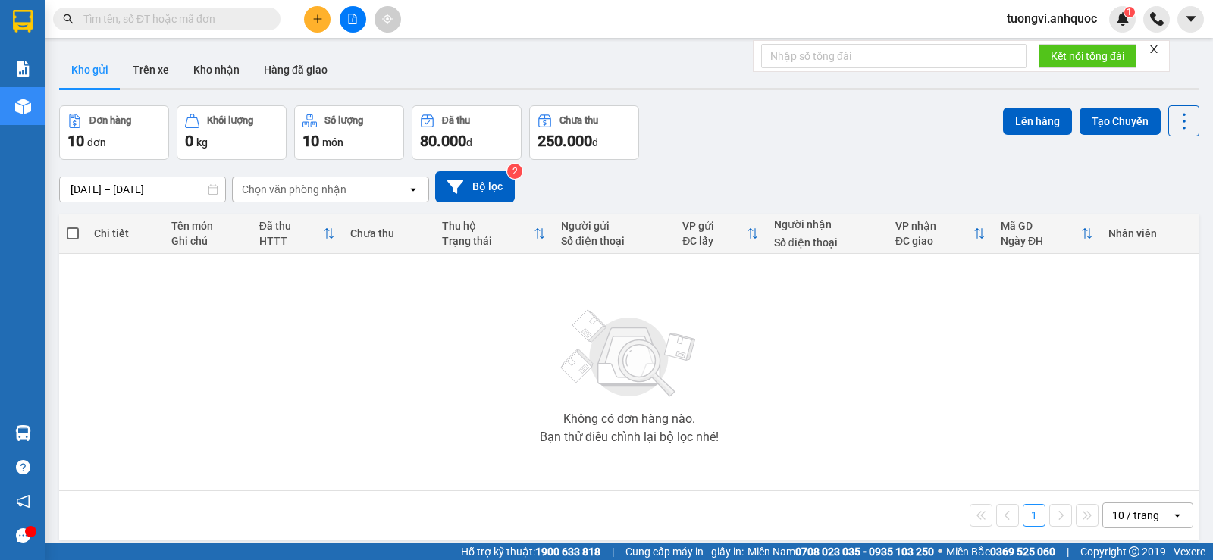
click at [92, 68] on button "Kho gửi" at bounding box center [89, 70] width 61 height 36
click at [92, 69] on button "Kho gửi" at bounding box center [89, 70] width 61 height 36
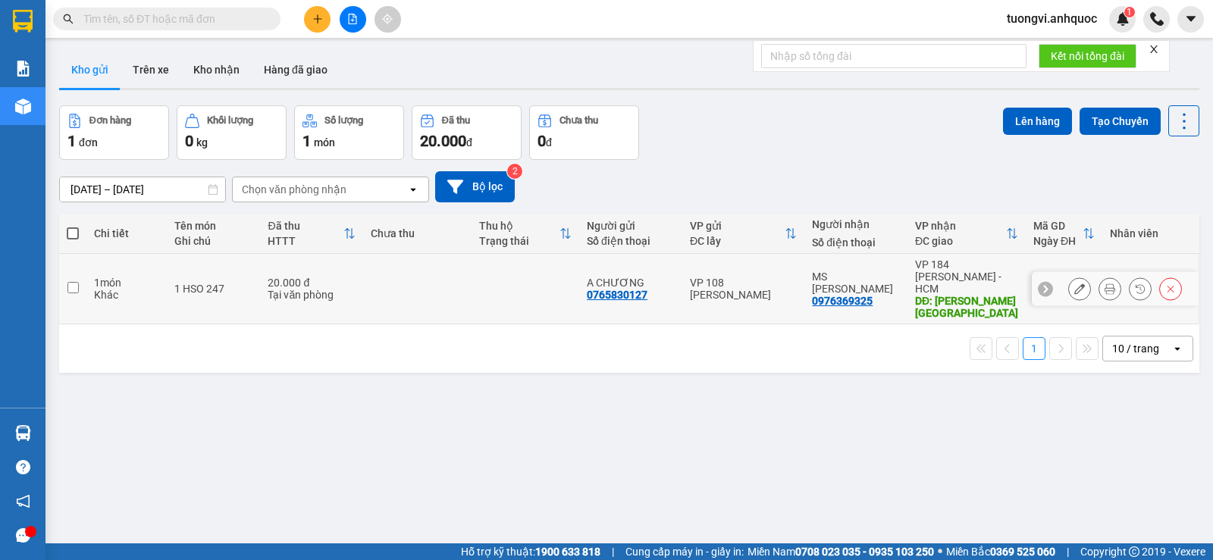
click at [227, 271] on td "1 HSO 247" at bounding box center [213, 289] width 93 height 71
checkbox input "true"
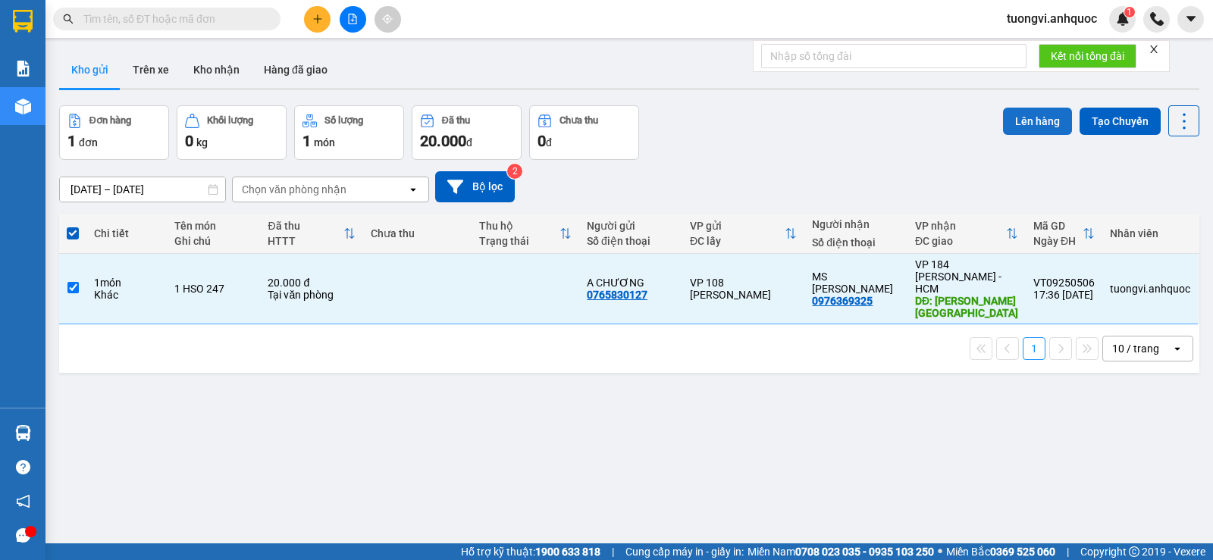
click at [1020, 126] on button "Lên hàng" at bounding box center [1037, 121] width 69 height 27
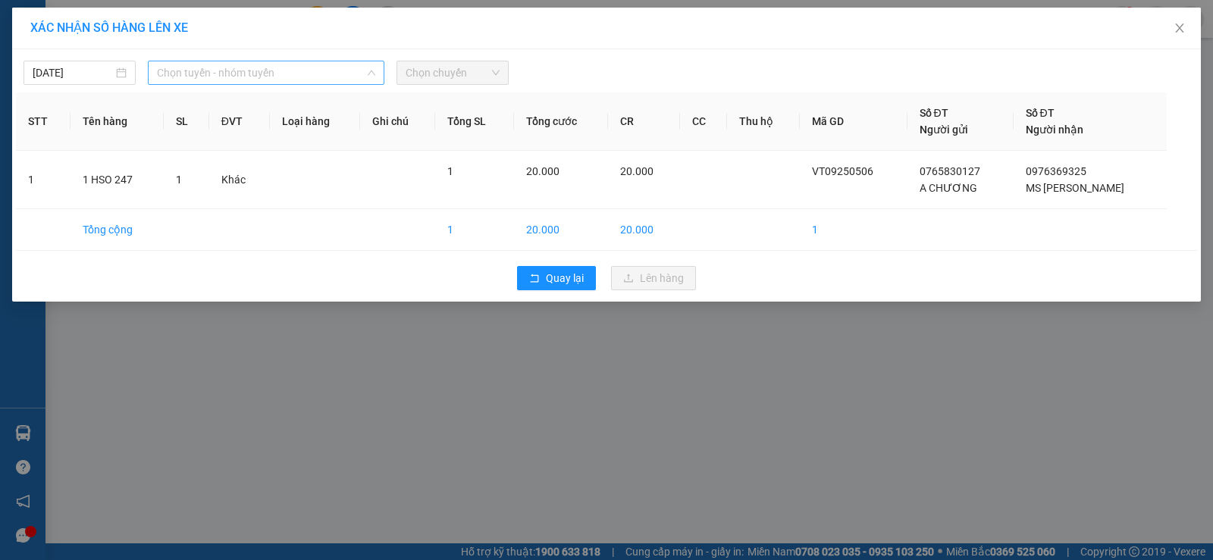
click at [332, 78] on span "Chọn tuyến - nhóm tuyến" at bounding box center [266, 72] width 218 height 23
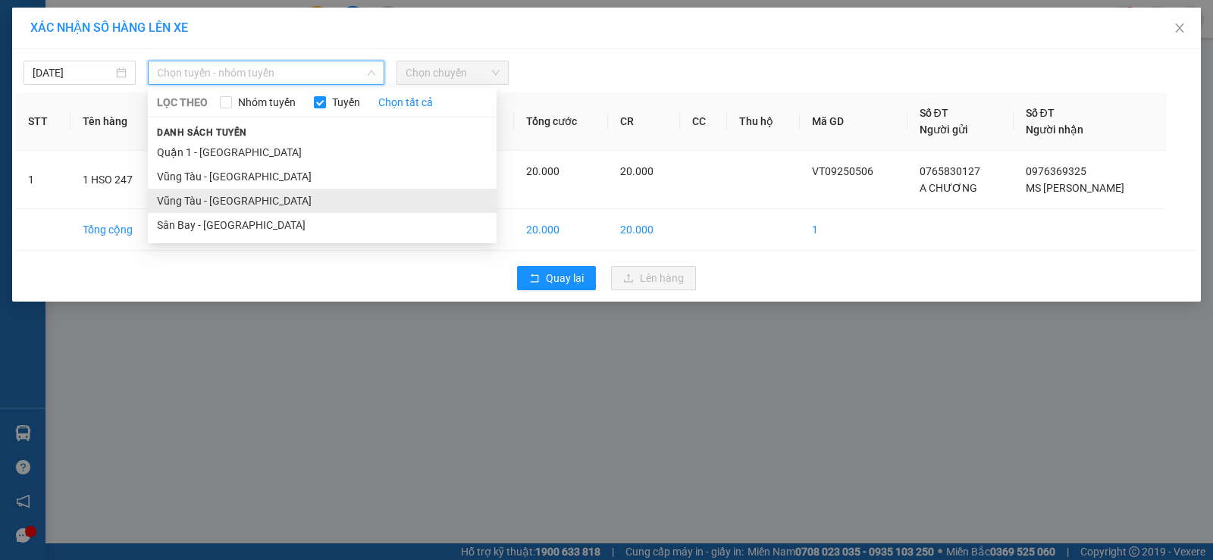
click at [266, 195] on li "Vũng Tàu - [GEOGRAPHIC_DATA]" at bounding box center [322, 201] width 349 height 24
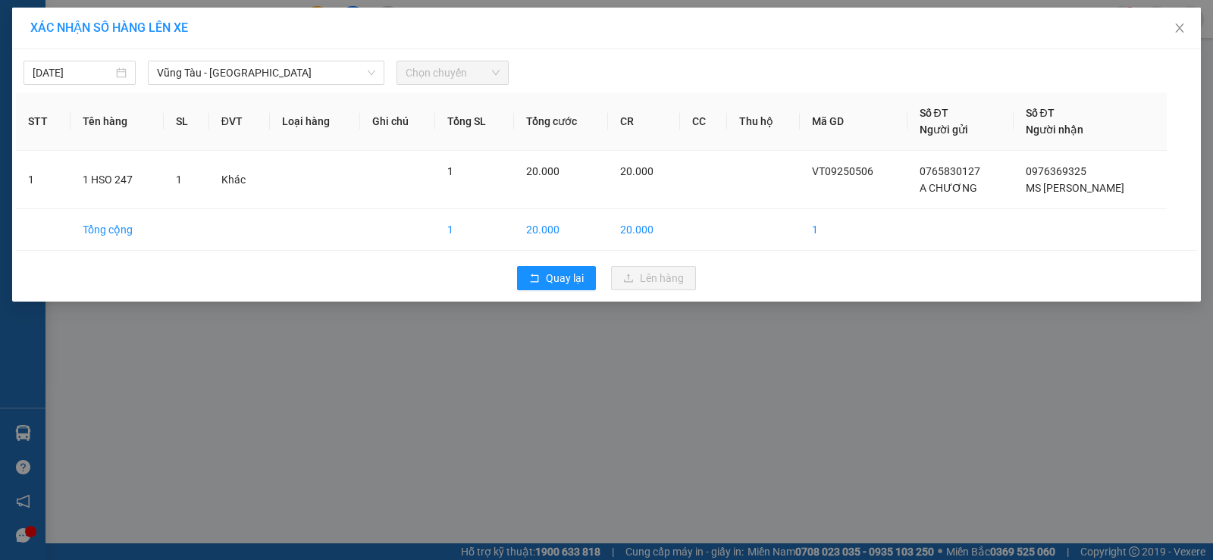
click at [488, 48] on div "XÁC NHẬN SỐ HÀNG LÊN XE" at bounding box center [606, 29] width 1189 height 42
click at [486, 66] on span "Chọn chuyến" at bounding box center [453, 72] width 94 height 23
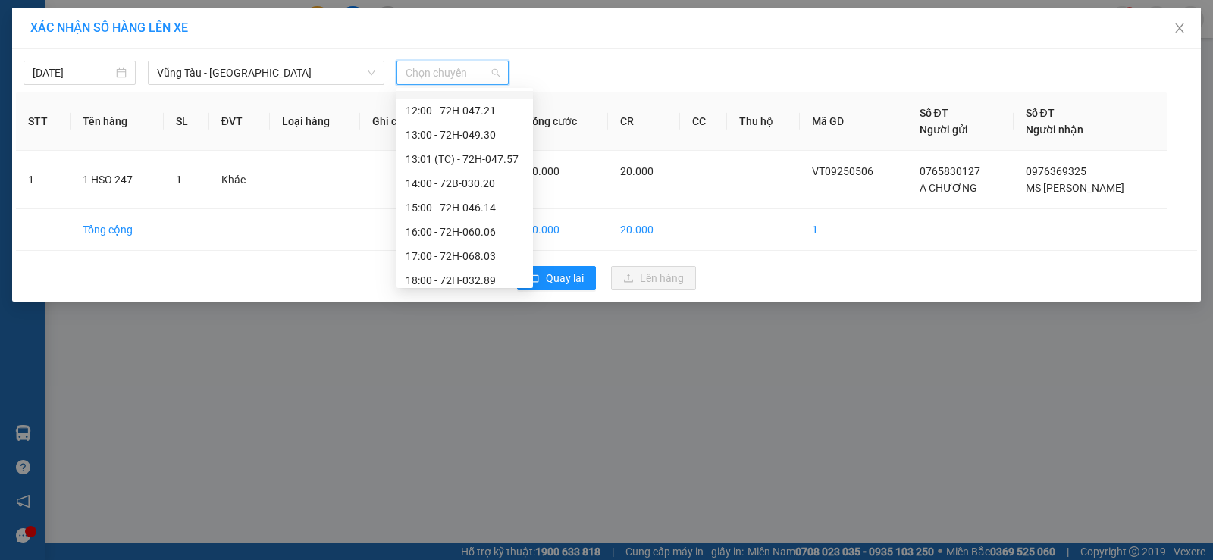
scroll to position [437, 0]
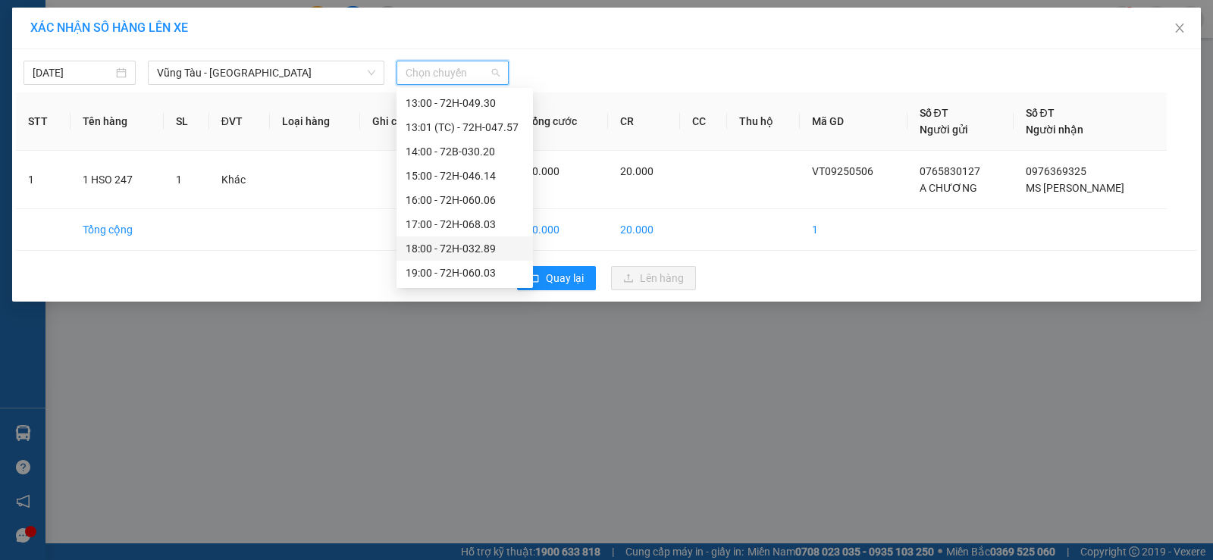
click at [451, 256] on div "18:00 - 72H-032.89" at bounding box center [465, 248] width 118 height 17
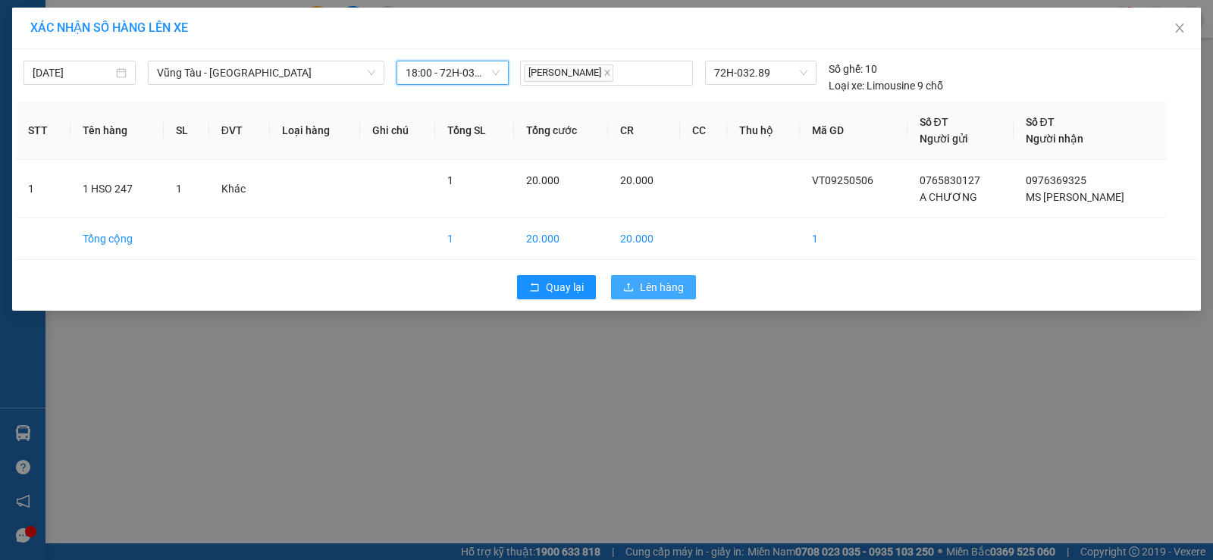
click at [685, 299] on button "Lên hàng" at bounding box center [653, 287] width 85 height 24
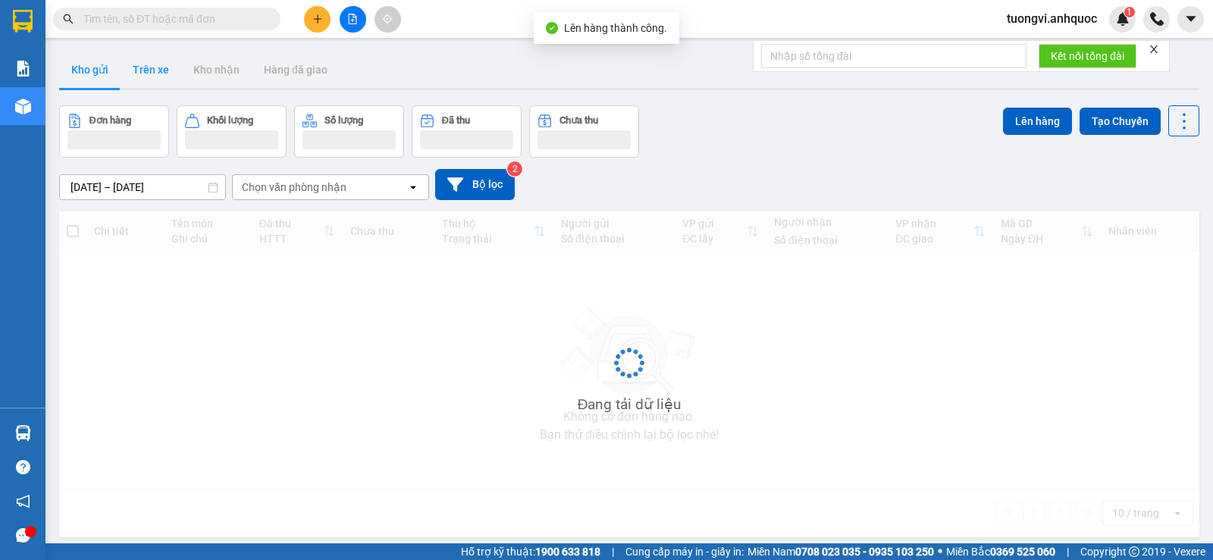
click at [149, 76] on button "Trên xe" at bounding box center [151, 70] width 61 height 36
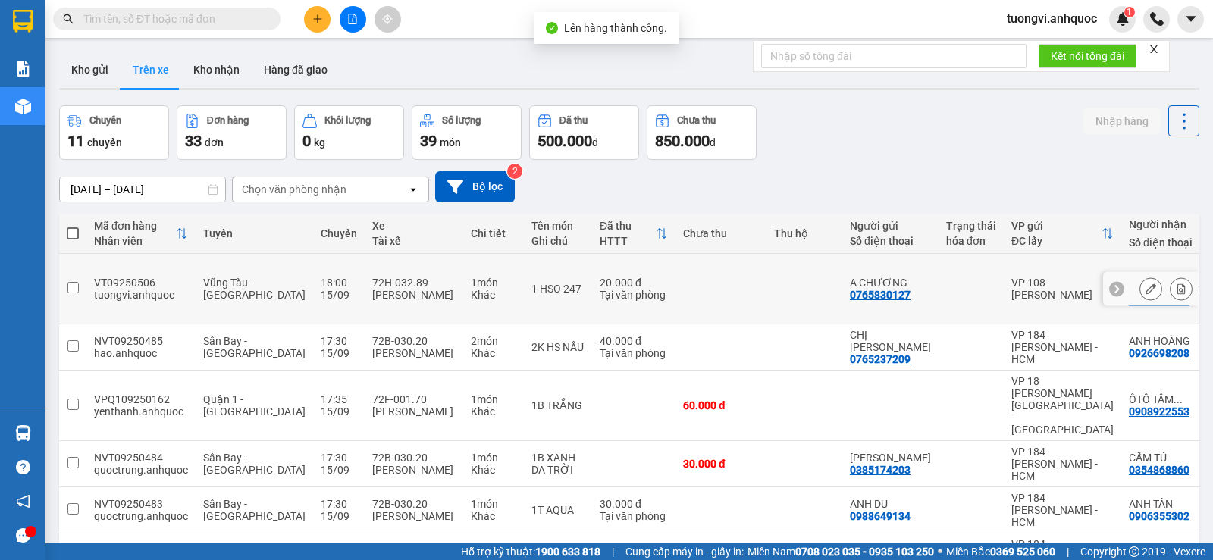
click at [1171, 277] on button at bounding box center [1181, 289] width 21 height 27
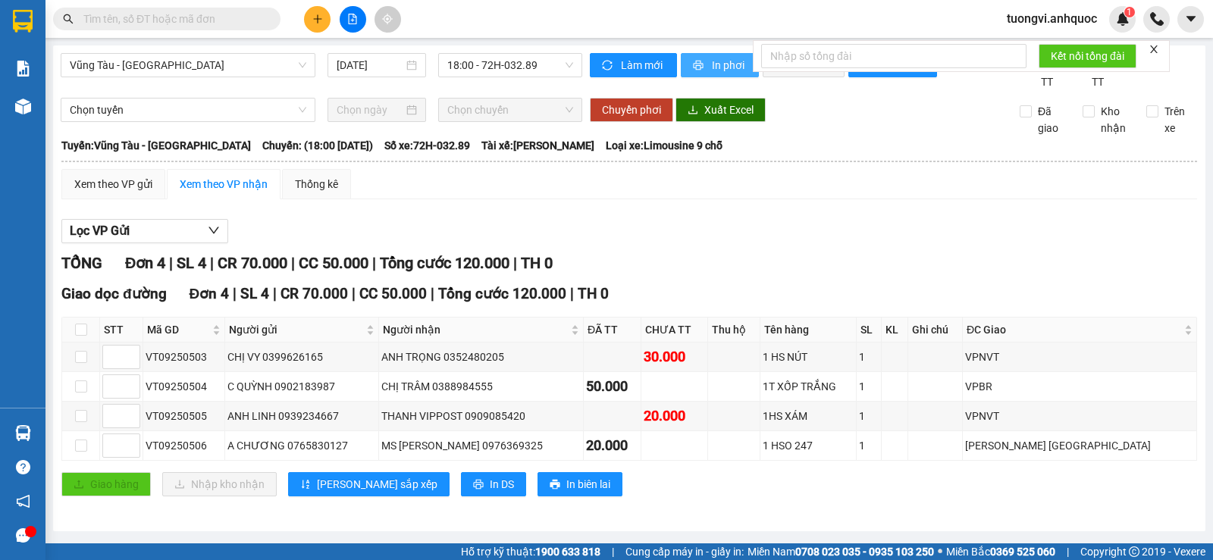
click at [729, 63] on span "In phơi" at bounding box center [729, 65] width 35 height 17
click at [726, 65] on span "In phơi" at bounding box center [729, 65] width 35 height 17
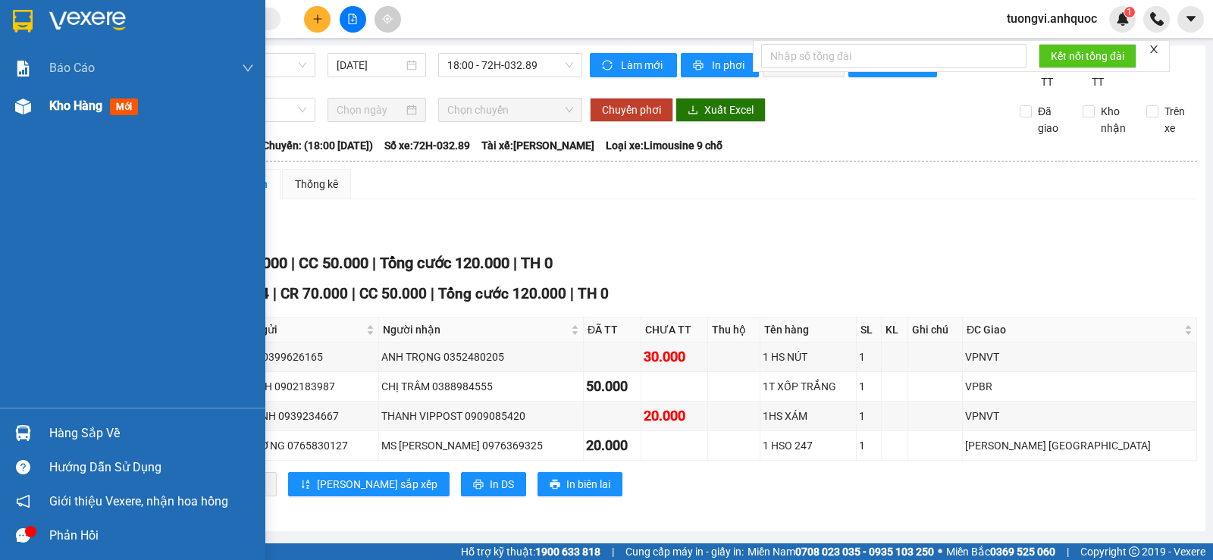
click at [28, 114] on div at bounding box center [23, 106] width 27 height 27
click at [33, 114] on div at bounding box center [23, 106] width 27 height 27
click at [43, 106] on div "Kho hàng mới" at bounding box center [132, 106] width 265 height 38
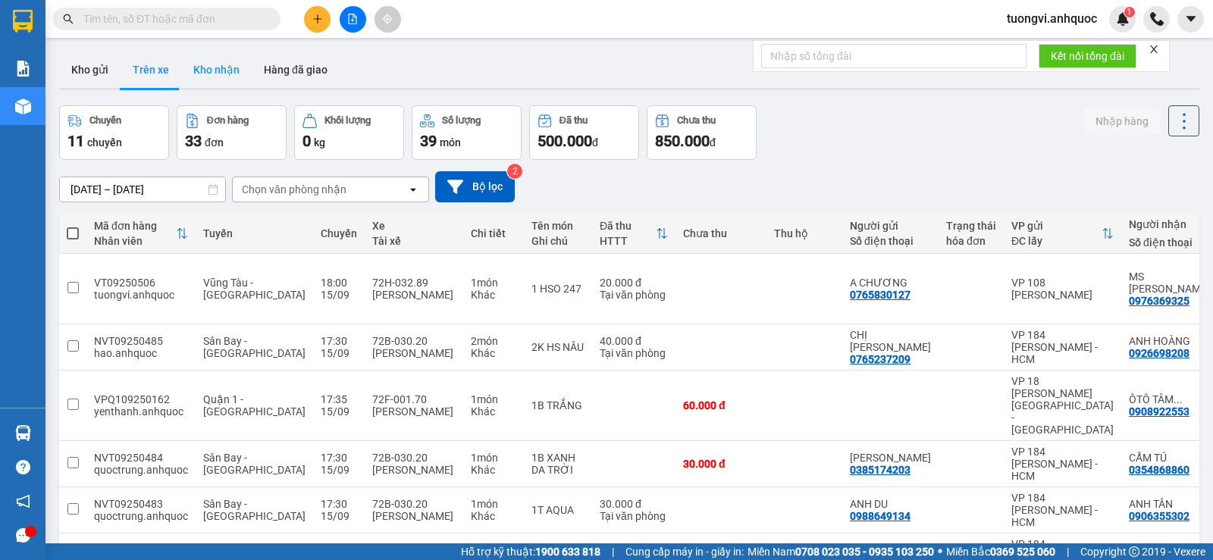
click at [235, 78] on button "Kho nhận" at bounding box center [216, 70] width 71 height 36
type input "[DATE] – [DATE]"
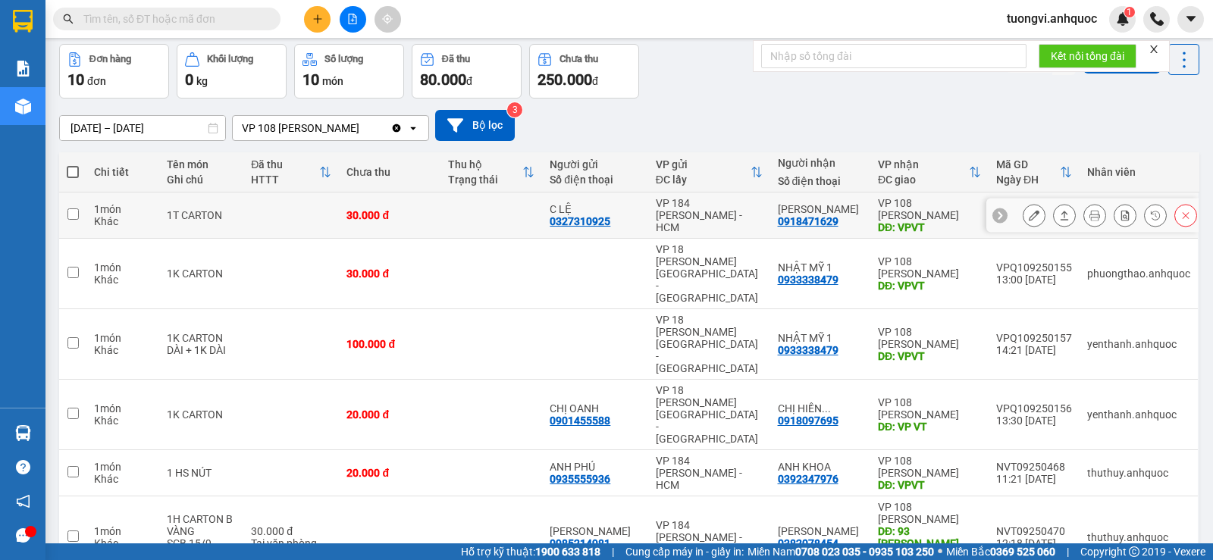
scroll to position [76, 0]
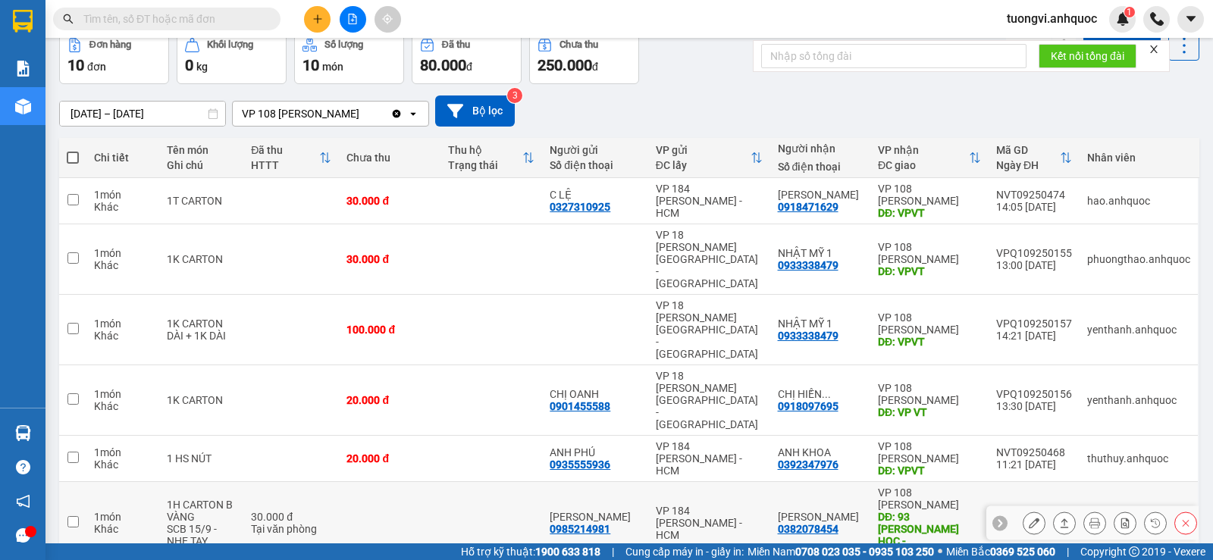
click at [1023, 510] on button at bounding box center [1033, 523] width 21 height 27
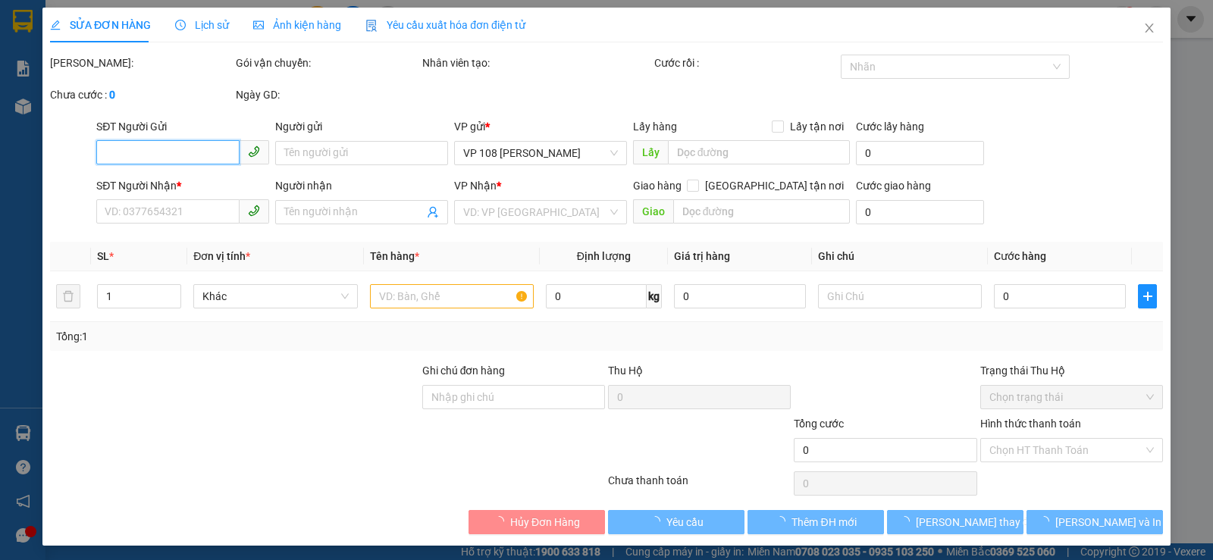
type input "0985214981"
type input "[PERSON_NAME]"
type input "0382078454"
type input "[PERSON_NAME]"
type input "93 NGUYỄN THÁI HỌC - VT"
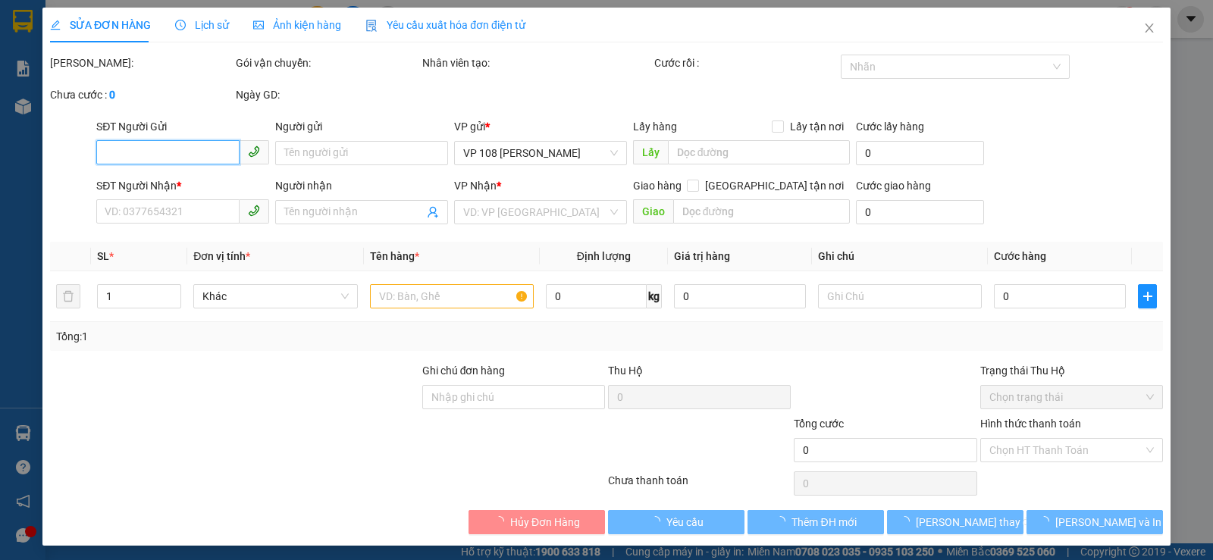
type input "30.000"
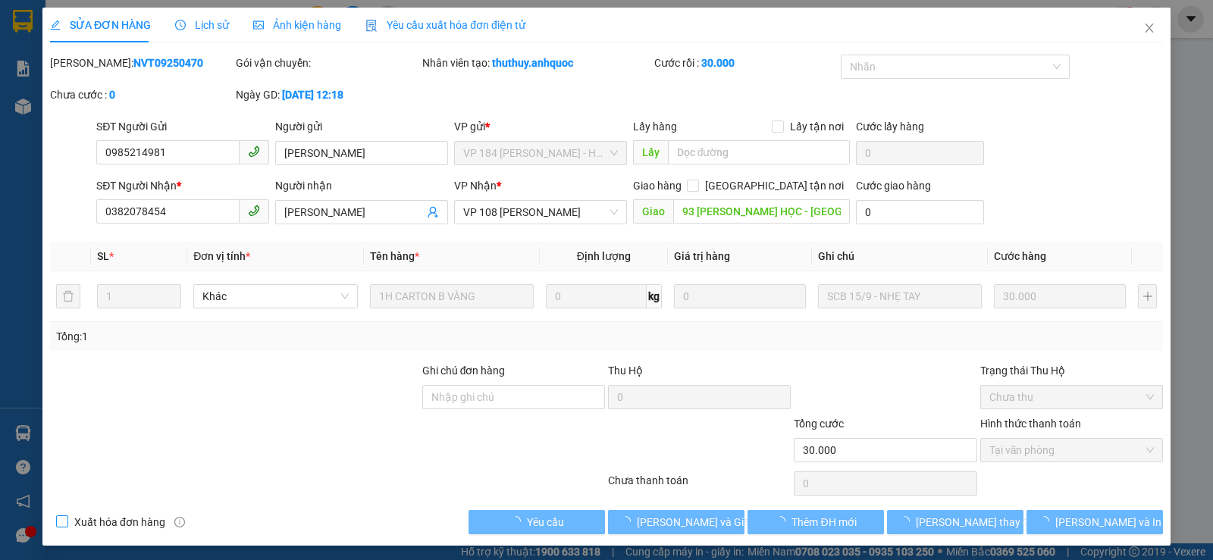
click at [89, 527] on span "Xuất hóa đơn hàng" at bounding box center [119, 522] width 103 height 17
click at [67, 526] on input "Xuất hóa đơn hàng" at bounding box center [61, 521] width 11 height 11
checkbox input "true"
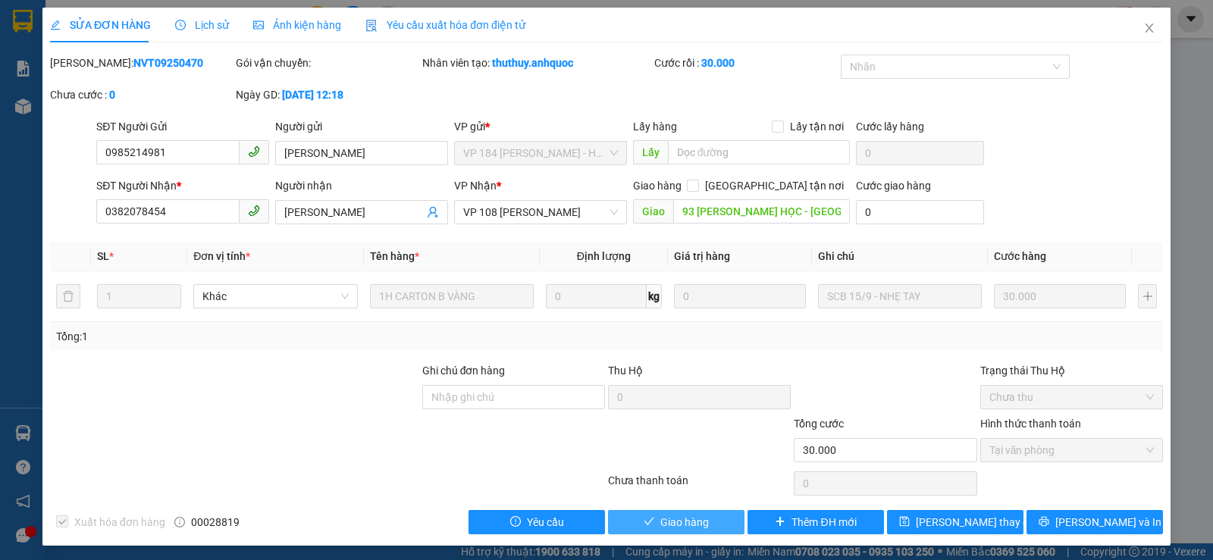
click at [700, 527] on span "Giao hàng" at bounding box center [684, 522] width 49 height 17
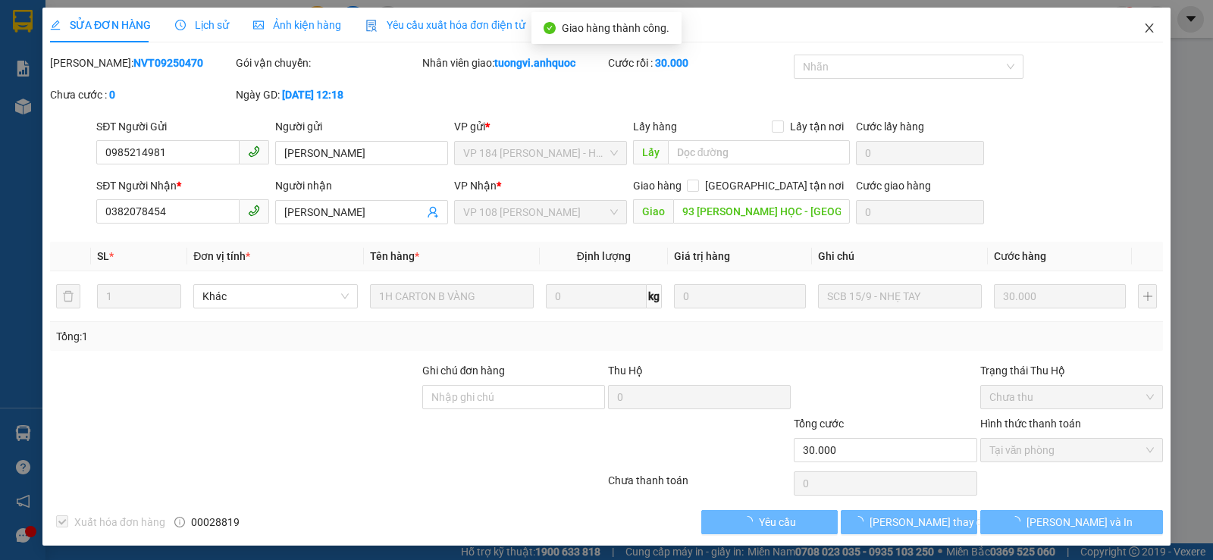
click at [1145, 30] on icon "close" at bounding box center [1149, 28] width 8 height 9
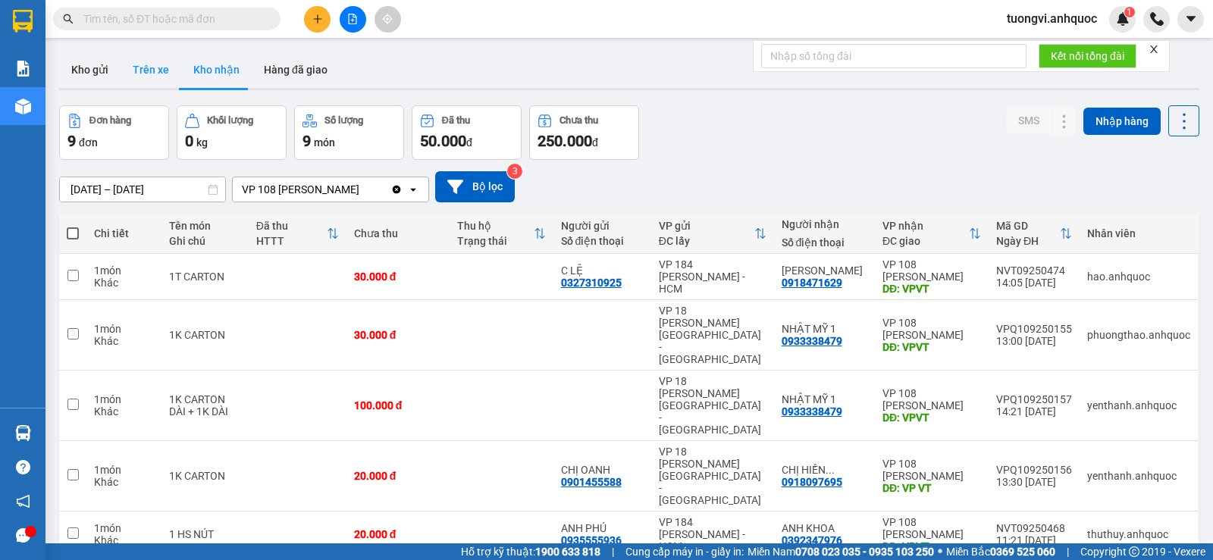
click at [174, 66] on button "Trên xe" at bounding box center [151, 70] width 61 height 36
type input "[DATE] – [DATE]"
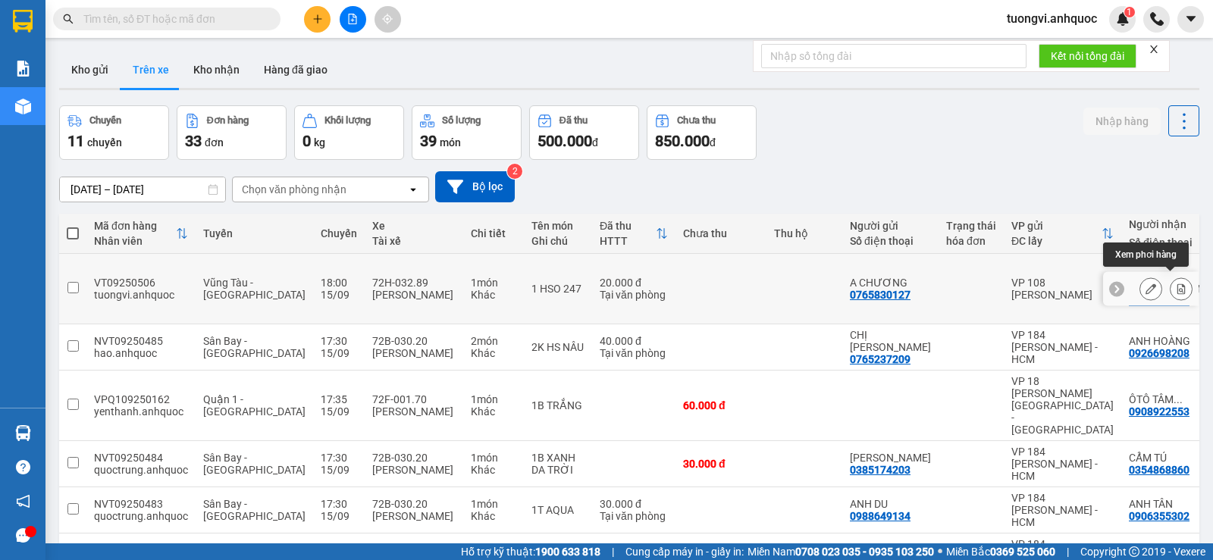
click at [1171, 276] on button at bounding box center [1181, 289] width 21 height 27
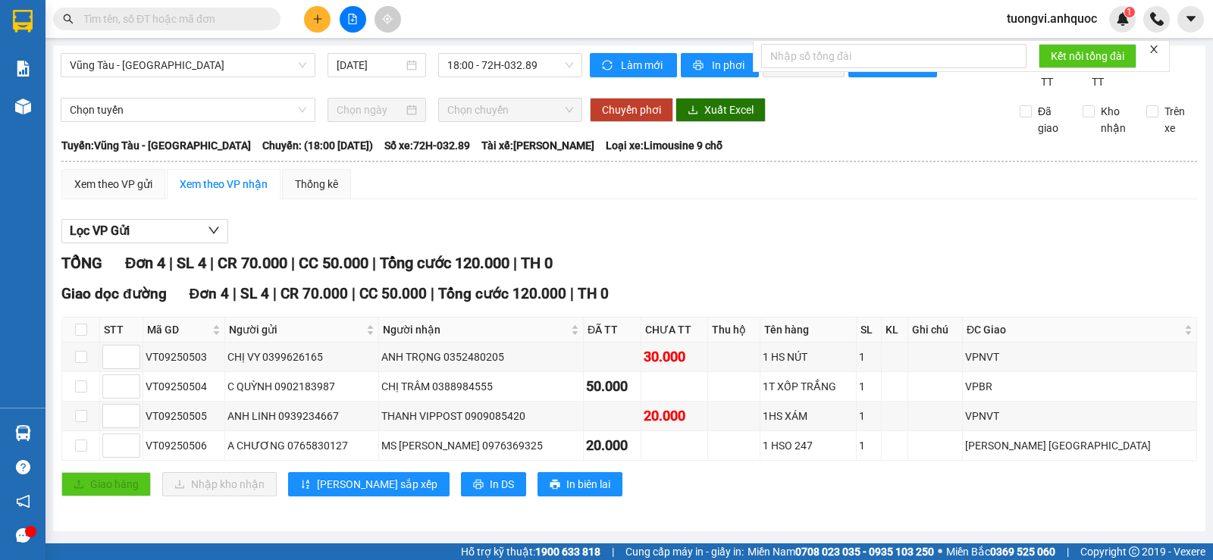
click at [312, 26] on button at bounding box center [317, 19] width 27 height 27
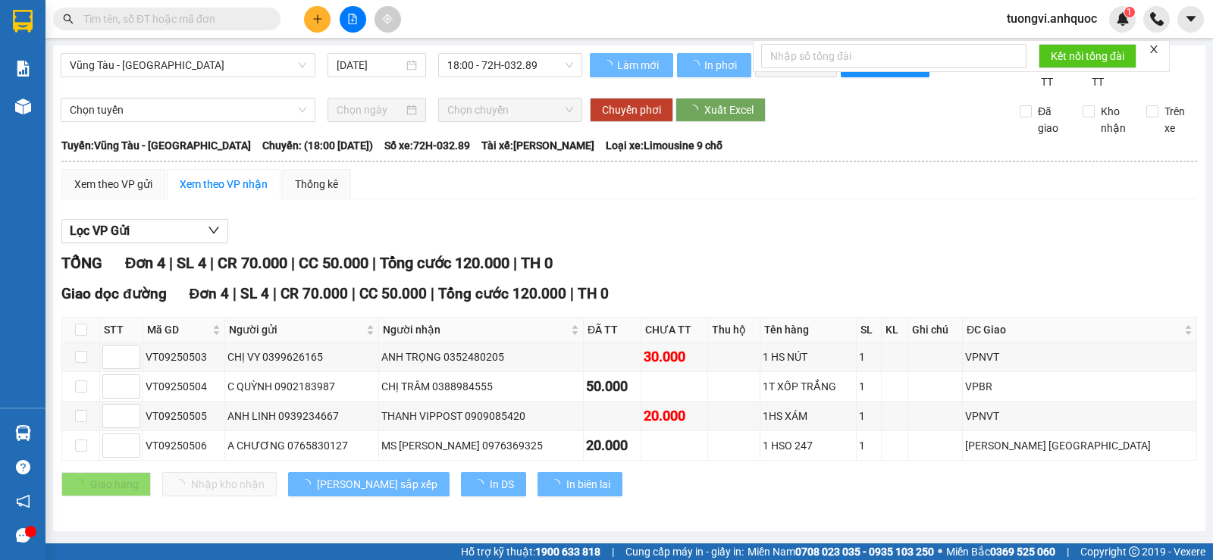
click at [22, 103] on img at bounding box center [23, 107] width 16 height 16
click at [24, 103] on img at bounding box center [23, 107] width 16 height 16
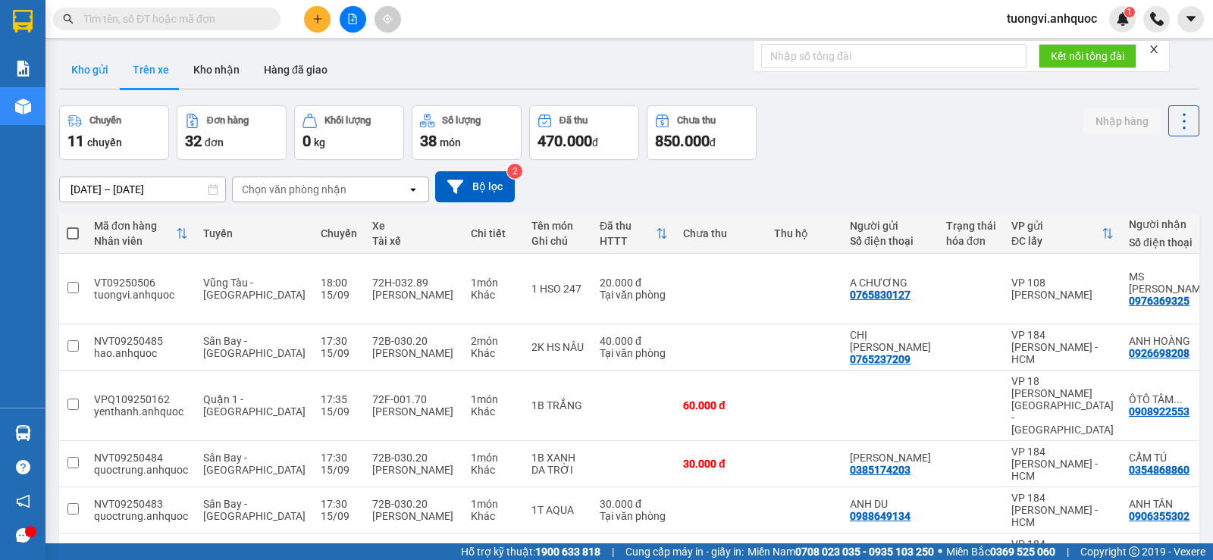
click at [86, 61] on button "Kho gửi" at bounding box center [89, 70] width 61 height 36
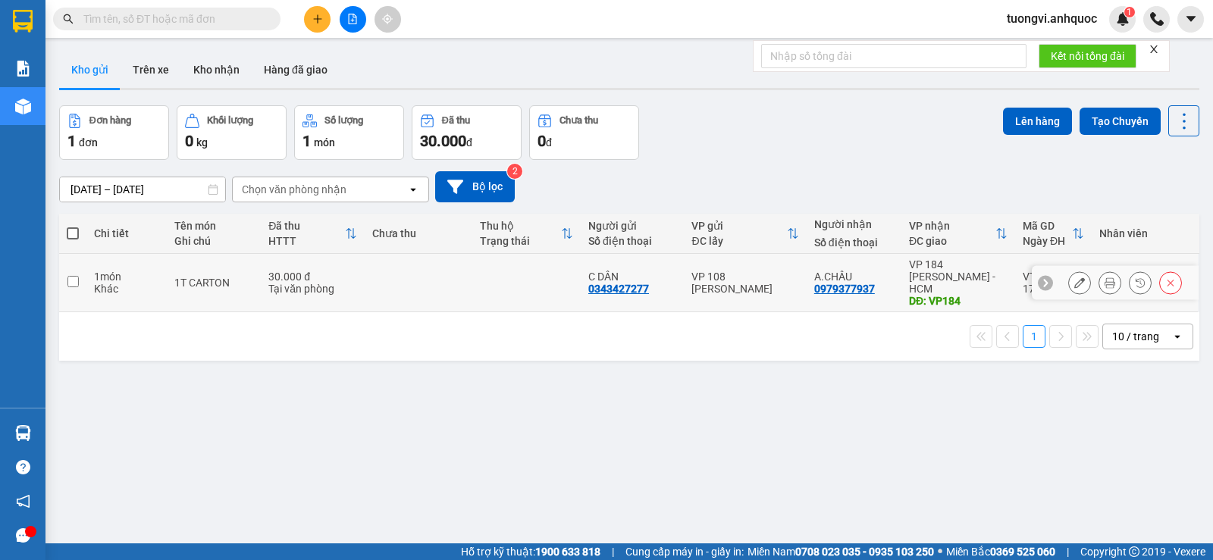
click at [684, 273] on td "VP 108 [PERSON_NAME]" at bounding box center [745, 283] width 122 height 58
checkbox input "true"
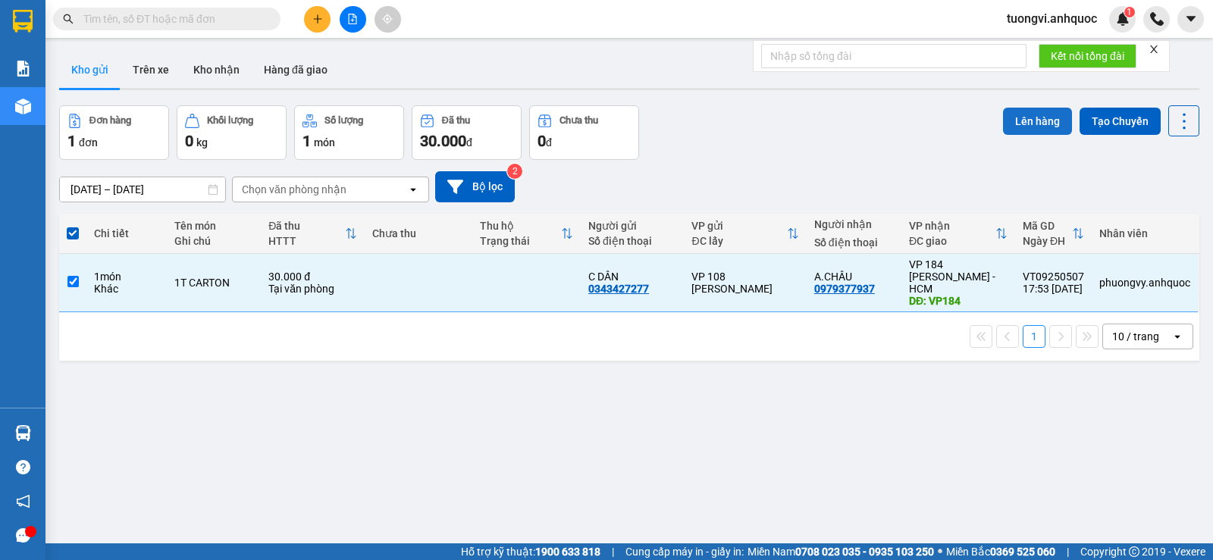
click at [1037, 122] on button "Lên hàng" at bounding box center [1037, 121] width 69 height 27
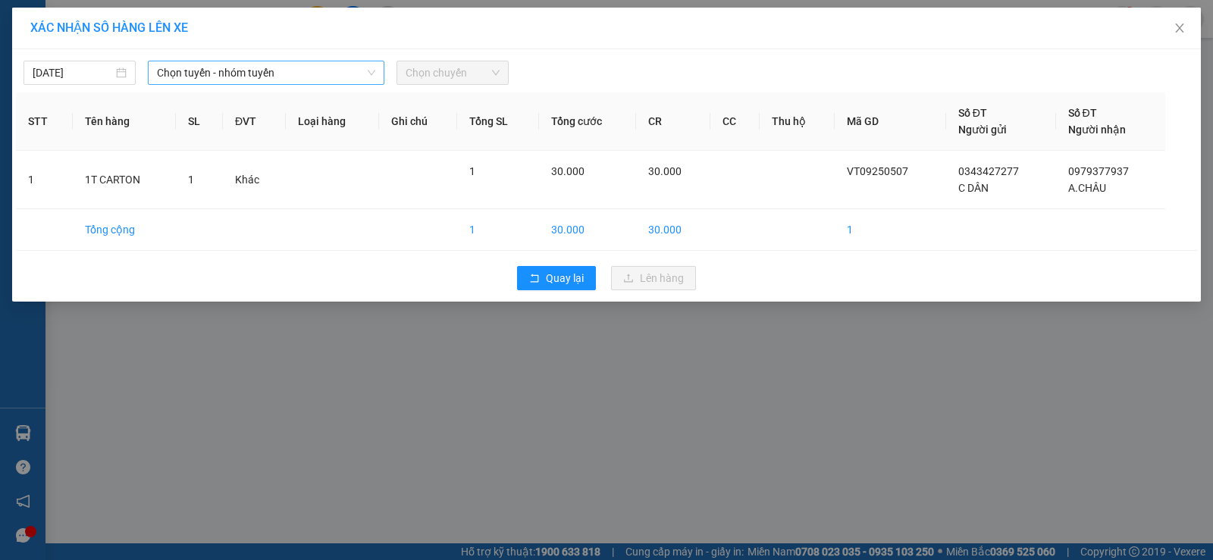
click at [320, 63] on span "Chọn tuyến - nhóm tuyến" at bounding box center [266, 72] width 218 height 23
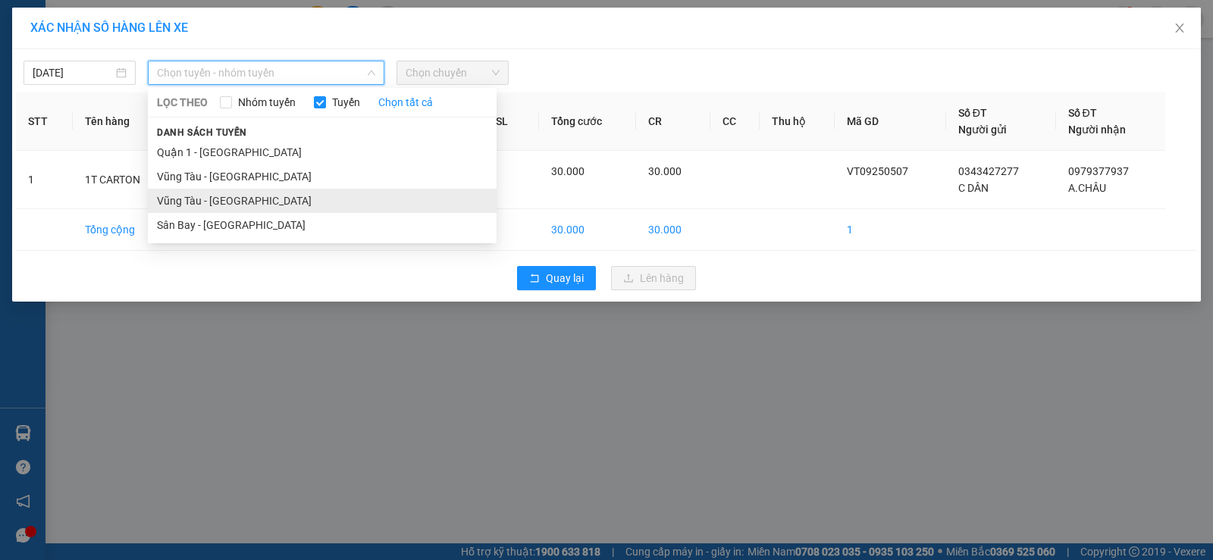
click at [257, 190] on li "Vũng Tàu - [GEOGRAPHIC_DATA]" at bounding box center [322, 201] width 349 height 24
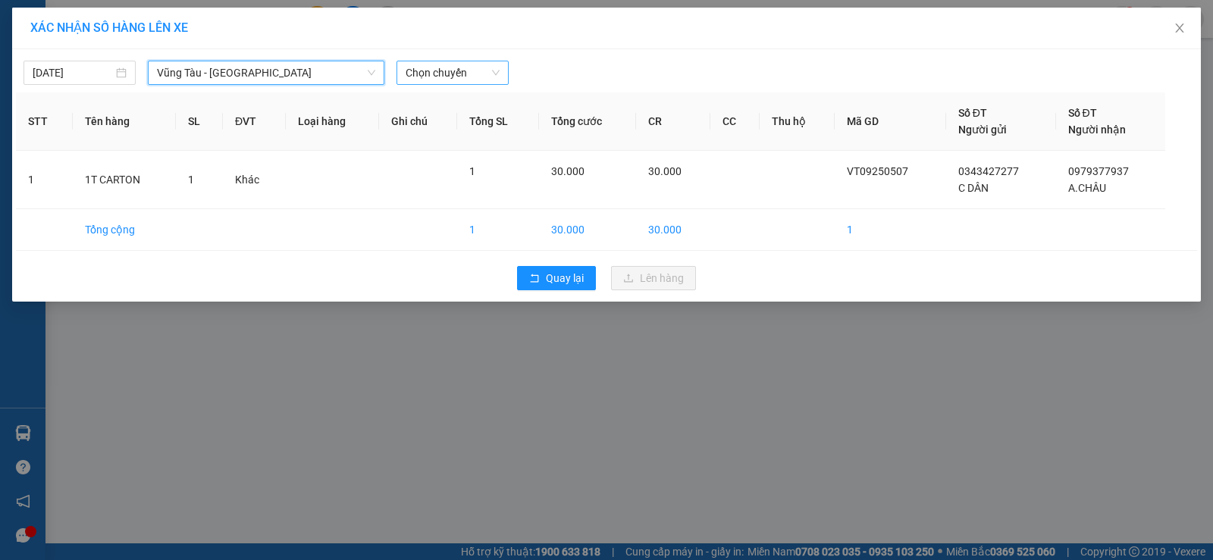
click at [427, 65] on span "Chọn chuyến" at bounding box center [453, 72] width 94 height 23
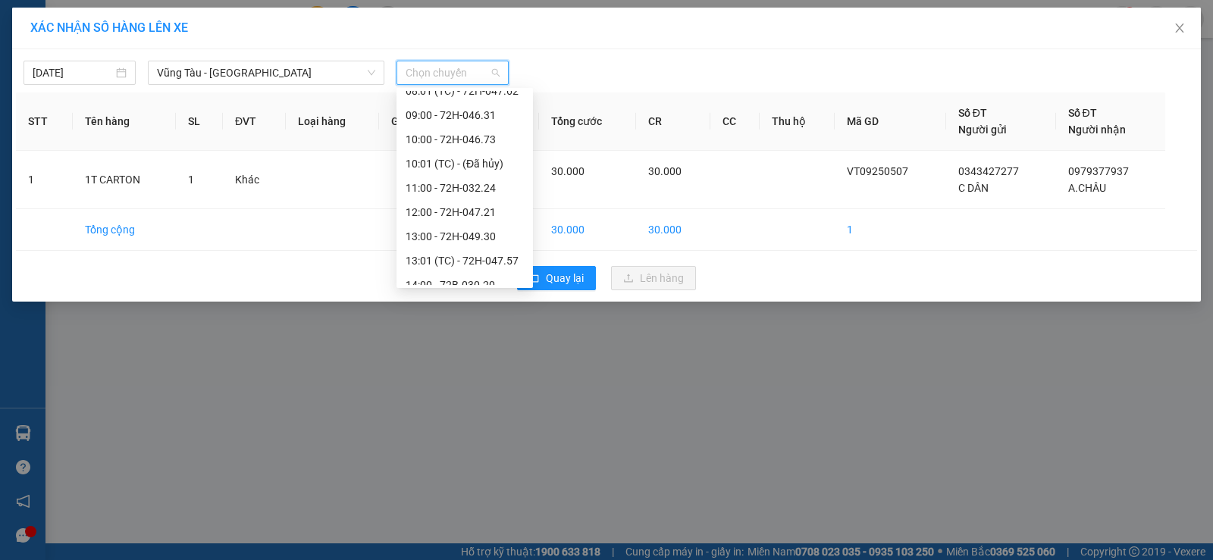
scroll to position [437, 0]
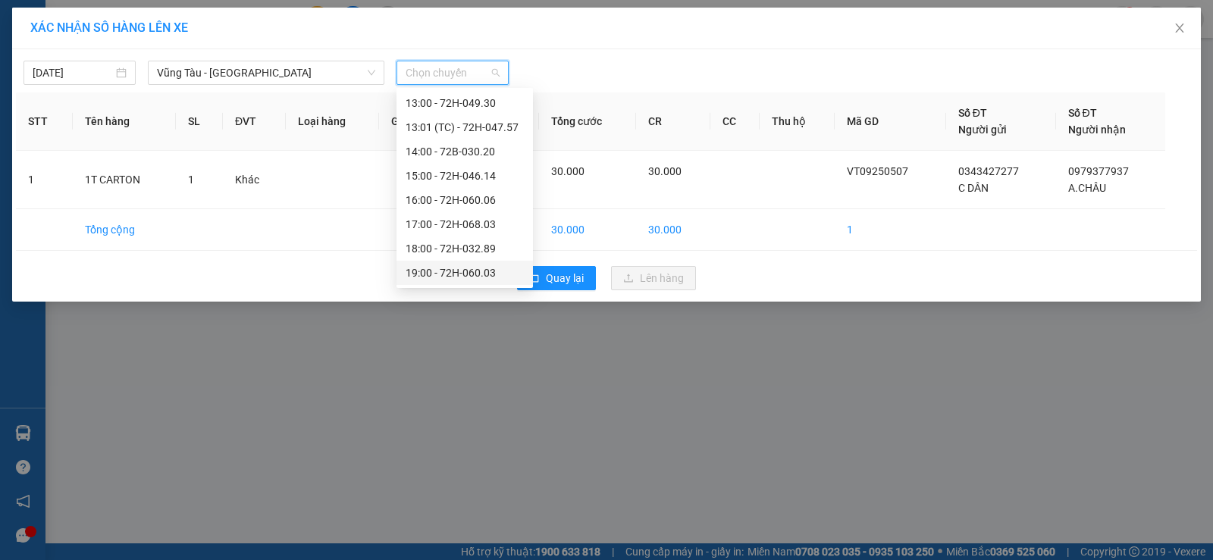
click at [443, 274] on div "19:00 - 72H-060.03" at bounding box center [465, 273] width 118 height 17
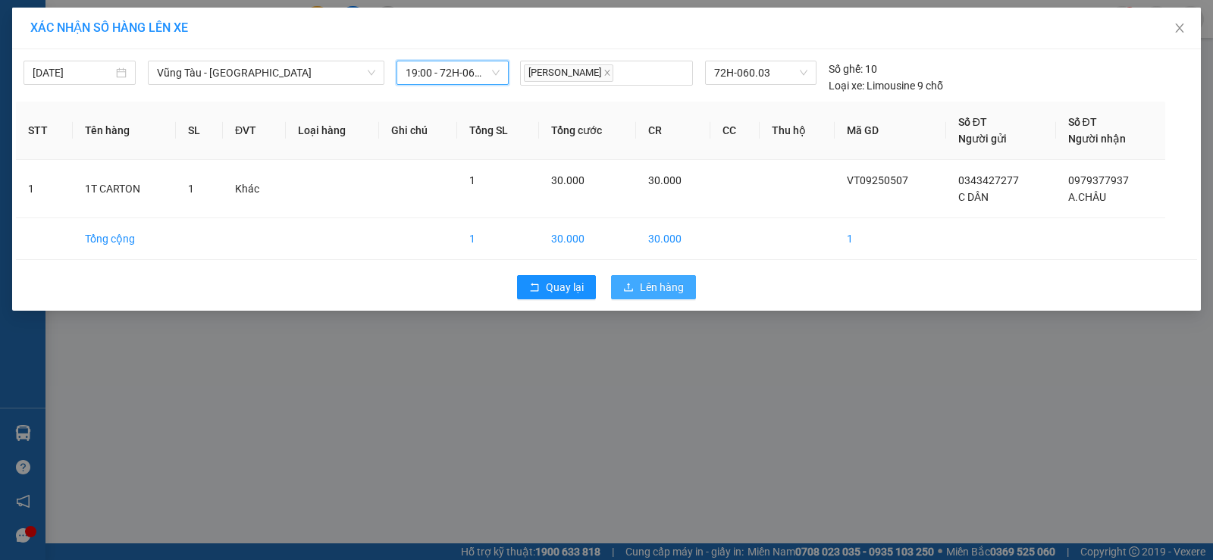
click at [638, 277] on button "Lên hàng" at bounding box center [653, 287] width 85 height 24
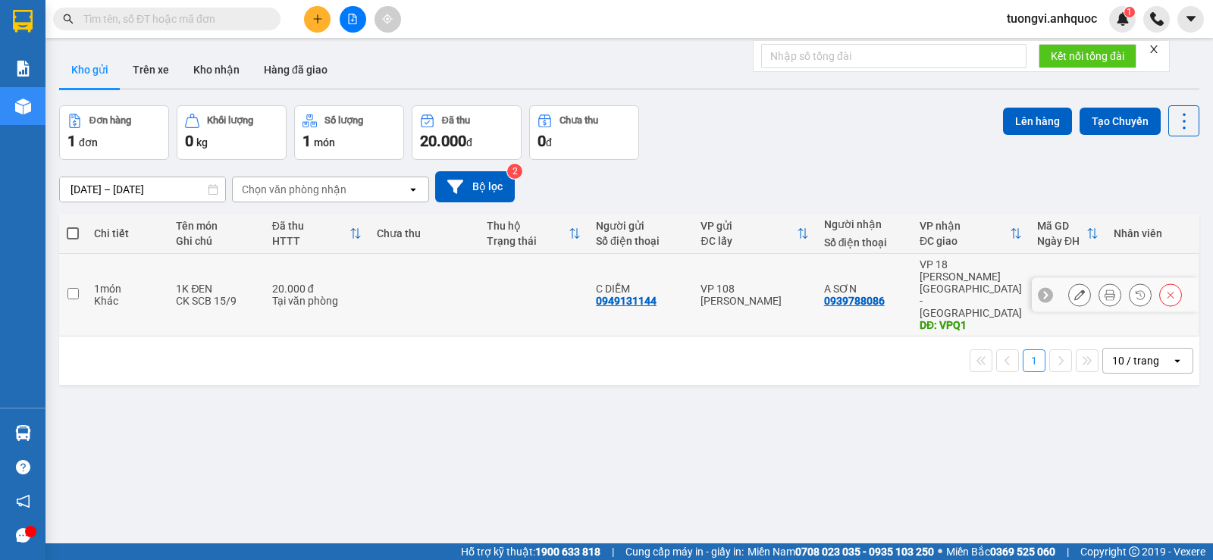
click at [1074, 290] on icon at bounding box center [1079, 295] width 11 height 11
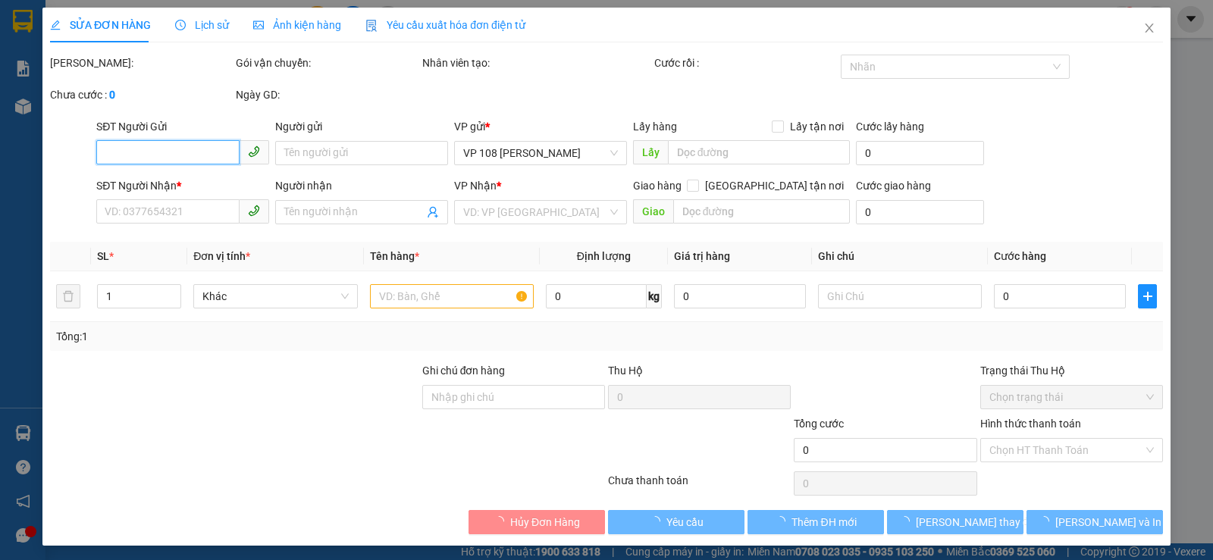
type input "0949131144"
type input "C DIỄM"
type input "0939788086"
type input "A SƠN"
type input "VPQ1"
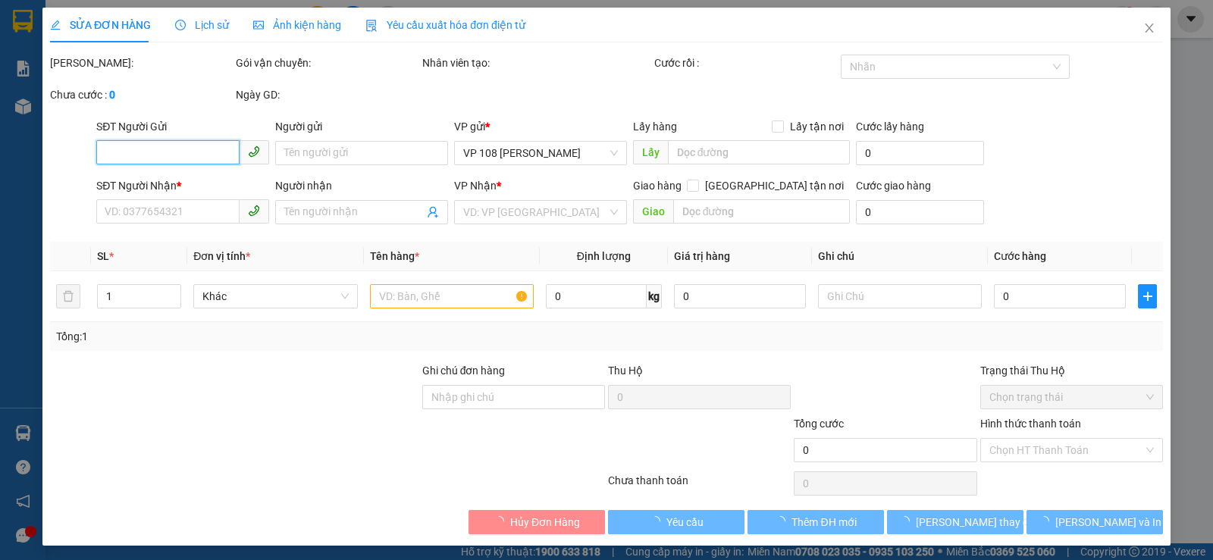
type input "20.000"
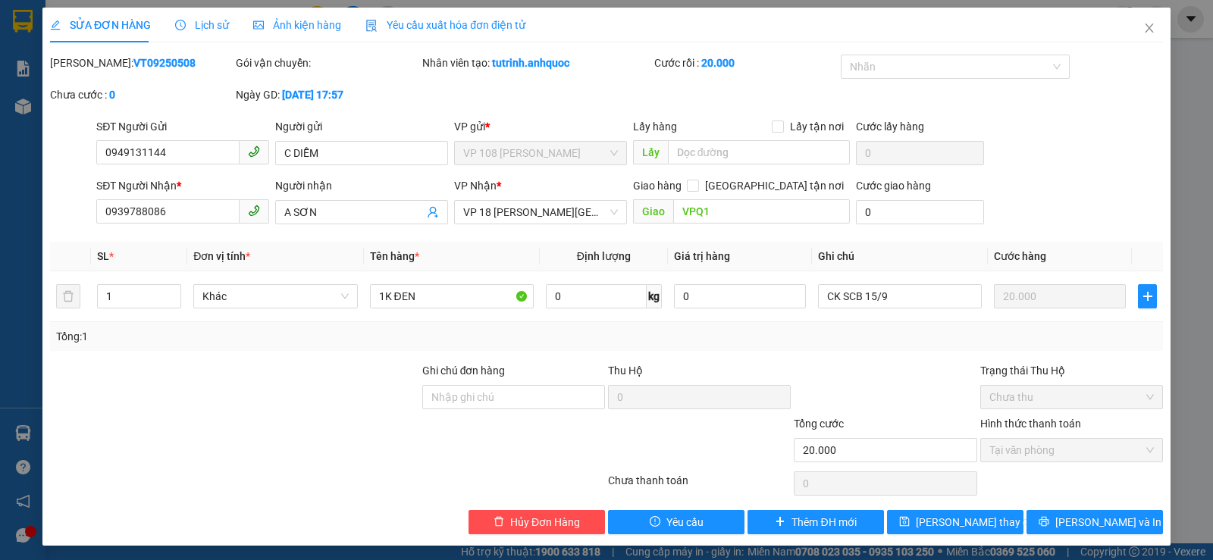
drag, startPoint x: 105, startPoint y: 62, endPoint x: 87, endPoint y: 59, distance: 17.7
click at [87, 59] on div "Mã ĐH: VT09250508" at bounding box center [141, 63] width 183 height 17
copy b "VT09250508"
click at [212, 212] on input "0939788086" at bounding box center [167, 211] width 143 height 24
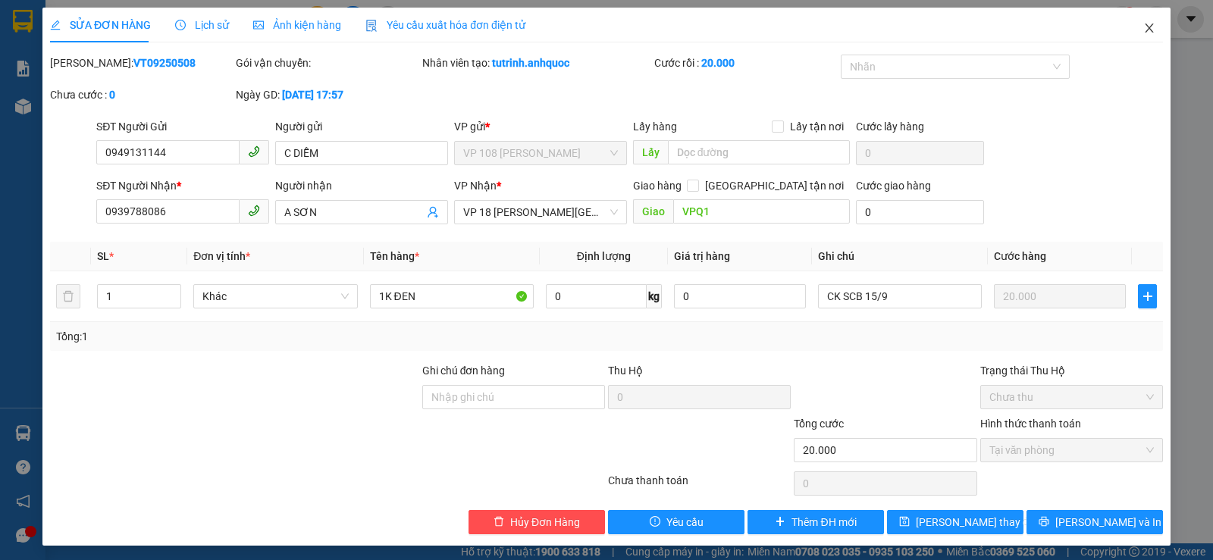
click at [1143, 24] on icon "close" at bounding box center [1149, 28] width 12 height 12
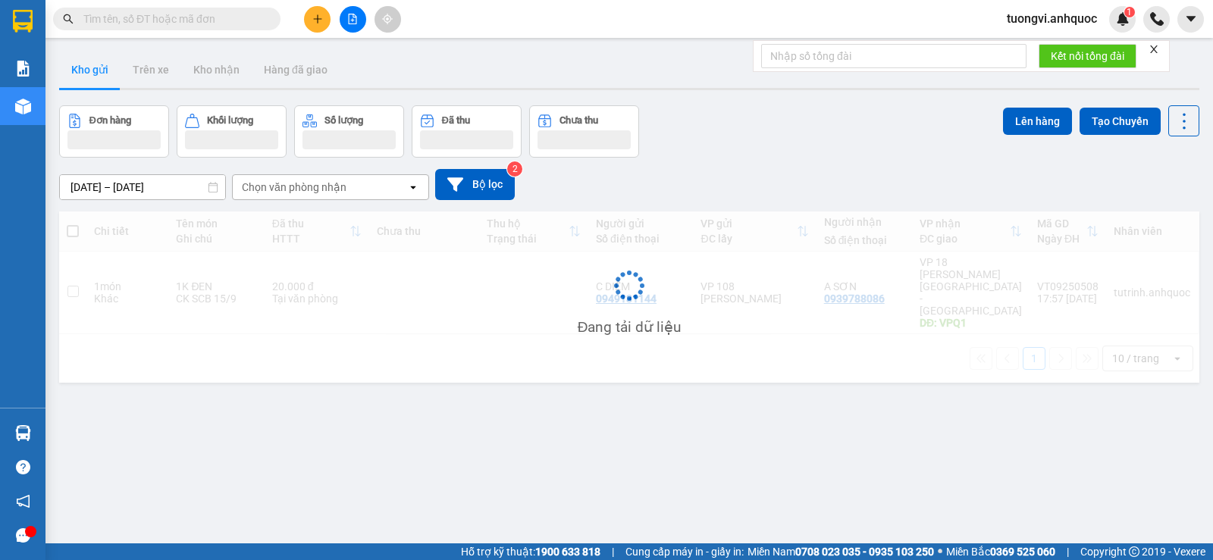
click at [715, 275] on div "Đang tải dữ liệu" at bounding box center [629, 297] width 1140 height 171
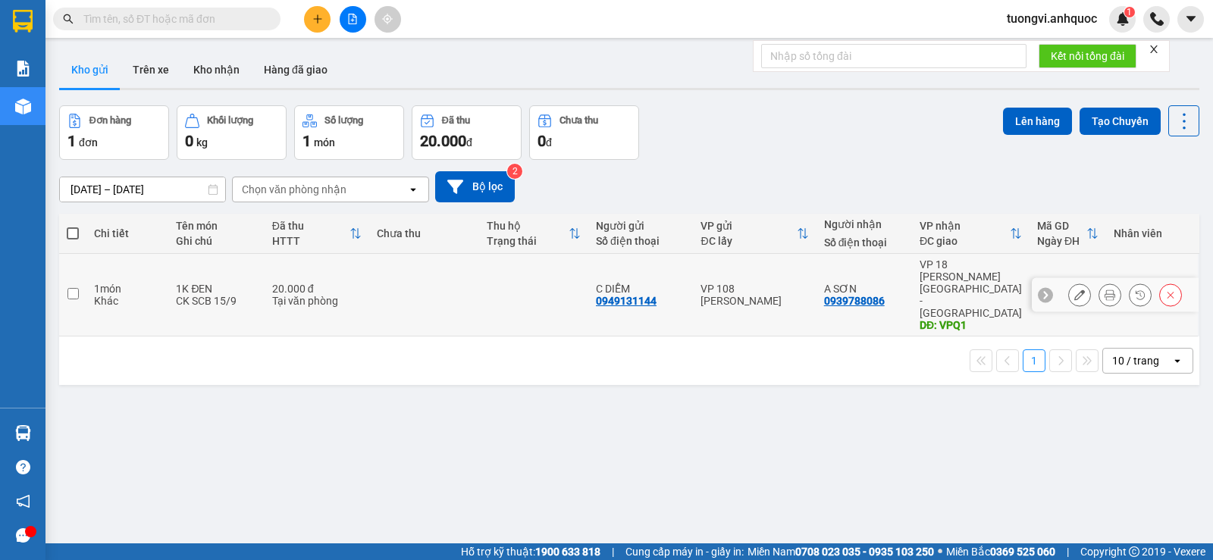
click at [715, 283] on div "VP 108 [PERSON_NAME]" at bounding box center [754, 295] width 108 height 24
checkbox input "true"
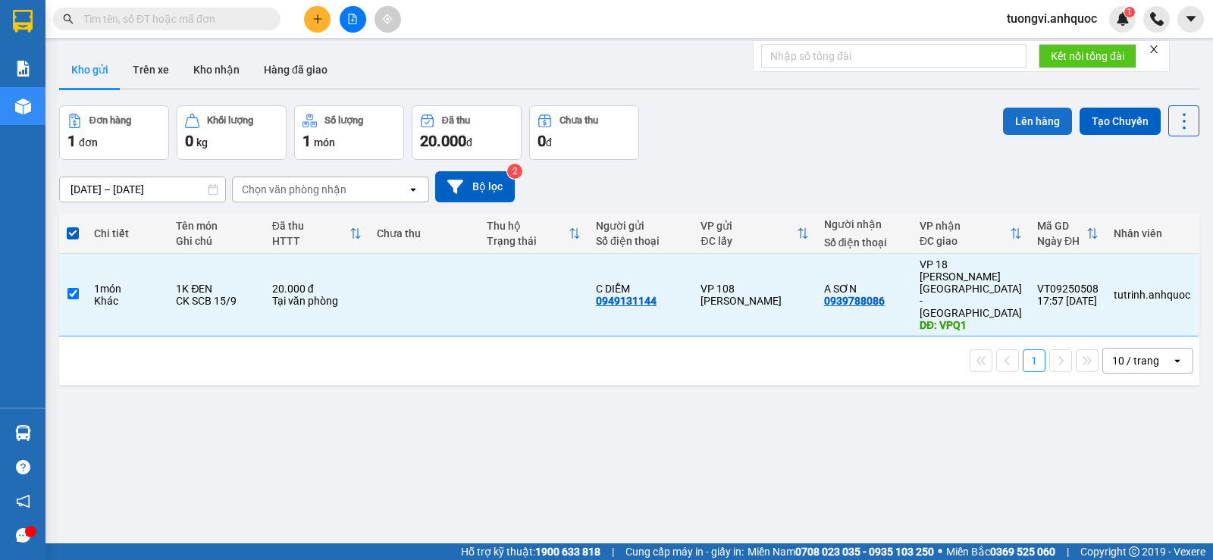
click at [1003, 121] on button "Lên hàng" at bounding box center [1037, 121] width 69 height 27
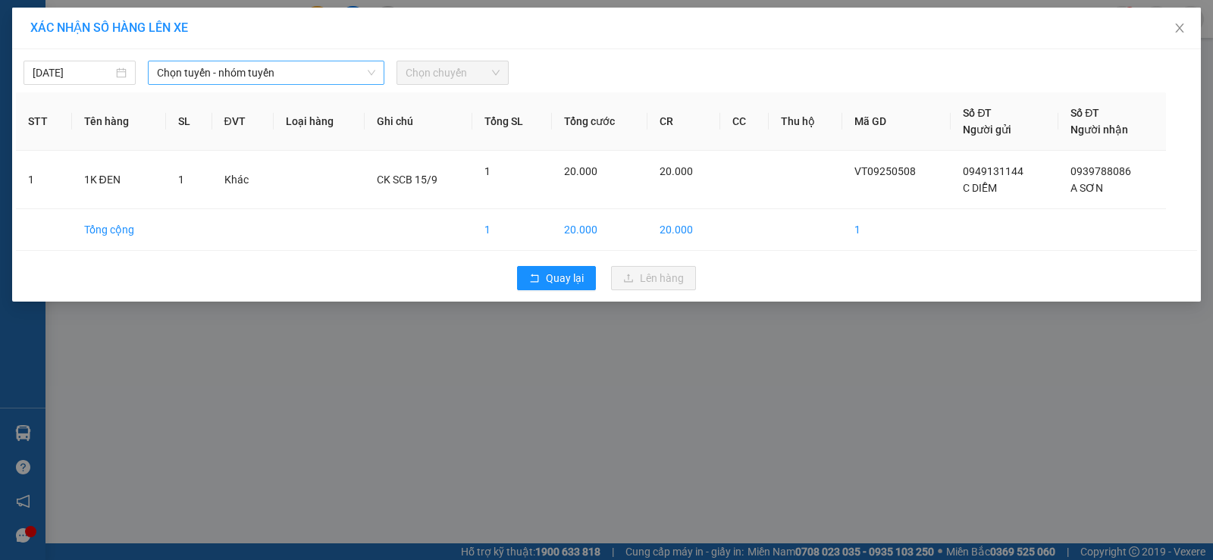
drag, startPoint x: 355, startPoint y: 77, endPoint x: 343, endPoint y: 87, distance: 15.0
click at [355, 78] on span "Chọn tuyến - nhóm tuyến" at bounding box center [266, 72] width 218 height 23
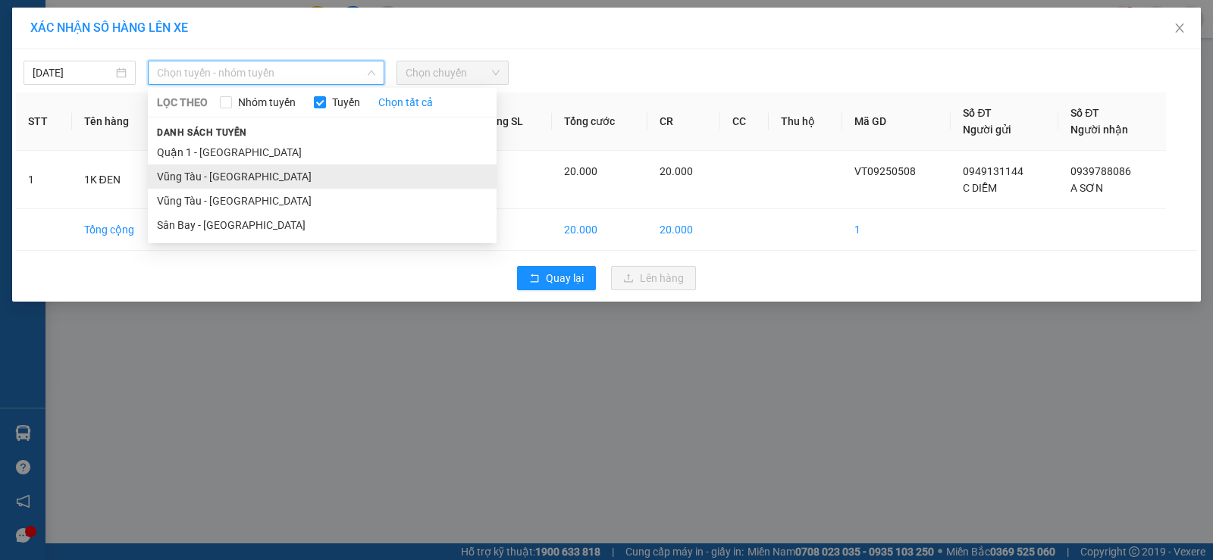
click at [252, 174] on li "Vũng Tàu - Quận 1" at bounding box center [322, 177] width 349 height 24
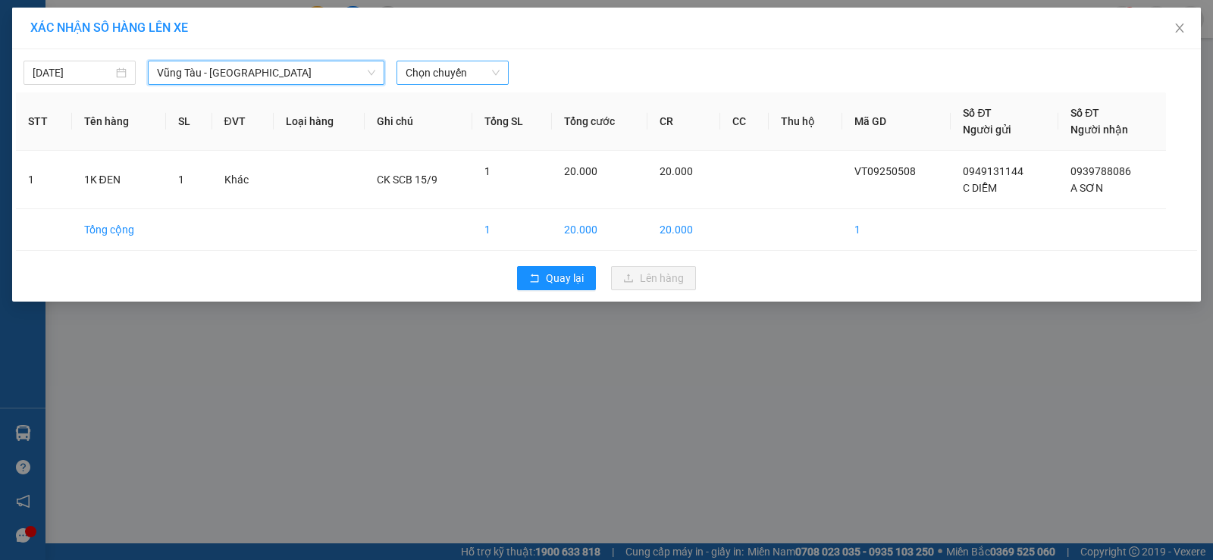
click at [467, 68] on span "Chọn chuyến" at bounding box center [453, 72] width 94 height 23
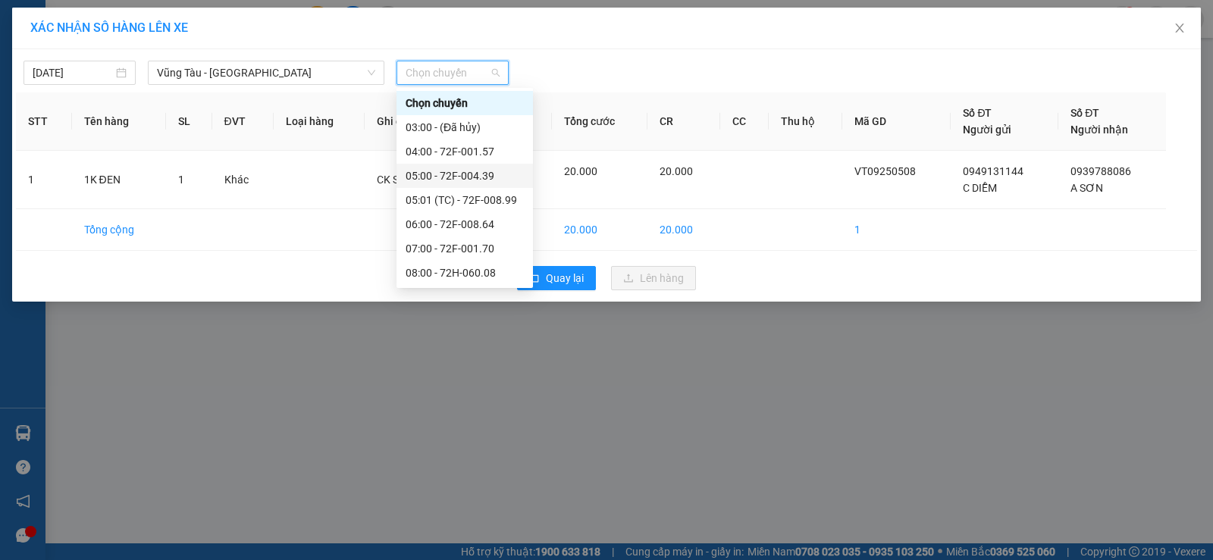
scroll to position [291, 0]
click at [455, 264] on div "19:00 - 72H-068.06" at bounding box center [464, 273] width 136 height 24
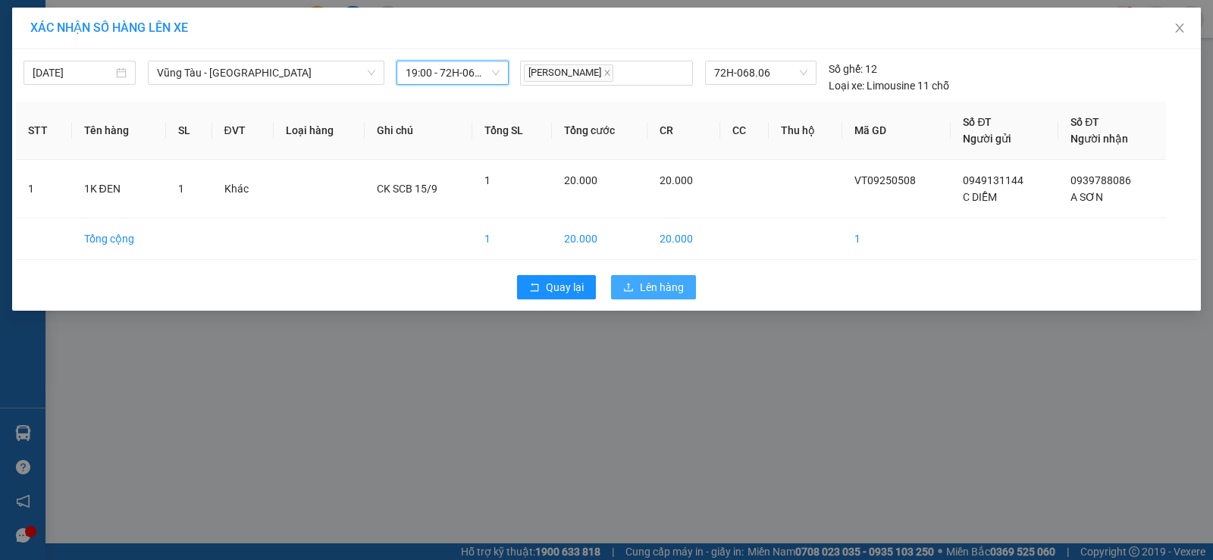
click at [682, 296] on button "Lên hàng" at bounding box center [653, 287] width 85 height 24
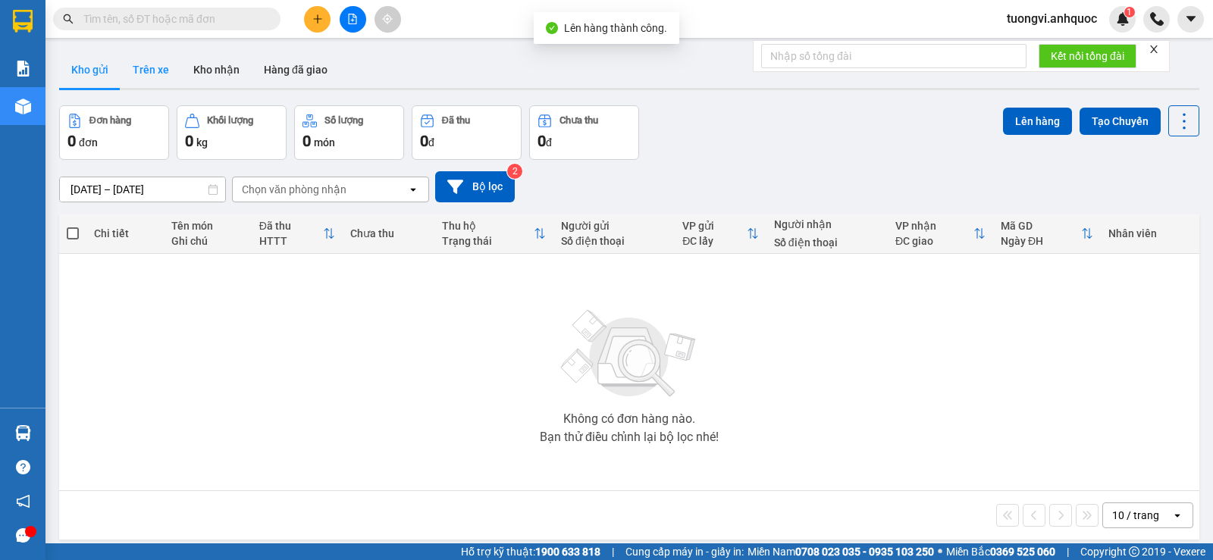
click at [152, 72] on button "Trên xe" at bounding box center [151, 70] width 61 height 36
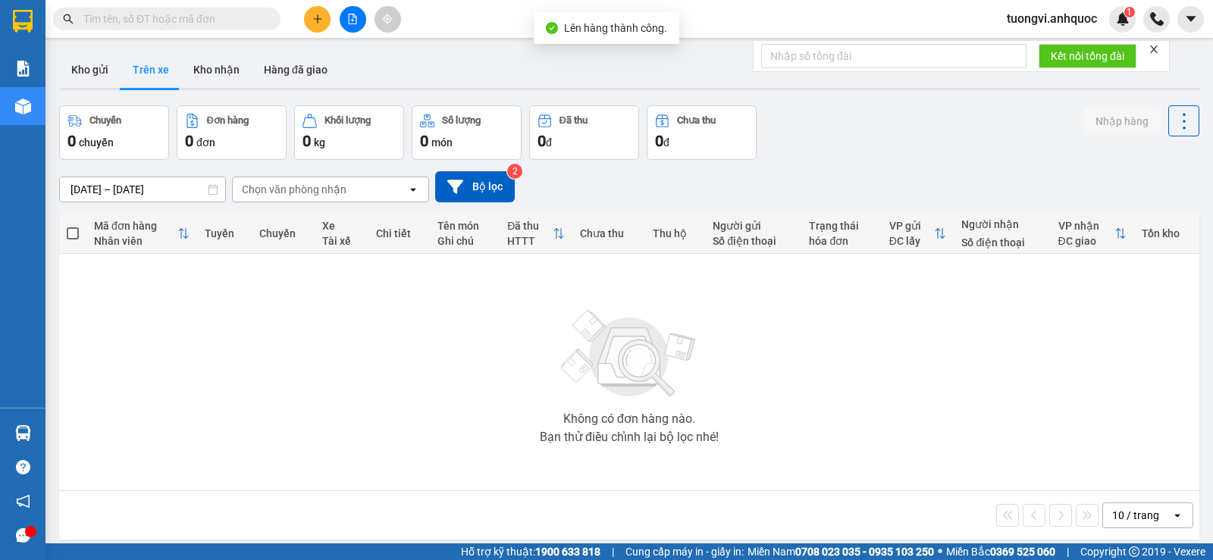
click at [152, 72] on button "Trên xe" at bounding box center [151, 70] width 61 height 36
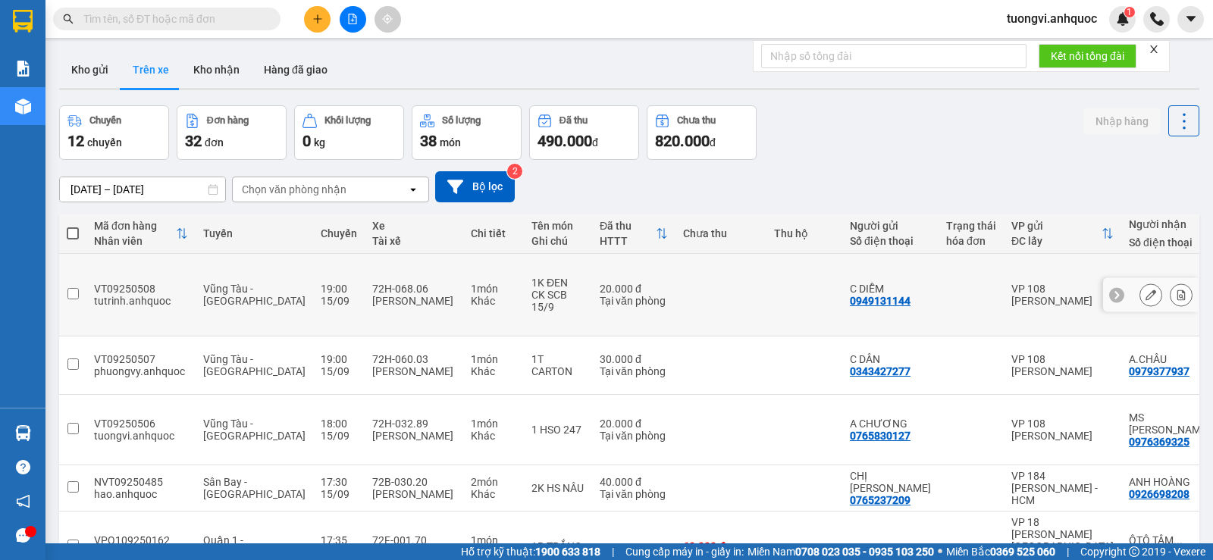
click at [1177, 282] on button at bounding box center [1181, 295] width 21 height 27
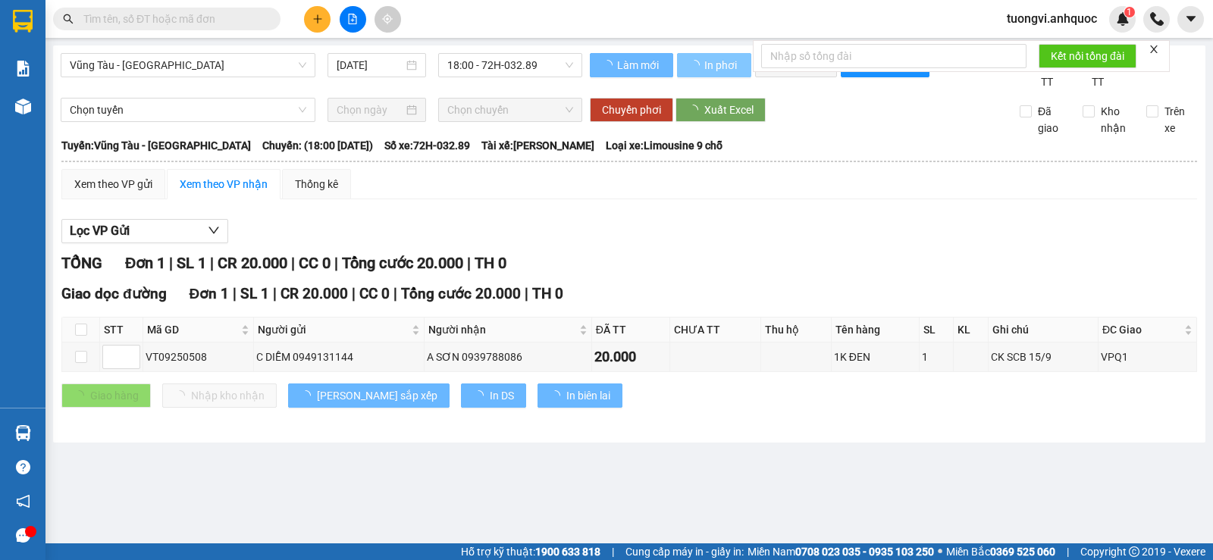
click at [719, 61] on span "In phơi" at bounding box center [721, 65] width 35 height 17
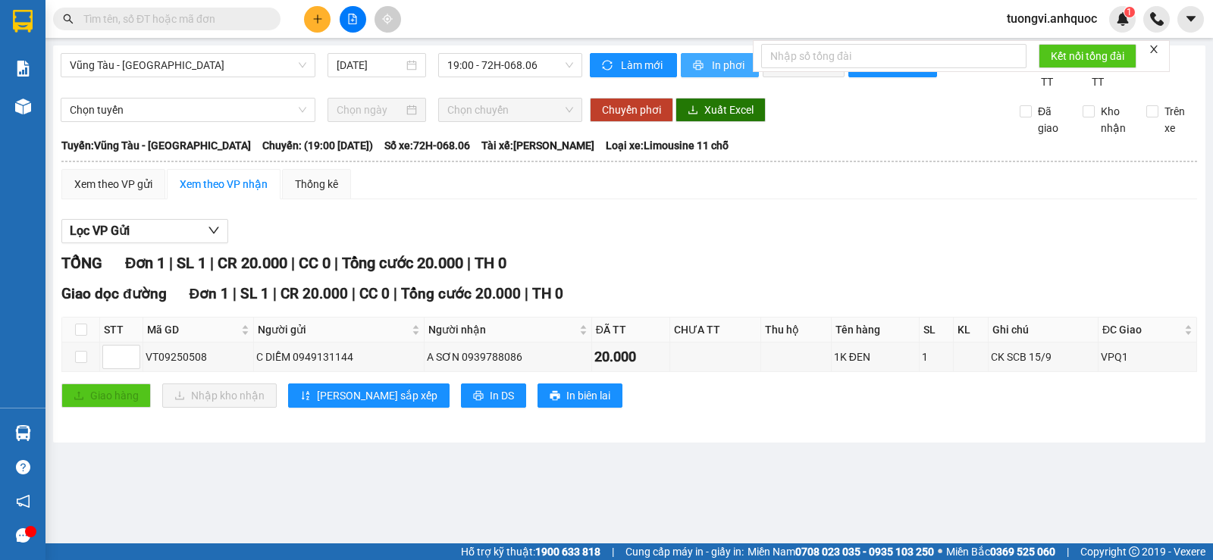
click at [729, 67] on span "In phơi" at bounding box center [729, 65] width 35 height 17
click at [25, 104] on img at bounding box center [23, 107] width 16 height 16
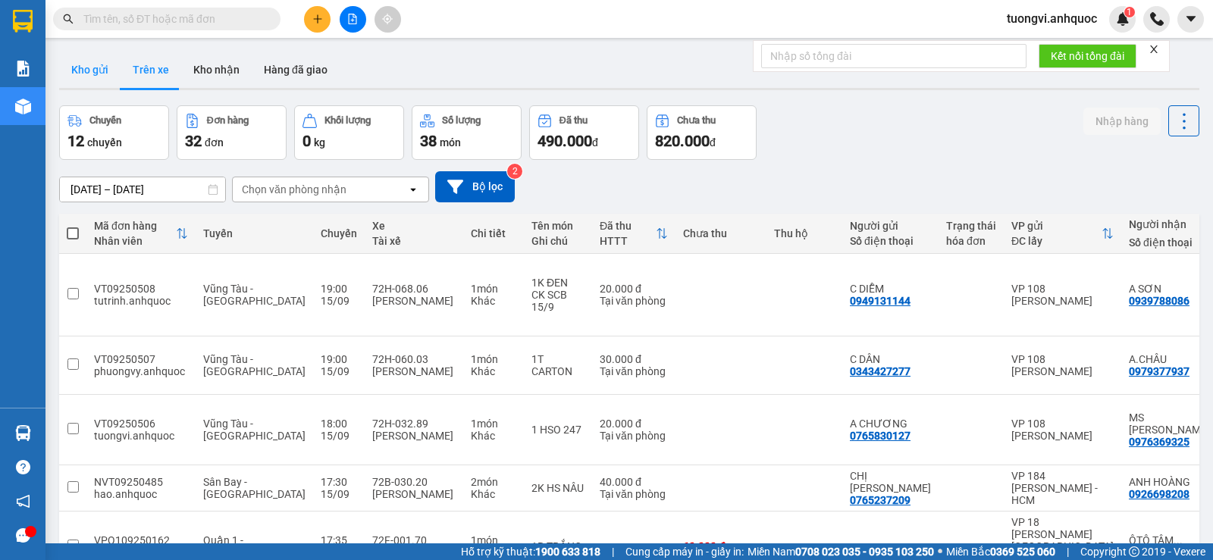
click at [96, 71] on button "Kho gửi" at bounding box center [89, 70] width 61 height 36
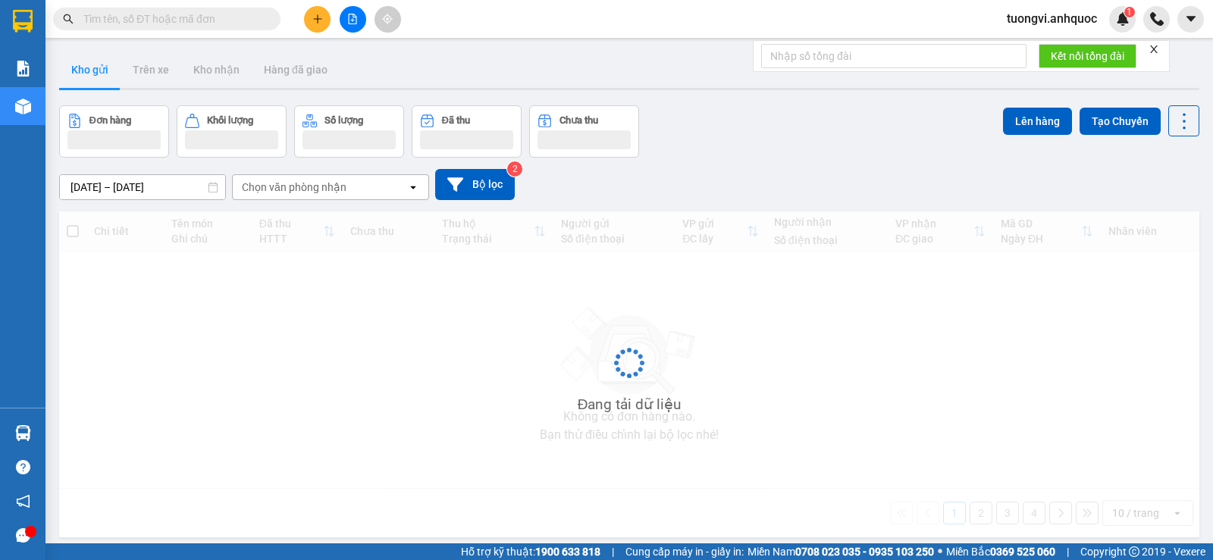
click at [96, 71] on button "Kho gửi" at bounding box center [89, 70] width 61 height 36
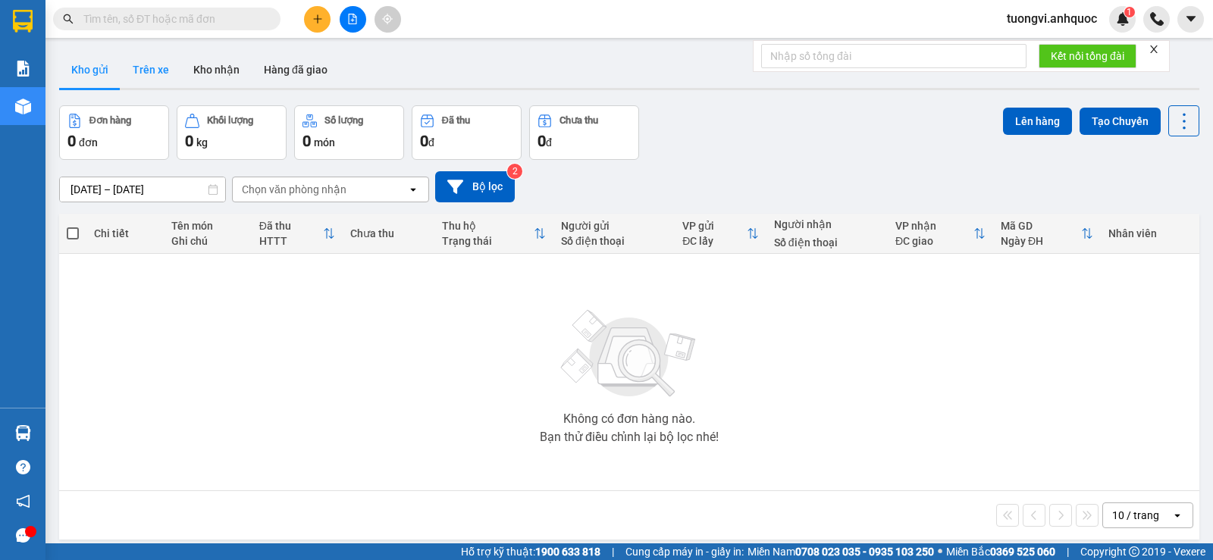
click at [151, 71] on button "Trên xe" at bounding box center [151, 70] width 61 height 36
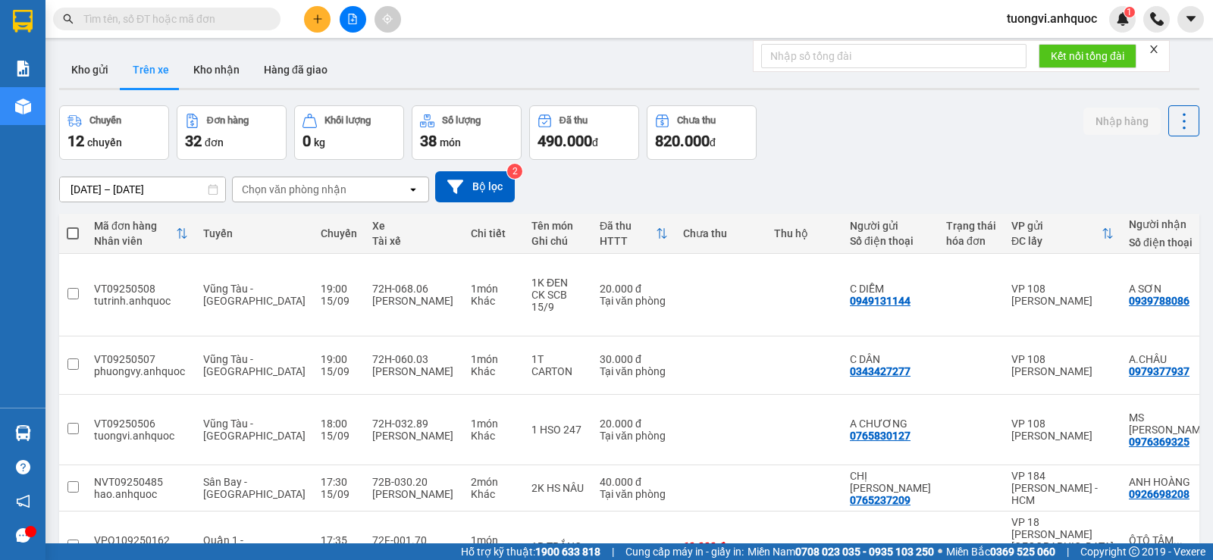
click at [325, 20] on button at bounding box center [317, 19] width 27 height 27
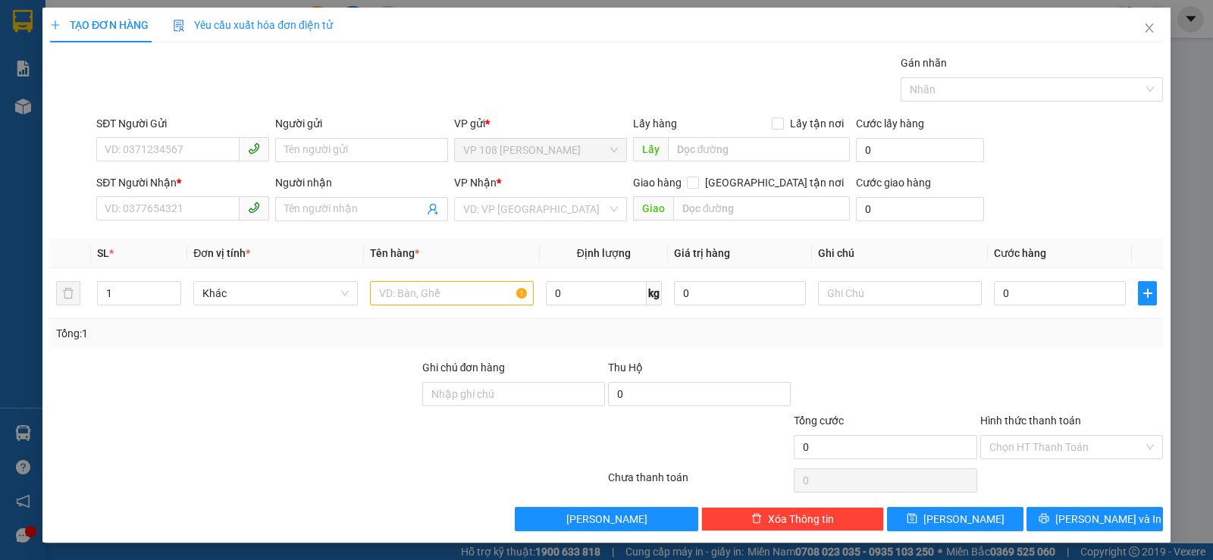
click at [314, 16] on div "TẠO ĐƠN HÀNG Yêu cầu xuất hóa đơn điện tử Transit Pickup Surcharge Ids Transit …" at bounding box center [606, 280] width 1213 height 560
click at [172, 144] on input "SĐT Người Gửi" at bounding box center [167, 149] width 143 height 24
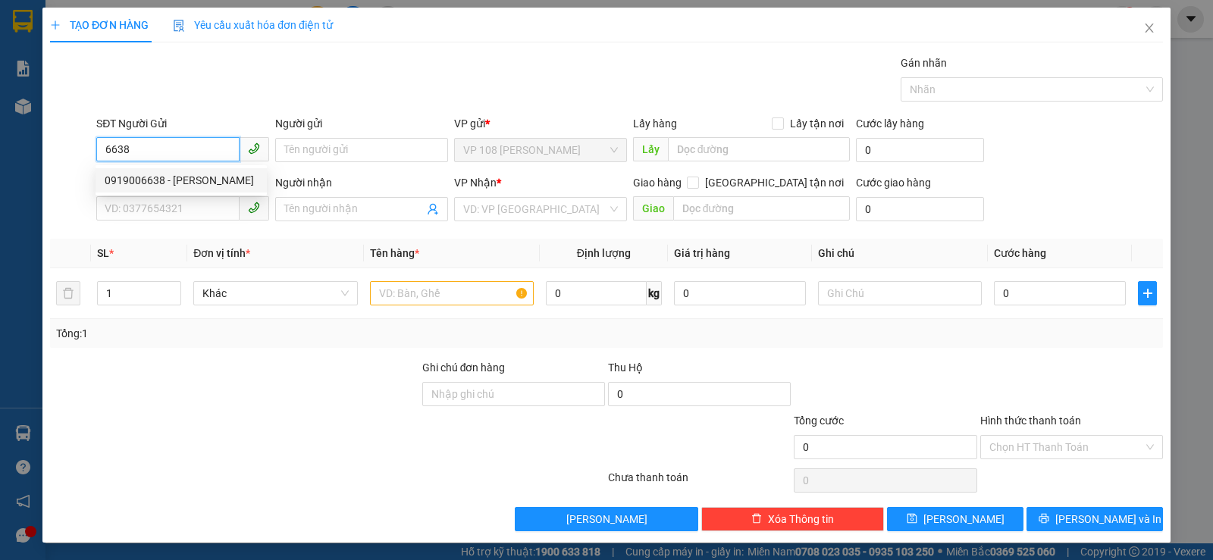
click at [194, 176] on div "0919006638 - ANH HOÀNG" at bounding box center [181, 180] width 153 height 17
type input "0919006638"
type input "ANH HOÀNG"
type input "0939788086"
type input "A SƠN"
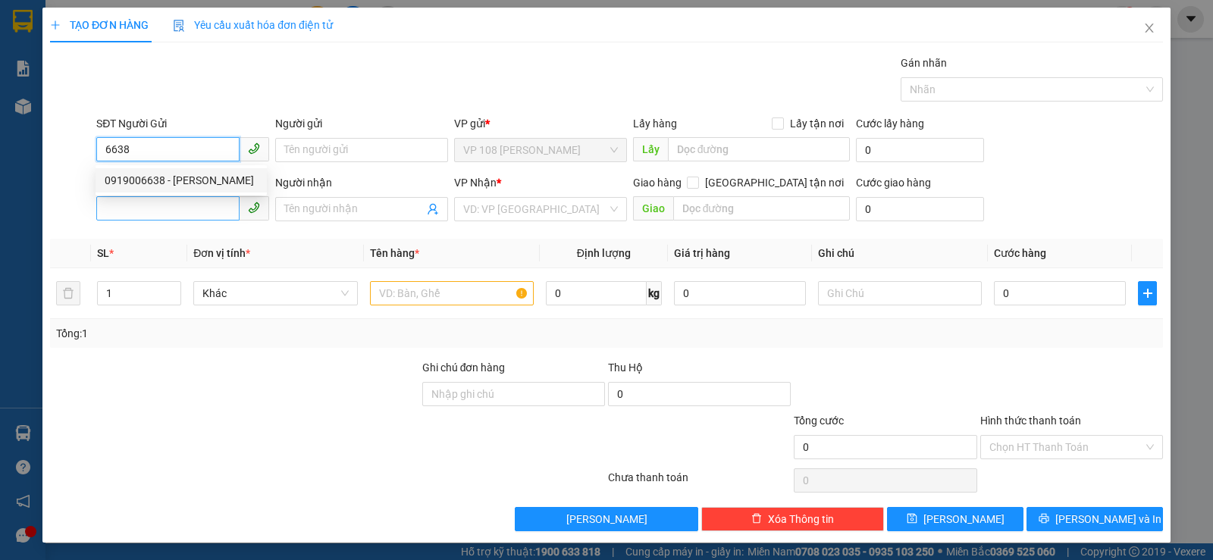
type input "VP 184 NVT"
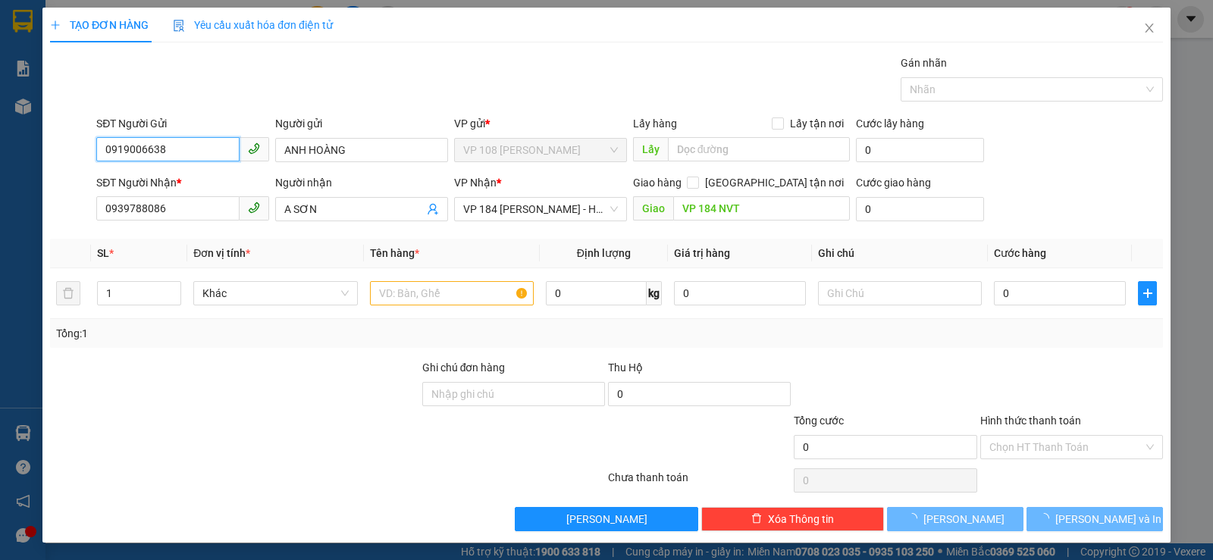
type input "30.000"
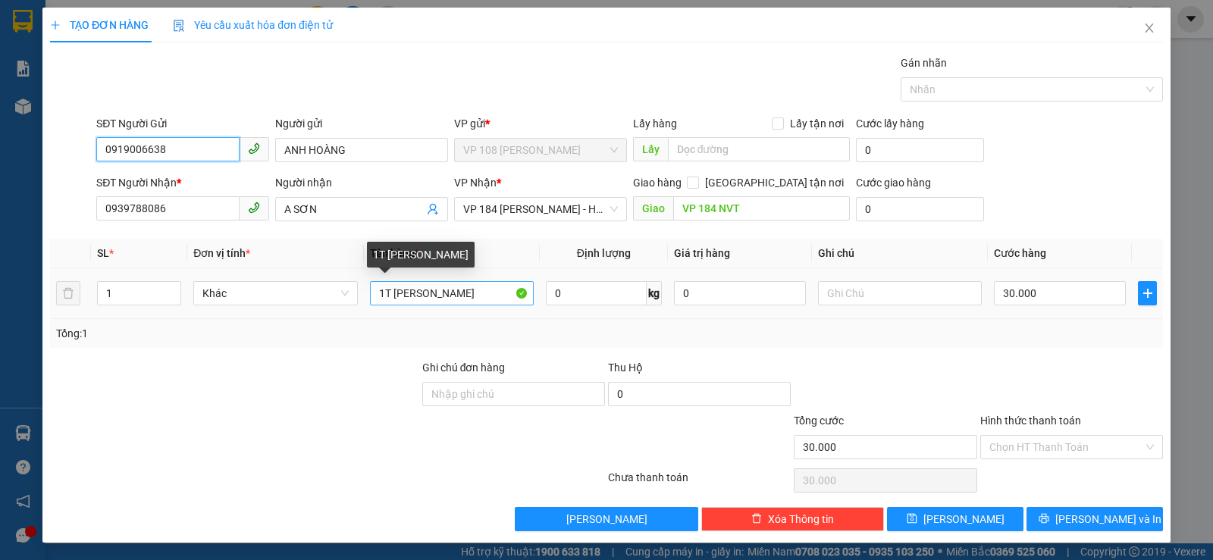
type input "0919006638"
drag, startPoint x: 387, startPoint y: 294, endPoint x: 547, endPoint y: 302, distance: 160.2
click at [547, 302] on tr "1 Khác 1T CARTON QUẤN CHUNG 0 kg 0 30.000" at bounding box center [606, 293] width 1113 height 51
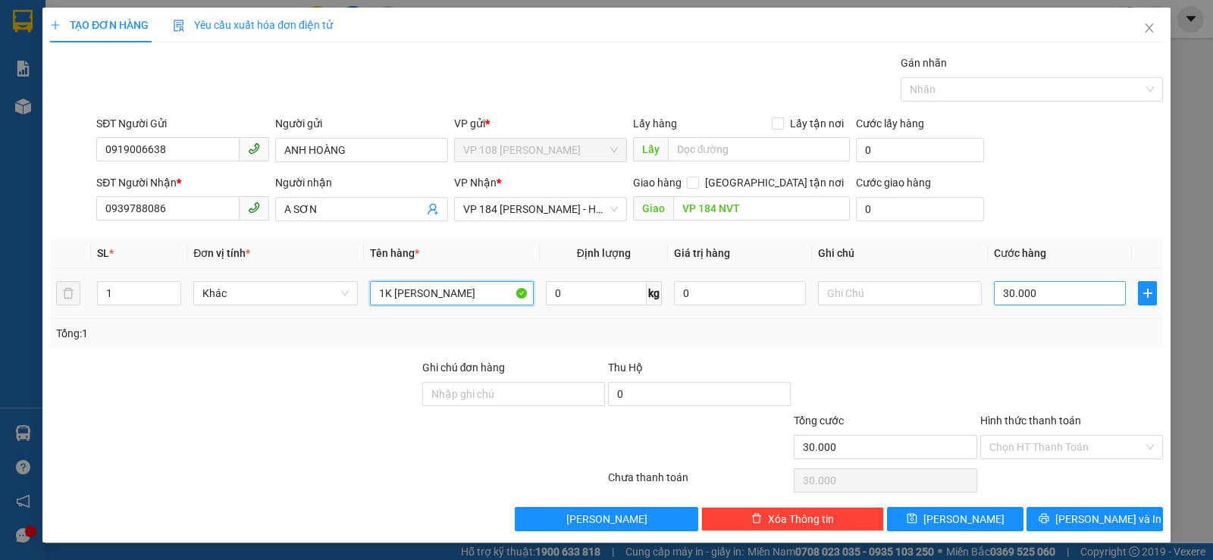
type input "1K NILONG QUẤN KEO"
click at [1031, 290] on input "30.000" at bounding box center [1060, 293] width 132 height 24
type input "4"
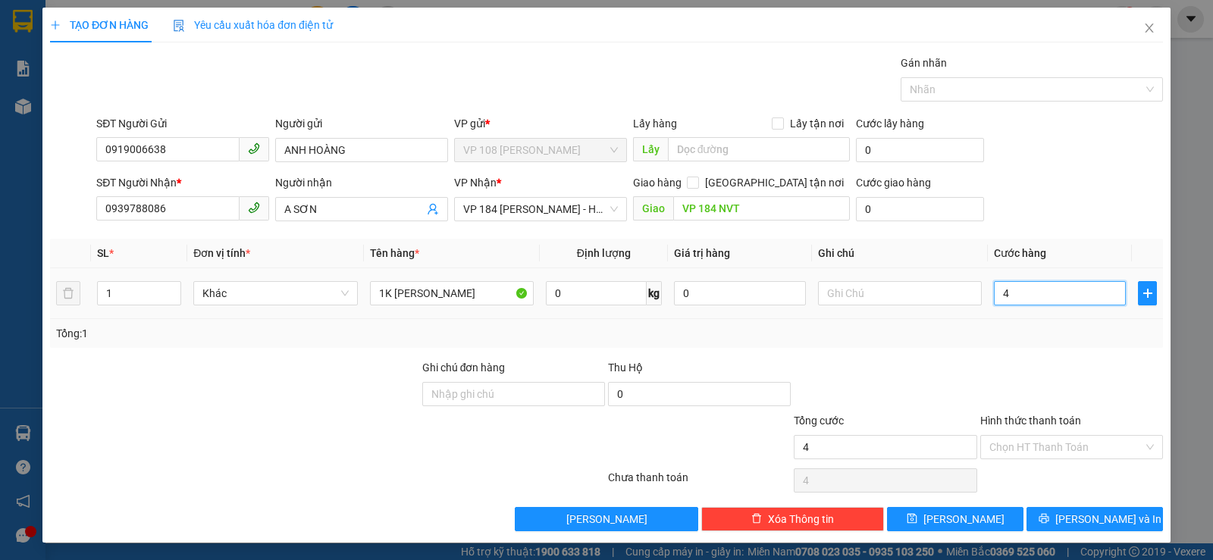
type input "40"
type input "400"
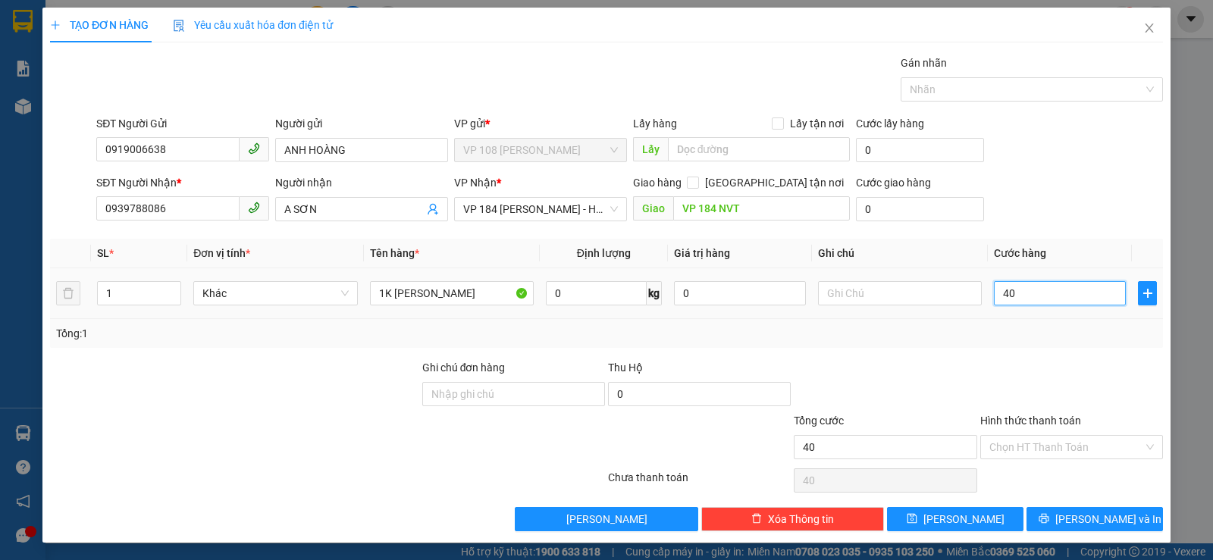
type input "400"
type input "4.000"
type input "40.000"
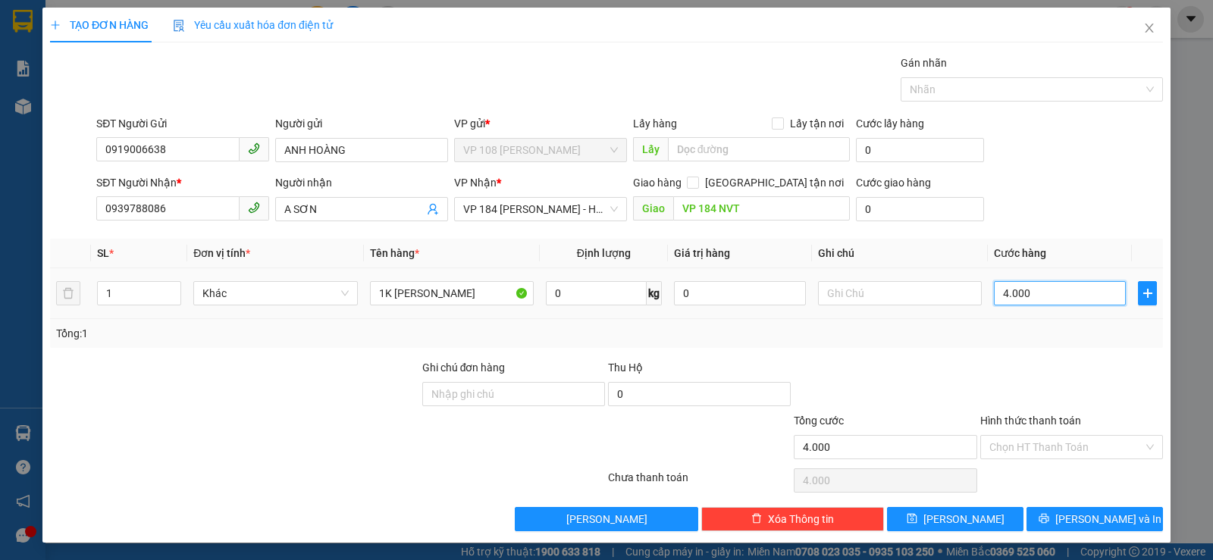
type input "40.000"
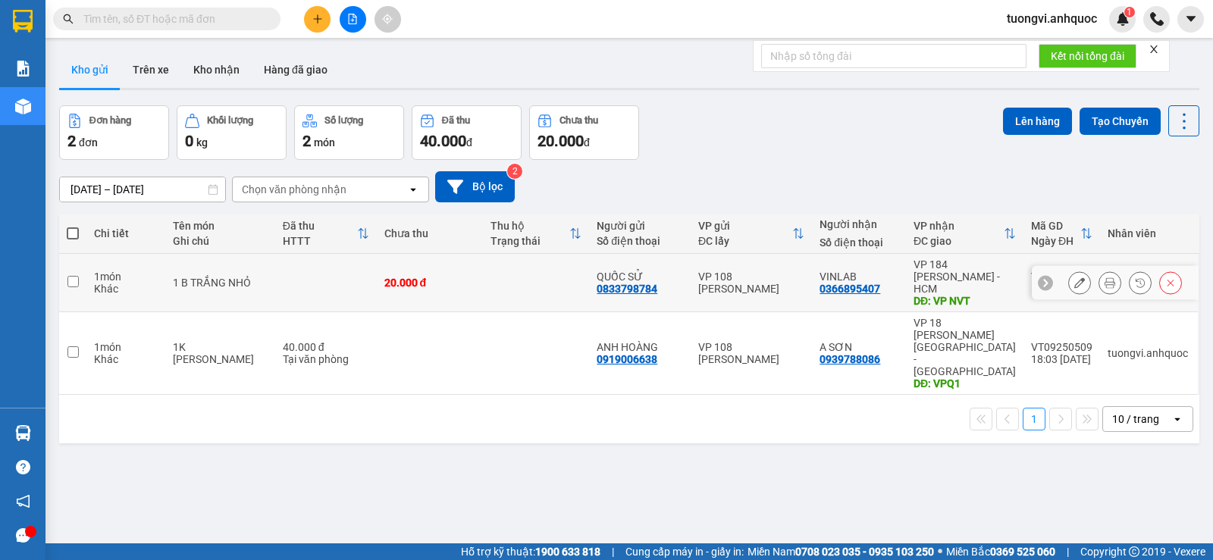
click at [757, 282] on div "VP 108 [PERSON_NAME]" at bounding box center [751, 283] width 106 height 24
checkbox input "true"
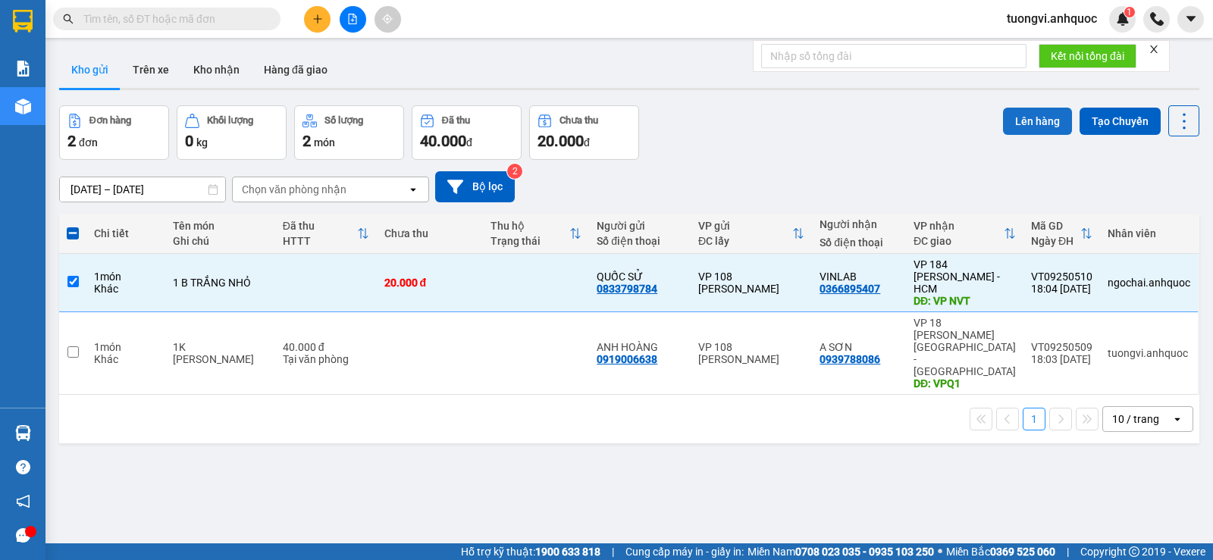
click at [1048, 115] on button "Lên hàng" at bounding box center [1037, 121] width 69 height 27
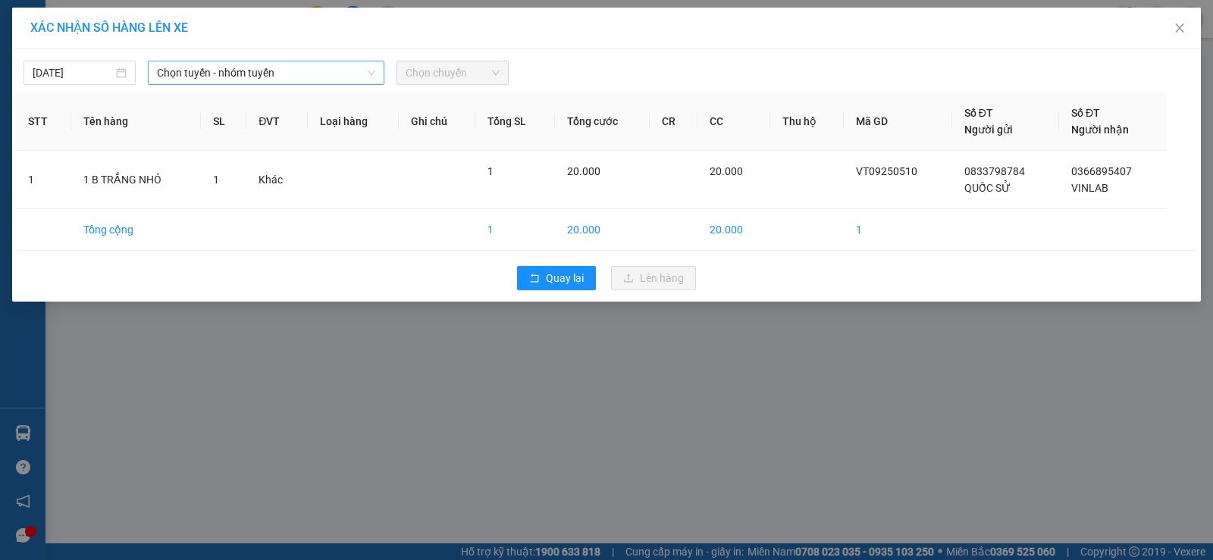
click at [302, 83] on span "Chọn tuyến - nhóm tuyến" at bounding box center [266, 72] width 218 height 23
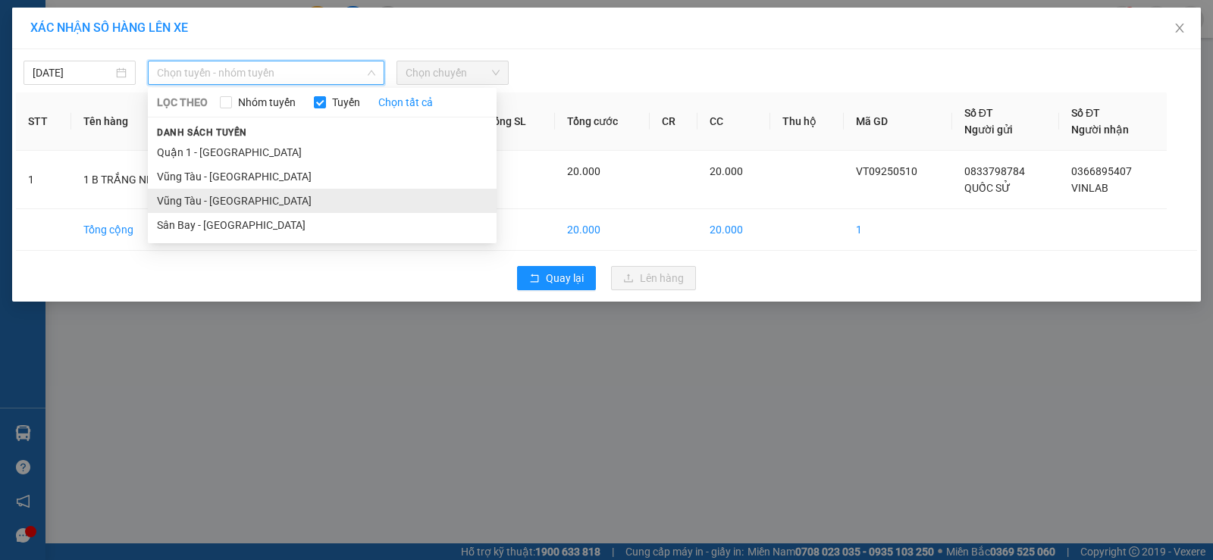
click at [261, 199] on li "Vũng Tàu - [GEOGRAPHIC_DATA]" at bounding box center [322, 201] width 349 height 24
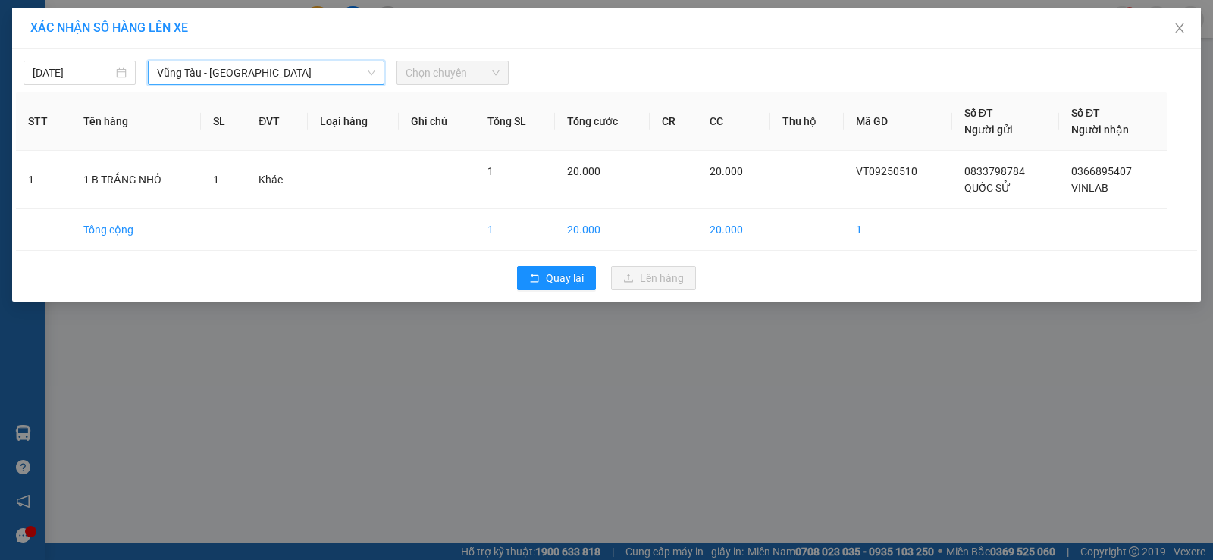
click at [457, 76] on span "Chọn chuyến" at bounding box center [453, 72] width 94 height 23
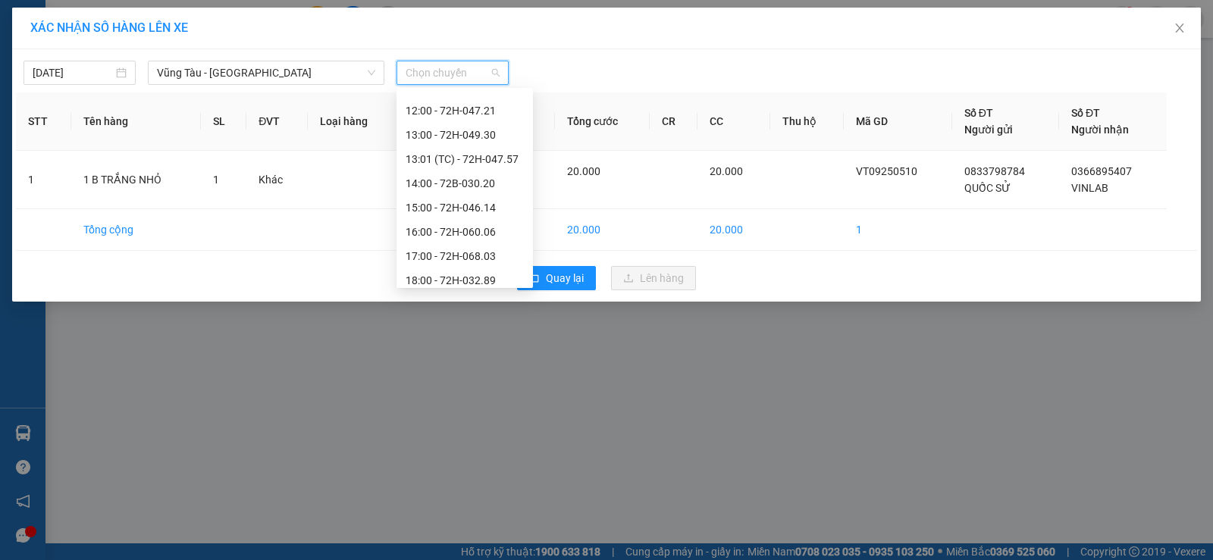
scroll to position [437, 0]
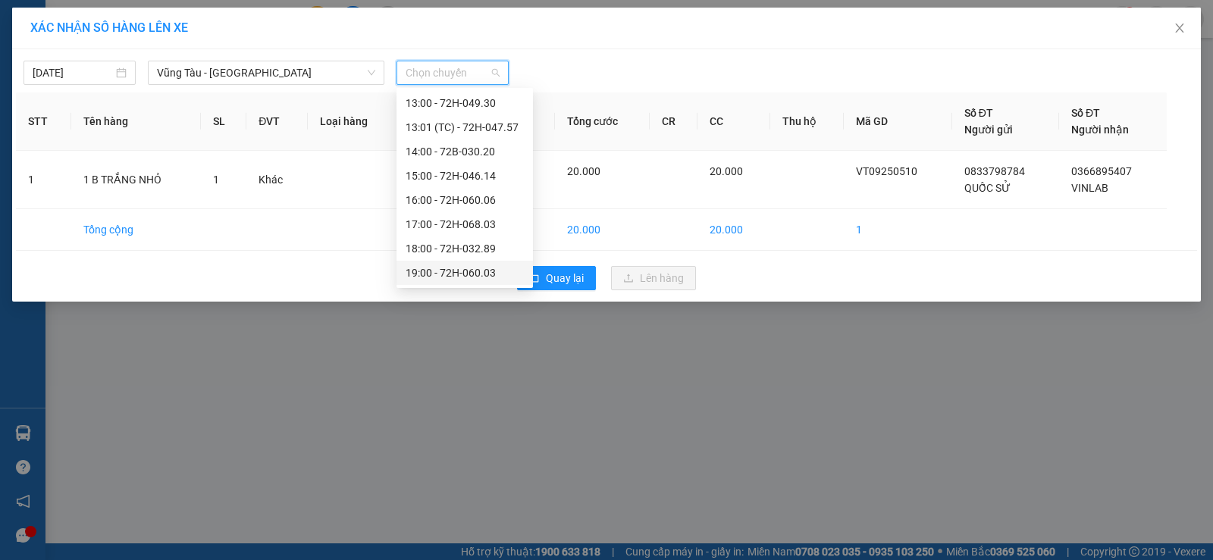
click at [453, 268] on div "19:00 - 72H-060.03" at bounding box center [465, 273] width 118 height 17
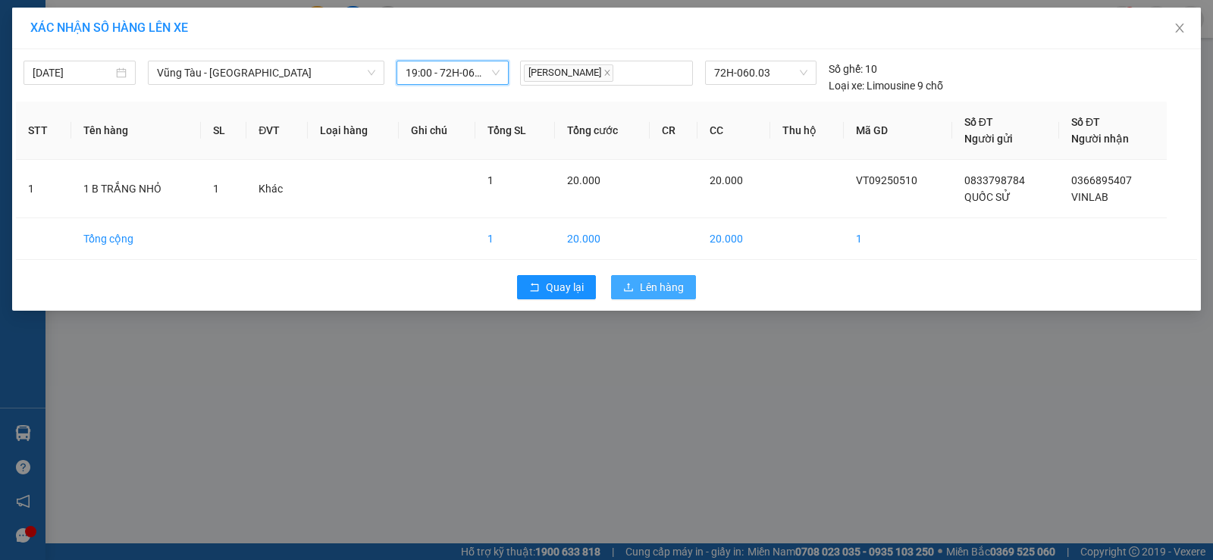
click at [663, 281] on span "Lên hàng" at bounding box center [662, 287] width 44 height 17
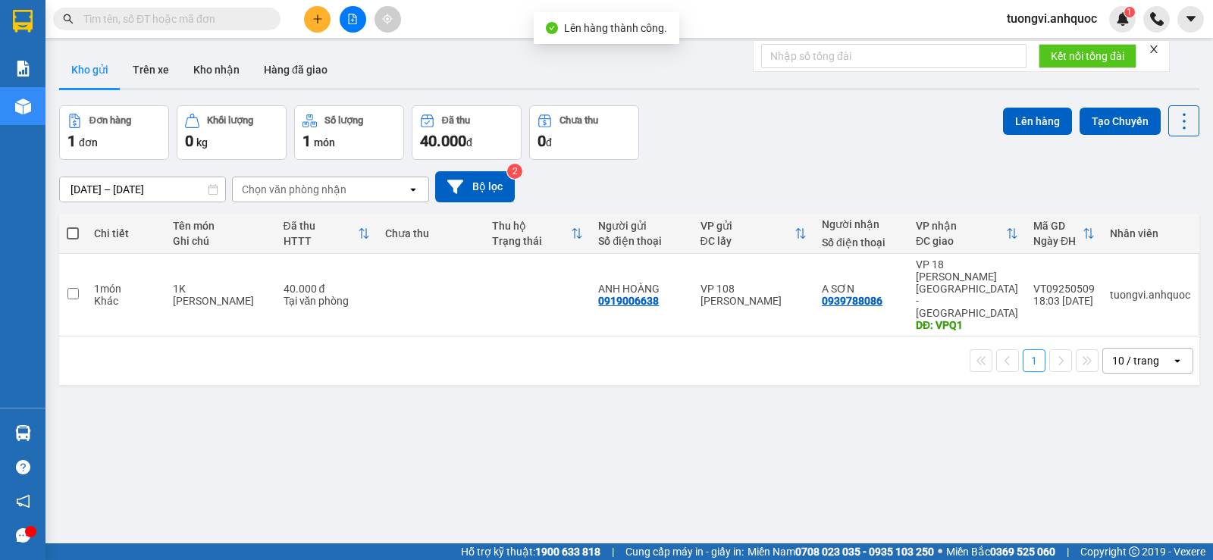
click at [772, 283] on div "VP 108 [PERSON_NAME]" at bounding box center [753, 295] width 106 height 24
checkbox input "true"
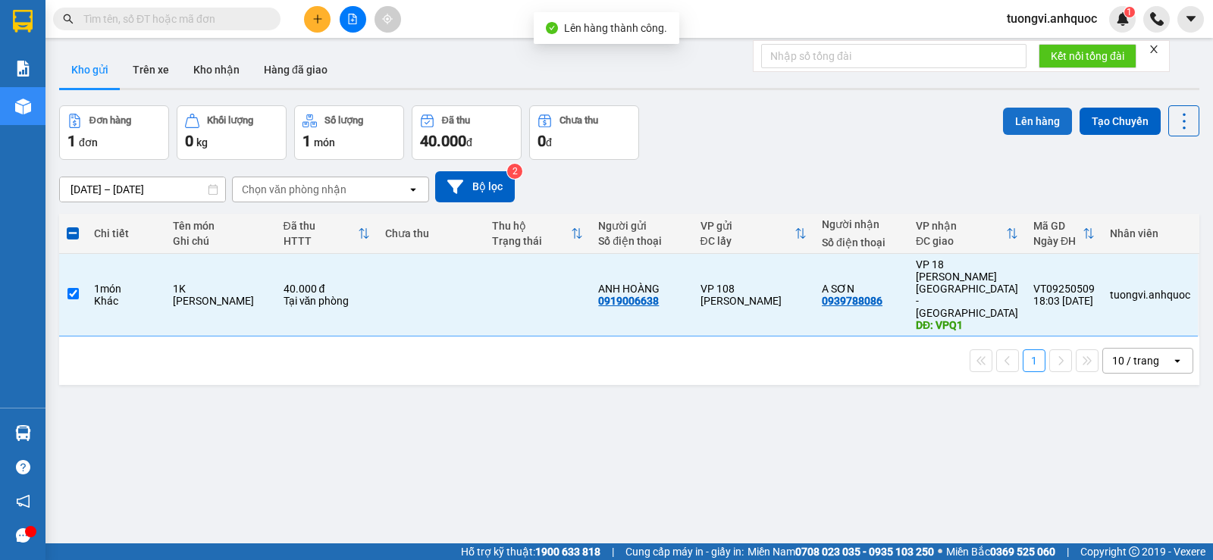
drag, startPoint x: 1026, startPoint y: 135, endPoint x: 1026, endPoint y: 124, distance: 11.4
click at [1026, 134] on div "Lên hàng Tạo Chuyến" at bounding box center [1101, 120] width 196 height 31
click at [1017, 119] on button "Lên hàng" at bounding box center [1037, 121] width 69 height 27
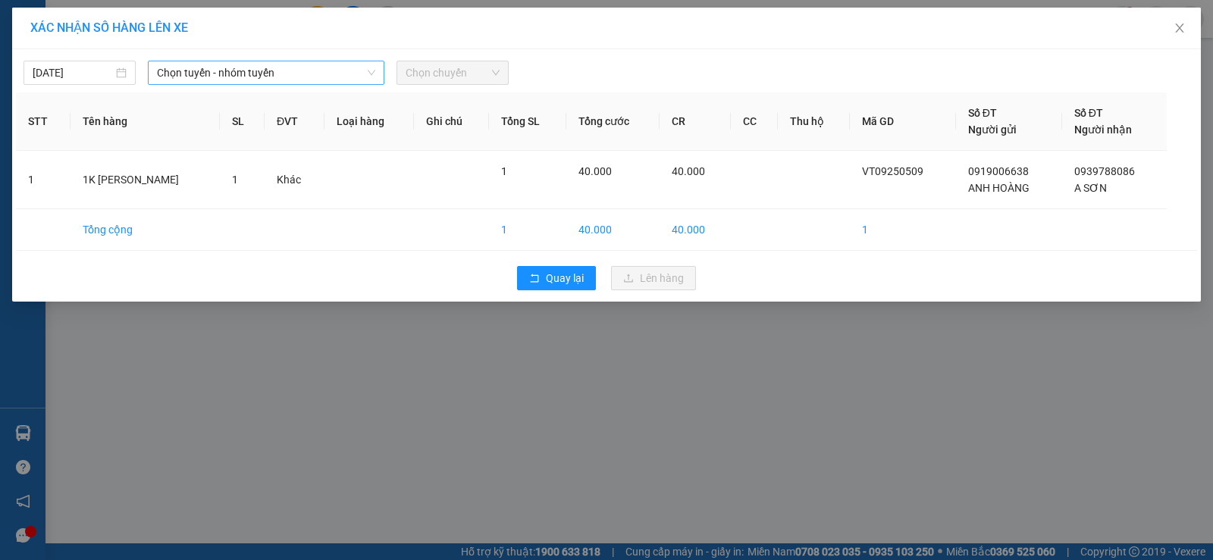
click at [332, 64] on span "Chọn tuyến - nhóm tuyến" at bounding box center [266, 72] width 218 height 23
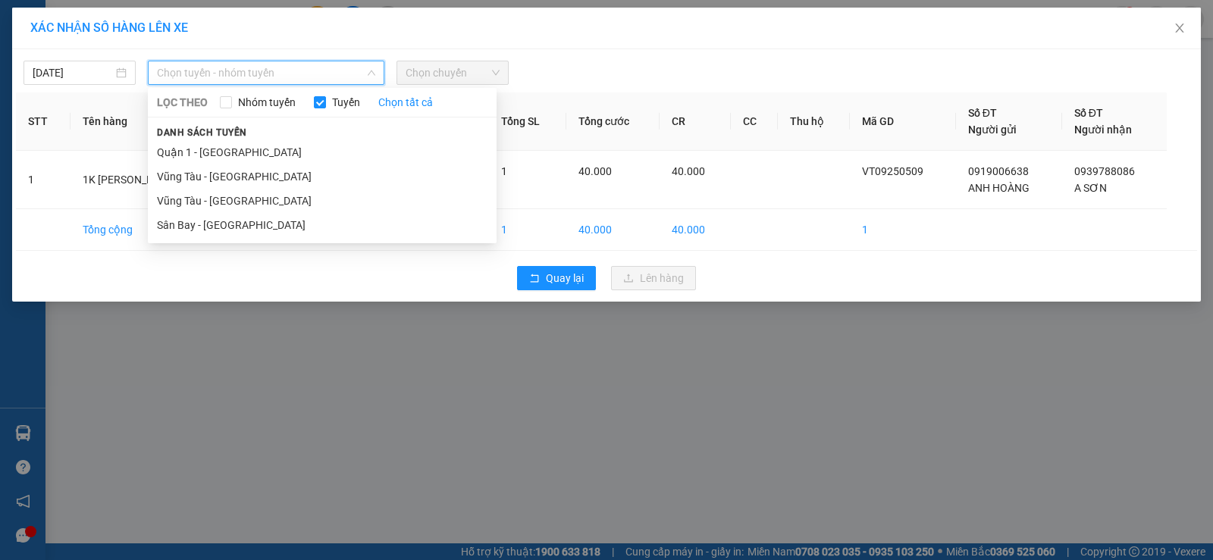
click at [332, 73] on span "Chọn tuyến - nhóm tuyến" at bounding box center [266, 72] width 218 height 23
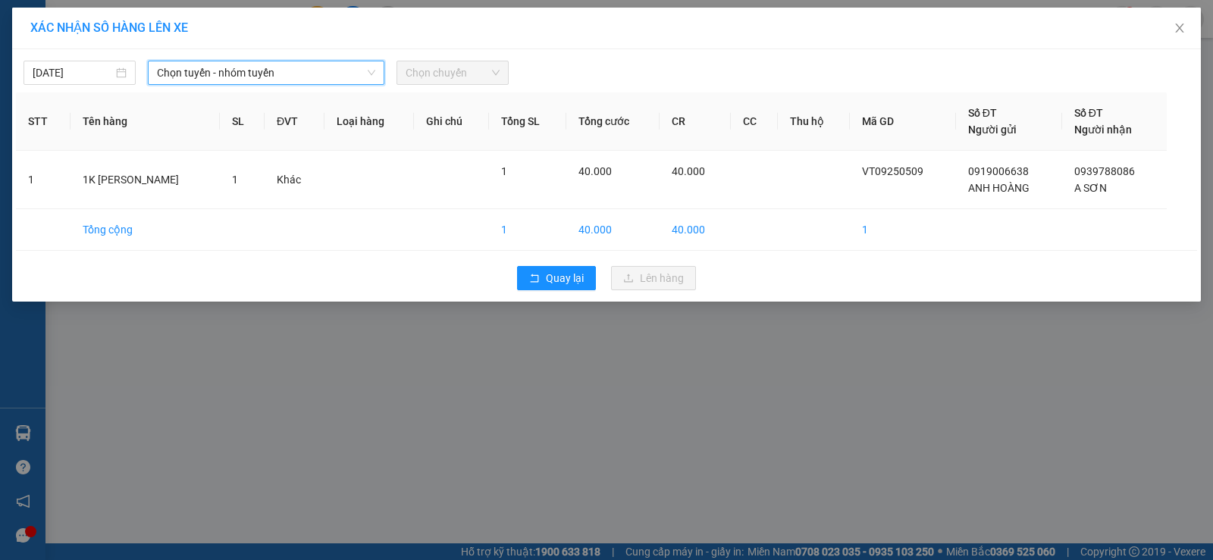
click at [334, 73] on span "Chọn tuyến - nhóm tuyến" at bounding box center [266, 72] width 218 height 23
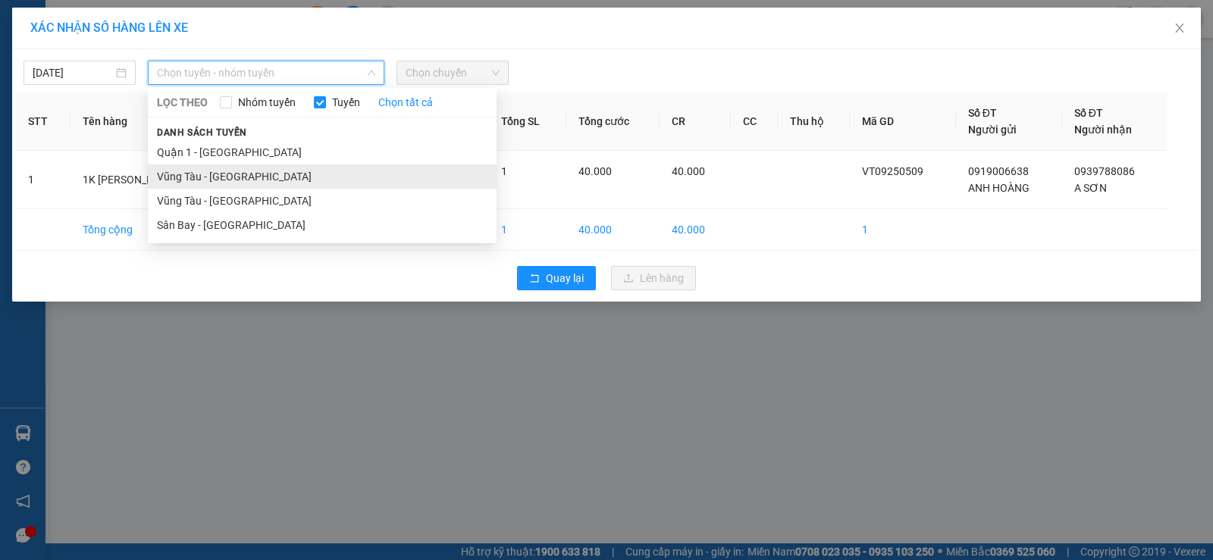
click at [301, 171] on li "Vũng Tàu - Quận 1" at bounding box center [322, 177] width 349 height 24
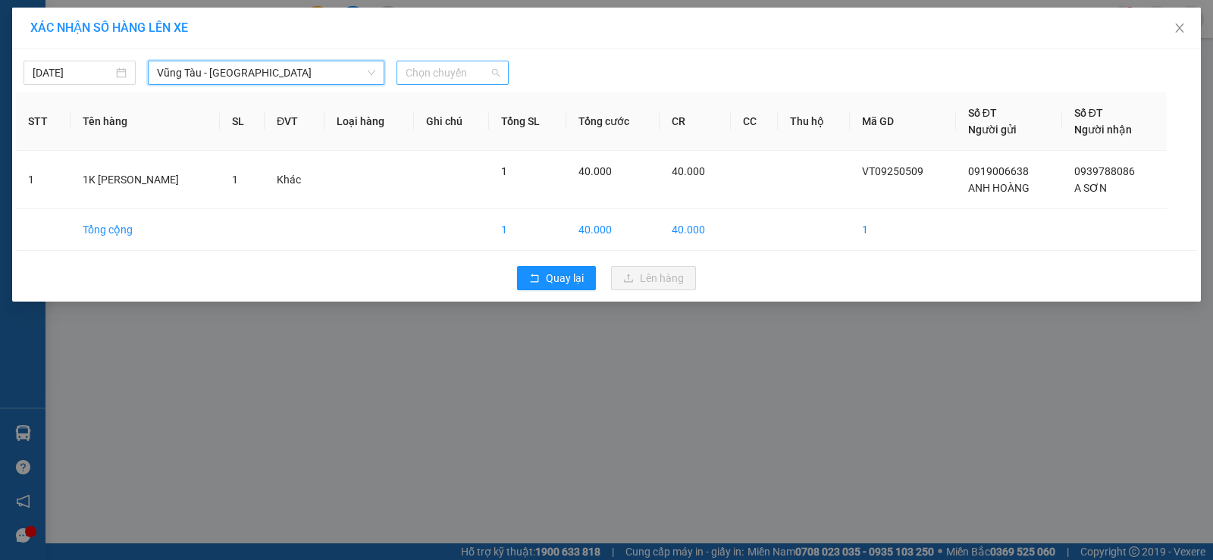
click at [475, 77] on span "Chọn chuyến" at bounding box center [453, 72] width 94 height 23
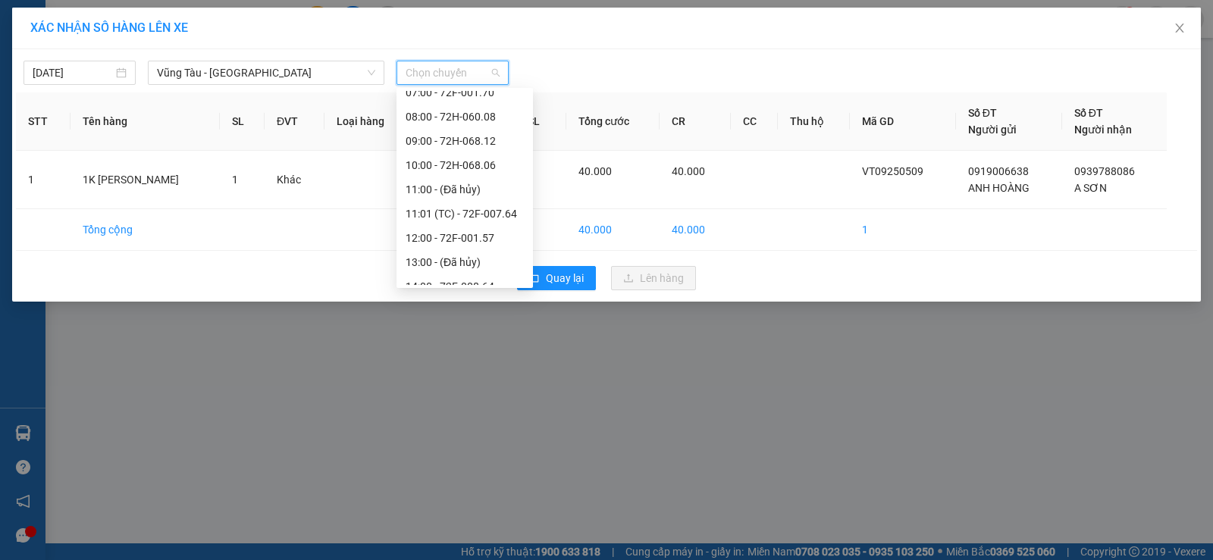
scroll to position [291, 0]
click at [464, 275] on div "19:00 - 72H-068.06" at bounding box center [465, 273] width 118 height 17
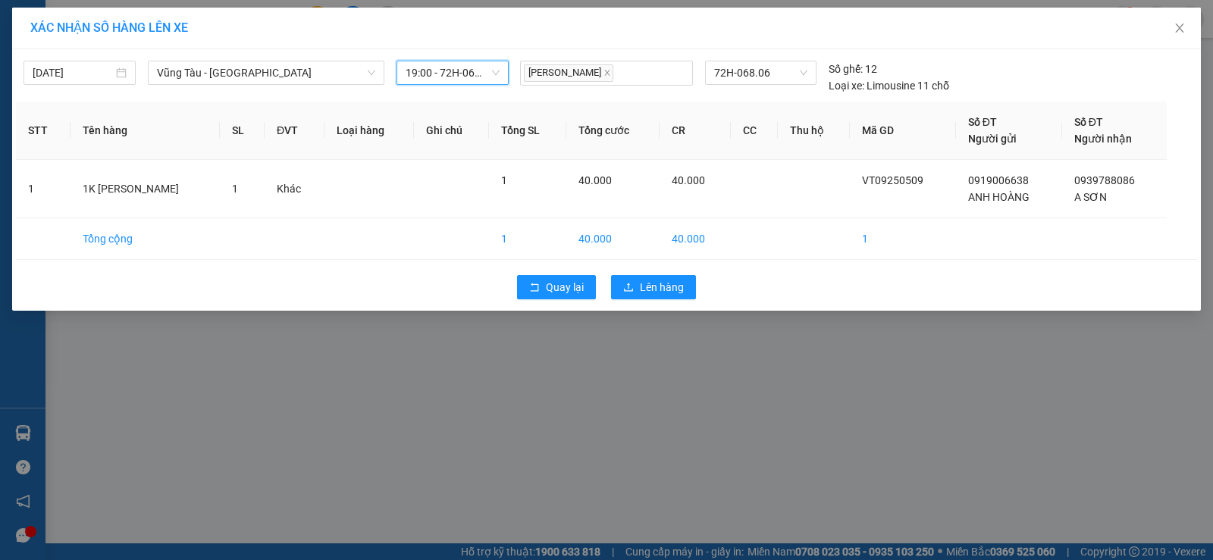
click at [650, 302] on div "Quay lại Lên hàng" at bounding box center [606, 287] width 1181 height 39
click at [650, 292] on span "Lên hàng" at bounding box center [662, 287] width 44 height 17
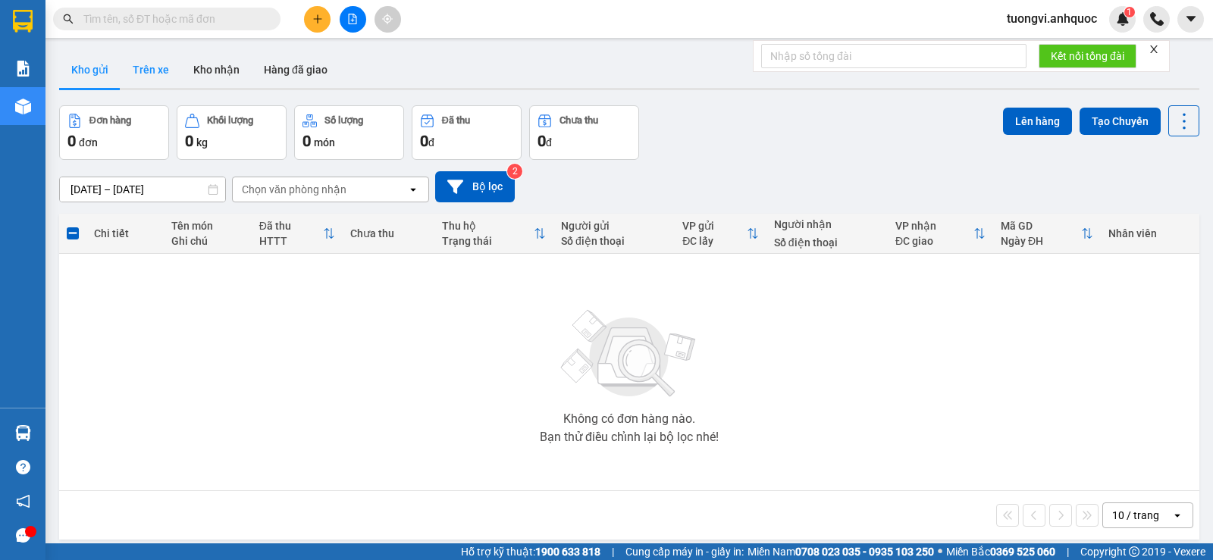
click at [127, 71] on button "Trên xe" at bounding box center [151, 70] width 61 height 36
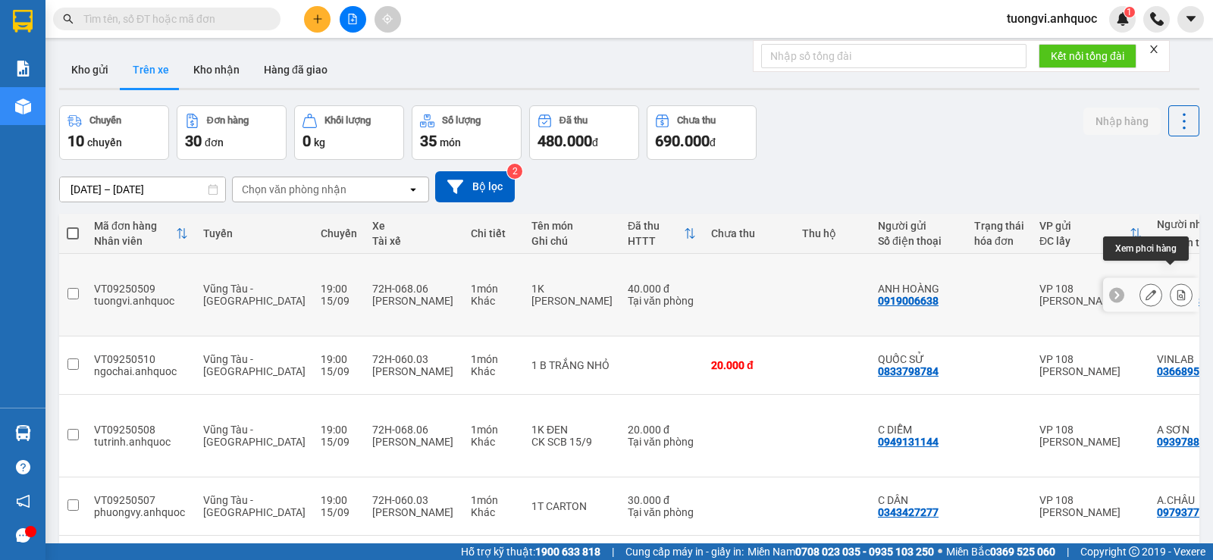
click at [1176, 290] on icon at bounding box center [1181, 295] width 11 height 11
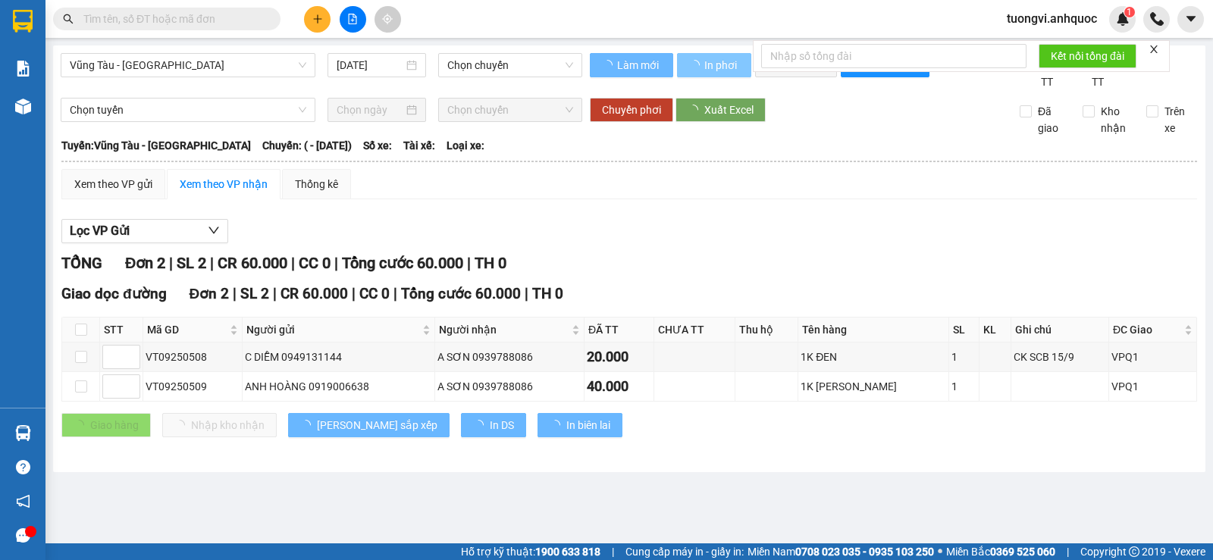
click at [729, 66] on span "In phơi" at bounding box center [721, 65] width 35 height 17
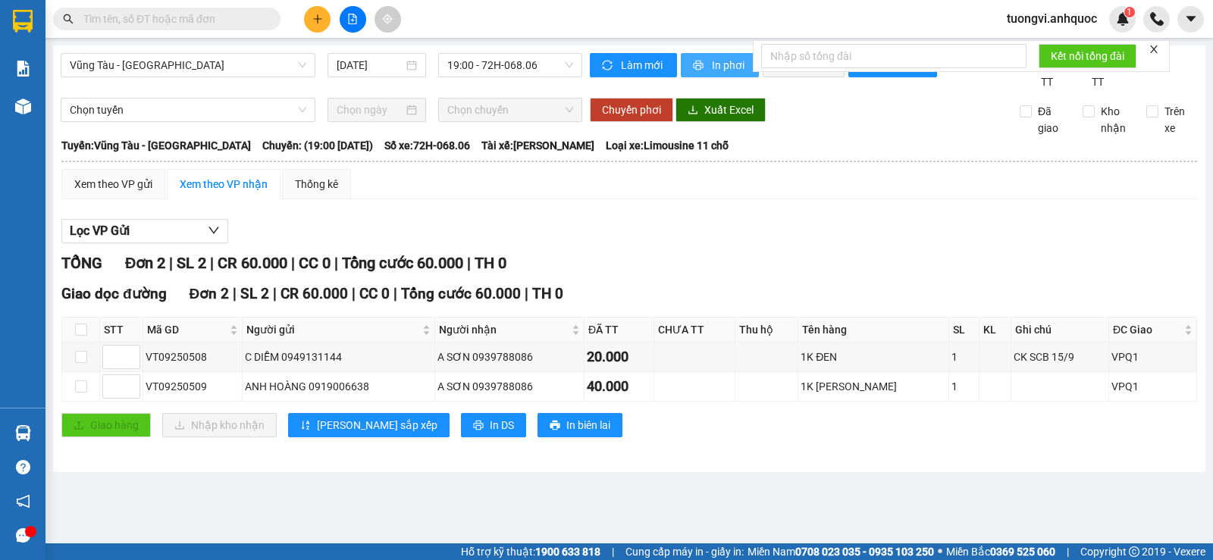
click at [732, 55] on button "In phơi" at bounding box center [720, 65] width 78 height 24
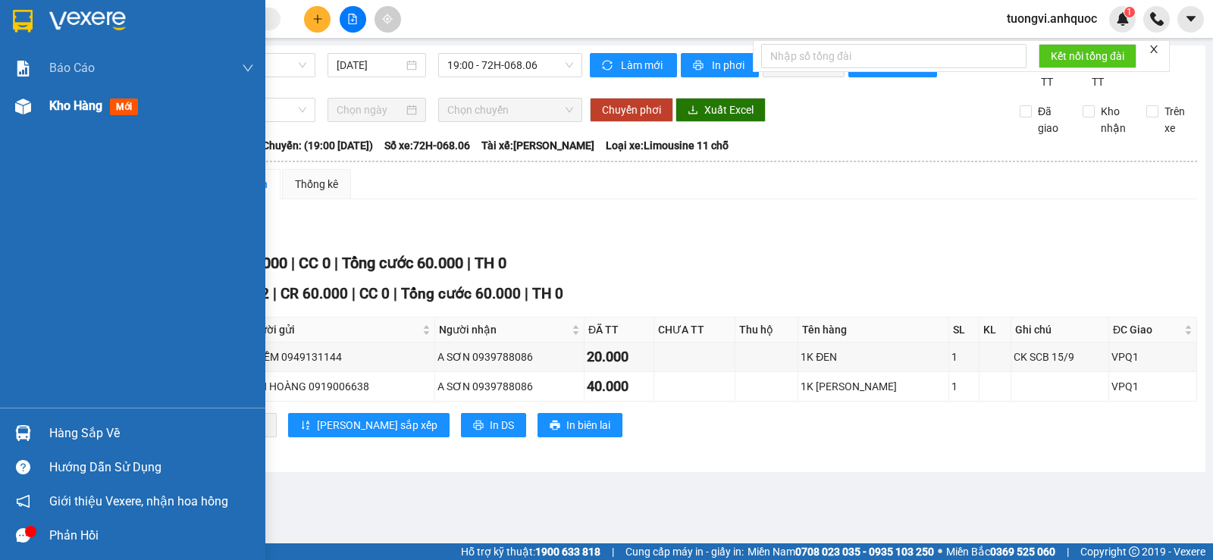
click at [47, 118] on div "Kho hàng mới" at bounding box center [132, 106] width 265 height 38
click at [58, 111] on span "Kho hàng" at bounding box center [75, 106] width 53 height 14
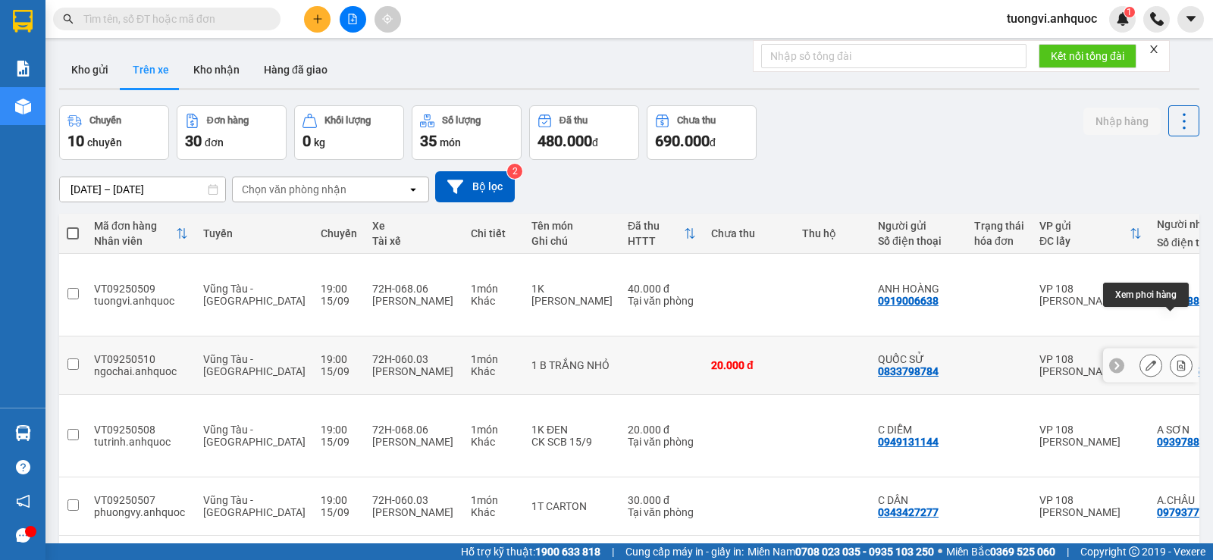
click at [1176, 360] on icon at bounding box center [1181, 365] width 11 height 11
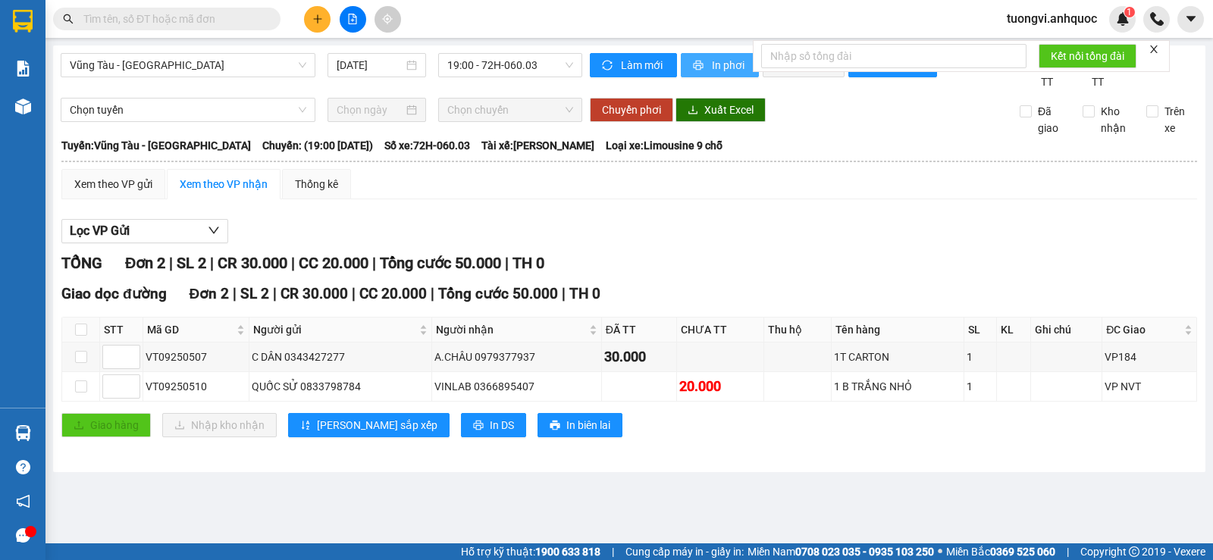
click at [720, 66] on span "In phơi" at bounding box center [729, 65] width 35 height 17
click at [30, 99] on img at bounding box center [23, 107] width 16 height 16
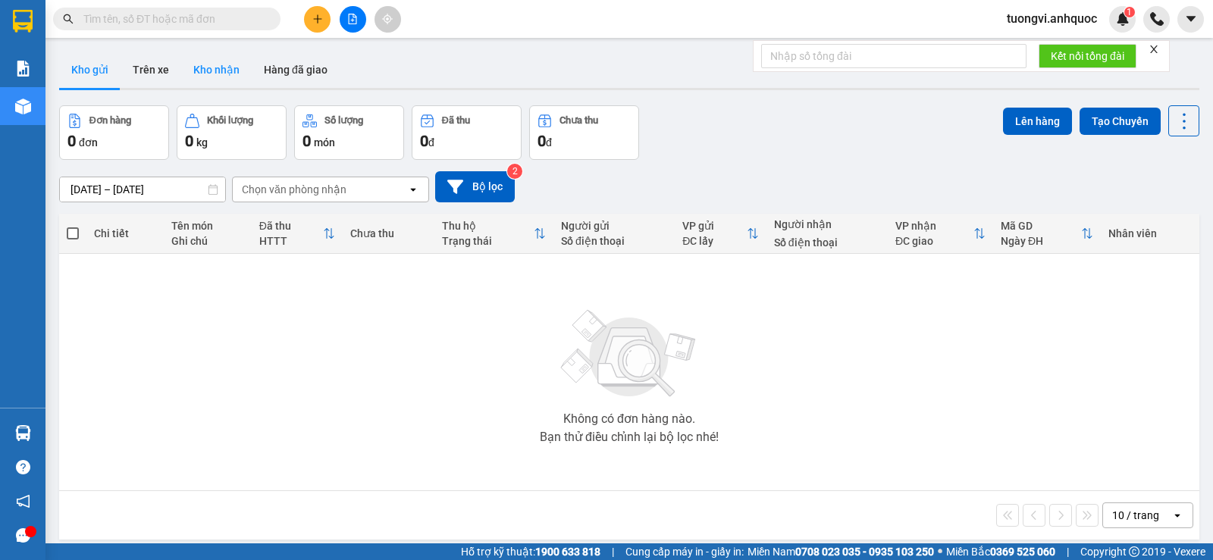
click at [208, 80] on button "Kho nhận" at bounding box center [216, 70] width 71 height 36
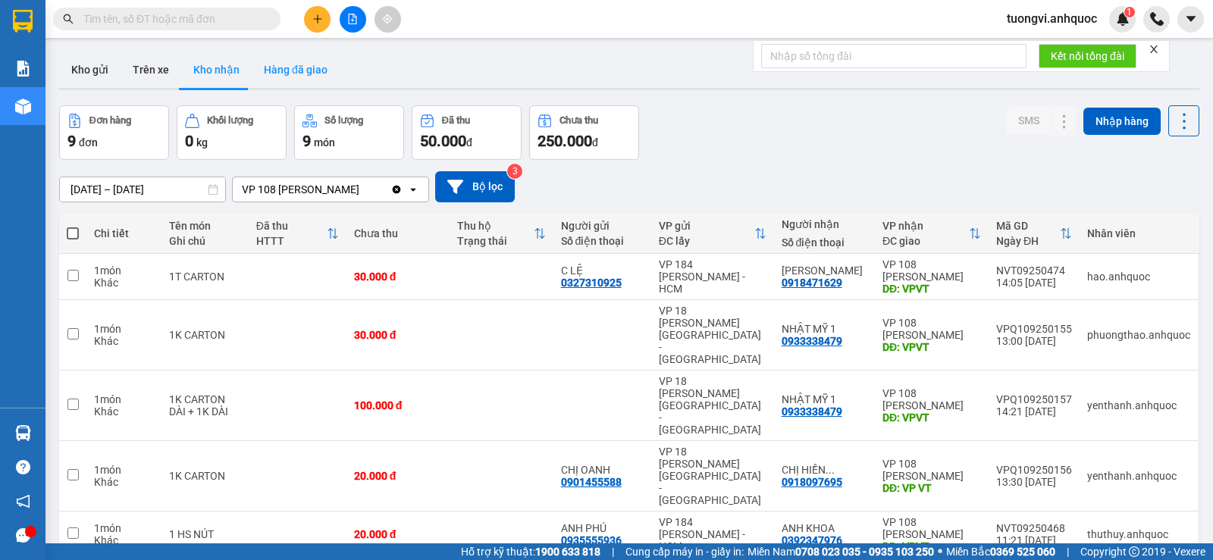
click at [306, 69] on button "Hàng đã giao" at bounding box center [296, 70] width 88 height 36
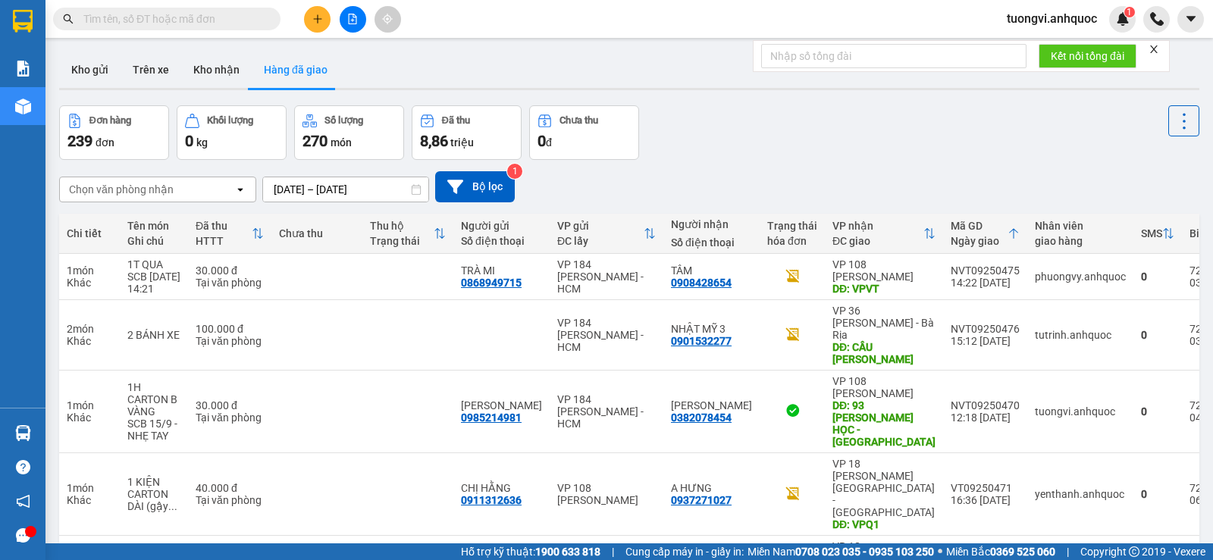
click at [248, 19] on input "text" at bounding box center [172, 19] width 179 height 17
click at [203, 11] on input "text" at bounding box center [172, 19] width 179 height 17
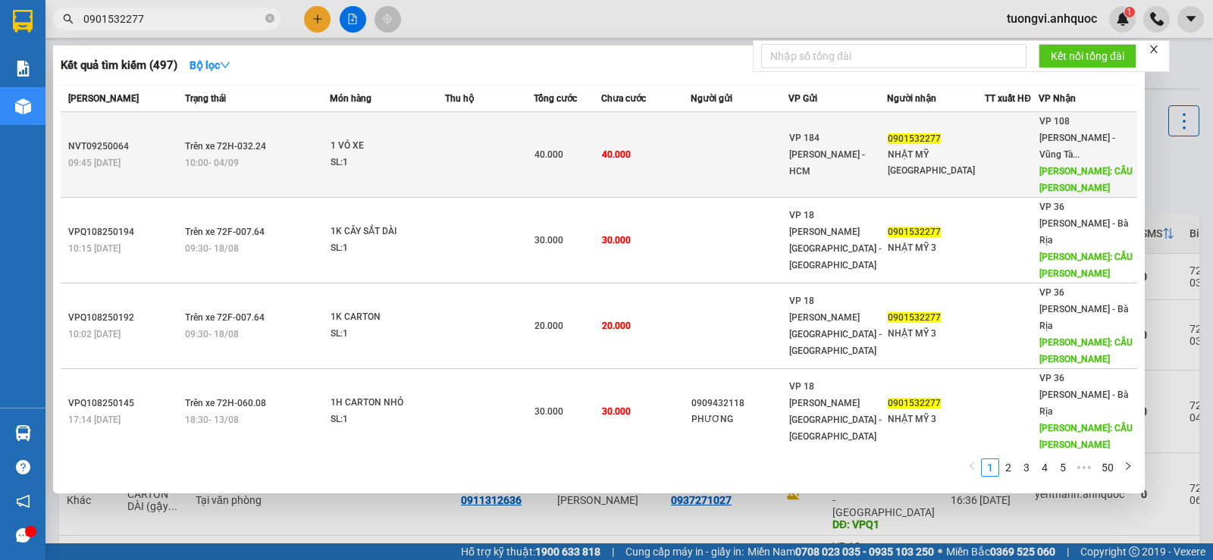
type input "0901532277"
click at [684, 143] on td "40.000" at bounding box center [645, 155] width 89 height 86
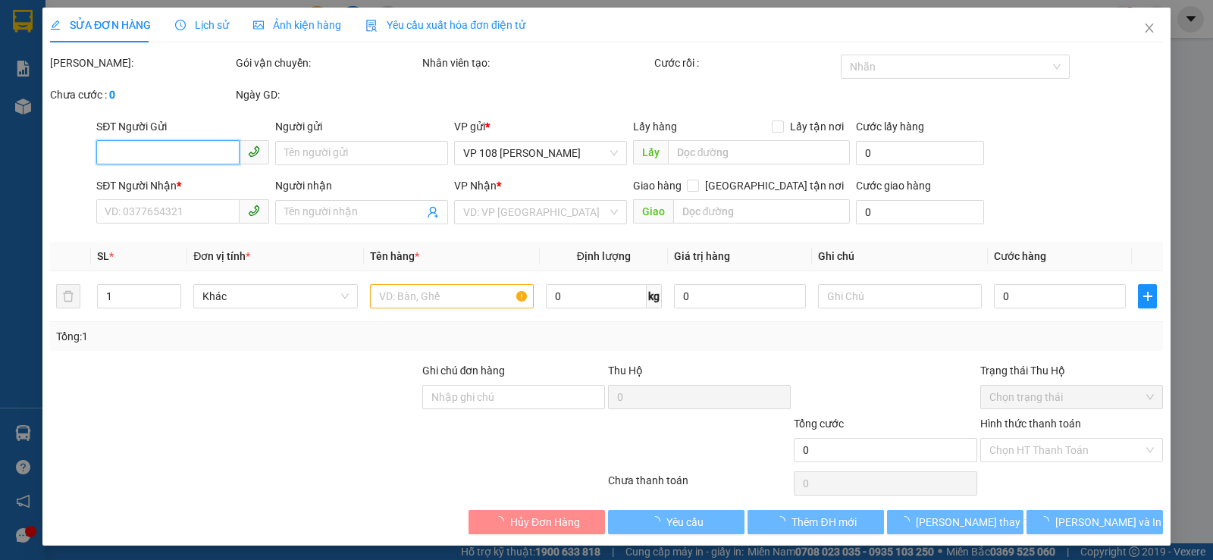
type input "0901532277"
type input "NHẬT MỸ [GEOGRAPHIC_DATA]"
type input "CẦU [PERSON_NAME]"
type input "40.000"
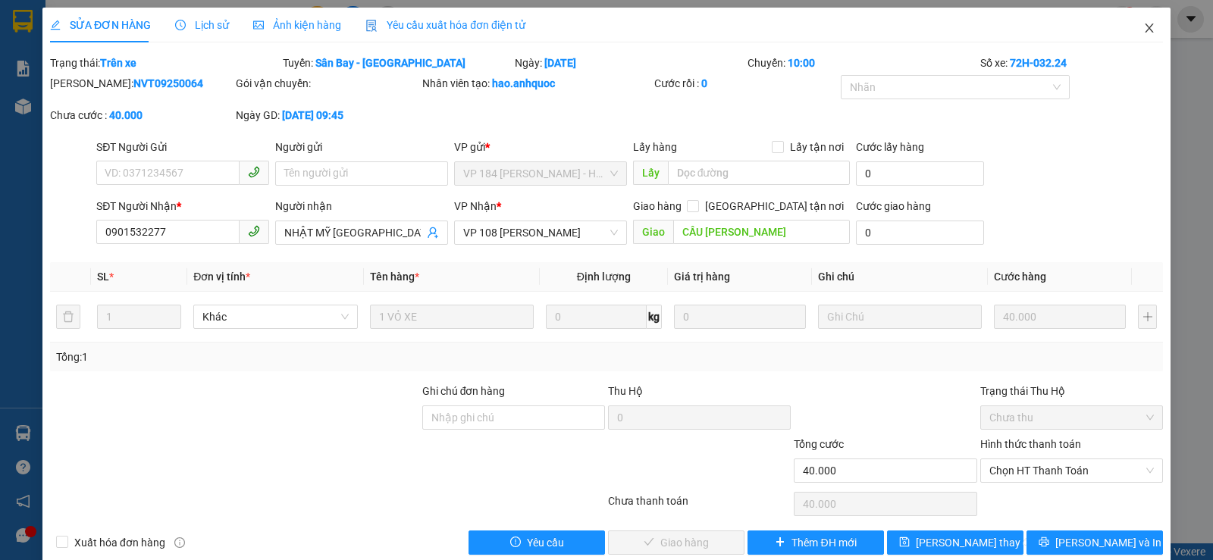
click at [1146, 31] on span "Close" at bounding box center [1149, 29] width 42 height 42
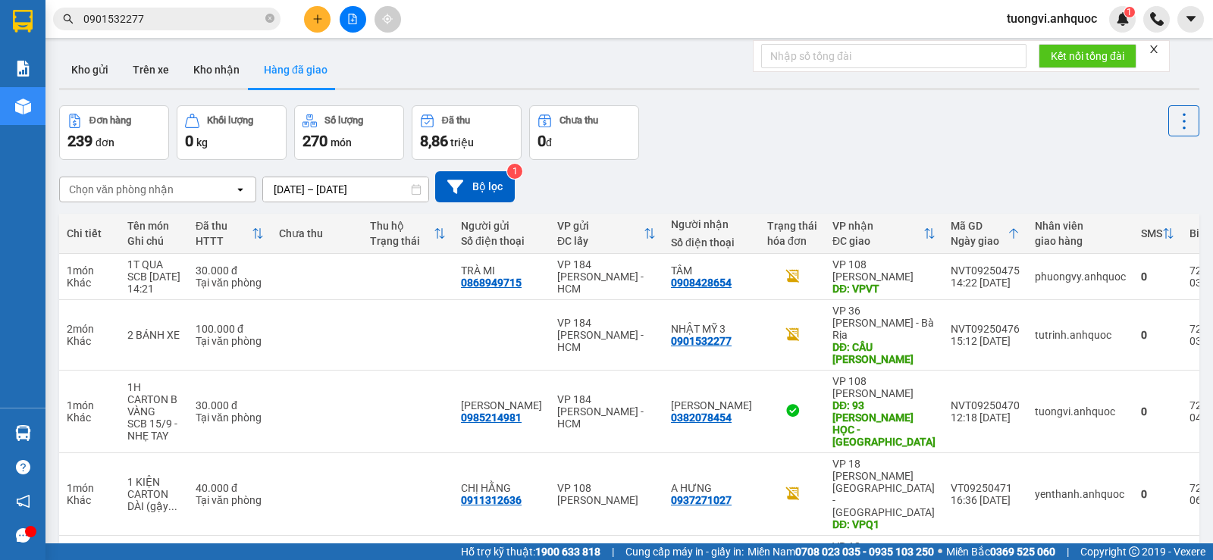
click at [183, 19] on input "0901532277" at bounding box center [172, 19] width 179 height 17
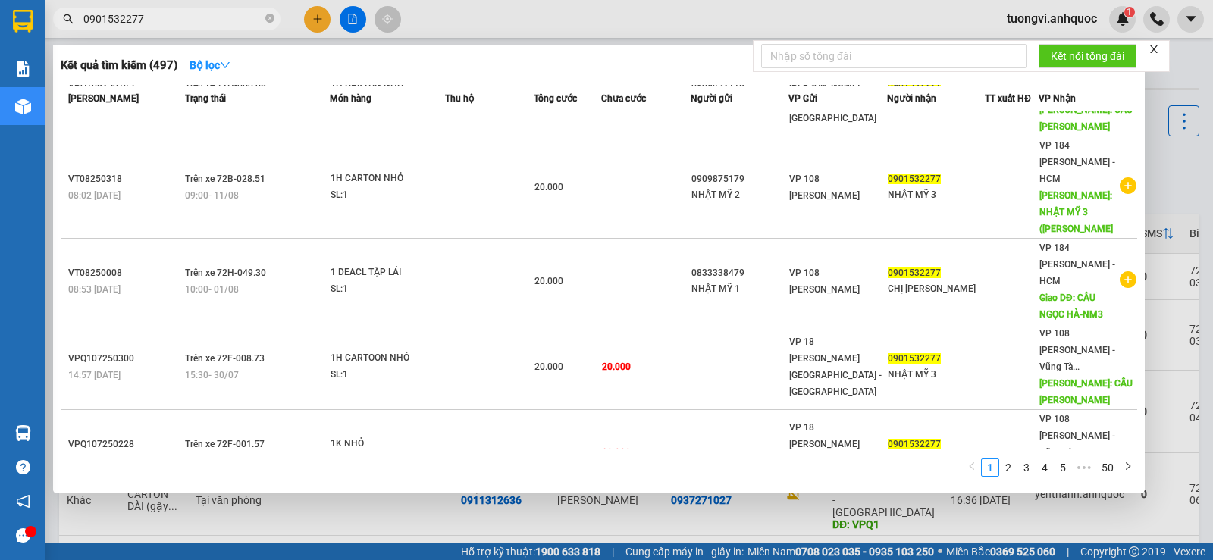
scroll to position [370, 0]
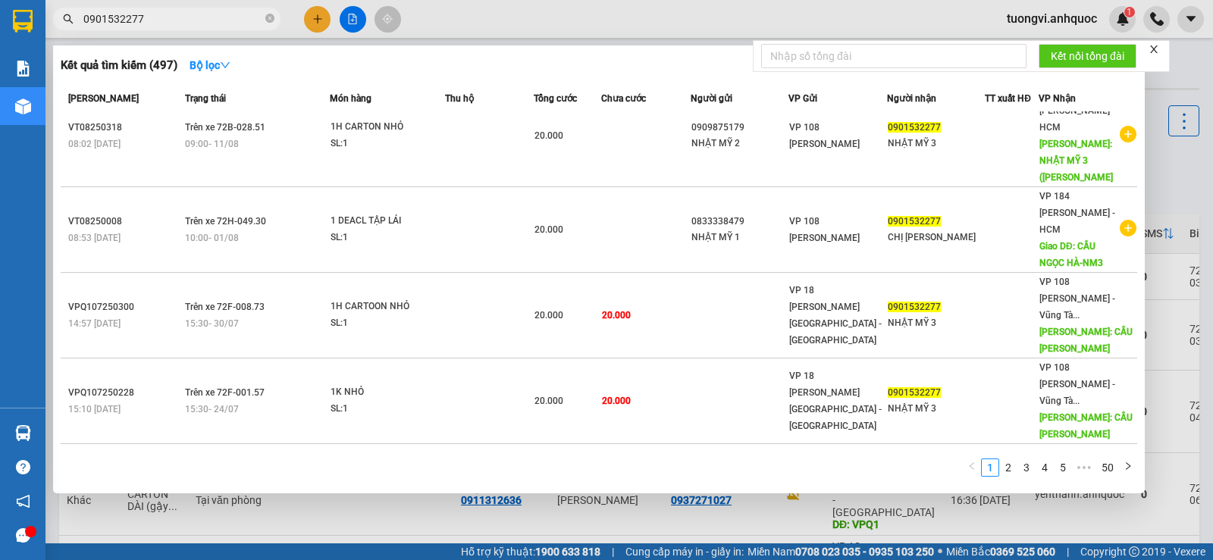
click at [183, 16] on input "0901532277" at bounding box center [172, 19] width 179 height 17
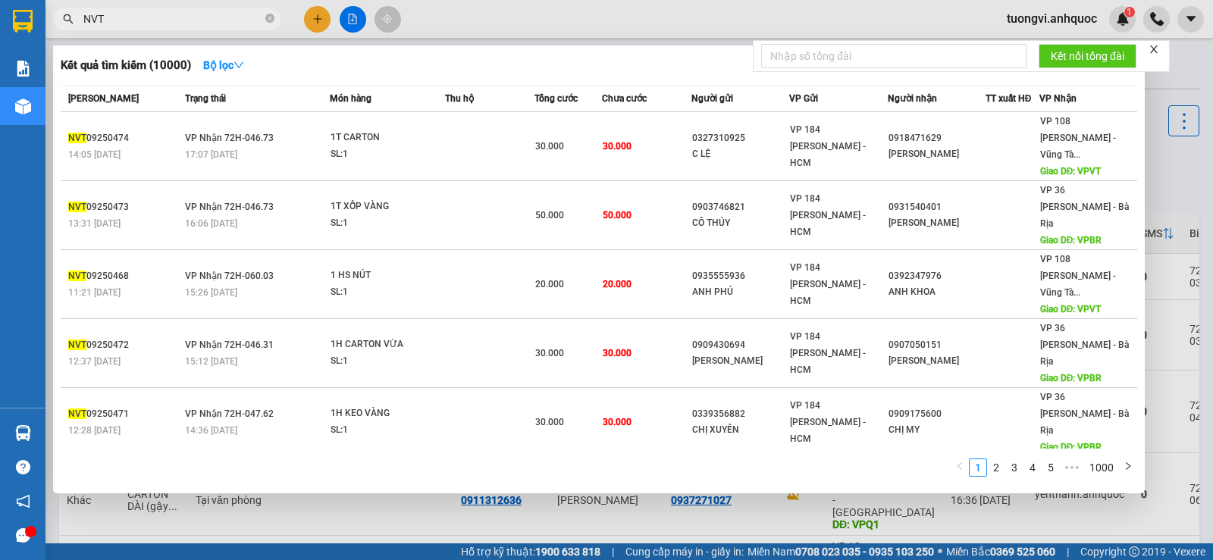
click at [208, 11] on input "NVT" at bounding box center [172, 19] width 179 height 17
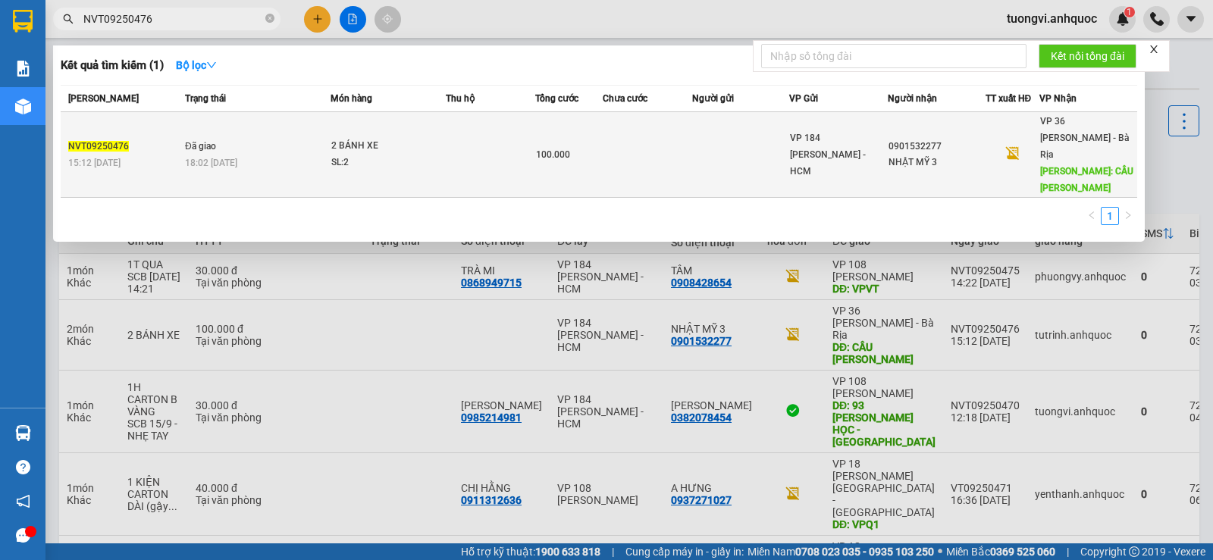
type input "NVT09250476"
click at [668, 151] on td at bounding box center [647, 155] width 89 height 86
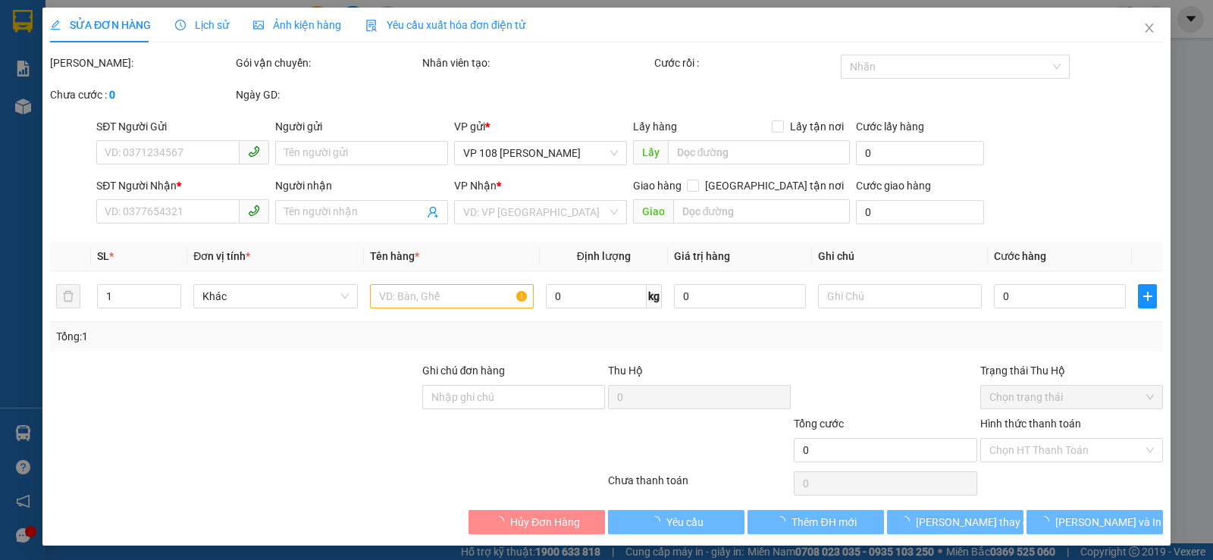
type input "0901532277"
type input "NHẬT MỸ 3"
type input "CẦU [PERSON_NAME]"
type input "100.000"
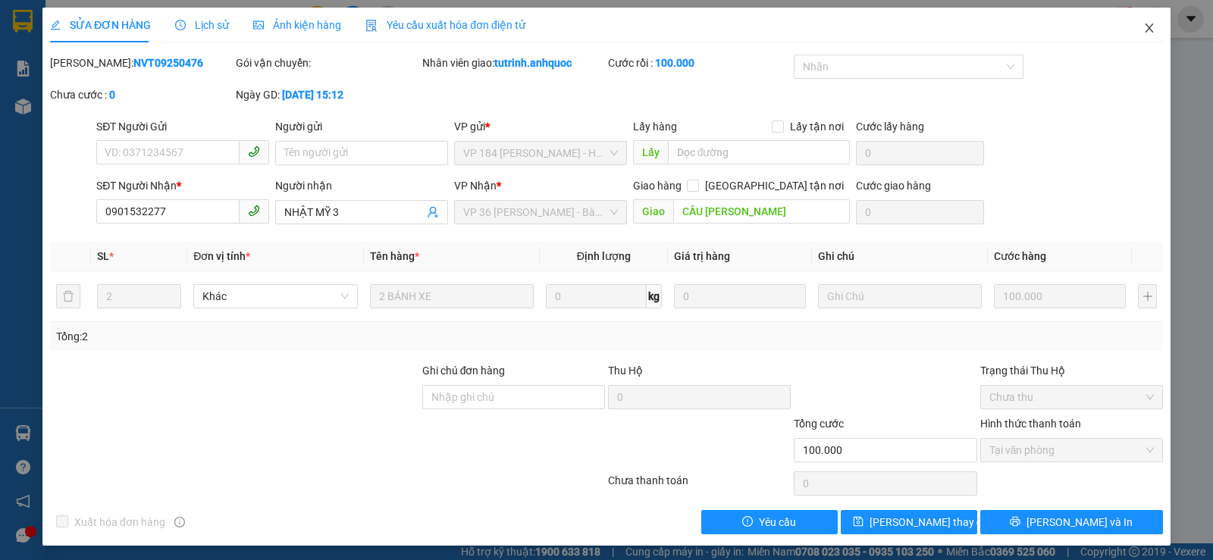
click at [1143, 30] on icon "close" at bounding box center [1149, 28] width 12 height 12
